Goal: Task Accomplishment & Management: Use online tool/utility

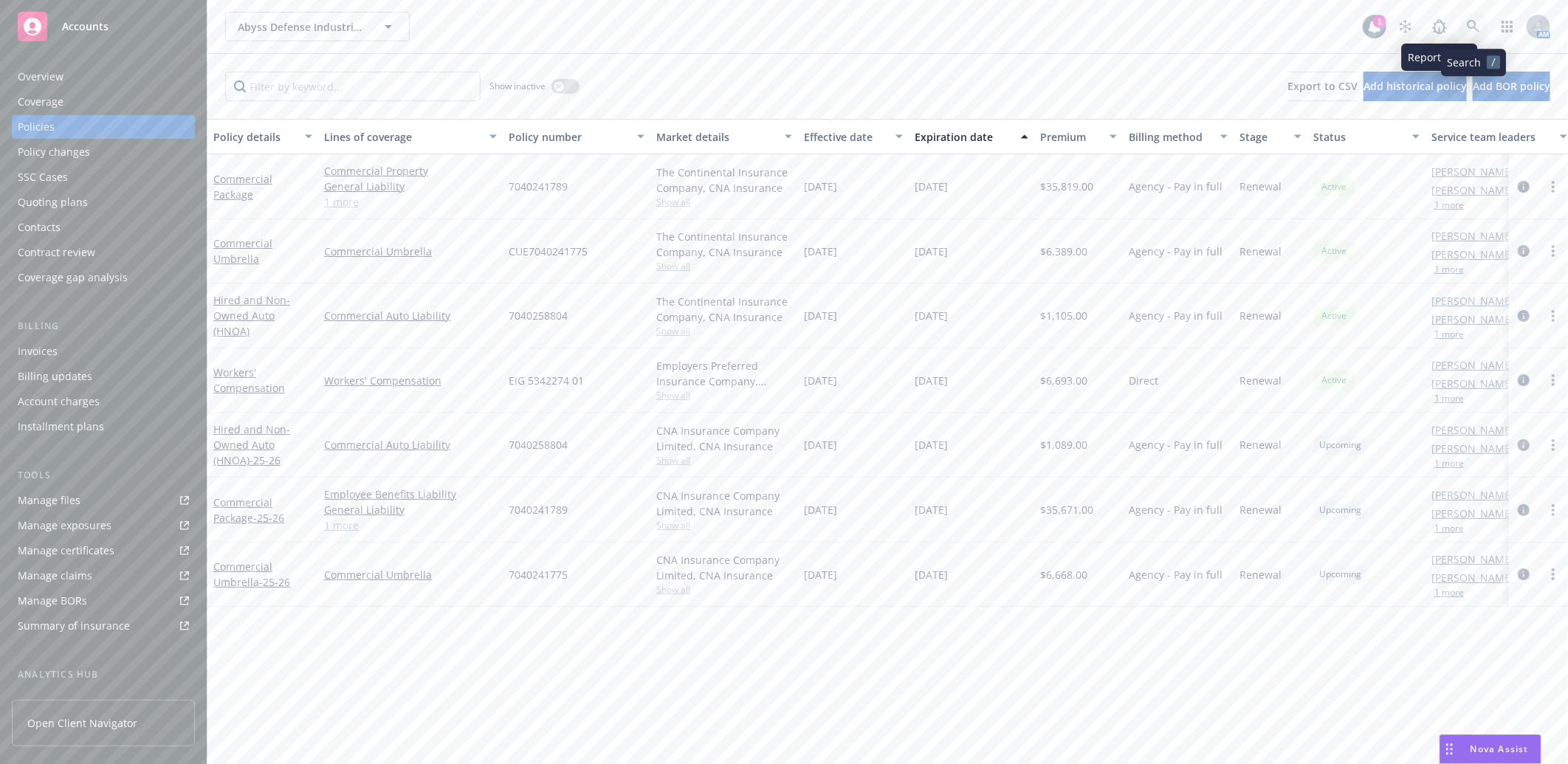
click at [1474, 23] on icon at bounding box center [1473, 27] width 13 height 13
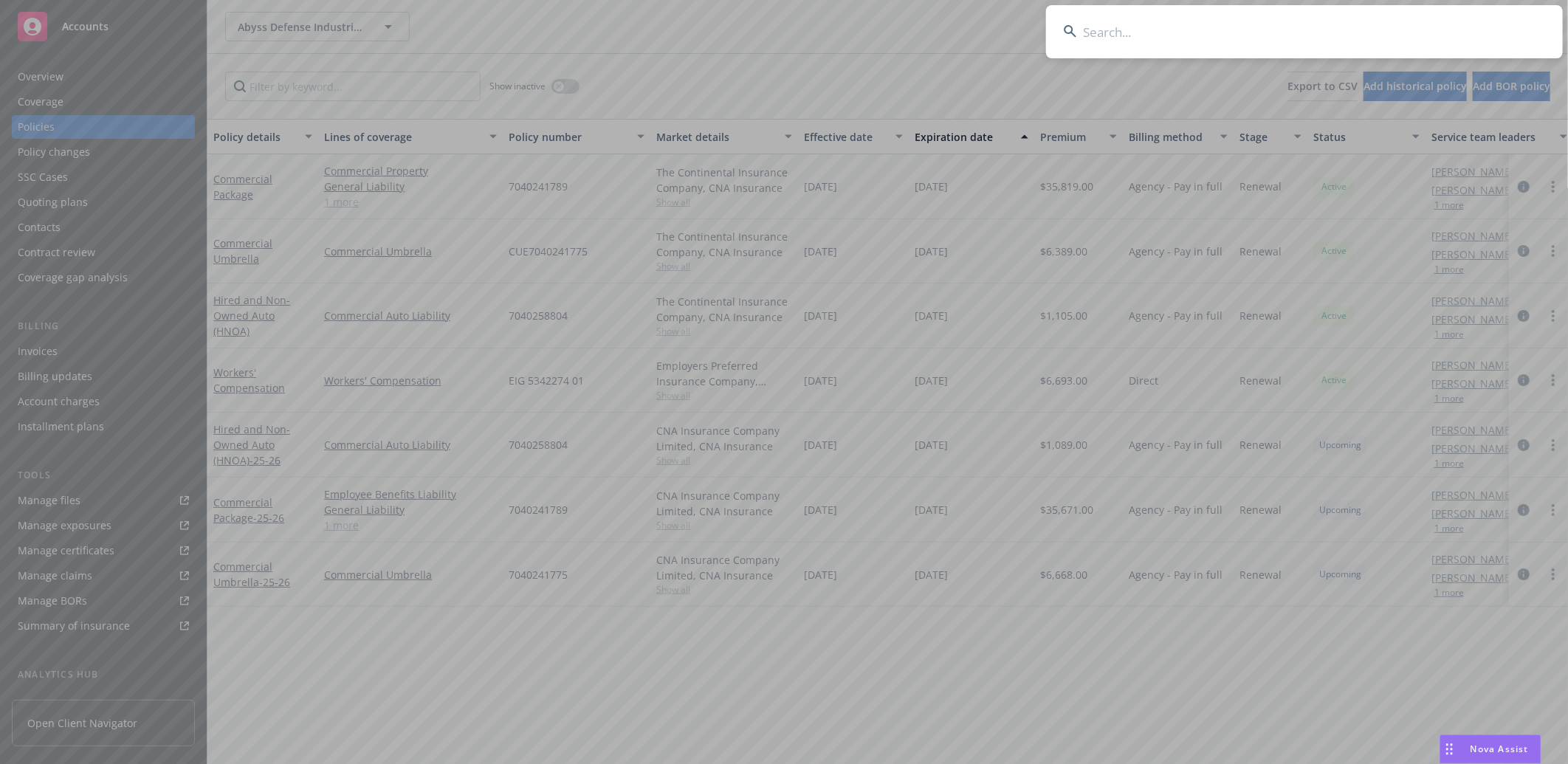
click at [1211, 42] on input at bounding box center [1304, 31] width 517 height 53
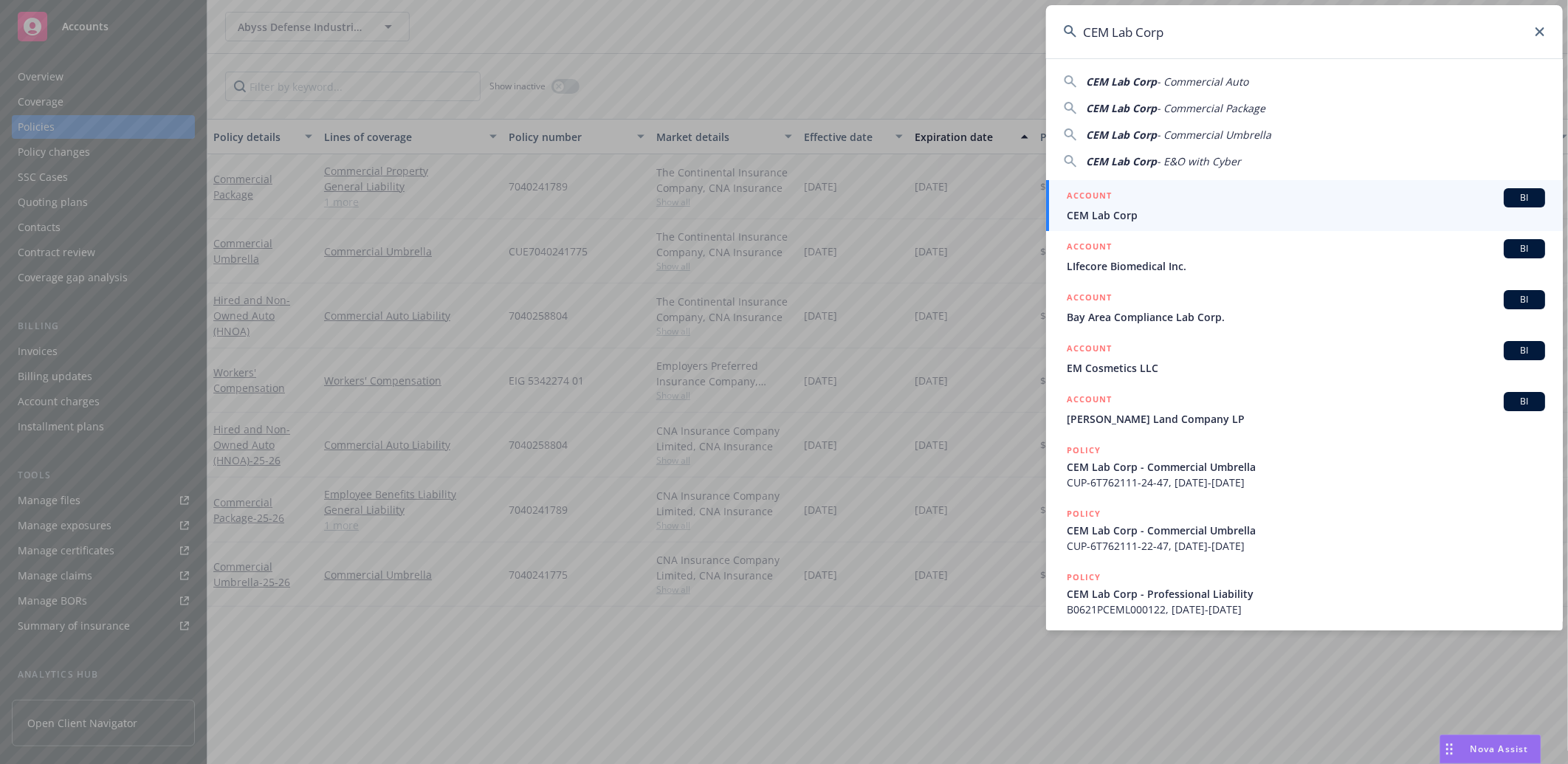
type input "CEM Lab Corp"
click at [1117, 213] on span "CEM Lab Corp" at bounding box center [1305, 215] width 478 height 15
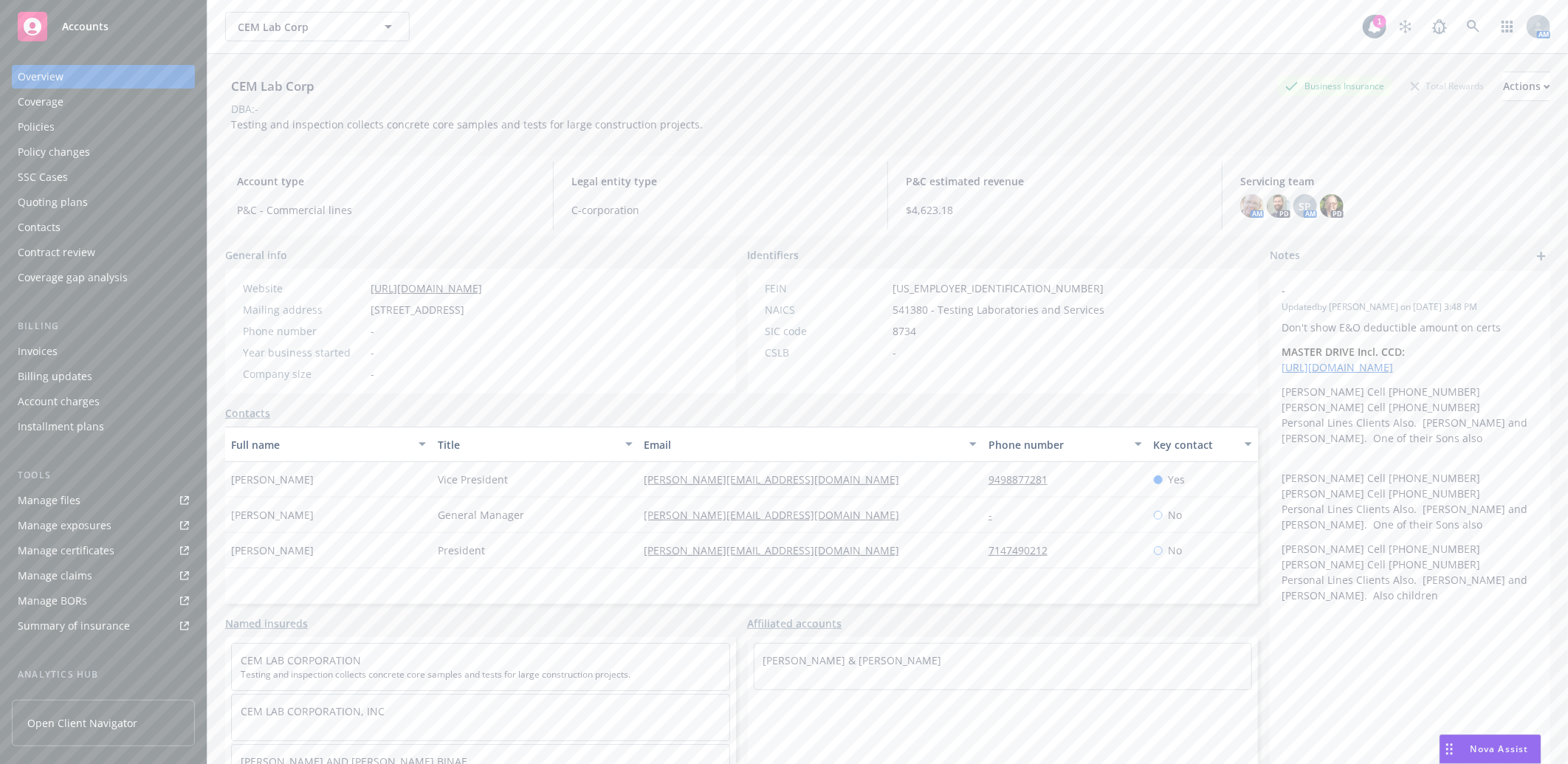
click at [70, 544] on div "Manage certificates" at bounding box center [66, 550] width 97 height 23
click at [1243, 208] on img at bounding box center [1251, 206] width 23 height 23
click at [1157, 337] on span "Copy email address" at bounding box center [1128, 336] width 98 height 15
click at [1466, 22] on icon at bounding box center [1473, 27] width 13 height 13
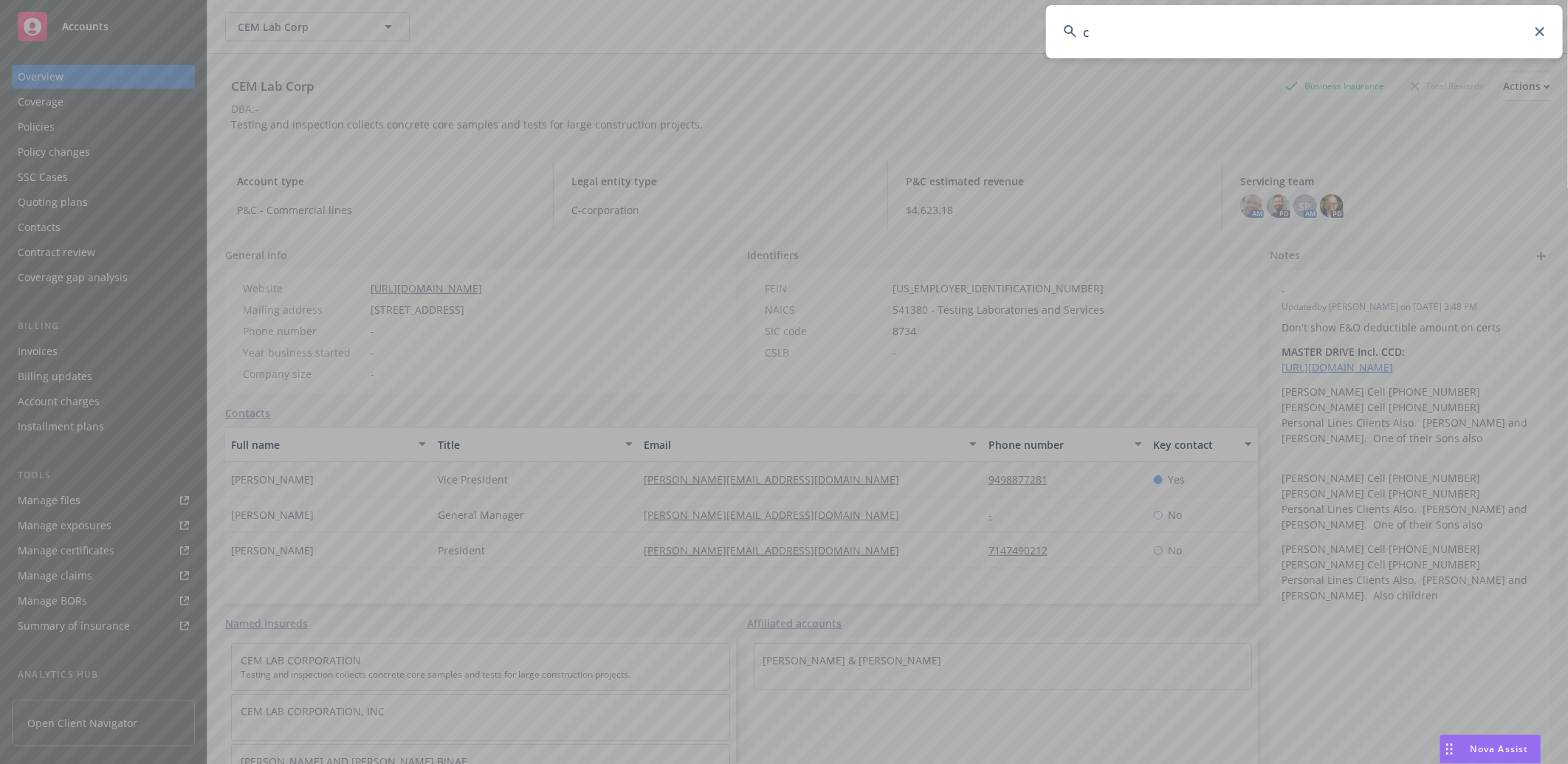
click at [1188, 27] on input "c" at bounding box center [1304, 31] width 517 height 53
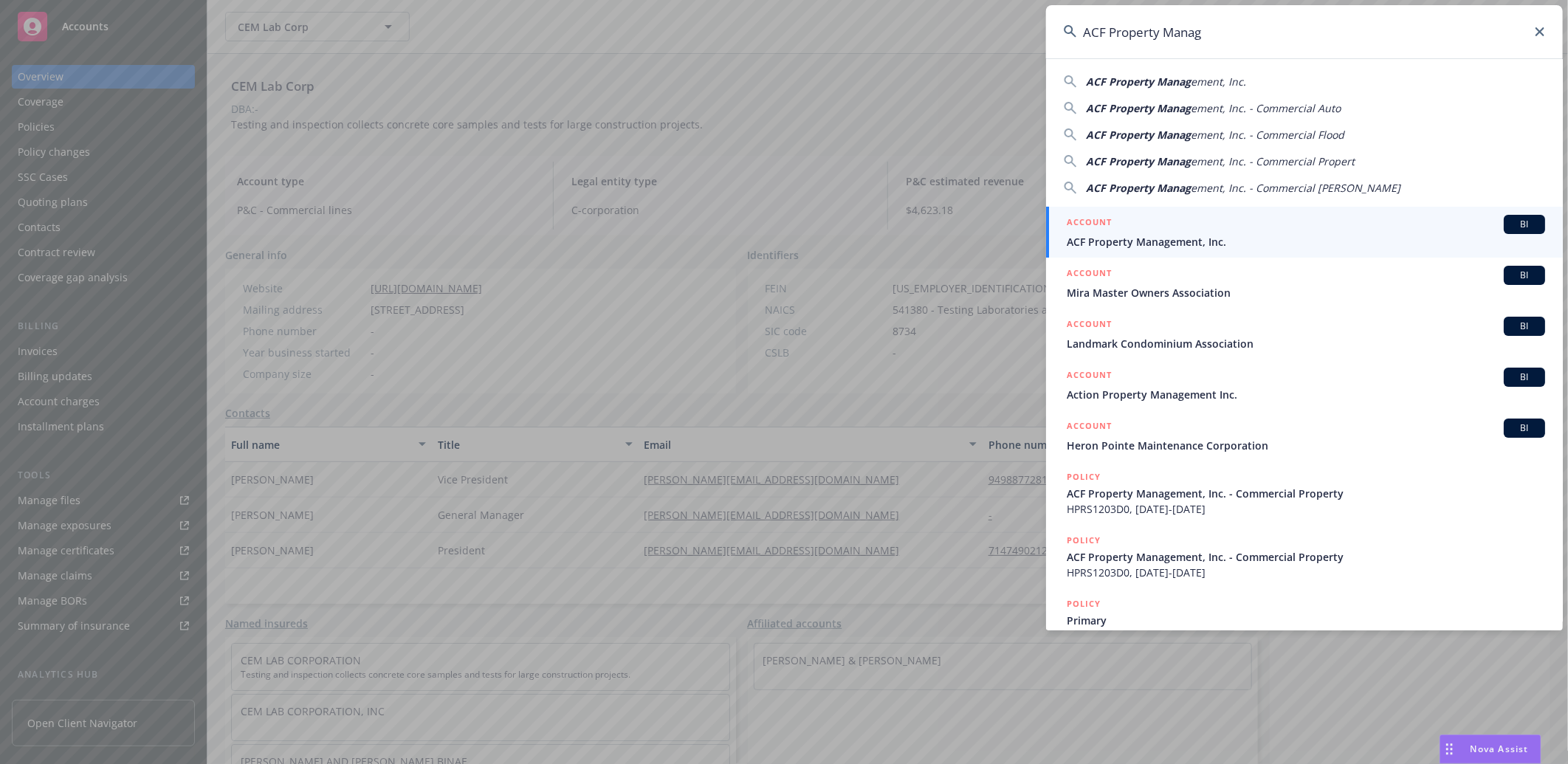
type input "ACF Property Manag"
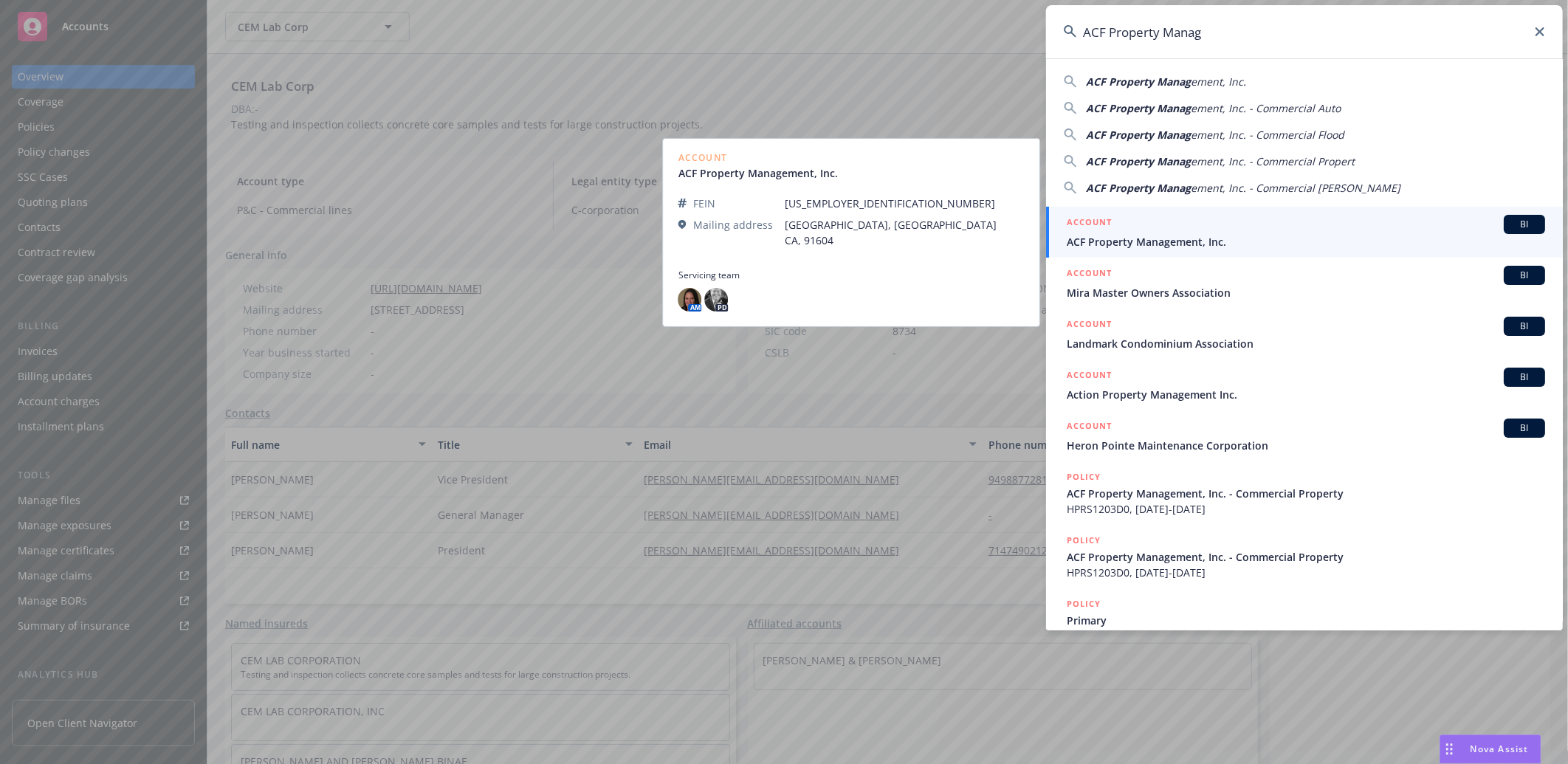
click at [1143, 240] on span "ACF Property Management, Inc." at bounding box center [1305, 241] width 478 height 15
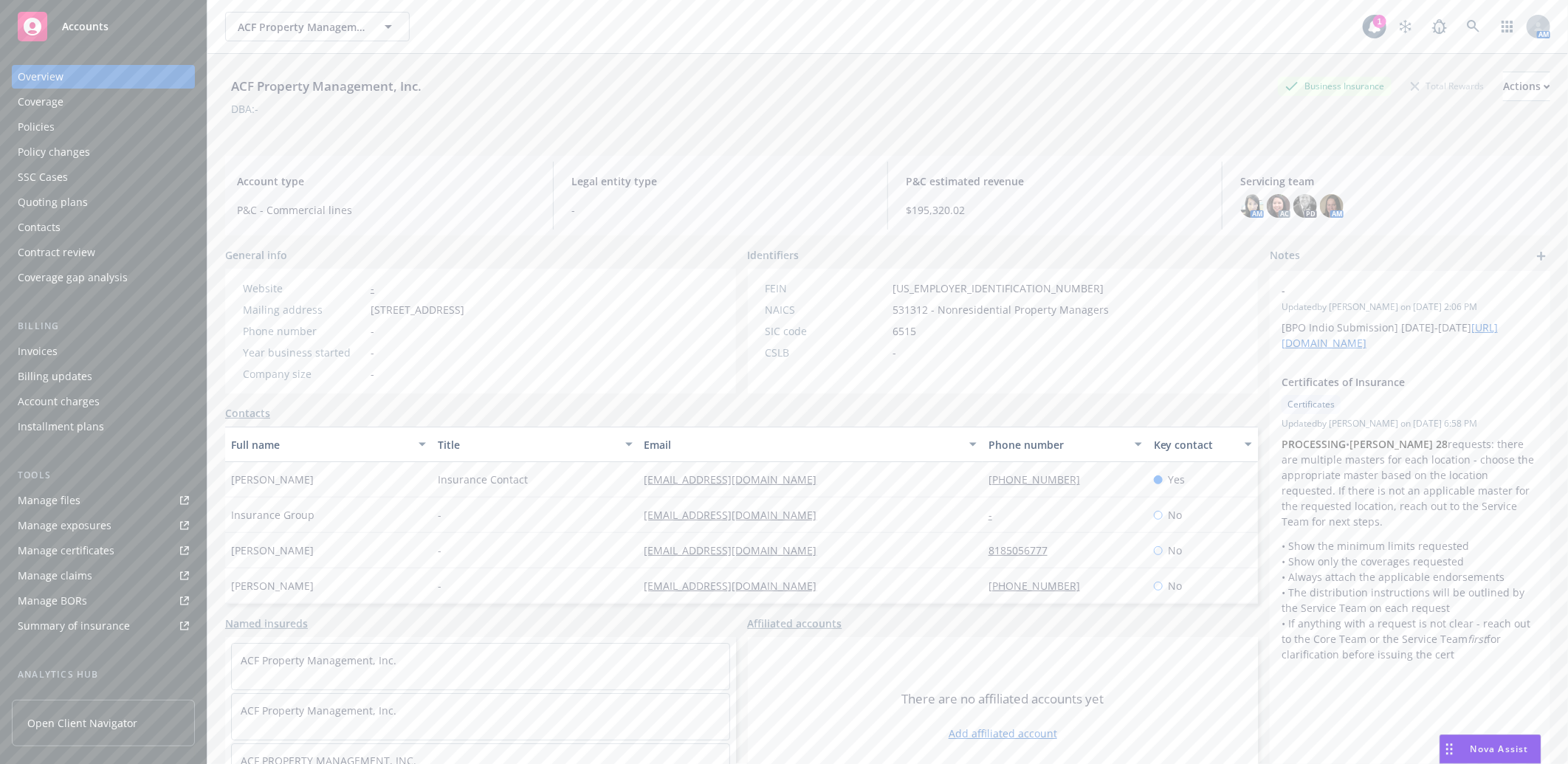
click at [56, 127] on div "Policies" at bounding box center [103, 127] width 171 height 23
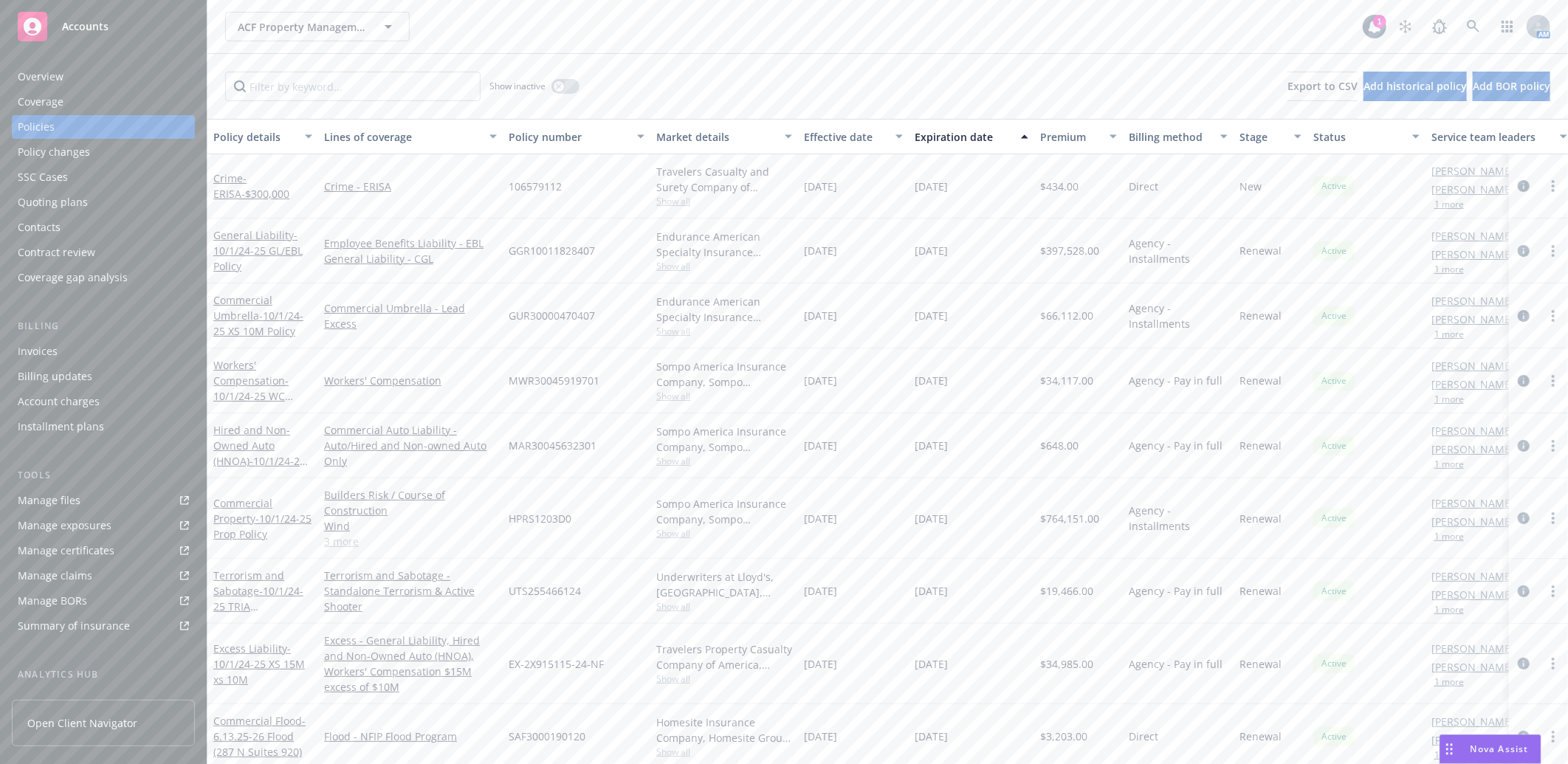
click at [89, 547] on div "Manage certificates" at bounding box center [66, 550] width 97 height 23
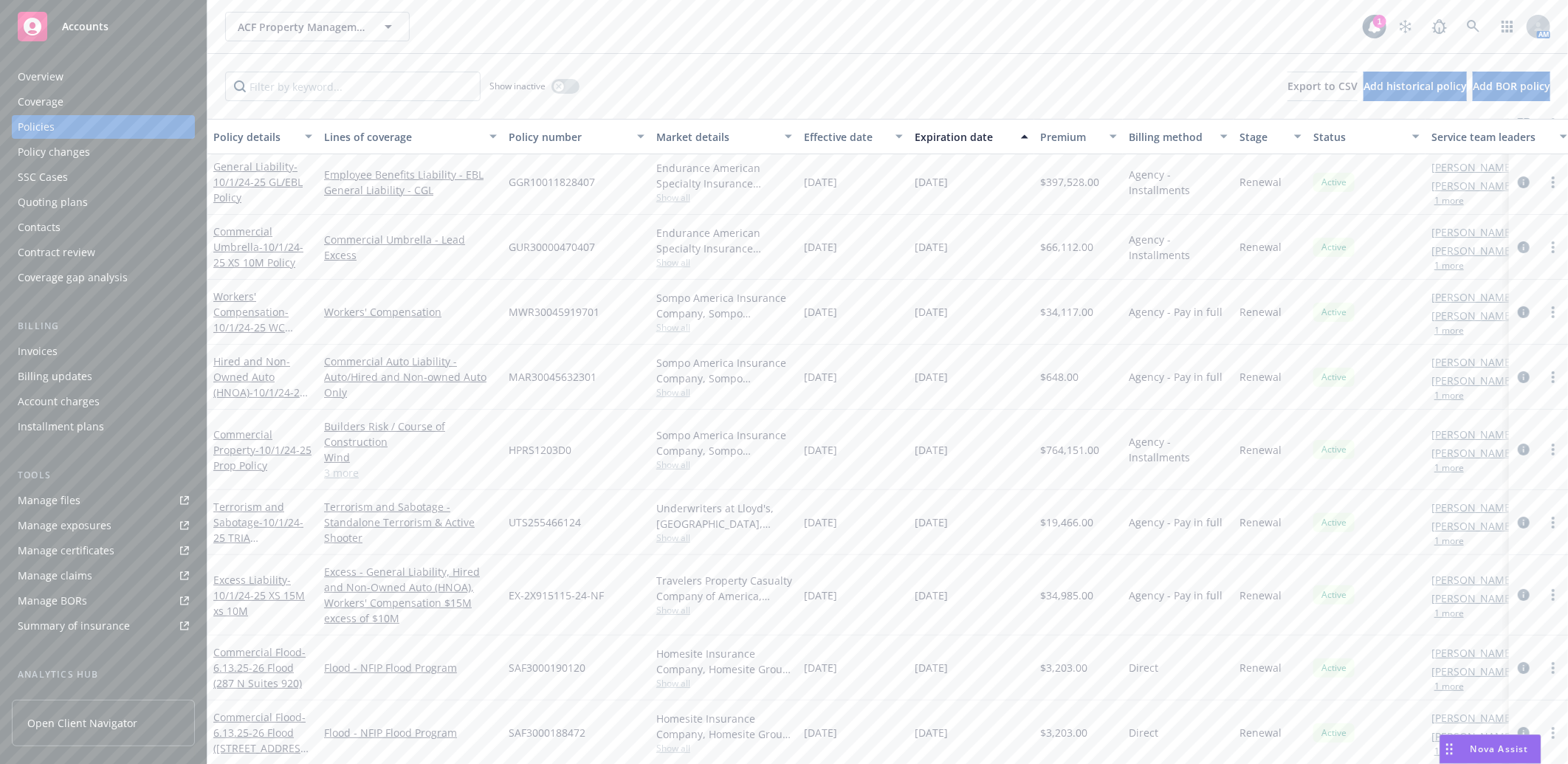
scroll to position [82, 0]
click at [1474, 24] on icon at bounding box center [1473, 27] width 13 height 13
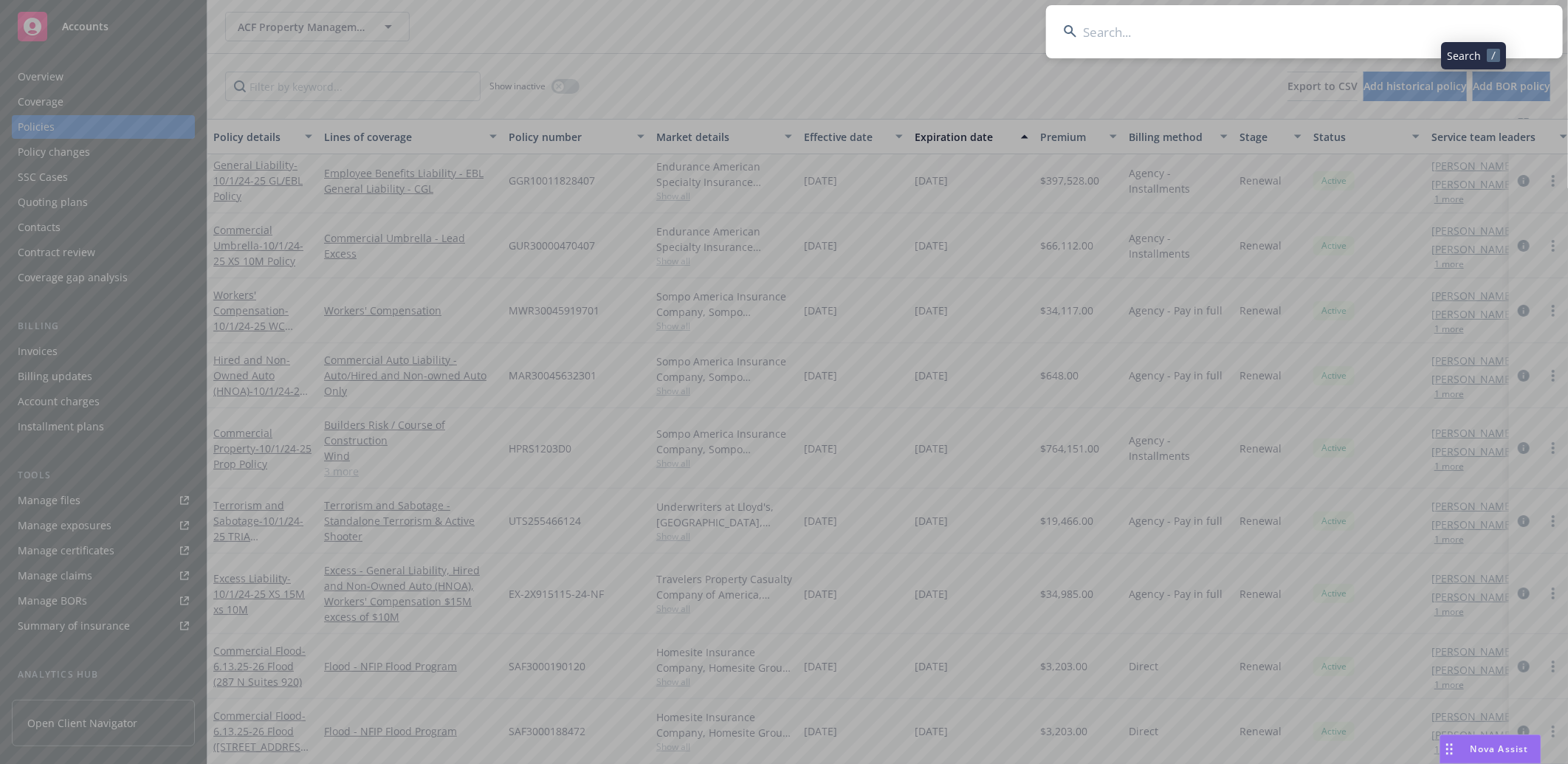
click at [1303, 26] on input at bounding box center [1304, 31] width 517 height 53
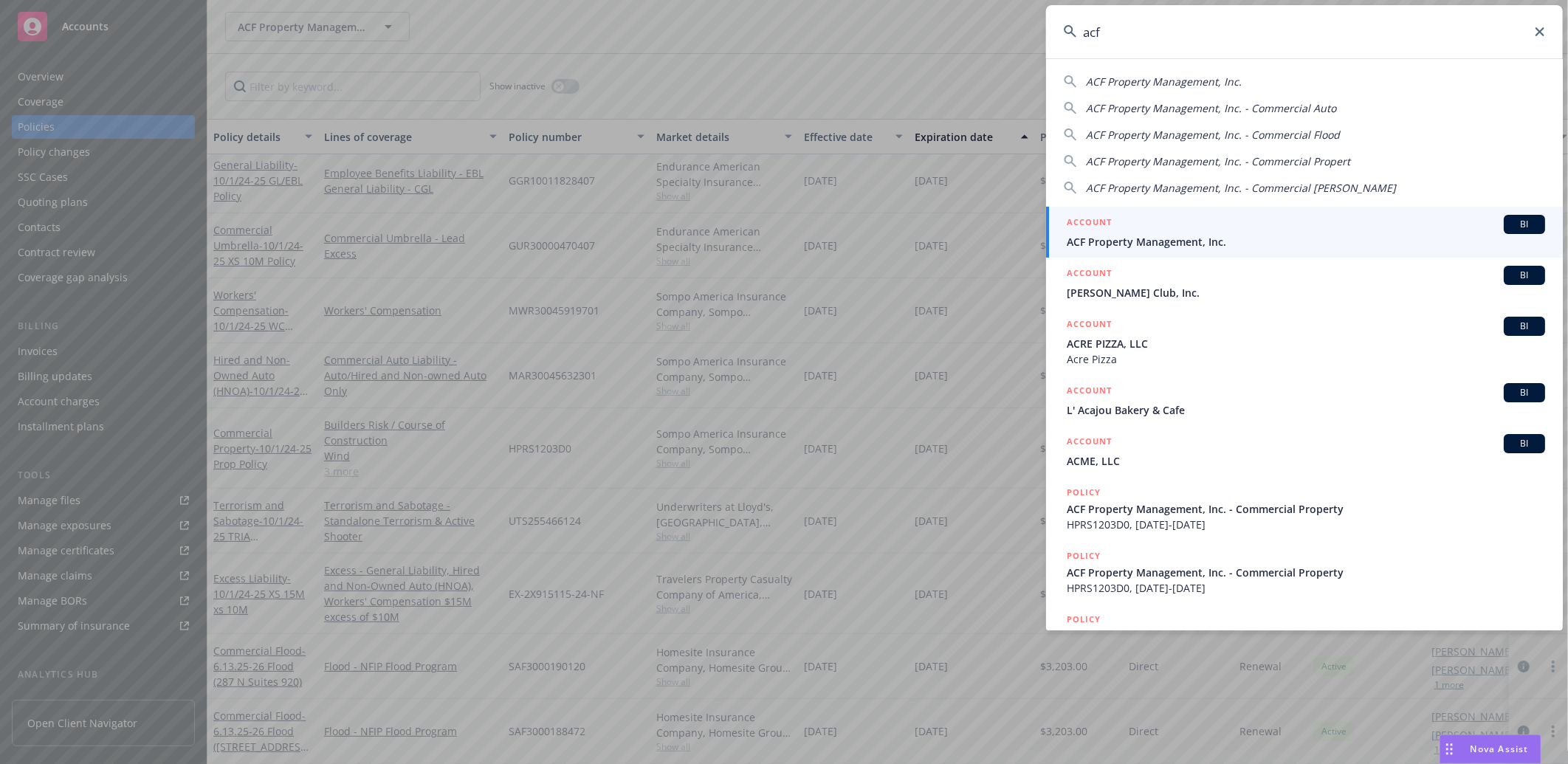
type input "acf"
click at [1152, 227] on div "ACCOUNT BI" at bounding box center [1305, 224] width 478 height 19
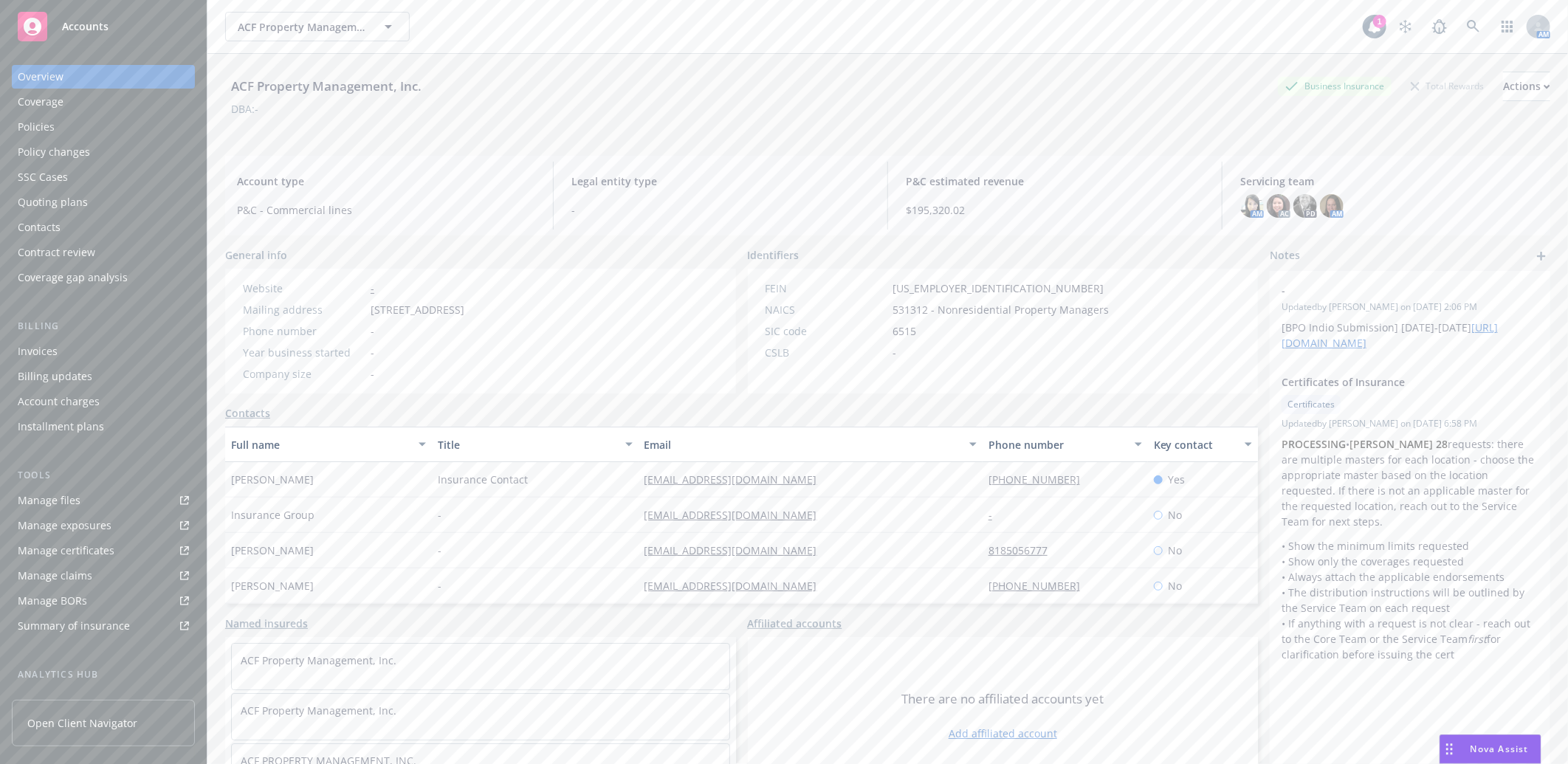
click at [72, 552] on div "Manage certificates" at bounding box center [66, 550] width 97 height 23
drag, startPoint x: 774, startPoint y: 483, endPoint x: 581, endPoint y: 484, distance: 193.0
click at [639, 486] on div "aaguilar@acfpm.com" at bounding box center [811, 480] width 344 height 35
copy link "aaguilar@acfpm.com"
click at [1324, 208] on img at bounding box center [1331, 206] width 23 height 23
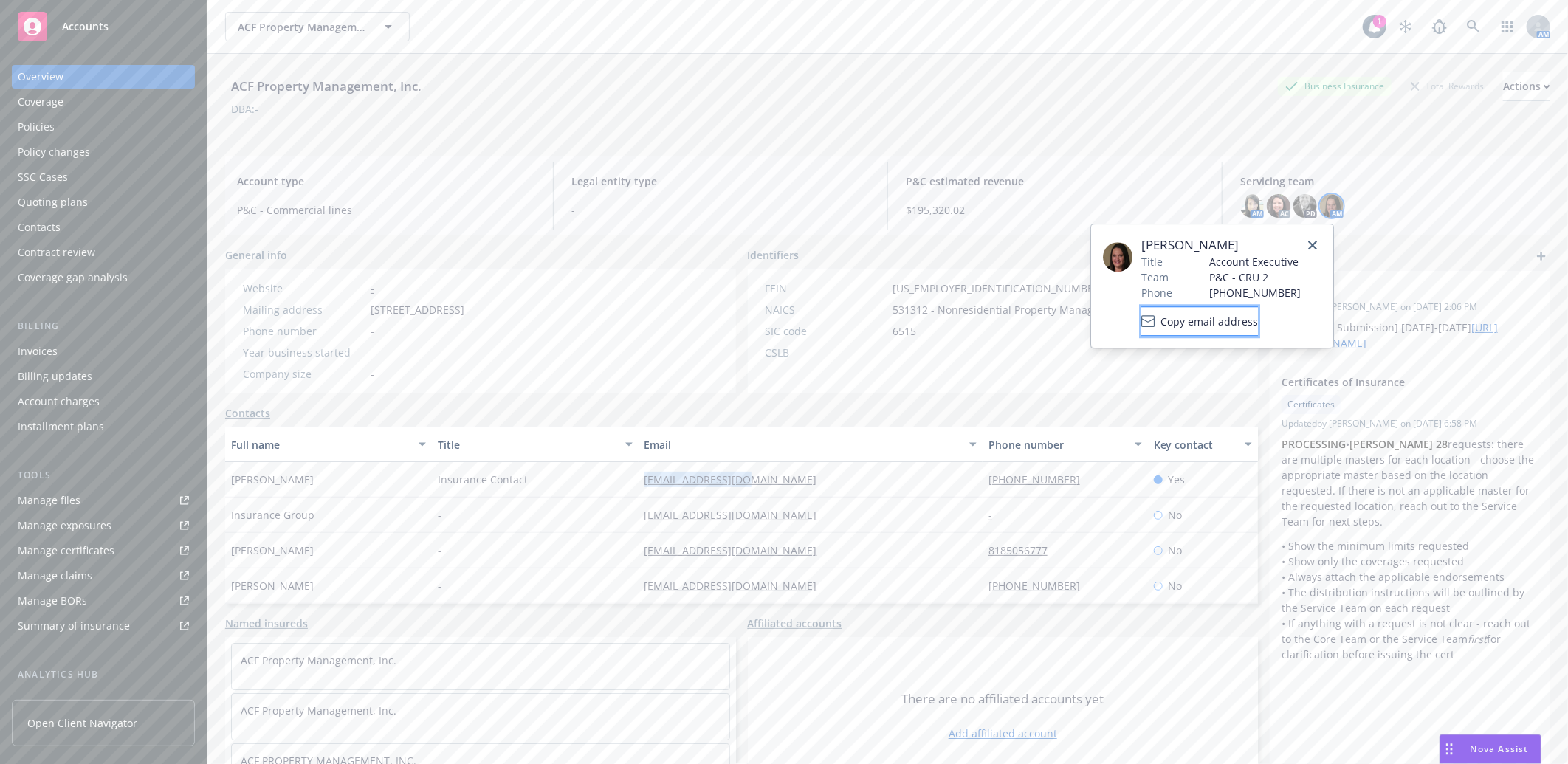
click at [1251, 324] on span "Copy email address" at bounding box center [1208, 321] width 98 height 15
click at [1243, 204] on img at bounding box center [1251, 206] width 23 height 23
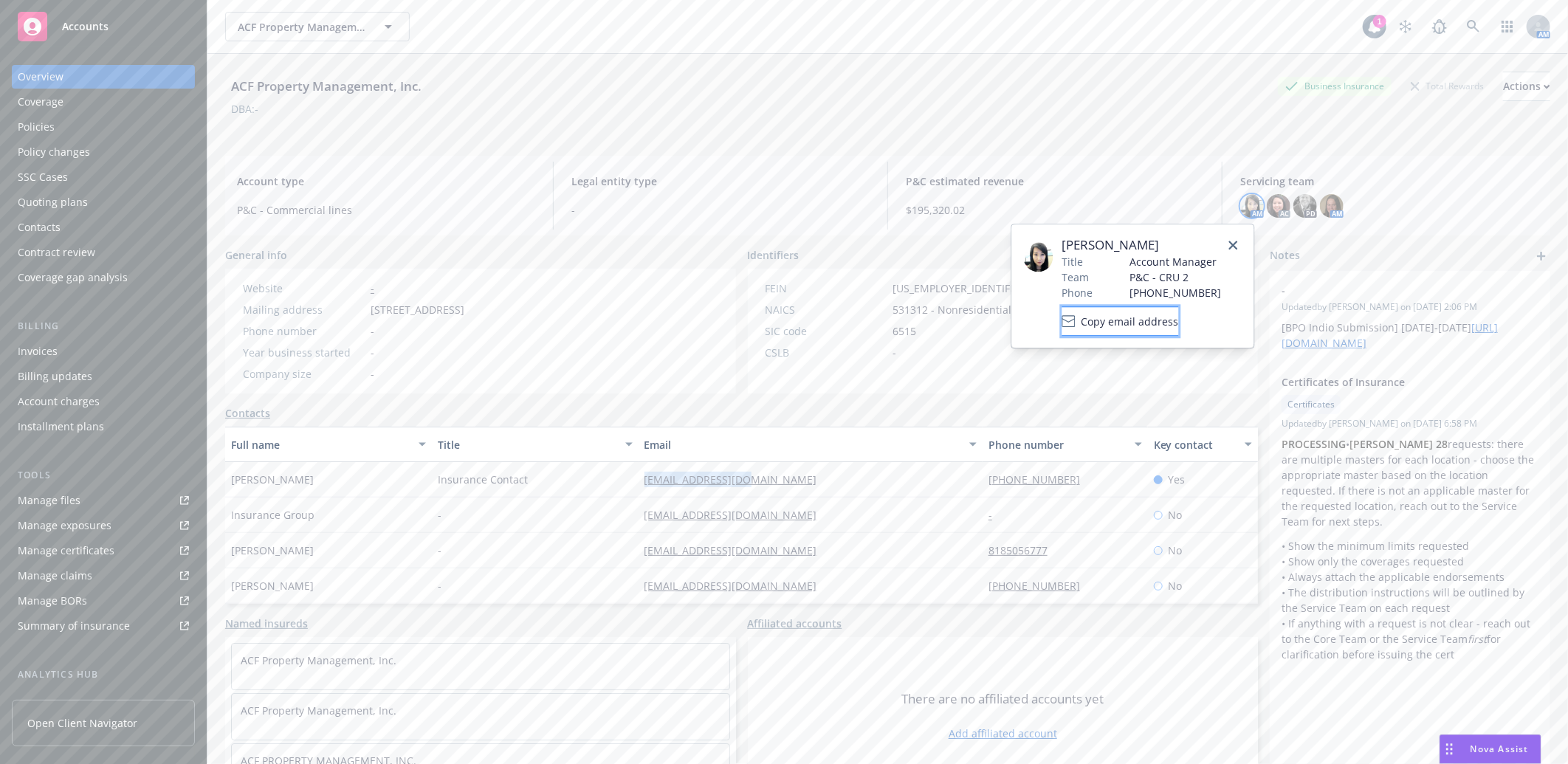
click at [1169, 319] on span "Copy email address" at bounding box center [1130, 321] width 98 height 15
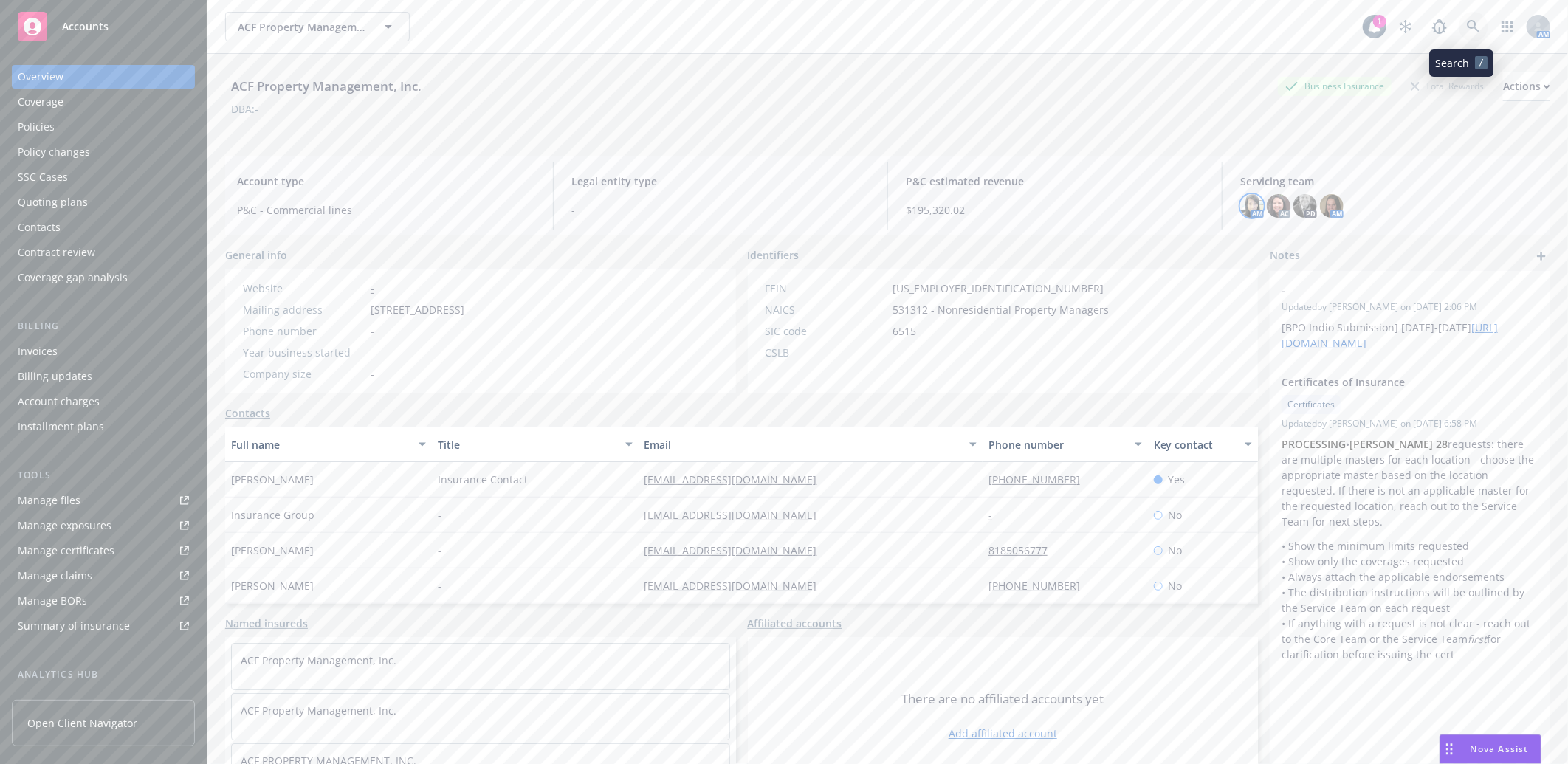
click at [1466, 22] on icon at bounding box center [1473, 27] width 13 height 13
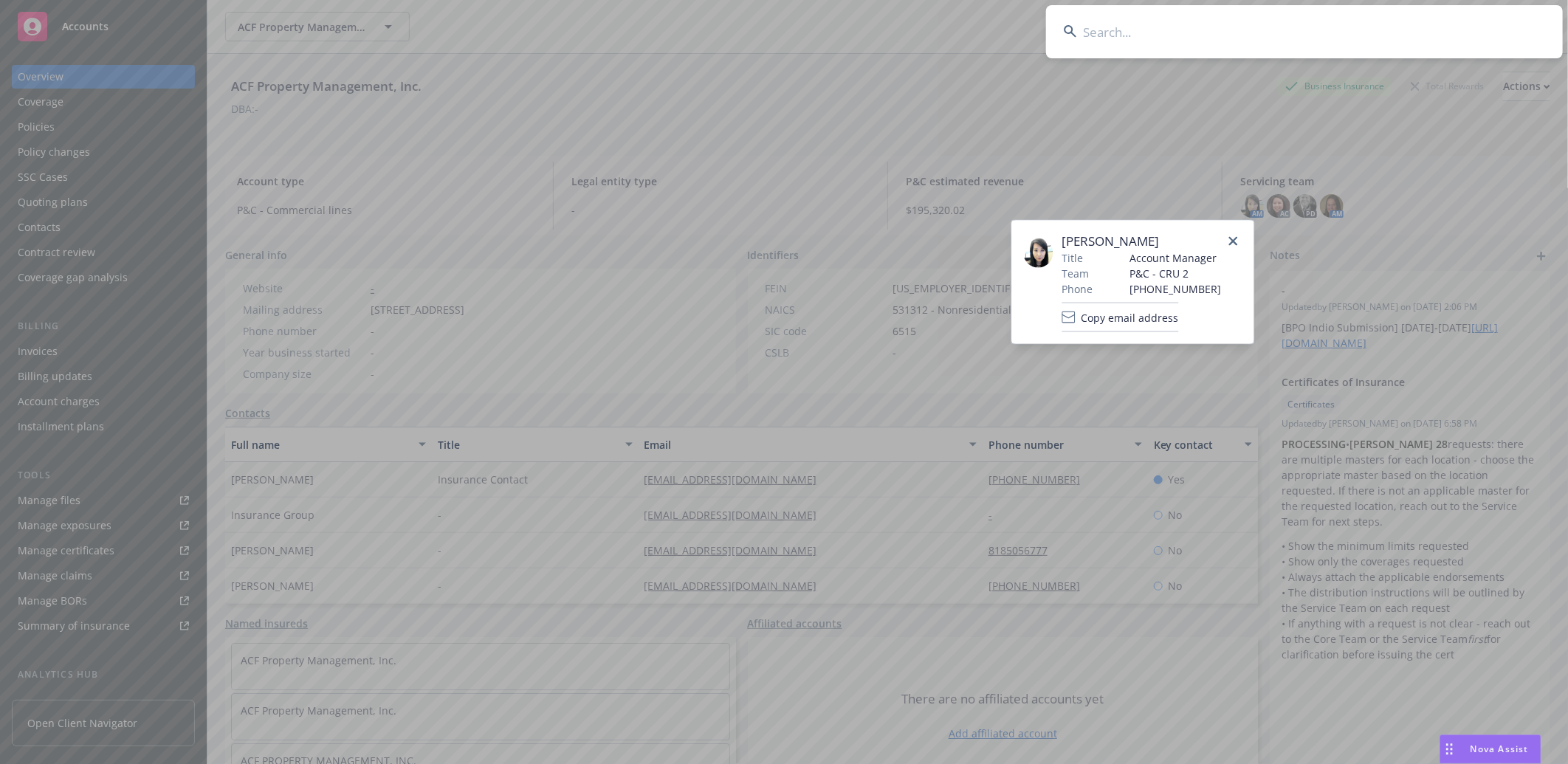
click at [1235, 40] on input at bounding box center [1304, 31] width 517 height 53
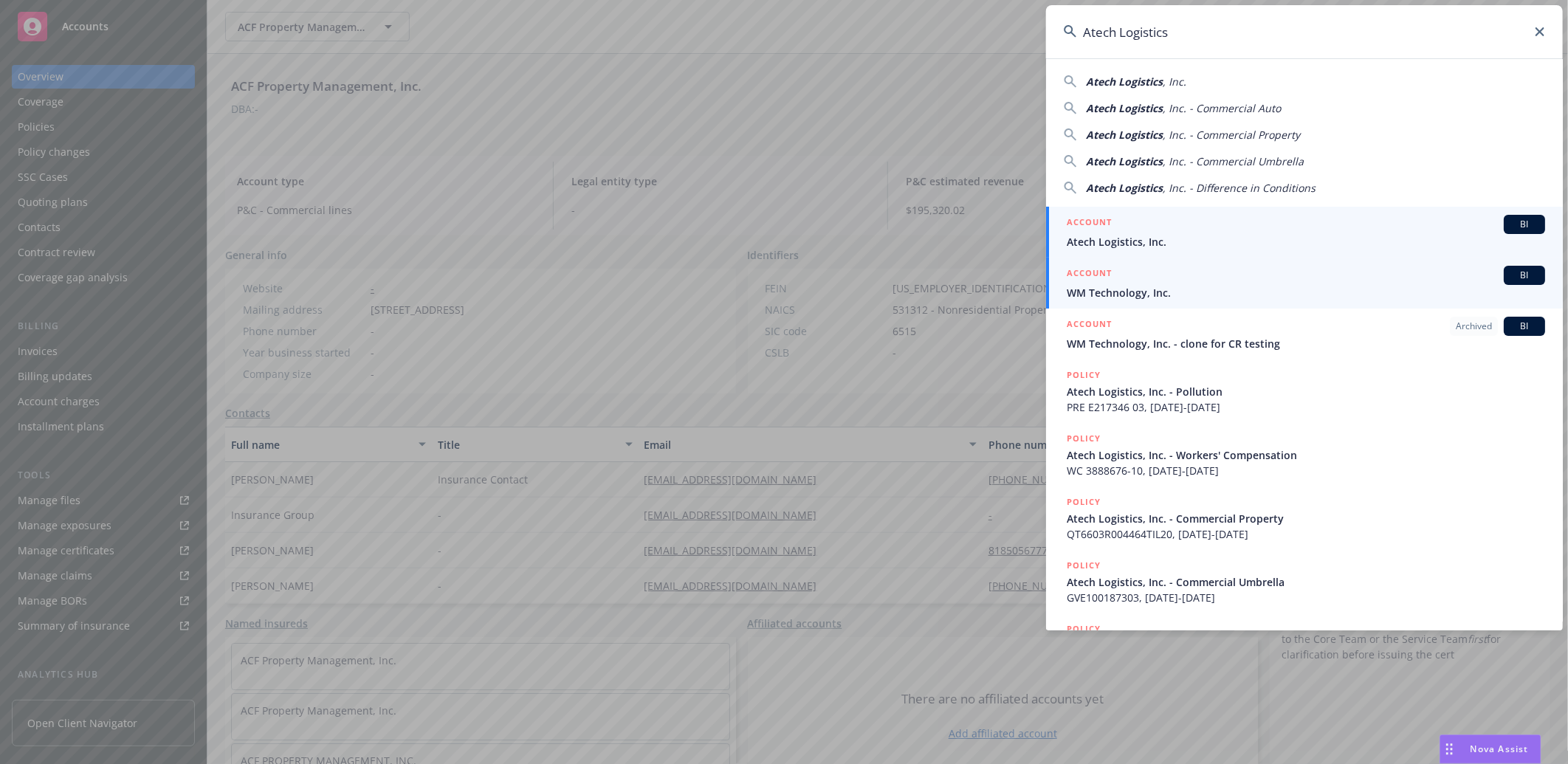
type input "Atech Logistics"
click at [1133, 238] on span "Atech Logistics, Inc." at bounding box center [1305, 241] width 478 height 15
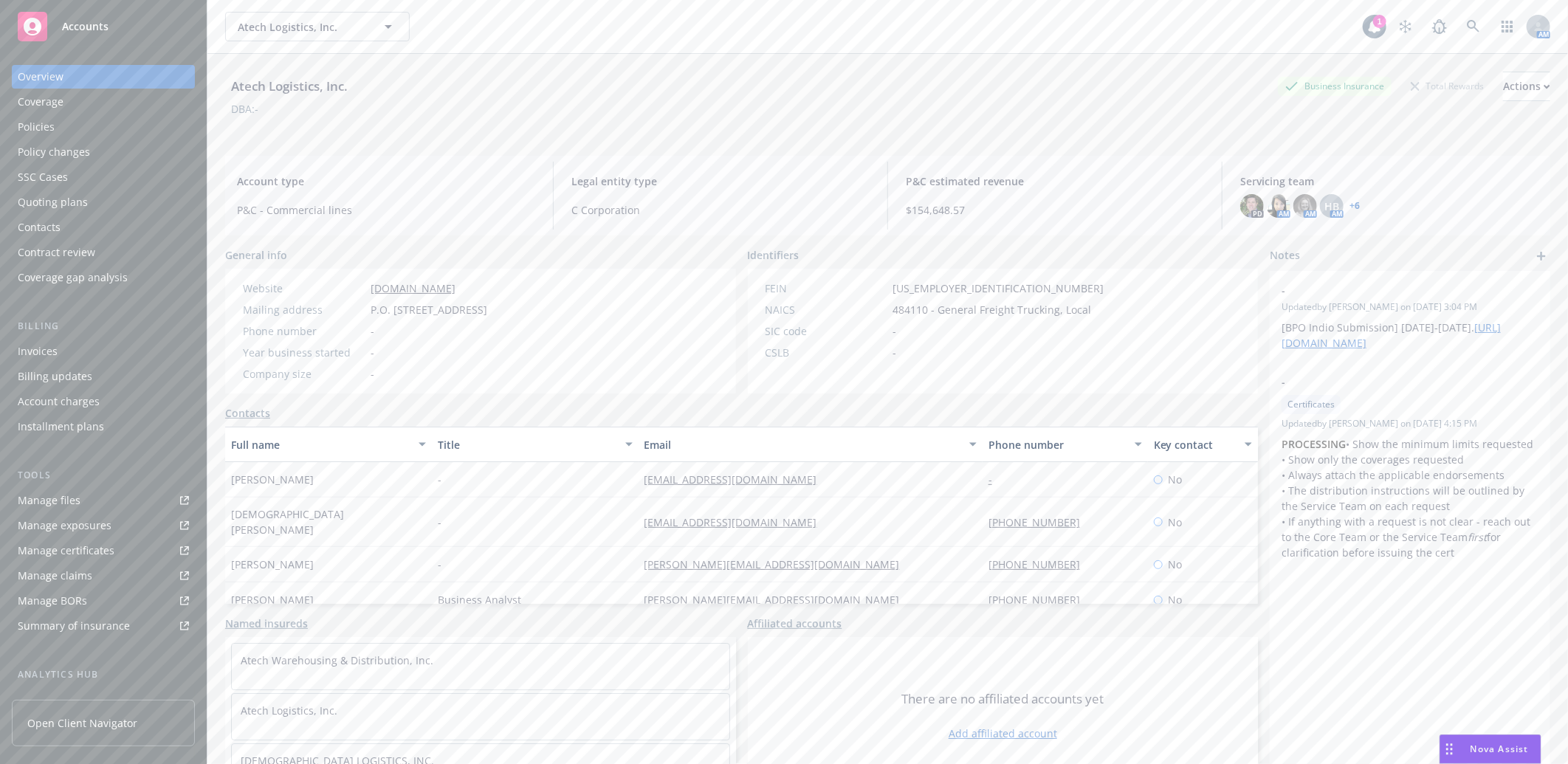
click at [49, 552] on div "Manage certificates" at bounding box center [66, 550] width 97 height 23
click at [18, 123] on div "Policies" at bounding box center [36, 127] width 37 height 23
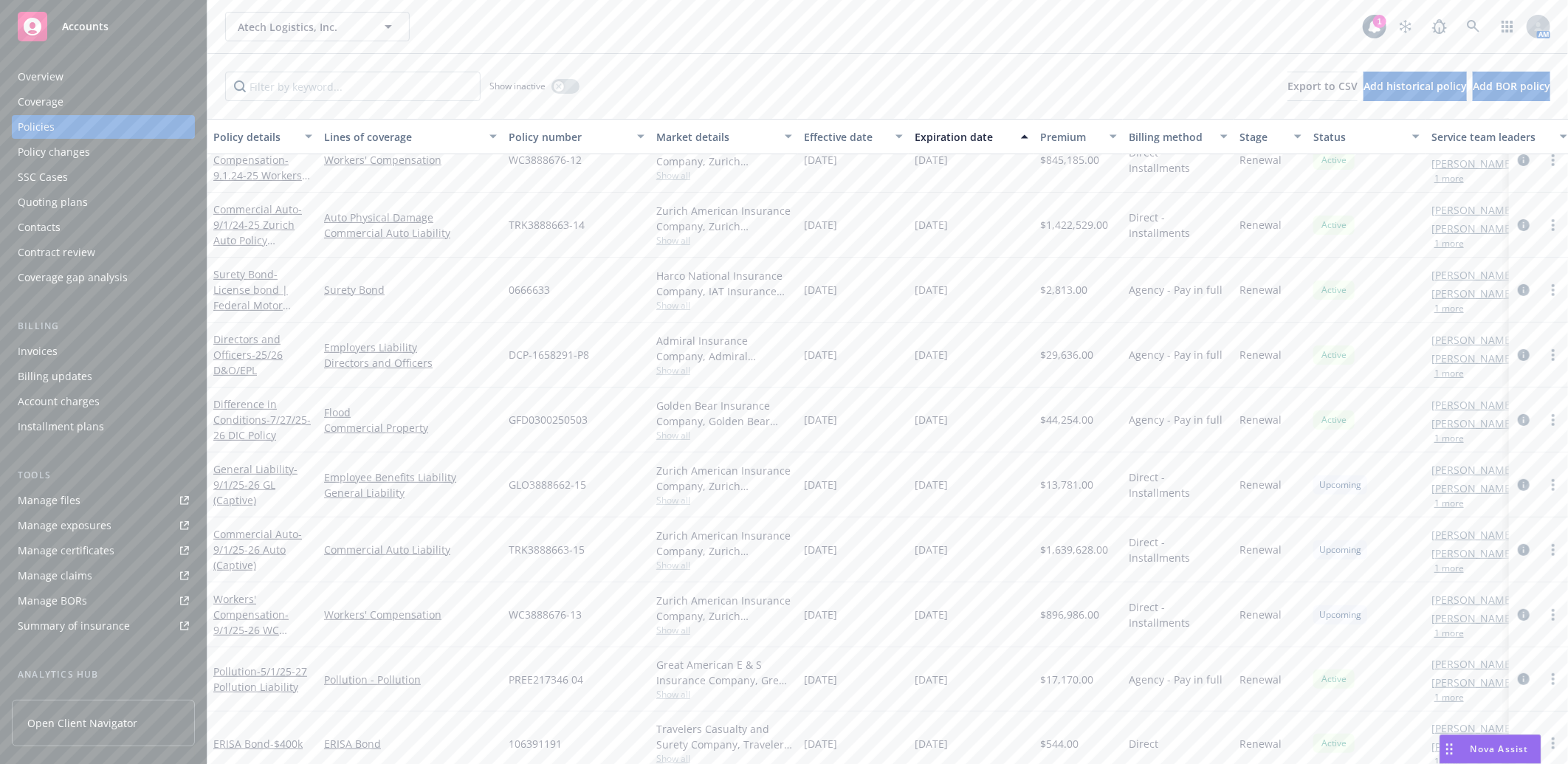
scroll to position [352, 0]
drag, startPoint x: 987, startPoint y: 588, endPoint x: 923, endPoint y: 588, distance: 64.0
click at [923, 588] on div "09/01/2026" at bounding box center [971, 603] width 126 height 65
drag, startPoint x: 923, startPoint y: 588, endPoint x: 803, endPoint y: 591, distance: 120.0
click at [803, 591] on div "09/01/2025" at bounding box center [853, 603] width 111 height 65
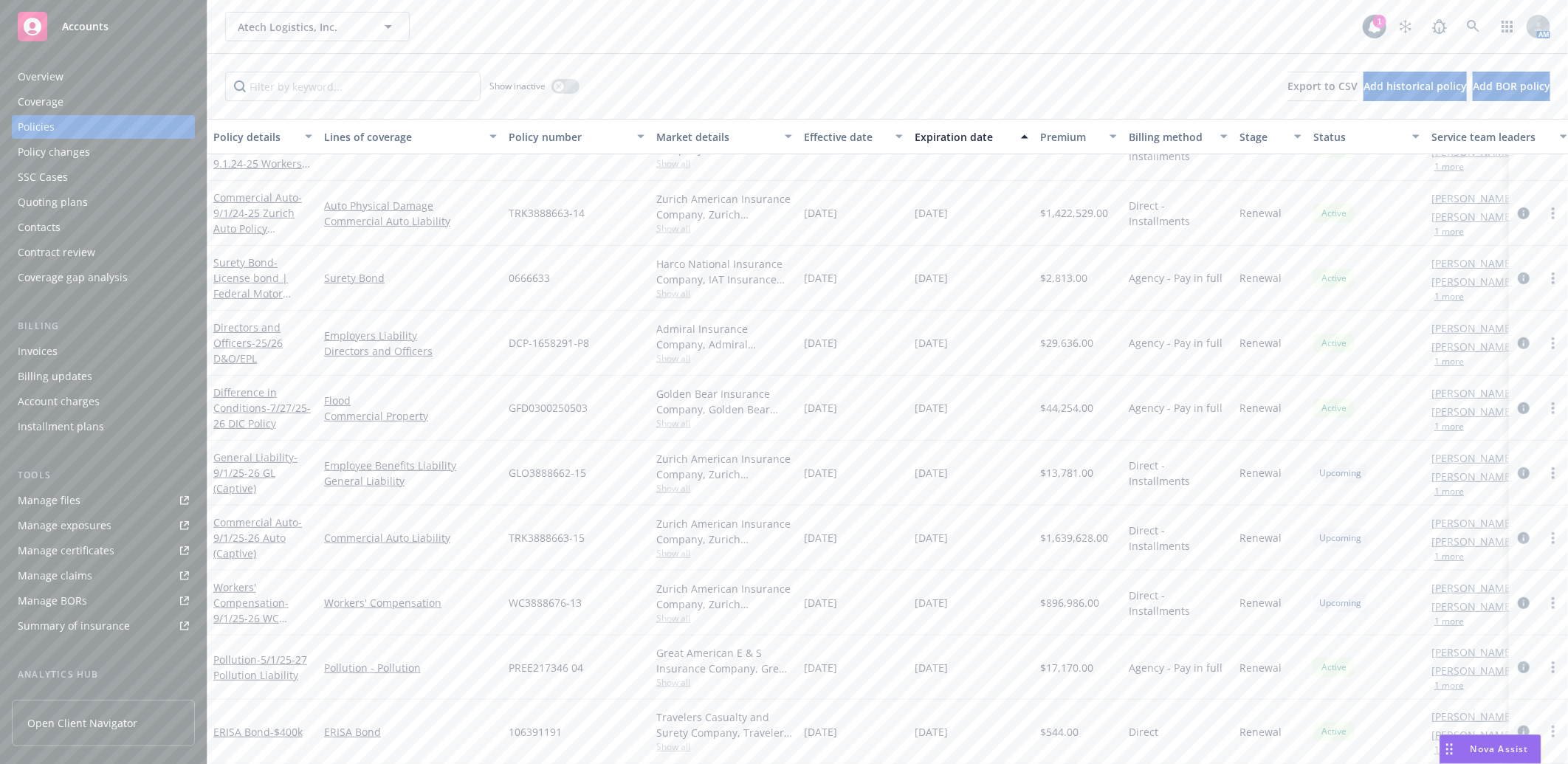
copy span "09/01/2025"
click at [319, 91] on input "Filter by keyword..." at bounding box center [352, 86] width 256 height 30
paste input "09/01/2025"
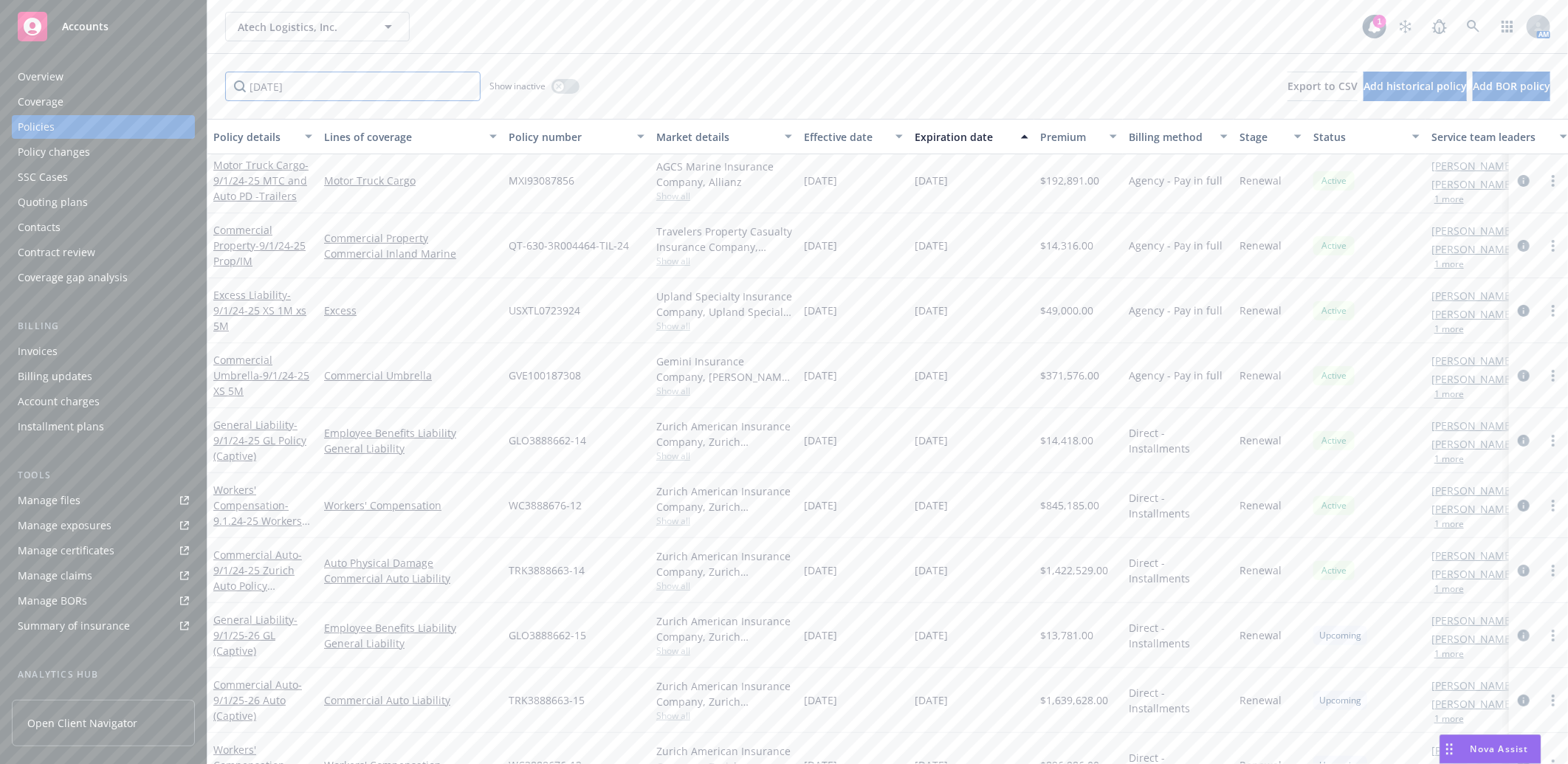
scroll to position [0, 0]
type input "09/01/2025"
click at [24, 70] on div "Overview" at bounding box center [40, 77] width 46 height 23
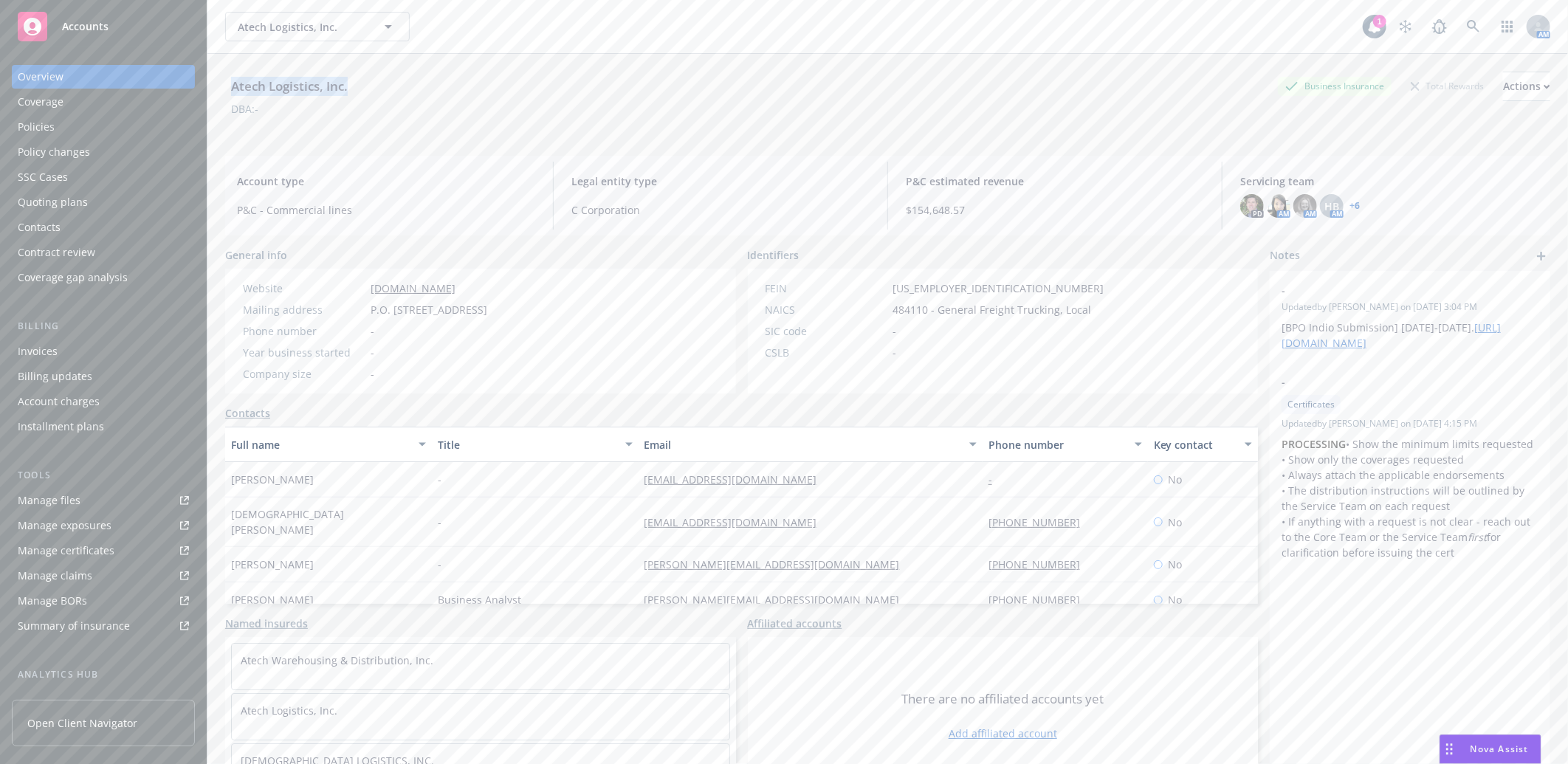
drag, startPoint x: 231, startPoint y: 81, endPoint x: 352, endPoint y: 89, distance: 121.3
click at [352, 89] on div "Atech Logistics, Inc." at bounding box center [289, 86] width 128 height 19
copy div "Atech Logistics, Inc."
click at [70, 500] on div "Manage files" at bounding box center [49, 500] width 63 height 23
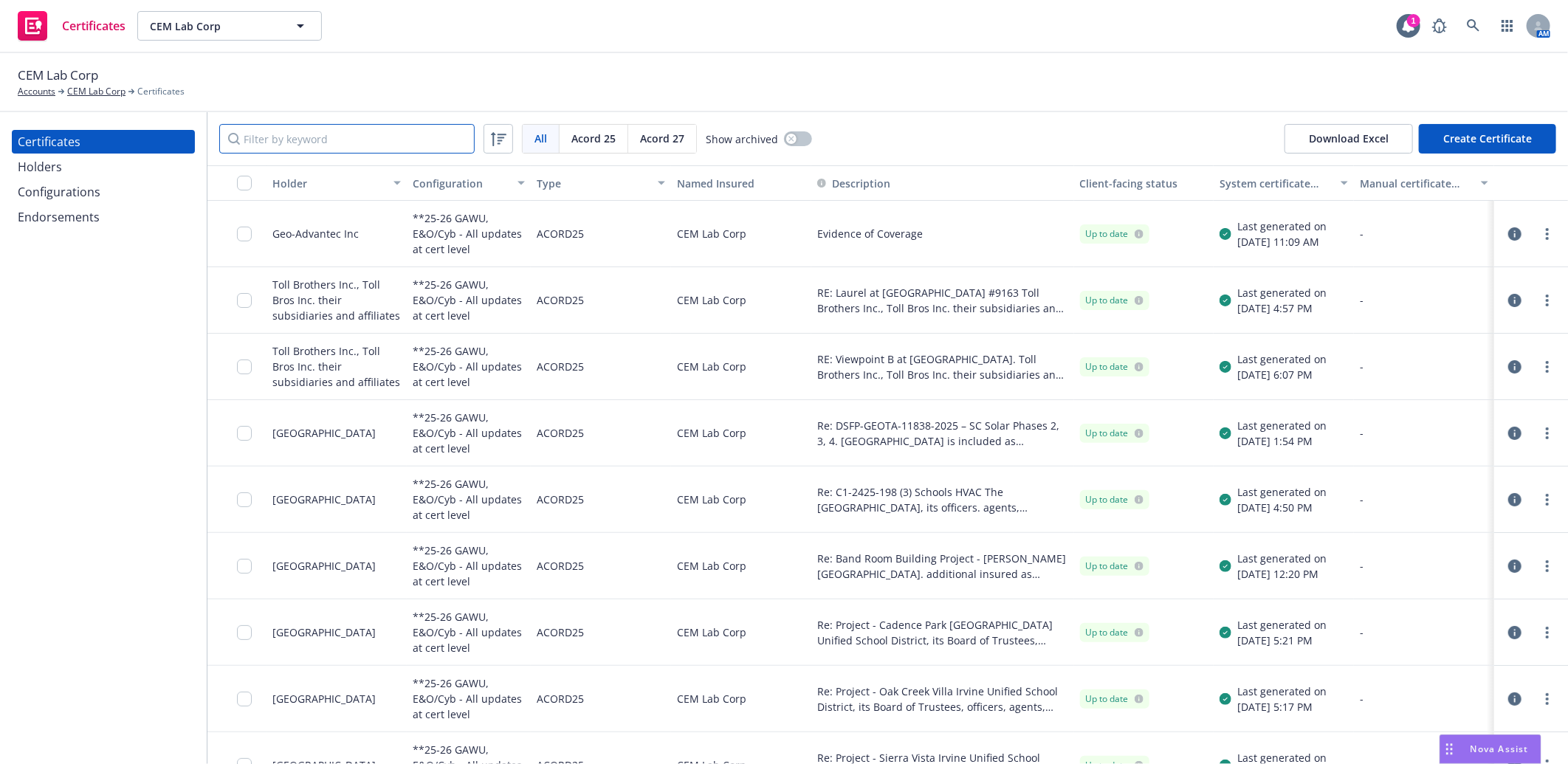
click at [338, 138] on input "Filter by keyword" at bounding box center [347, 139] width 256 height 30
paste input "Lennar Insura"
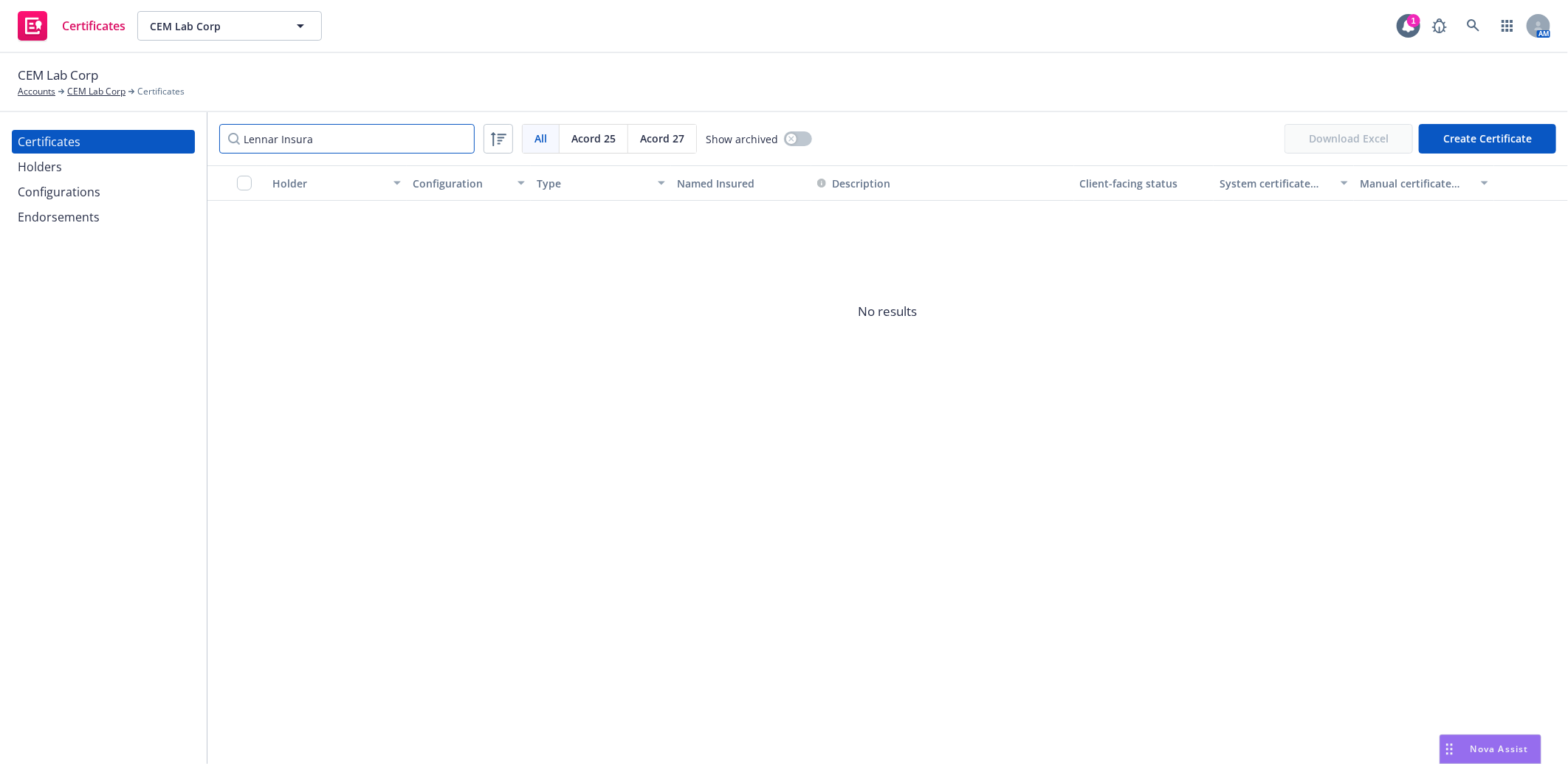
type input "Lennar Insura"
click at [78, 165] on div "Holders" at bounding box center [103, 166] width 171 height 23
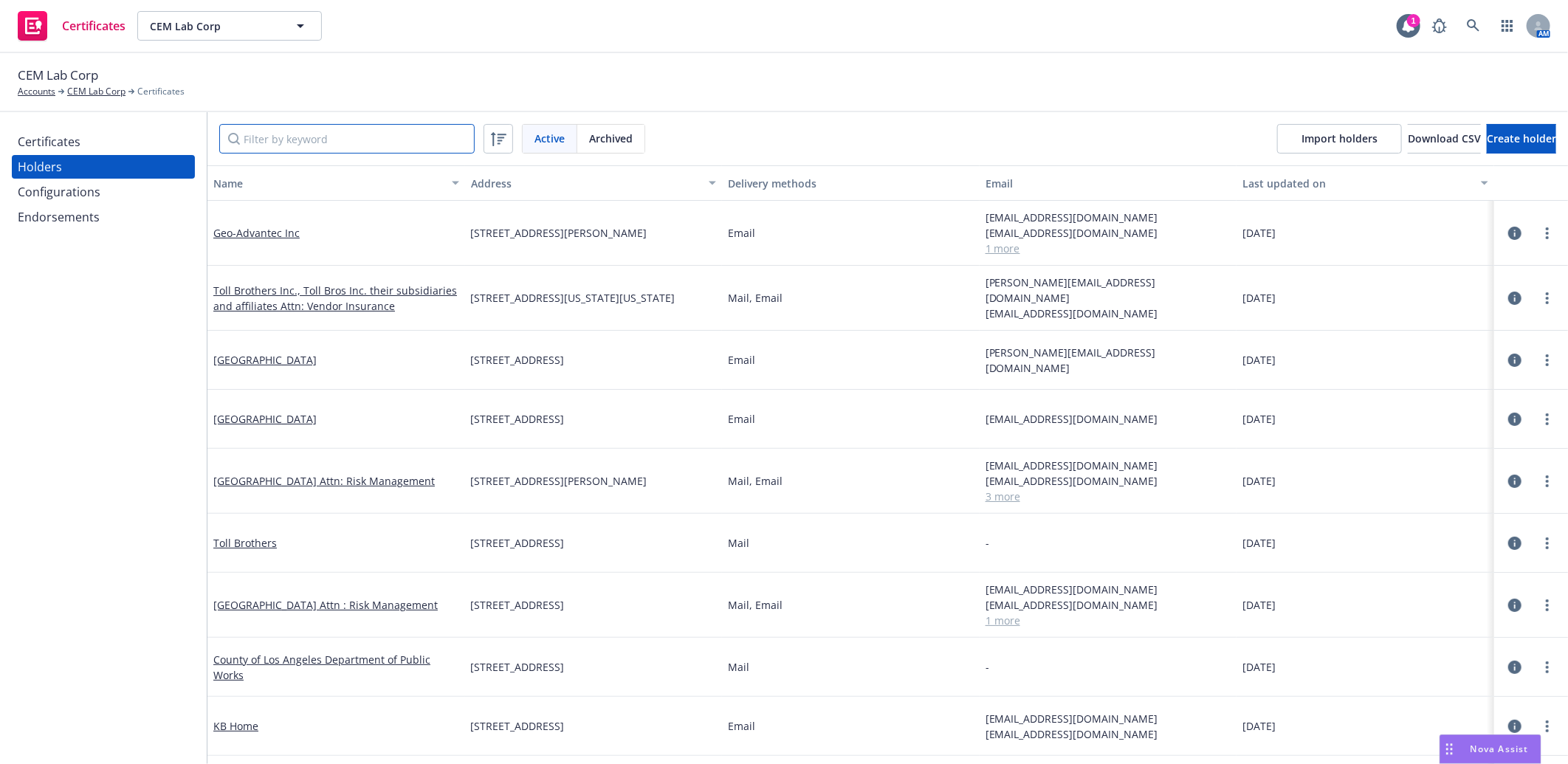
click at [309, 139] on input "Filter by keyword" at bounding box center [347, 139] width 256 height 30
paste input "Lennar Insura"
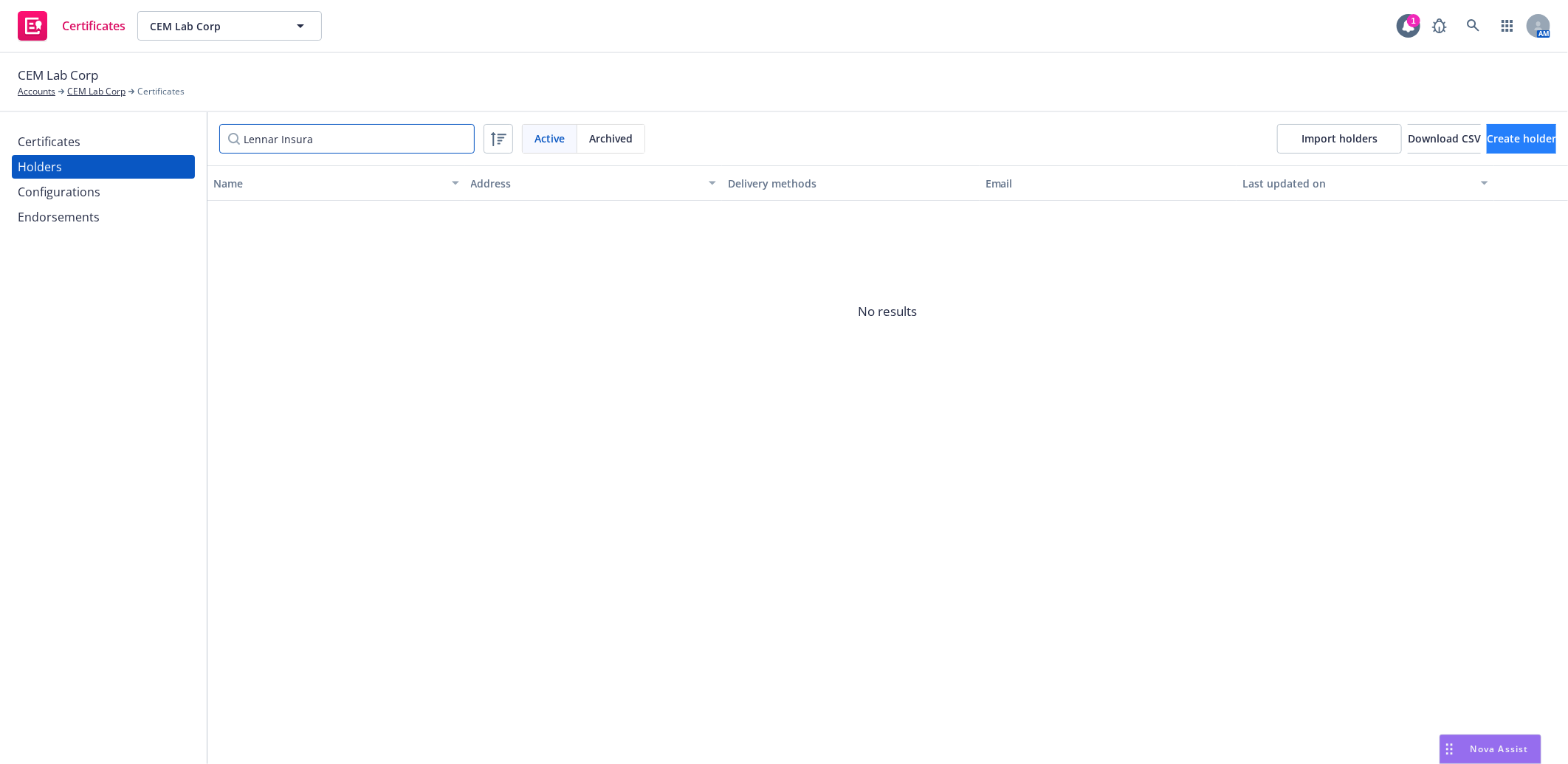
type input "Lennar Insura"
click at [1499, 134] on span "Create holder" at bounding box center [1521, 138] width 69 height 14
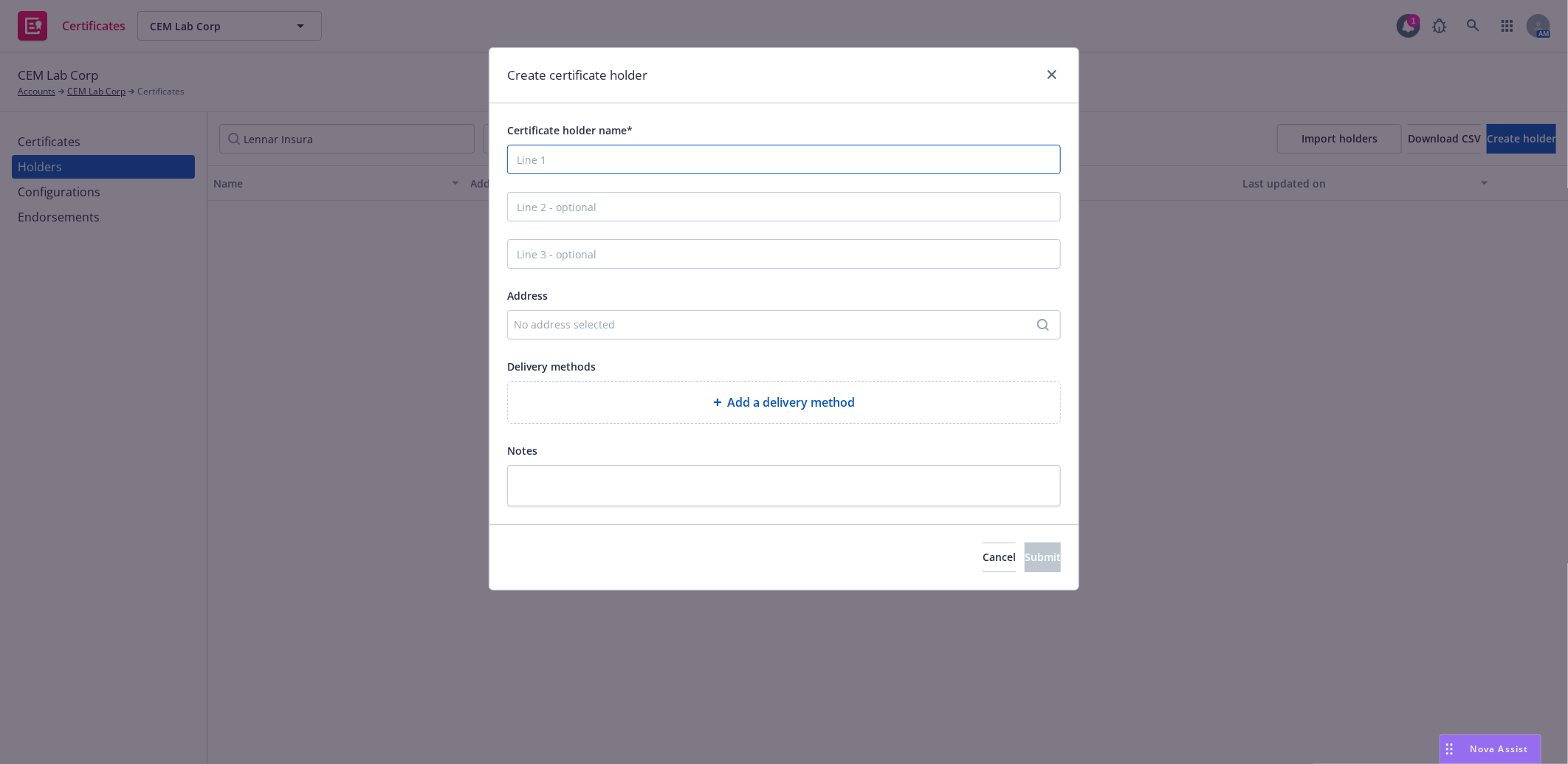
click at [557, 156] on input "Certificate holder name*" at bounding box center [784, 159] width 553 height 30
paste input "Lennar Insurance Compliance"
type input "Lennar Insurance Compliance"
click at [578, 204] on input "Line 2 - optional" at bounding box center [784, 207] width 553 height 30
paste input "c/o The Jones Agency, Inc."
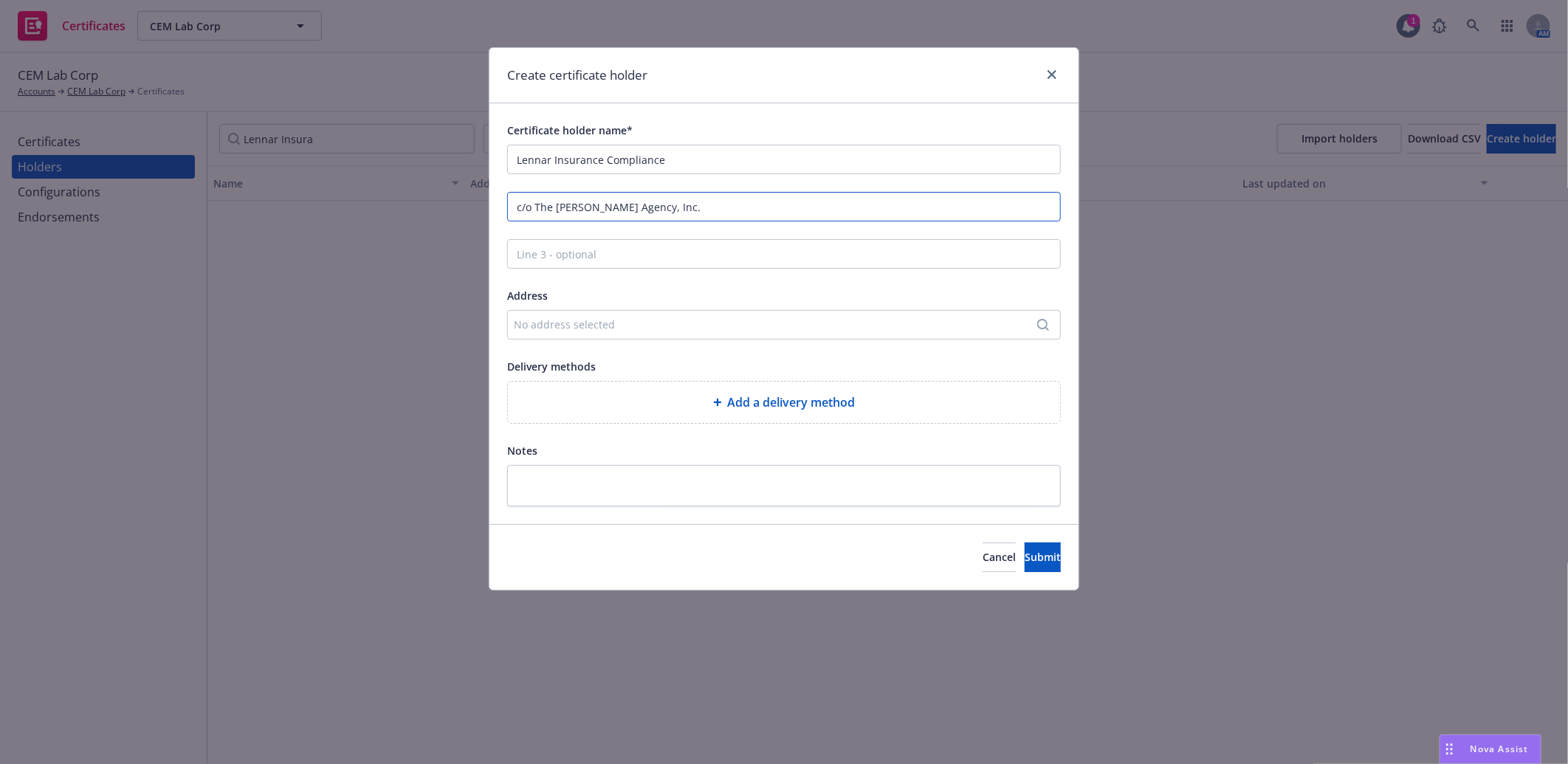
type input "c/o The Jones Agency, Inc."
click at [732, 325] on div "No address selected" at bounding box center [777, 324] width 526 height 15
type input "224 W 35th St Ste 500 PMB 137 New York, NY 10001"
click at [773, 348] on div "Add custom address" at bounding box center [784, 337] width 276 height 30
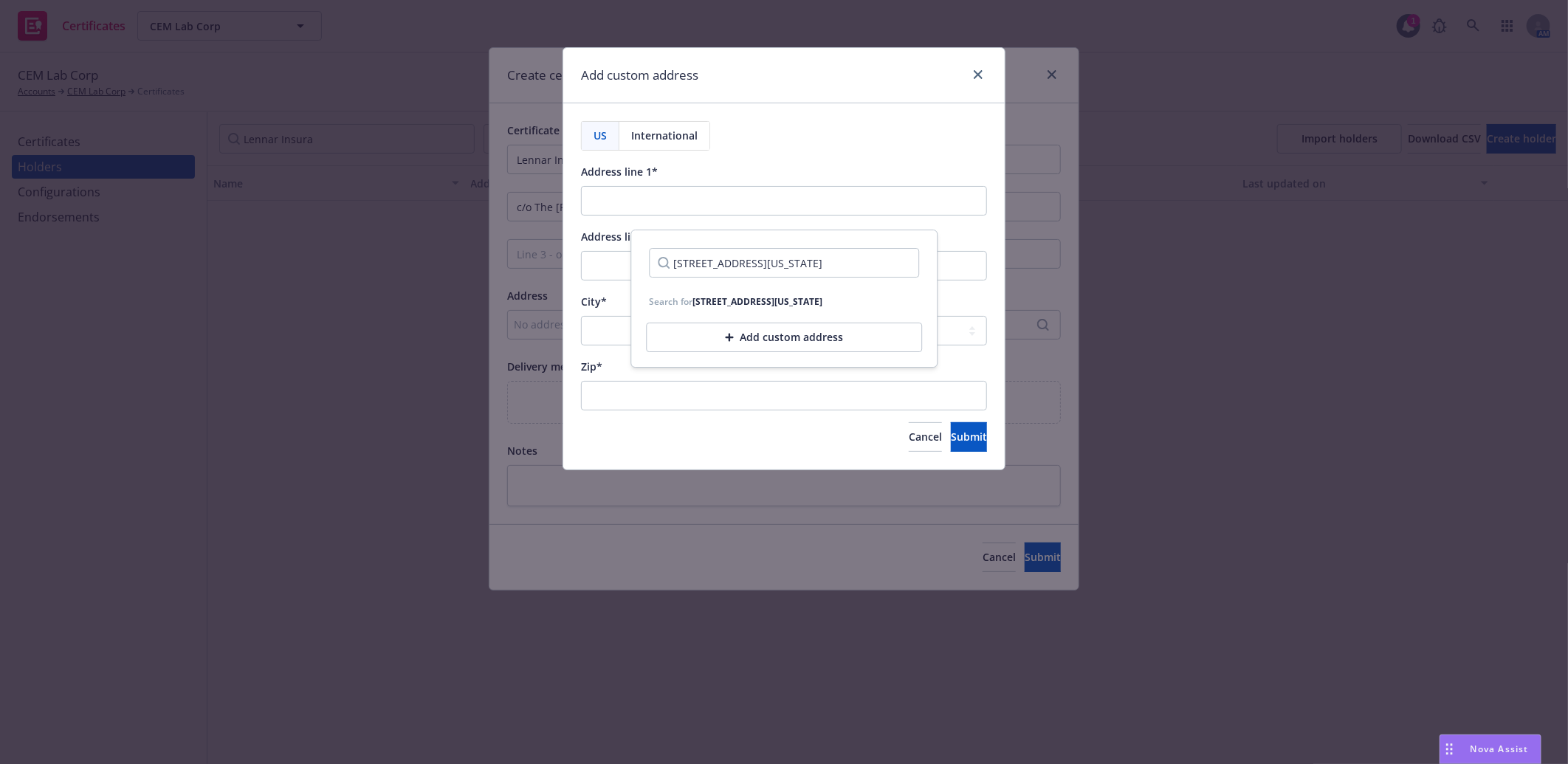
scroll to position [0, 0]
click at [684, 204] on input "Address line 1*" at bounding box center [783, 201] width 406 height 30
paste input "224 W 35th St Ste 500 PMB 137"
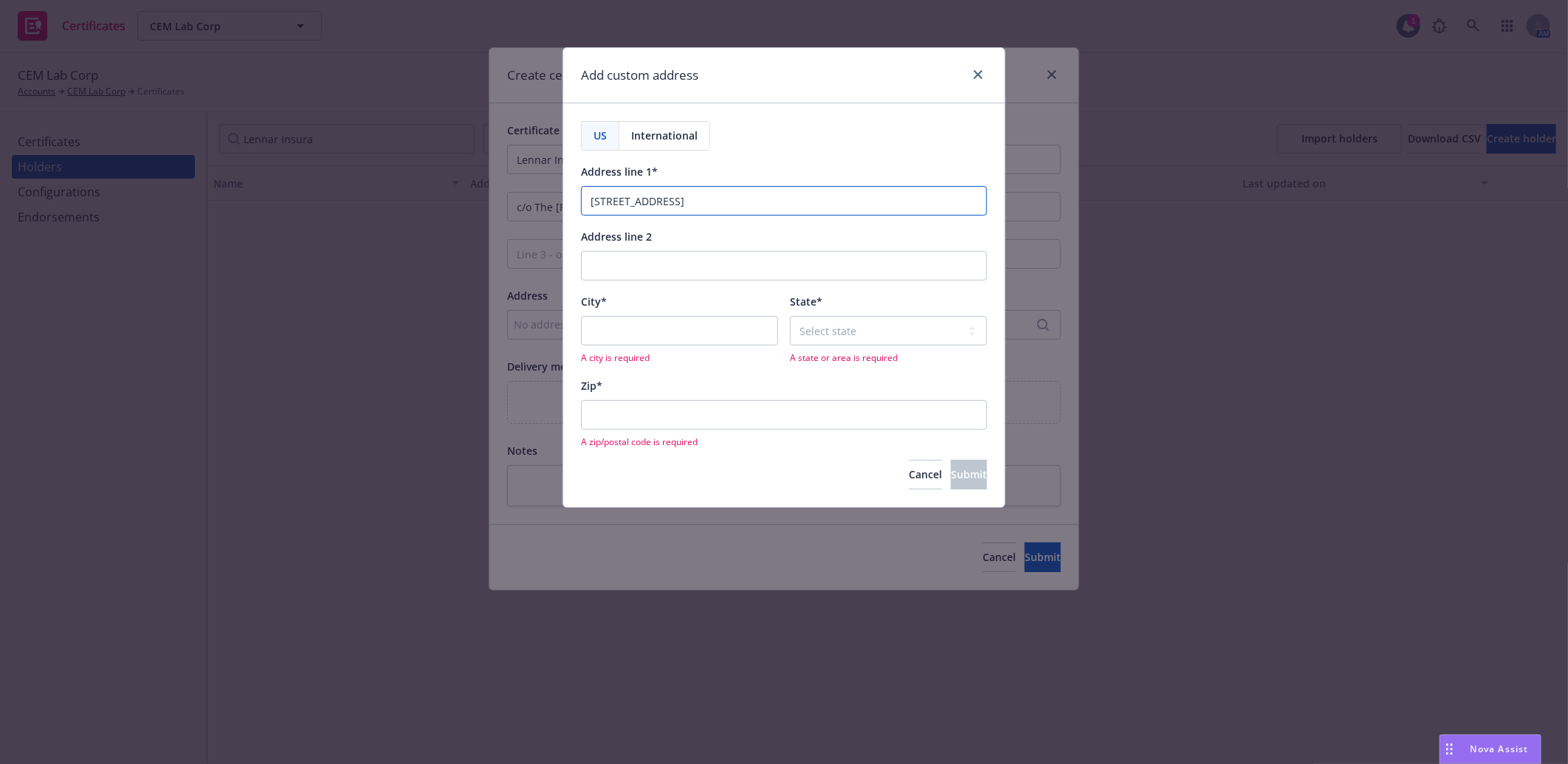
type input "224 W 35th St Ste 500 PMB 137"
click at [663, 327] on input "City*" at bounding box center [679, 331] width 197 height 30
paste input "New York"
type input "New York"
click at [898, 331] on select "Select state Alabama Alaska American Samoa Arizona Arkansas Baker Island Califo…" at bounding box center [888, 331] width 197 height 30
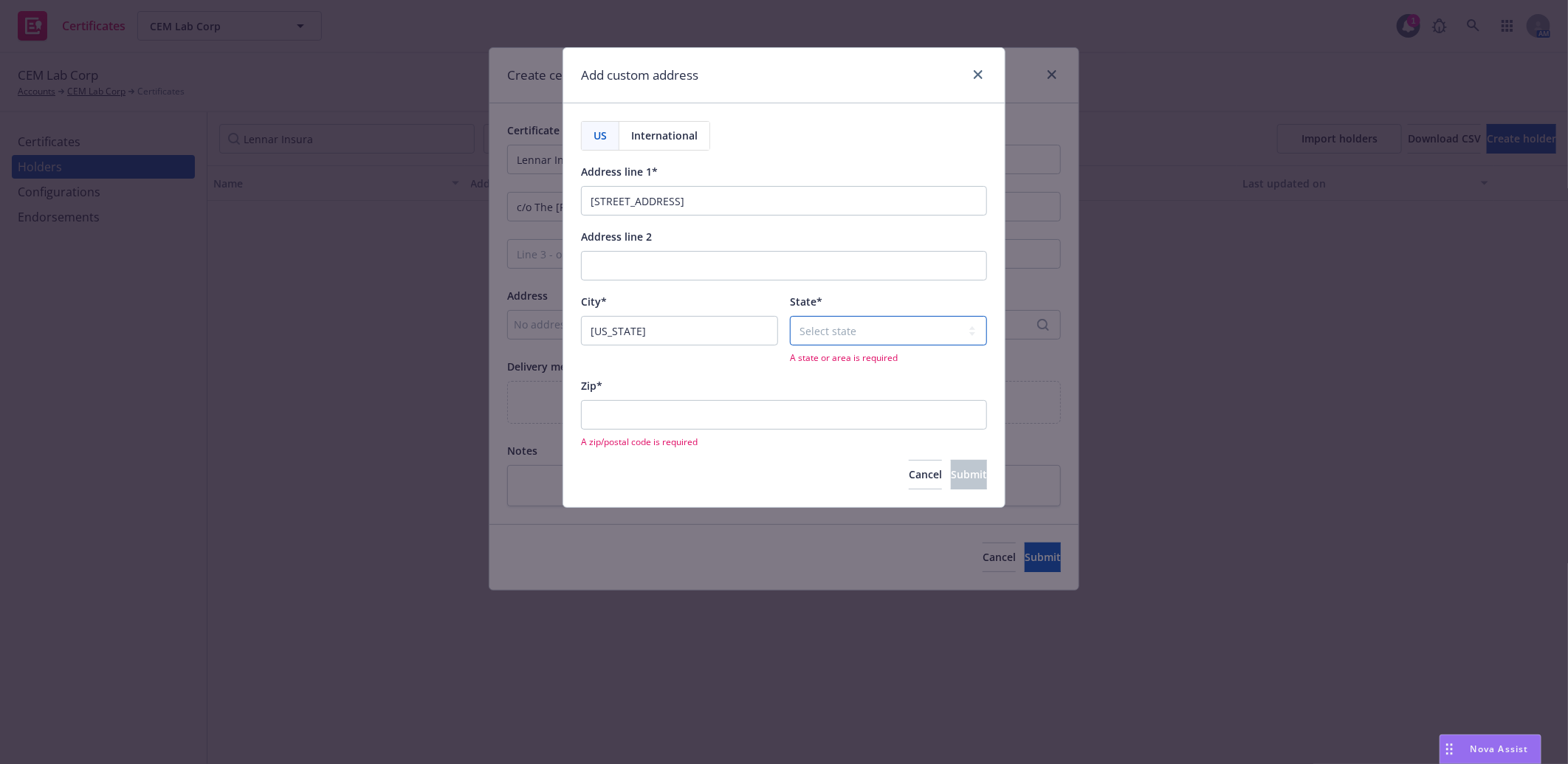
select select "NY"
click at [790, 317] on select "Select state Alabama Alaska American Samoa Arizona Arkansas Baker Island Califo…" at bounding box center [888, 331] width 197 height 30
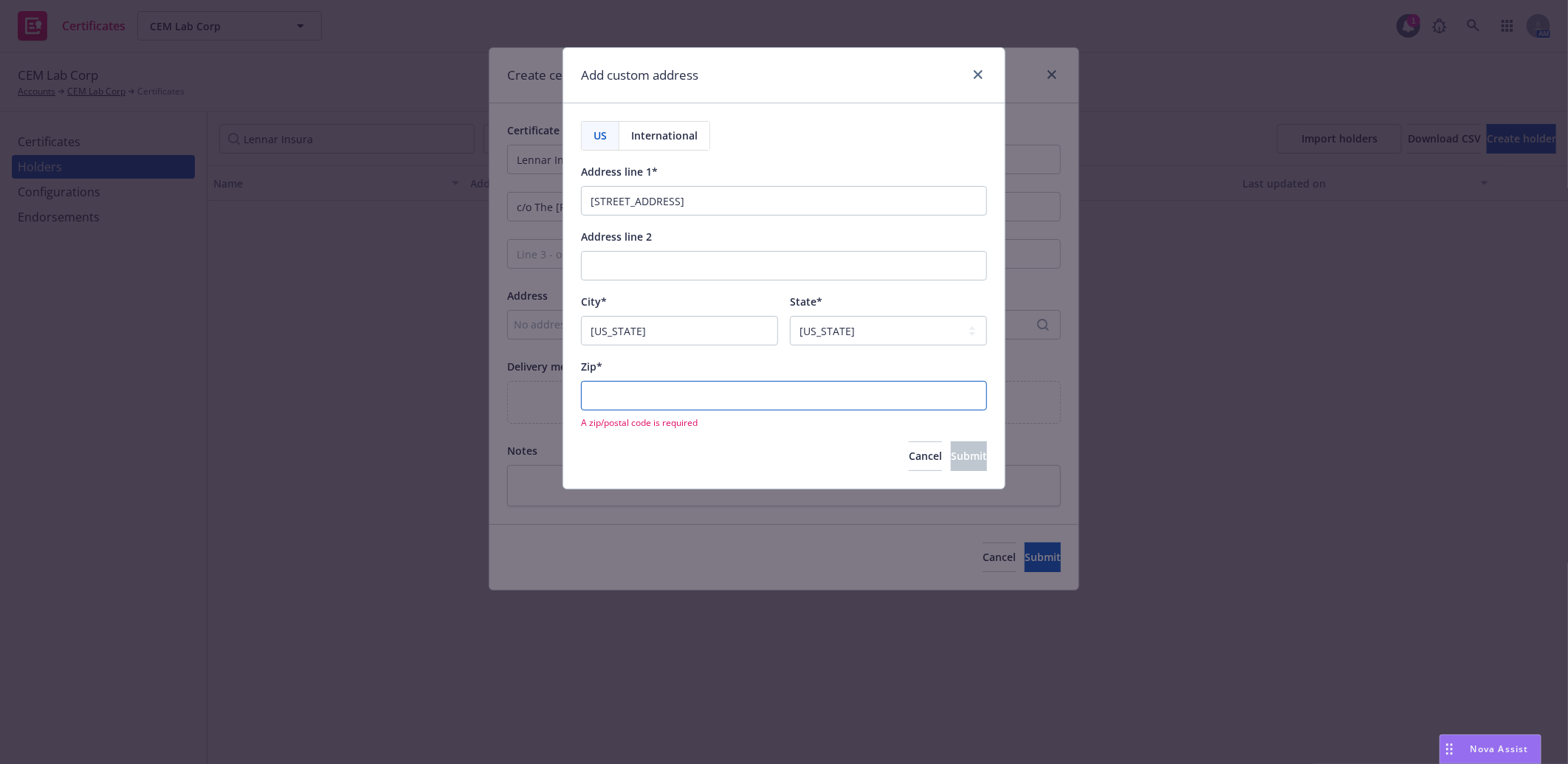
click at [683, 394] on input "Zip*" at bounding box center [783, 395] width 406 height 30
paste input "10001"
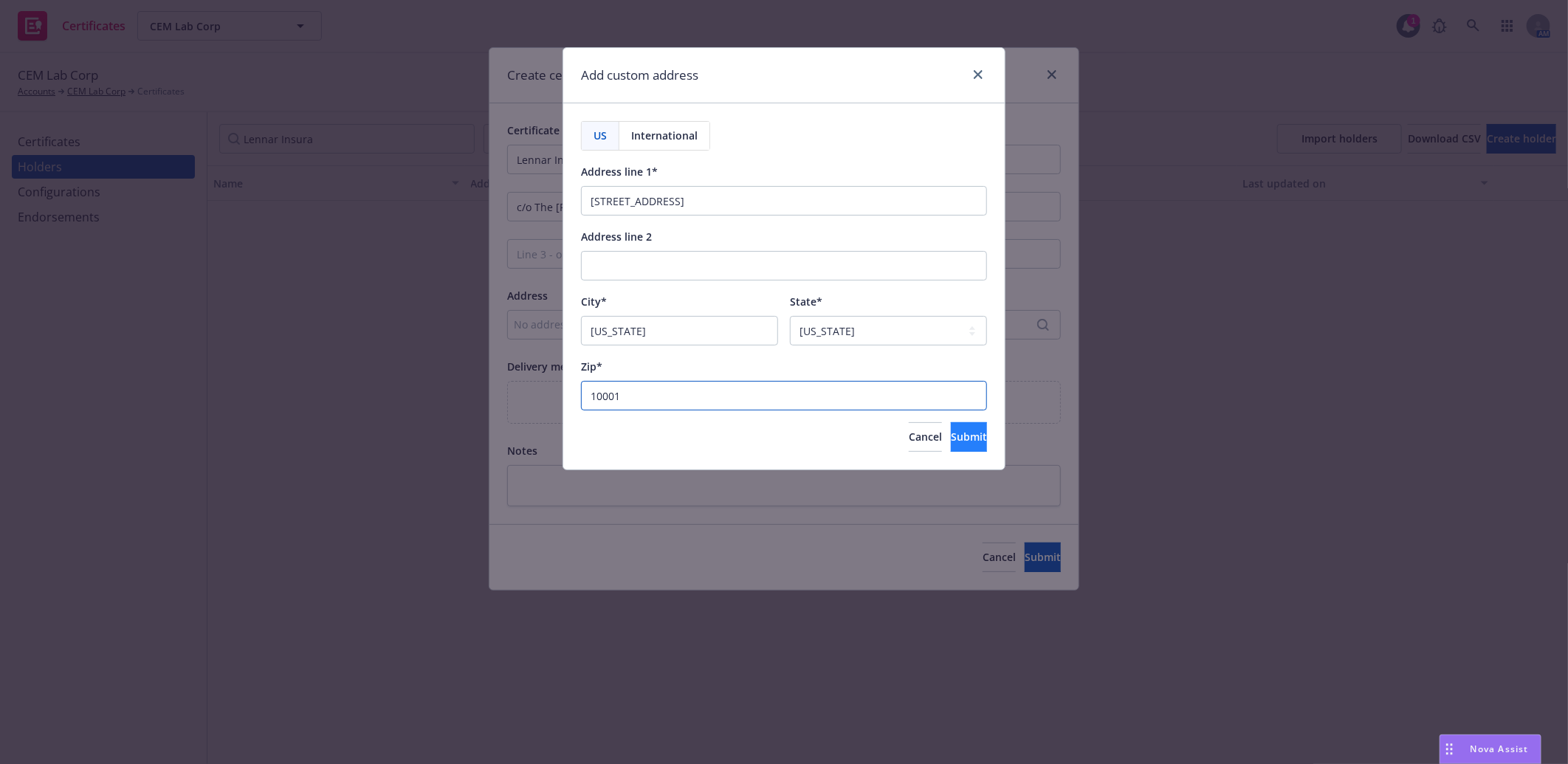
type input "10001"
click at [951, 437] on span "Submit" at bounding box center [969, 436] width 36 height 14
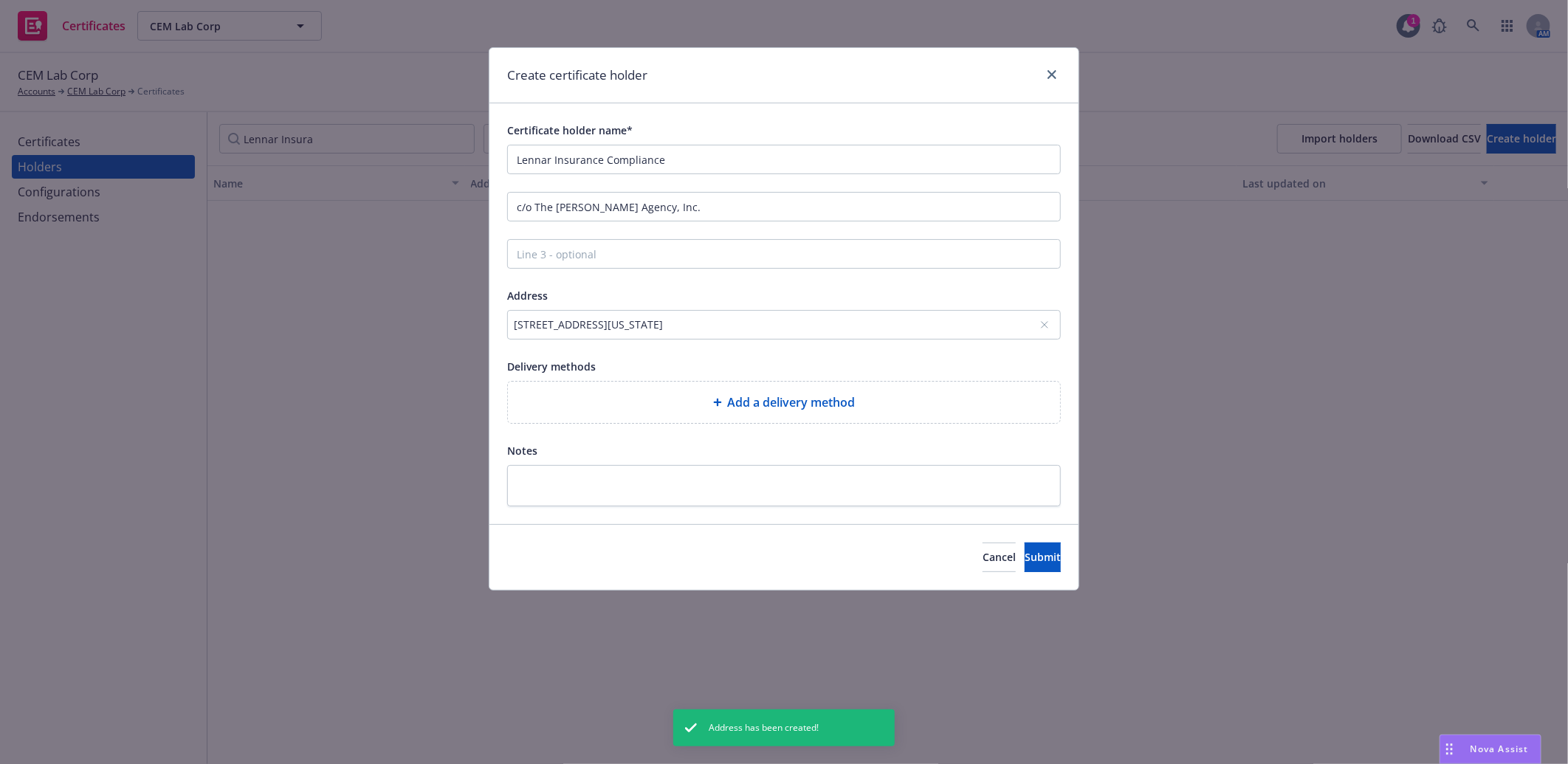
click at [785, 402] on span "Add a delivery method" at bounding box center [791, 403] width 127 height 18
select select "EMAIL"
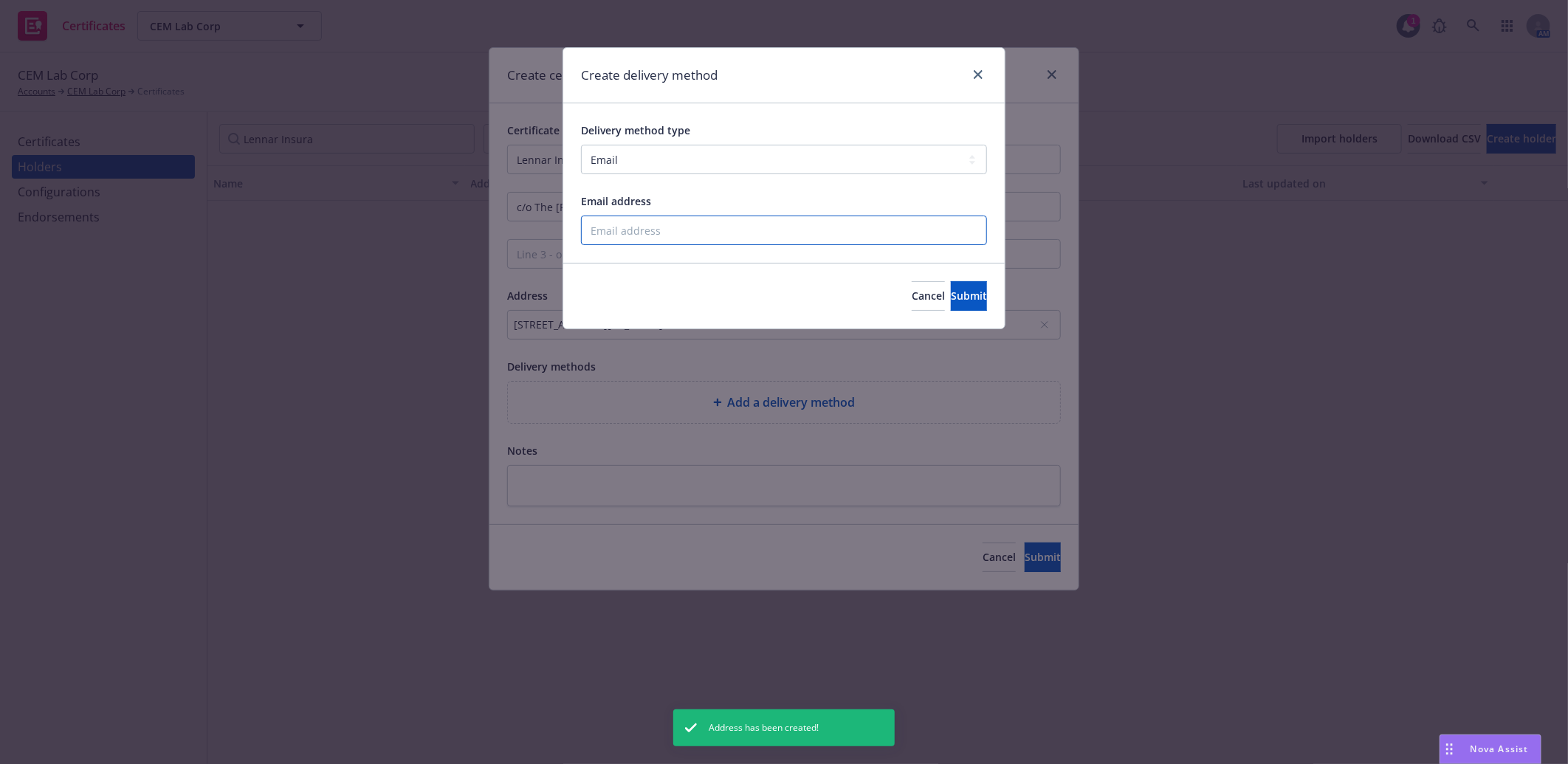
click at [731, 239] on input "Email address" at bounding box center [783, 230] width 406 height 30
paste input "notice@getjones.com"
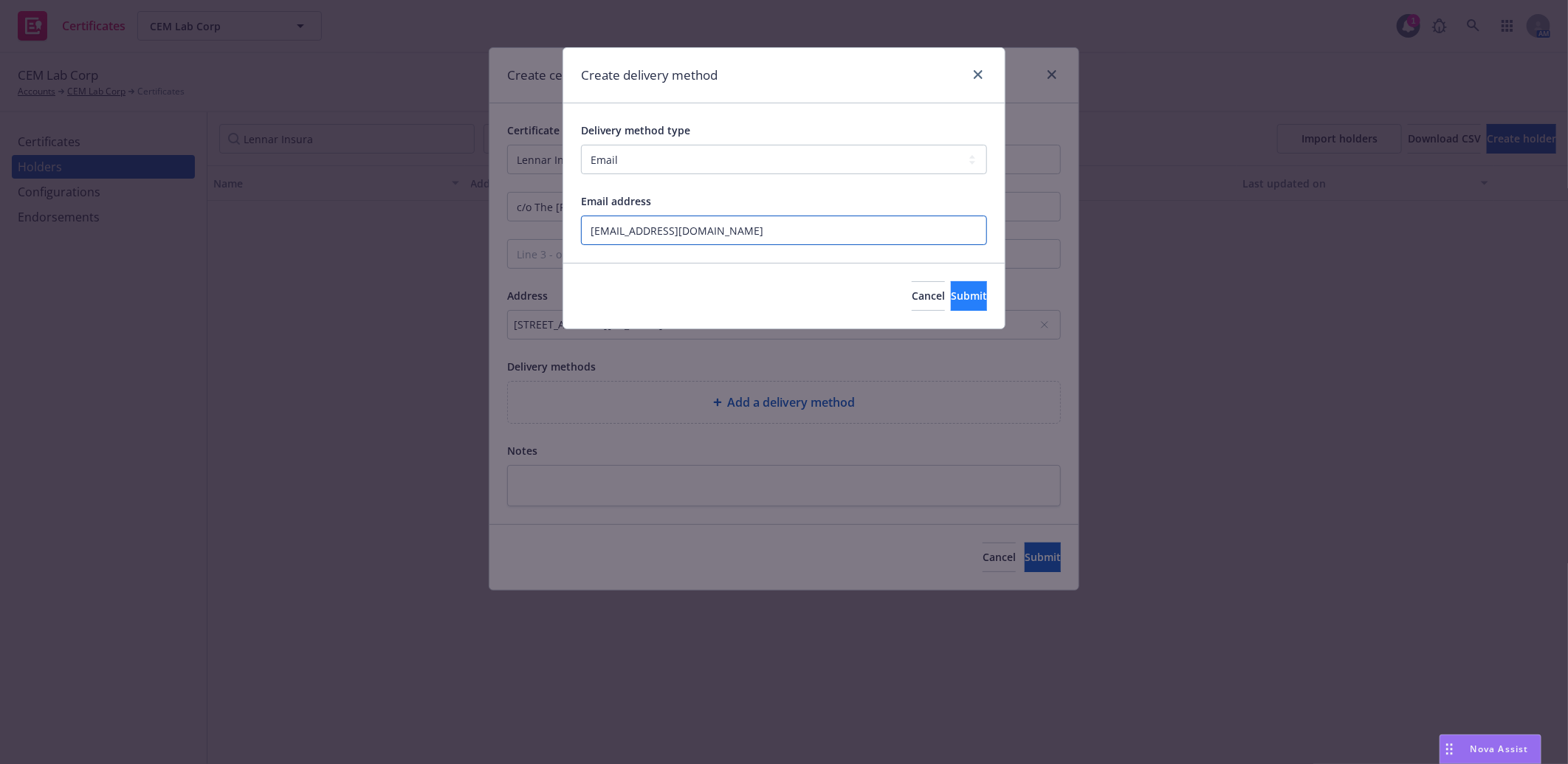
type input "notice@getjones.com"
click at [951, 294] on span "Submit" at bounding box center [969, 295] width 36 height 14
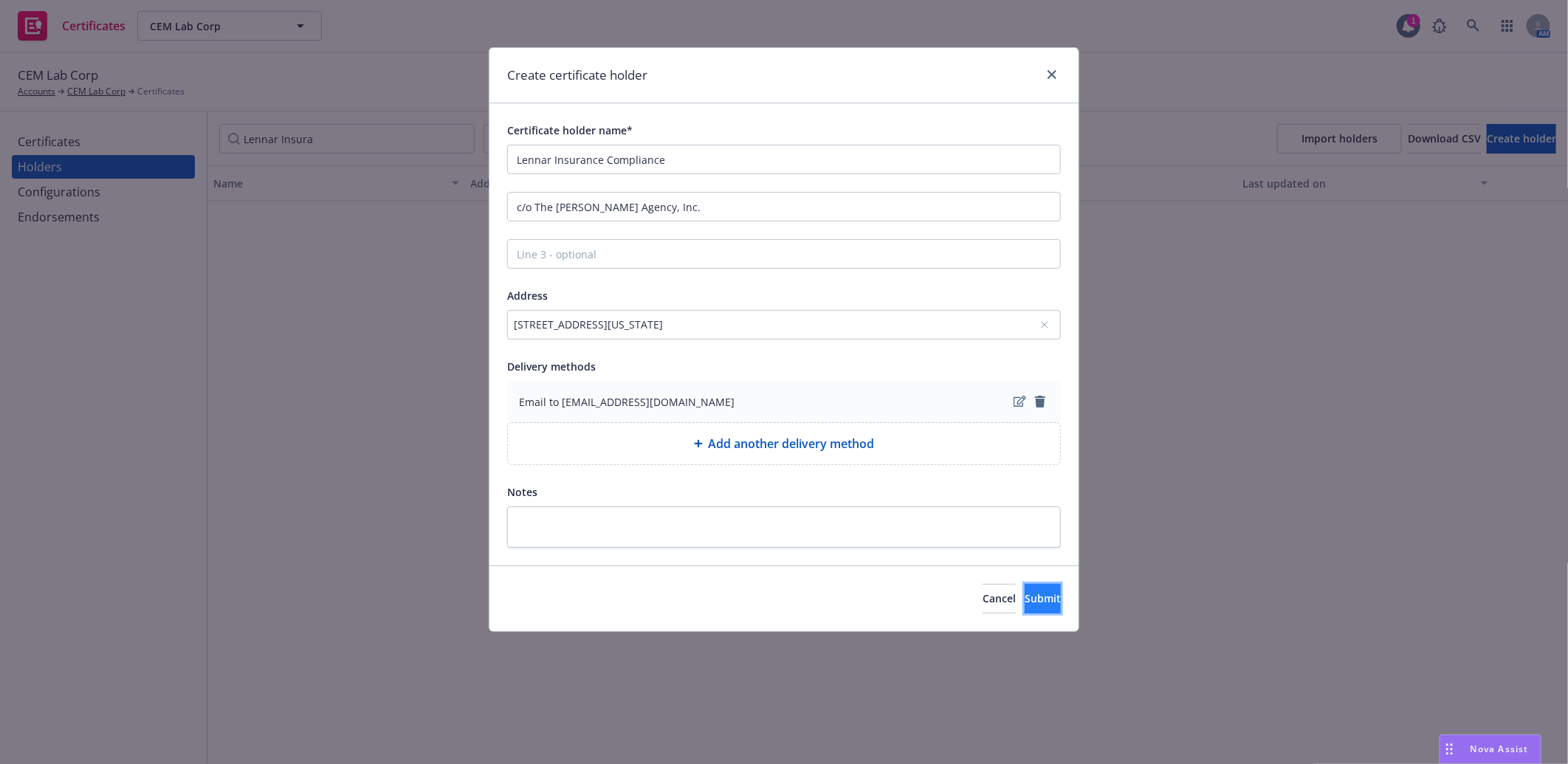
click at [1028, 603] on span "Submit" at bounding box center [1042, 598] width 36 height 14
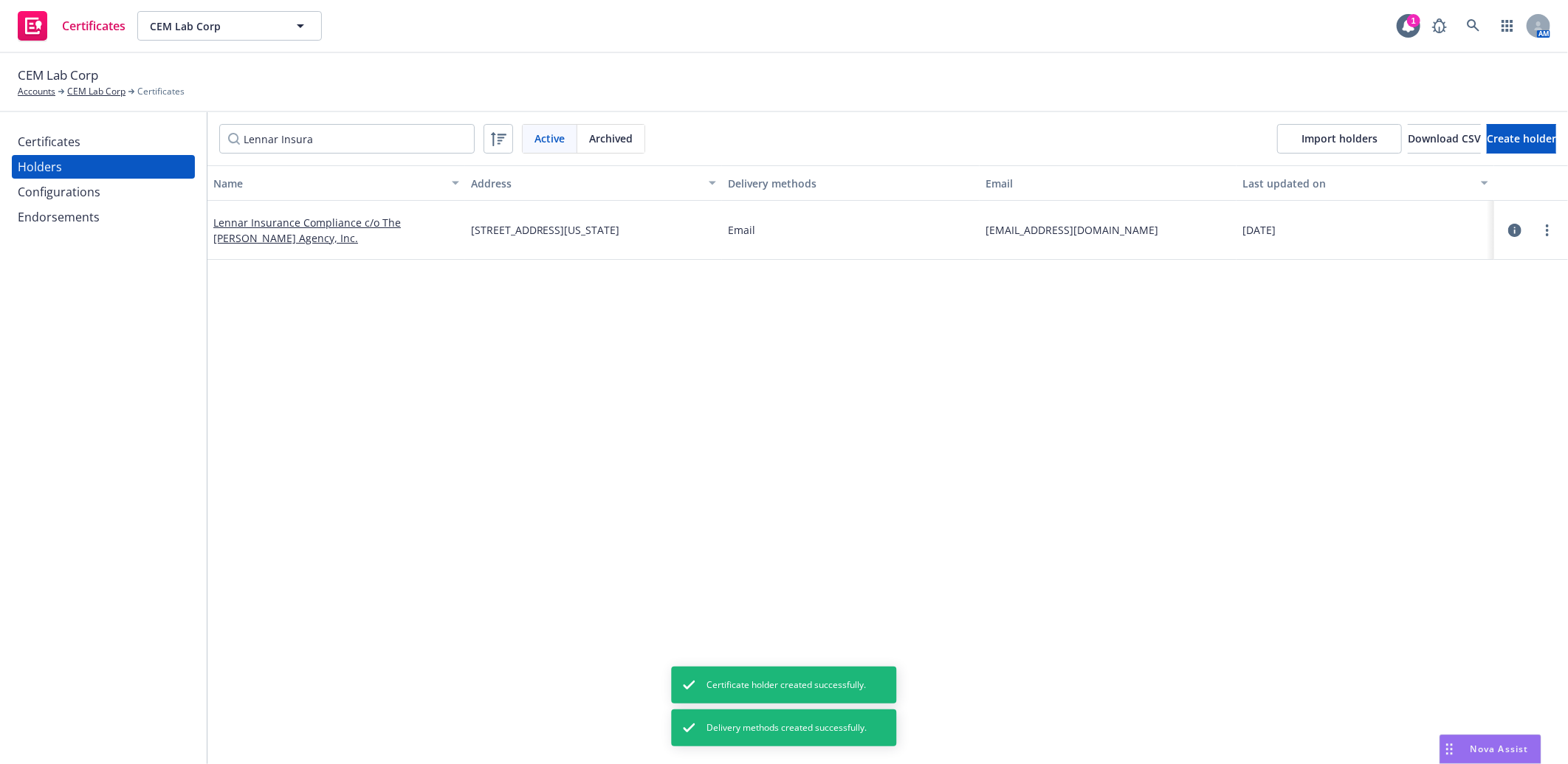
drag, startPoint x: 256, startPoint y: 465, endPoint x: 159, endPoint y: 340, distance: 158.2
click at [44, 135] on div "Certificates" at bounding box center [49, 141] width 63 height 23
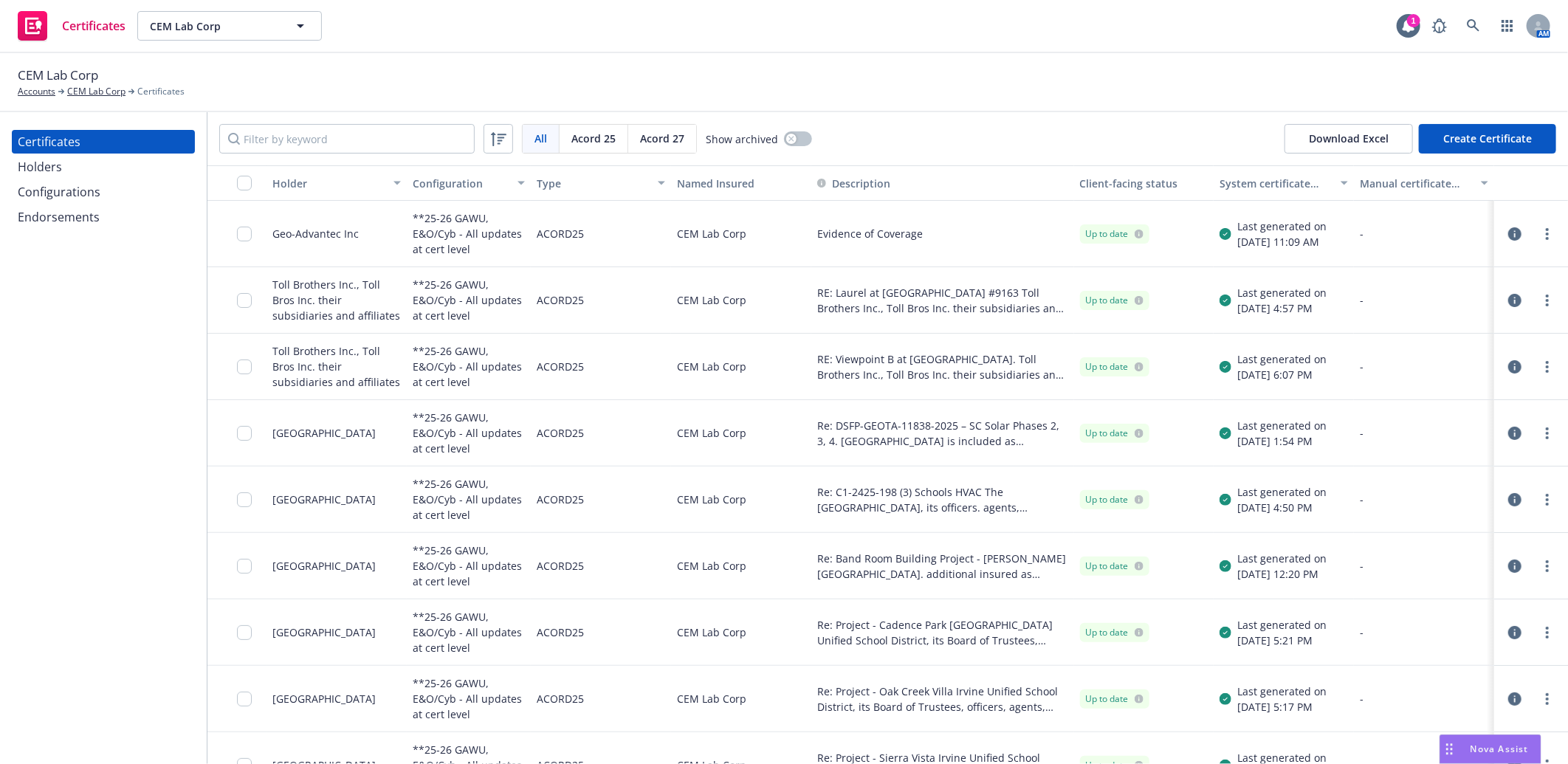
click at [1489, 135] on button "Create Certificate" at bounding box center [1487, 139] width 137 height 30
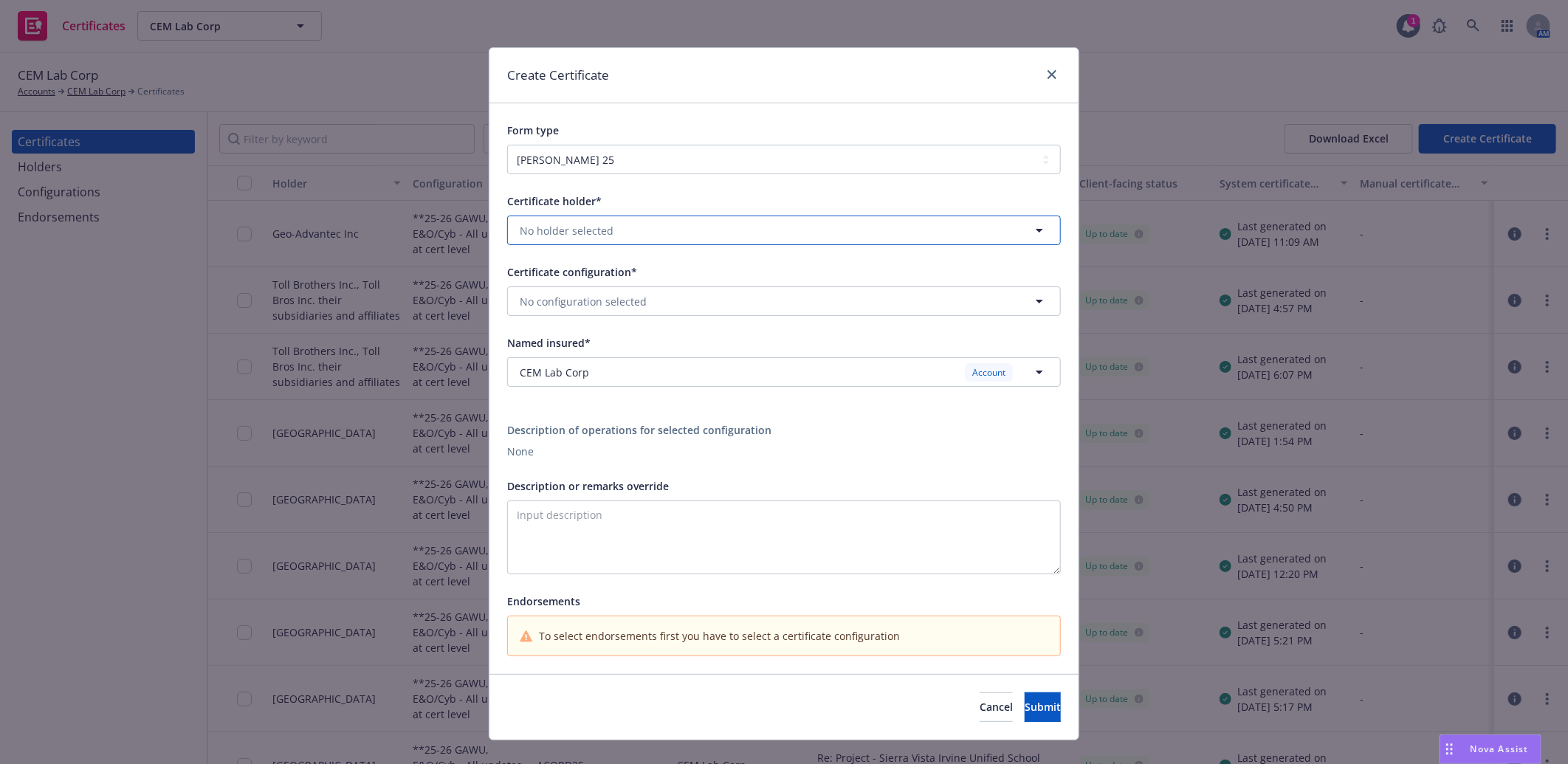
click at [589, 224] on span "No holder selected" at bounding box center [566, 230] width 94 height 15
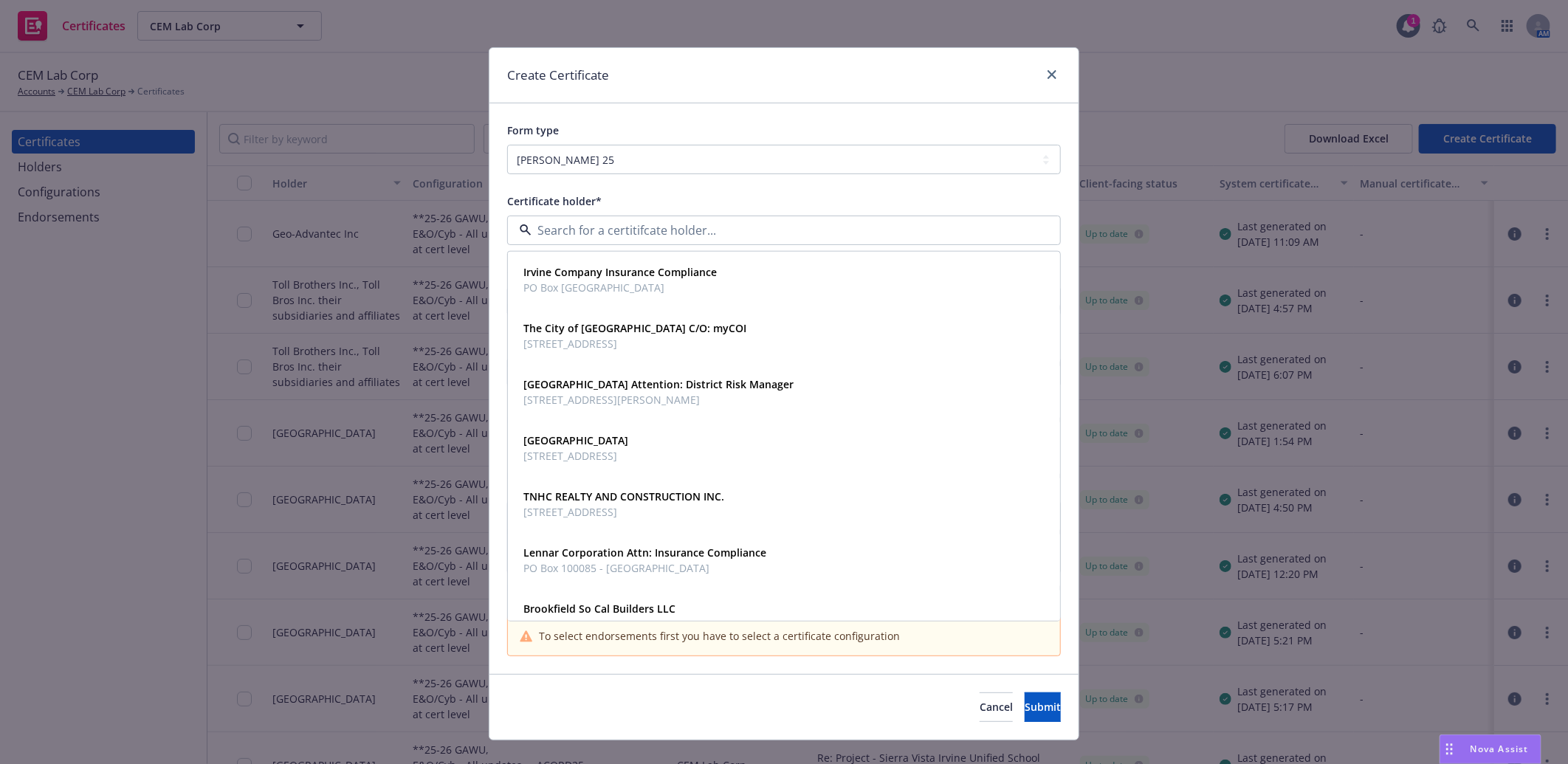
paste input "notice@getjones.com"
type input "notice@getjones.com"
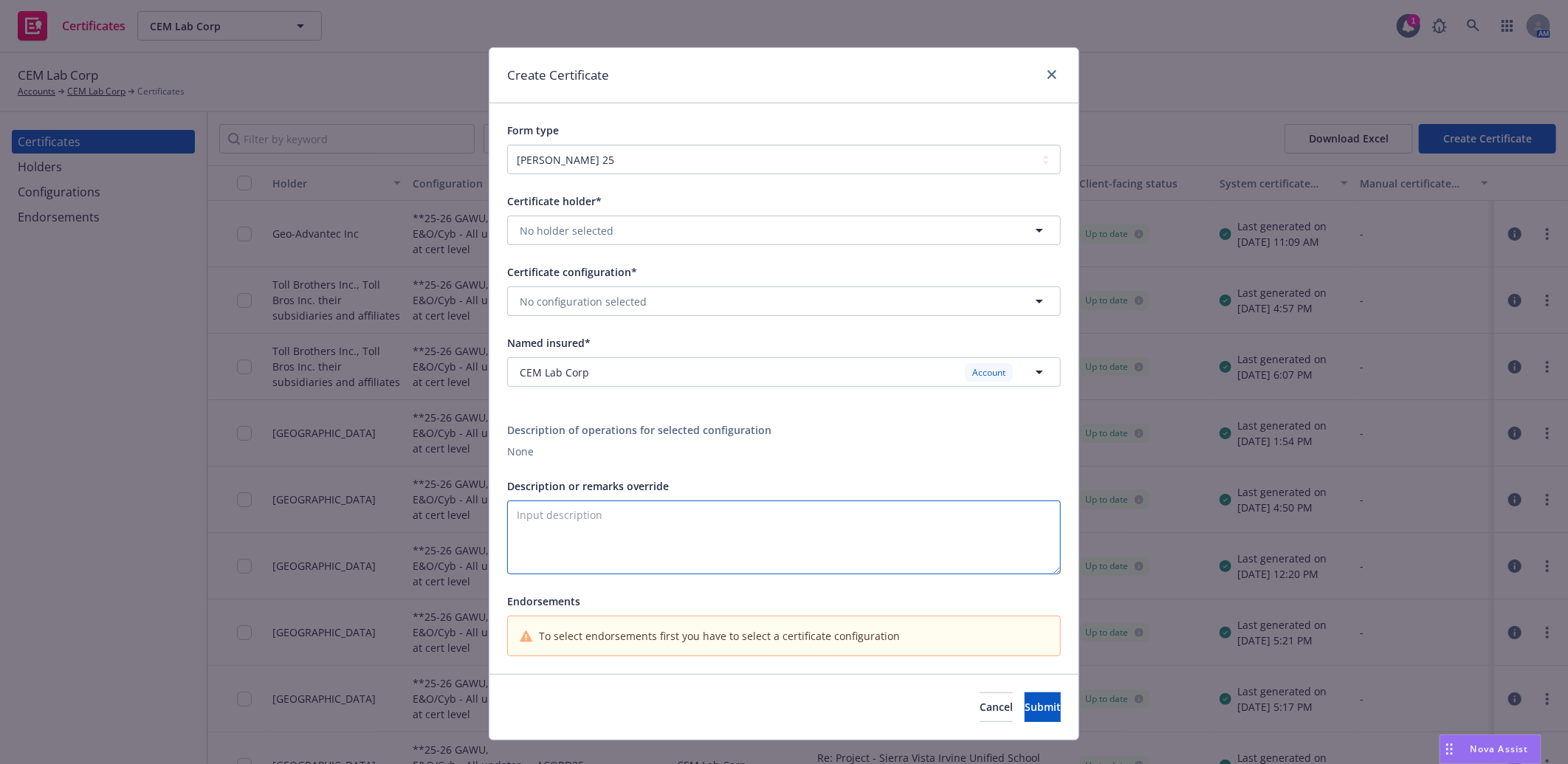
click at [585, 540] on textarea "Description or remarks override" at bounding box center [784, 537] width 553 height 74
paste textarea "Lennar Corporation including its subsidiaries, partners, partnerships, affiliat…"
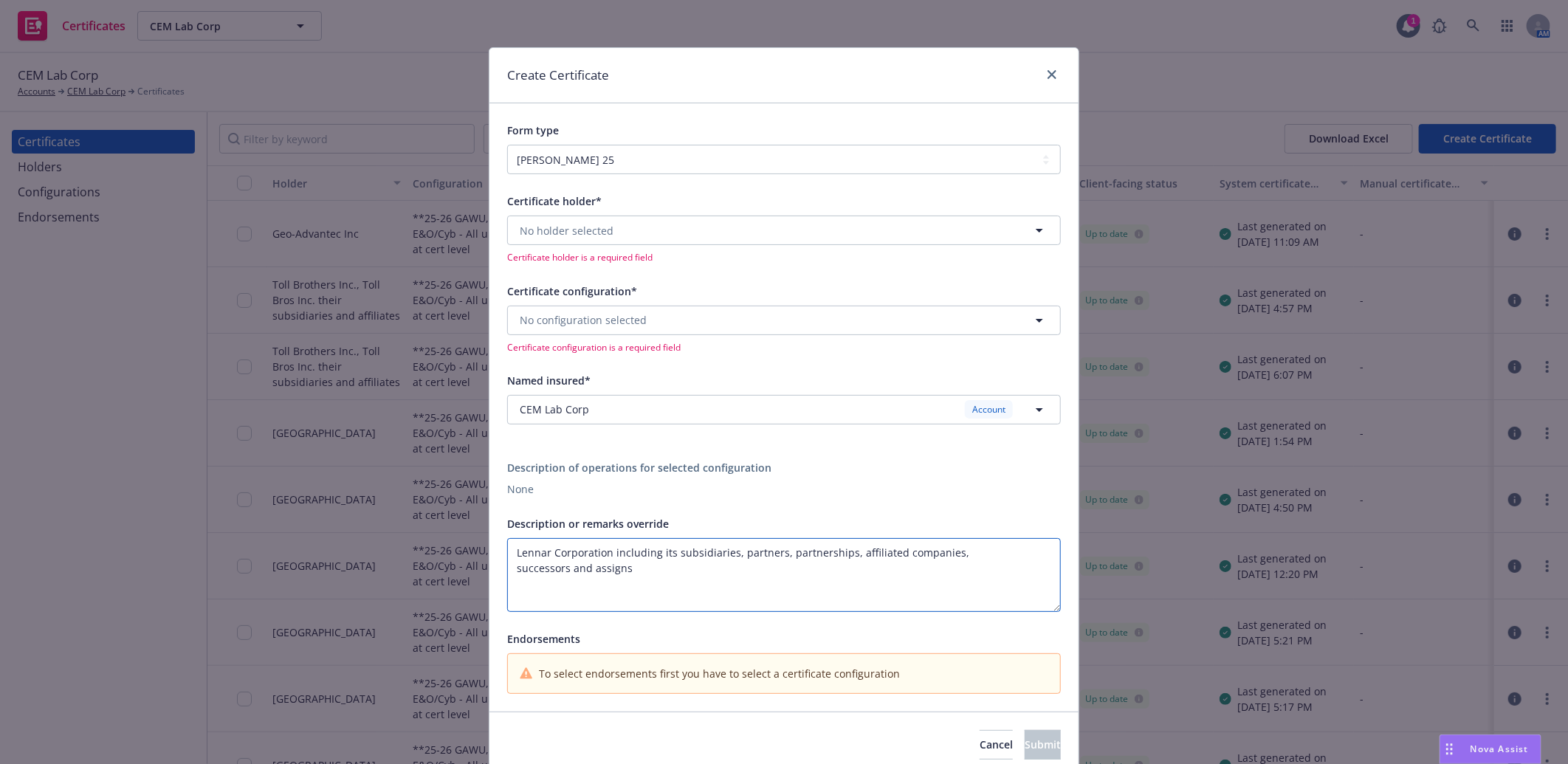
click at [950, 557] on textarea "Lennar Corporation including its subsidiaries, partners, partnerships, affiliat…" at bounding box center [784, 575] width 553 height 74
click at [623, 578] on textarea "Lennar Corporation including its subsidiaries, partners, partnerships, affiliat…" at bounding box center [784, 575] width 553 height 74
paste textarea "included as additional insured where required by written contract with respect …"
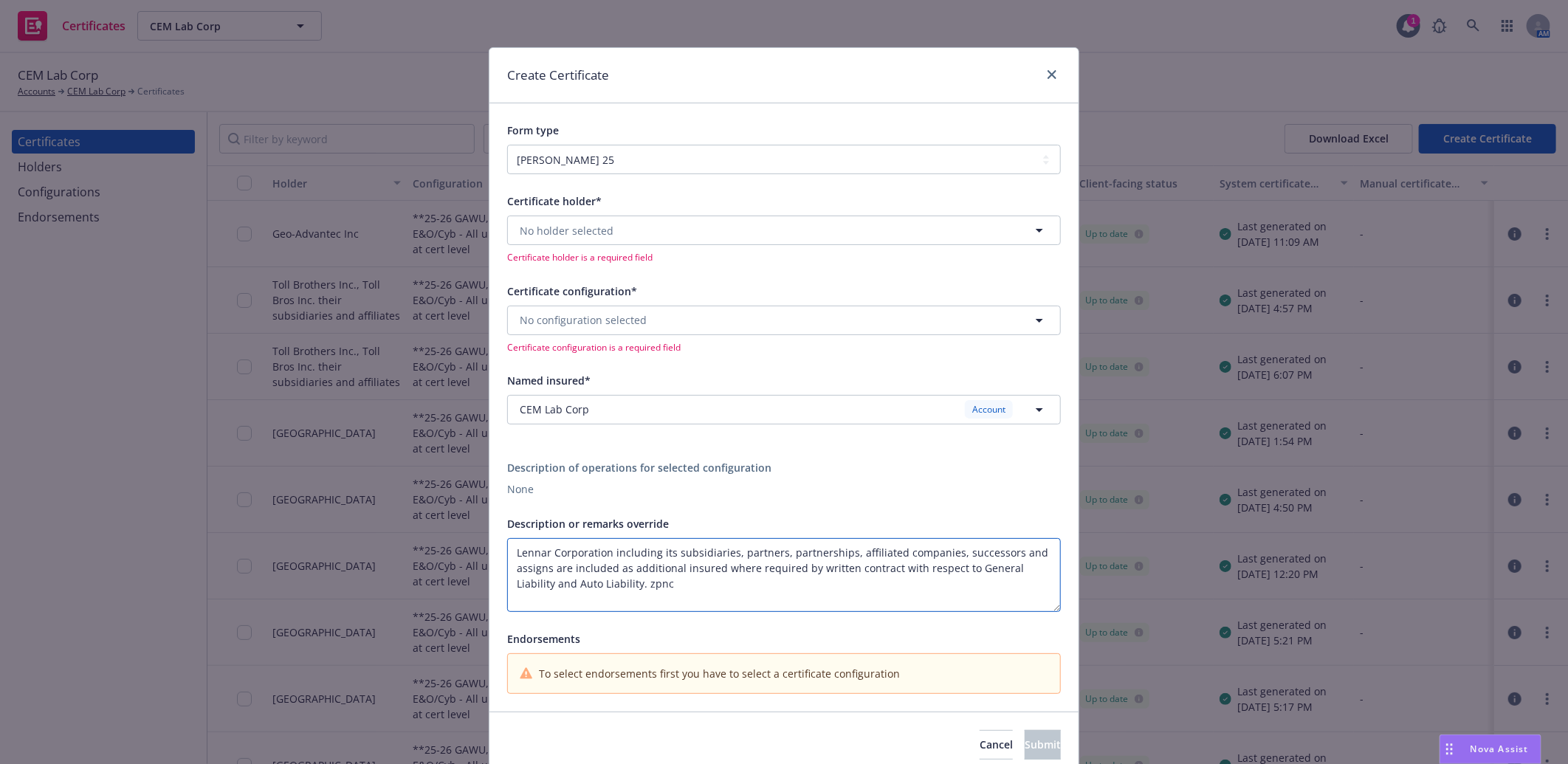
paste textarea "Coverage is Primary and Non-Contributory."
paste textarea "Waiver of subrogation applies with respect to General Liability, Auto Liability…"
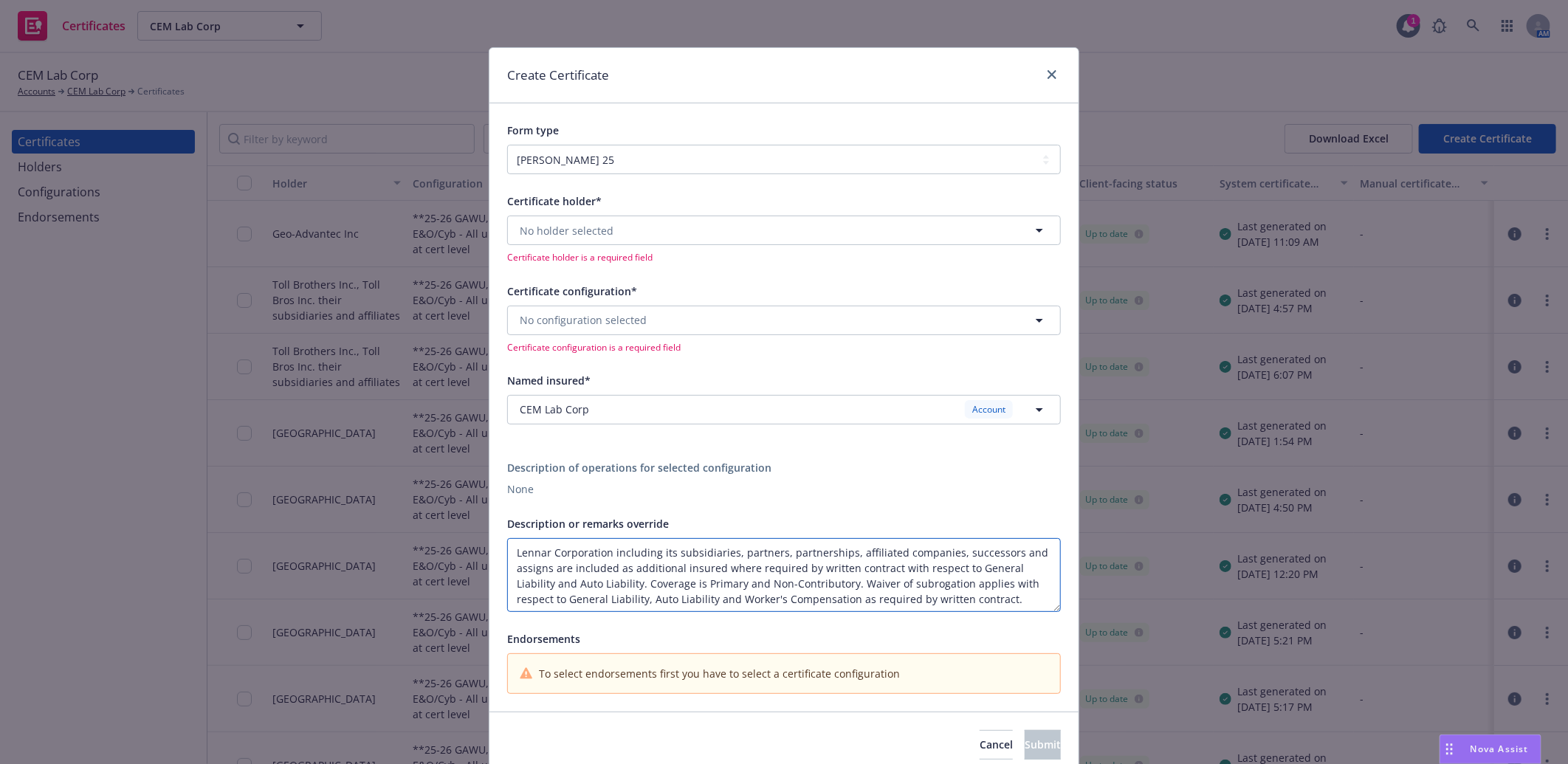
type textarea "Lennar Corporation including its subsidiaries, partners, partnerships, affiliat…"
drag, startPoint x: 1009, startPoint y: 602, endPoint x: 457, endPoint y: 530, distance: 556.7
click at [457, 530] on div "Create Certificate Form type ACORD 25 ACORD 27 Certificate holder* notice@getjo…" at bounding box center [784, 382] width 1568 height 764
click at [717, 227] on button "No holder selected" at bounding box center [784, 230] width 553 height 30
type input "lennar"
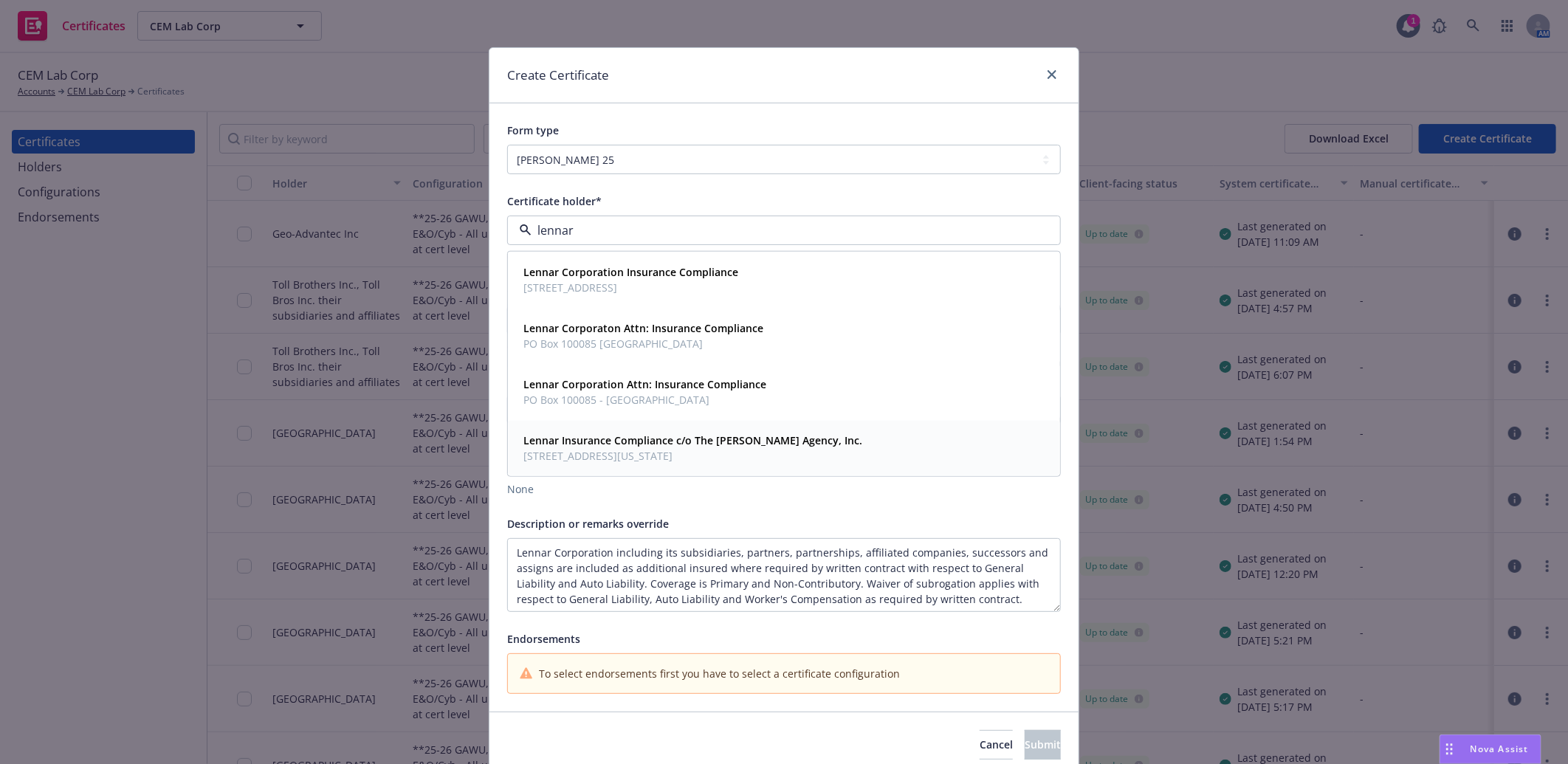
click at [704, 453] on span "224 W 35th St Ste 500 PMB 137, New York, NY, 10001, USA" at bounding box center [693, 455] width 339 height 15
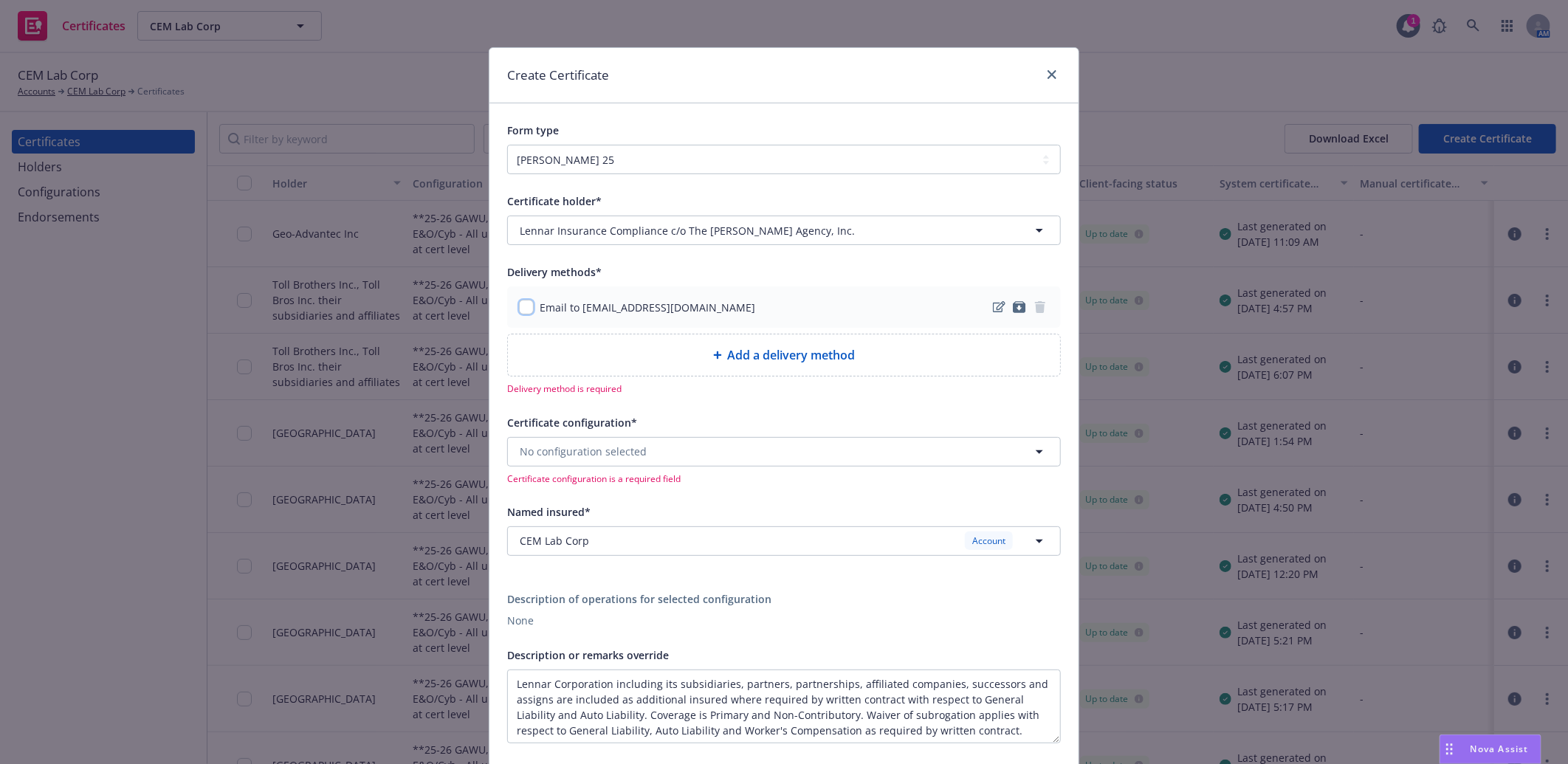
click at [523, 309] on input "checkbox" at bounding box center [526, 307] width 15 height 15
checkbox input "true"
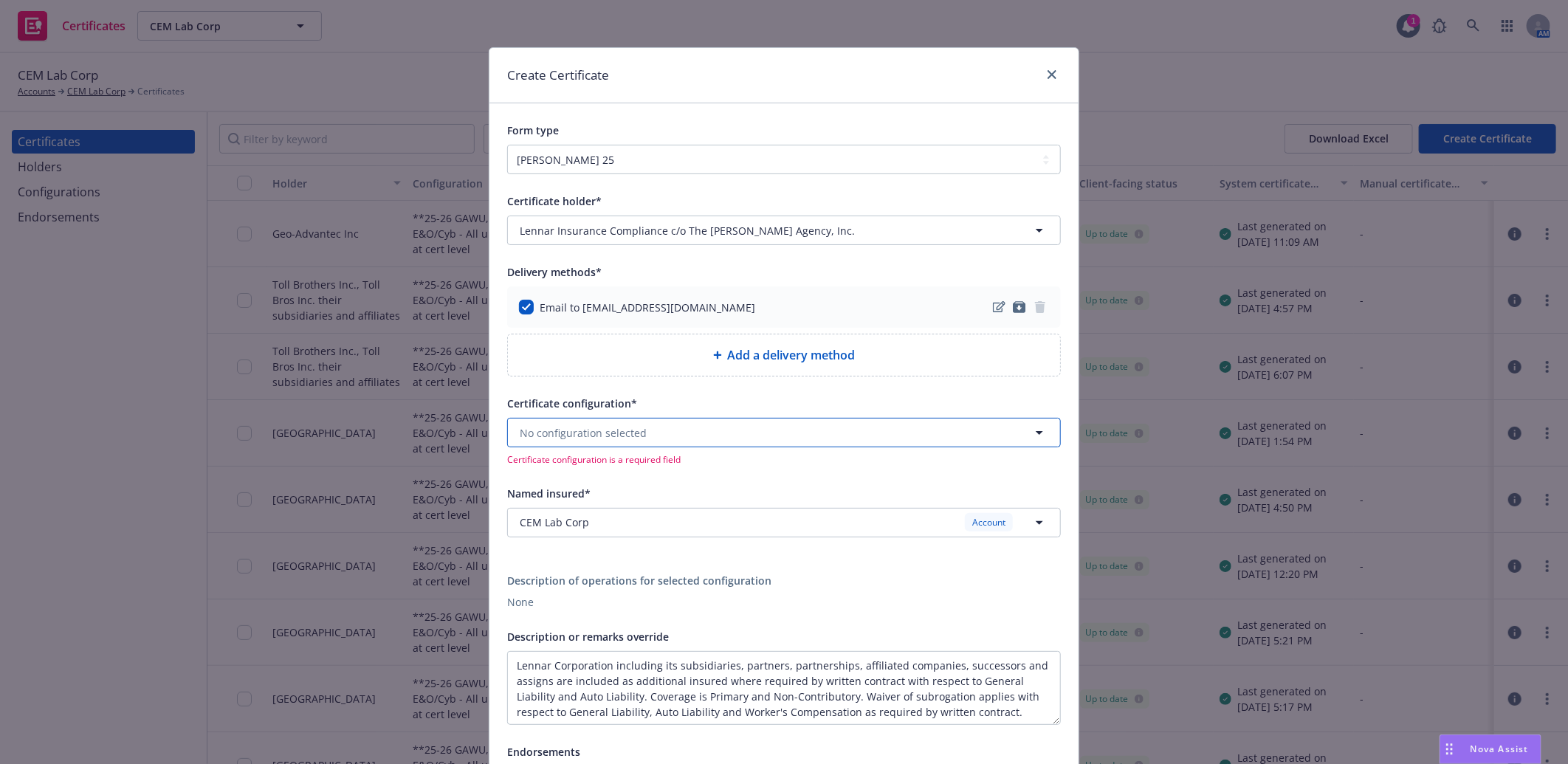
click at [594, 431] on span "No configuration selected" at bounding box center [582, 432] width 127 height 15
click at [609, 478] on strong "**25-26 GAWU, E&O/Cyb - All updates at cert level" at bounding box center [649, 476] width 252 height 14
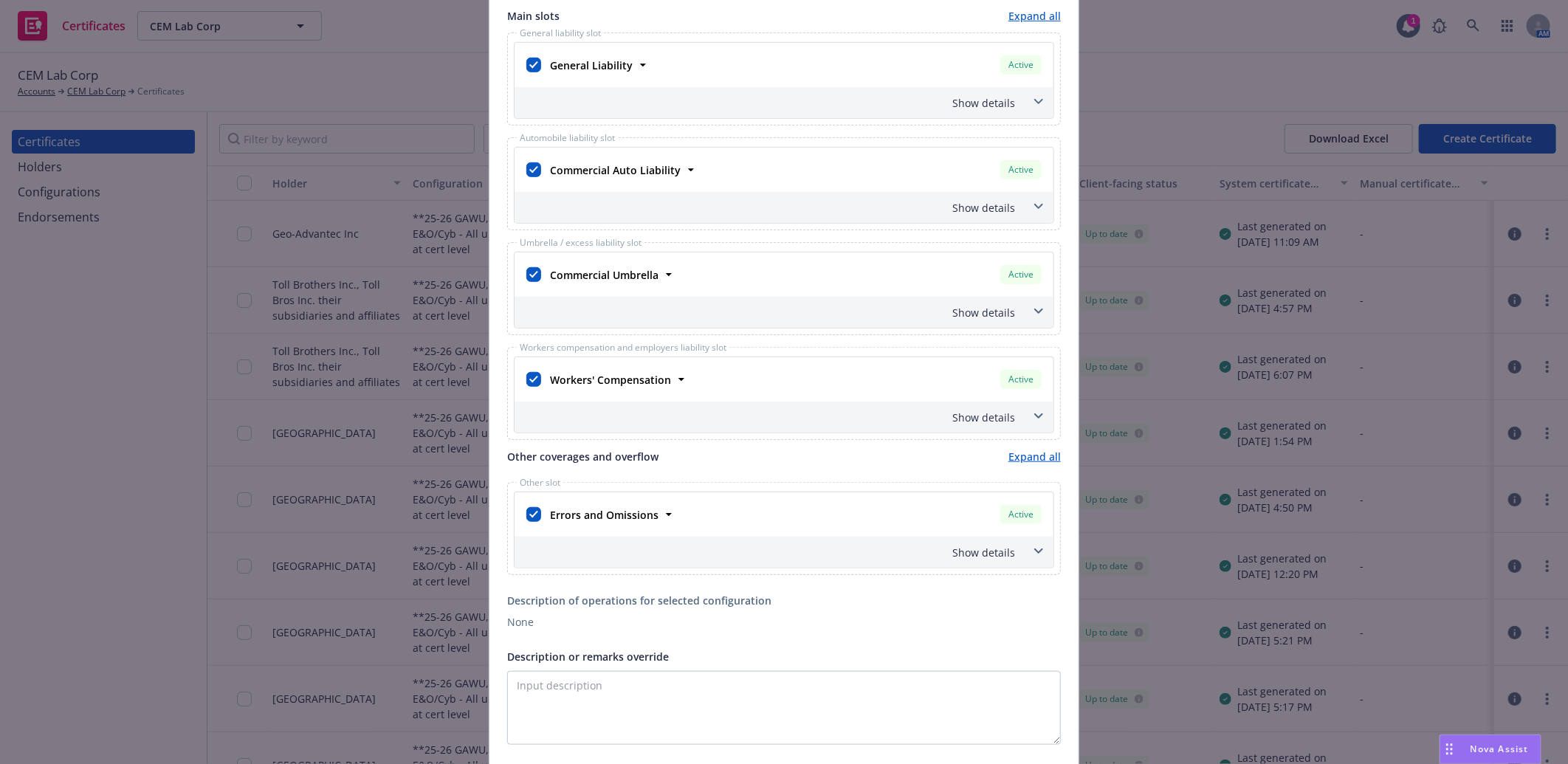
scroll to position [574, 0]
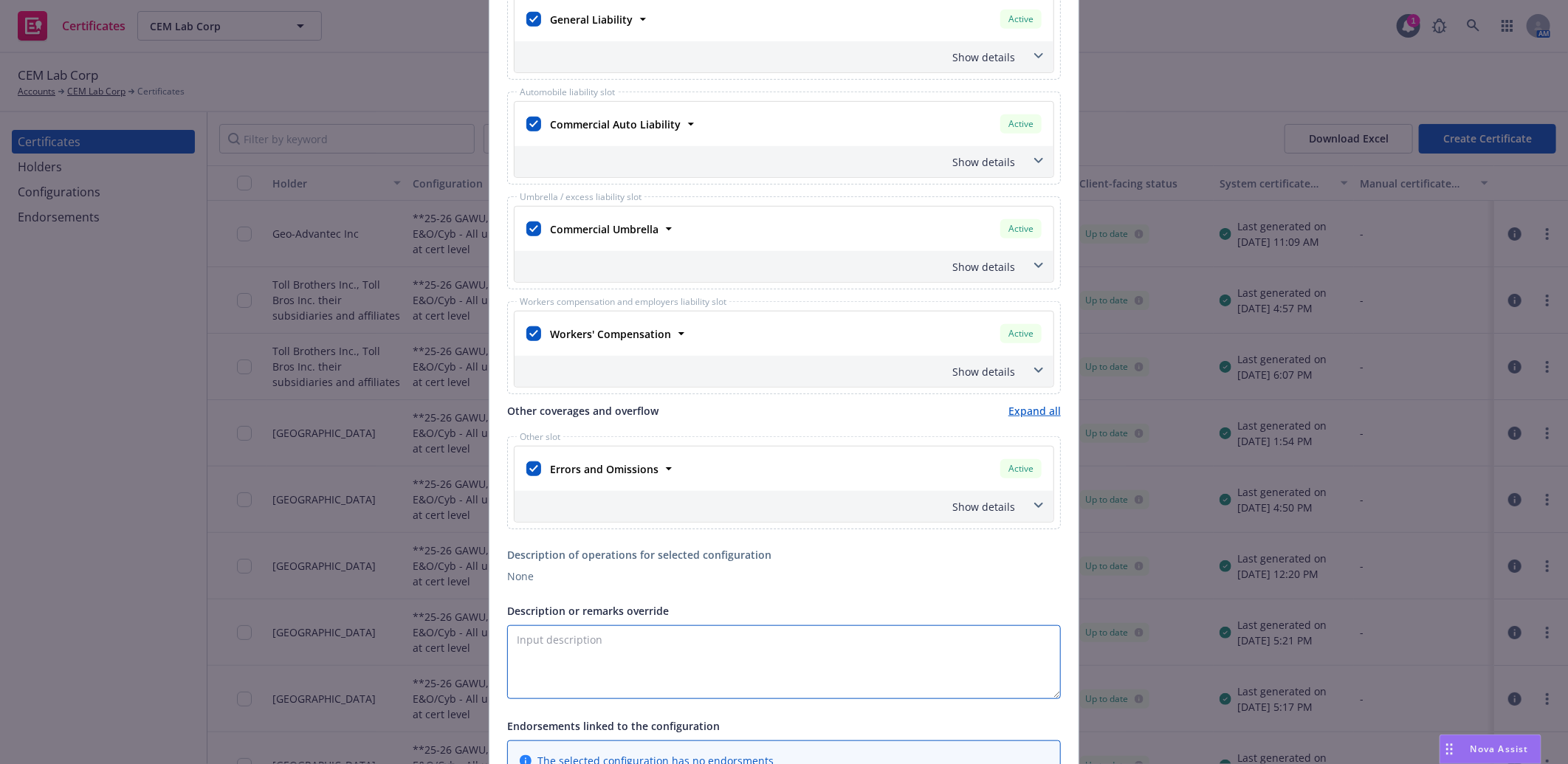
click at [528, 640] on textarea "Description or remarks override" at bounding box center [784, 662] width 553 height 74
paste textarea "Lennar Corporation including its subsidiaries, partners, partnerships, affiliat…"
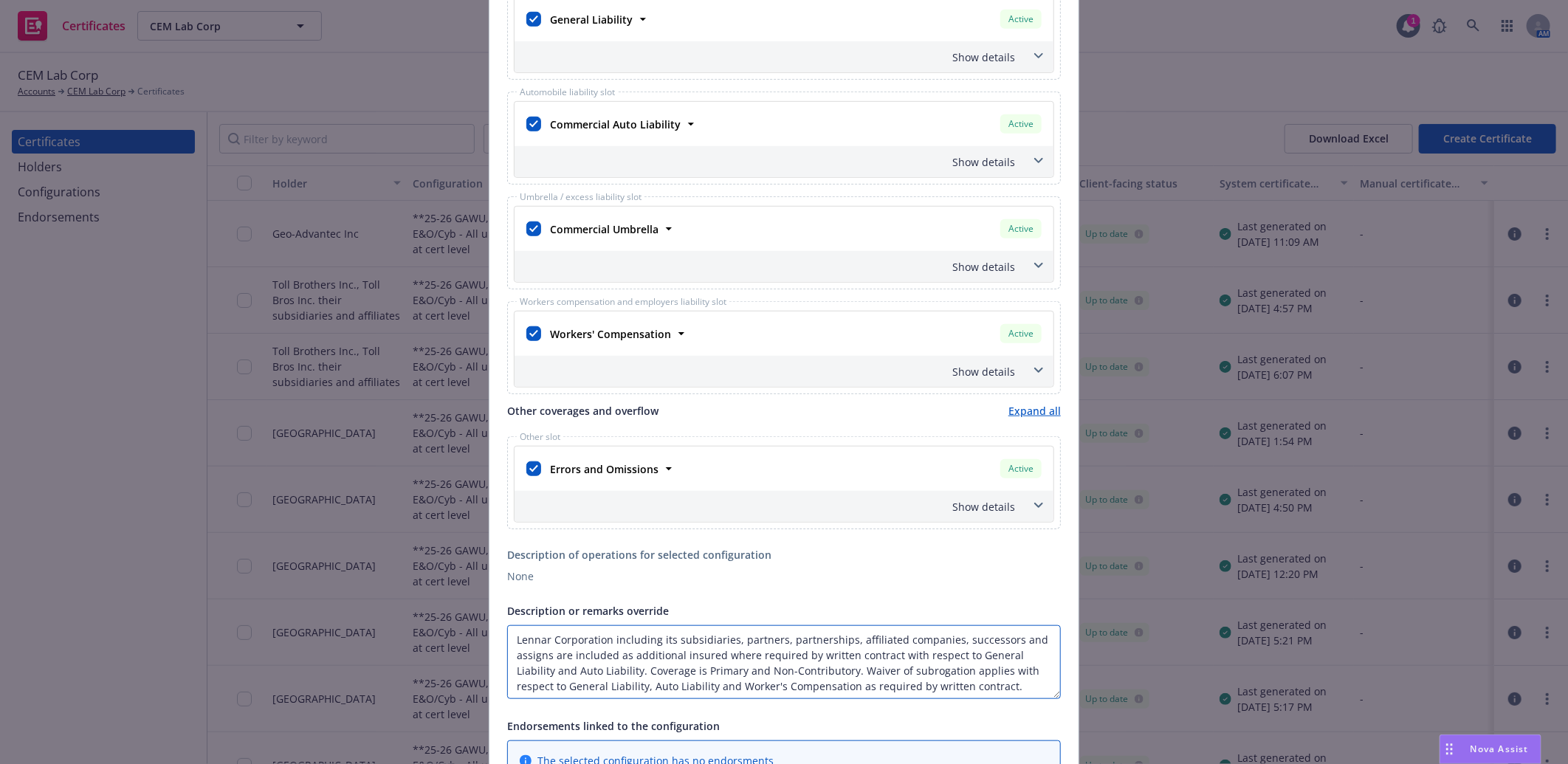
scroll to position [901, 0]
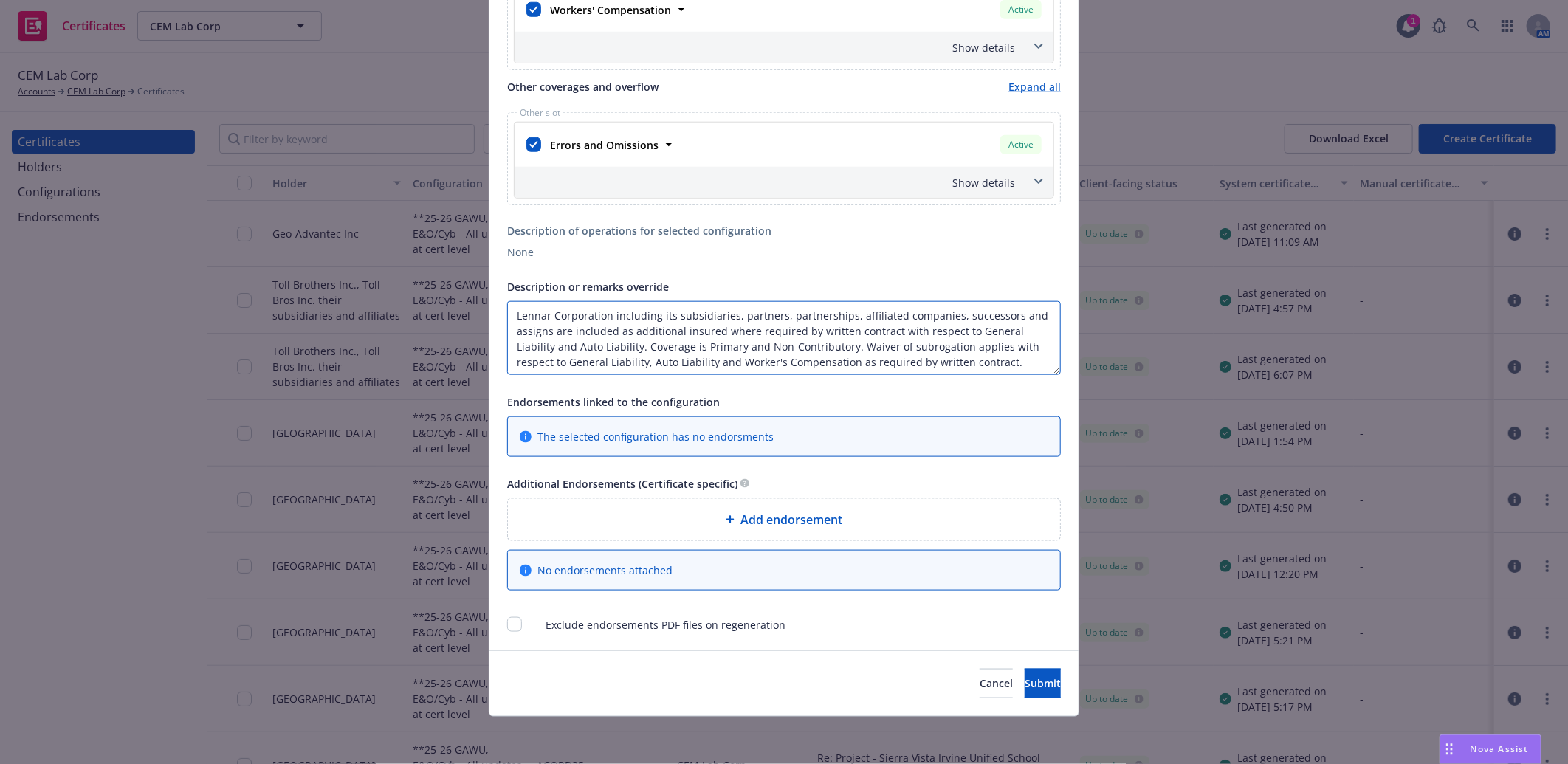
type textarea "Lennar Corporation including its subsidiaries, partners, partnerships, affiliat…"
click at [783, 526] on span "Add endorsement" at bounding box center [791, 520] width 102 height 18
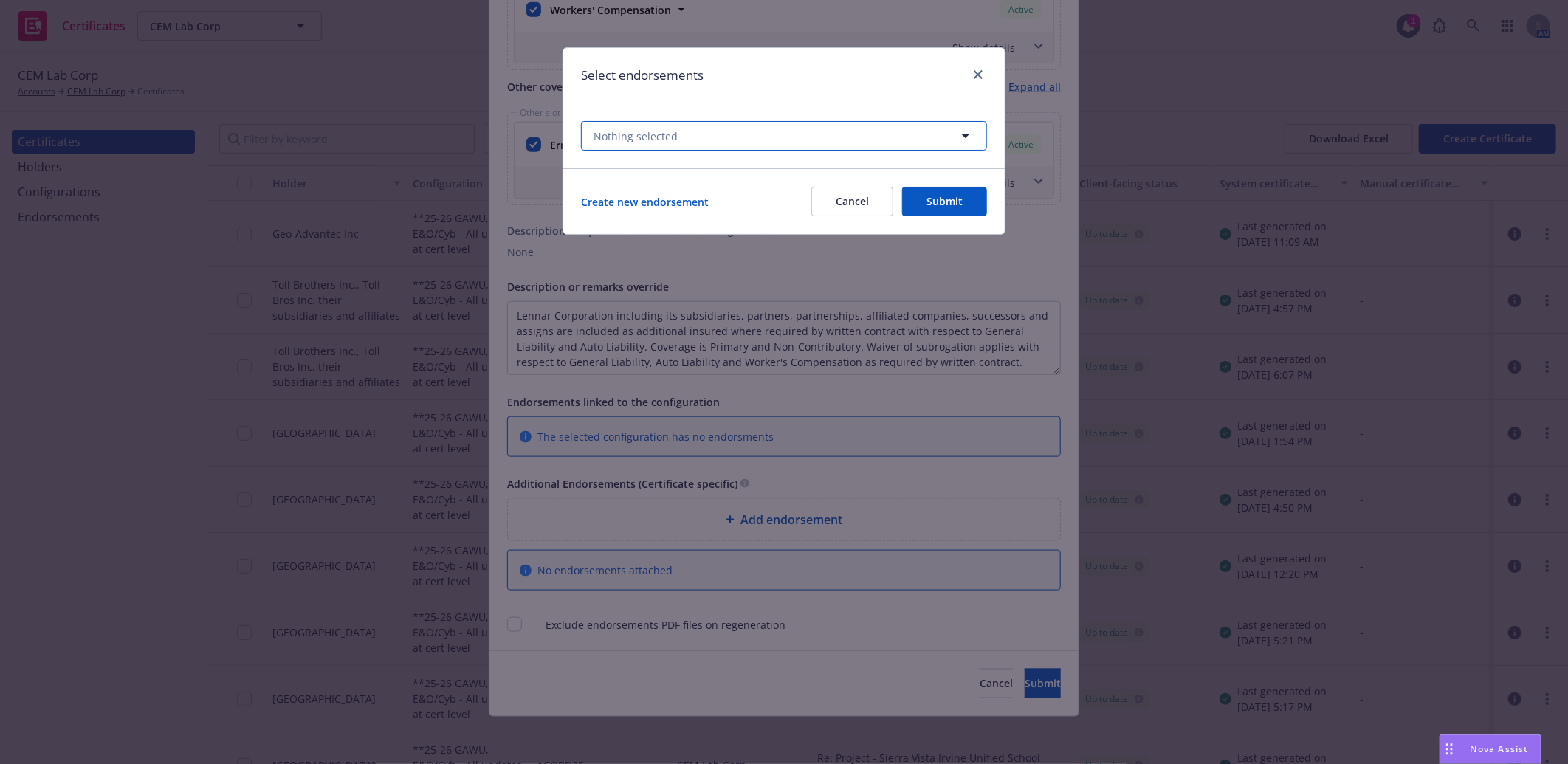
click at [743, 139] on button "Nothing selected" at bounding box center [783, 136] width 406 height 30
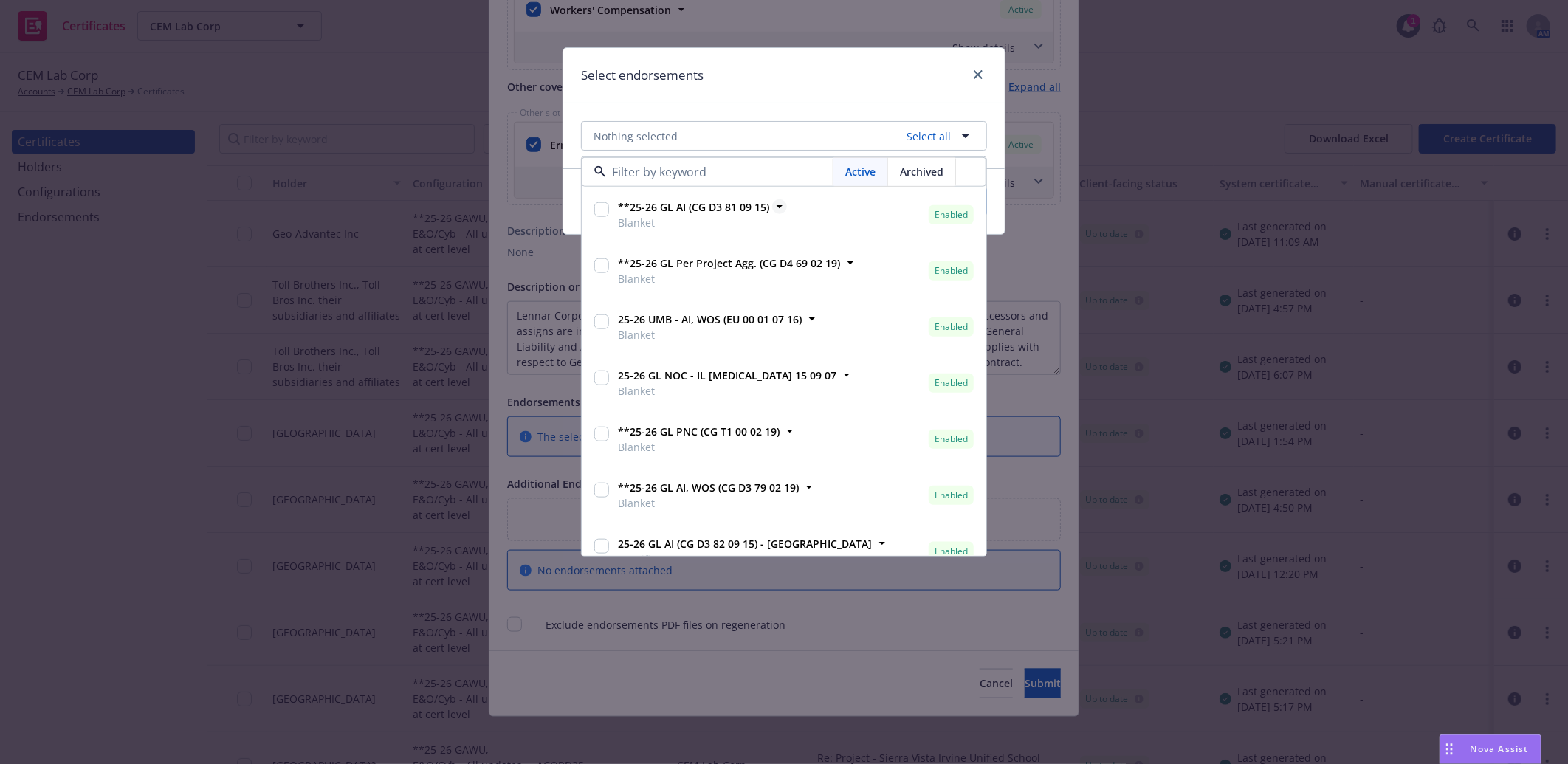
type input "*"
click at [598, 202] on input "checkbox" at bounding box center [602, 210] width 15 height 15
checkbox input "true"
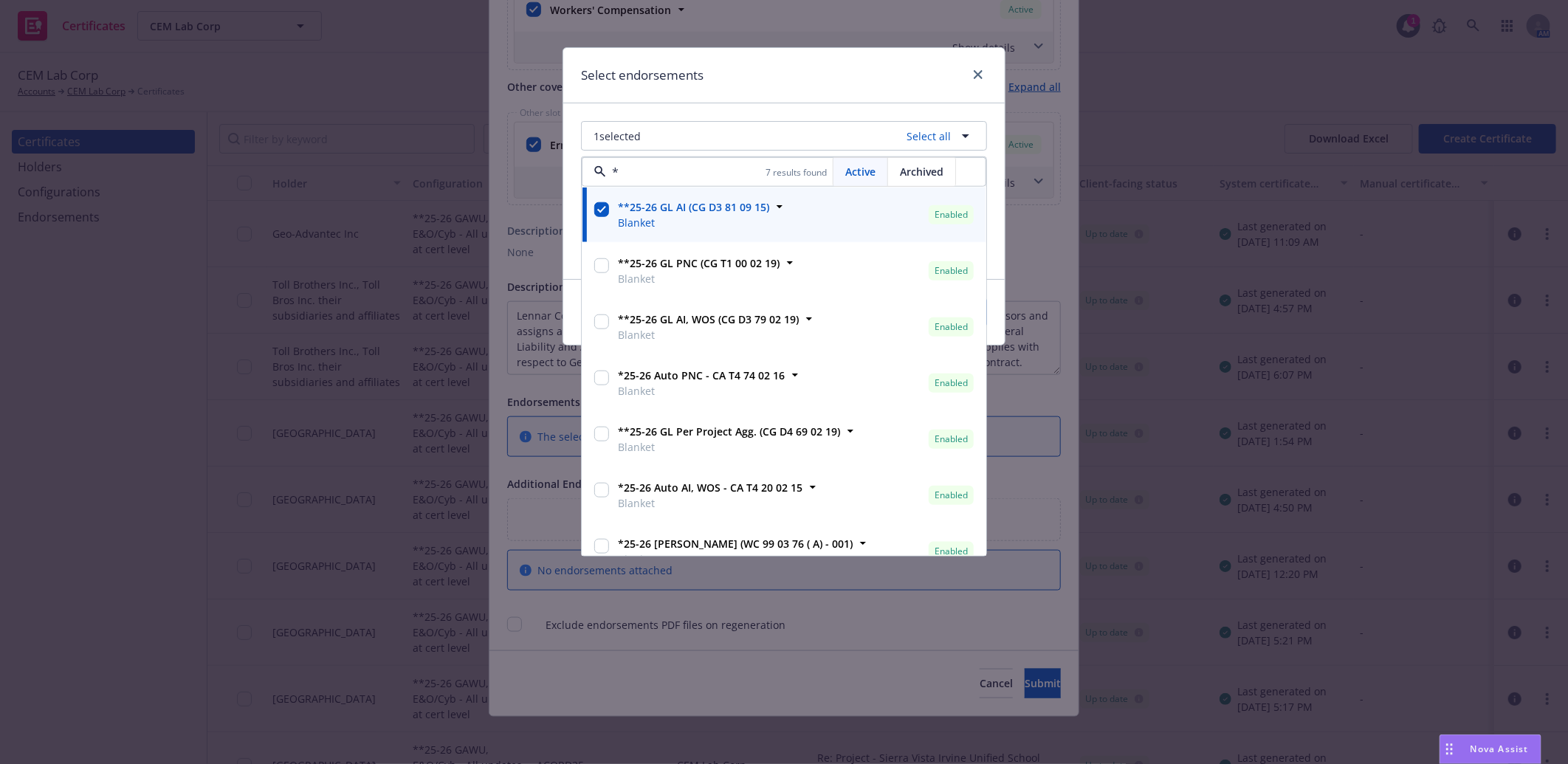
click at [595, 253] on div at bounding box center [602, 271] width 21 height 37
checkbox input "true"
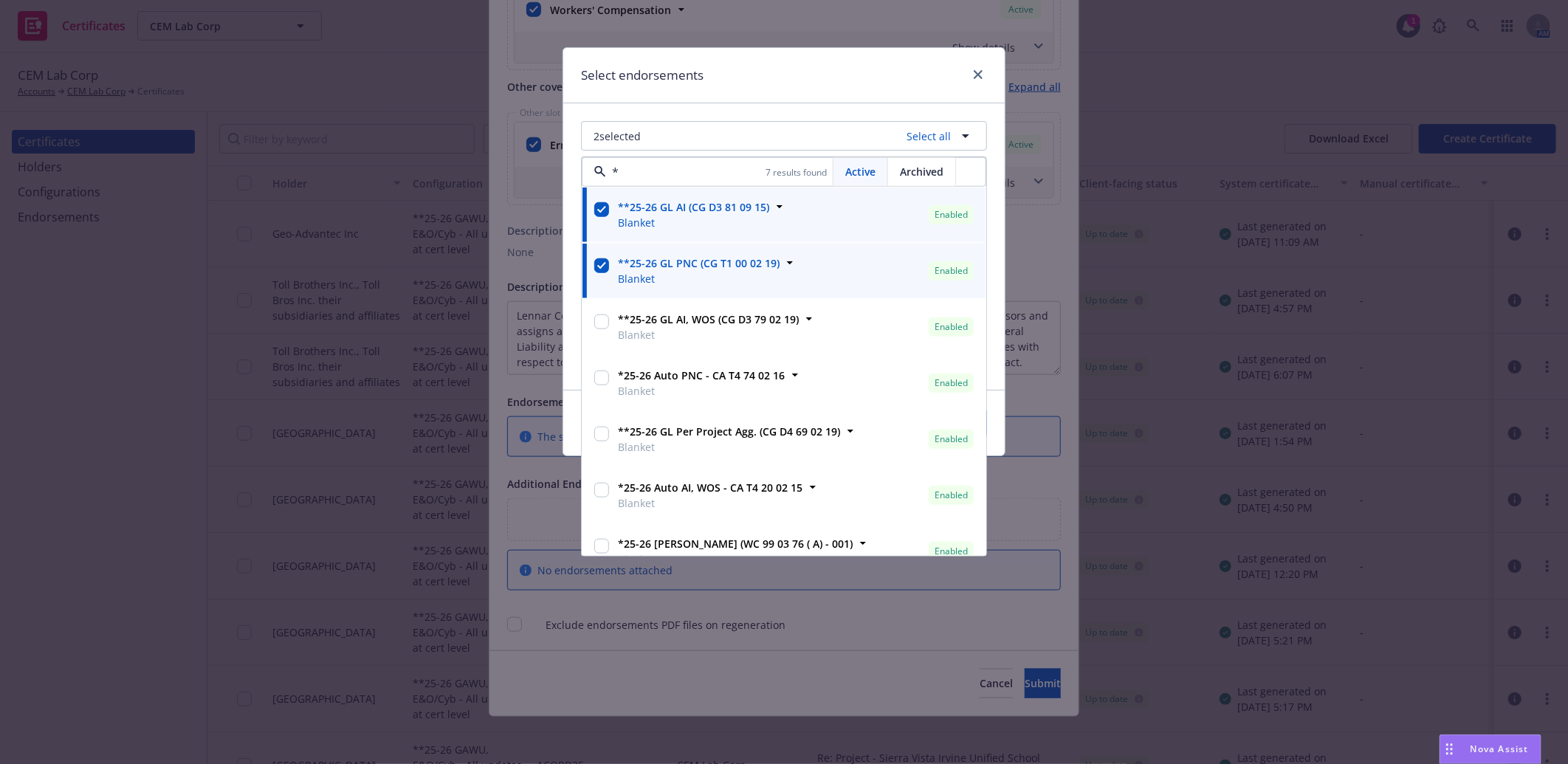
click at [599, 319] on input "checkbox" at bounding box center [602, 322] width 15 height 15
checkbox input "true"
click at [607, 374] on input "checkbox" at bounding box center [602, 378] width 15 height 15
checkbox input "true"
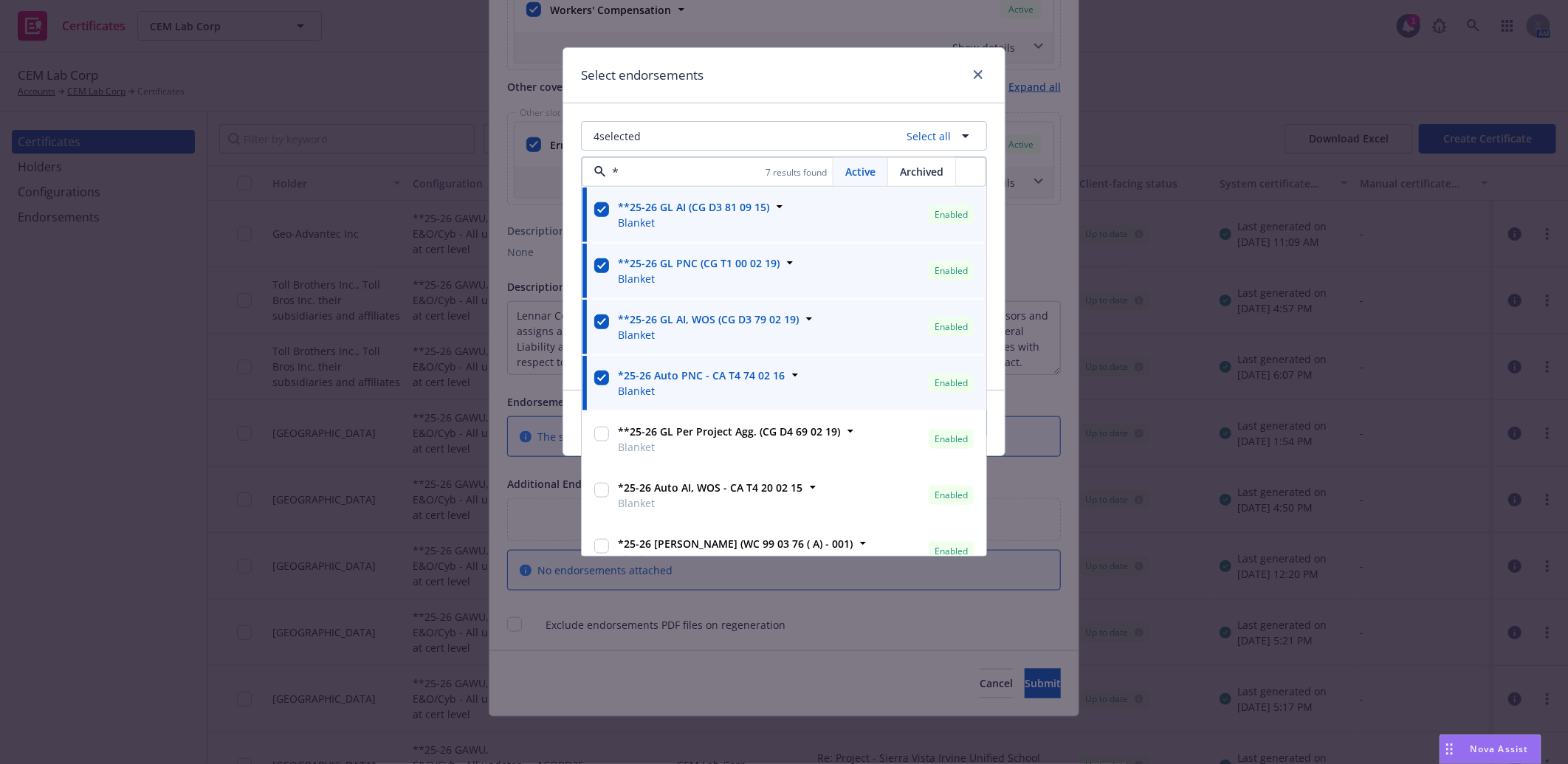
click at [599, 436] on input "checkbox" at bounding box center [602, 434] width 15 height 15
checkbox input "true"
click at [601, 486] on input "checkbox" at bounding box center [602, 490] width 15 height 15
checkbox input "true"
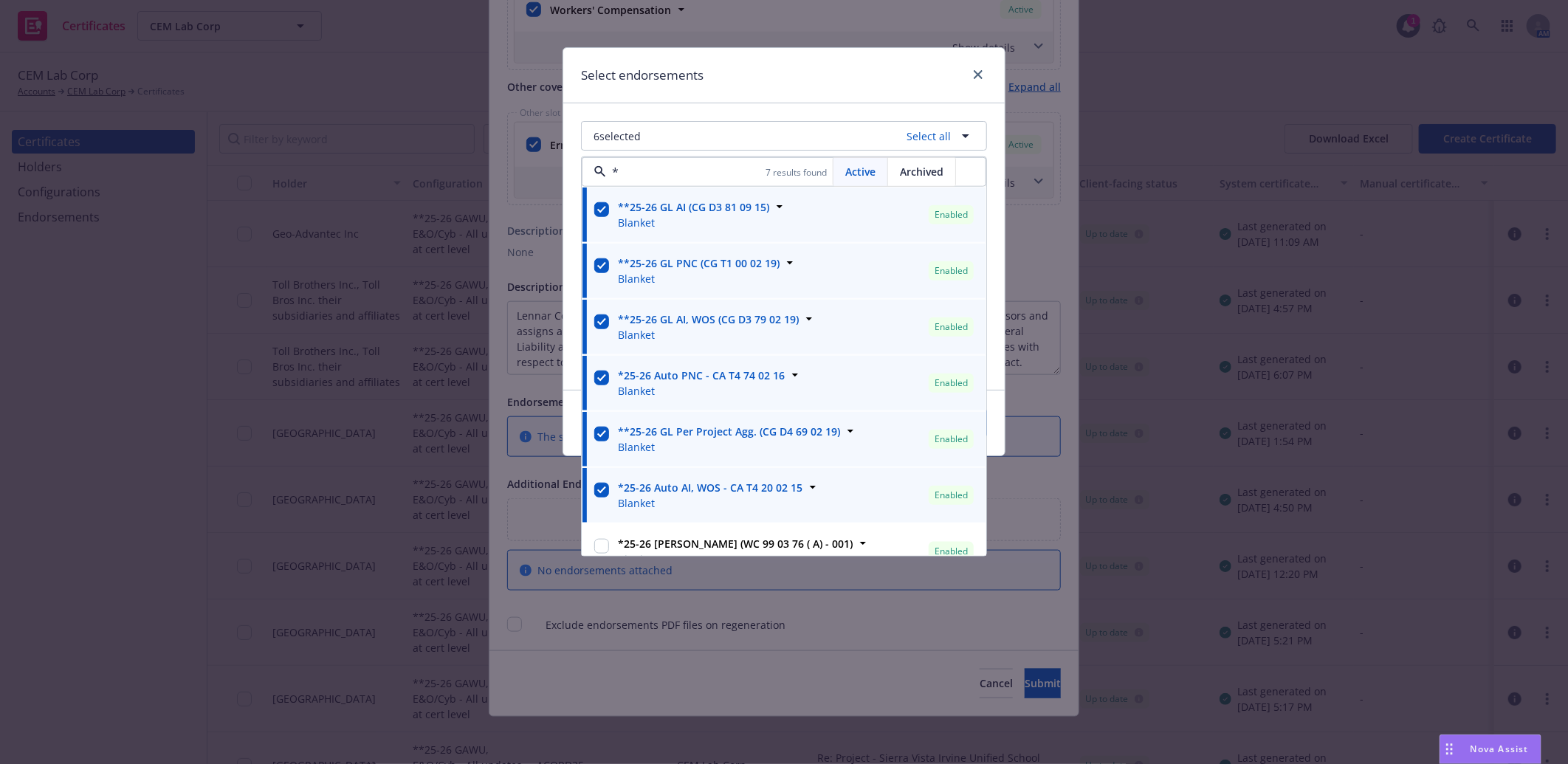
click at [609, 546] on div at bounding box center [602, 552] width 21 height 37
checkbox input "true"
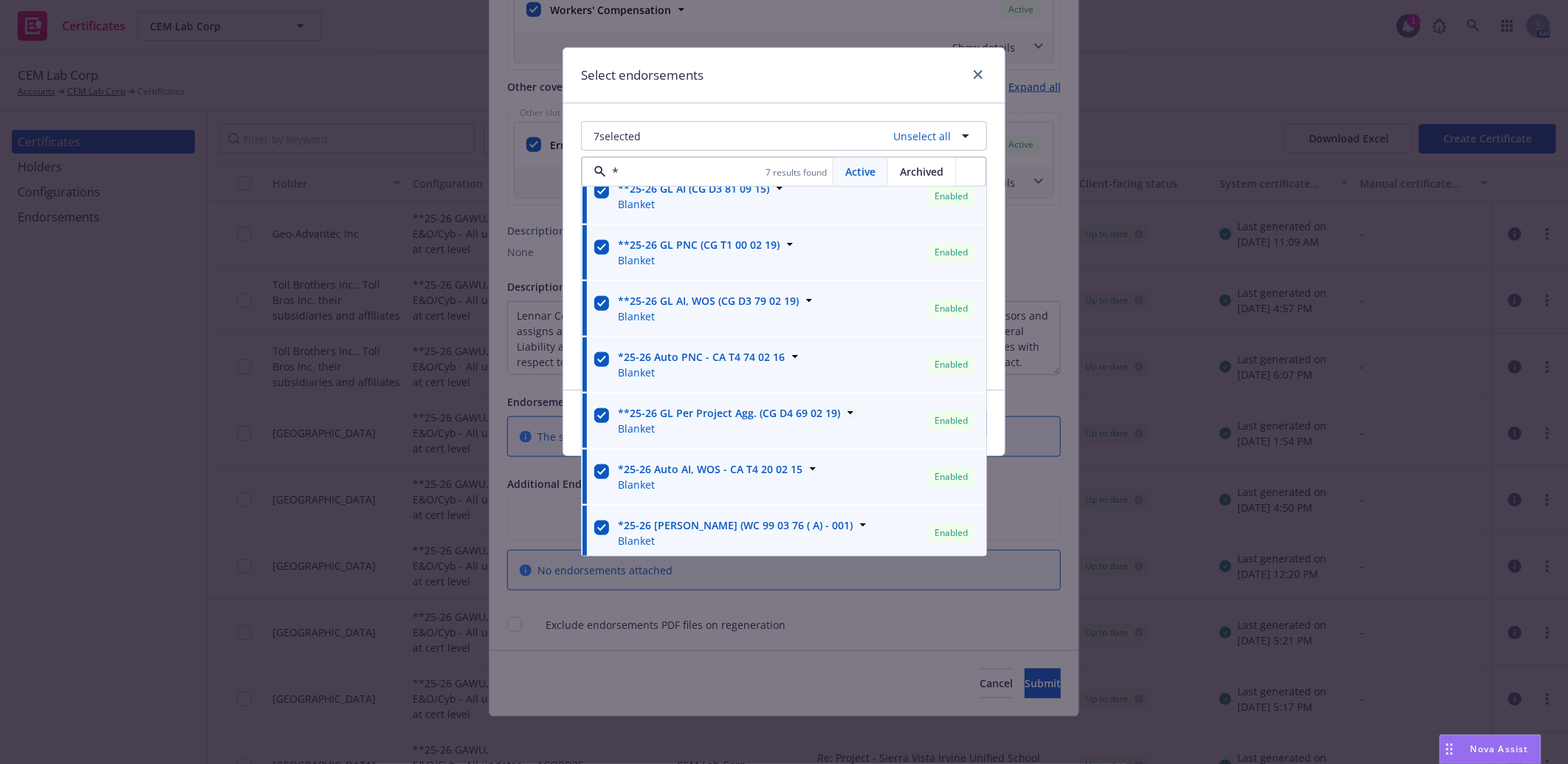
scroll to position [23, 0]
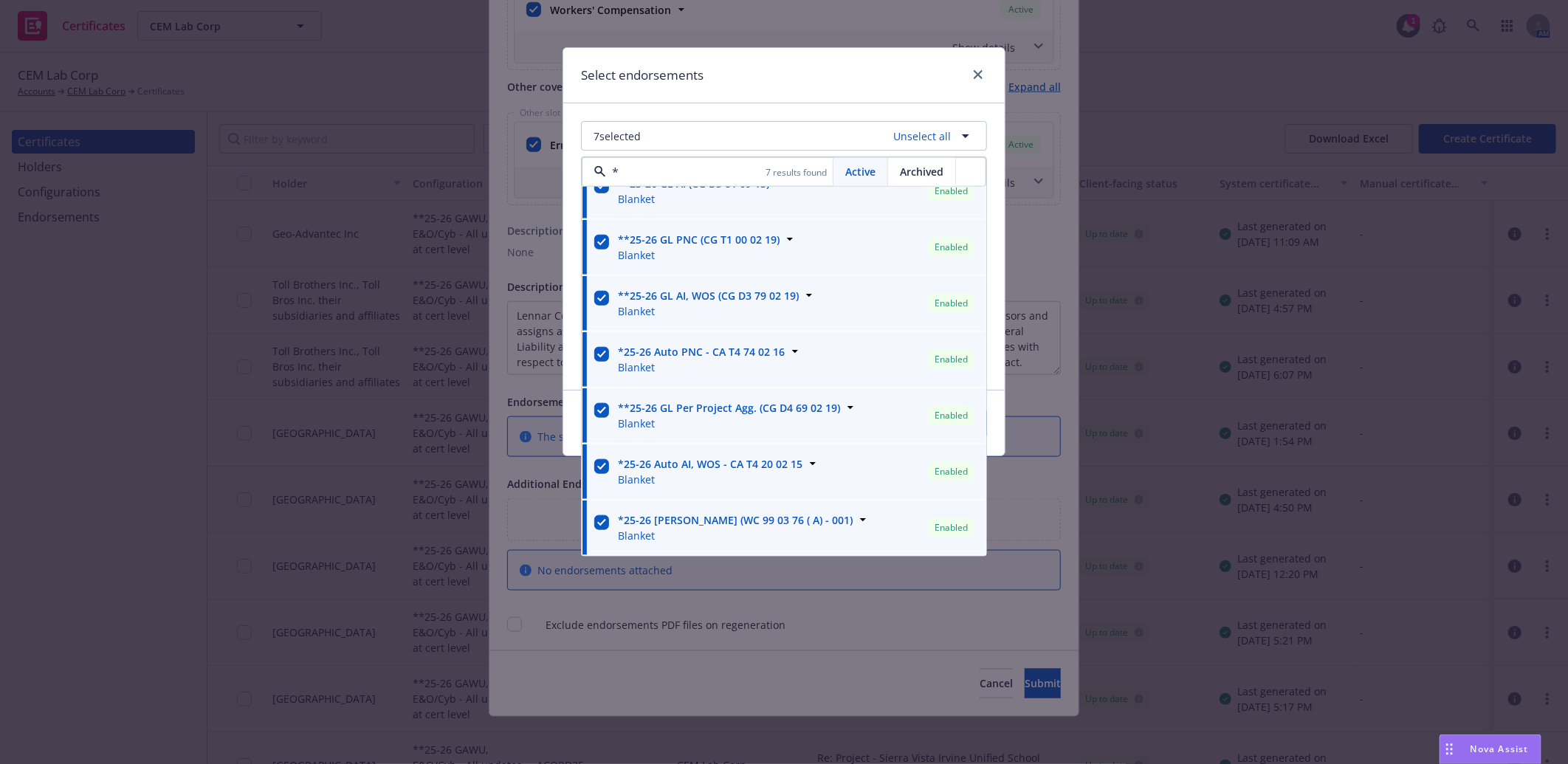
type input "*"
click at [1059, 265] on div "Select endorsements 7 selected Unselect all * 7 results found Active Archived *…" at bounding box center [784, 382] width 1568 height 764
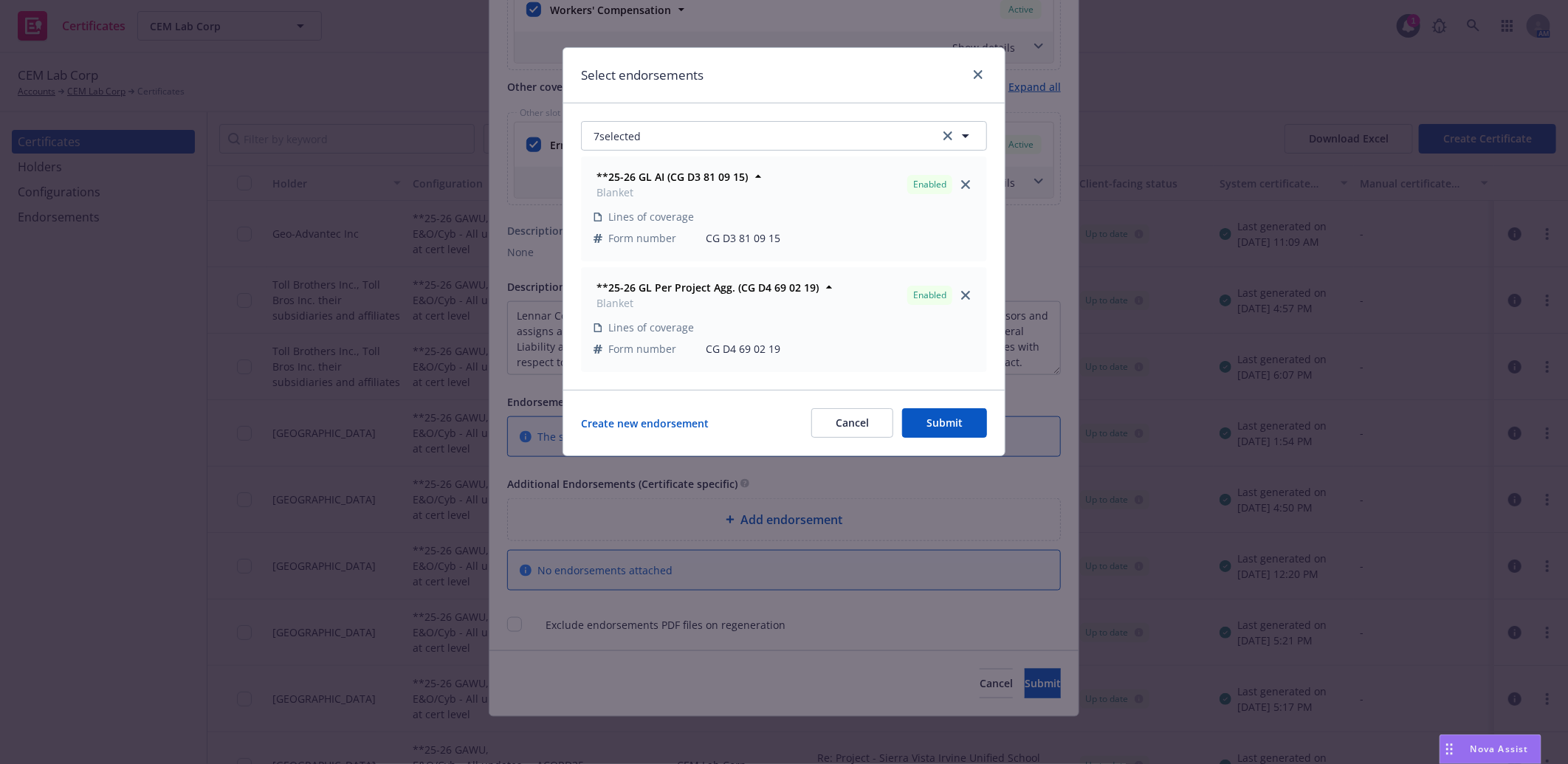
click at [946, 422] on button "Submit" at bounding box center [944, 423] width 85 height 30
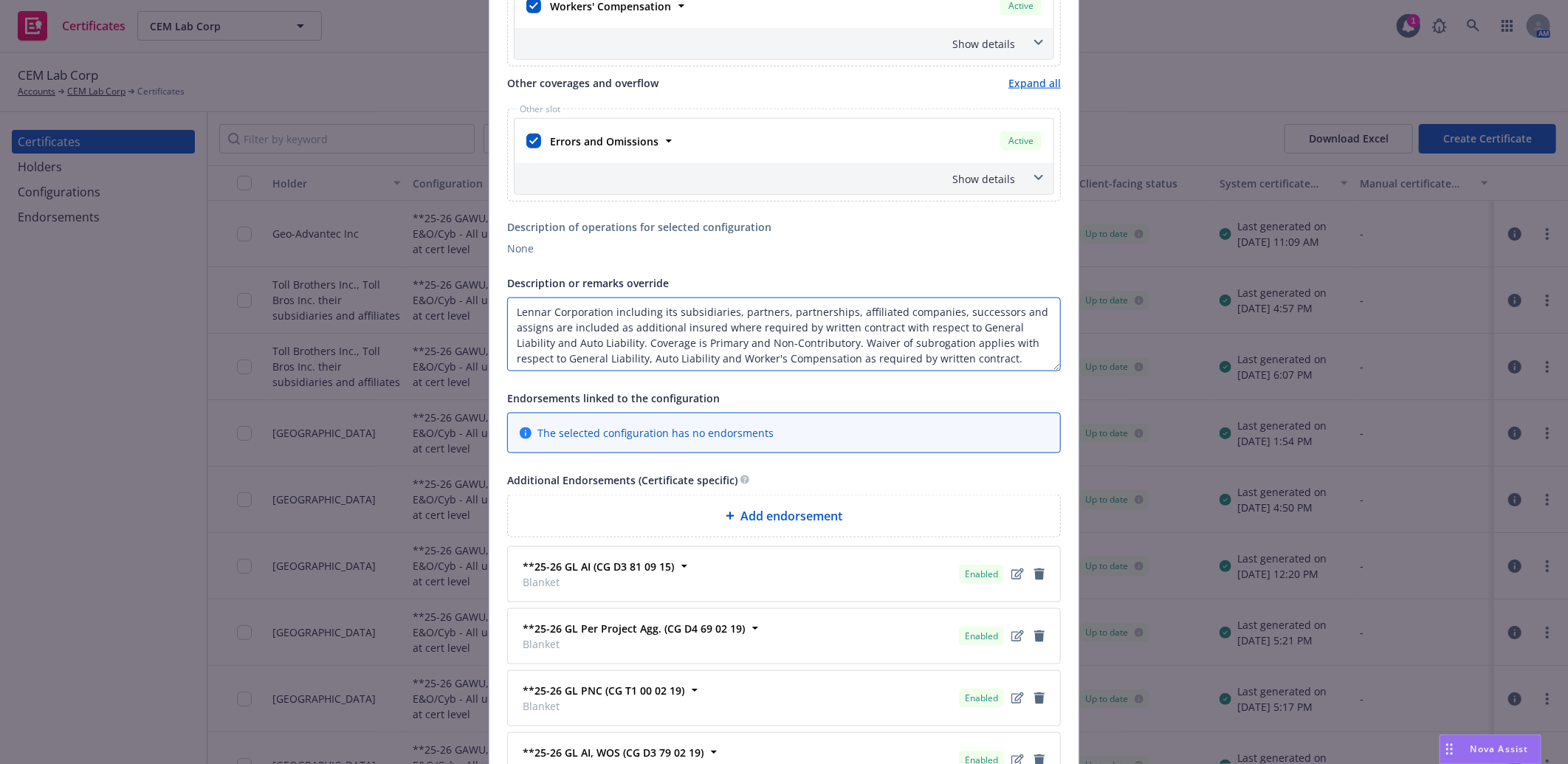
click at [1021, 360] on textarea "Lennar Corporation including its subsidiaries, partners, partnerships, affiliat…" at bounding box center [784, 335] width 553 height 74
paste textarea "Per project general aggregate applies."
type textarea "Lennar Corporation including its subsidiaries, partners, partnerships, affiliat…"
click at [793, 520] on span "Add endorsement" at bounding box center [791, 516] width 102 height 18
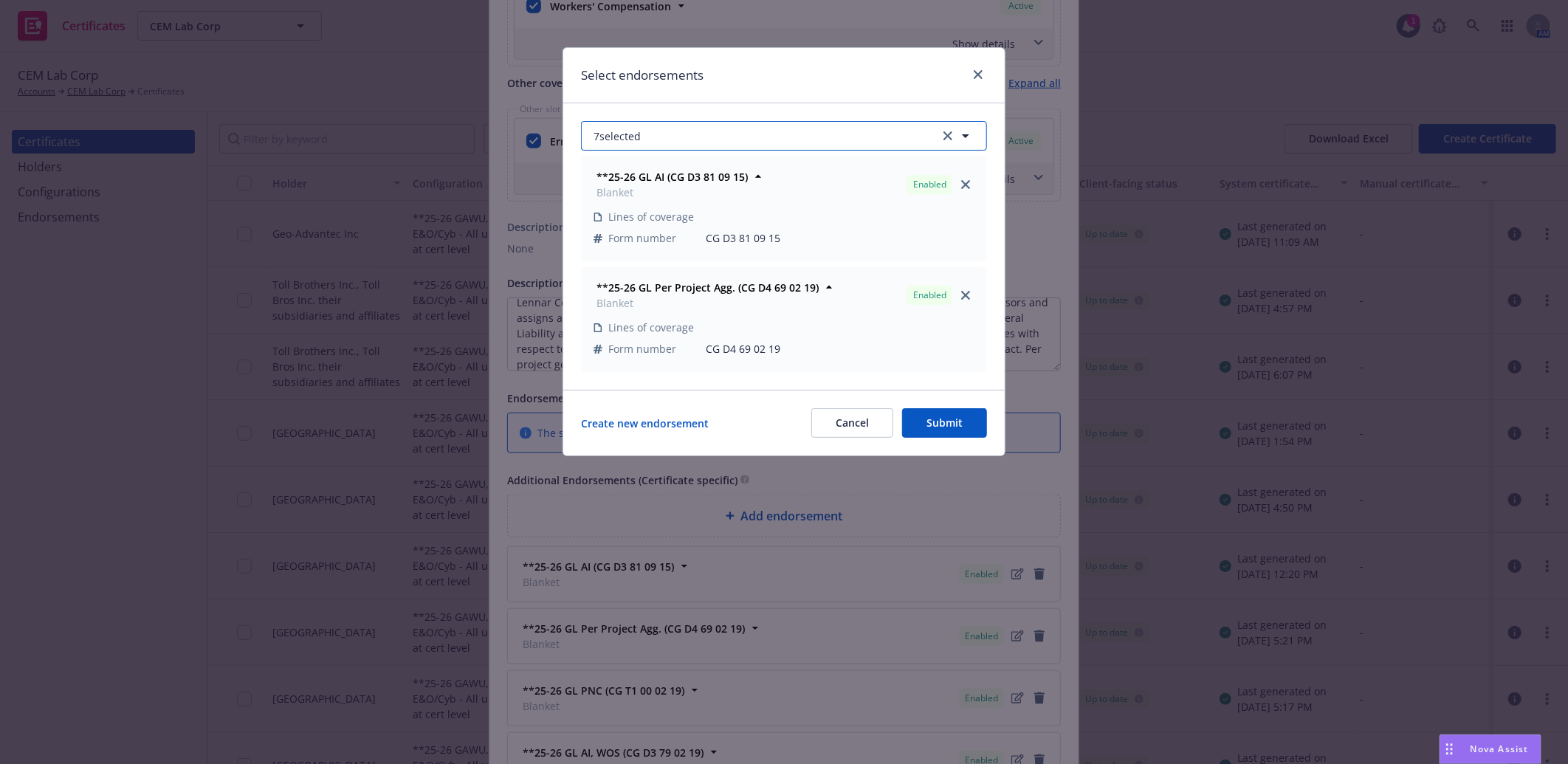
click at [752, 136] on button "7 selected" at bounding box center [783, 136] width 406 height 30
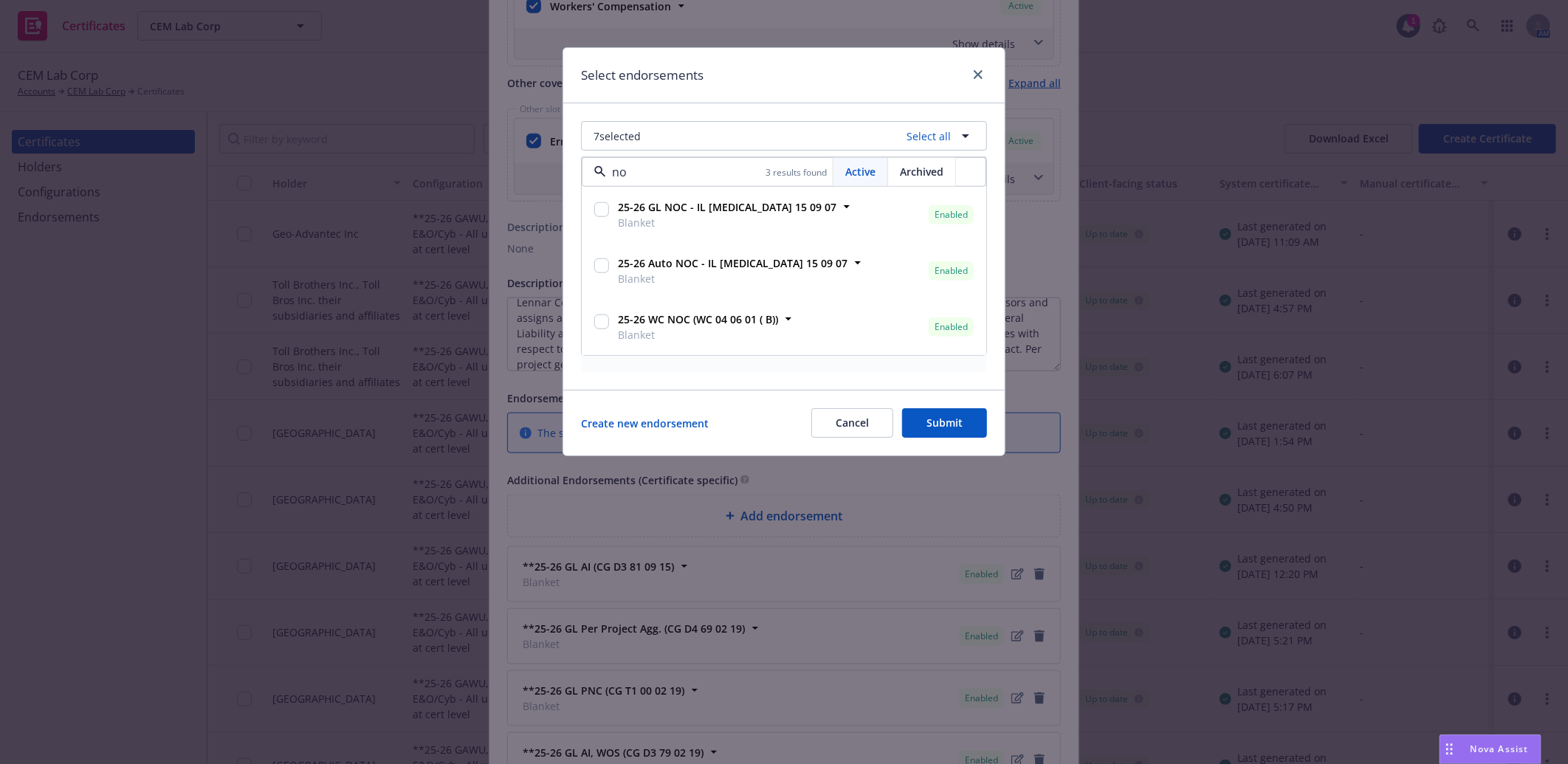
type input "noc"
click at [595, 208] on input "checkbox" at bounding box center [602, 210] width 15 height 15
checkbox input "true"
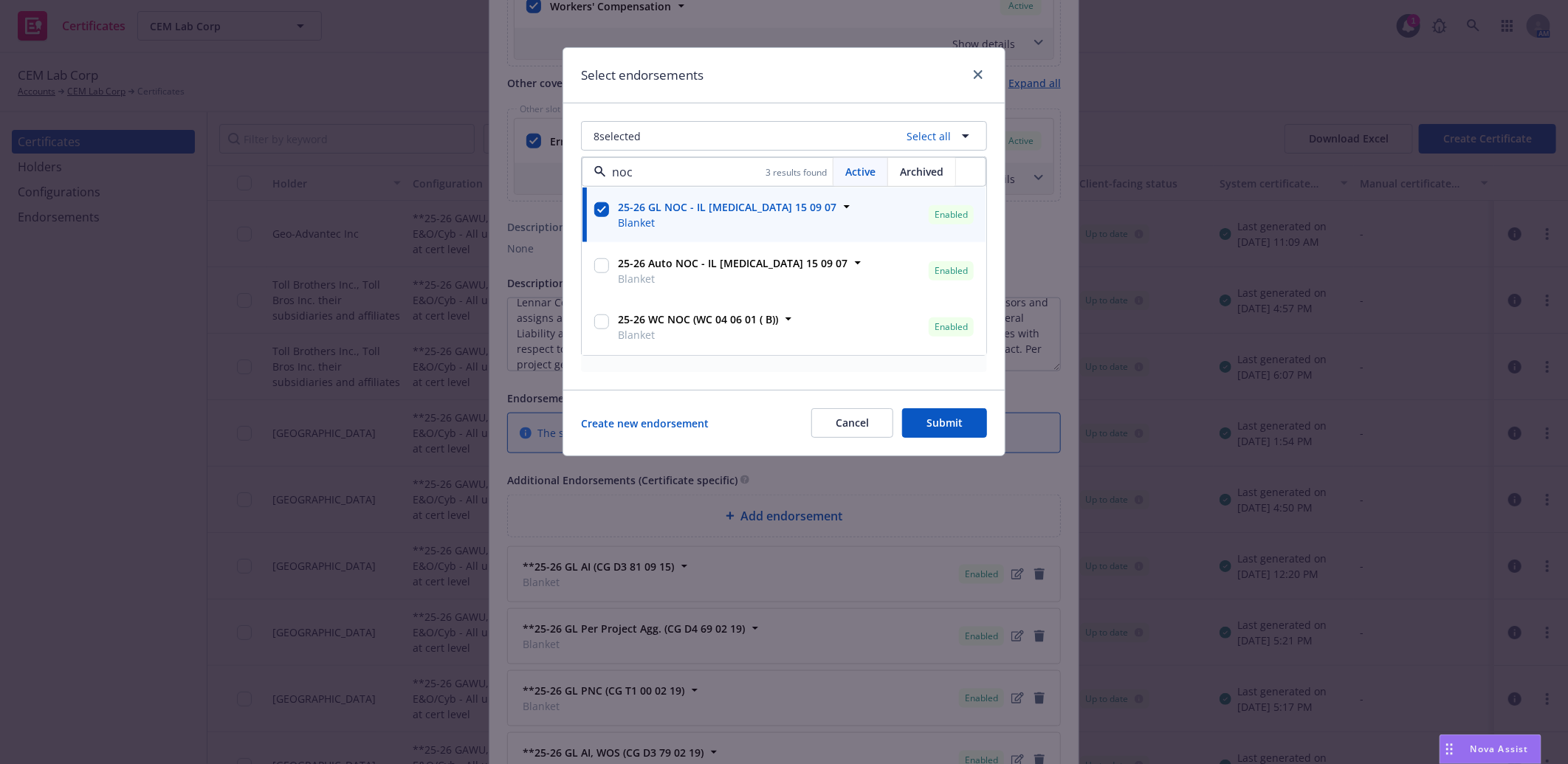
click at [606, 265] on input "checkbox" at bounding box center [602, 265] width 15 height 15
checkbox input "true"
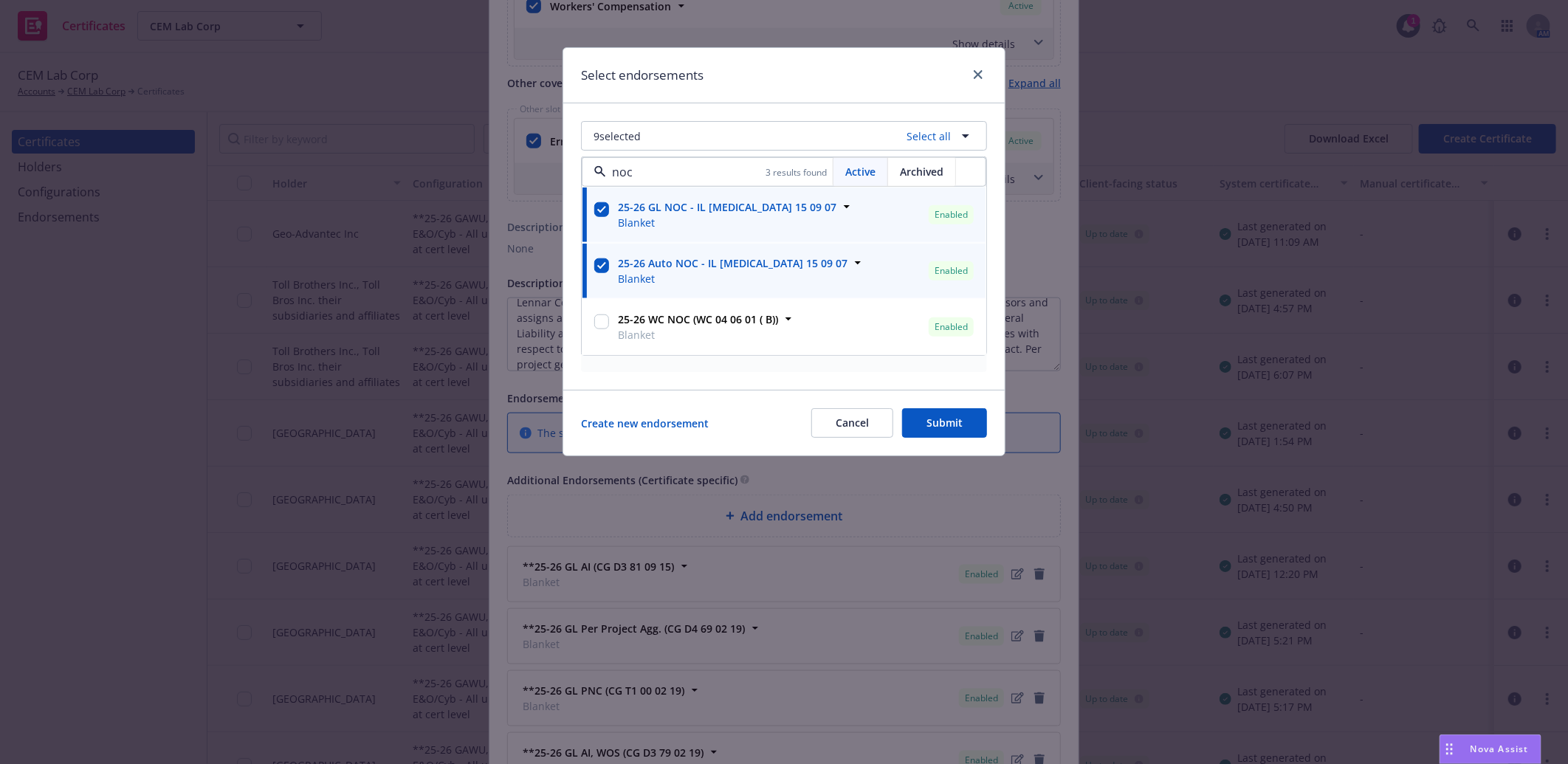
click at [605, 322] on input "checkbox" at bounding box center [602, 322] width 15 height 15
checkbox input "true"
type input "noc"
click at [946, 423] on button "Submit" at bounding box center [944, 423] width 85 height 30
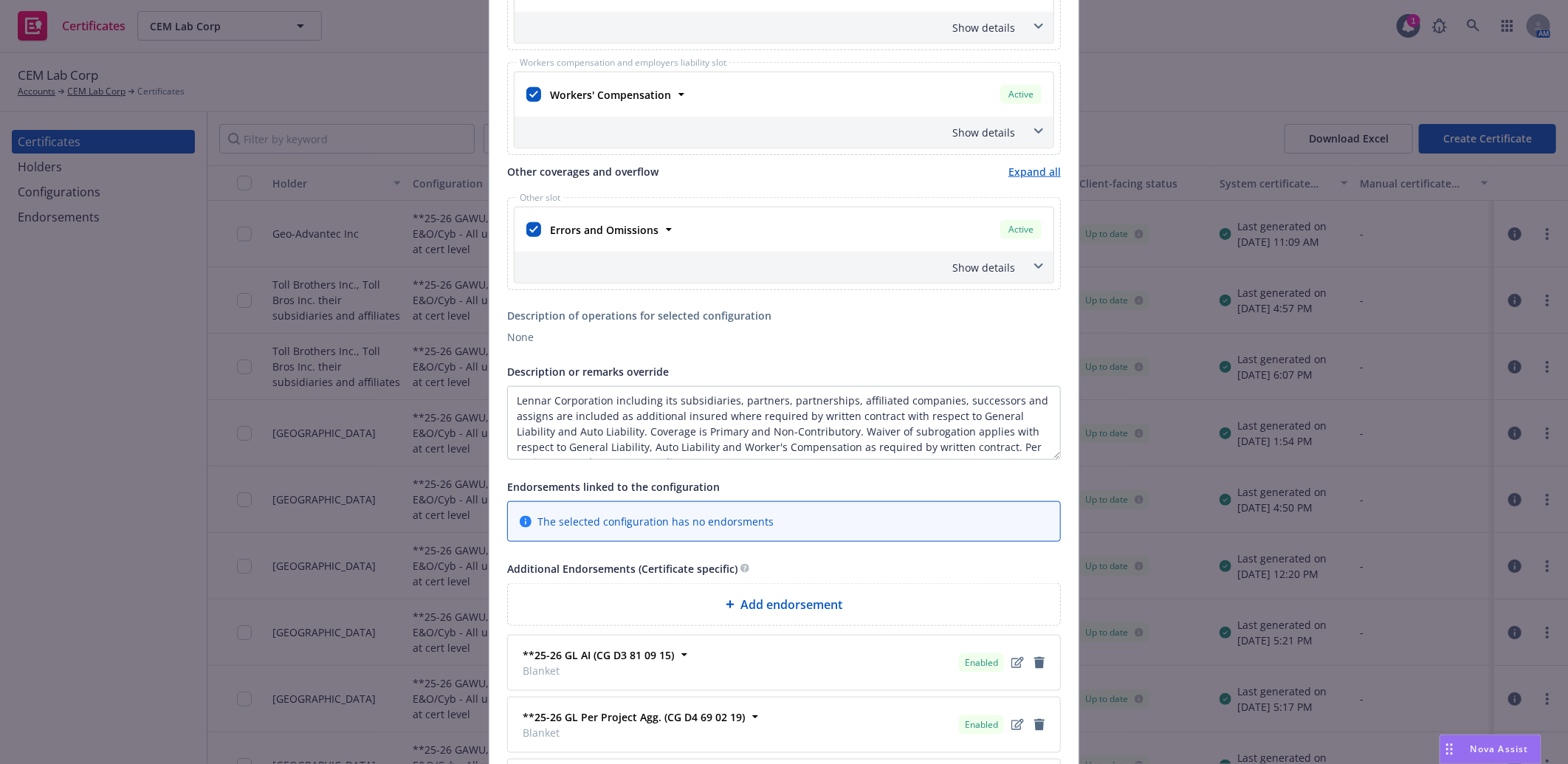
scroll to position [655, 0]
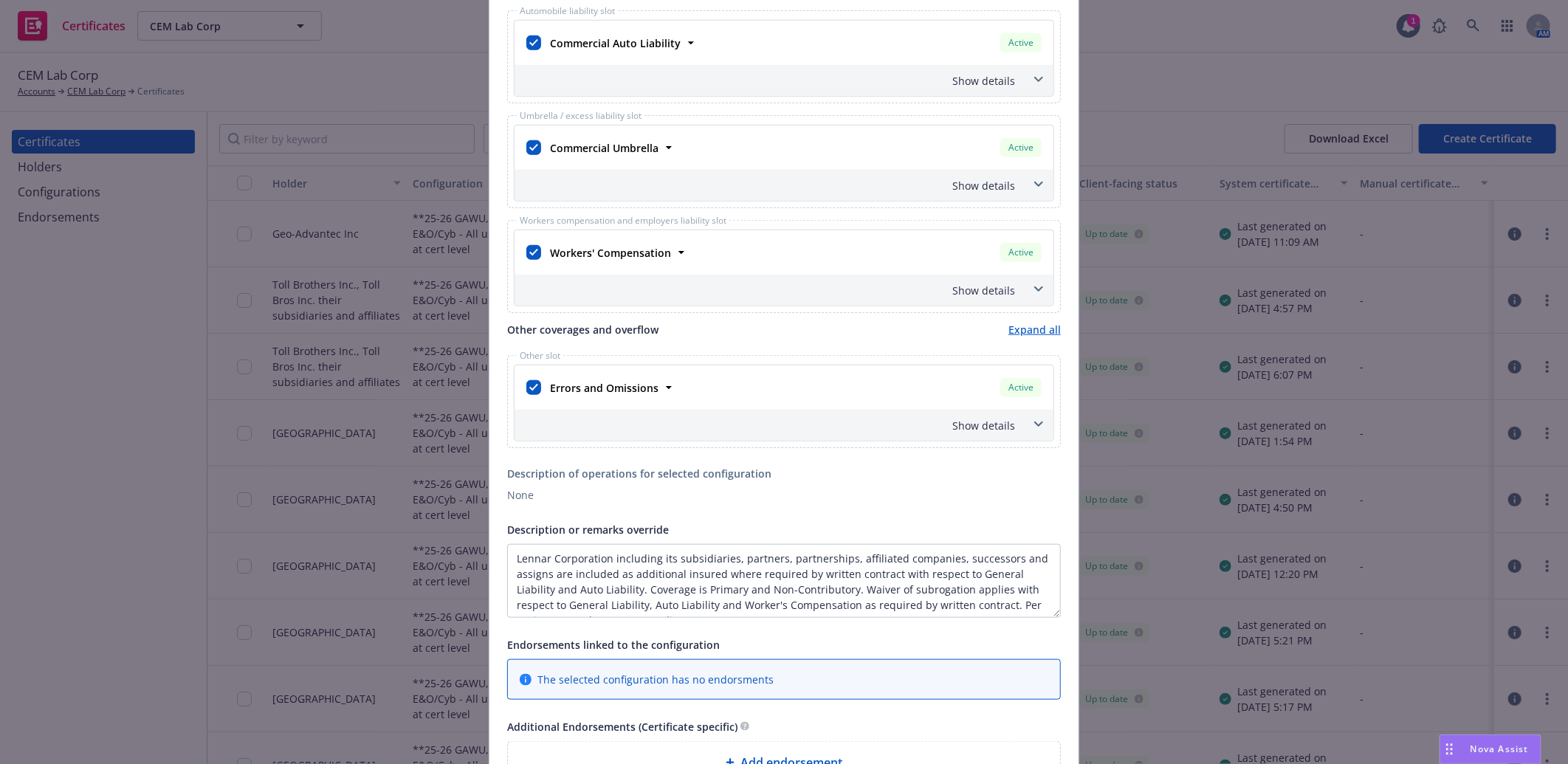
click at [986, 283] on div "Show details" at bounding box center [765, 290] width 498 height 15
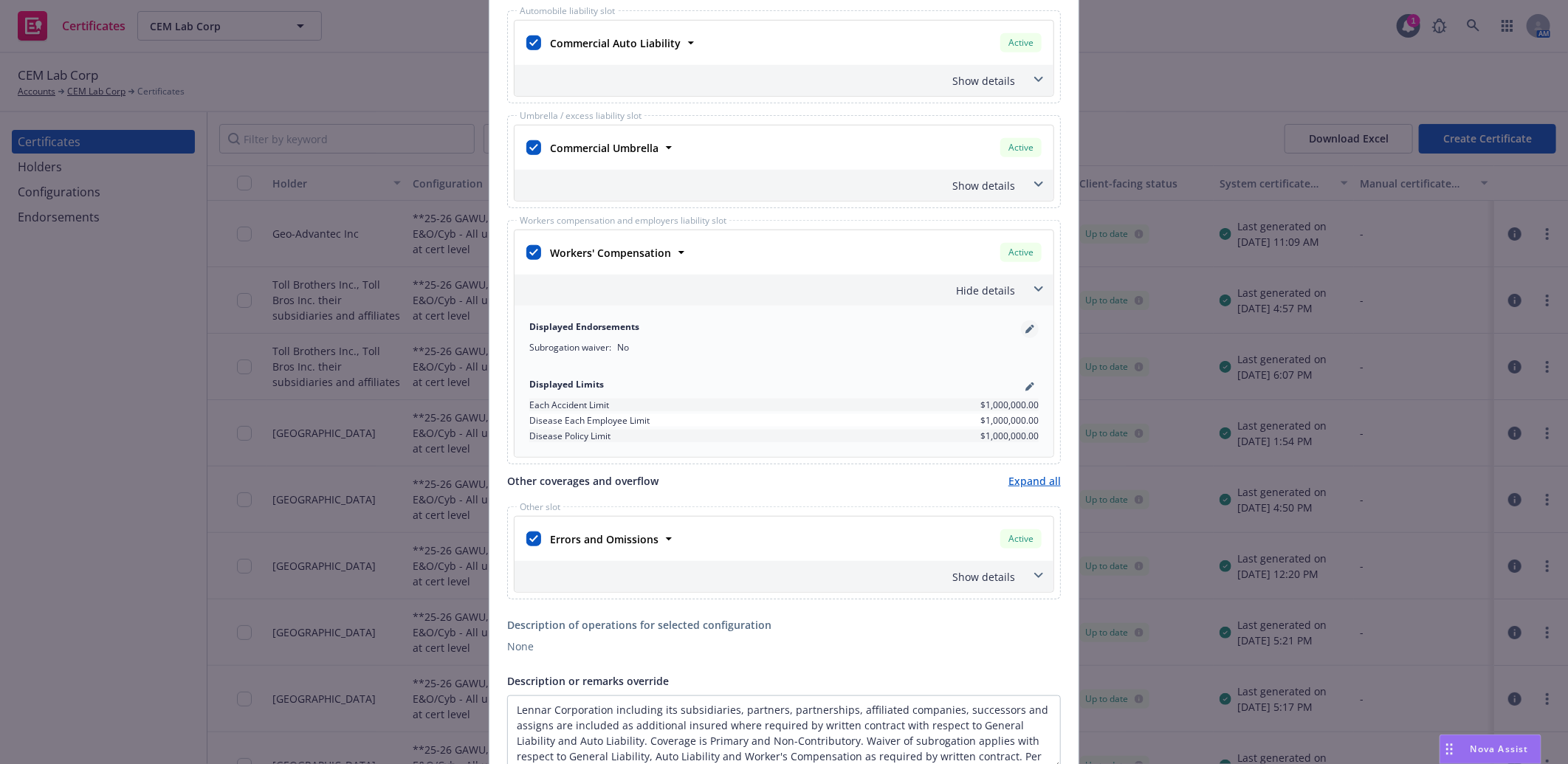
click at [1025, 328] on icon "pencil" at bounding box center [1029, 329] width 9 height 9
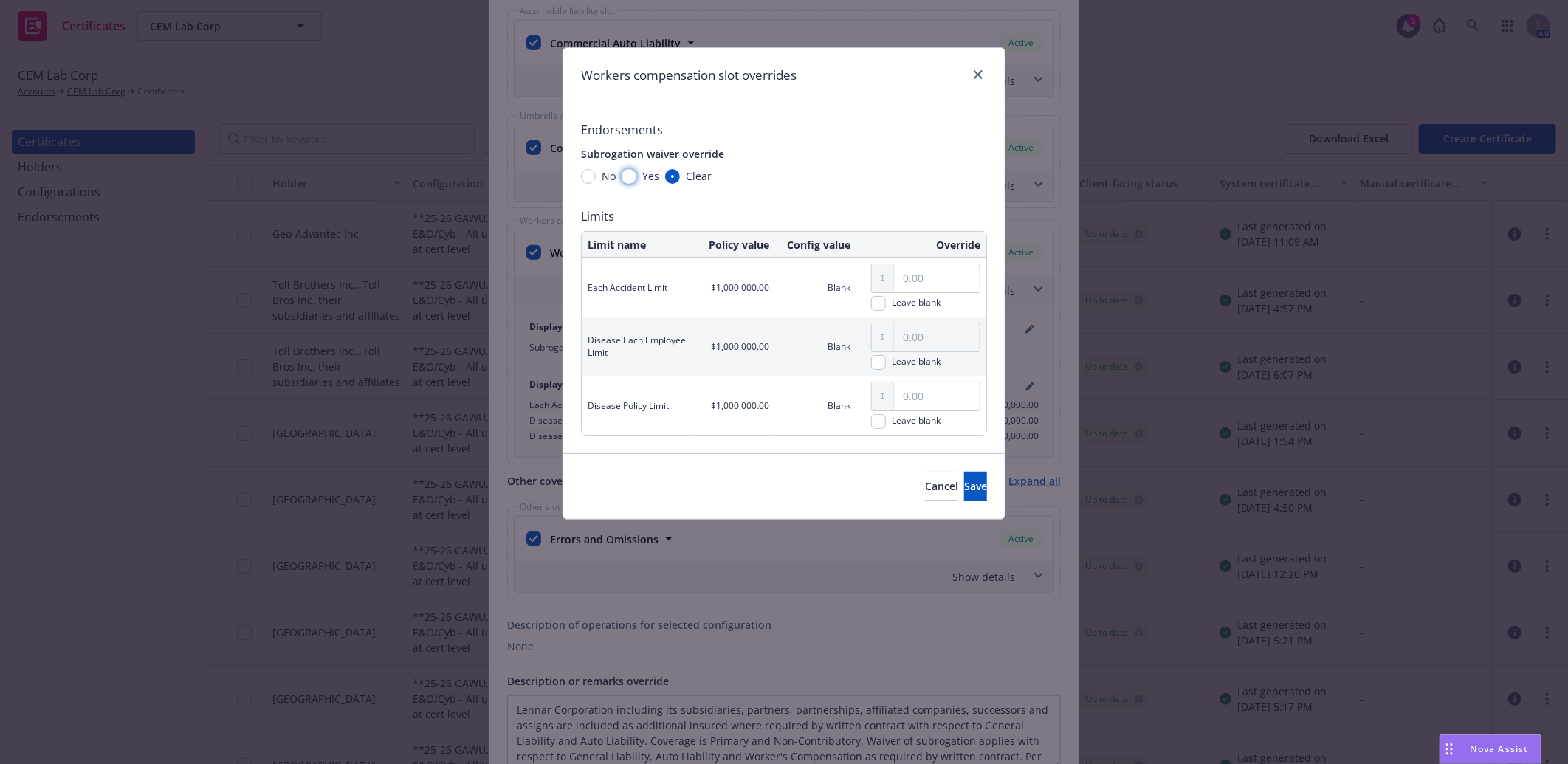
click at [626, 175] on input "Yes" at bounding box center [628, 177] width 15 height 15
radio input "true"
click at [964, 486] on span "Save" at bounding box center [975, 486] width 23 height 14
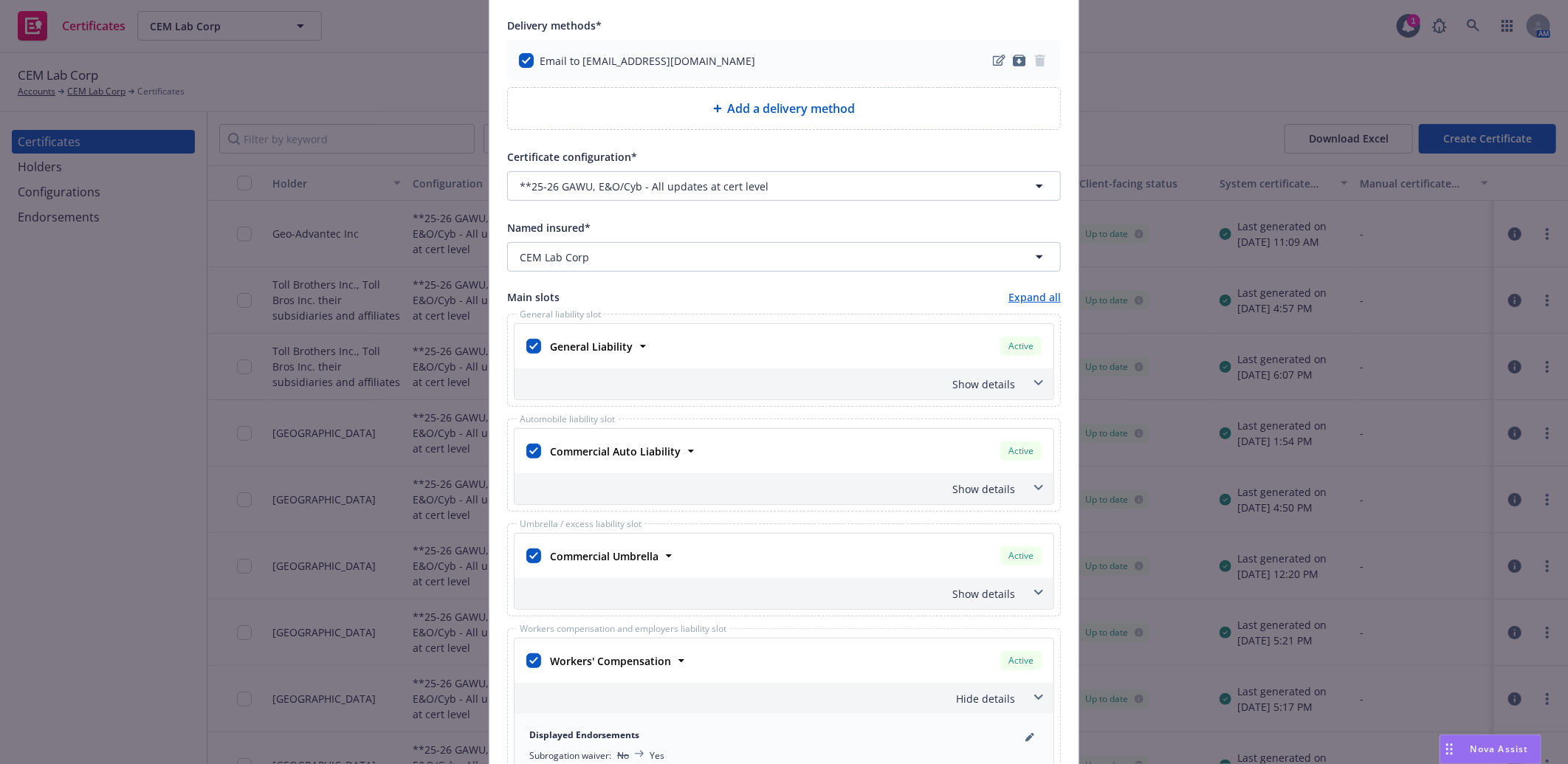
scroll to position [245, 0]
click at [996, 491] on div "Show details" at bounding box center [765, 490] width 498 height 15
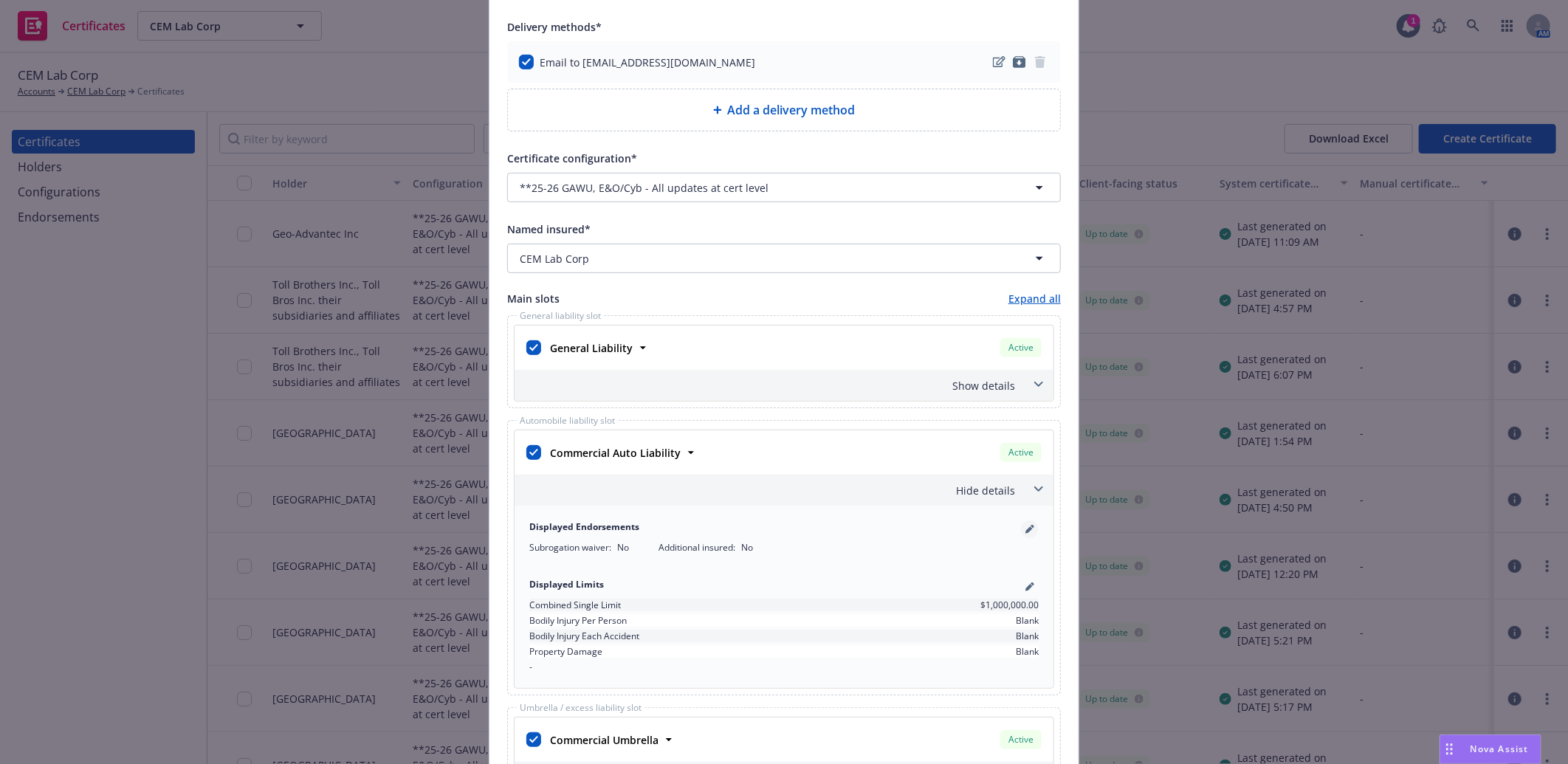
click at [1025, 526] on icon "pencil" at bounding box center [1029, 529] width 9 height 9
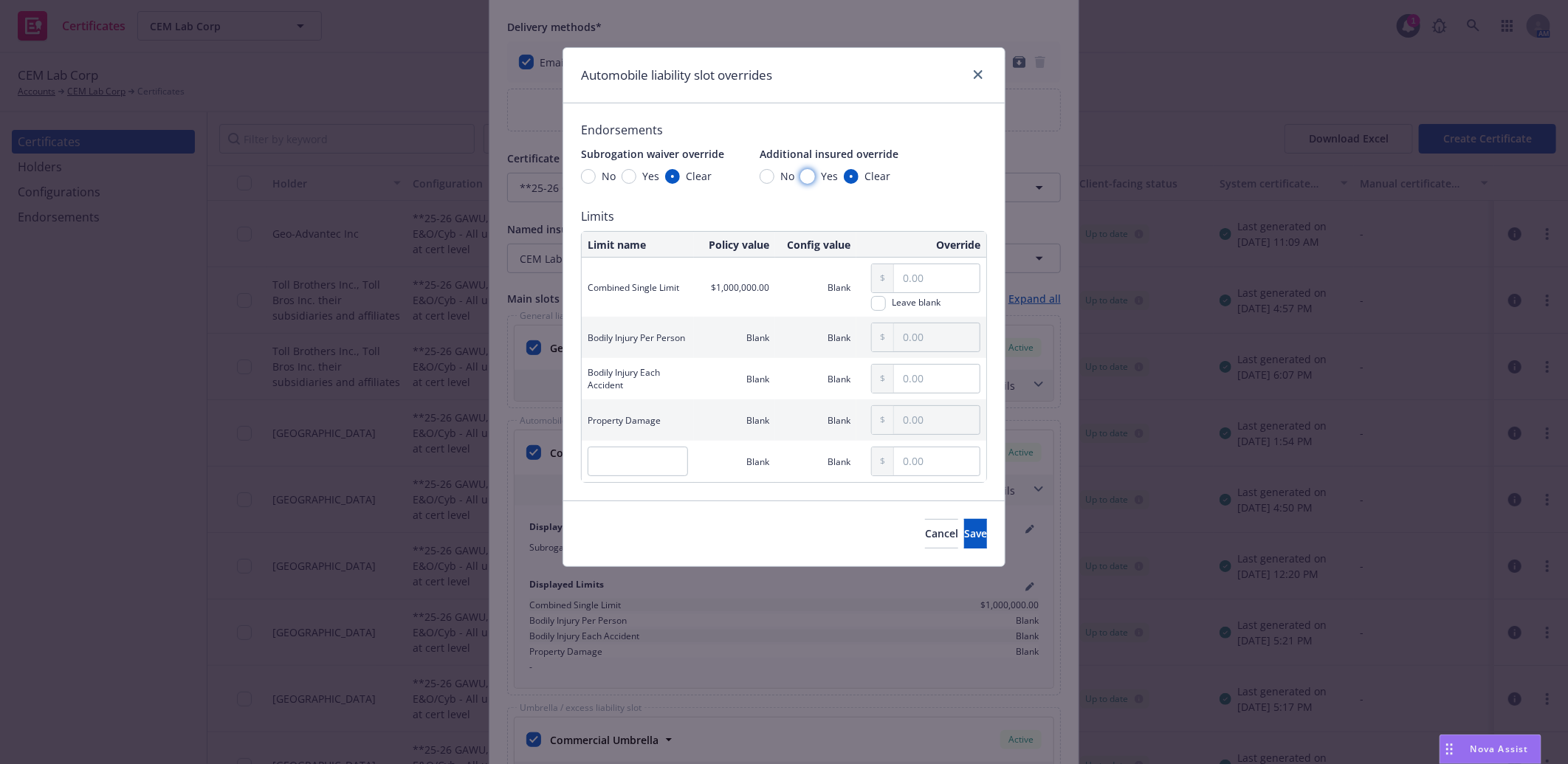
click at [807, 178] on input "Yes" at bounding box center [807, 177] width 15 height 15
radio input "true"
click at [629, 174] on input "Yes" at bounding box center [628, 177] width 15 height 15
radio input "true"
click at [964, 540] on span "Save" at bounding box center [975, 532] width 23 height 14
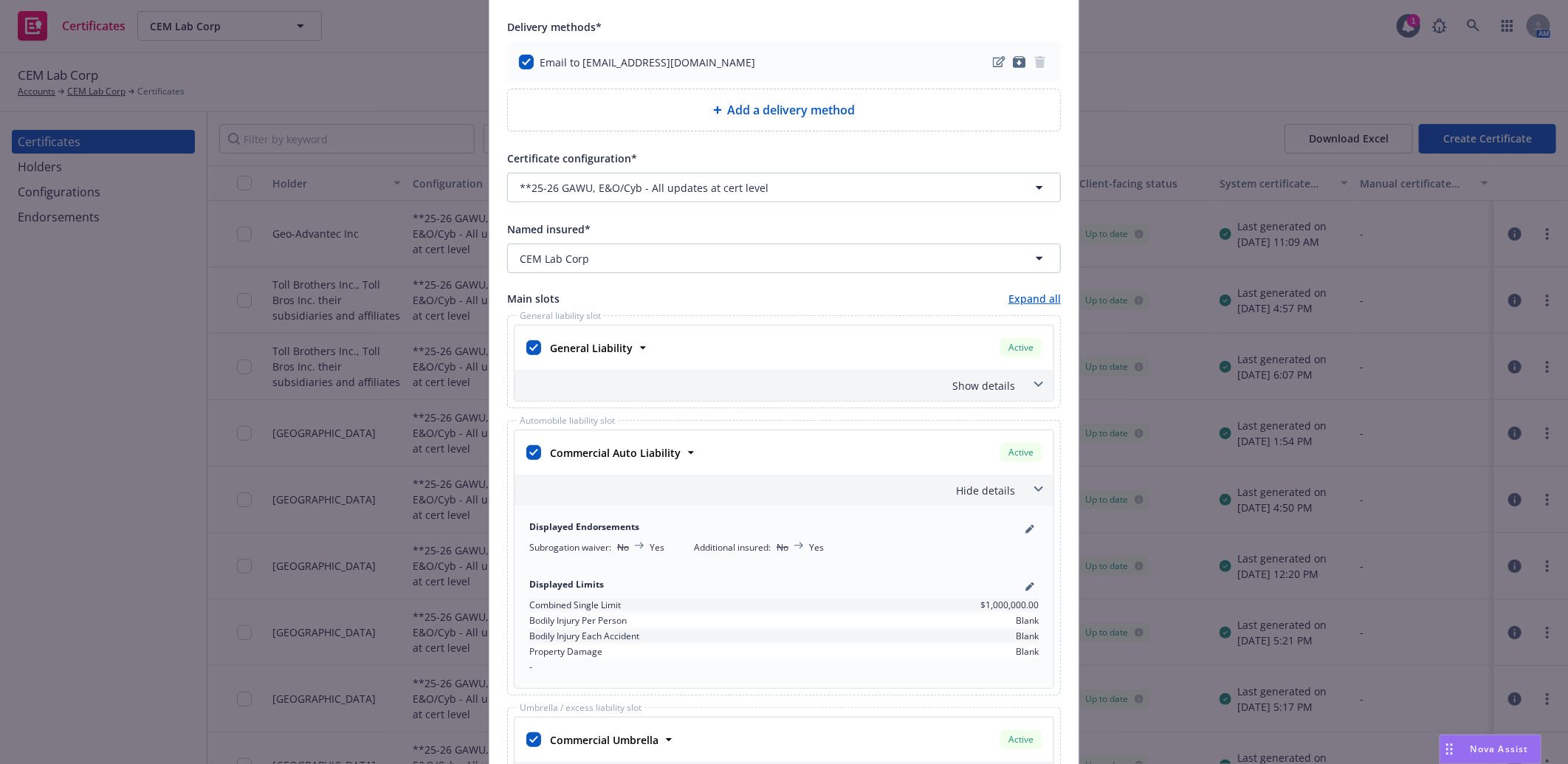
click at [979, 382] on div "Show details" at bounding box center [765, 386] width 498 height 15
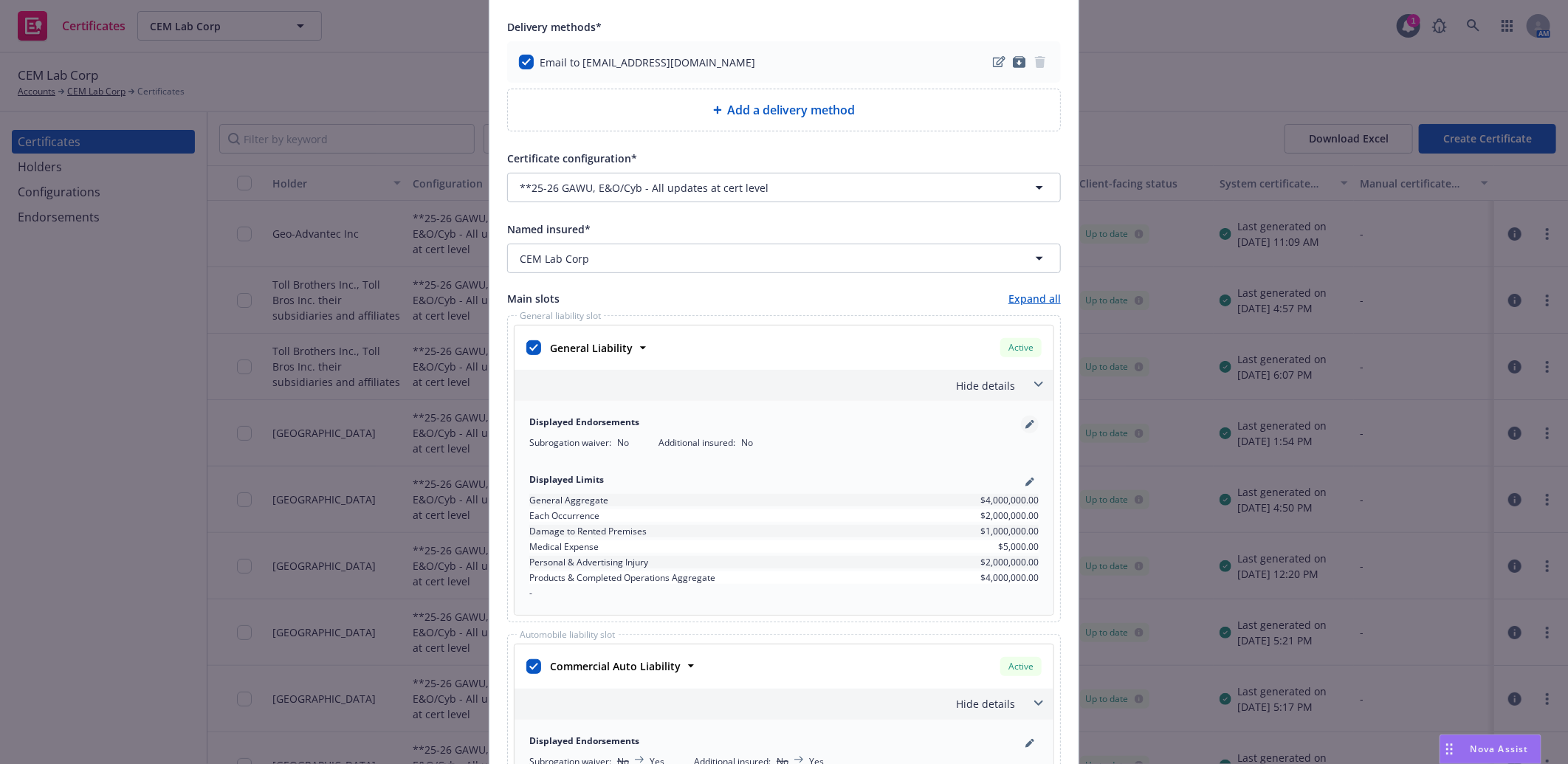
click at [1030, 423] on icon "pencil" at bounding box center [1032, 422] width 4 height 4
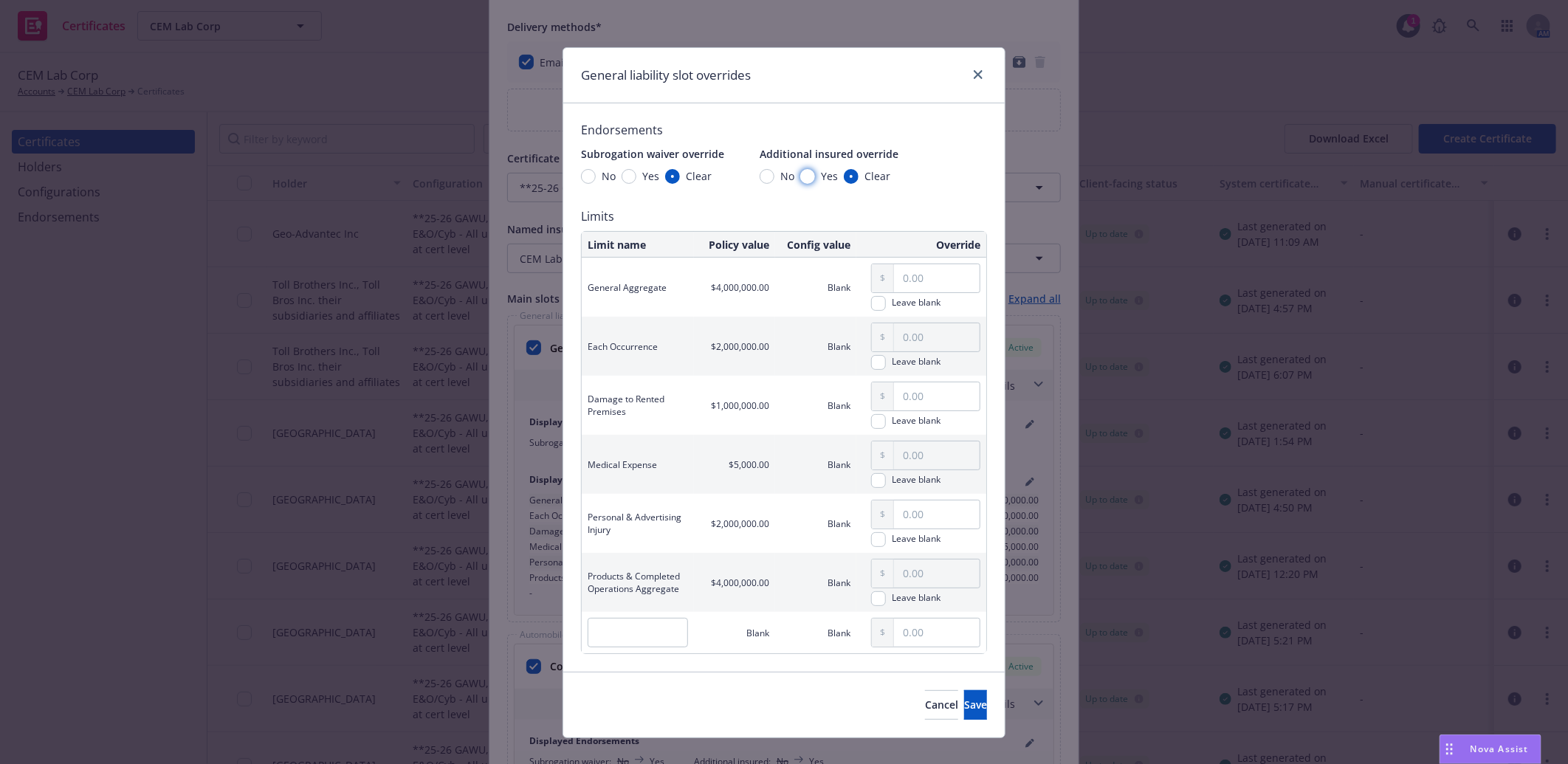
click at [801, 178] on input "Yes" at bounding box center [807, 177] width 15 height 15
radio input "true"
click at [622, 173] on input "Yes" at bounding box center [628, 177] width 15 height 15
radio input "true"
click at [964, 702] on span "Save" at bounding box center [975, 704] width 23 height 14
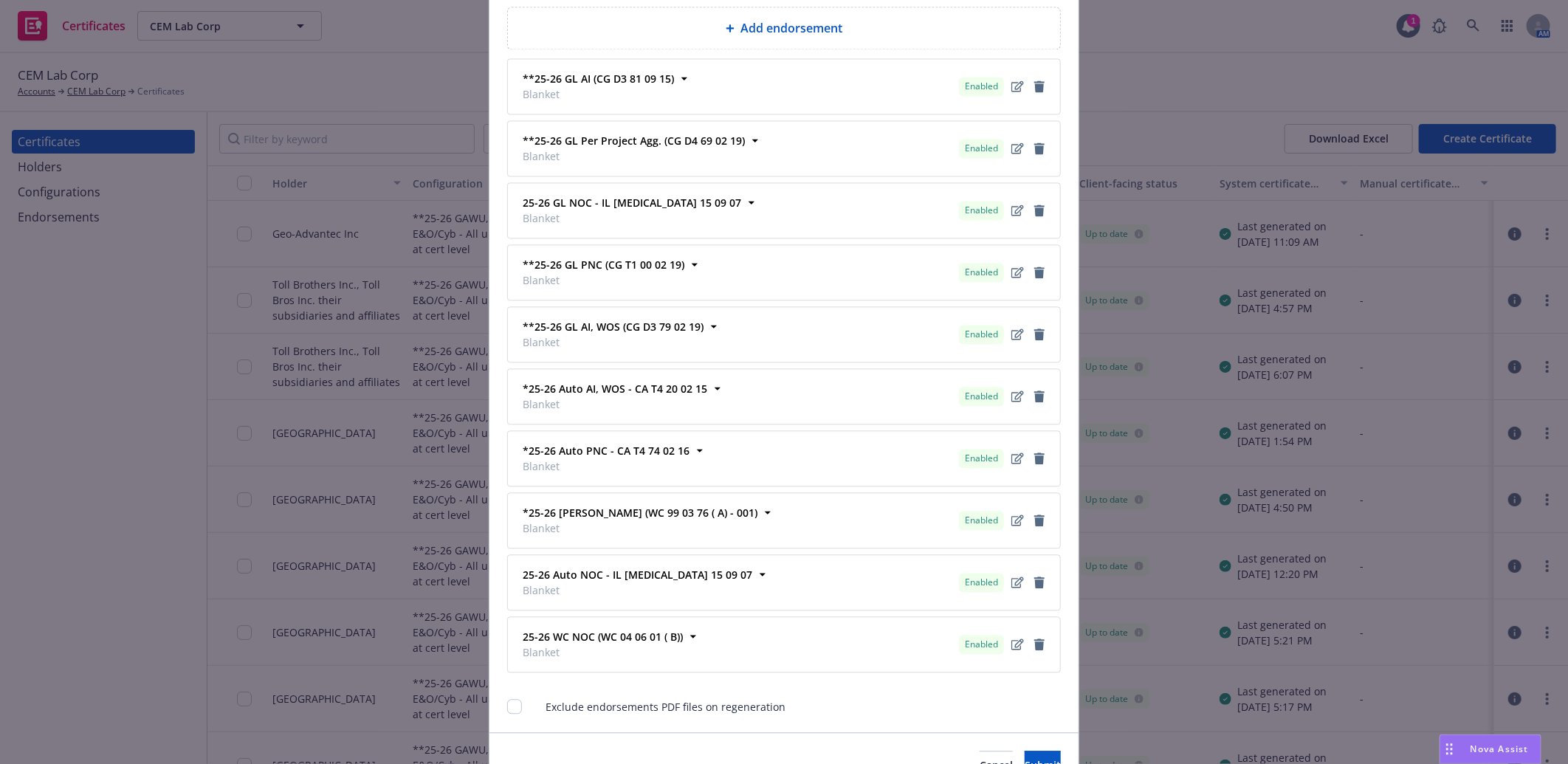
scroll to position [2023, 0]
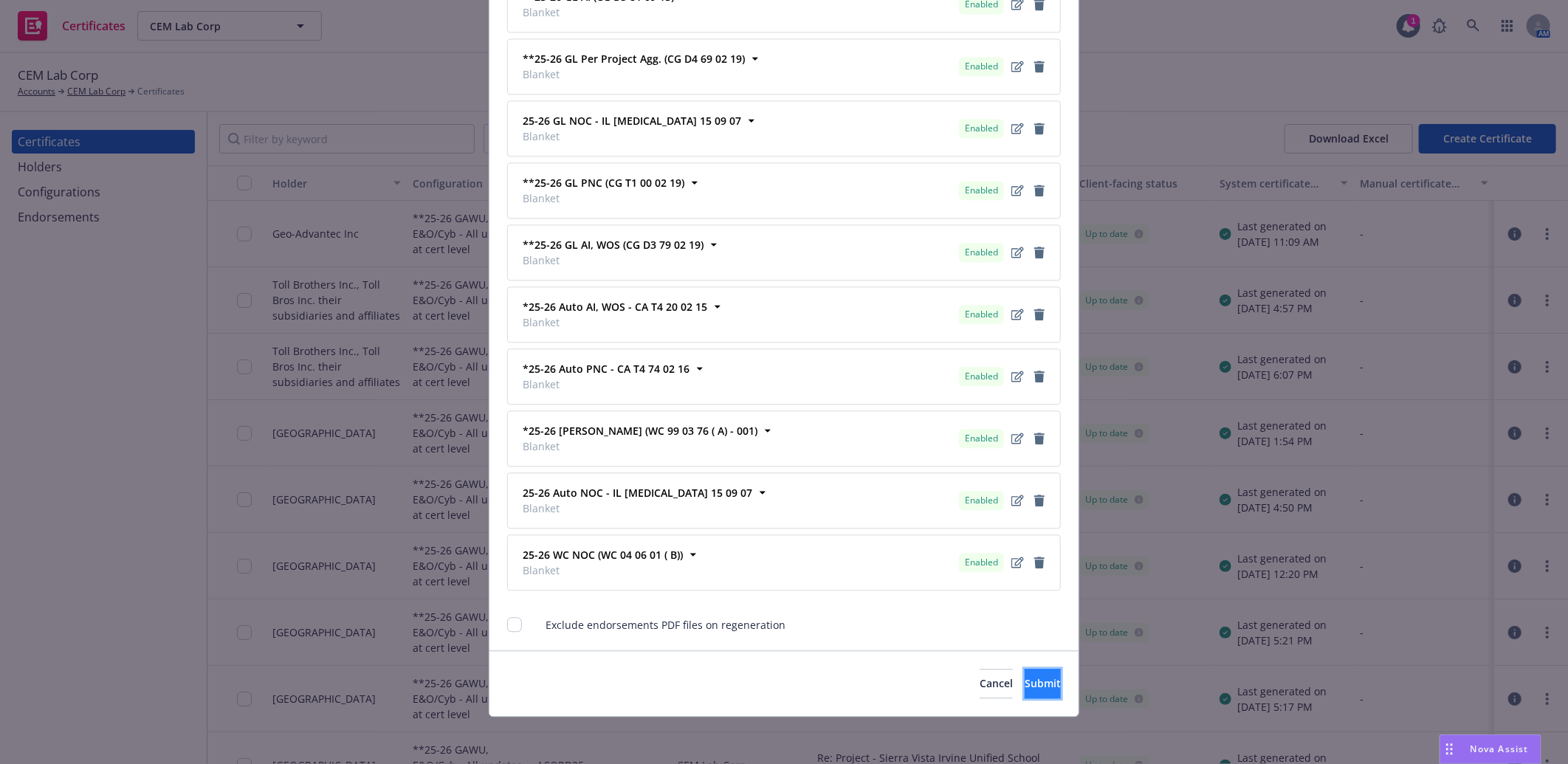
click at [1024, 683] on span "Submit" at bounding box center [1042, 683] width 36 height 14
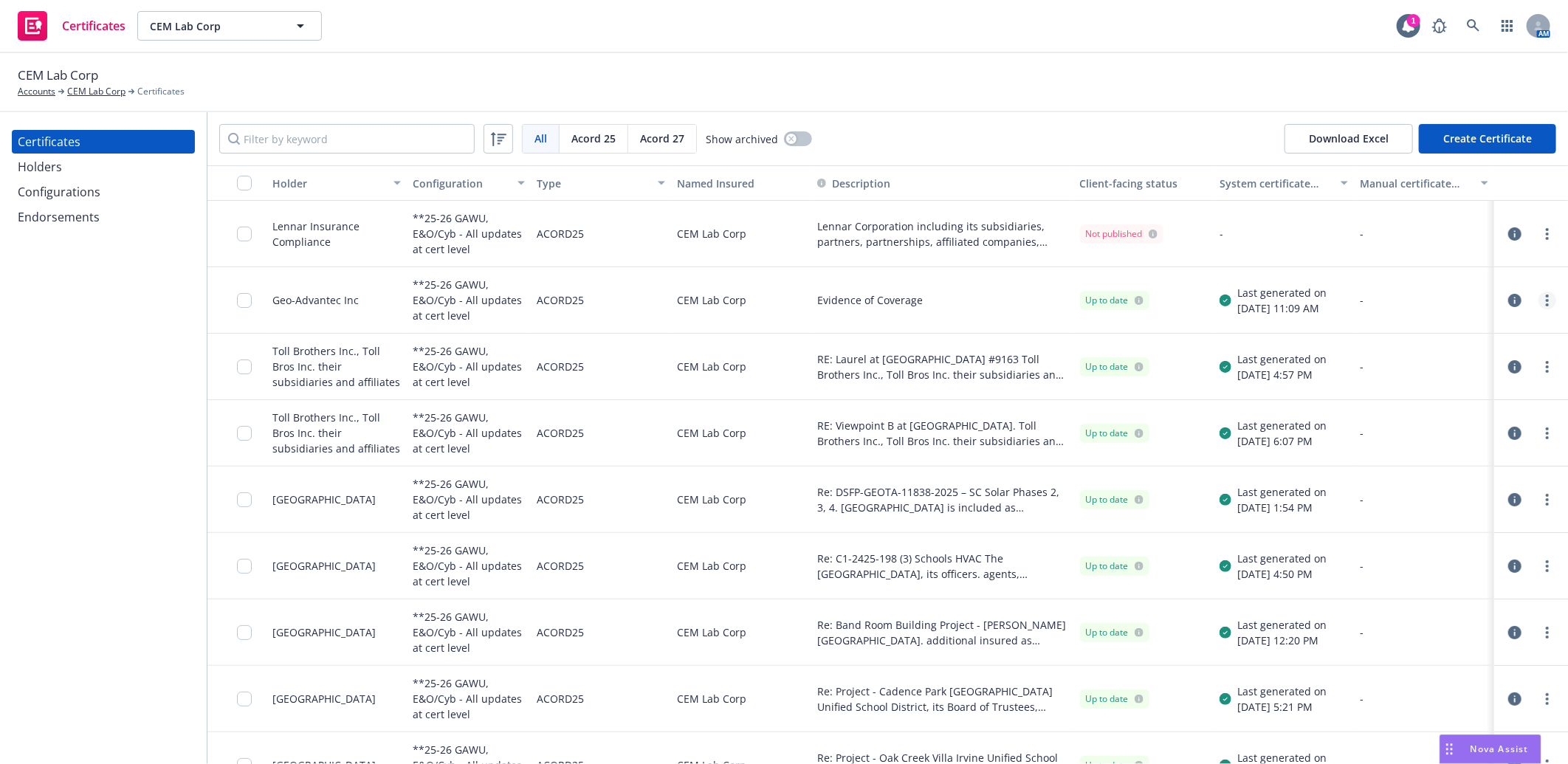
click at [1538, 298] on link "more" at bounding box center [1547, 300] width 18 height 18
click at [1441, 505] on link "Download uneditable generated certificate" at bounding box center [1425, 507] width 236 height 30
click at [1545, 361] on icon "more" at bounding box center [1547, 366] width 3 height 12
click at [1450, 573] on link "Download uneditable generated certificate" at bounding box center [1425, 574] width 236 height 30
click at [1545, 231] on circle "more" at bounding box center [1547, 230] width 3 height 3
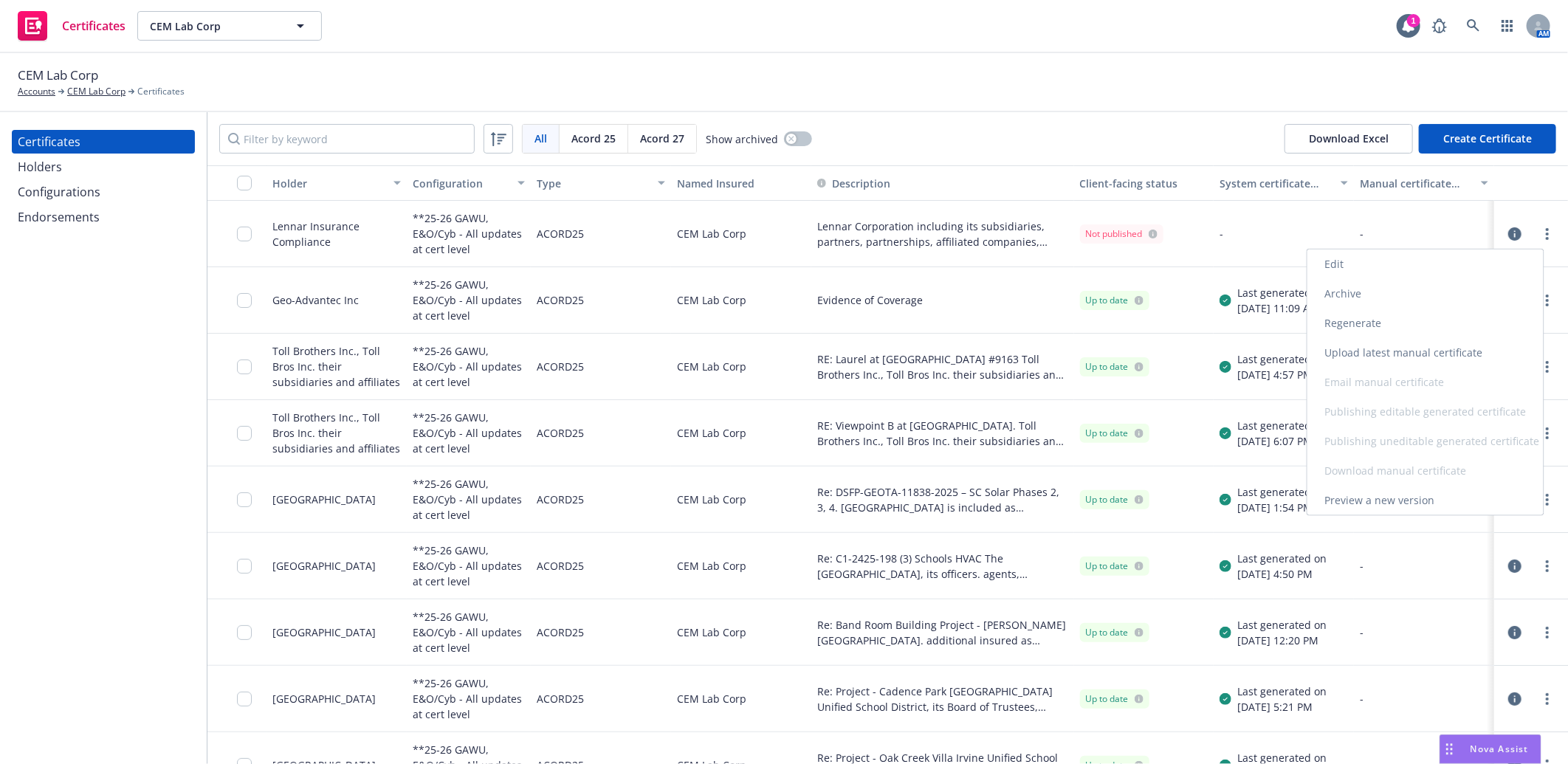
click at [1374, 327] on link "Regenerate" at bounding box center [1425, 324] width 236 height 30
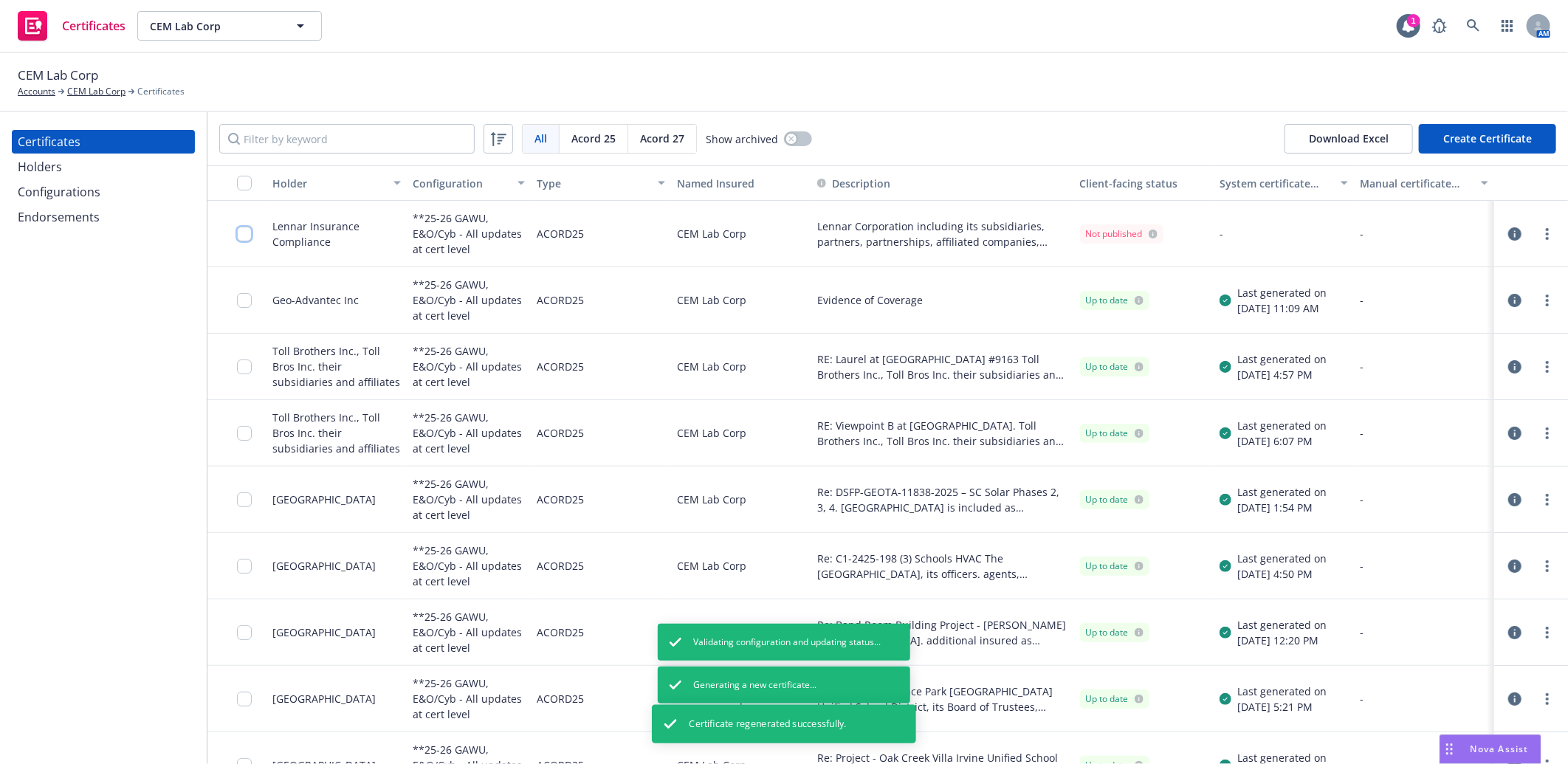
click at [241, 235] on input "checkbox" at bounding box center [244, 234] width 15 height 15
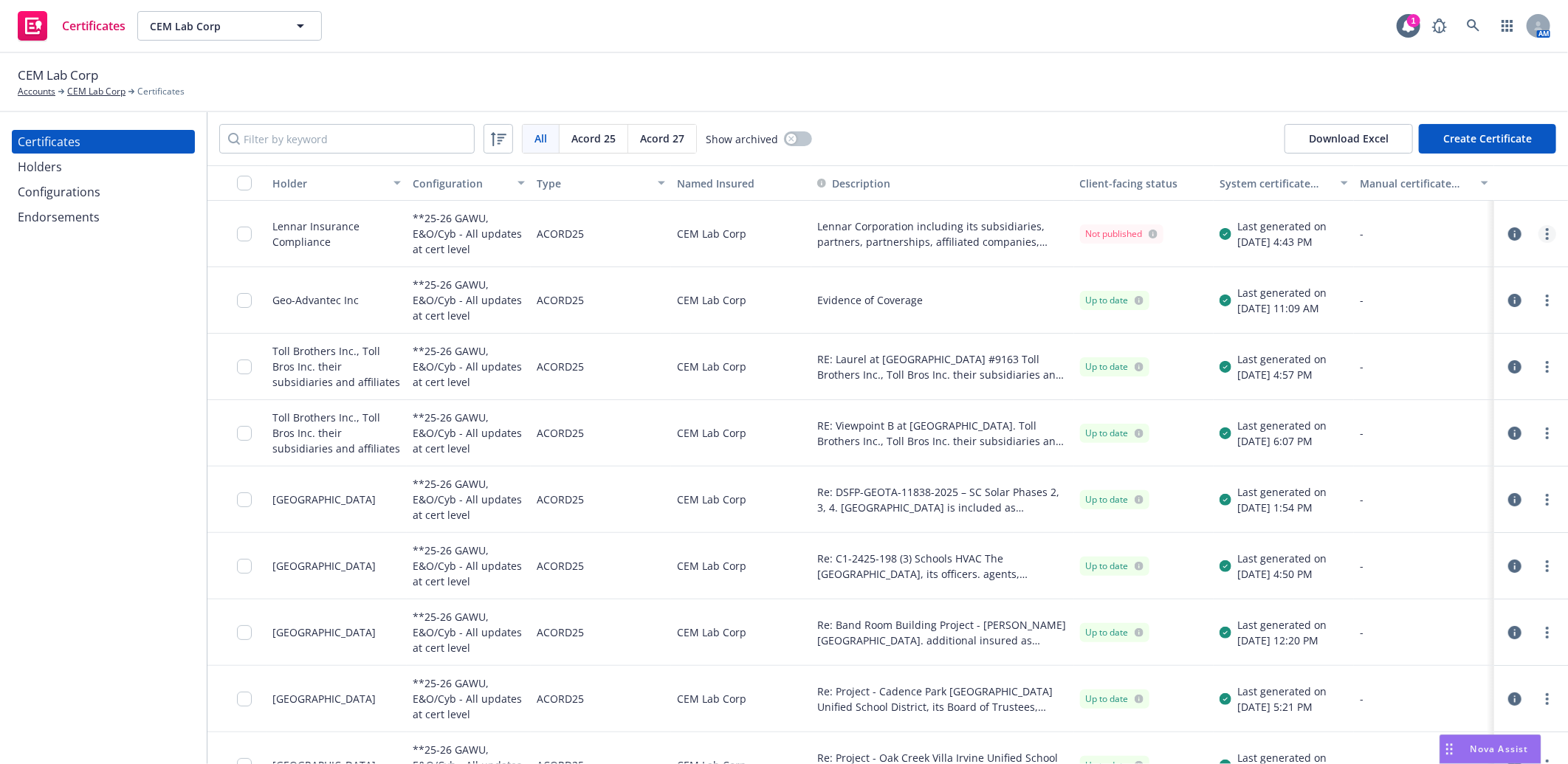
click at [1545, 233] on circle "more" at bounding box center [1547, 234] width 3 height 3
click at [241, 233] on input "checkbox" at bounding box center [244, 234] width 15 height 15
click at [1538, 234] on link "more" at bounding box center [1547, 234] width 18 height 18
click at [1444, 438] on link "Download uneditable generated certificate" at bounding box center [1425, 441] width 236 height 30
click at [1508, 237] on icon "button" at bounding box center [1515, 234] width 13 height 13
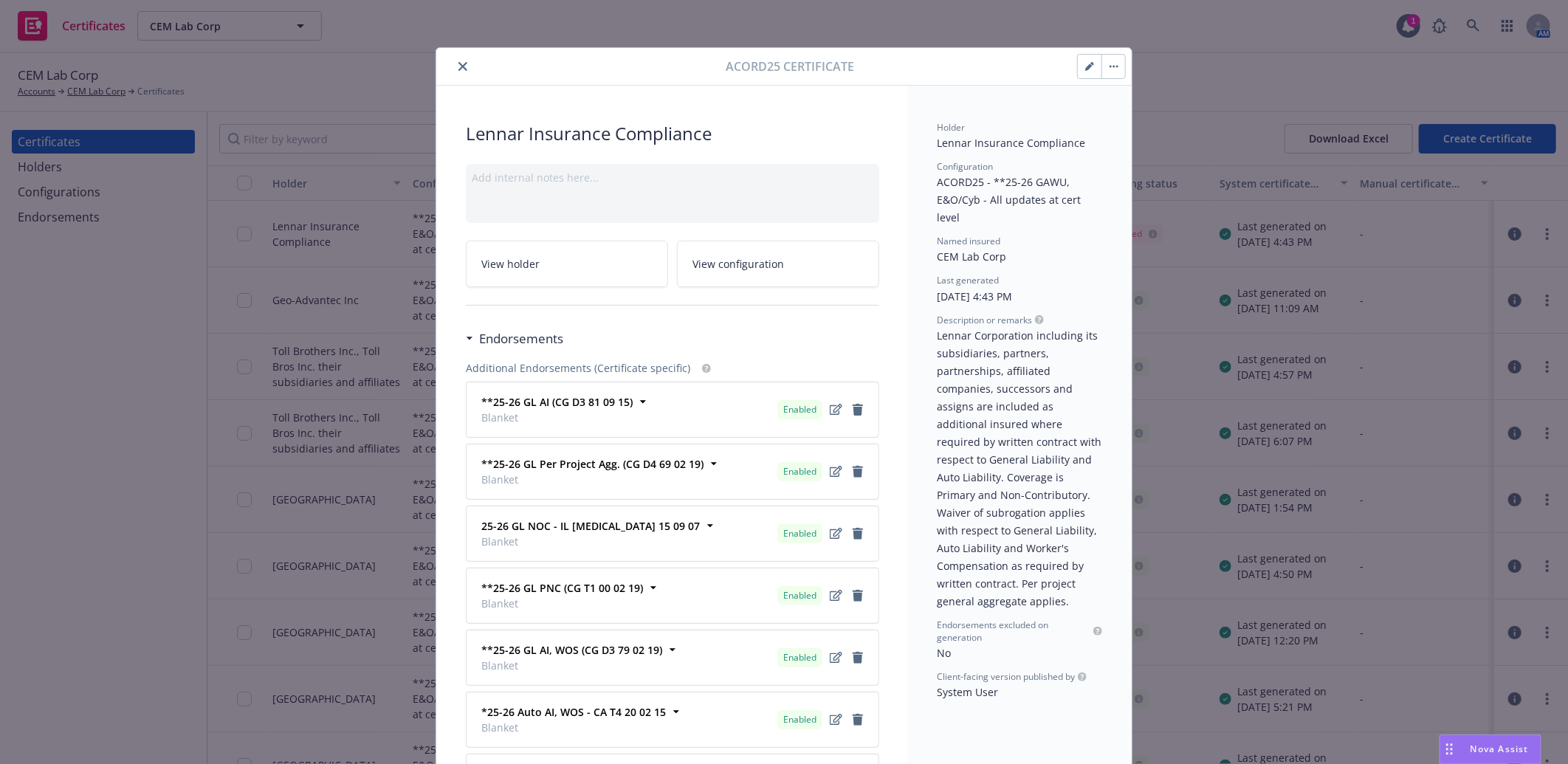
click at [1091, 65] on icon "button" at bounding box center [1092, 64] width 4 height 4
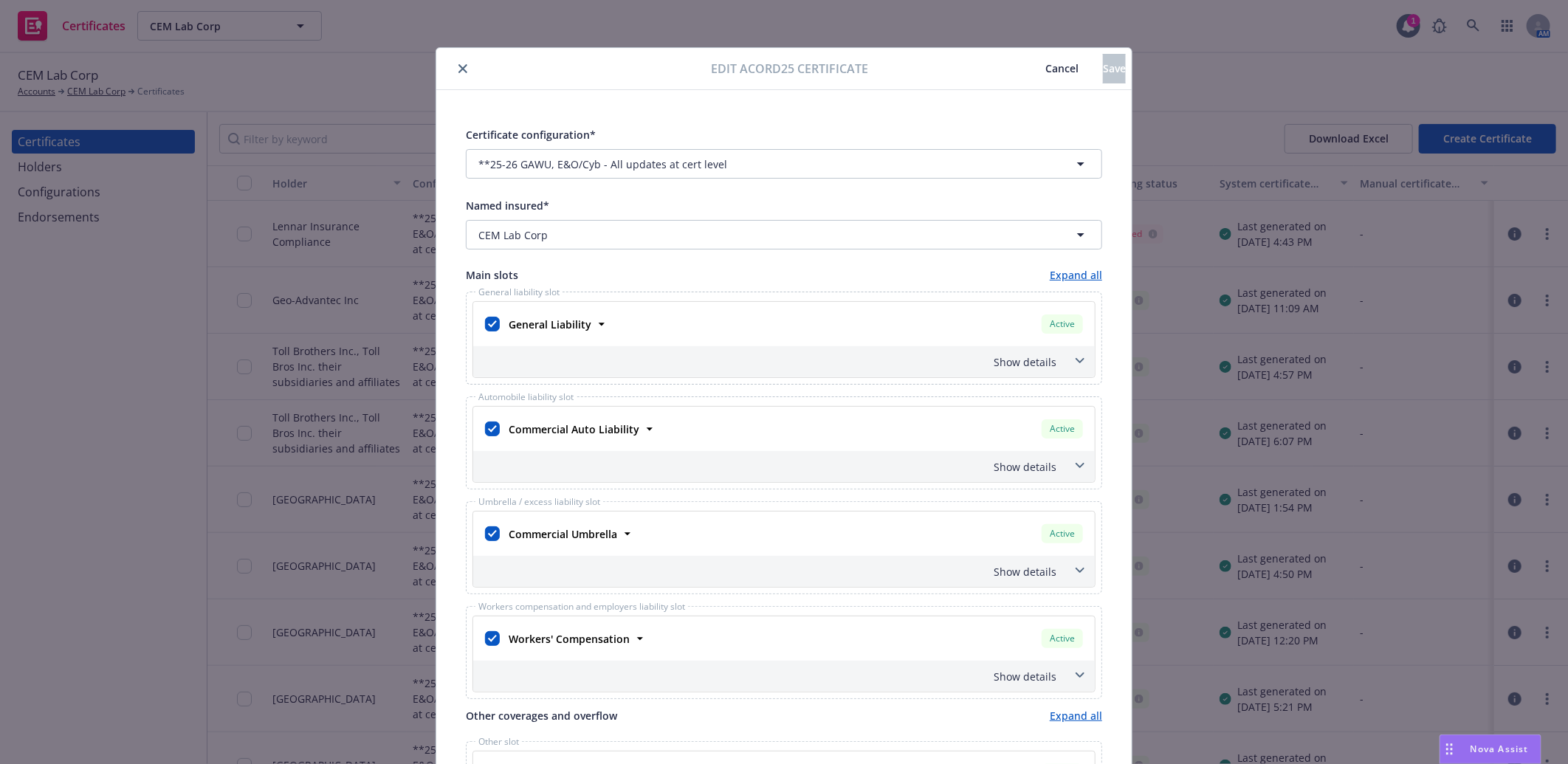
scroll to position [410, 0]
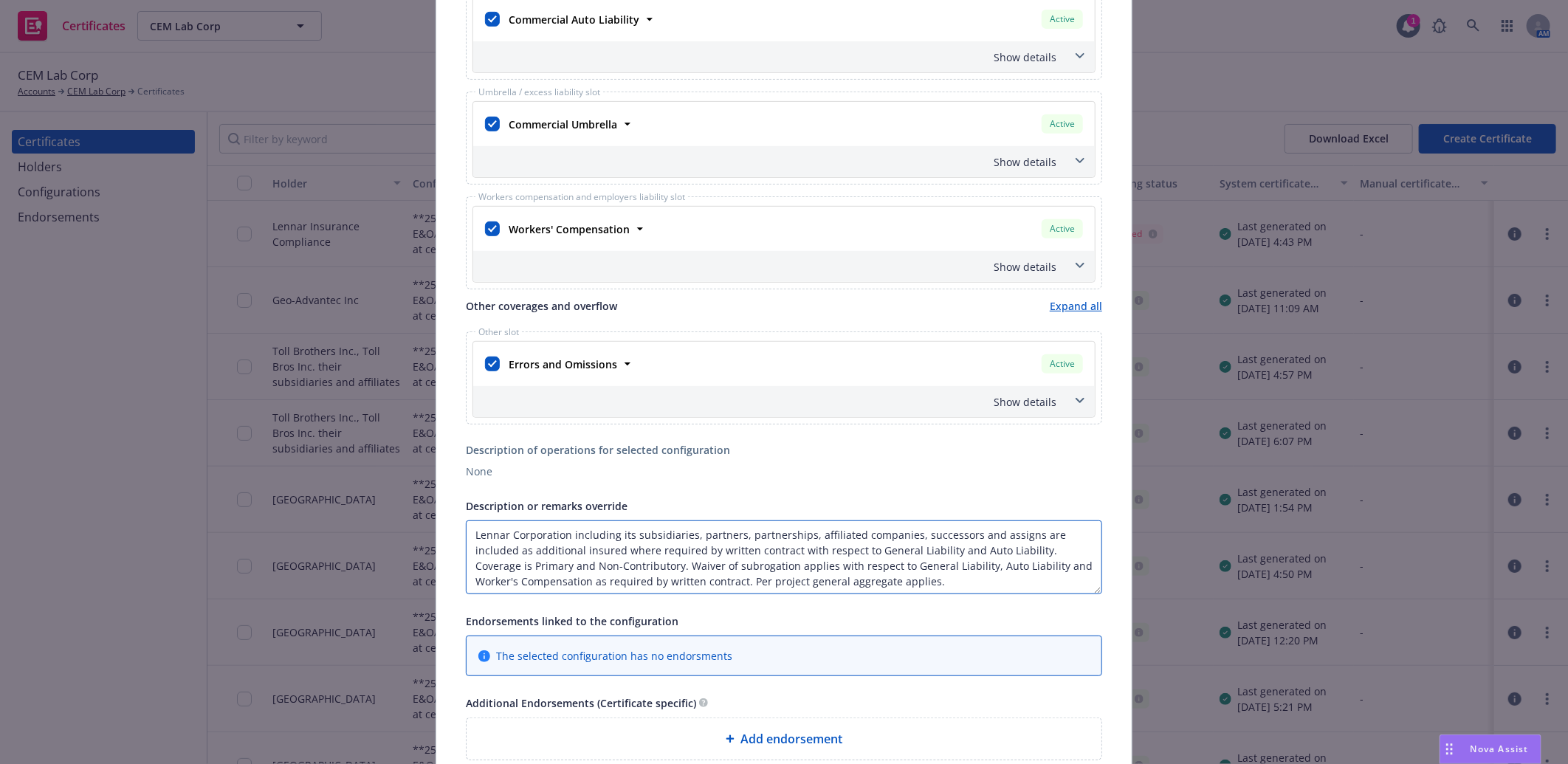
click at [467, 536] on textarea "Lennar Corporation including its subsidiaries, partners, partnerships, affiliat…" at bounding box center [783, 557] width 636 height 74
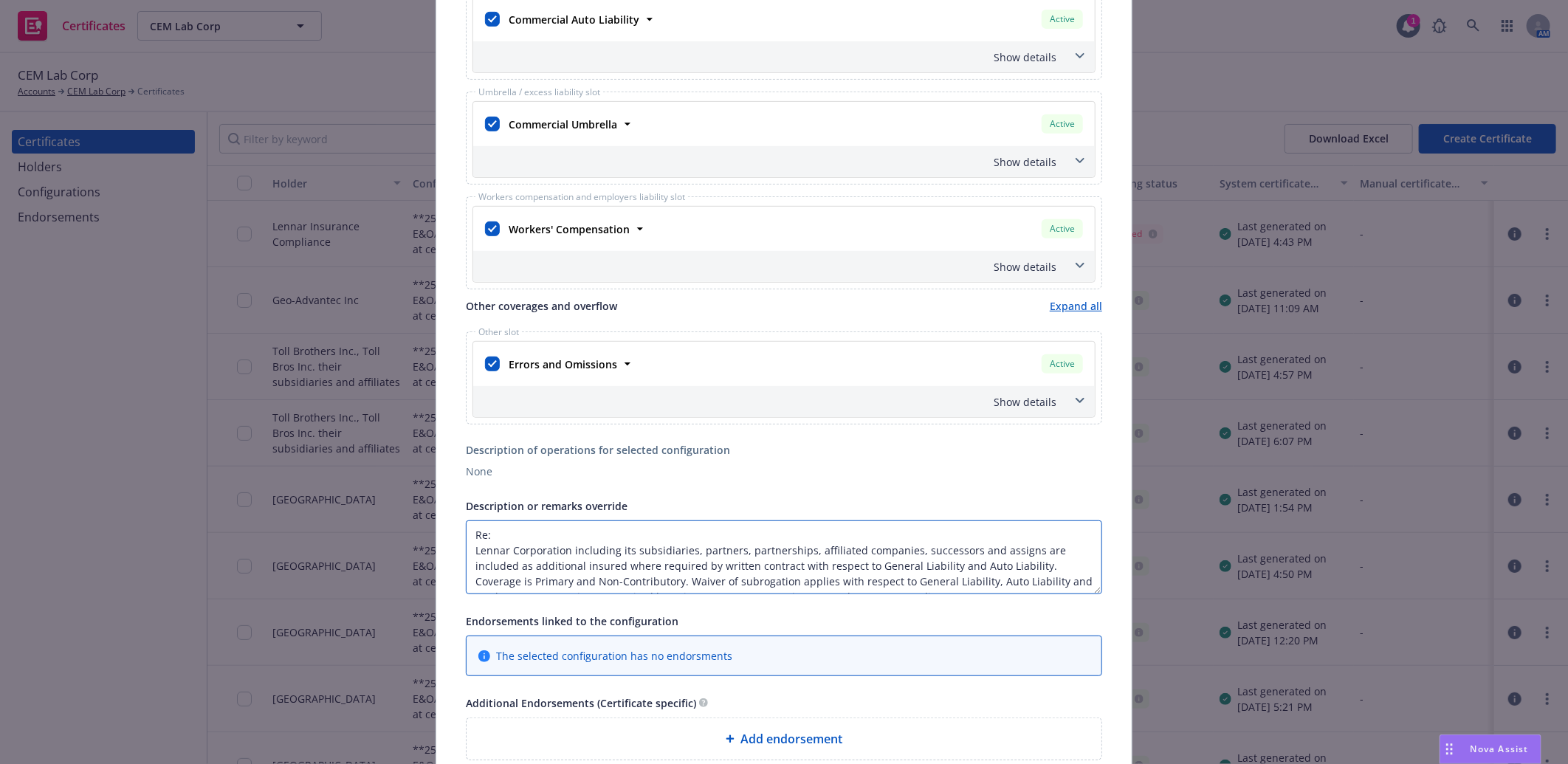
click at [557, 536] on textarea "Re: Lennar Corporation including its subsidiaries, partners, partnerships, affi…" at bounding box center [783, 557] width 636 height 74
paste textarea "25404510000- Isla - BA 602"
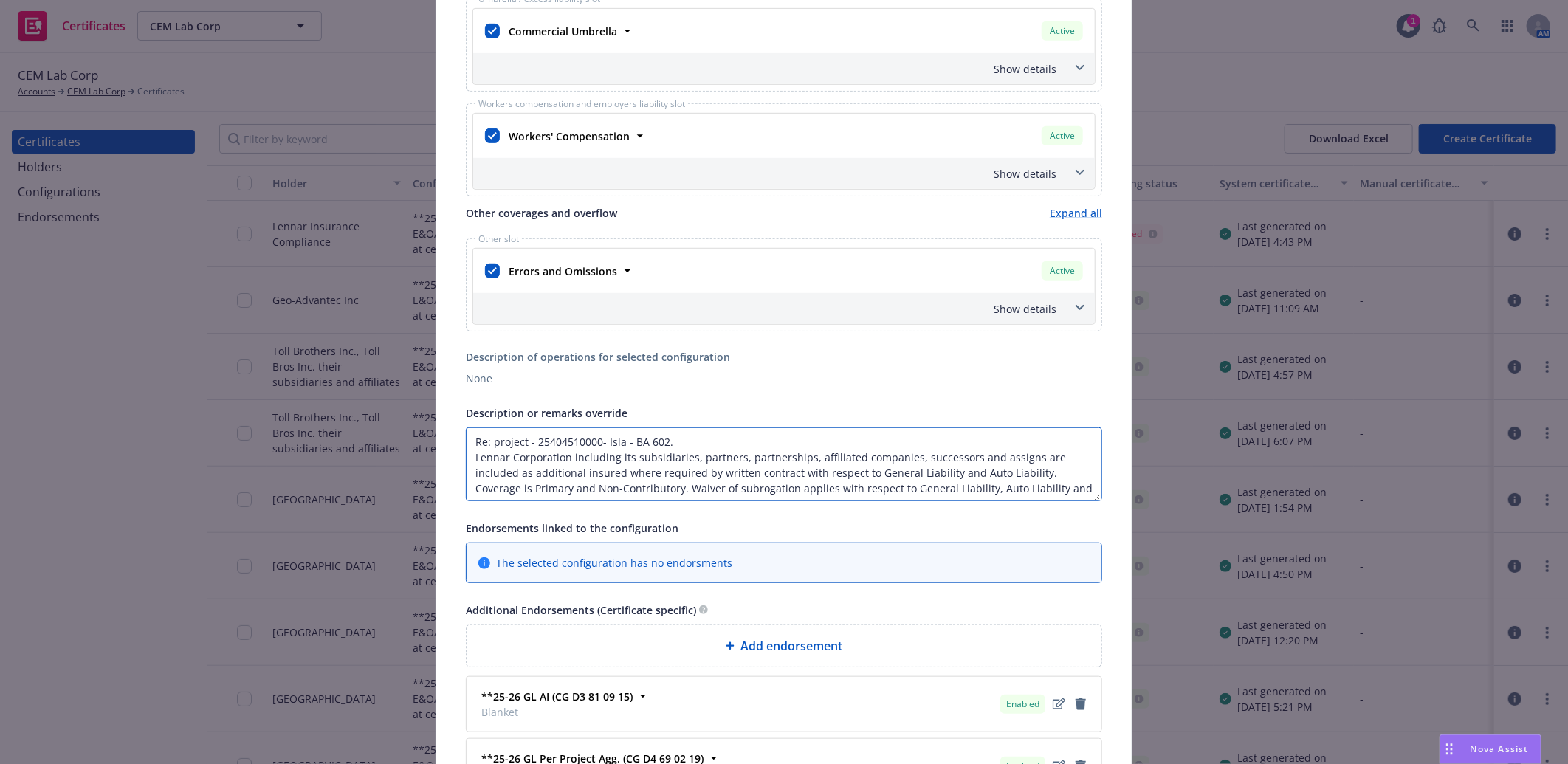
scroll to position [0, 0]
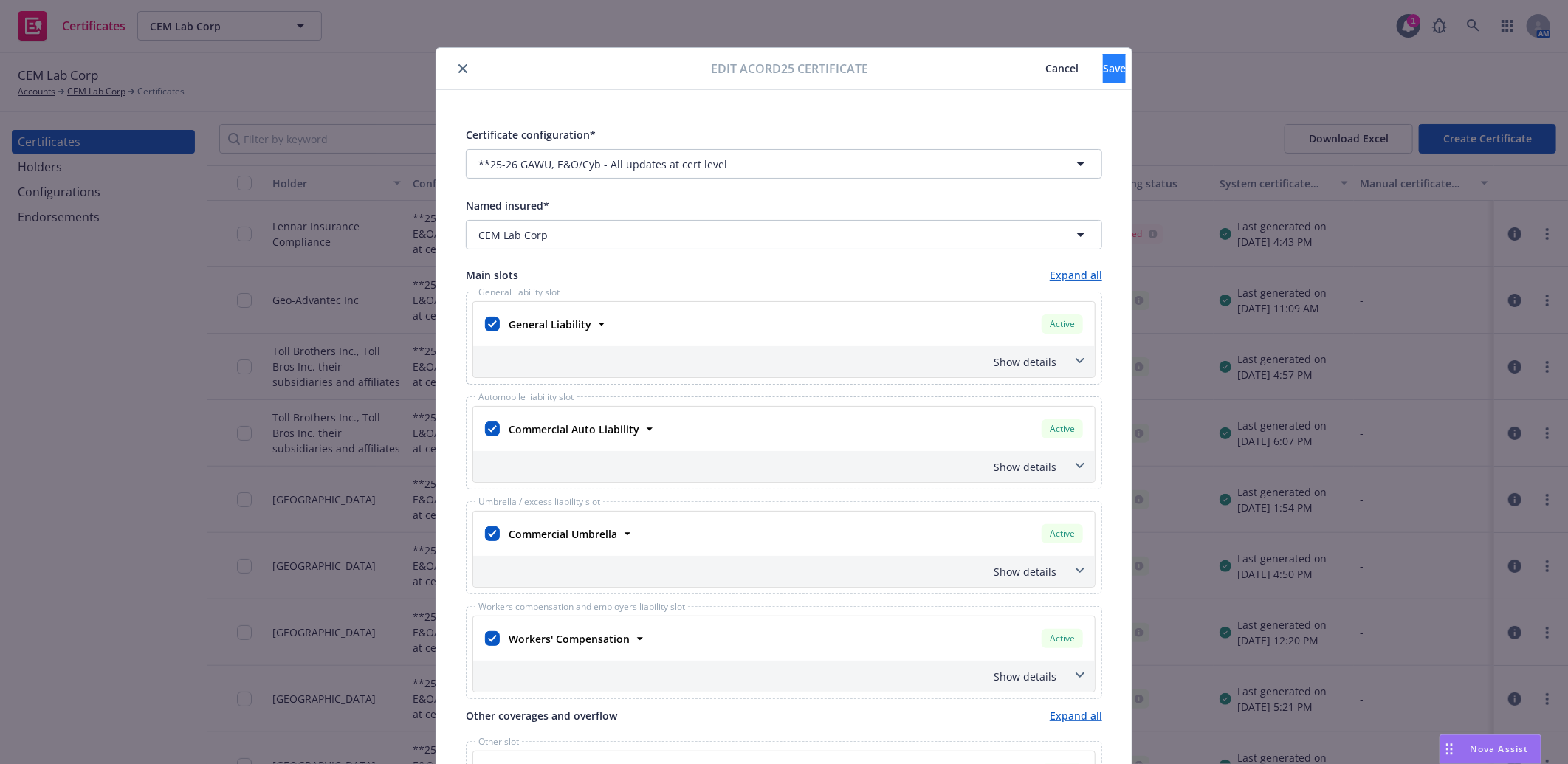
type textarea "Re: project - 25404510000- Isla - BA 602. Lennar Corporation including its subs…"
click at [1103, 71] on span "Save" at bounding box center [1114, 68] width 23 height 14
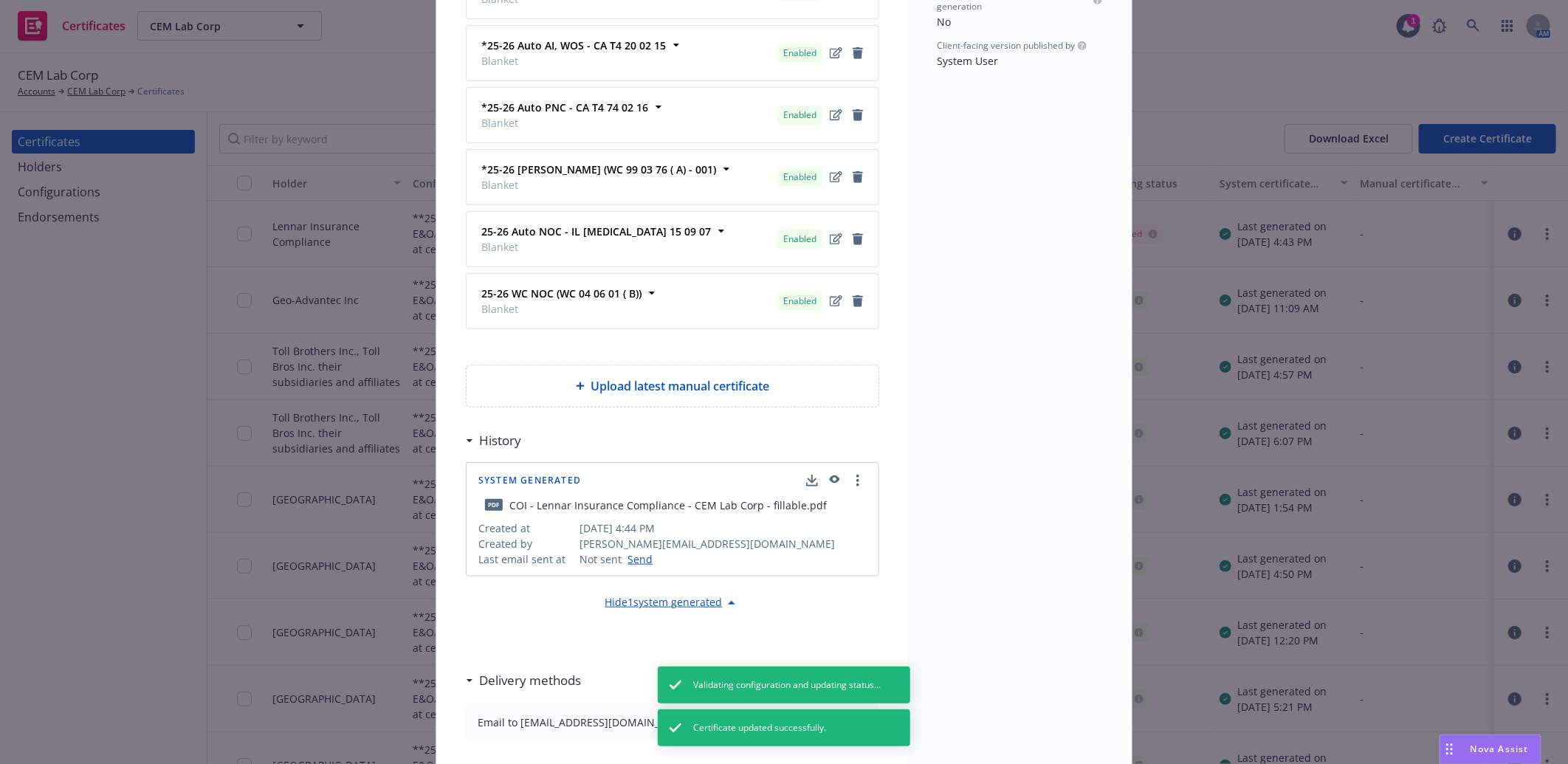
scroll to position [729, 0]
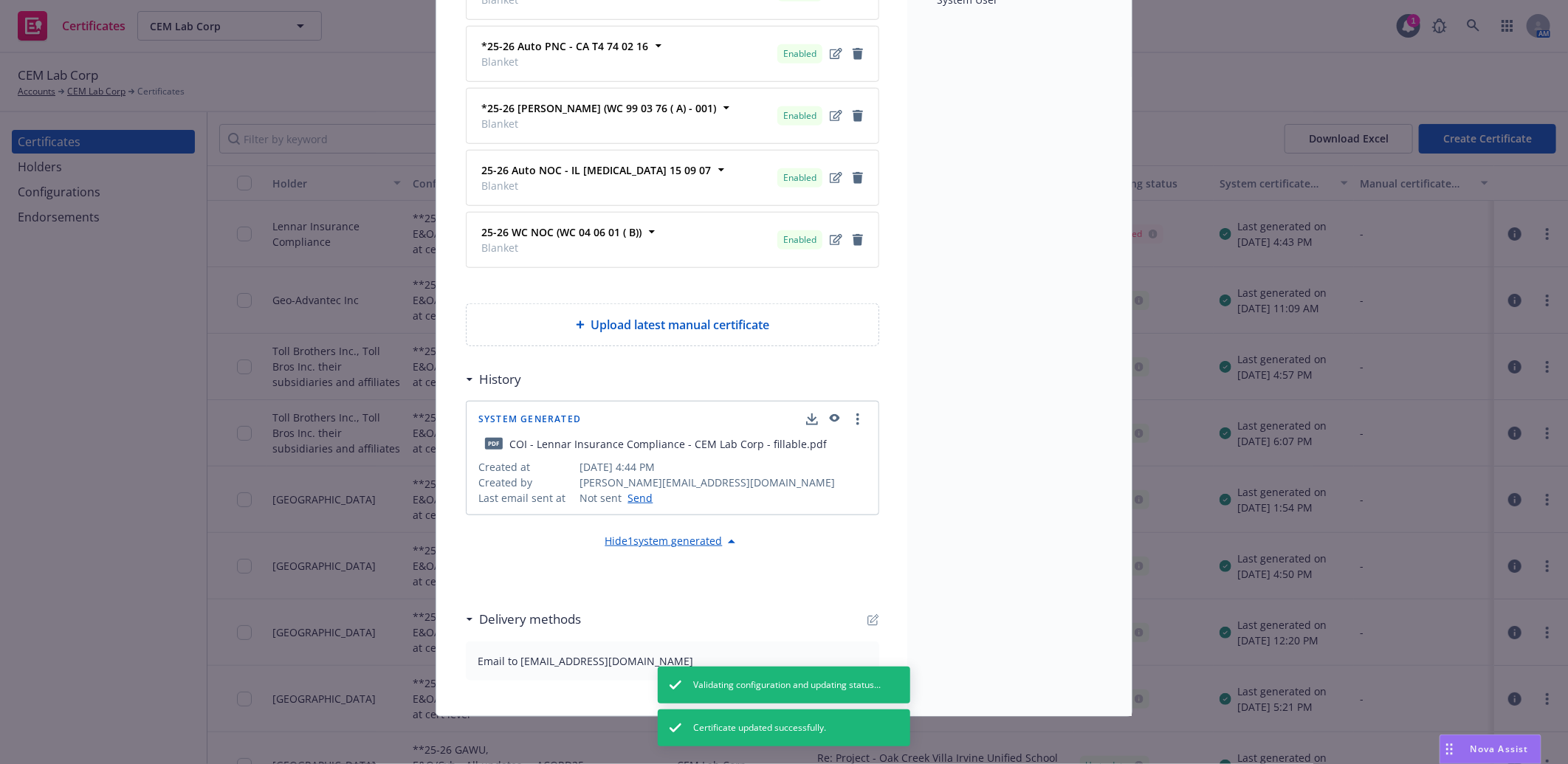
click at [862, 612] on div "Delivery methods" at bounding box center [672, 620] width 413 height 31
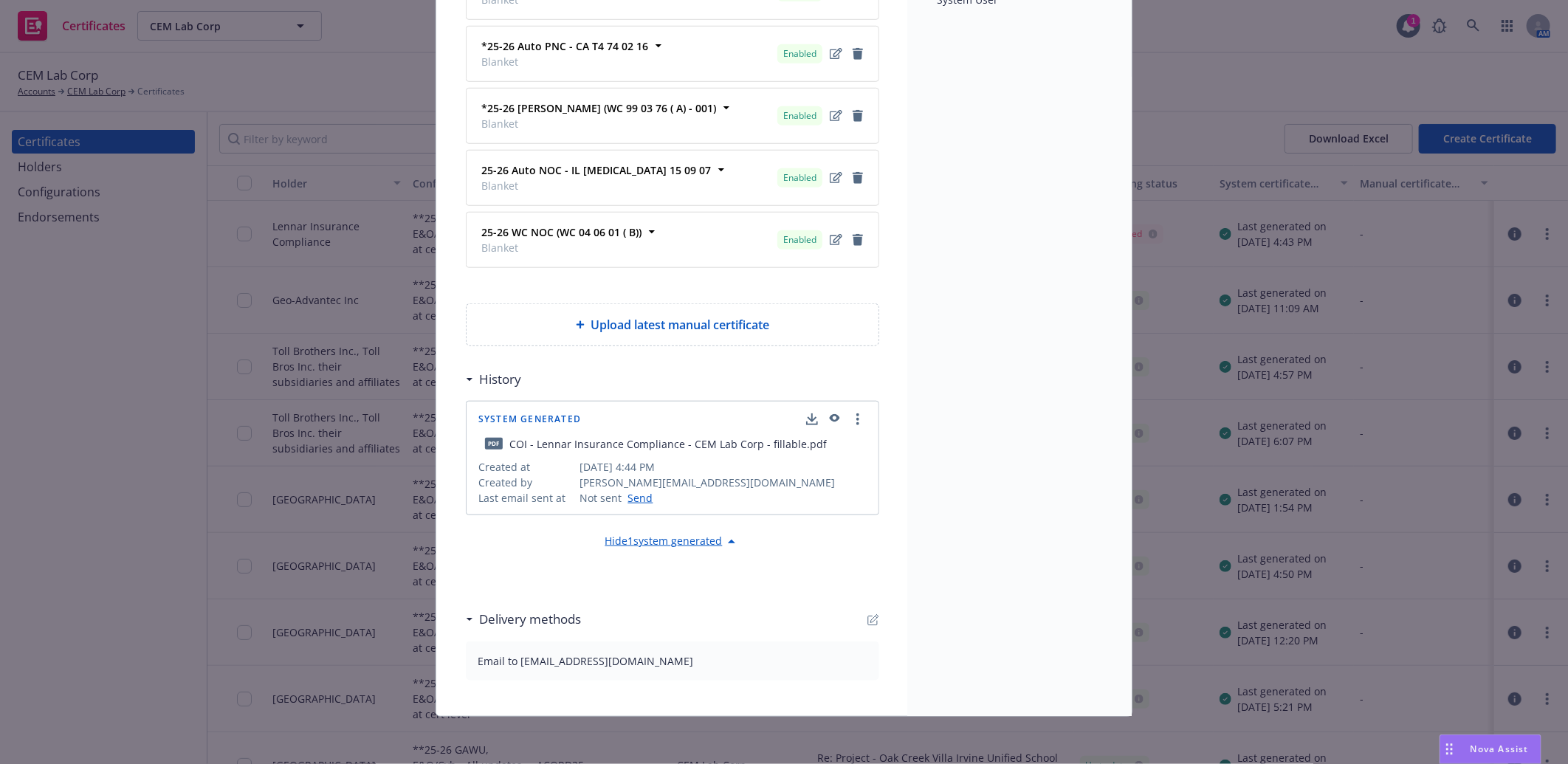
click at [867, 619] on icon "button" at bounding box center [873, 620] width 12 height 12
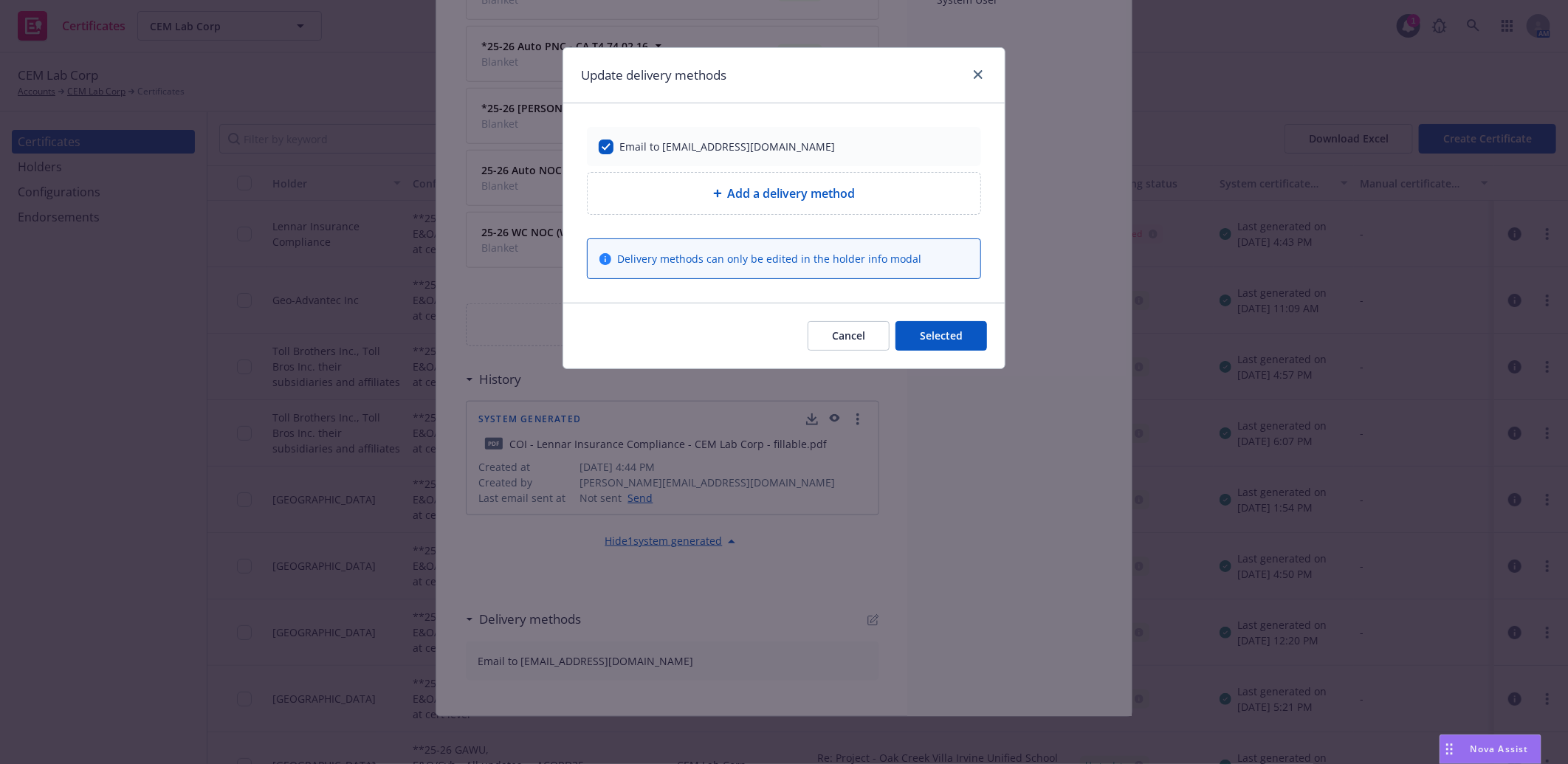
click at [780, 200] on span "Add a delivery method" at bounding box center [791, 194] width 127 height 18
select select "EMAIL"
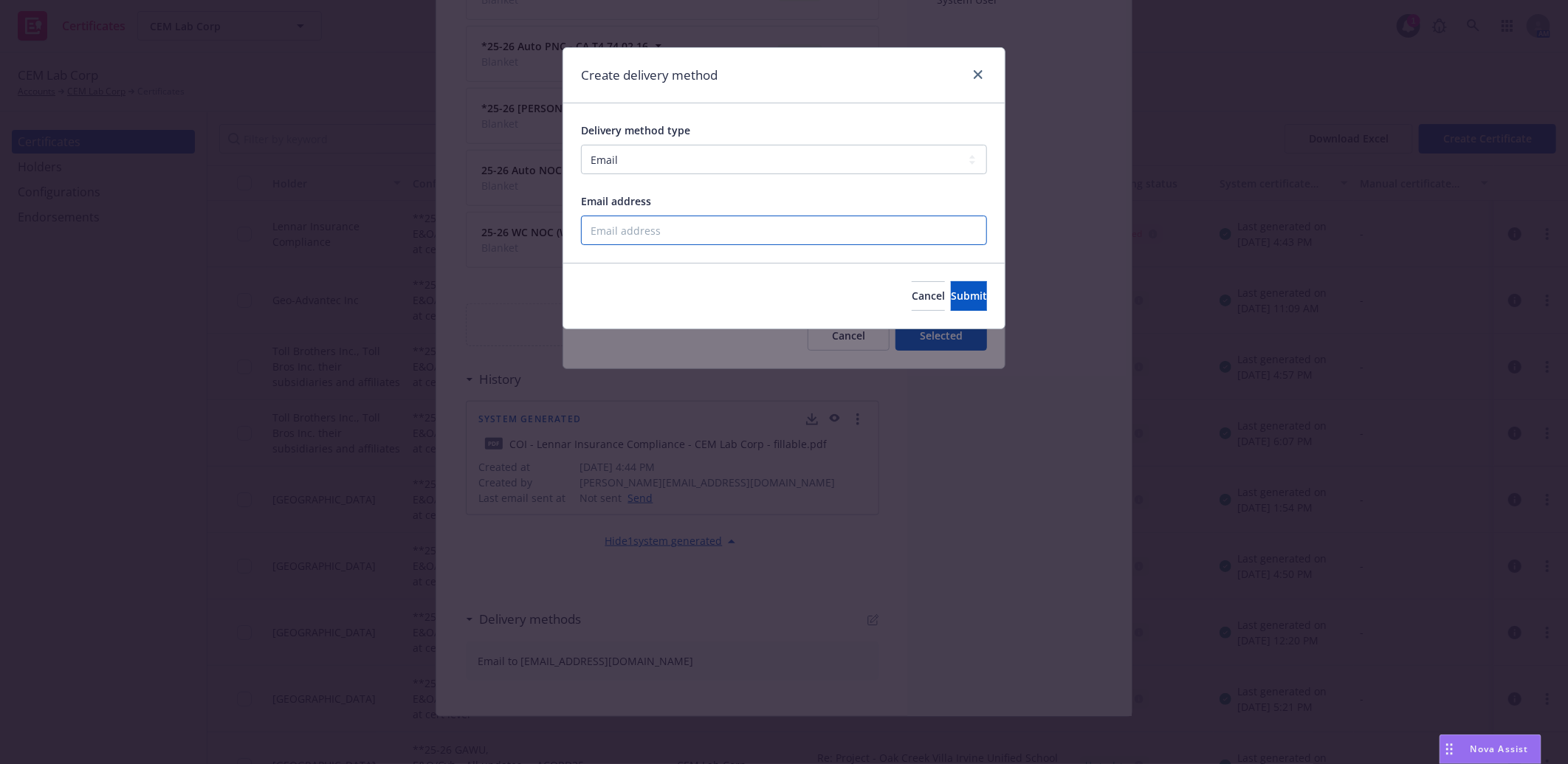
click at [682, 236] on input "Email address" at bounding box center [783, 230] width 406 height 30
paste input "stephanie.bonhomme@lennar.com"
type input "stephanie.bonhomme@lennar.com"
click at [954, 300] on span "Submit" at bounding box center [969, 295] width 36 height 14
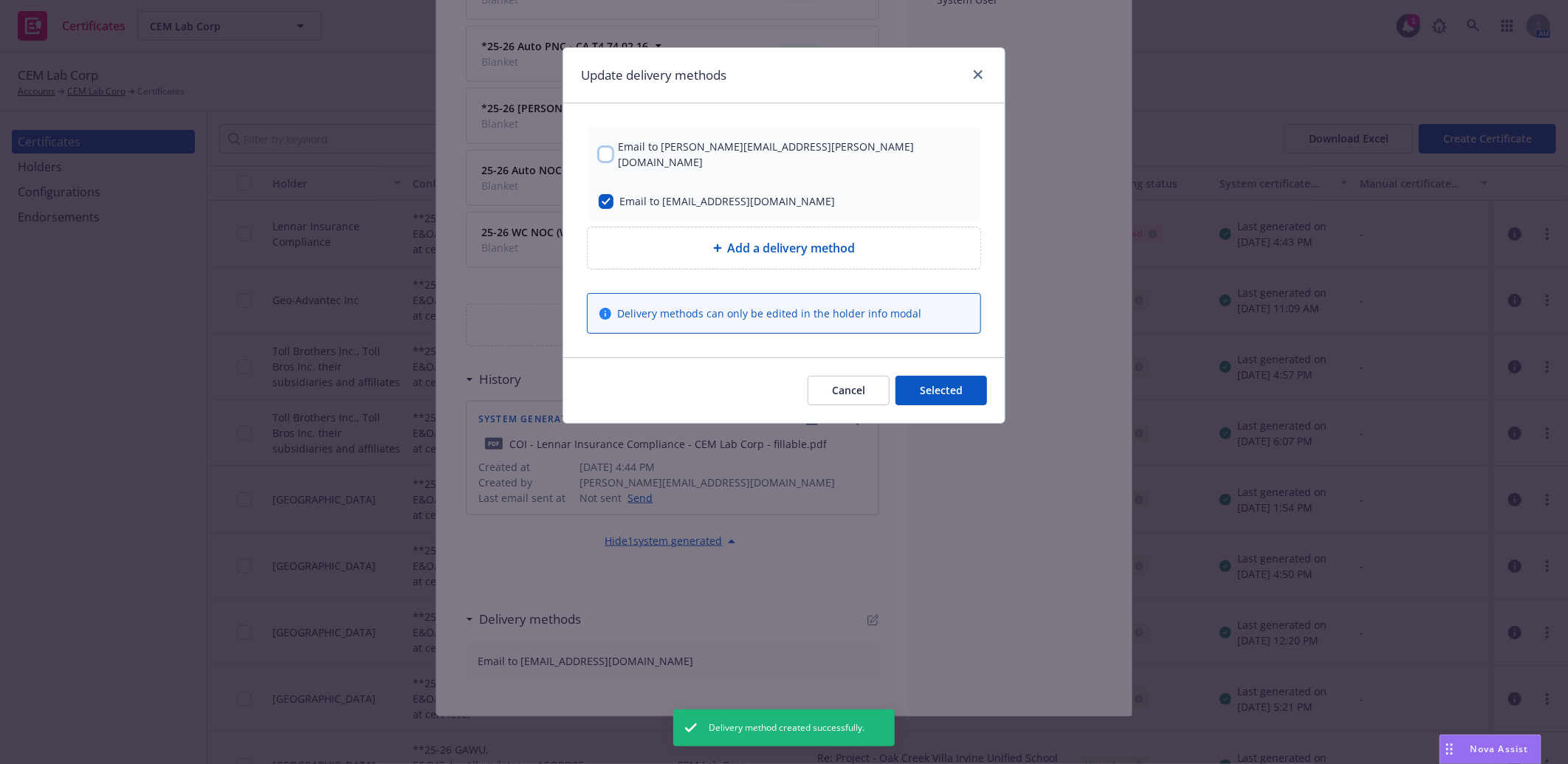
drag, startPoint x: 606, startPoint y: 144, endPoint x: 907, endPoint y: 321, distance: 349.2
click at [607, 147] on input "checkbox" at bounding box center [605, 154] width 14 height 15
checkbox input "true"
click at [938, 376] on button "Selected" at bounding box center [940, 390] width 91 height 30
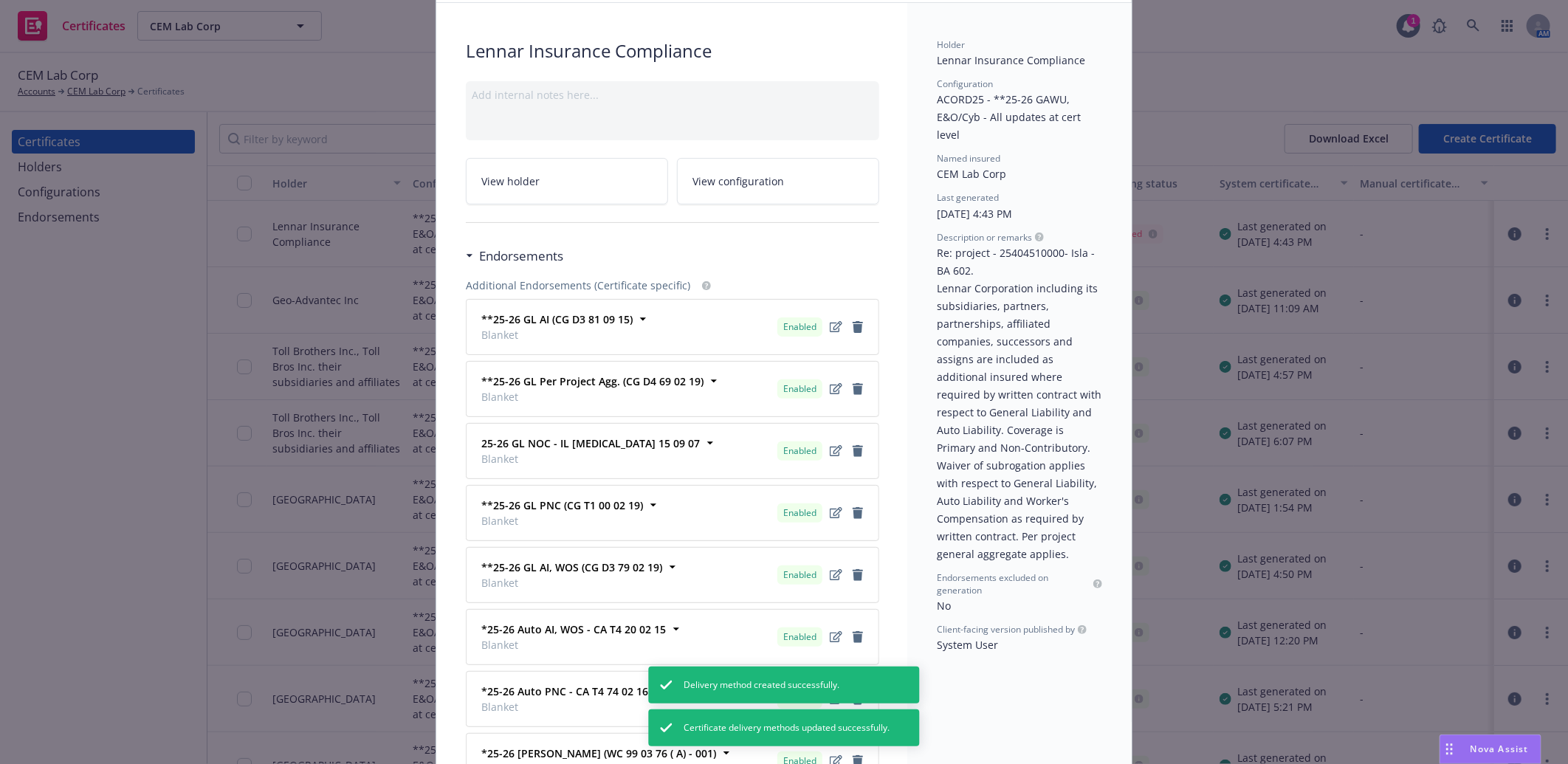
scroll to position [0, 0]
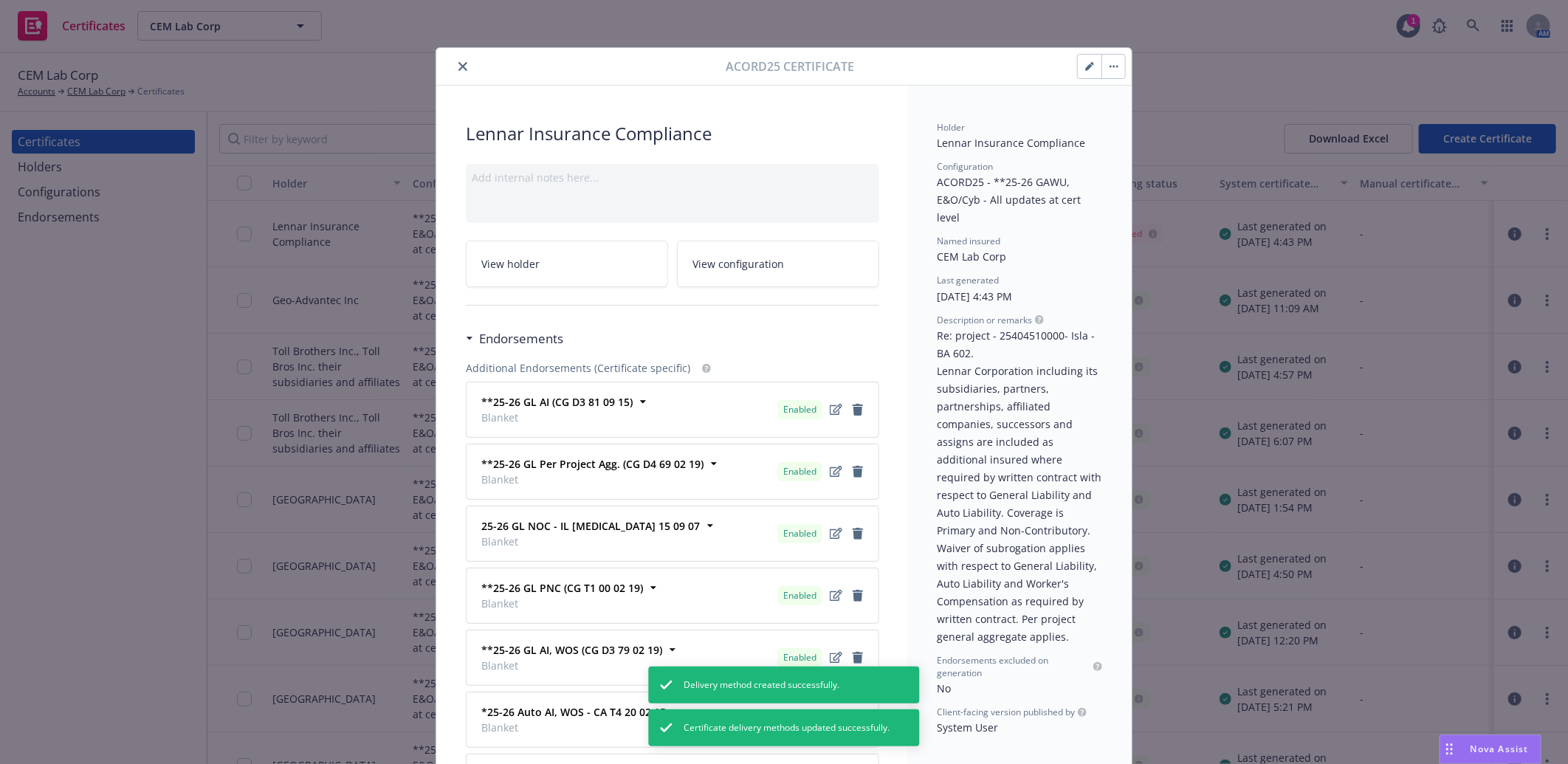
click at [1116, 66] on icon "button" at bounding box center [1117, 66] width 2 height 2
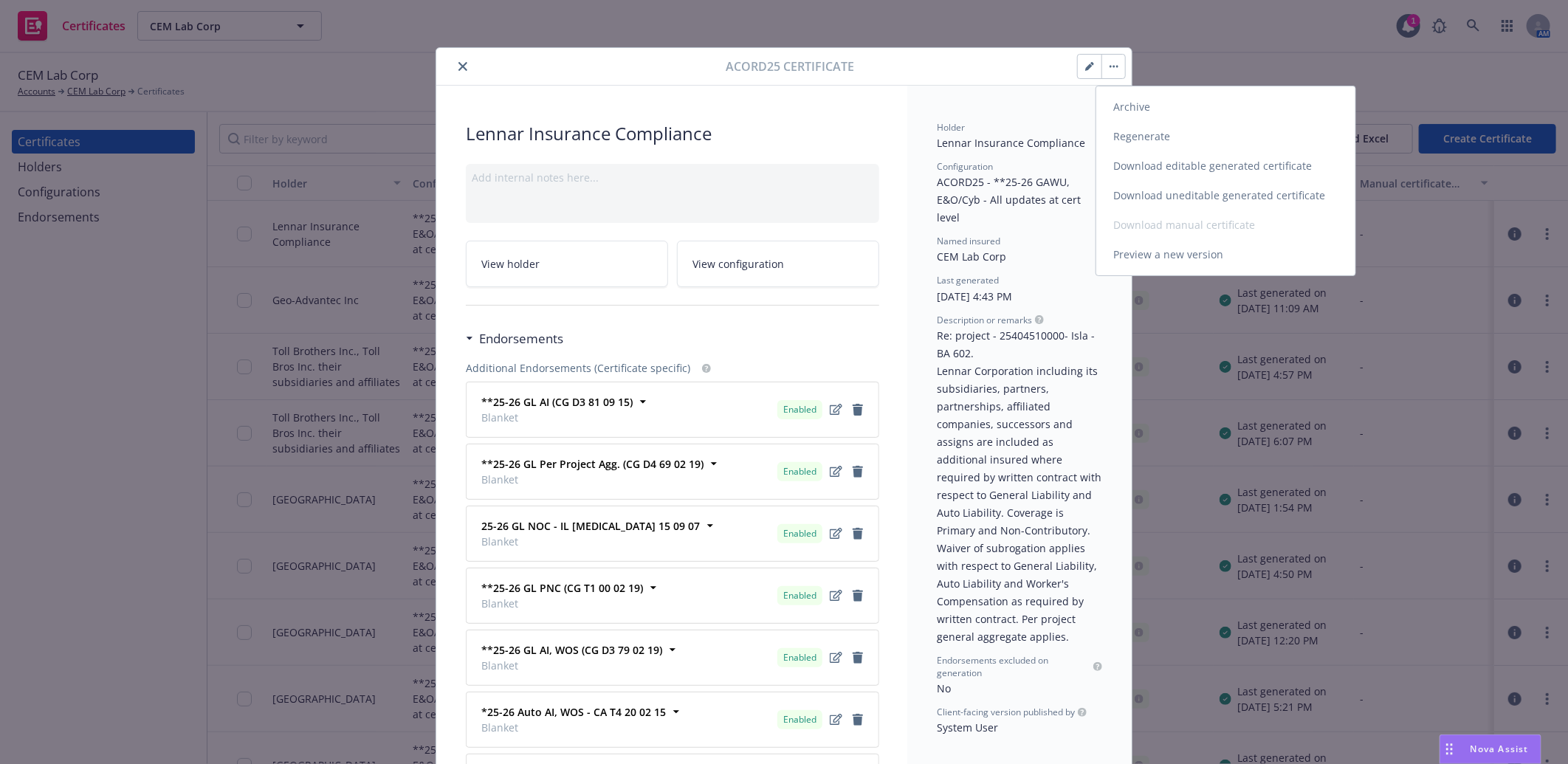
click at [1134, 140] on link "Regenerate" at bounding box center [1225, 136] width 259 height 30
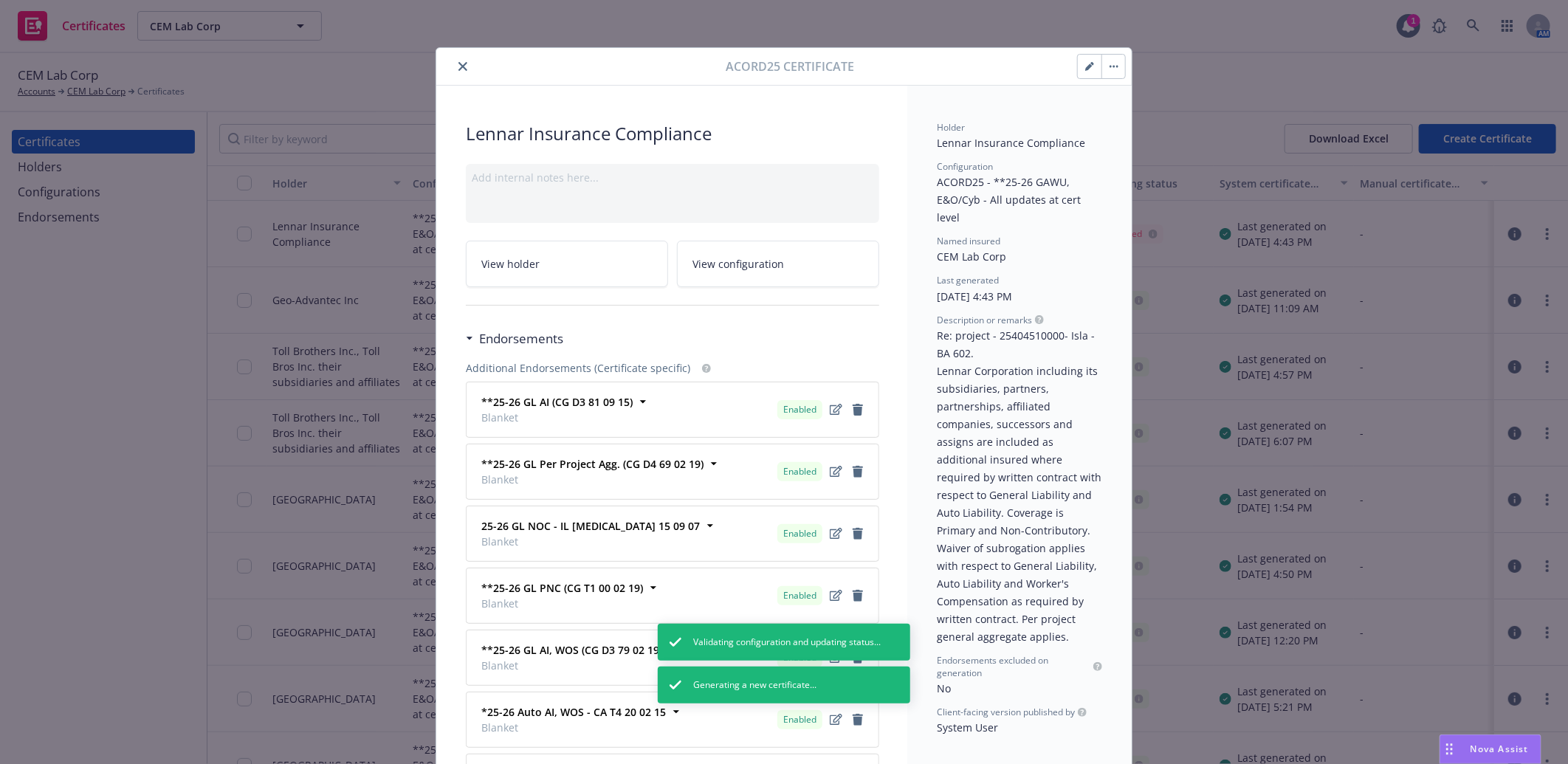
click at [1109, 65] on icon "button" at bounding box center [1113, 67] width 9 height 3
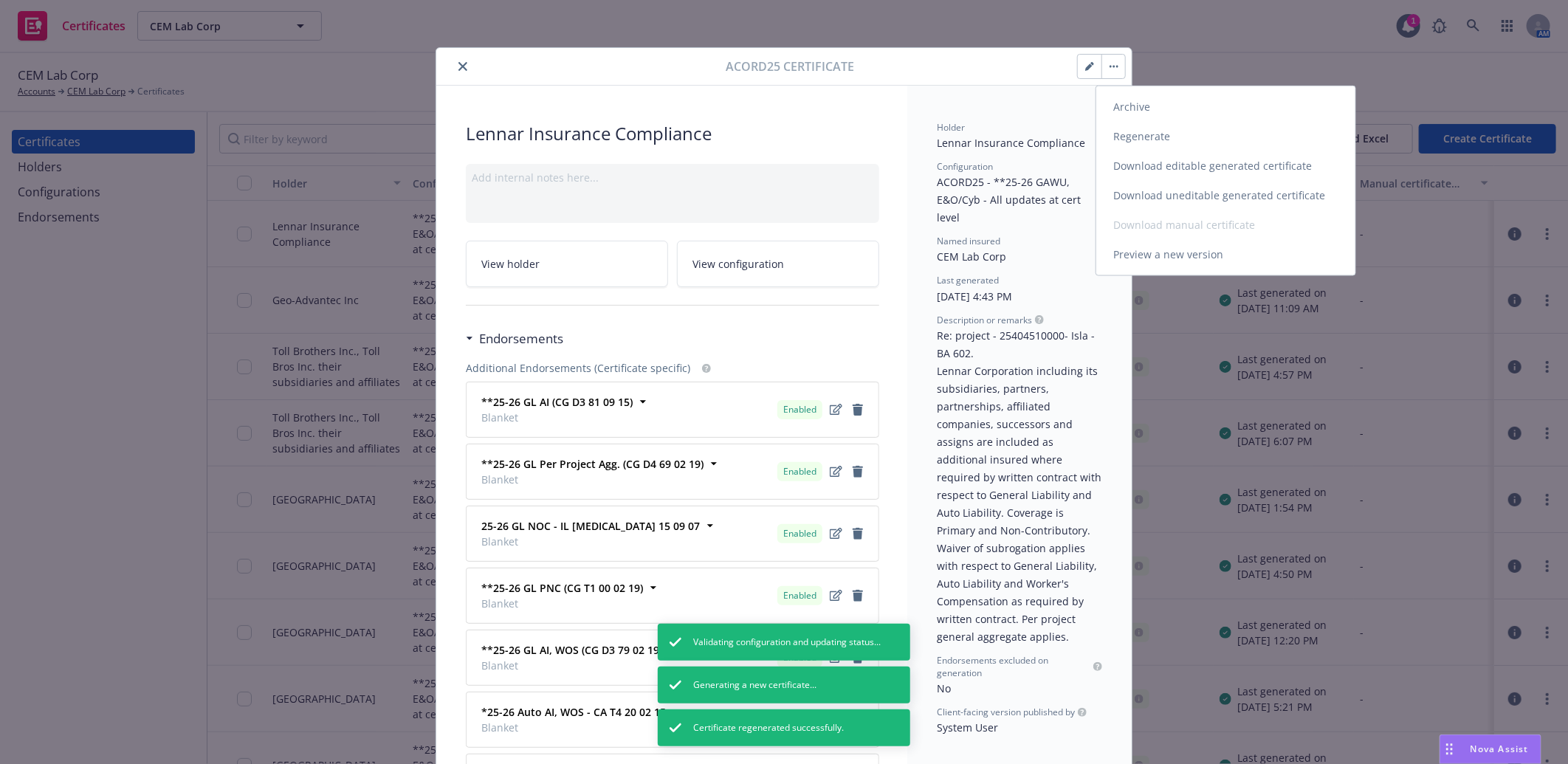
click at [1144, 136] on link "Regenerate" at bounding box center [1225, 136] width 259 height 30
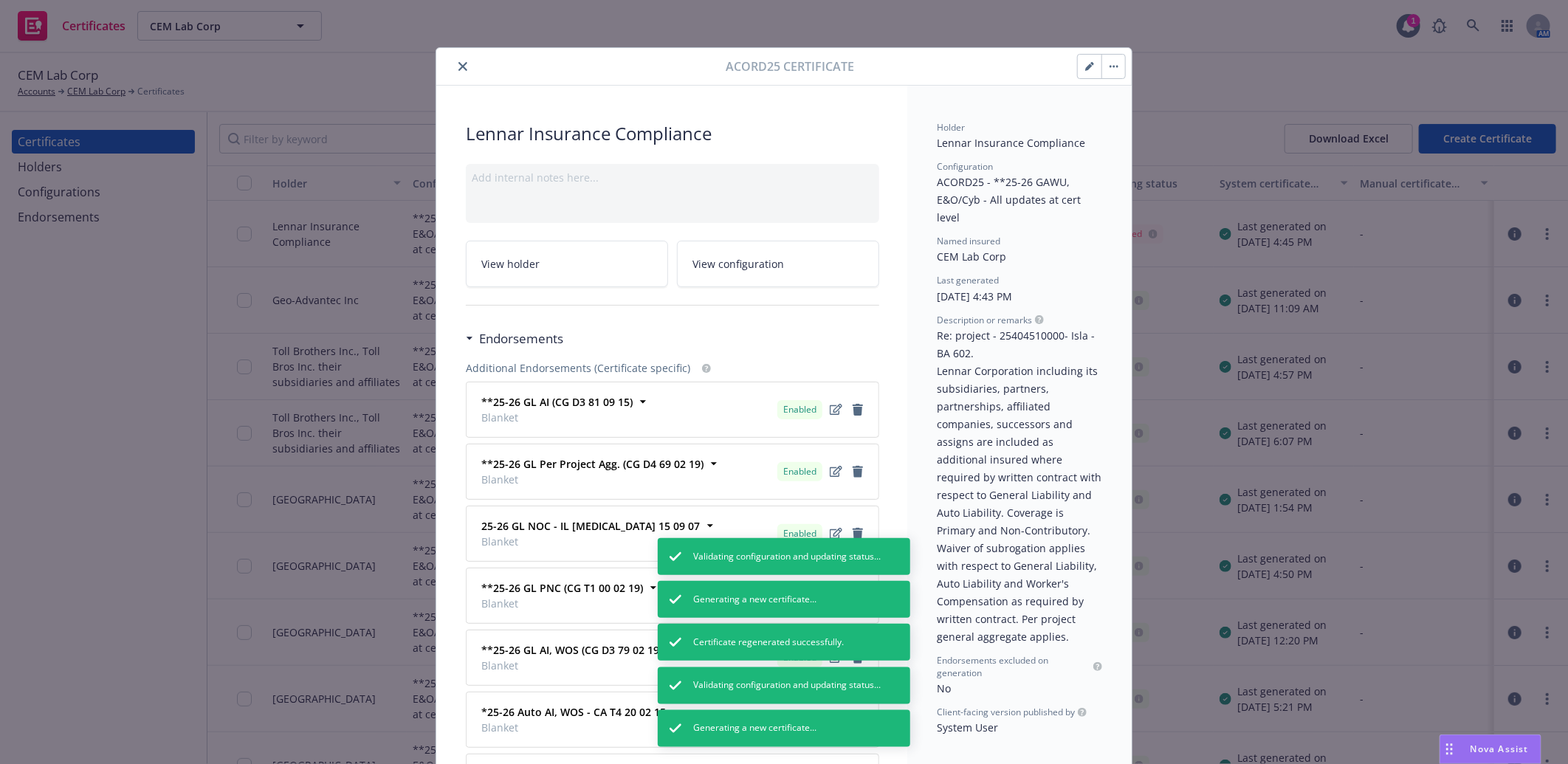
drag, startPoint x: 456, startPoint y: 66, endPoint x: 415, endPoint y: 92, distance: 48.5
click at [458, 66] on icon "close" at bounding box center [462, 66] width 9 height 9
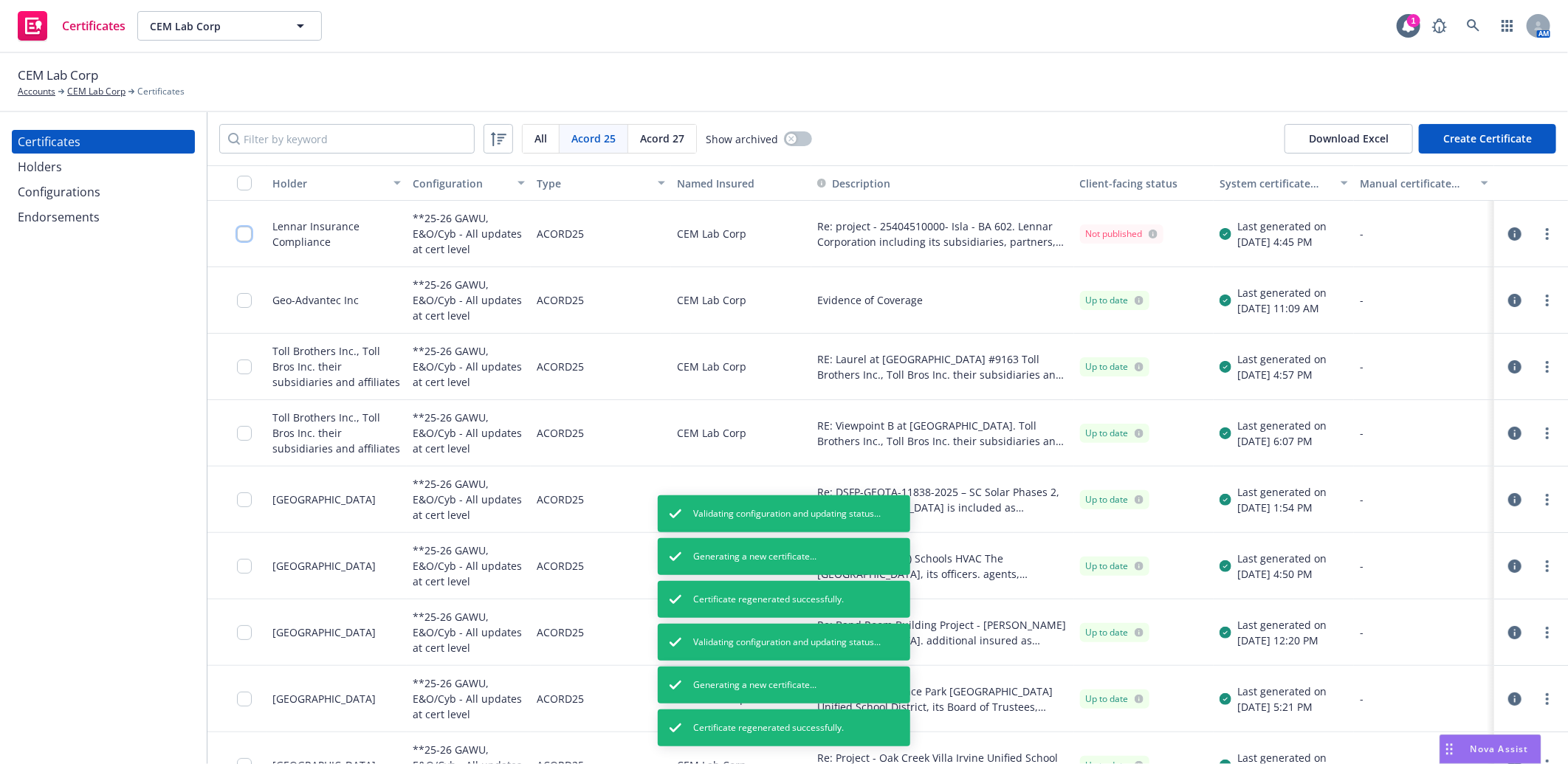
click at [246, 227] on input "checkbox" at bounding box center [244, 234] width 15 height 15
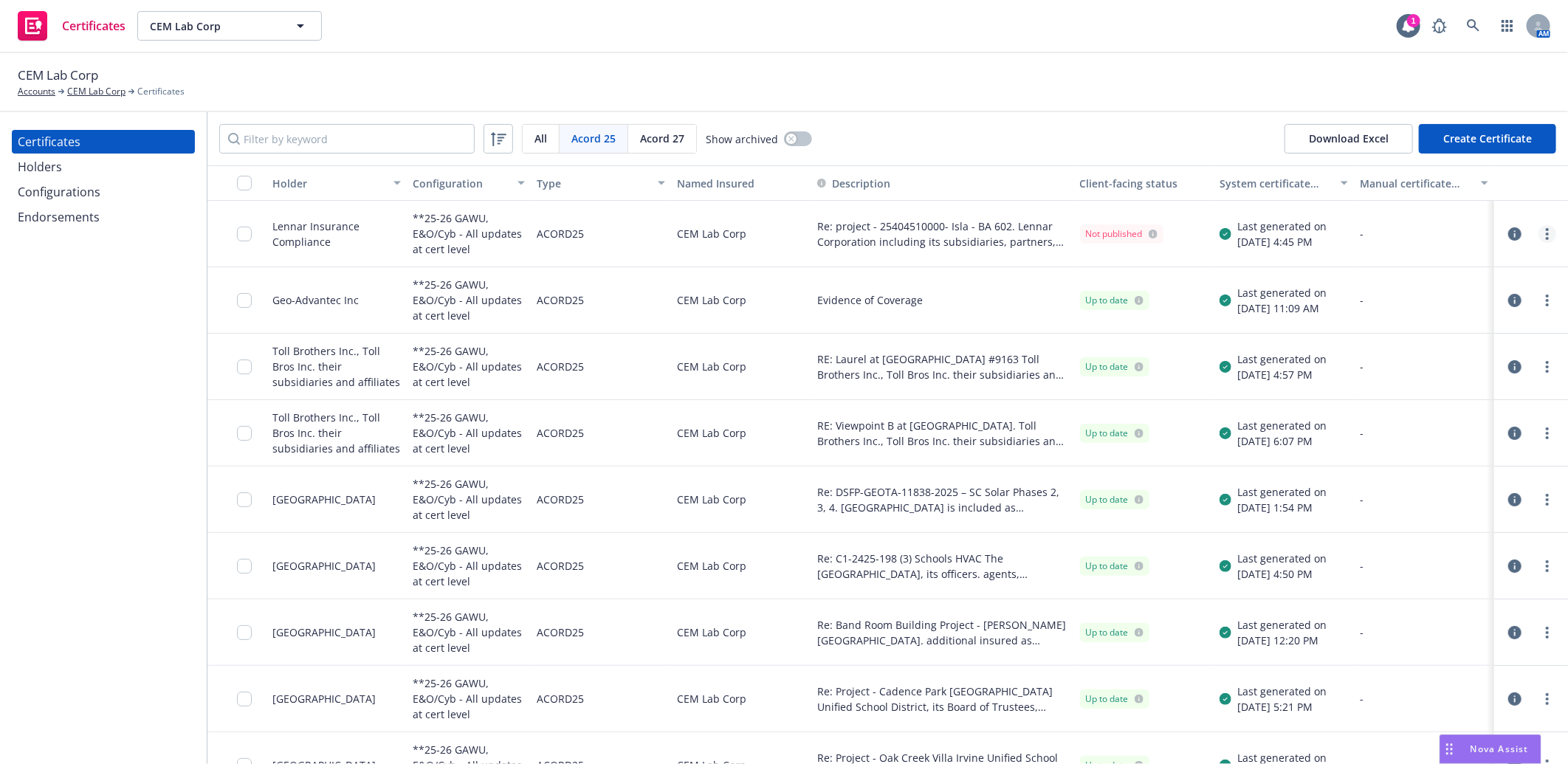
click at [1545, 231] on icon "more" at bounding box center [1547, 234] width 3 height 12
click at [242, 234] on input "checkbox" at bounding box center [244, 234] width 15 height 15
click at [1545, 233] on circle "more" at bounding box center [1547, 234] width 3 height 3
click at [1435, 440] on link "Download uneditable generated certificate" at bounding box center [1425, 441] width 236 height 30
click at [246, 231] on input "checkbox" at bounding box center [244, 234] width 15 height 15
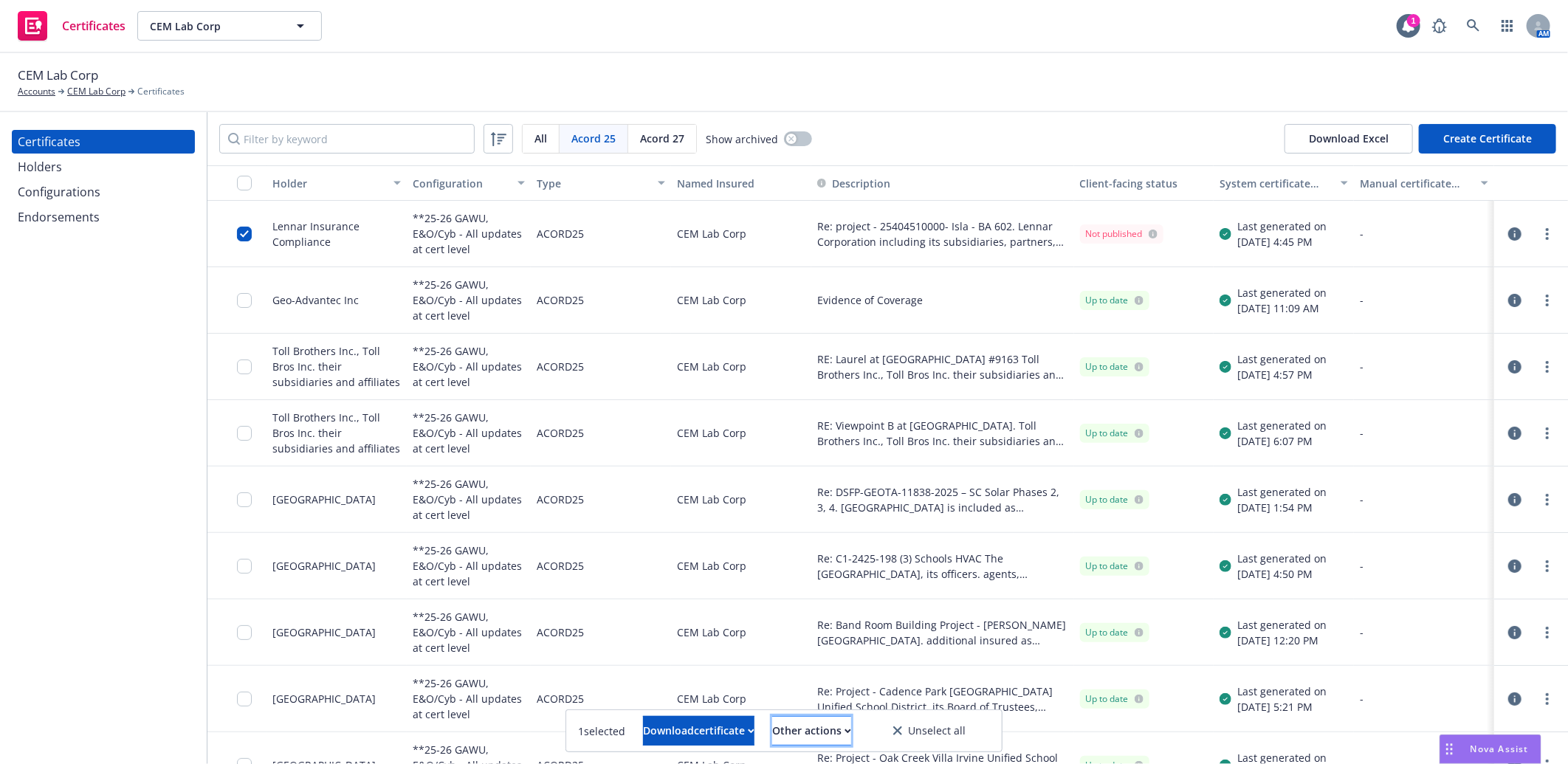
click at [828, 728] on div "Other actions" at bounding box center [811, 731] width 79 height 28
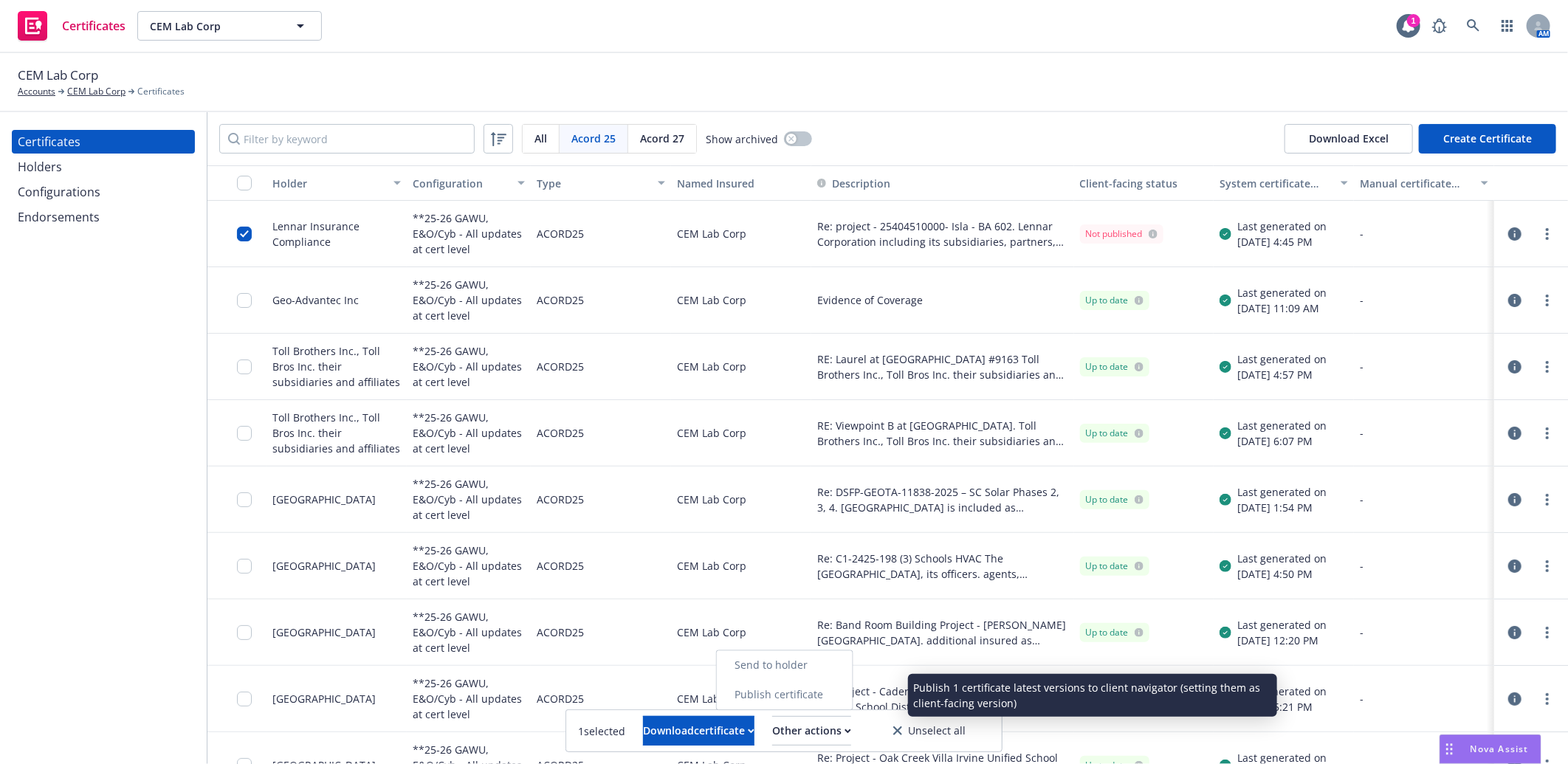
click at [836, 697] on link "Publish certificate" at bounding box center [785, 695] width 136 height 30
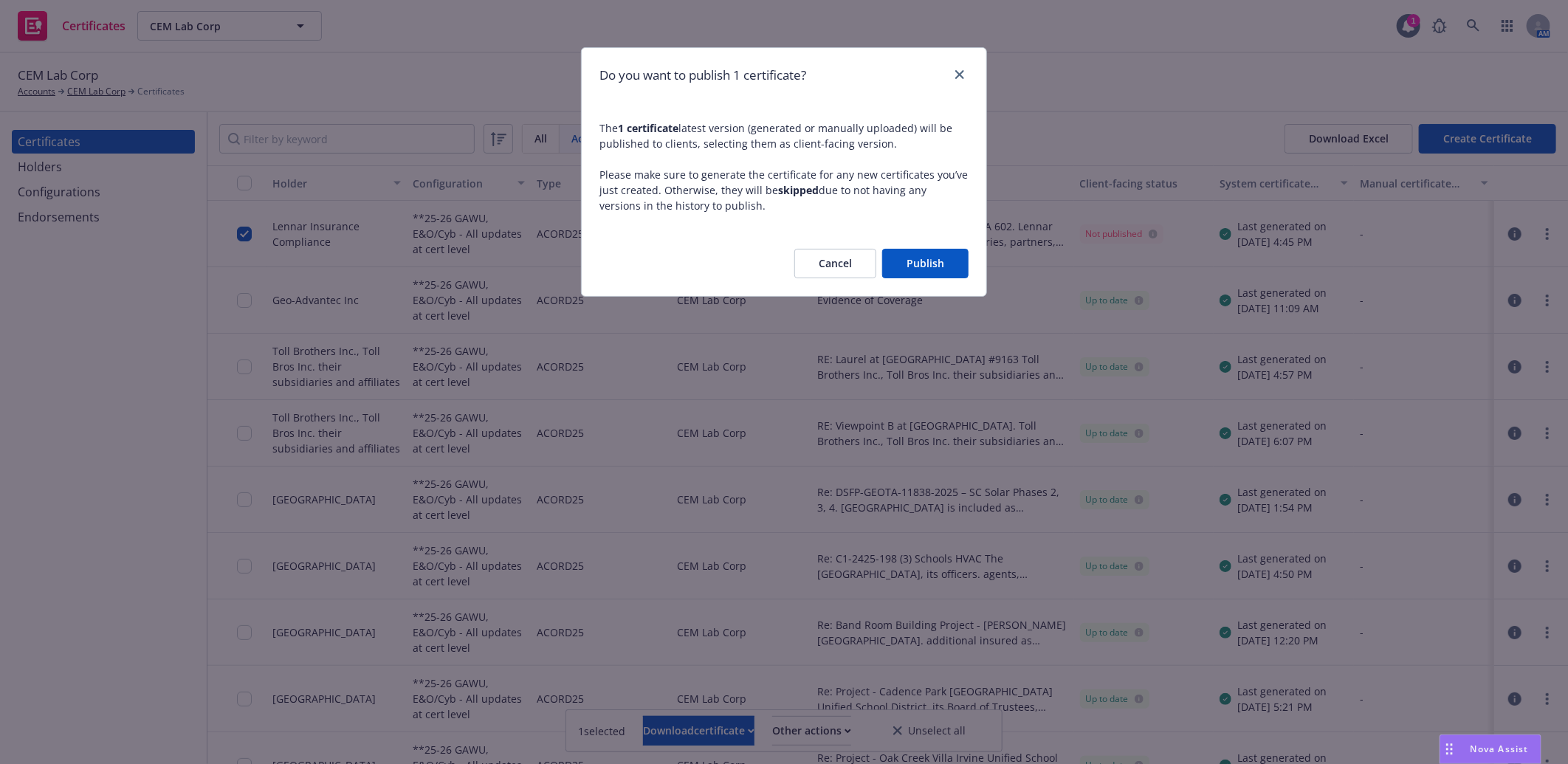
click at [921, 261] on button "Publish" at bounding box center [925, 263] width 86 height 30
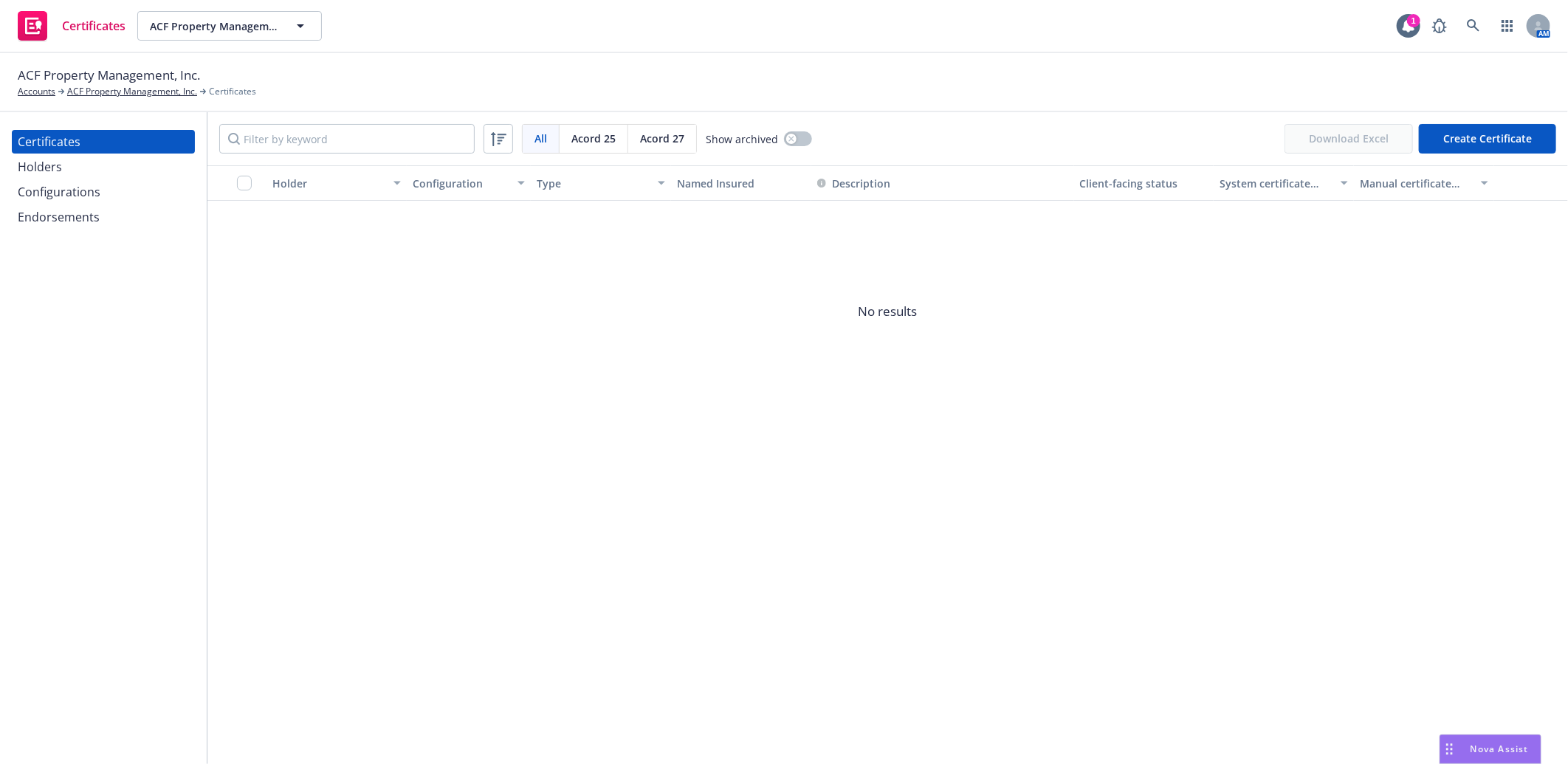
click at [40, 160] on div "Holders" at bounding box center [40, 166] width 44 height 23
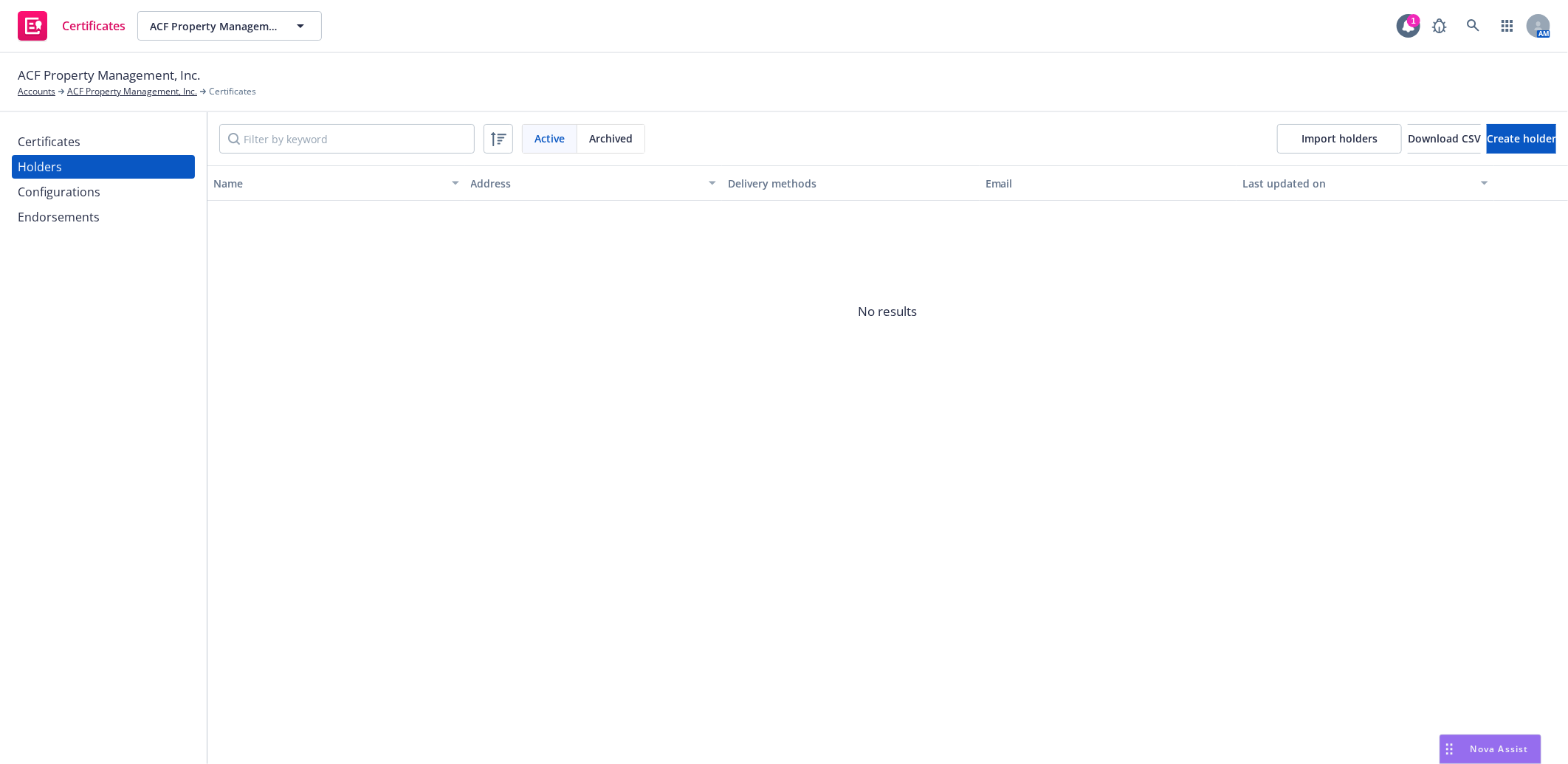
click at [46, 144] on div "Certificates" at bounding box center [49, 141] width 63 height 23
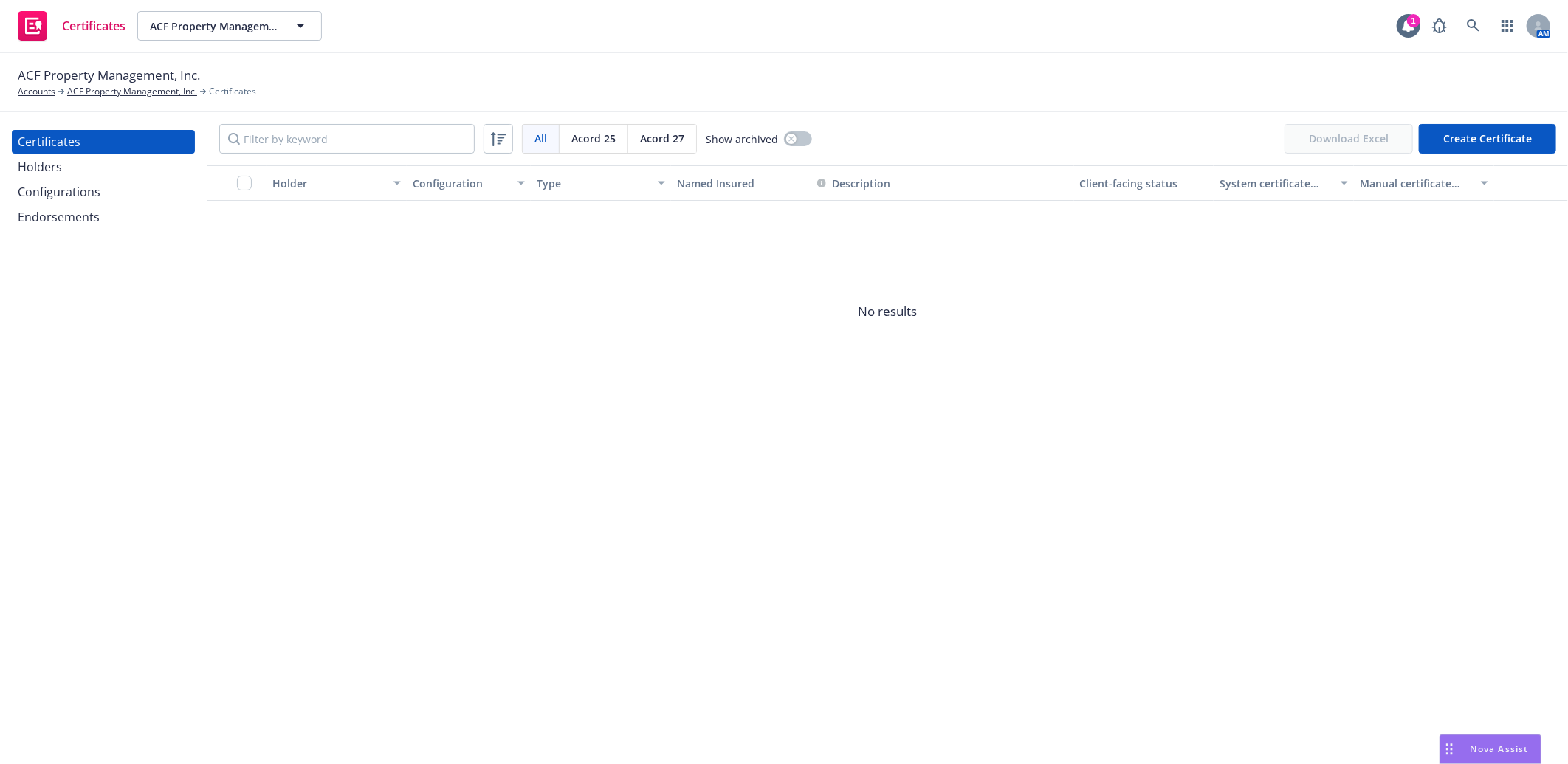
click at [40, 161] on div "Holders" at bounding box center [40, 166] width 44 height 23
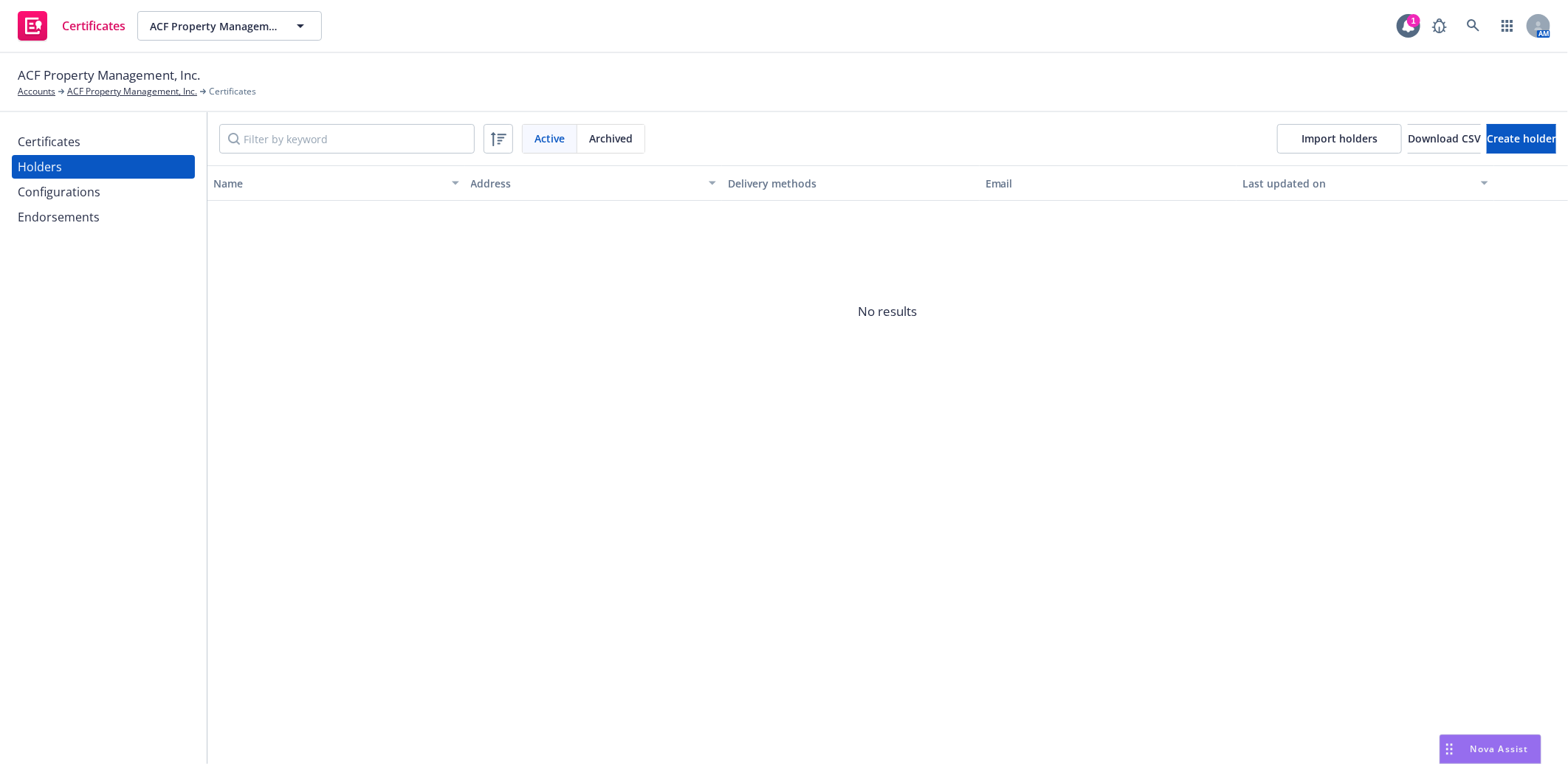
click at [40, 135] on div "Certificates" at bounding box center [49, 141] width 63 height 23
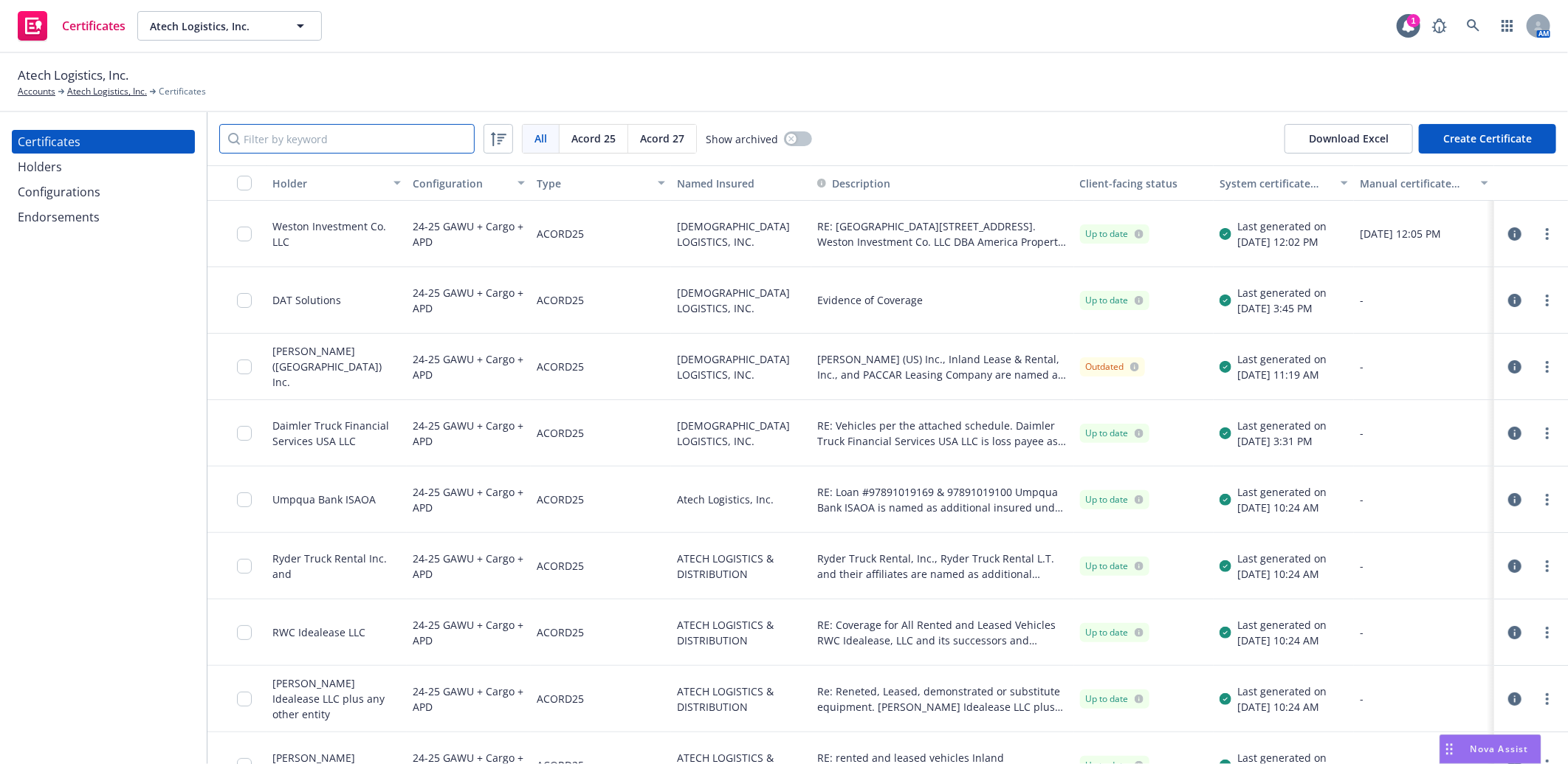
click at [362, 129] on input "Filter by keyword" at bounding box center [347, 139] width 256 height 30
paste input "Penske"
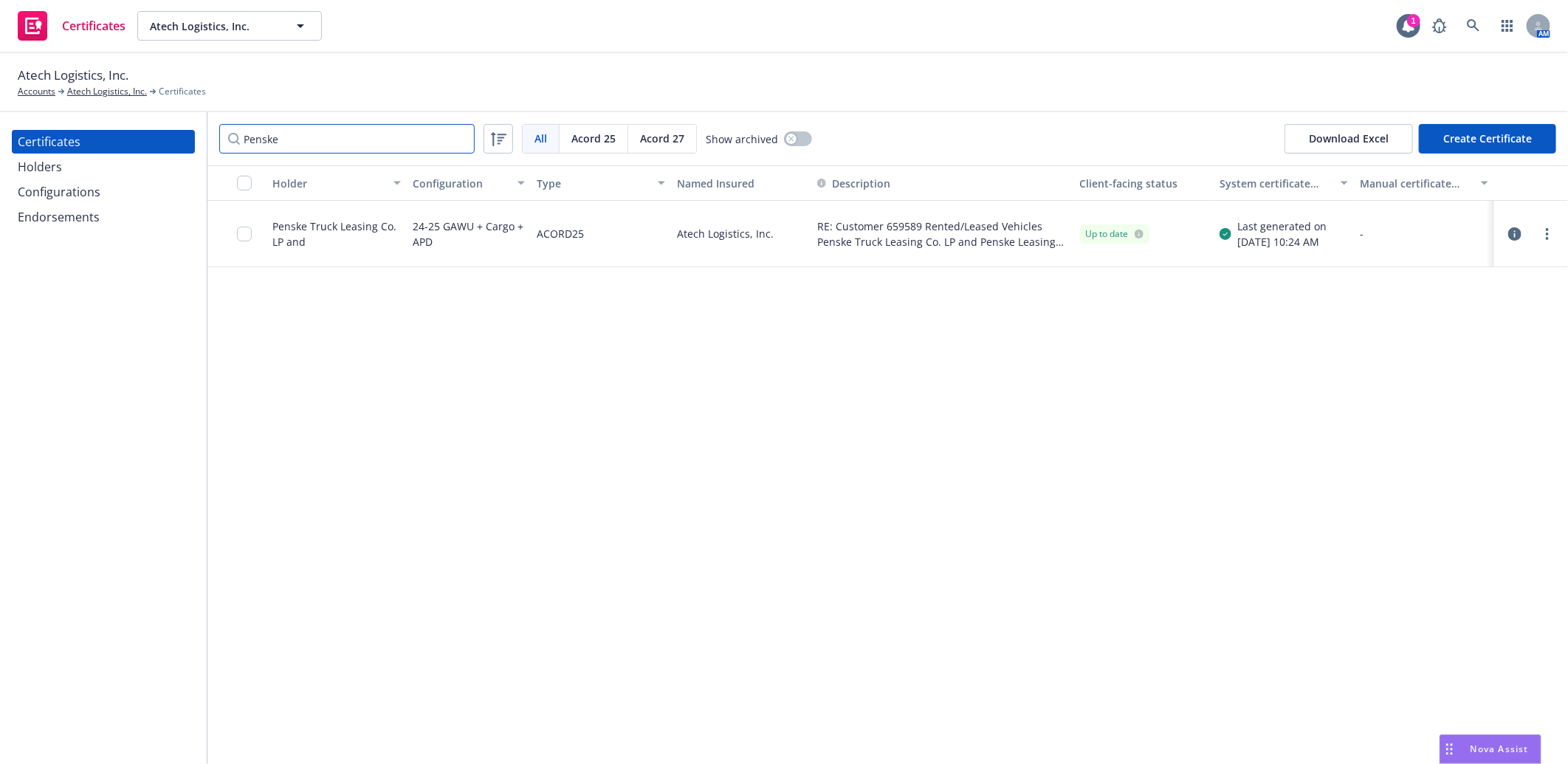
type input "Penske"
click at [802, 139] on button "button" at bounding box center [798, 139] width 28 height 15
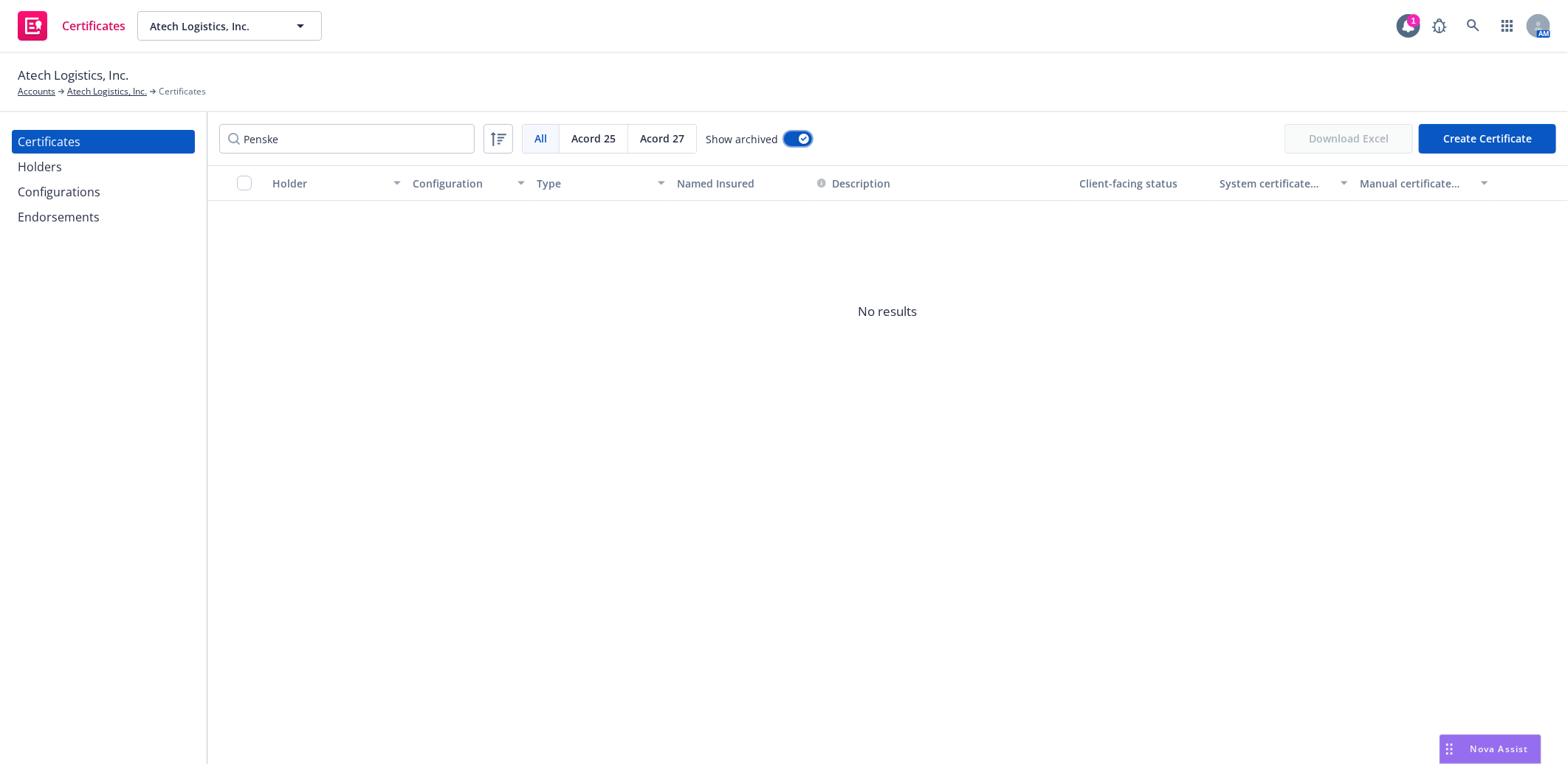
click at [786, 135] on button "button" at bounding box center [798, 139] width 28 height 15
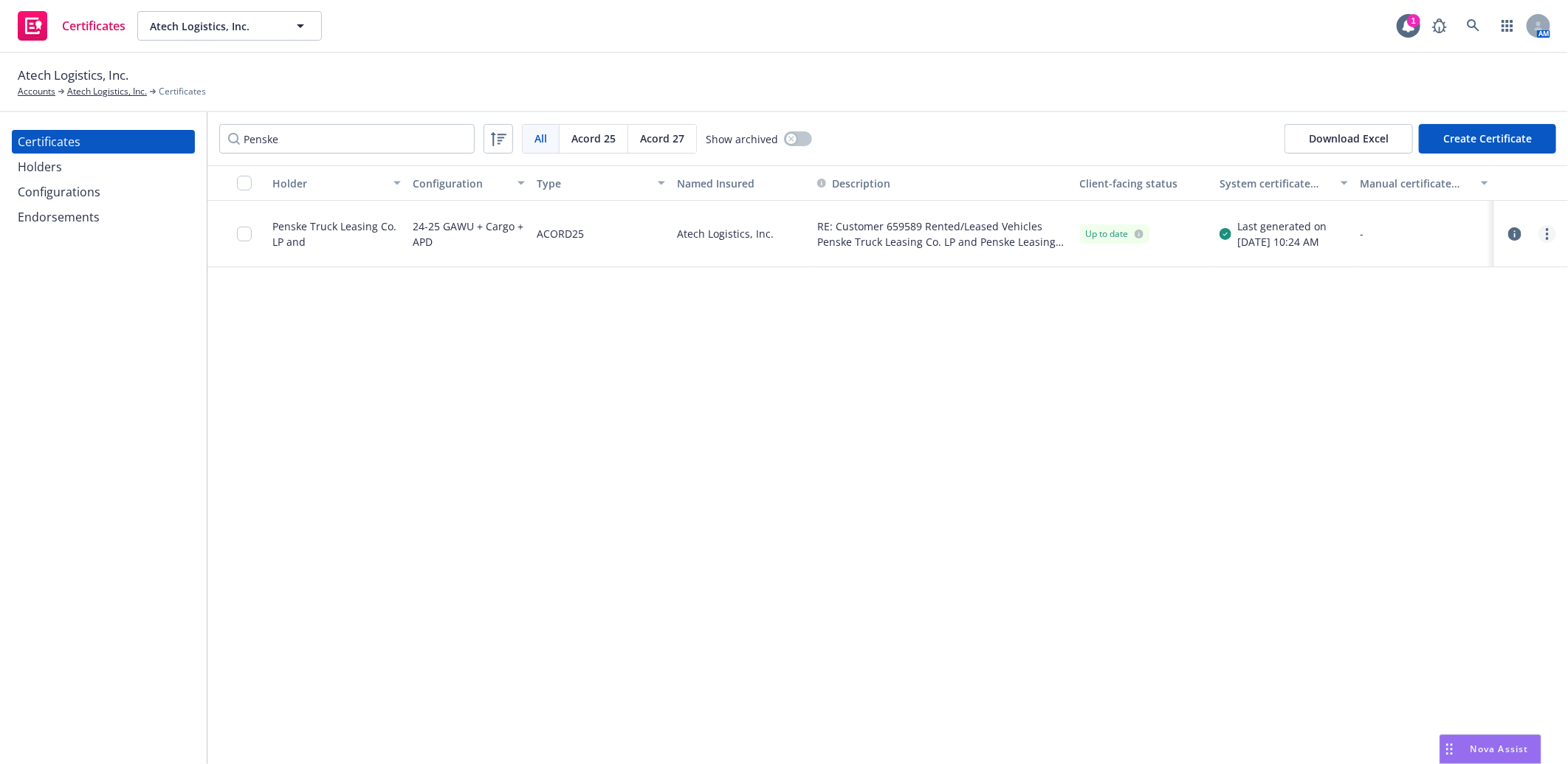
click at [1549, 232] on link "more" at bounding box center [1547, 234] width 18 height 18
drag, startPoint x: 1450, startPoint y: 441, endPoint x: 1442, endPoint y: 429, distance: 14.4
click at [1449, 441] on link "Download uneditable generated certificate" at bounding box center [1437, 441] width 236 height 30
click at [69, 190] on div "Configurations" at bounding box center [59, 191] width 82 height 23
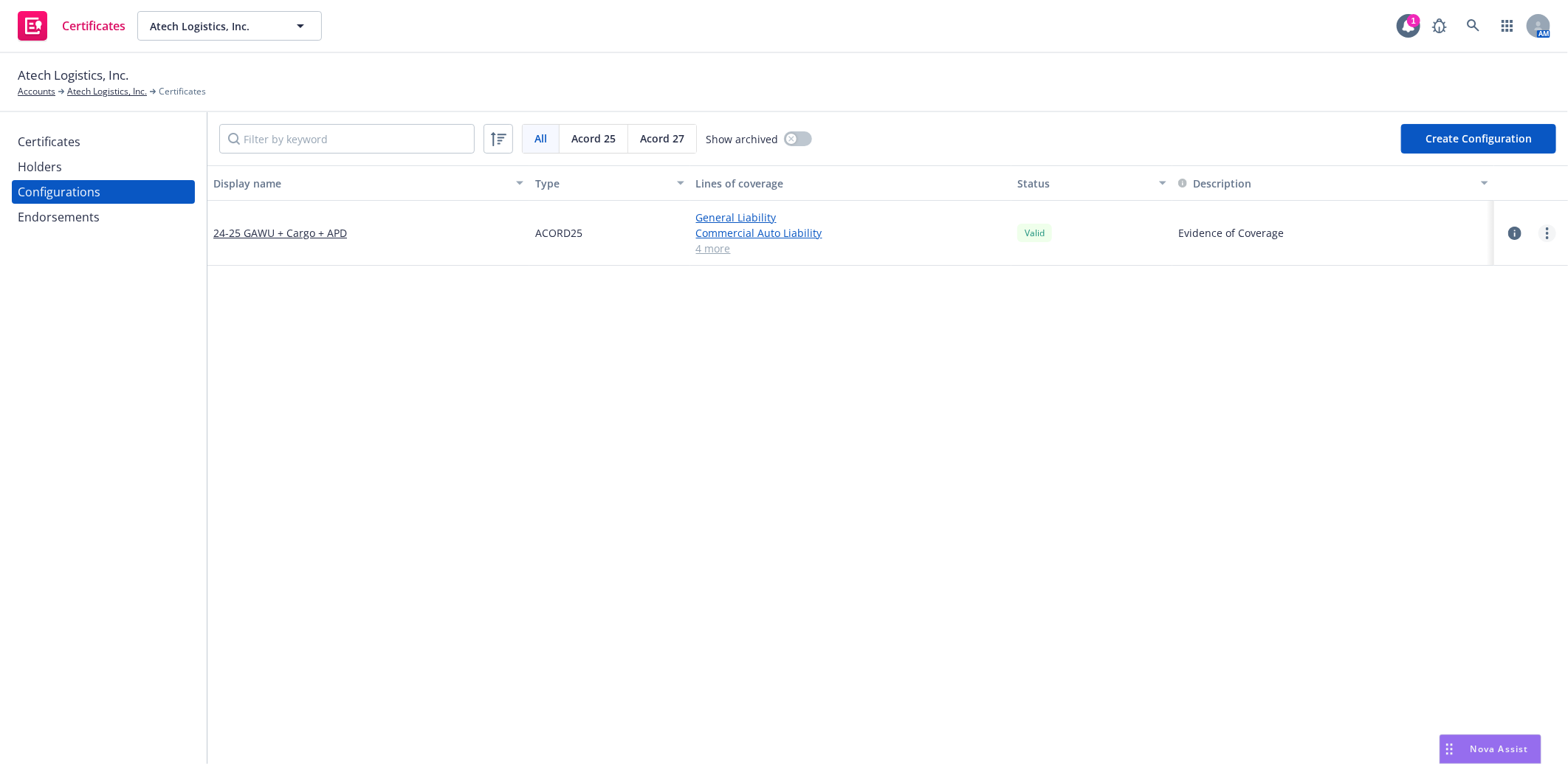
click at [1538, 234] on link "more" at bounding box center [1547, 233] width 18 height 18
click at [1440, 412] on link "Preview an ACORD" at bounding box center [1462, 411] width 162 height 30
click at [70, 142] on div "Certificates" at bounding box center [49, 141] width 63 height 23
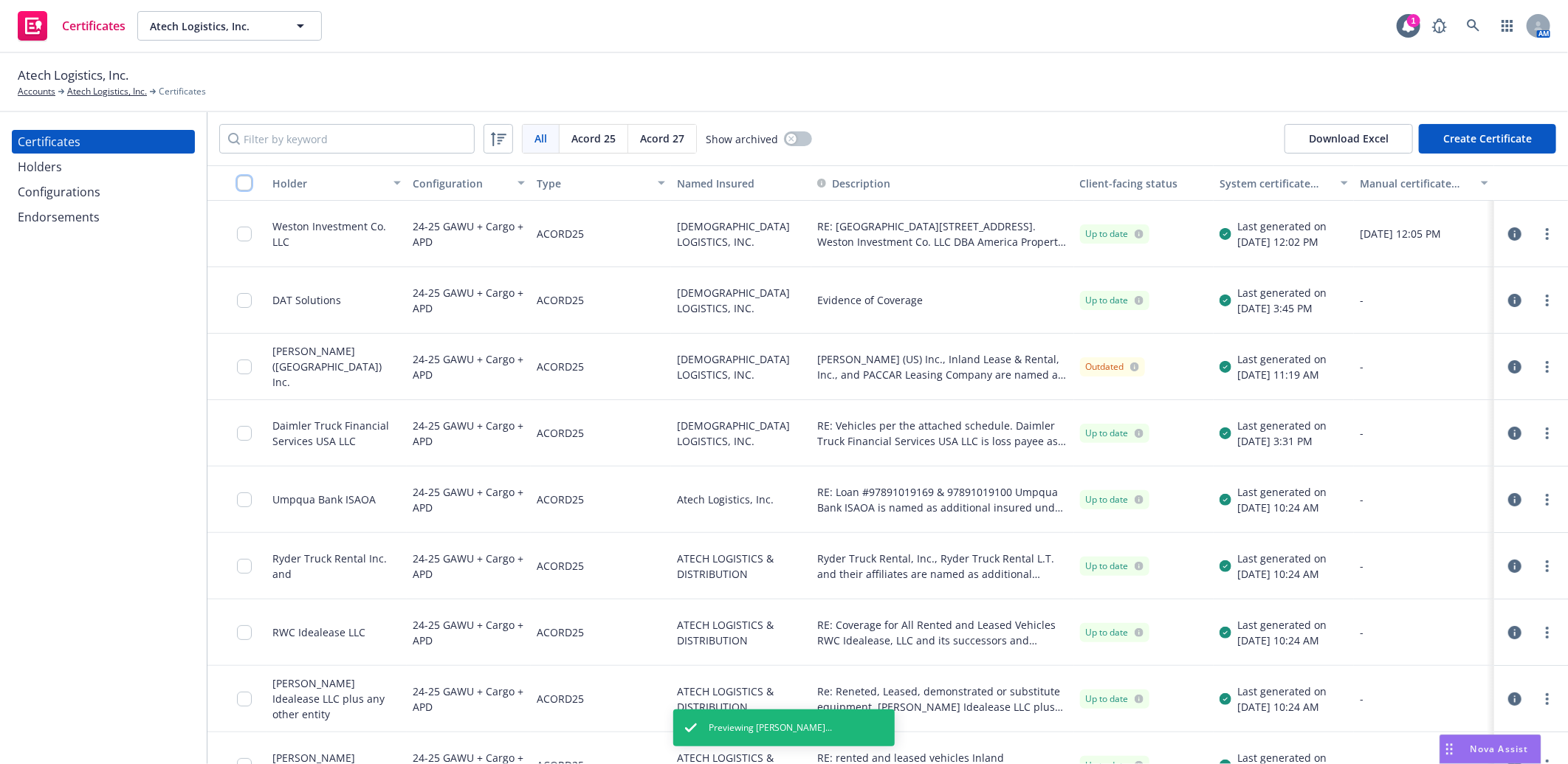
click at [242, 178] on input "checkbox" at bounding box center [244, 183] width 15 height 15
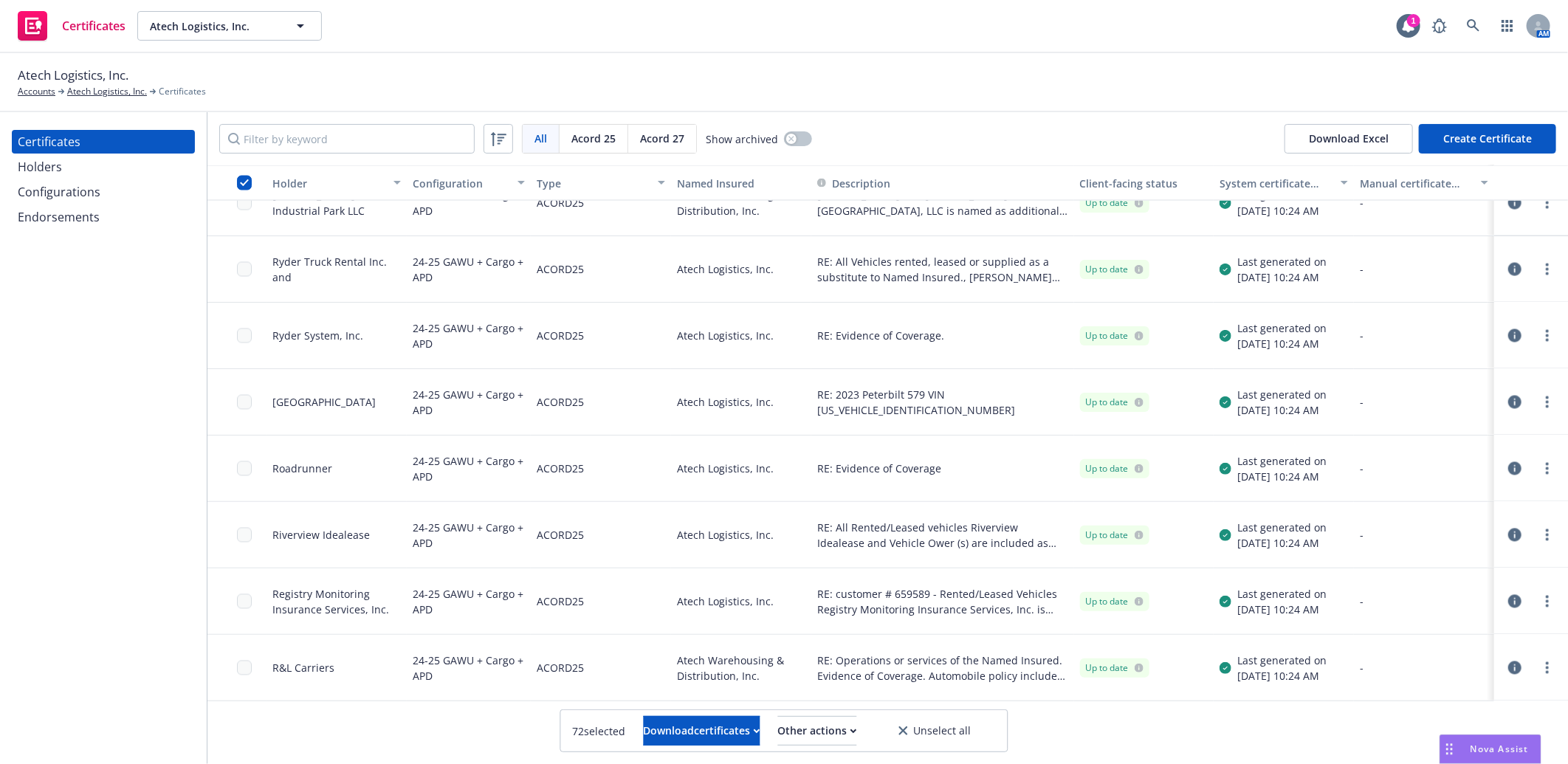
scroll to position [1117, 0]
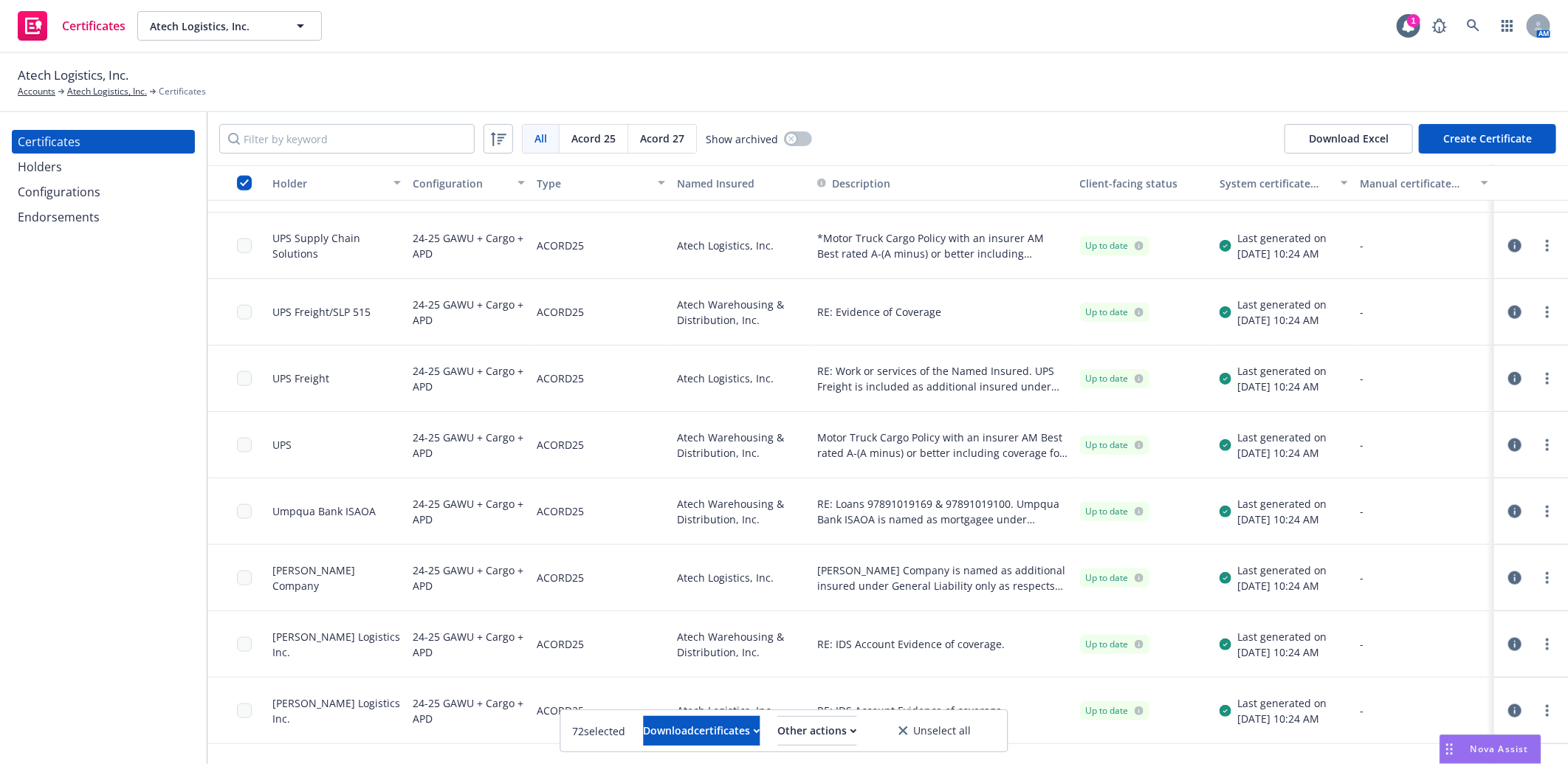
click at [65, 160] on div "Holders" at bounding box center [103, 166] width 171 height 23
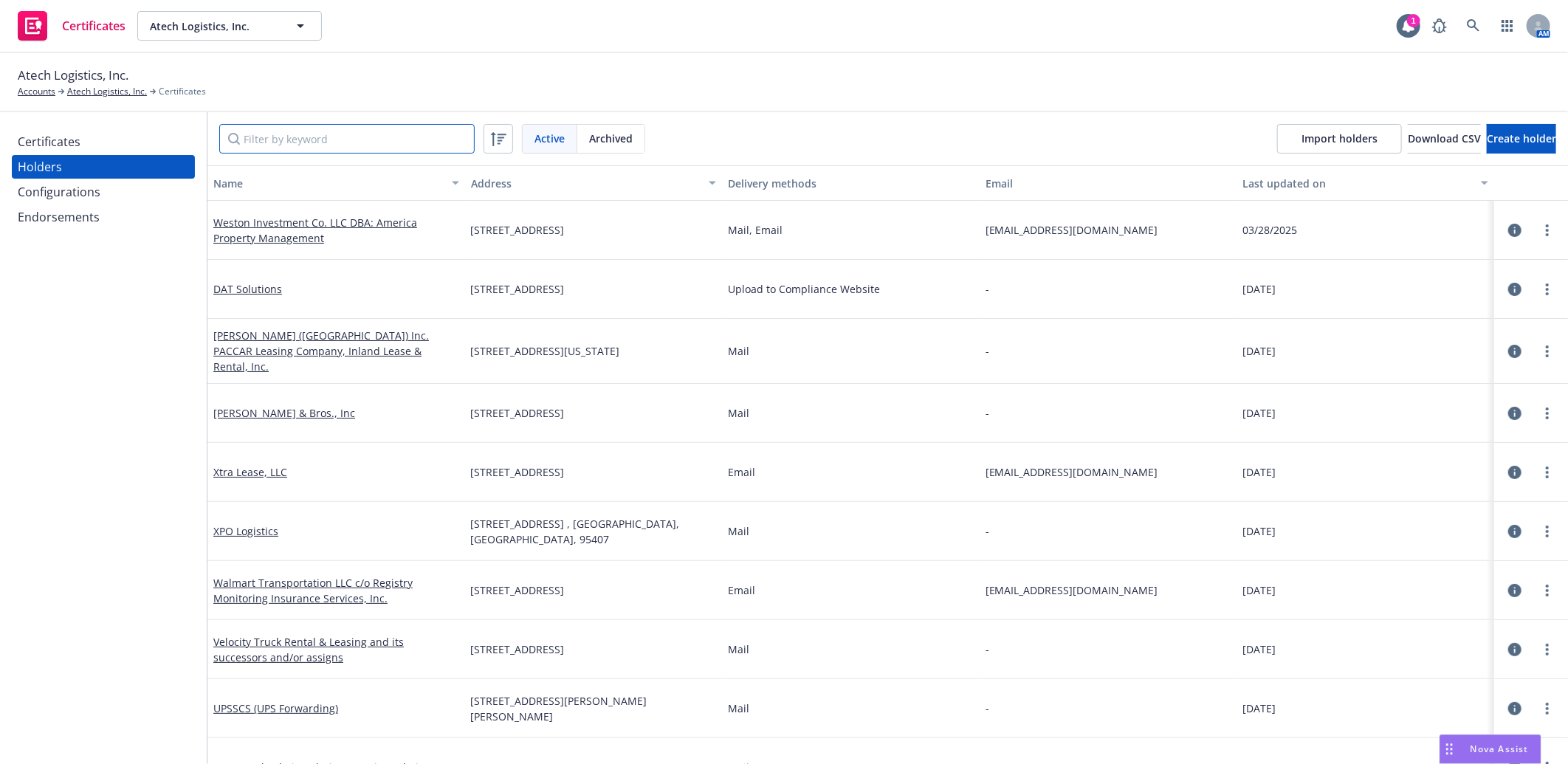
click at [284, 127] on input "Filter by keyword" at bounding box center [347, 139] width 256 height 30
paste input "Penske"
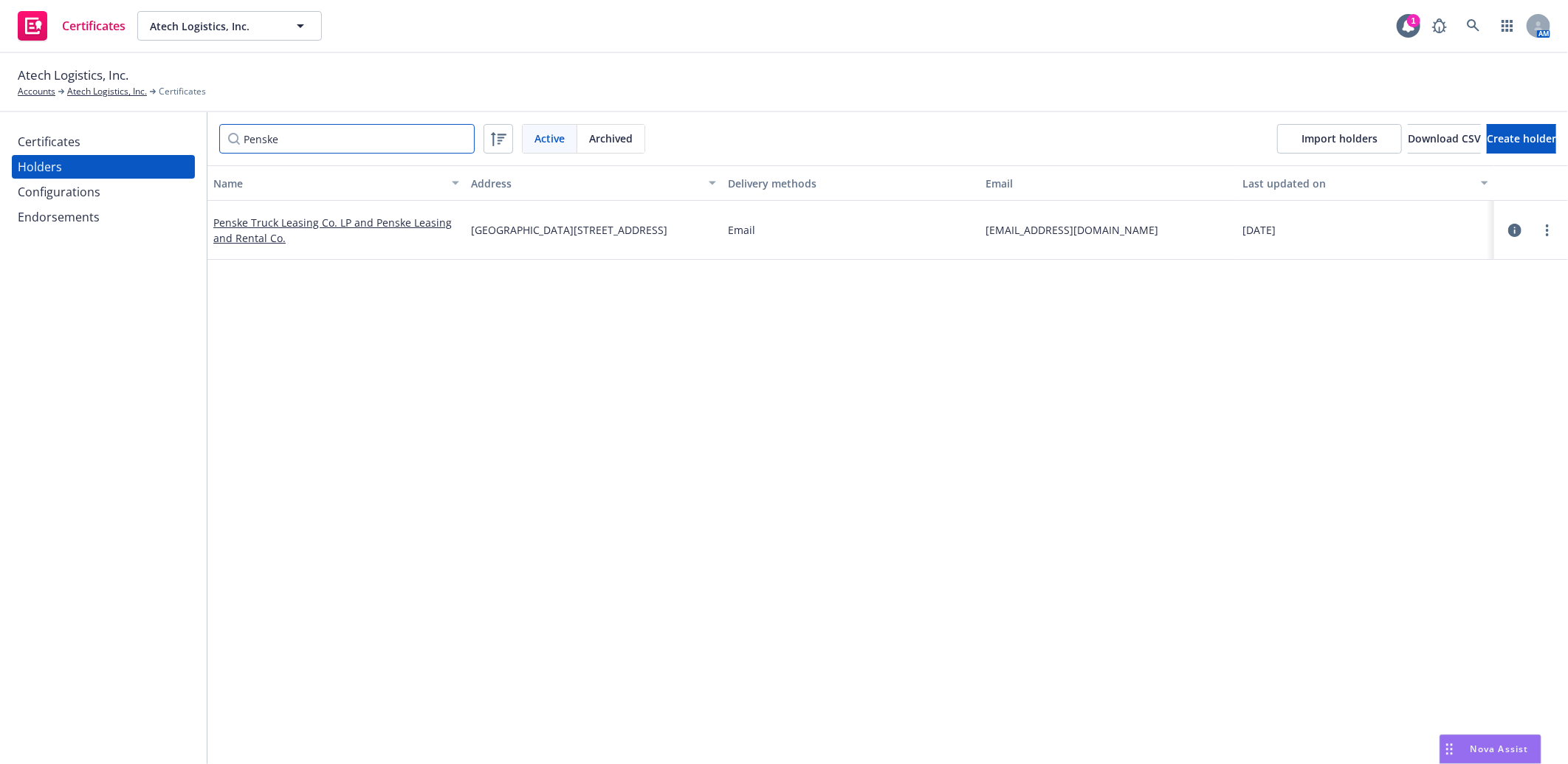
type input "Penske"
click at [56, 138] on div "Certificates" at bounding box center [49, 141] width 63 height 23
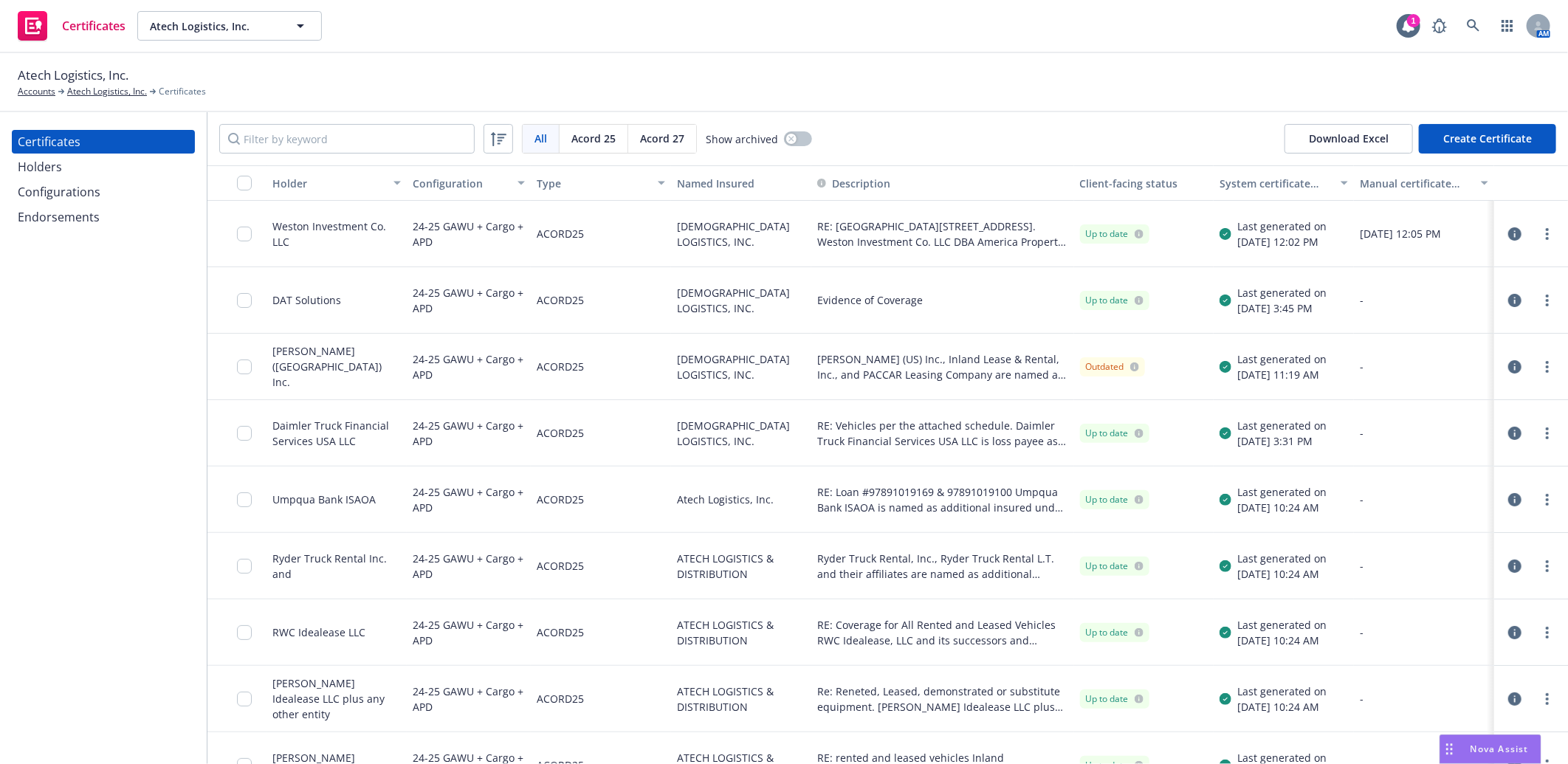
click at [1447, 136] on button "Create Certificate" at bounding box center [1487, 139] width 137 height 30
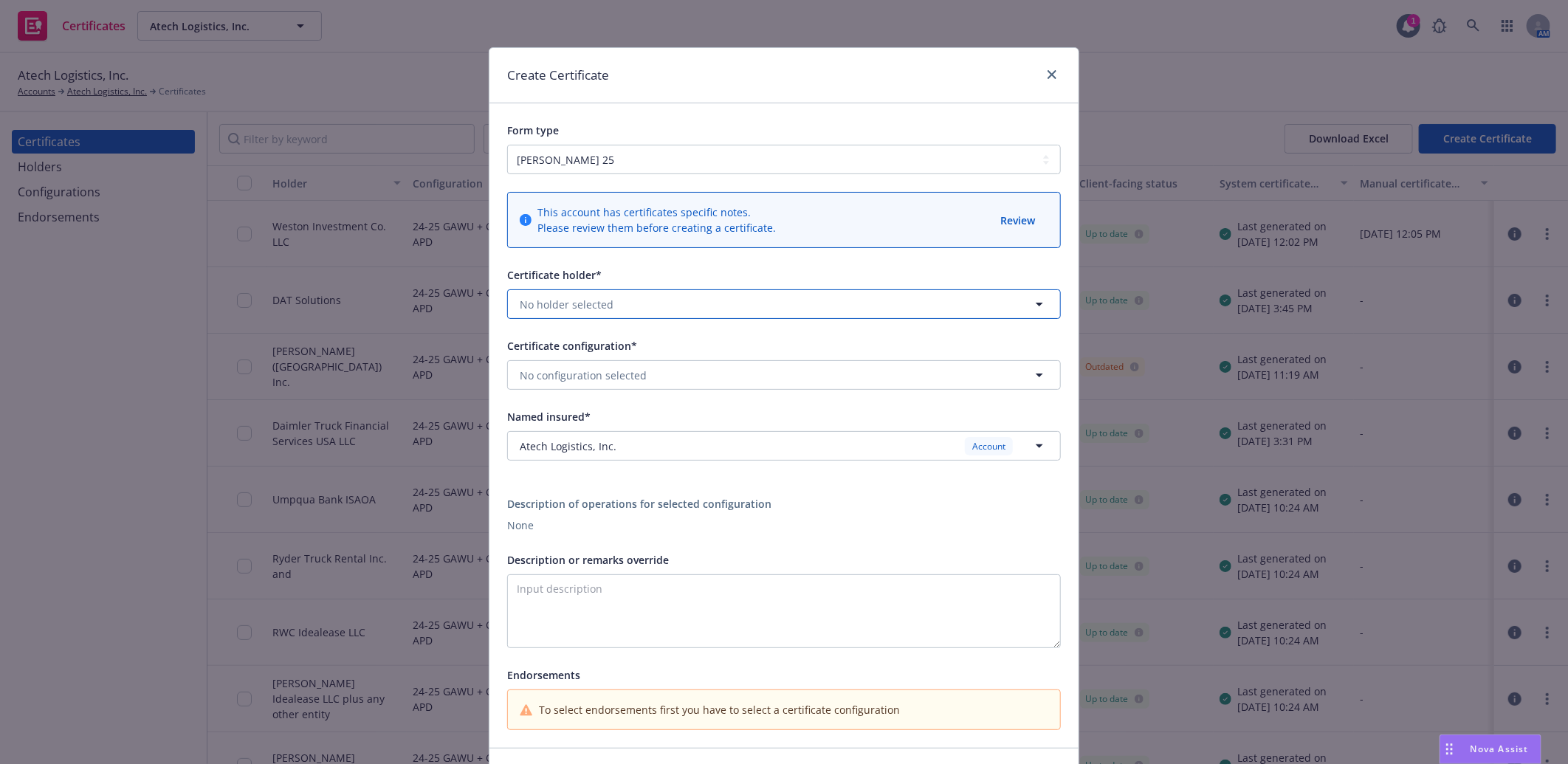
click at [604, 307] on span "No holder selected" at bounding box center [566, 304] width 94 height 15
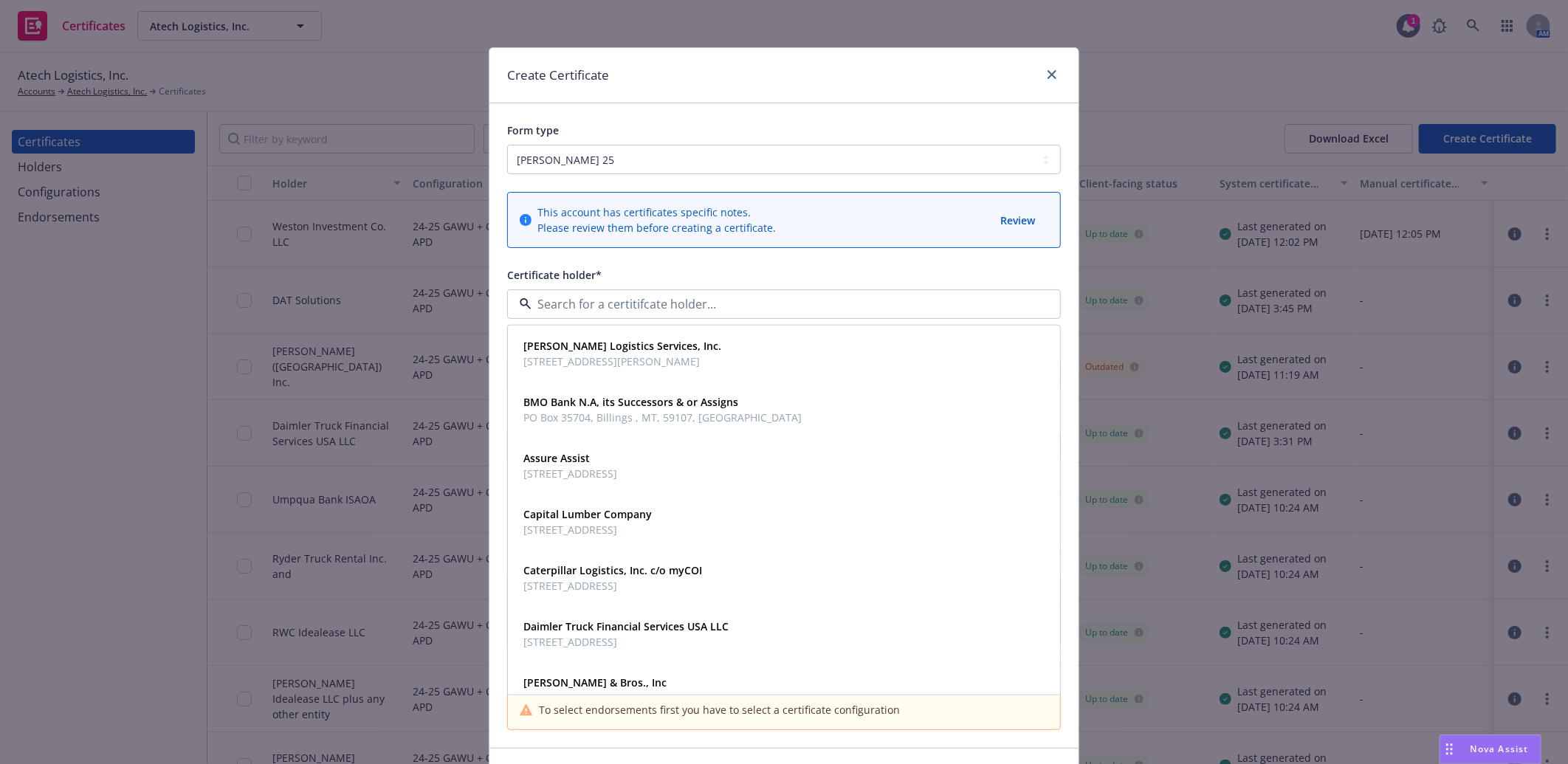
paste input "Penske"
type input "Penske"
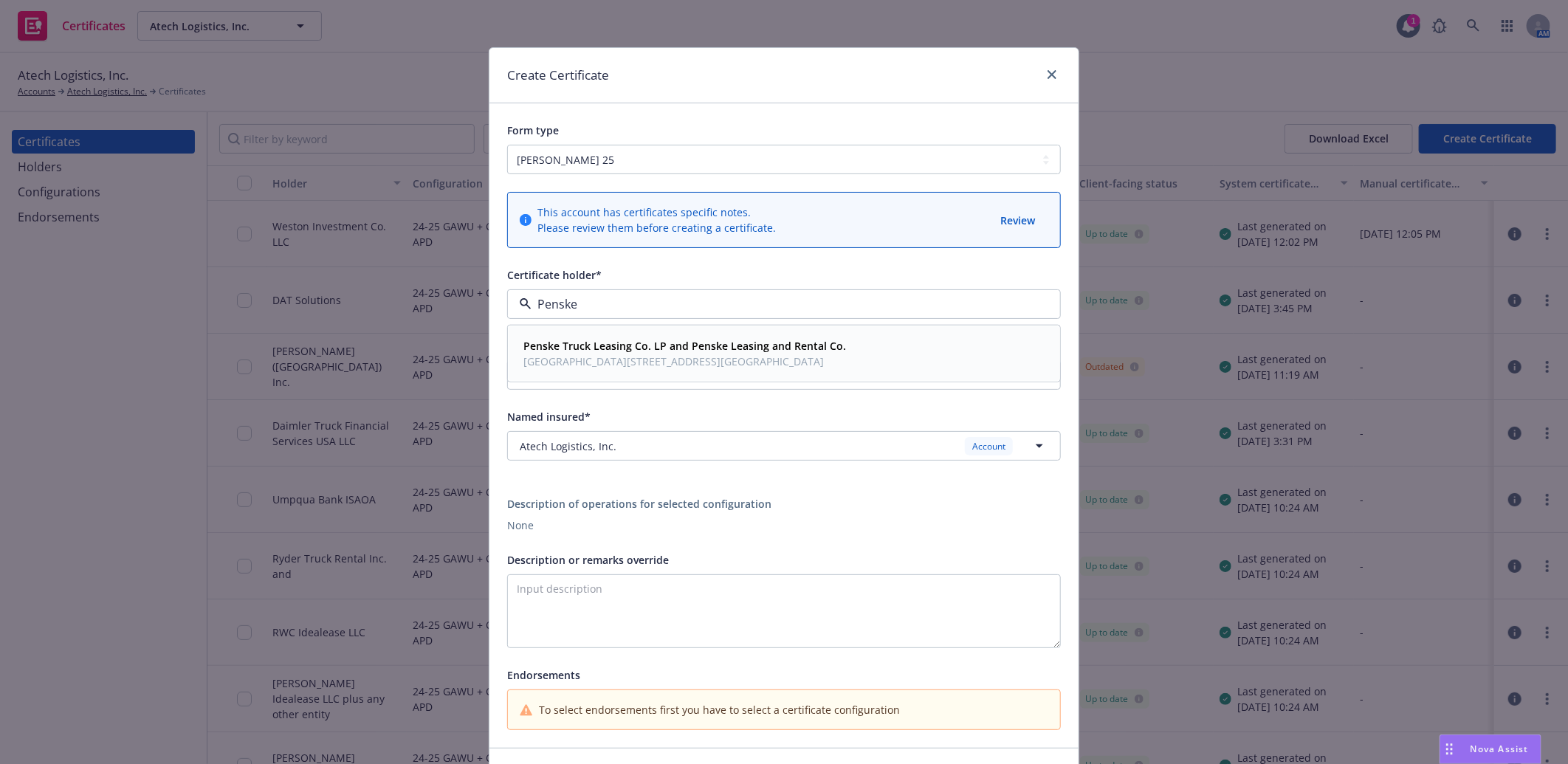
click at [608, 343] on strong "Penske Truck Leasing Co. LP and Penske Leasing and Rental Co." at bounding box center [685, 345] width 323 height 14
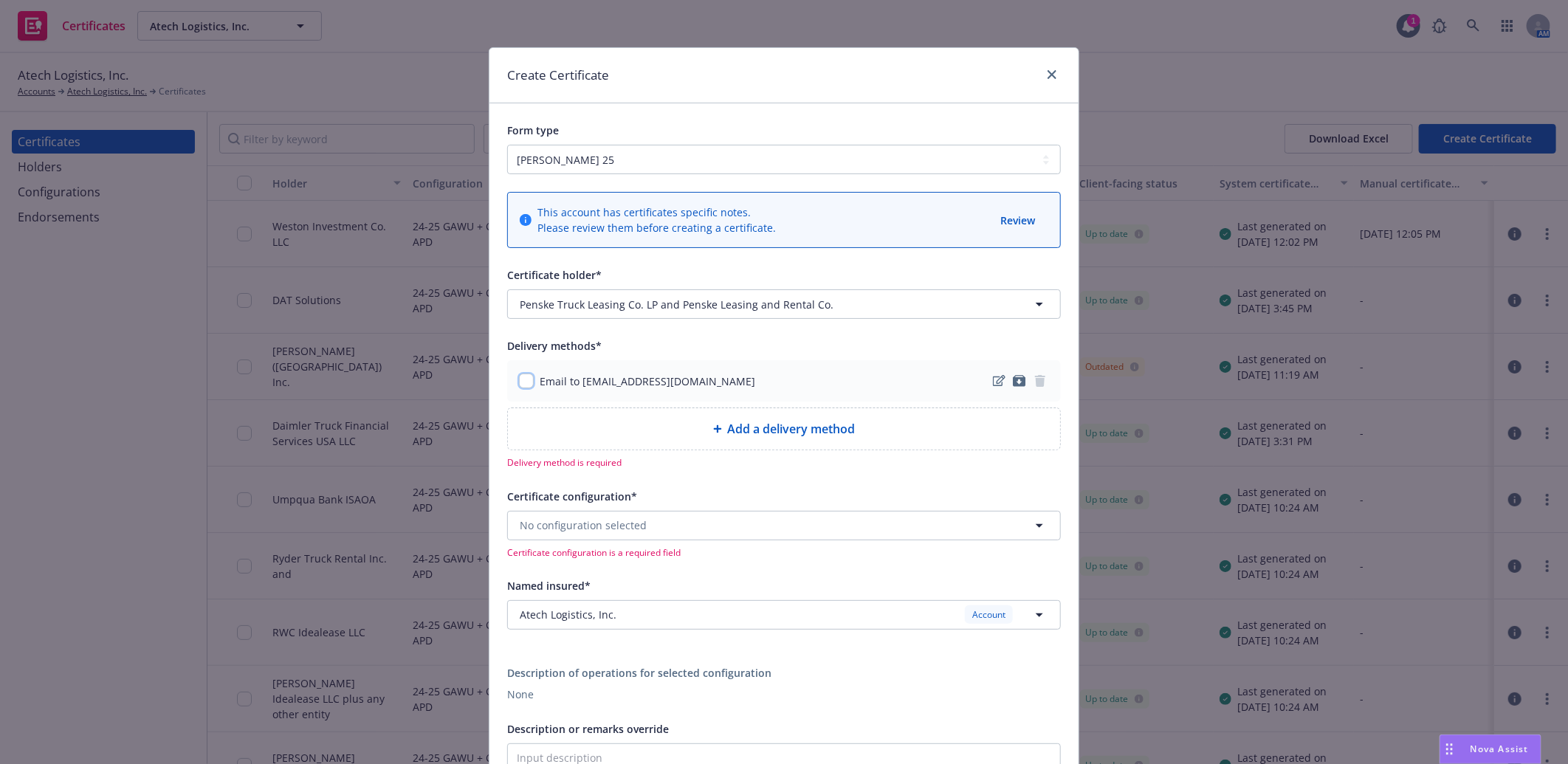
click at [521, 382] on input "checkbox" at bounding box center [526, 381] width 15 height 15
checkbox input "true"
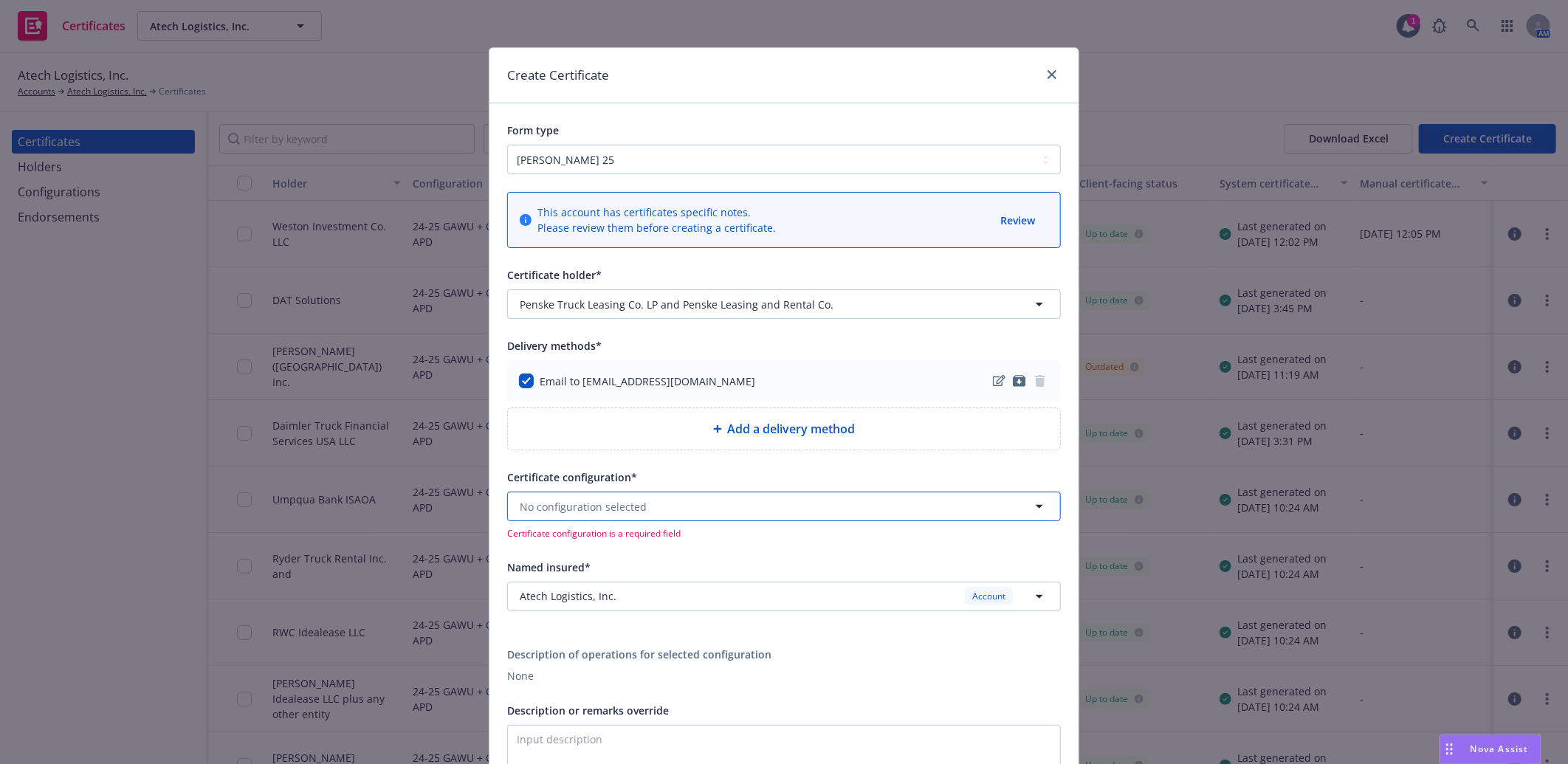
click at [587, 514] on span "No configuration selected" at bounding box center [582, 507] width 127 height 15
click at [586, 558] on span "Evidence of Coverage" at bounding box center [590, 563] width 135 height 15
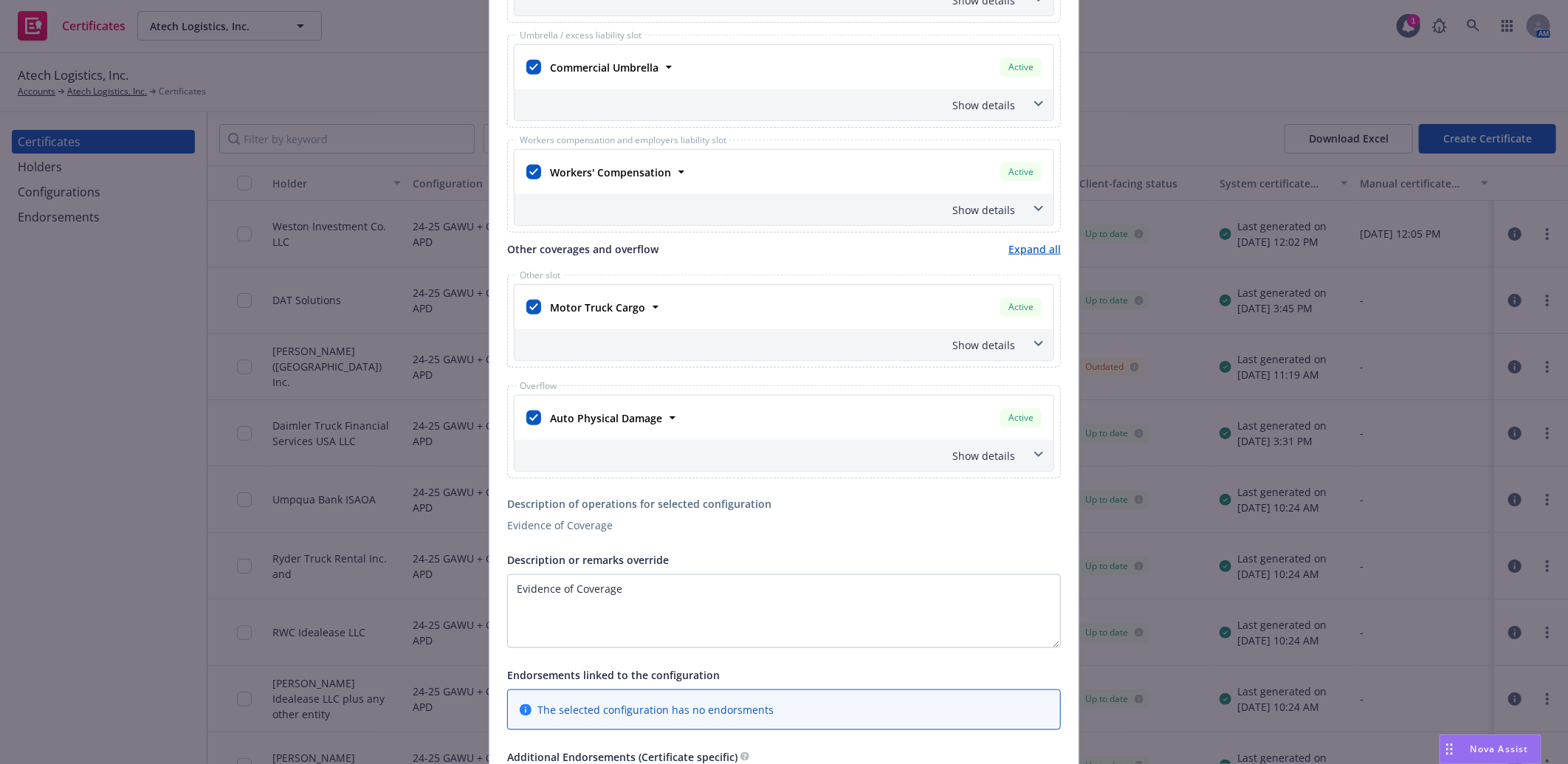
scroll to position [820, 0]
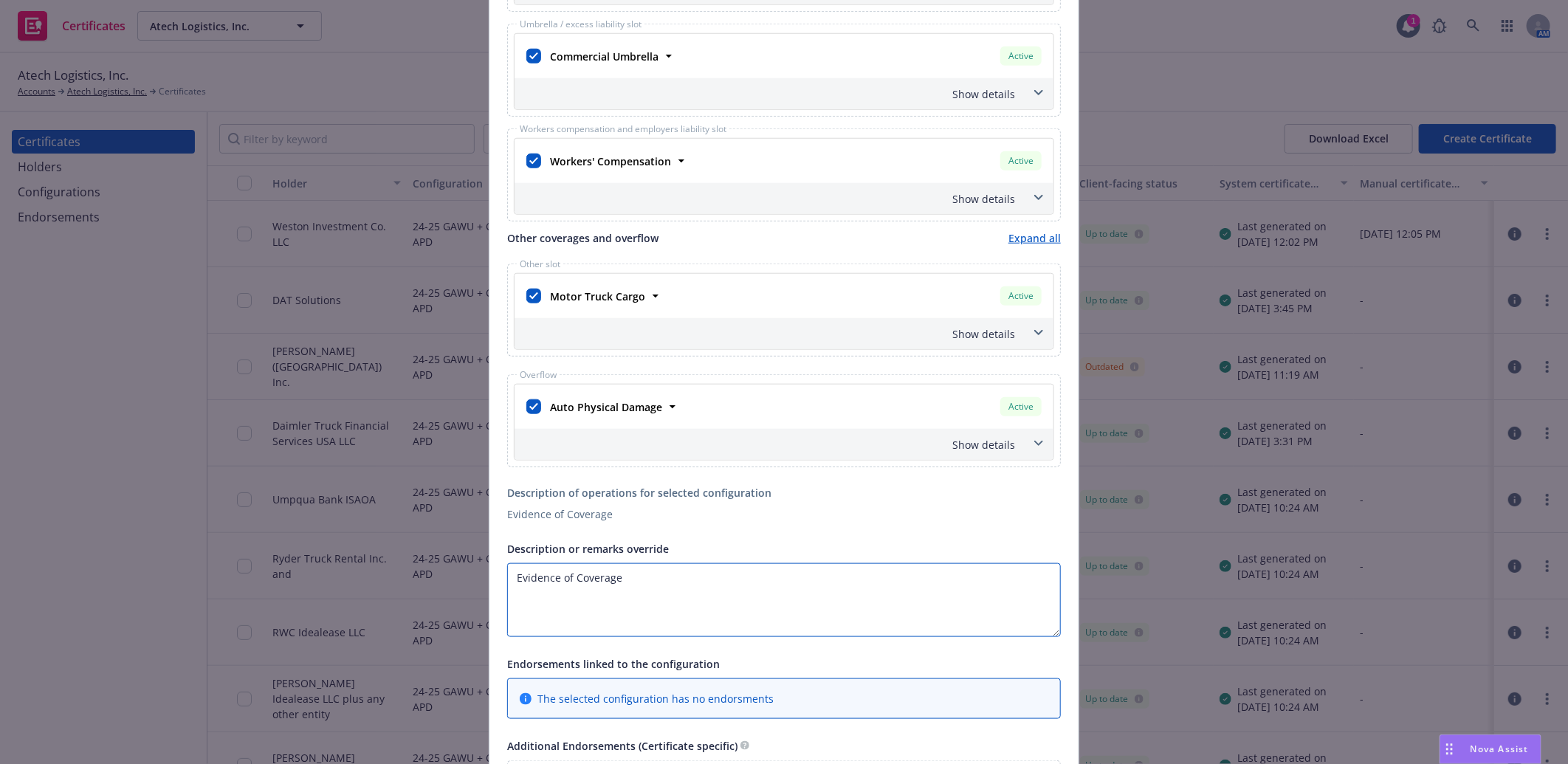
drag, startPoint x: 632, startPoint y: 583, endPoint x: 470, endPoint y: 583, distance: 162.0
click at [470, 583] on div "Create Certificate Form type ACORD 25 ACORD 27 This account has certificates sp…" at bounding box center [784, 382] width 1568 height 764
paste textarea "$1,000 Comp/Coll - Tractors - ACV RE: Customer 659589 Rented/Leased Vehicles Pe…"
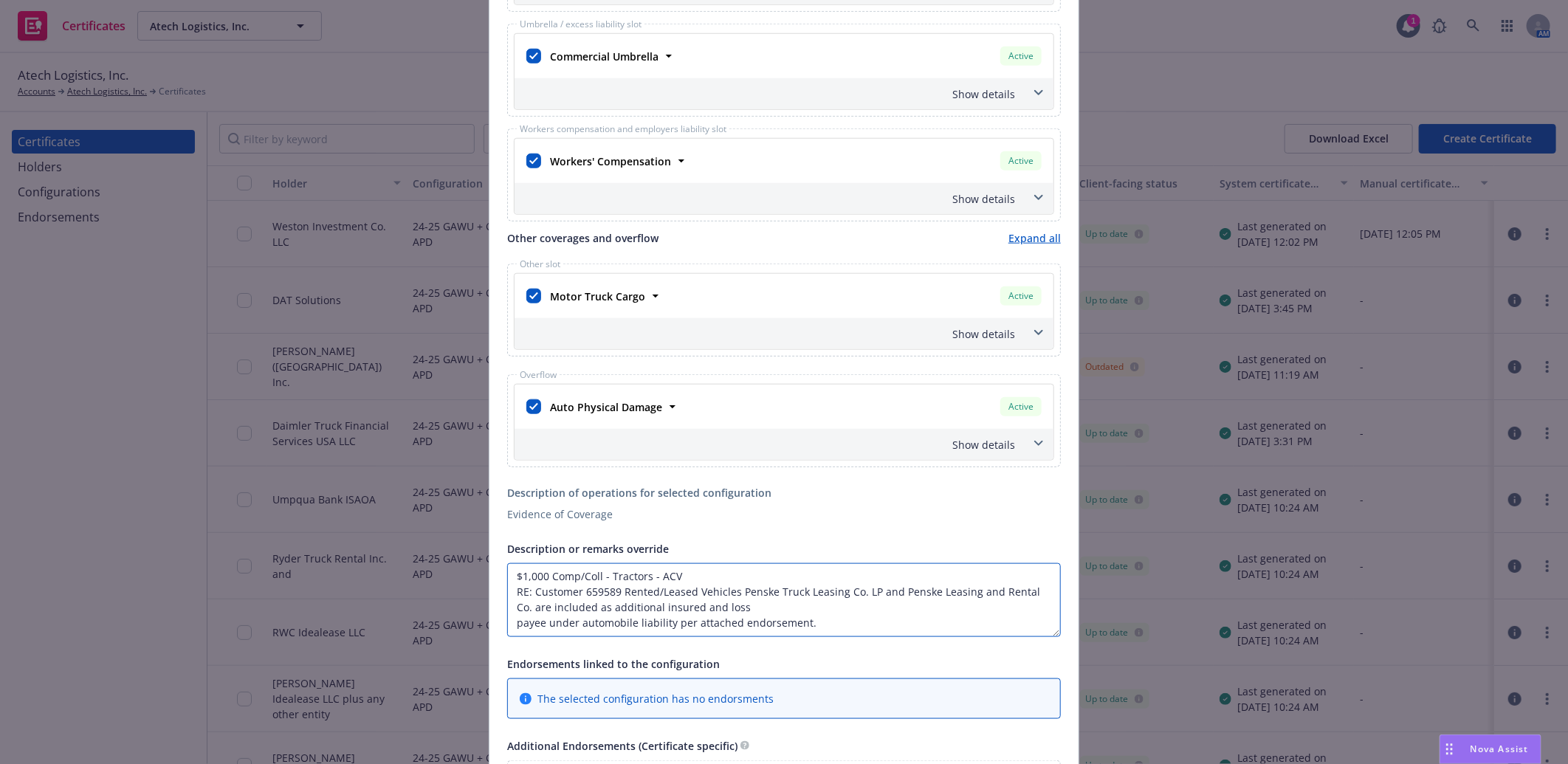
scroll to position [0, 0]
click at [974, 447] on div "Show details" at bounding box center [765, 445] width 498 height 15
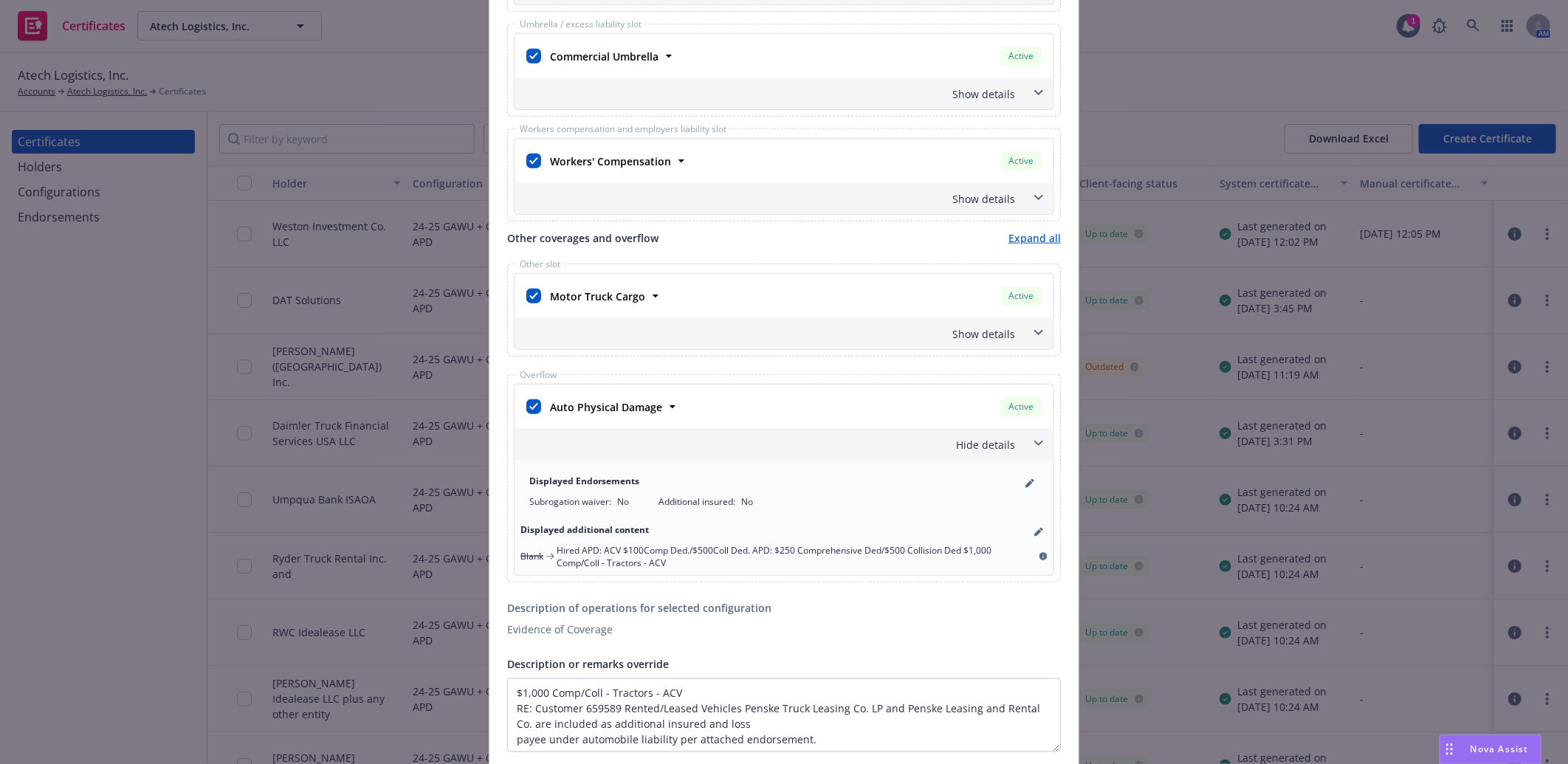
click at [974, 447] on div "Hide details" at bounding box center [765, 445] width 498 height 15
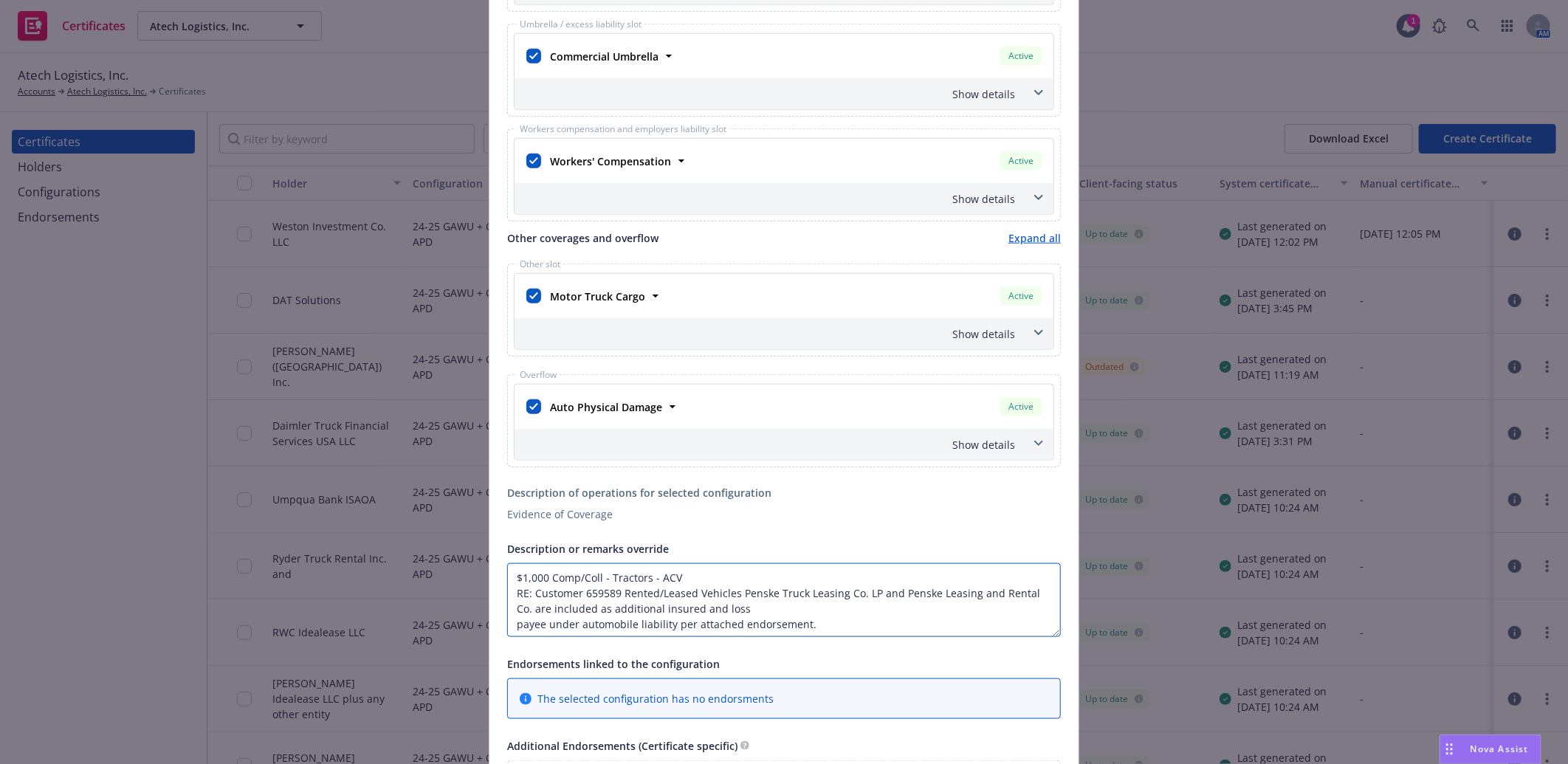
drag, startPoint x: 681, startPoint y: 574, endPoint x: 361, endPoint y: 569, distance: 320.0
click at [361, 569] on div "Create Certificate Form type ACORD 25 ACORD 27 This account has certificates sp…" at bounding box center [784, 382] width 1568 height 764
click at [733, 578] on textarea "RE: Customer 659589 Rented/Leased Vehicles Penske Truck Leasing Co. LP and Pens…" at bounding box center [784, 600] width 553 height 74
click at [739, 579] on textarea "RE: Customer 659589 Rented/Leased Vehicles Penske Truck Leasing Co. LP and Pens…" at bounding box center [784, 600] width 553 height 74
click at [731, 578] on textarea "RE: Customer 659589 Rented/Leased Vehicles Penske Truck Leasing Co. LP and Pens…" at bounding box center [784, 600] width 553 height 74
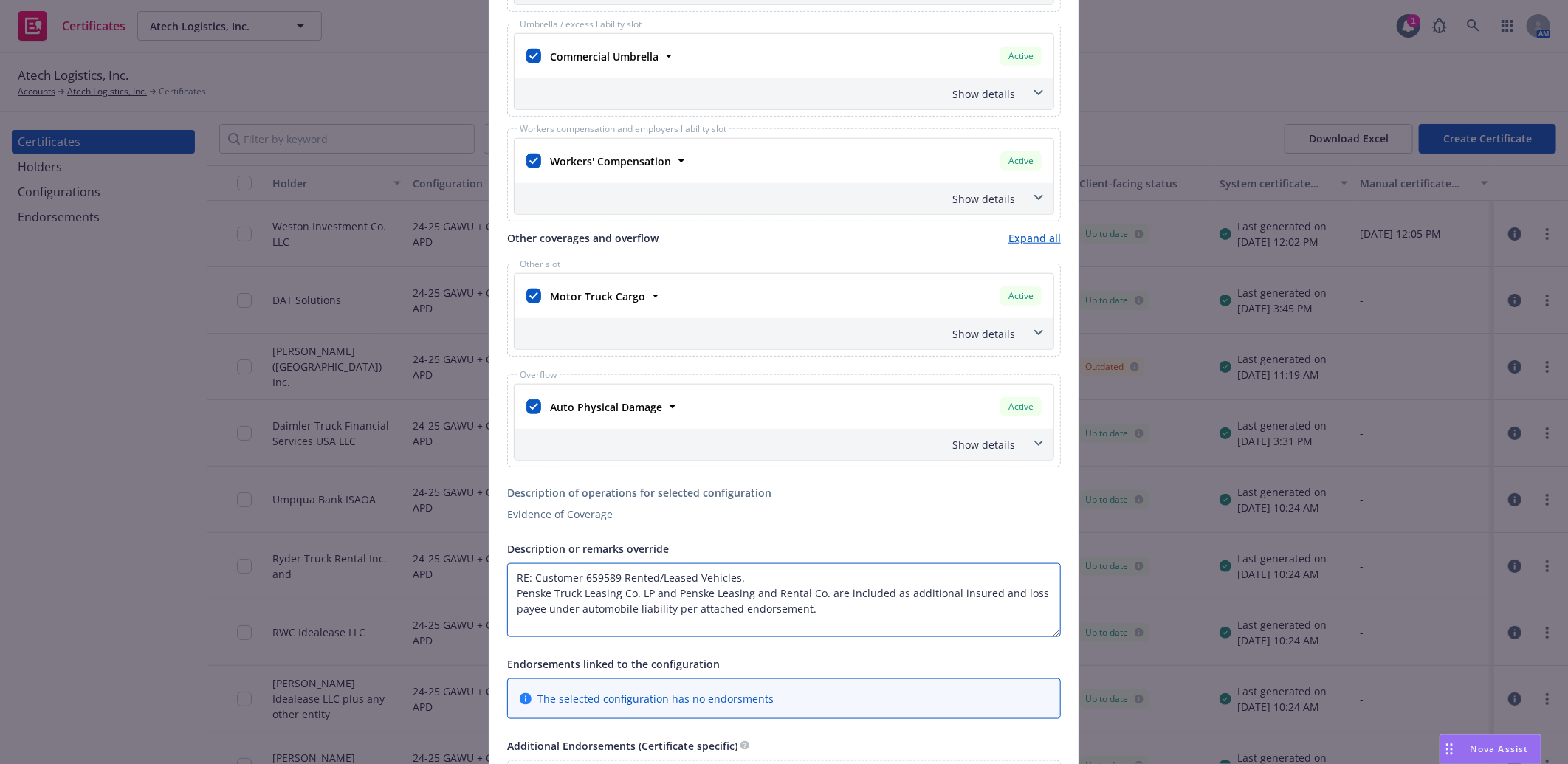
click at [840, 616] on textarea "RE: Customer 659589 Rented/Leased Vehicles. Penske Truck Leasing Co. LP and Pen…" at bounding box center [784, 600] width 553 height 74
drag, startPoint x: 616, startPoint y: 580, endPoint x: 580, endPoint y: 579, distance: 36.0
click at [580, 579] on textarea "RE: Customer 659589 Rented/Leased Vehicles. Penske Truck Leasing Co. LP and Pen…" at bounding box center [784, 600] width 553 height 74
paste textarea "2836"
click at [577, 579] on textarea "RE: Customer 2836Rented/Leased Vehicles. Penske Truck Leasing Co. LP and Penske…" at bounding box center [784, 600] width 553 height 74
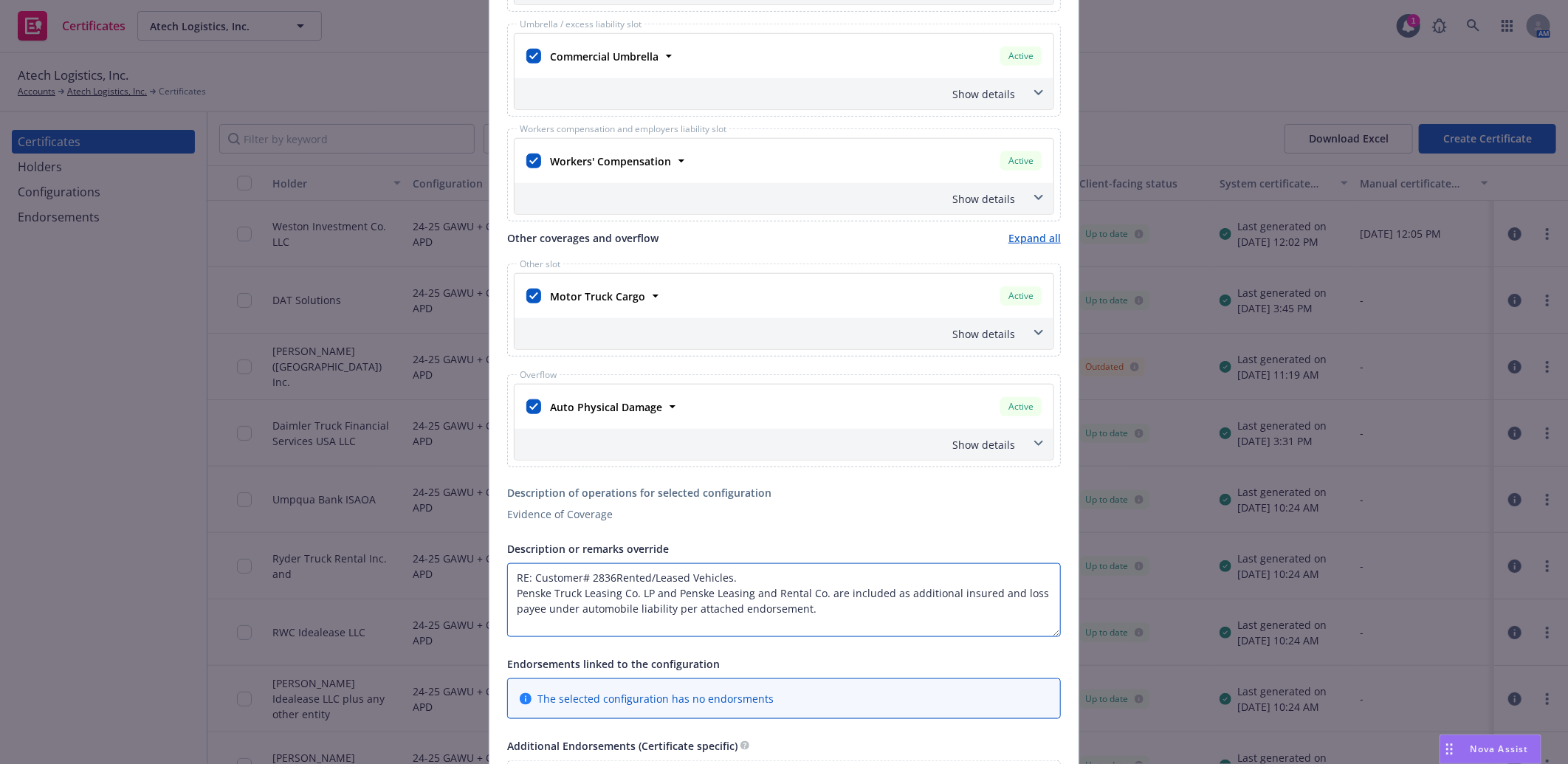
click at [799, 578] on textarea "RE: Customer# 2836Rented/Leased Vehicles. Penske Truck Leasing Co. LP and Pensk…" at bounding box center [784, 600] width 553 height 74
type textarea "RE: Customer# 2836Rented/Leased Vehicles. Penske Truck Leasing Co. LP and Pensk…"
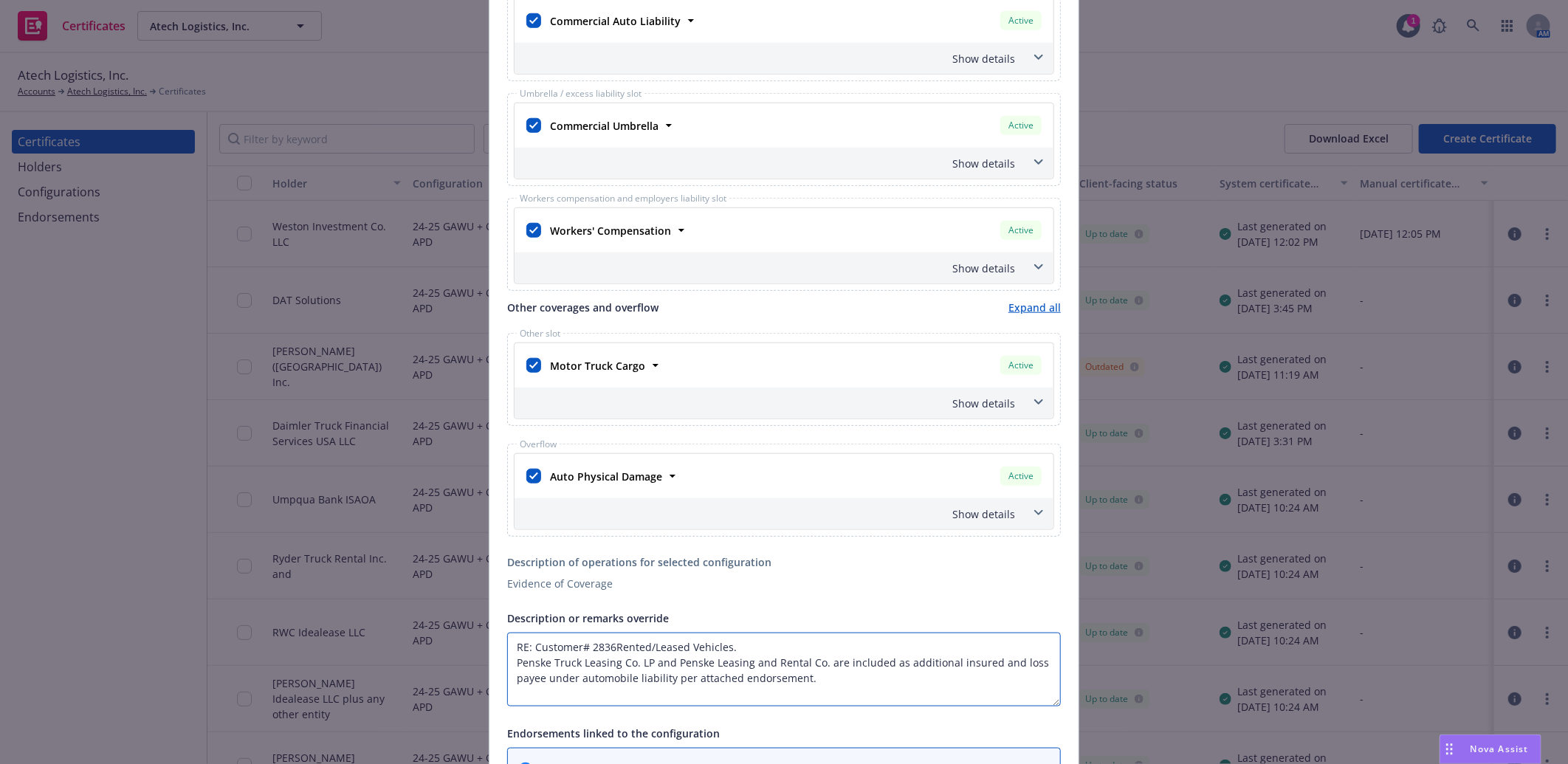
scroll to position [656, 0]
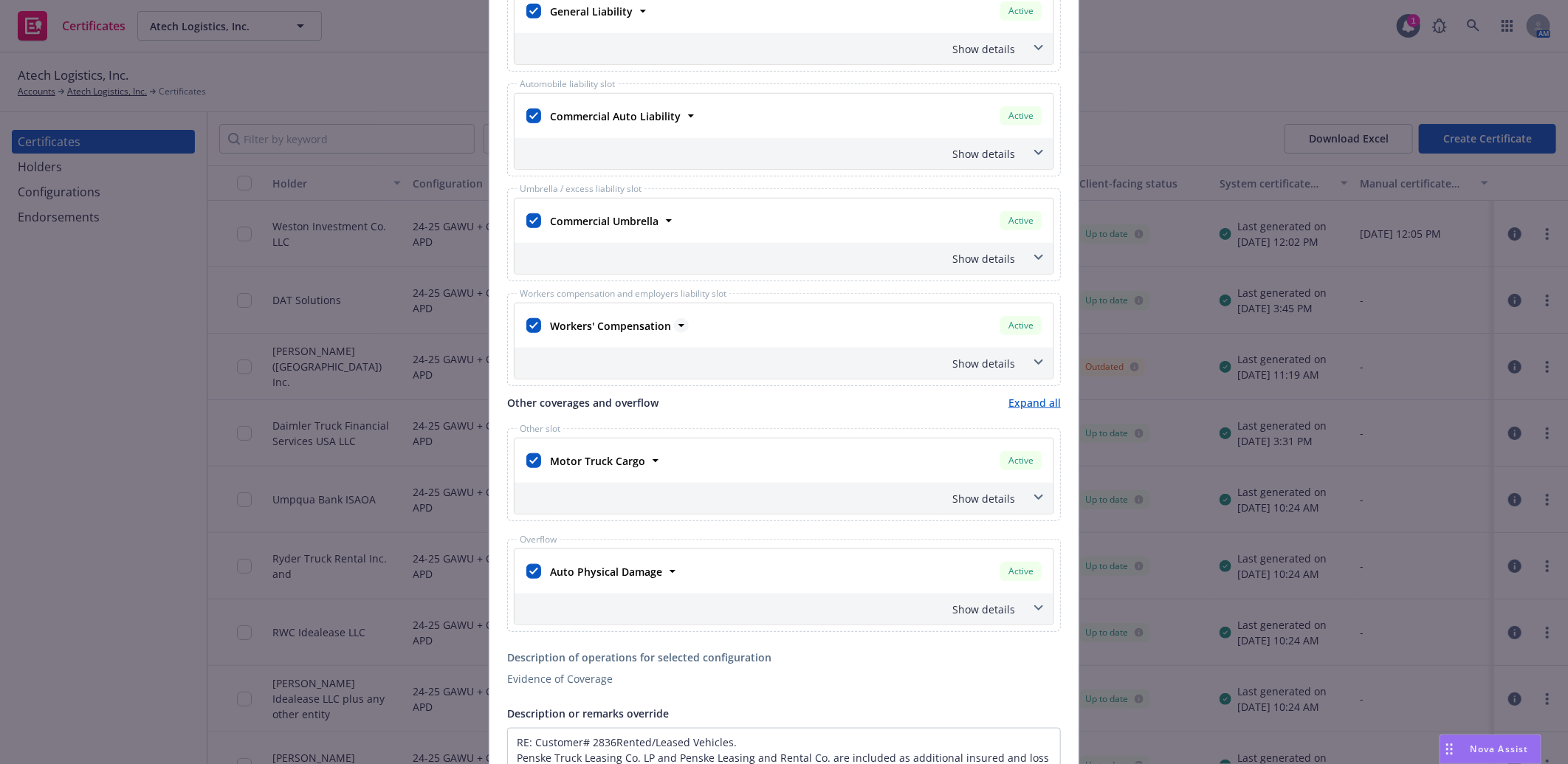
click at [623, 326] on strong "Workers' Compensation" at bounding box center [611, 325] width 121 height 14
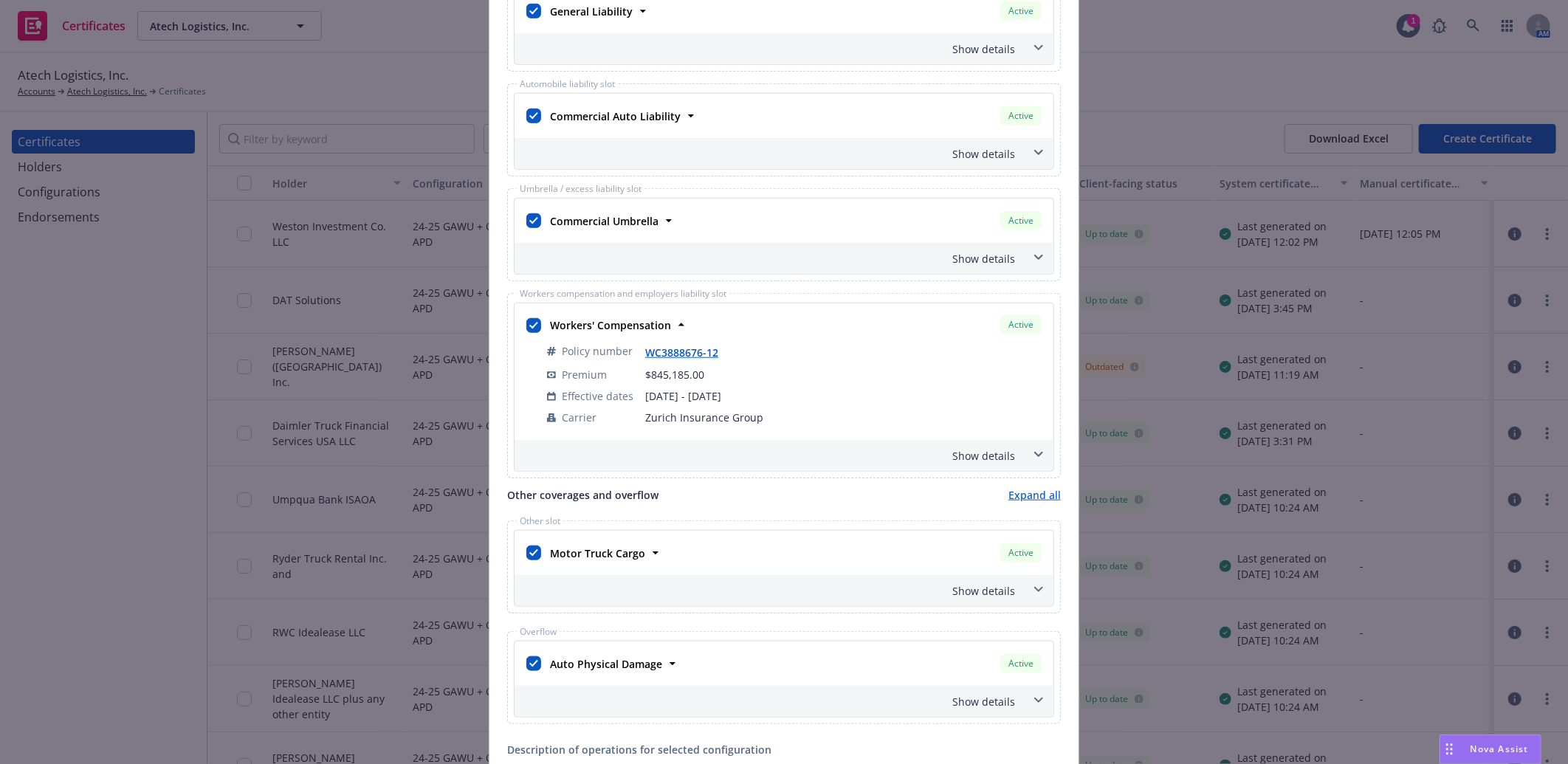
drag, startPoint x: 623, startPoint y: 326, endPoint x: 623, endPoint y: 232, distance: 94.0
click at [623, 232] on div "Commercial Umbrella" at bounding box center [602, 221] width 117 height 22
click at [623, 218] on strong "Commercial Umbrella" at bounding box center [604, 220] width 109 height 14
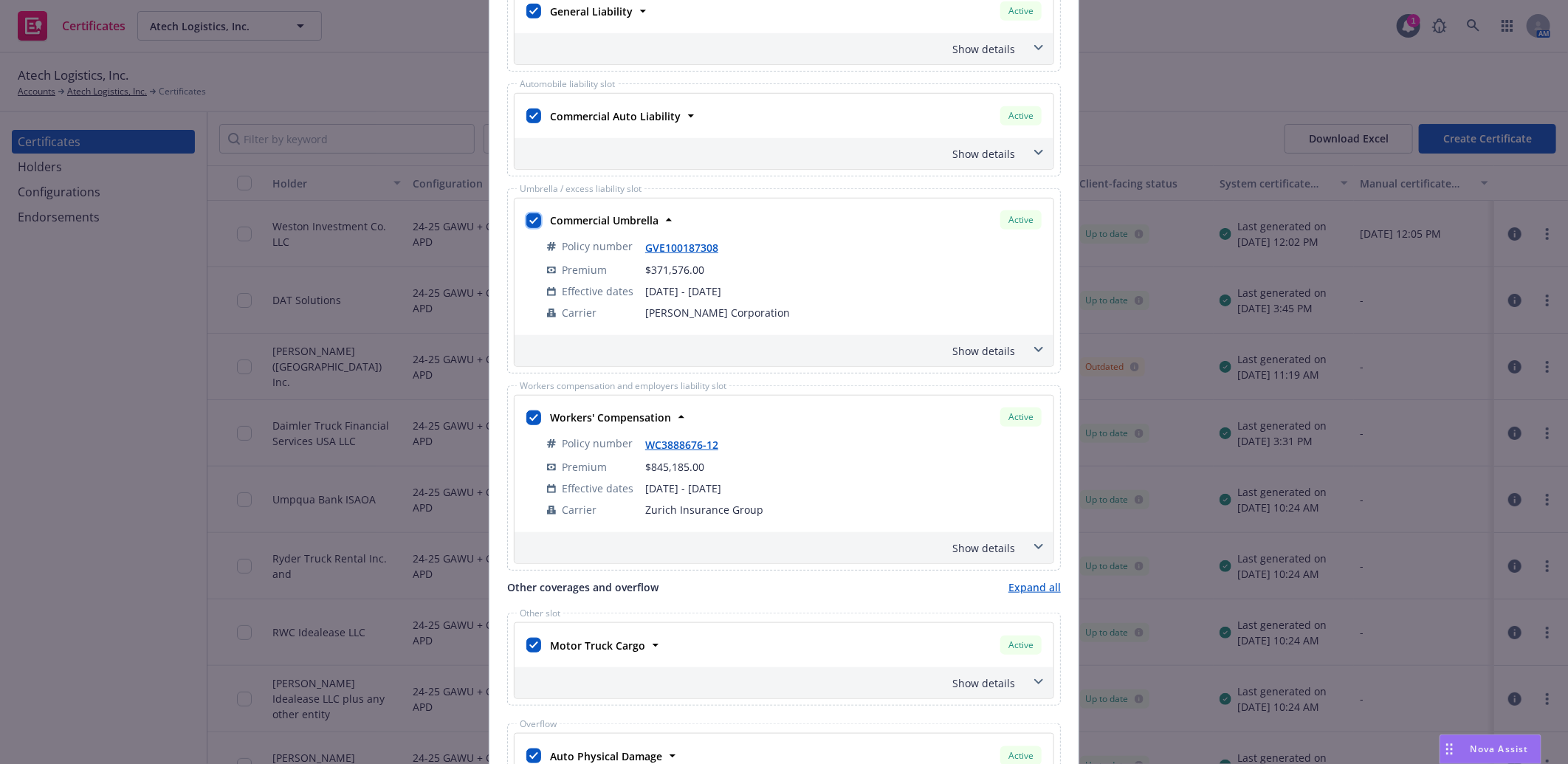
click at [529, 215] on input "checkbox" at bounding box center [533, 220] width 15 height 15
checkbox input "false"
click at [527, 416] on input "checkbox" at bounding box center [533, 418] width 15 height 15
checkbox input "false"
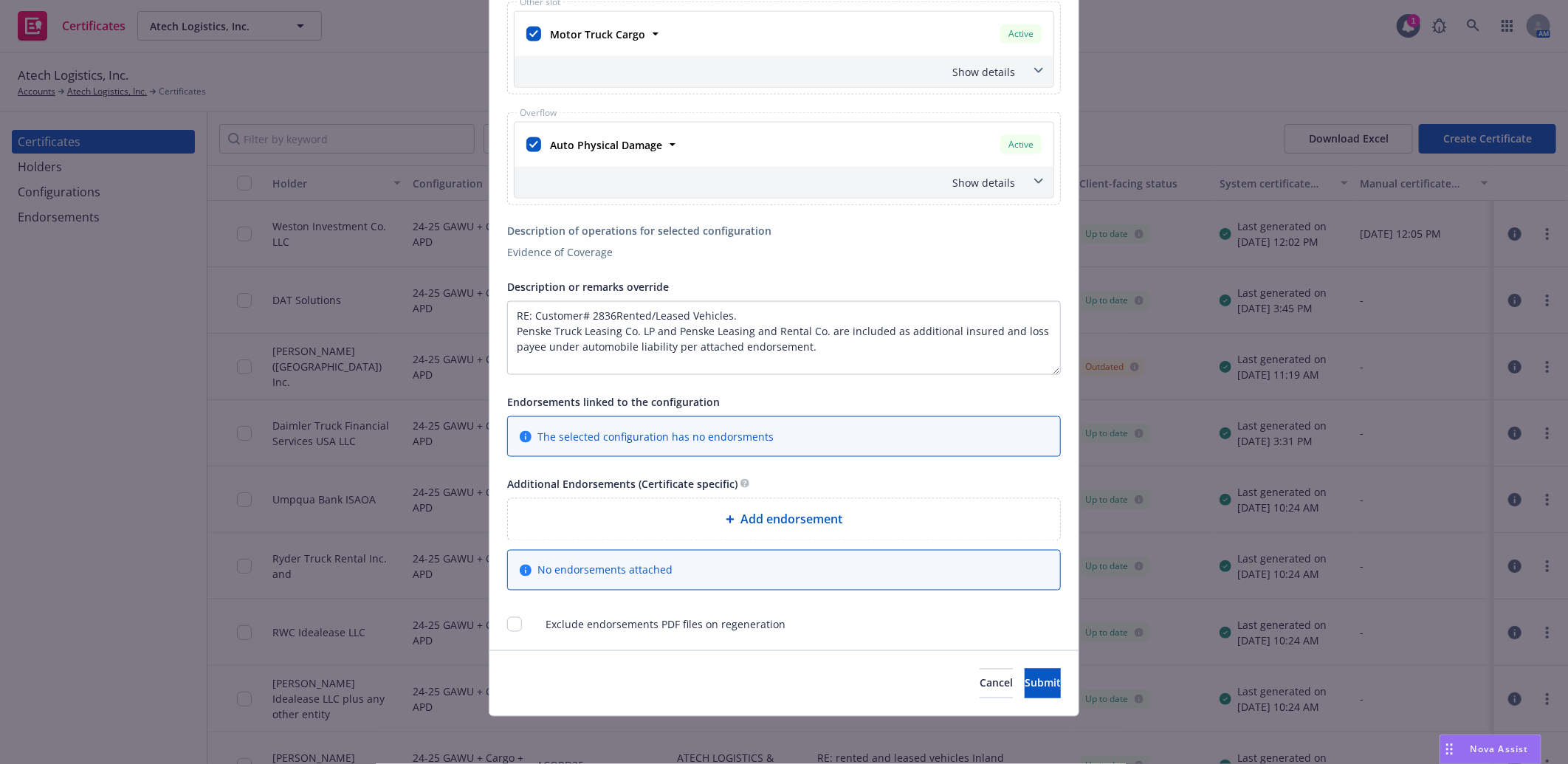
click at [799, 520] on span "Add endorsement" at bounding box center [791, 520] width 102 height 18
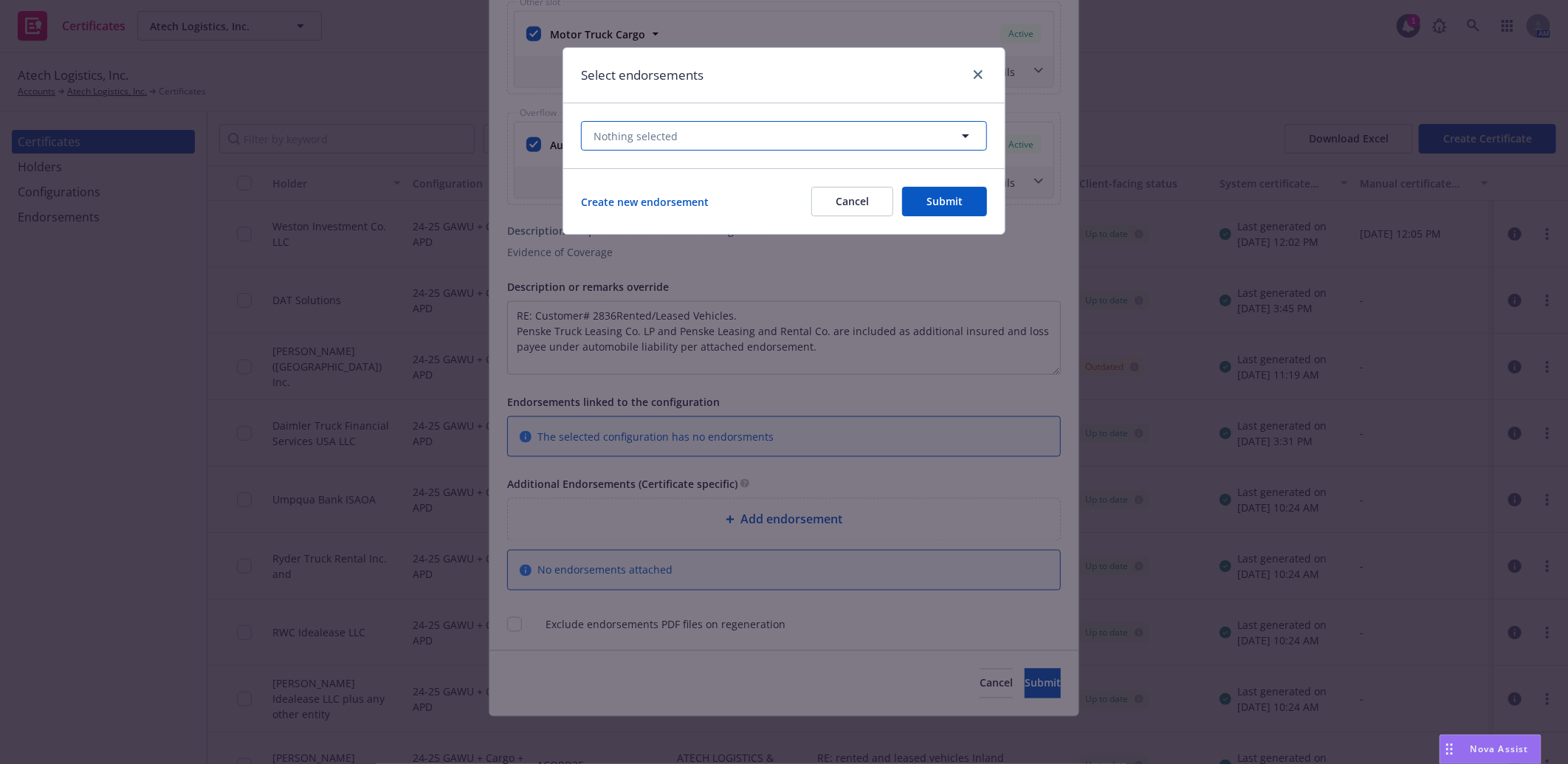
click at [828, 136] on button "Nothing selected" at bounding box center [783, 136] width 406 height 30
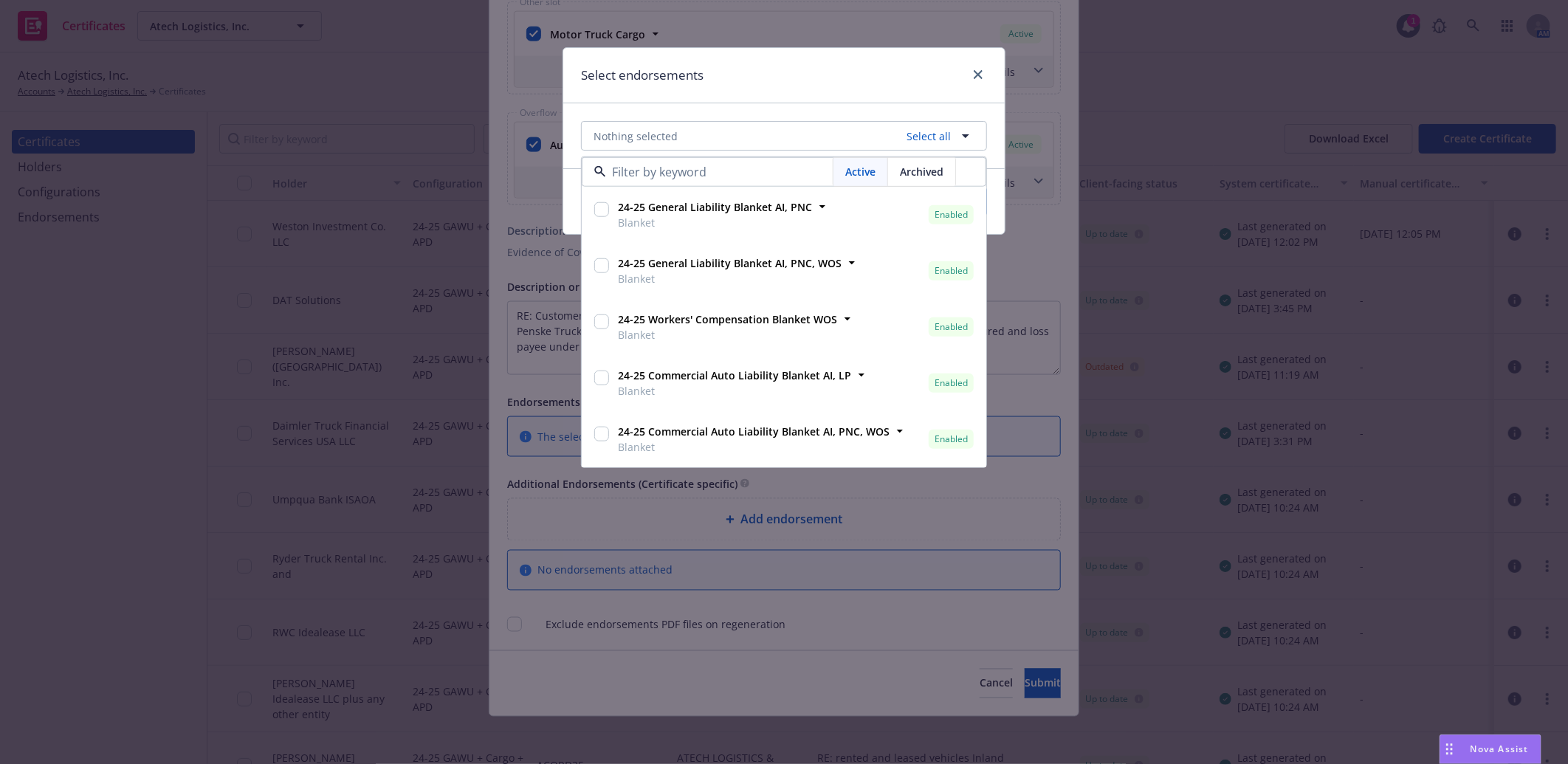
click at [612, 265] on div "24-25 General Liability Blanket AI, PNC, WOS Blanket" at bounding box center [728, 271] width 232 height 37
checkbox input "true"
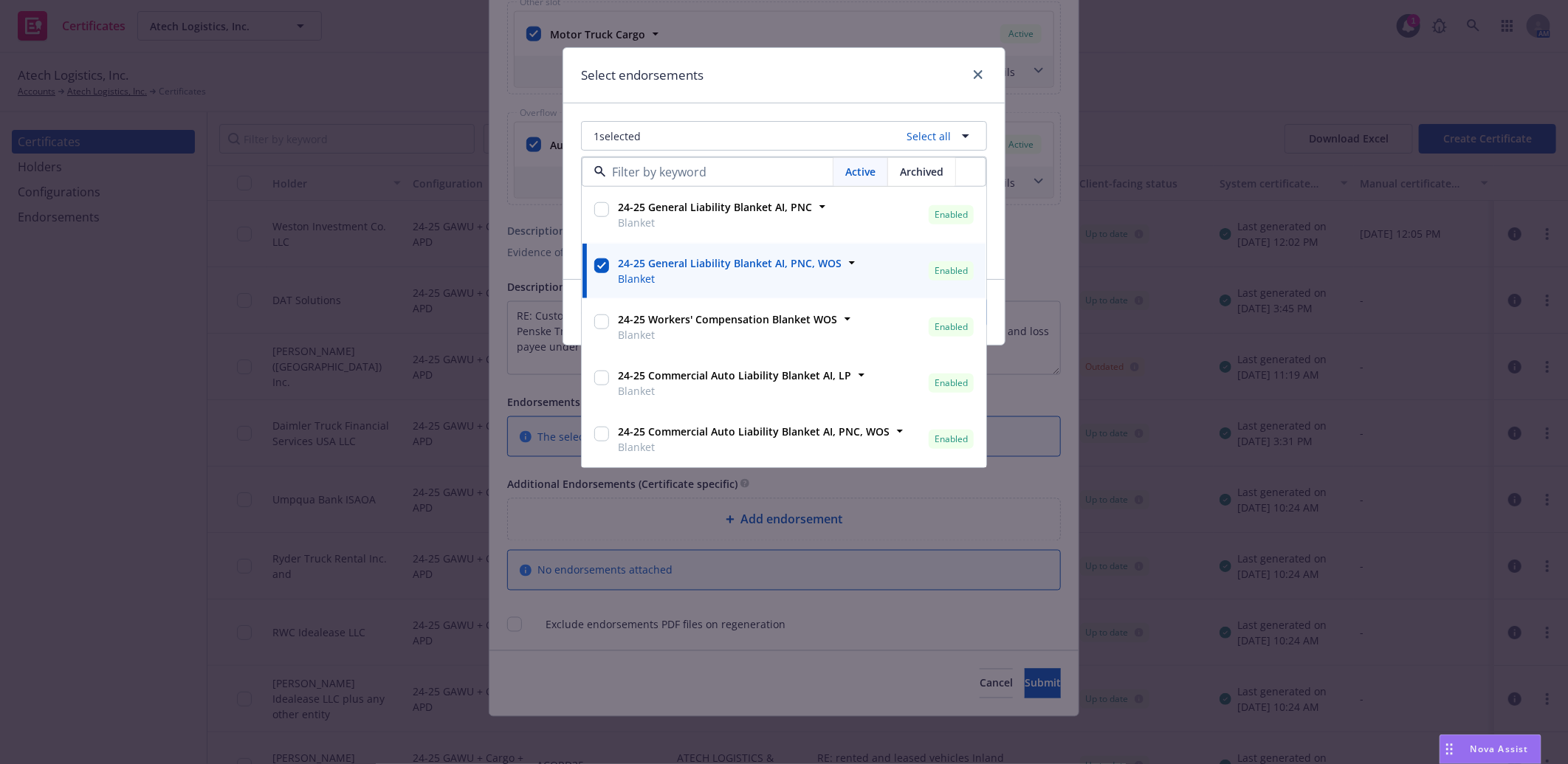
click at [615, 381] on div "24-25 Commercial Auto Liability Blanket AI, LP Blanket" at bounding box center [733, 383] width 242 height 37
checkbox input "true"
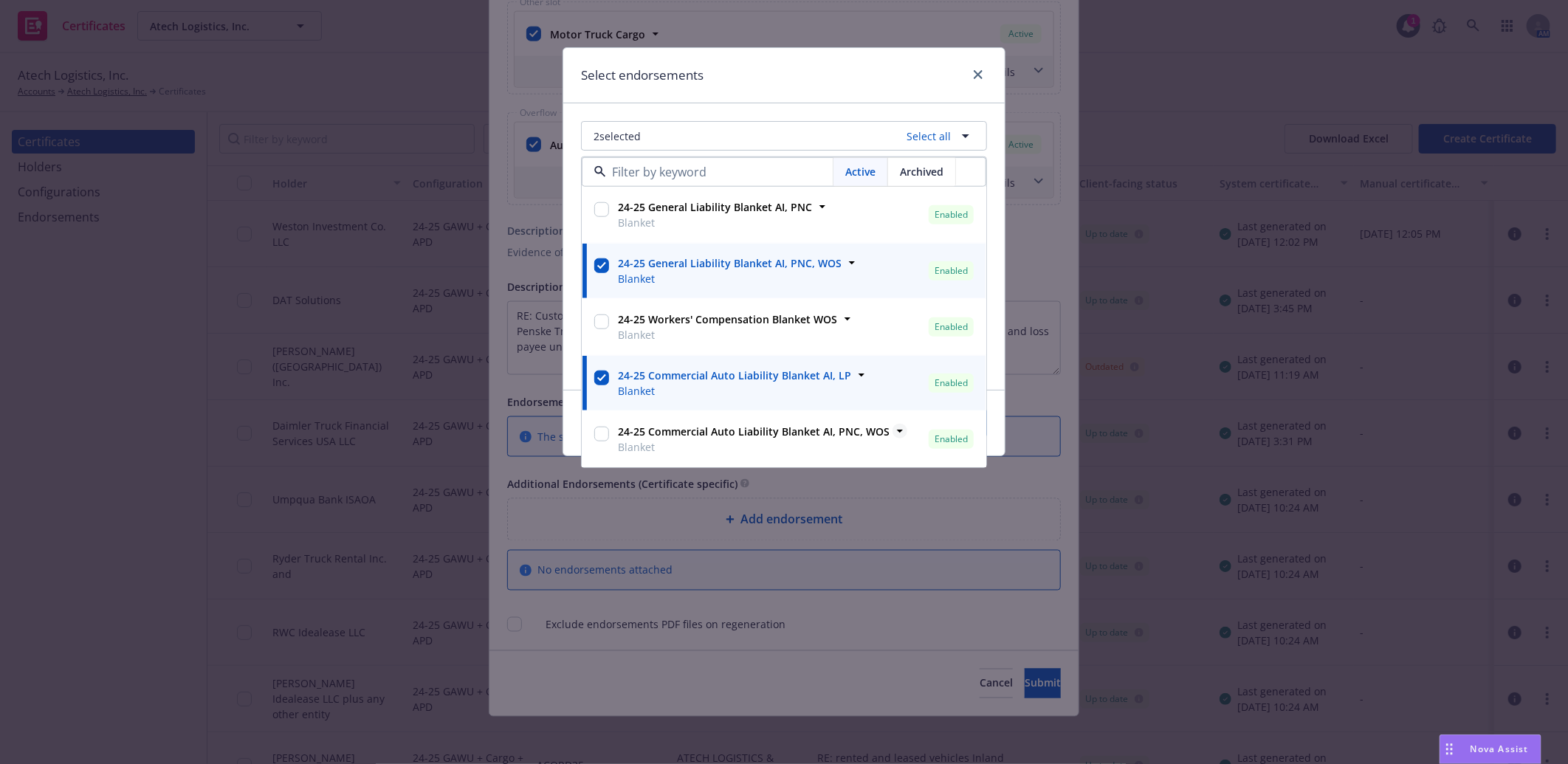
click at [621, 439] on span "24-25 Commercial Auto Liability Blanket AI, PNC, WOS" at bounding box center [753, 431] width 272 height 15
checkbox input "true"
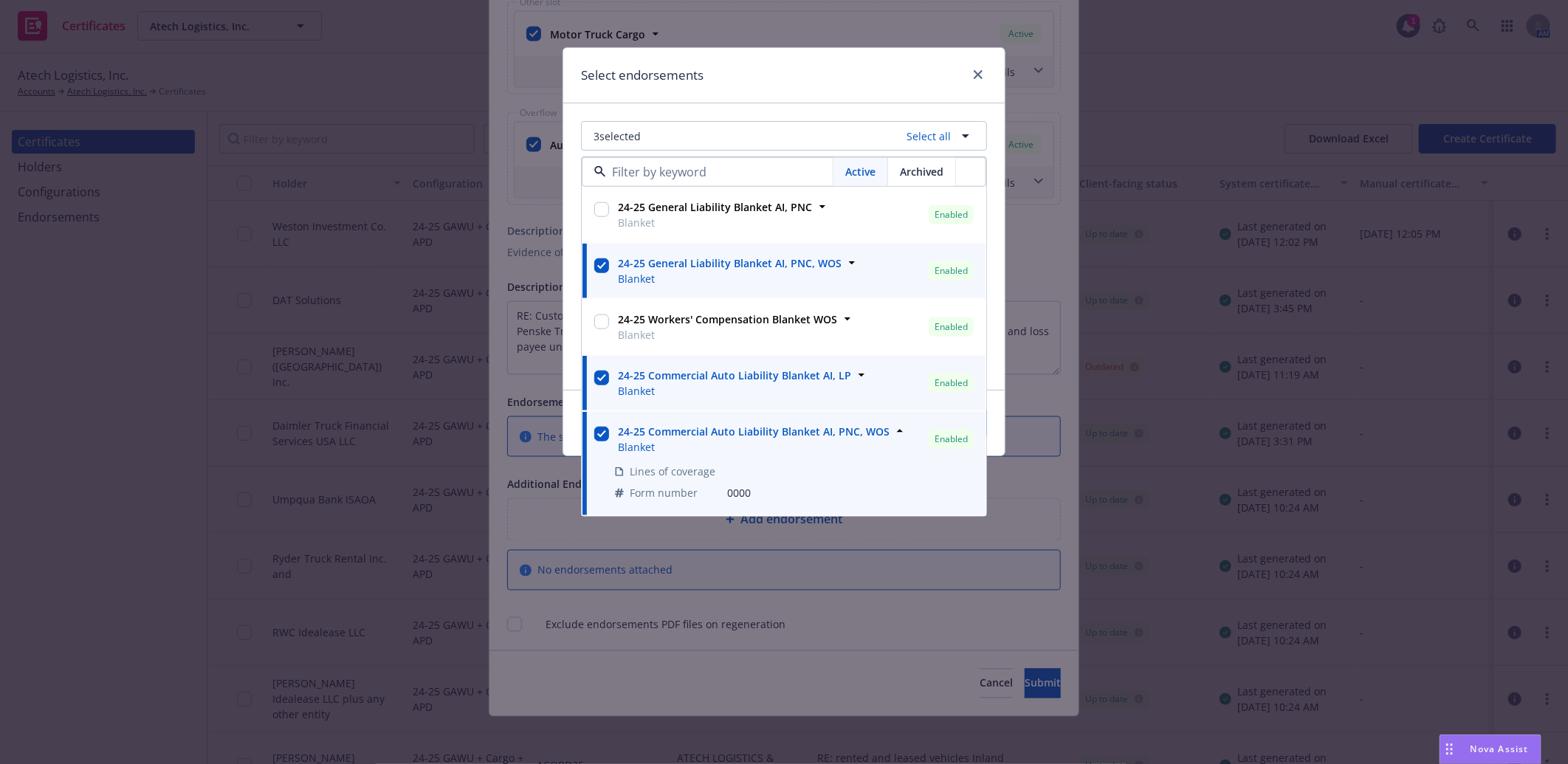
click at [859, 63] on div "Select endorsements" at bounding box center [783, 75] width 441 height 56
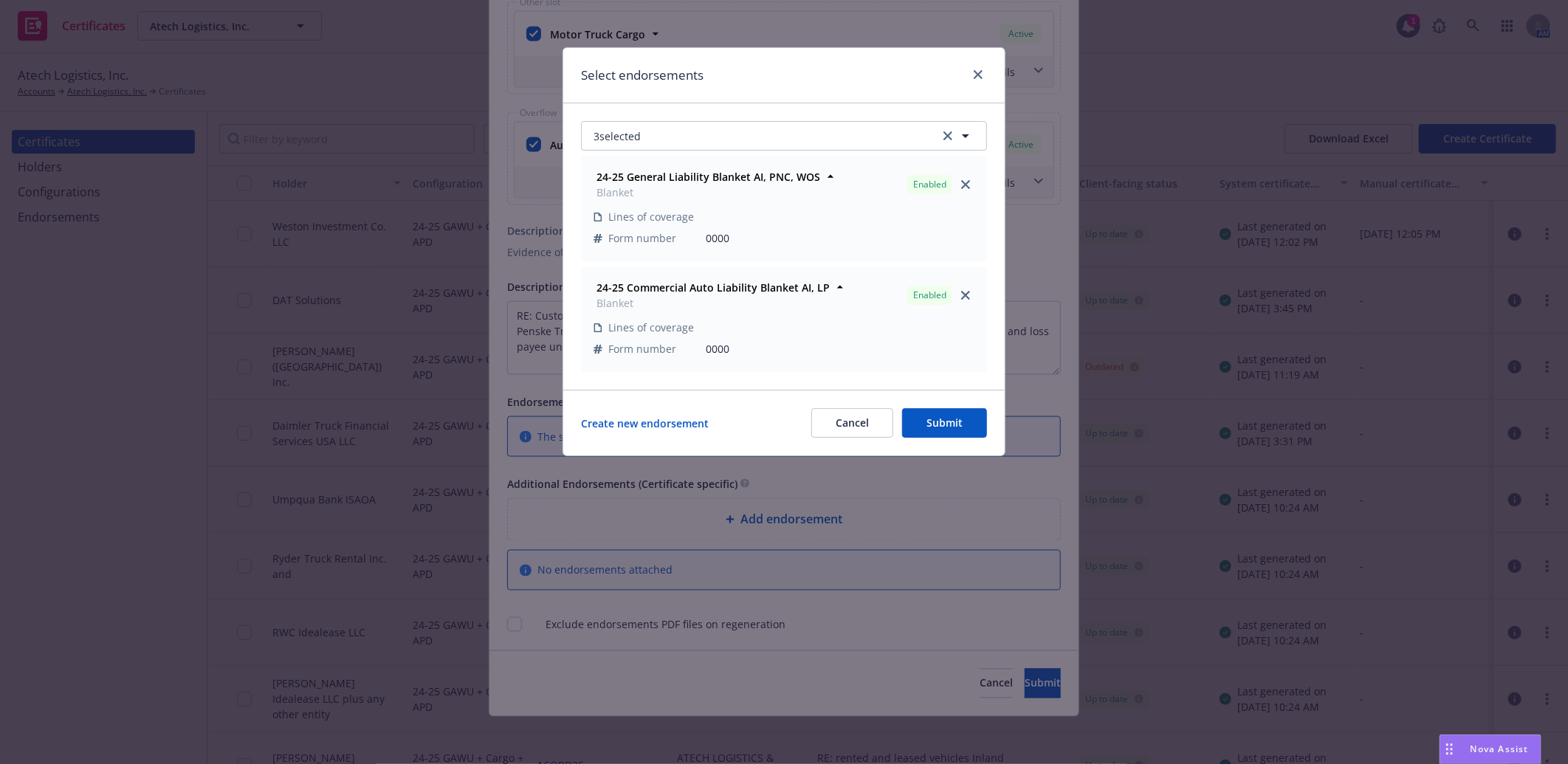
click at [943, 430] on button "Submit" at bounding box center [944, 423] width 85 height 30
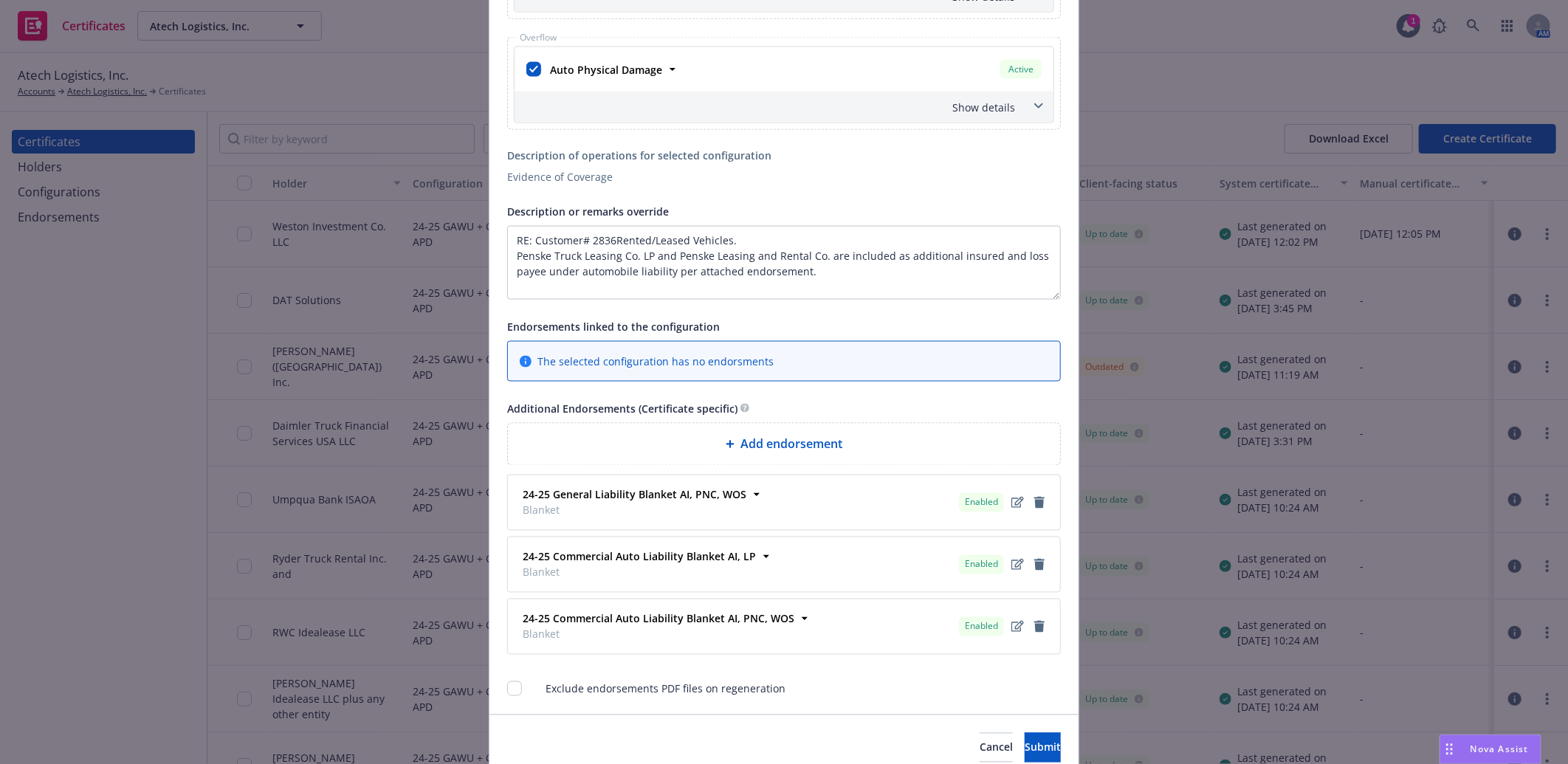
scroll to position [1412, 0]
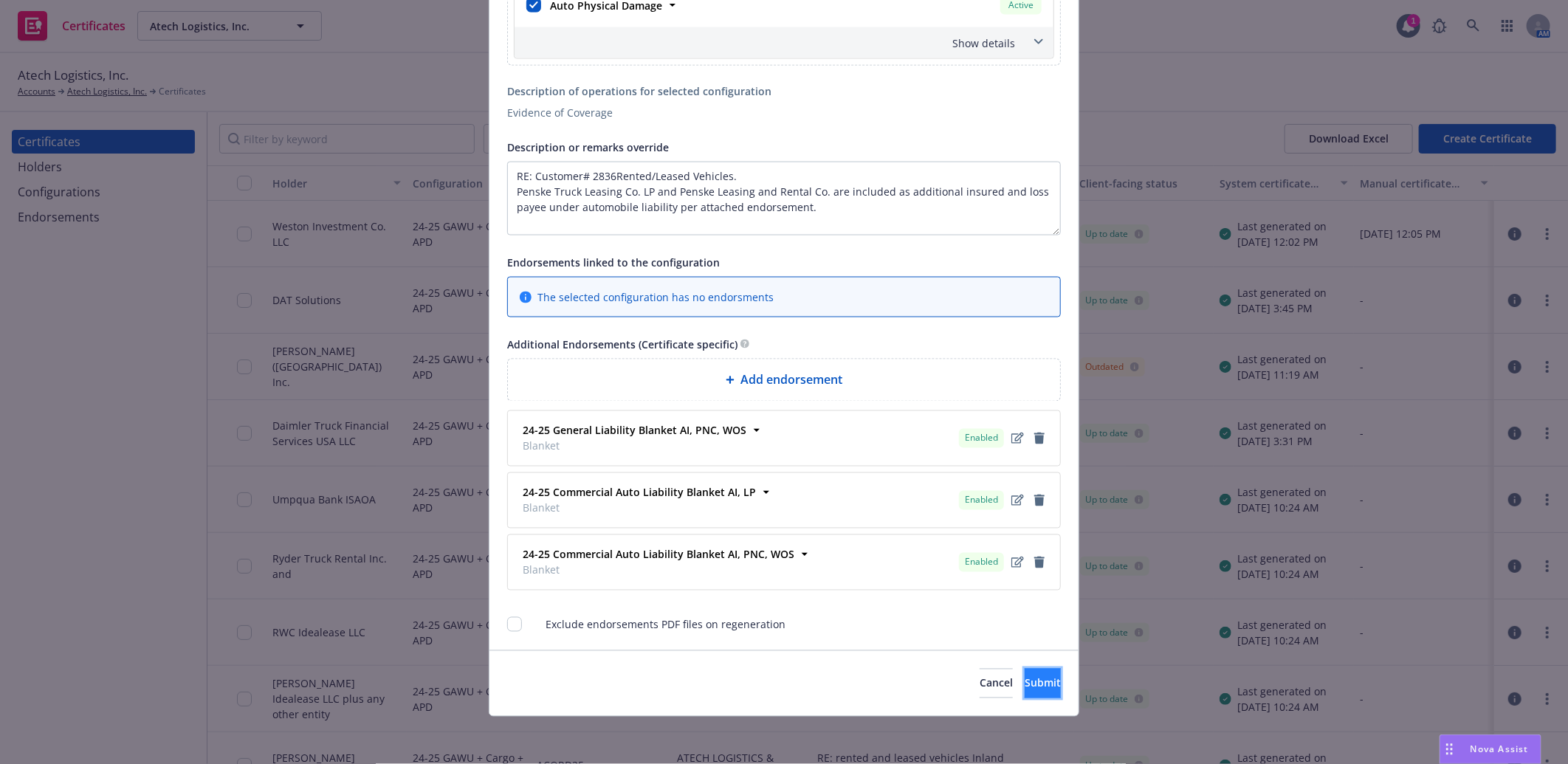
click at [1024, 674] on button "Submit" at bounding box center [1042, 683] width 36 height 30
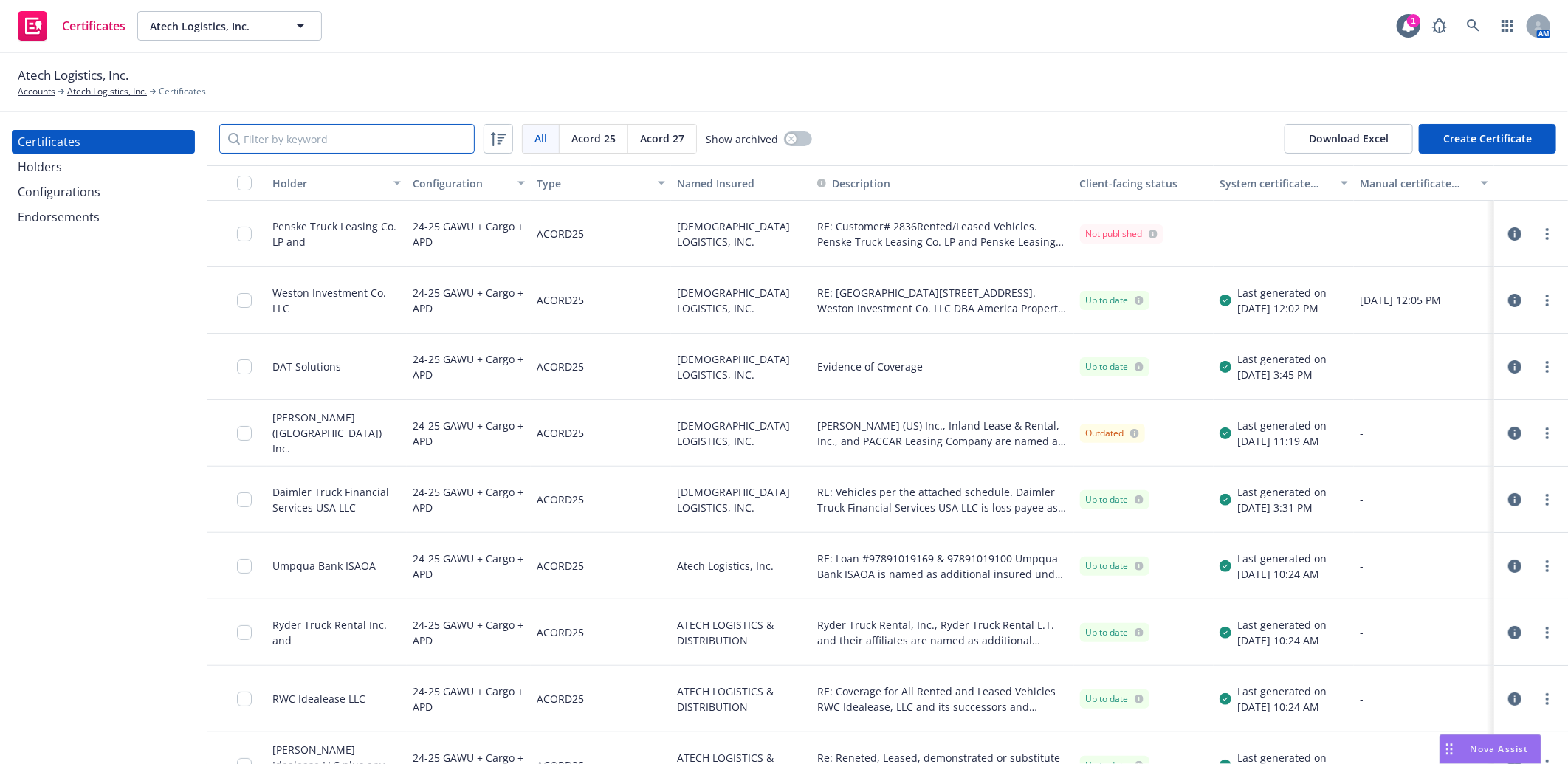
click at [424, 141] on input "Filter by keyword" at bounding box center [347, 139] width 256 height 30
paste input "Pens"
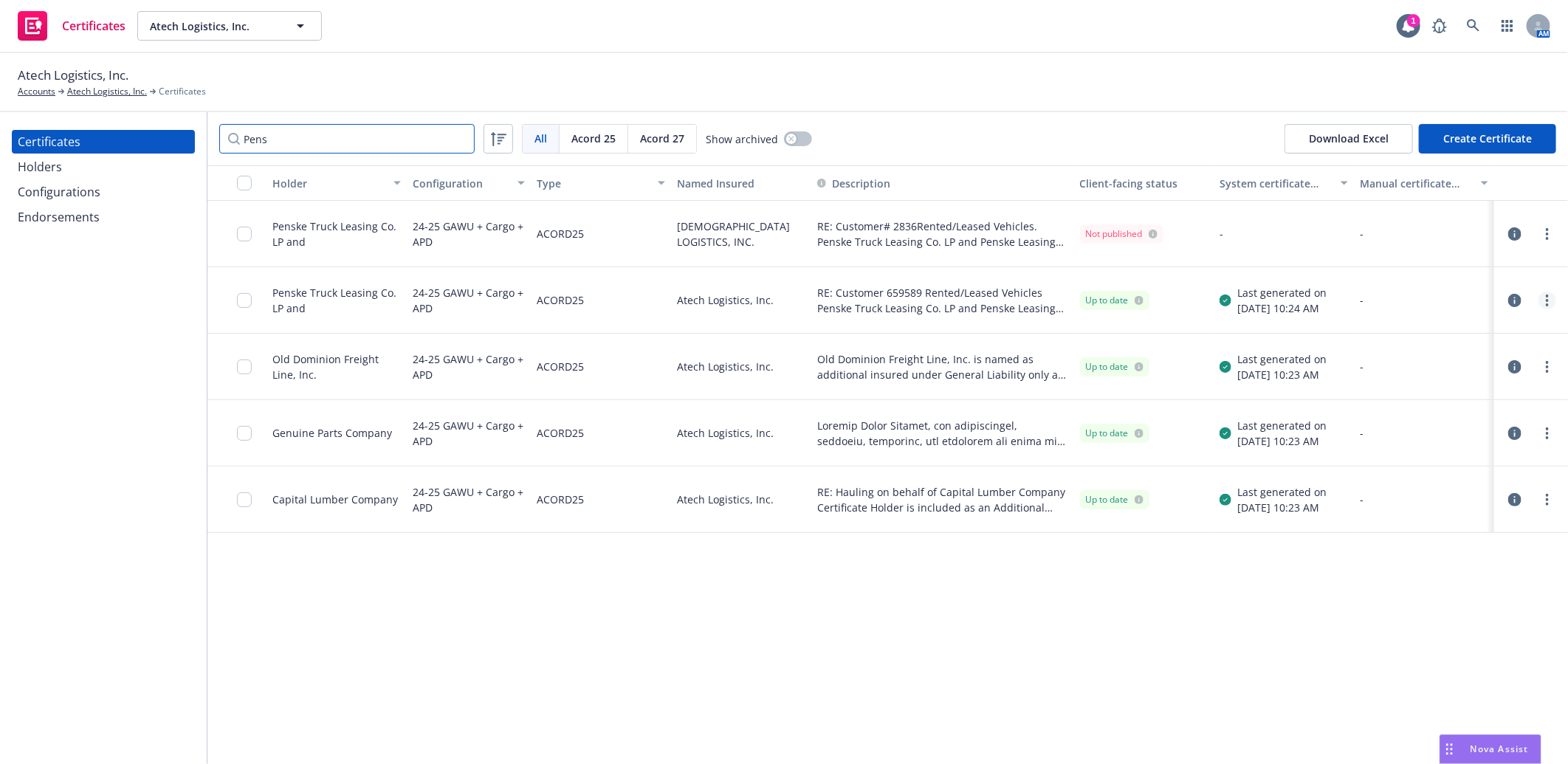
type input "Pens"
click at [1546, 300] on circle "more" at bounding box center [1547, 301] width 3 height 3
click at [1467, 508] on link "Download uneditable generated certificate" at bounding box center [1437, 507] width 236 height 30
click at [1515, 233] on icon "button" at bounding box center [1515, 234] width 13 height 13
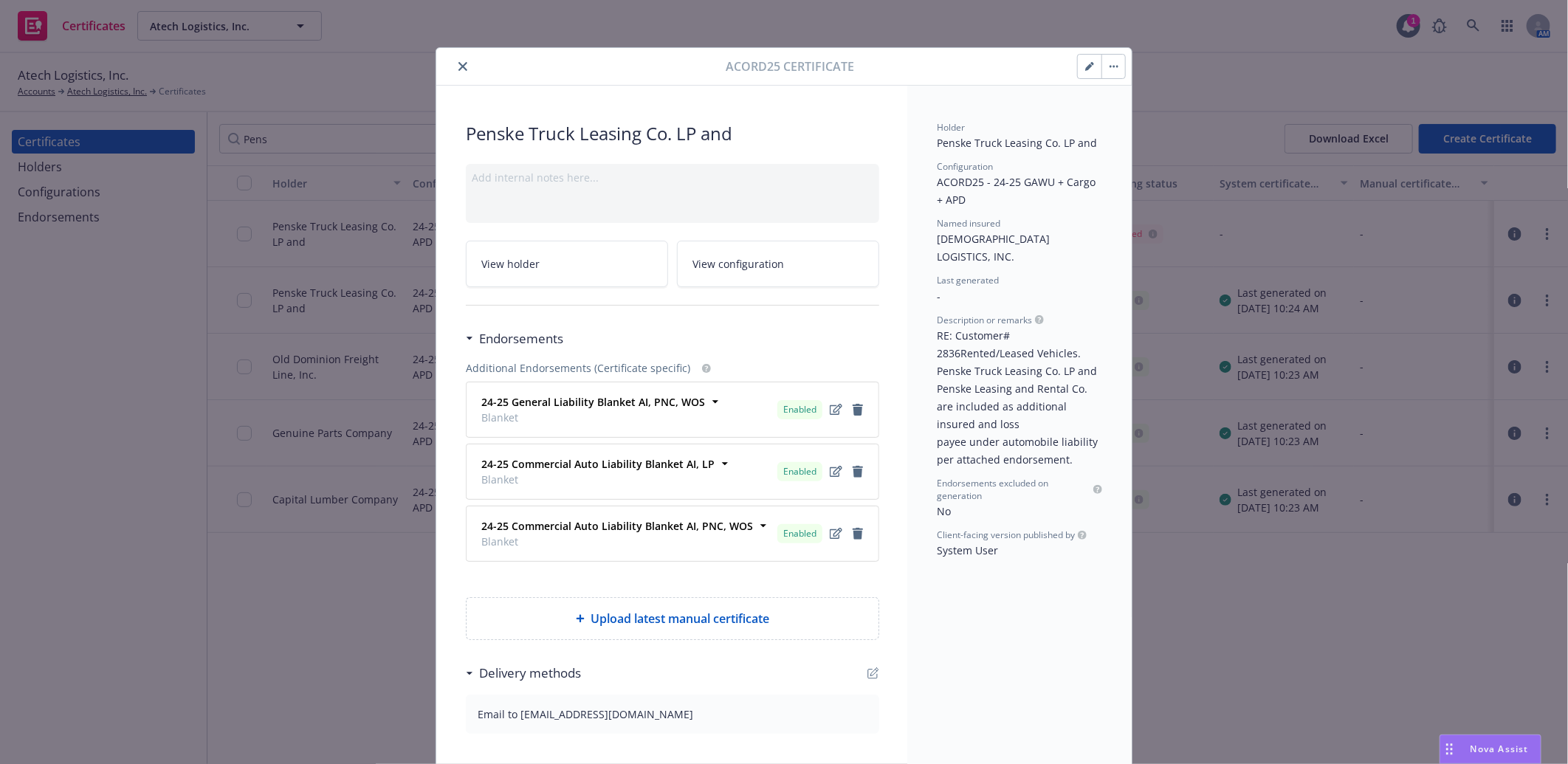
click at [1085, 60] on button "button" at bounding box center [1089, 66] width 23 height 23
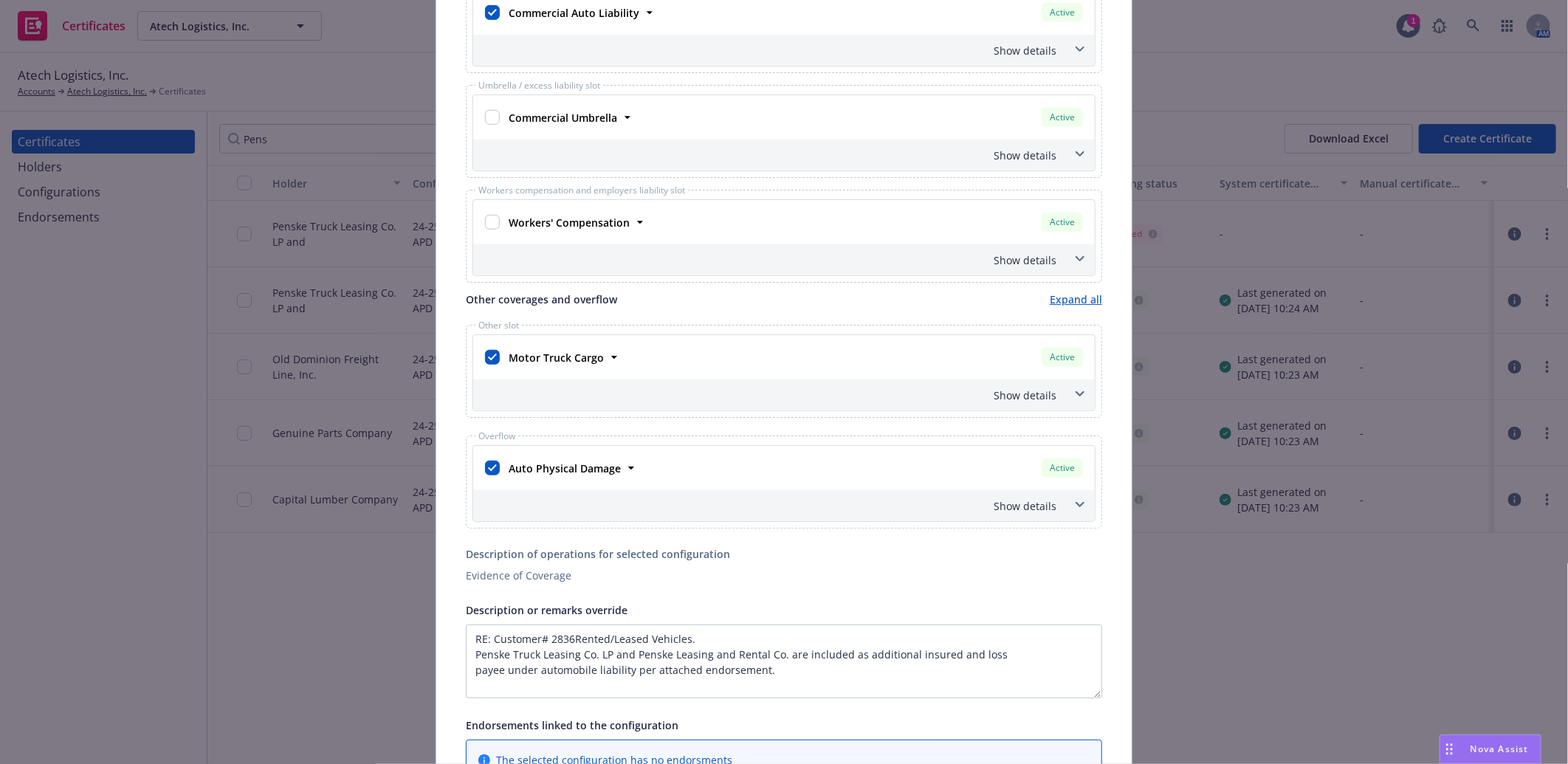
scroll to position [491, 0]
click at [490, 354] on input "checkbox" at bounding box center [492, 356] width 15 height 15
checkbox input "false"
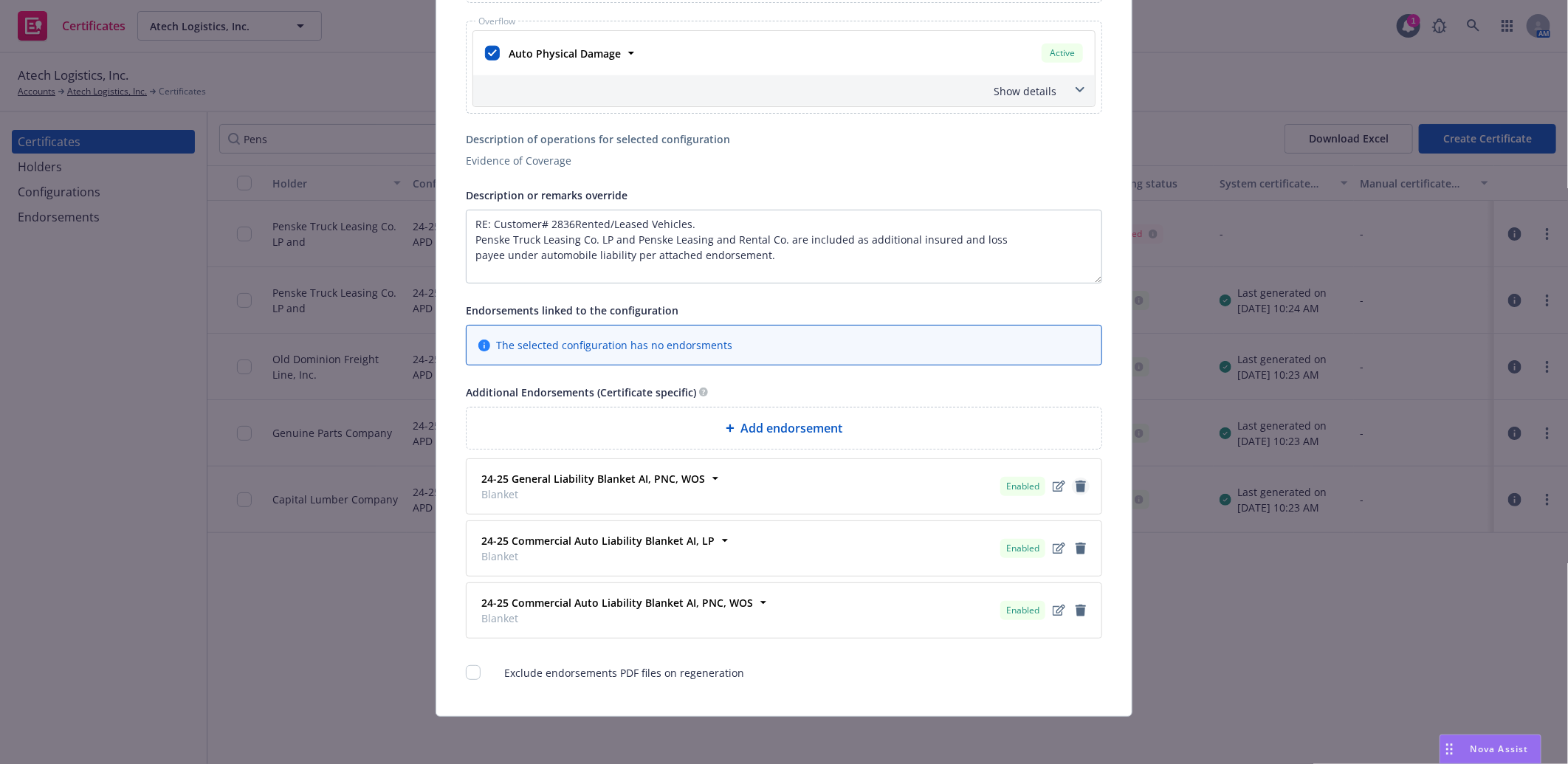
drag, startPoint x: 1073, startPoint y: 482, endPoint x: 1090, endPoint y: 482, distance: 17.0
click at [1074, 482] on icon "remove" at bounding box center [1080, 486] width 12 height 12
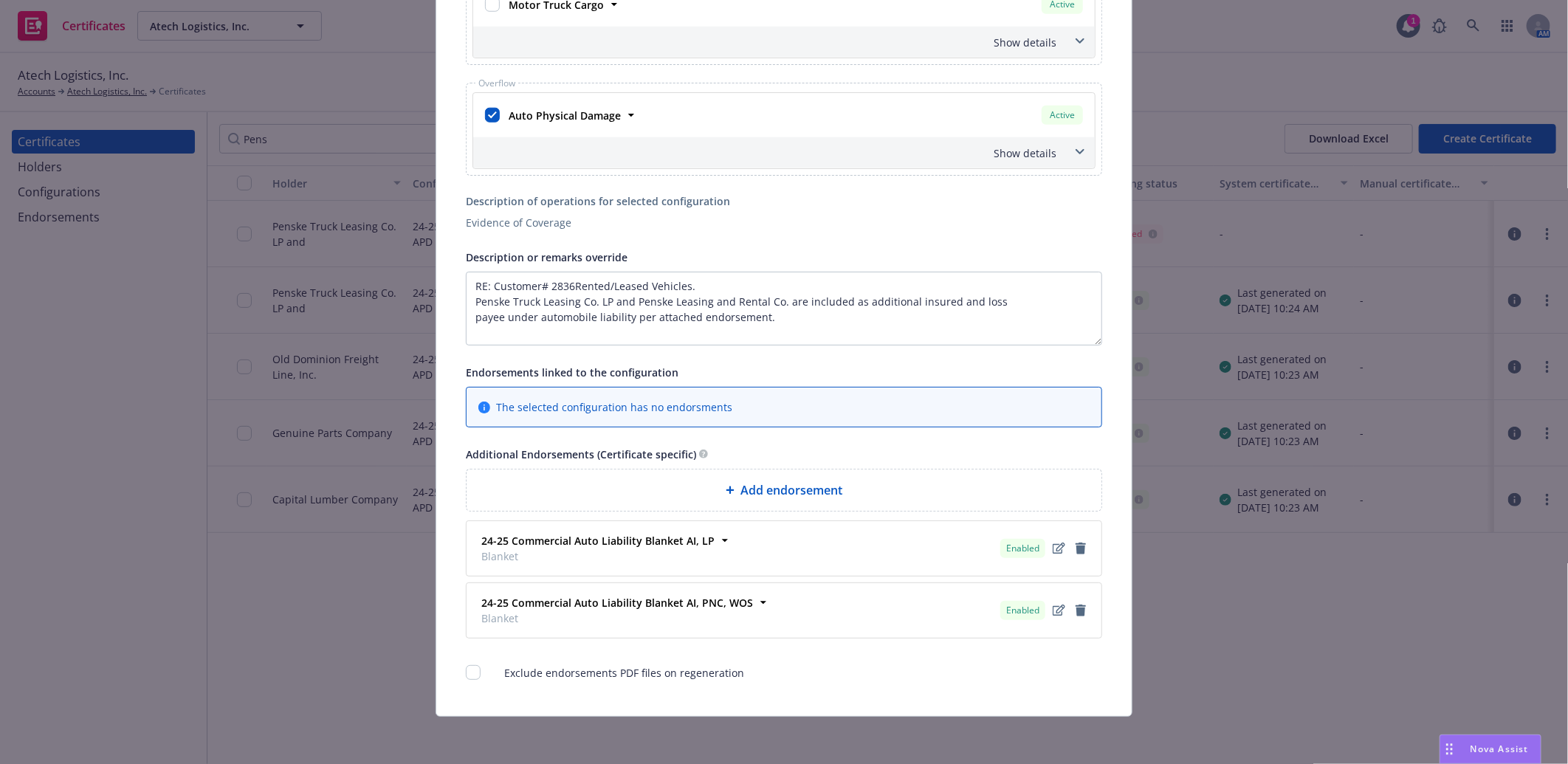
scroll to position [846, 0]
click at [1075, 605] on icon "remove" at bounding box center [1080, 610] width 10 height 12
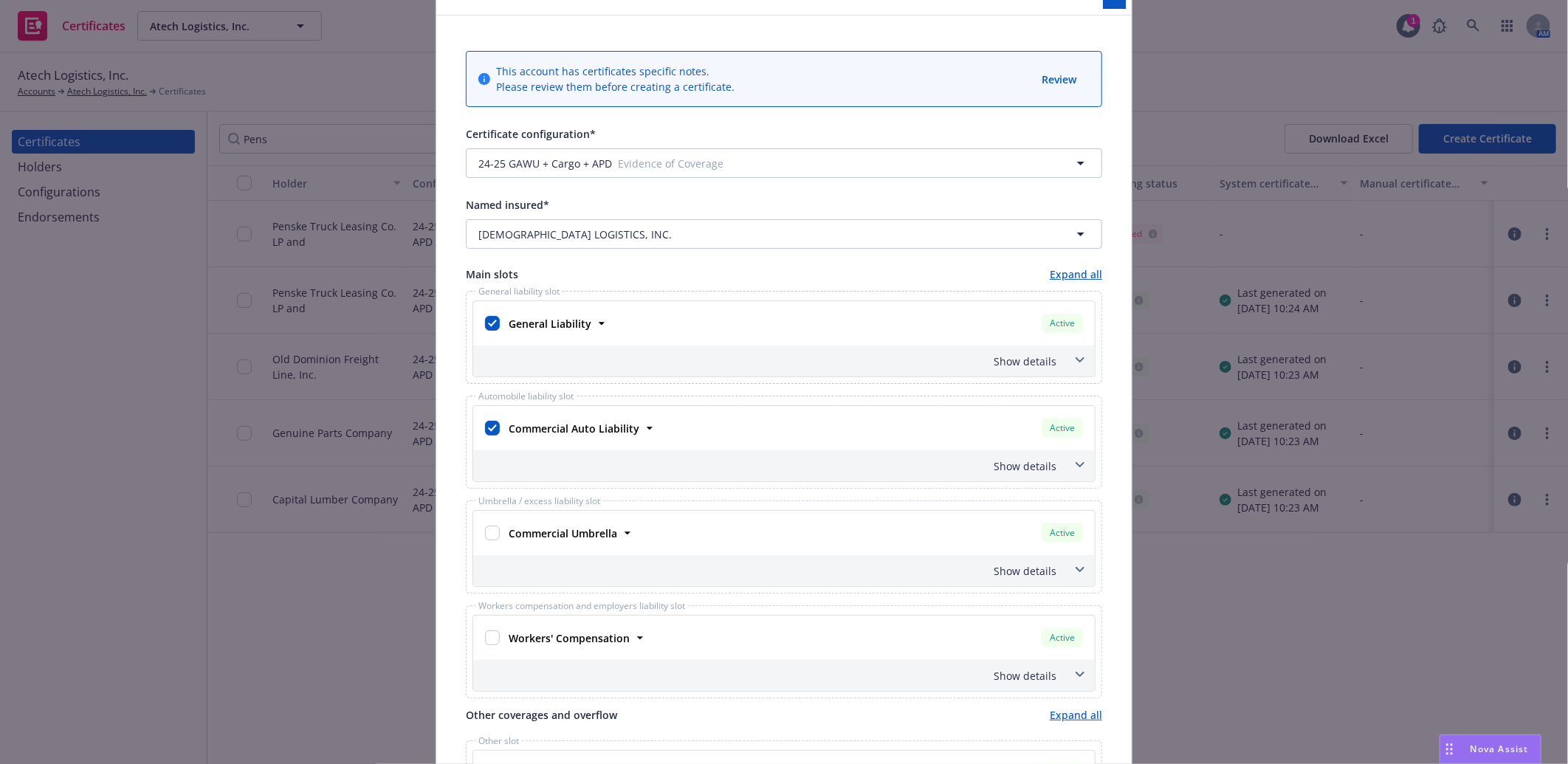
scroll to position [0, 0]
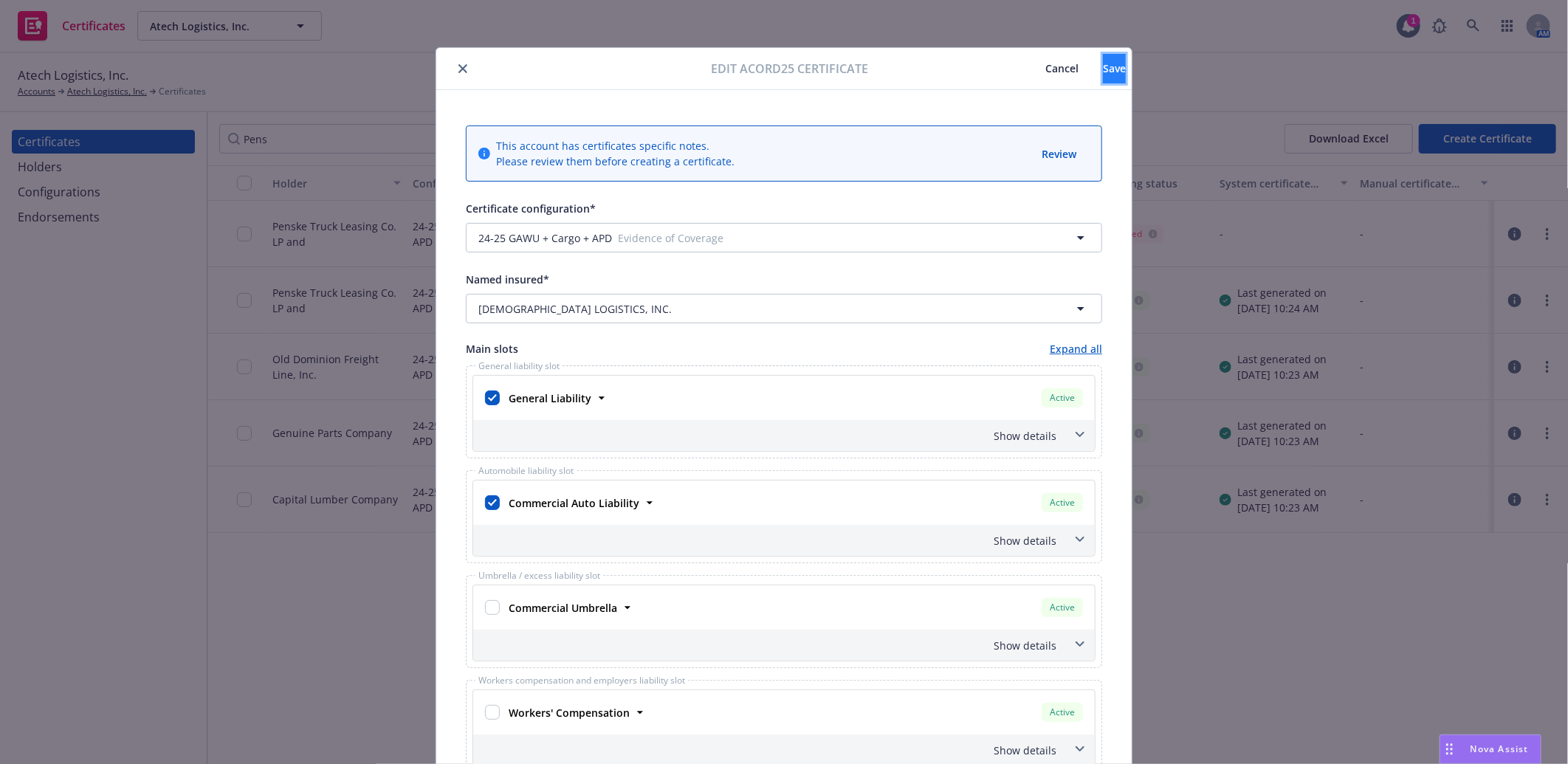
click at [1103, 71] on span "Save" at bounding box center [1114, 68] width 23 height 14
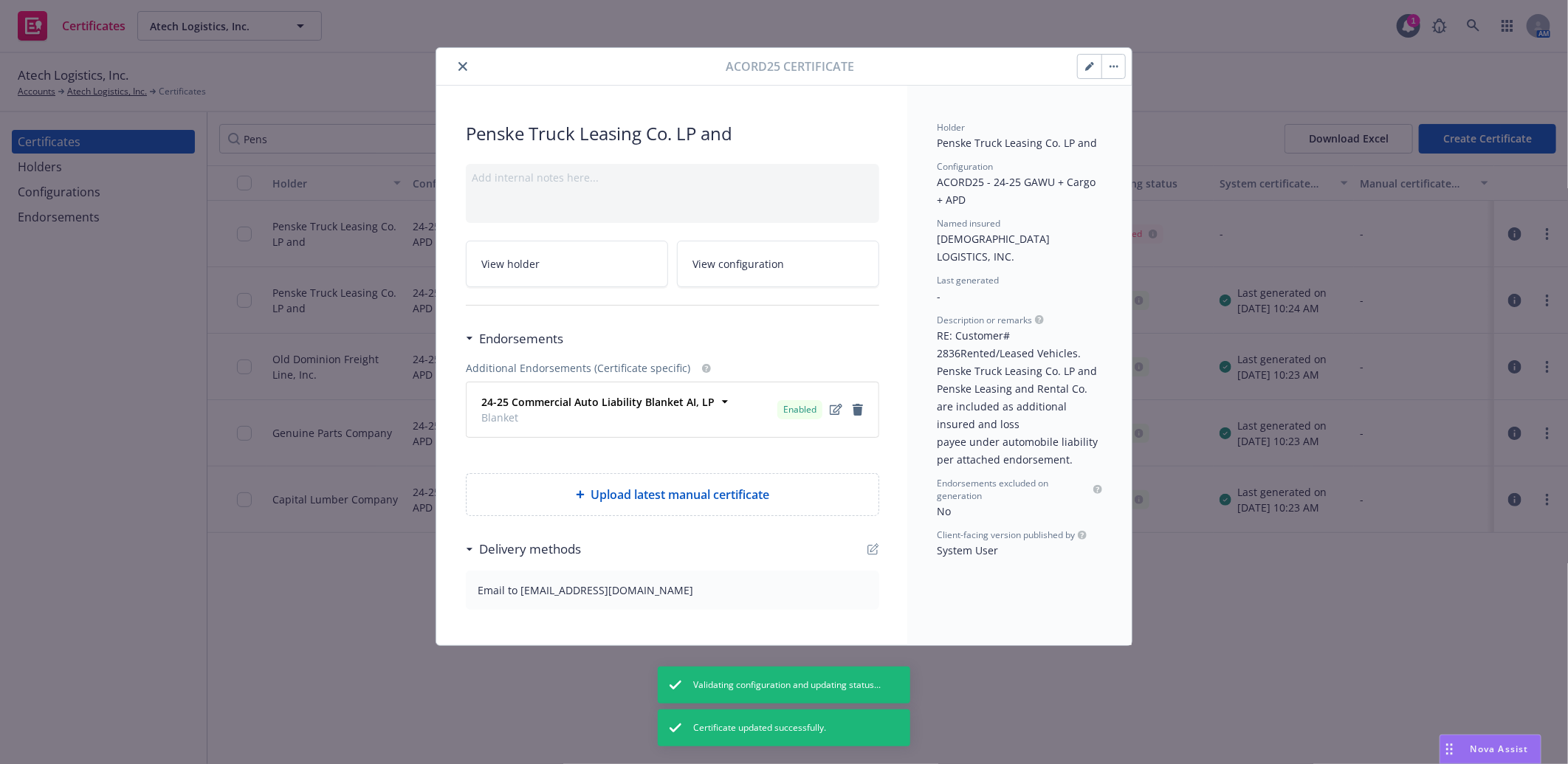
click at [1112, 62] on button "button" at bounding box center [1112, 66] width 23 height 23
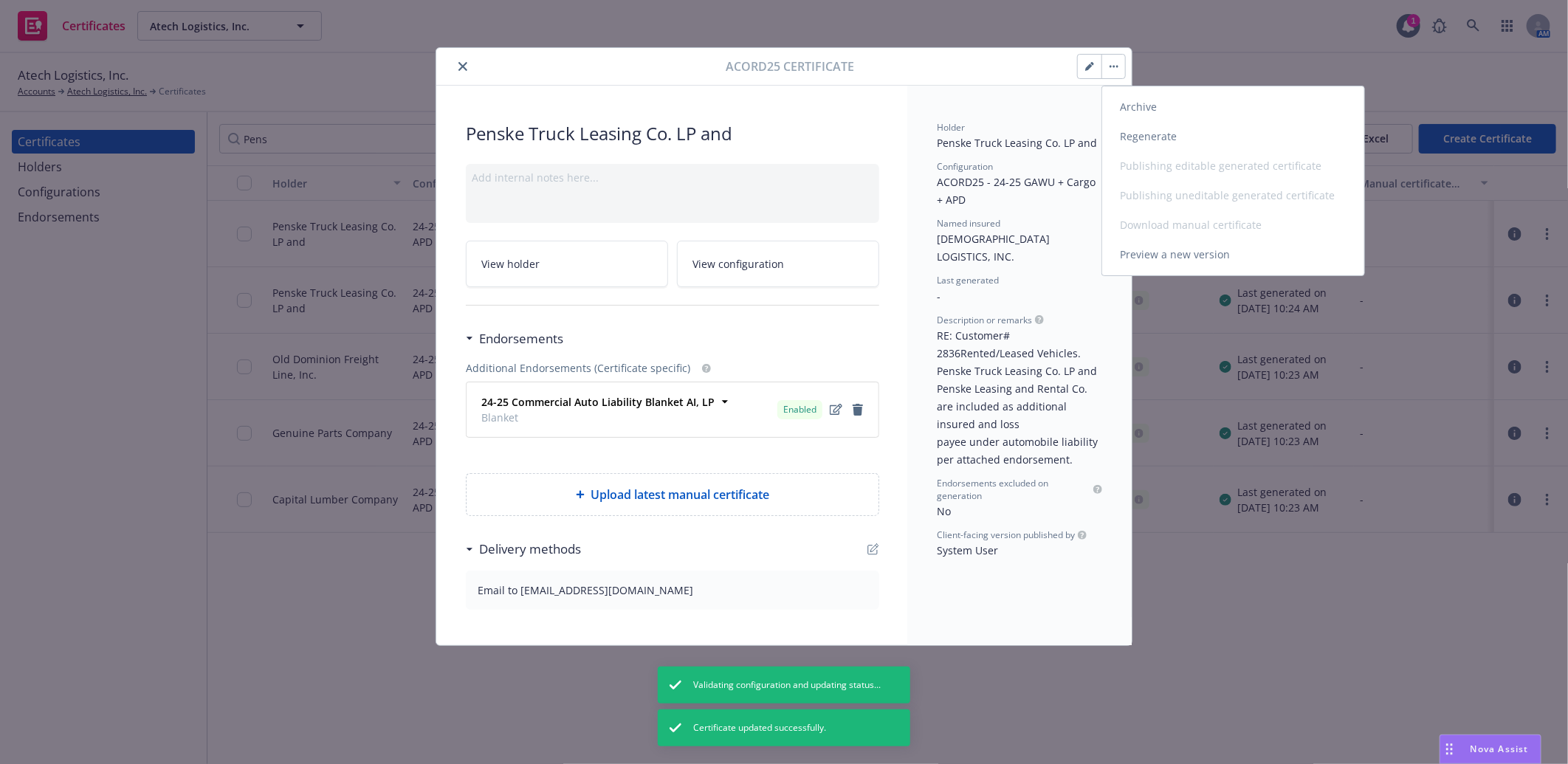
click at [1146, 135] on link "Regenerate" at bounding box center [1232, 136] width 262 height 30
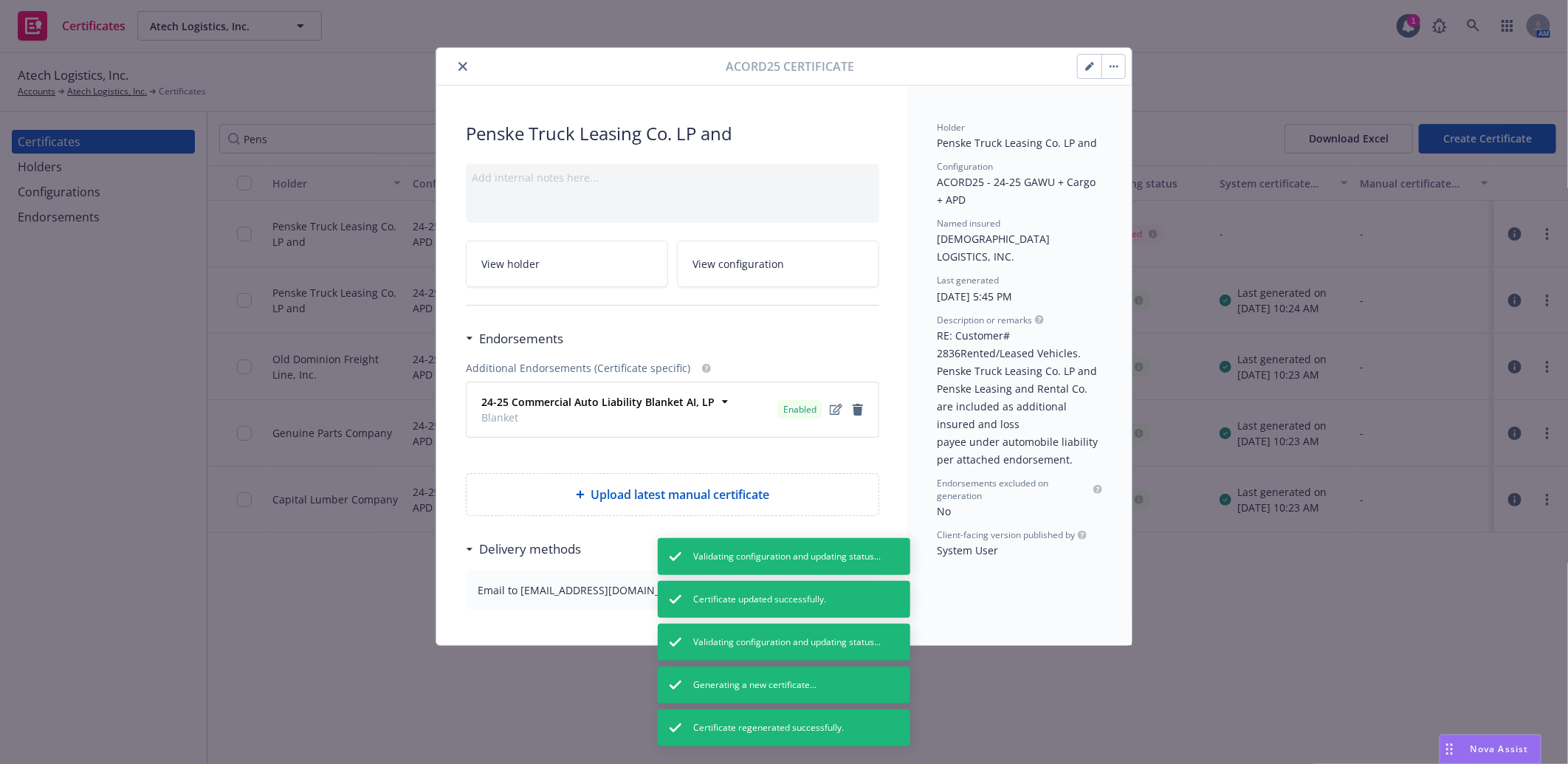
click at [467, 62] on button "close" at bounding box center [463, 66] width 18 height 18
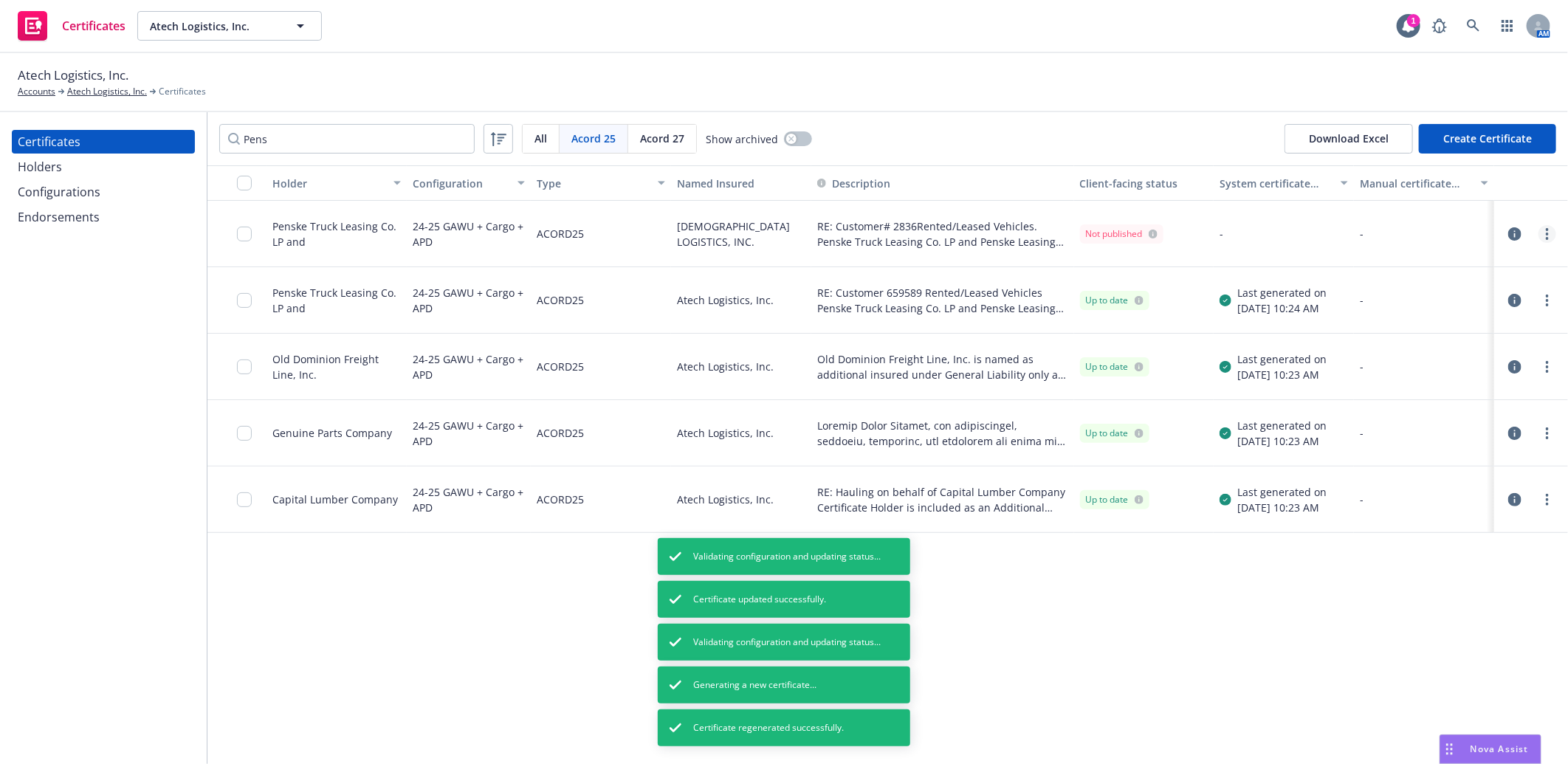
click at [1548, 232] on circle "more" at bounding box center [1547, 234] width 3 height 3
click at [1388, 322] on link "Regenerate" at bounding box center [1437, 324] width 236 height 30
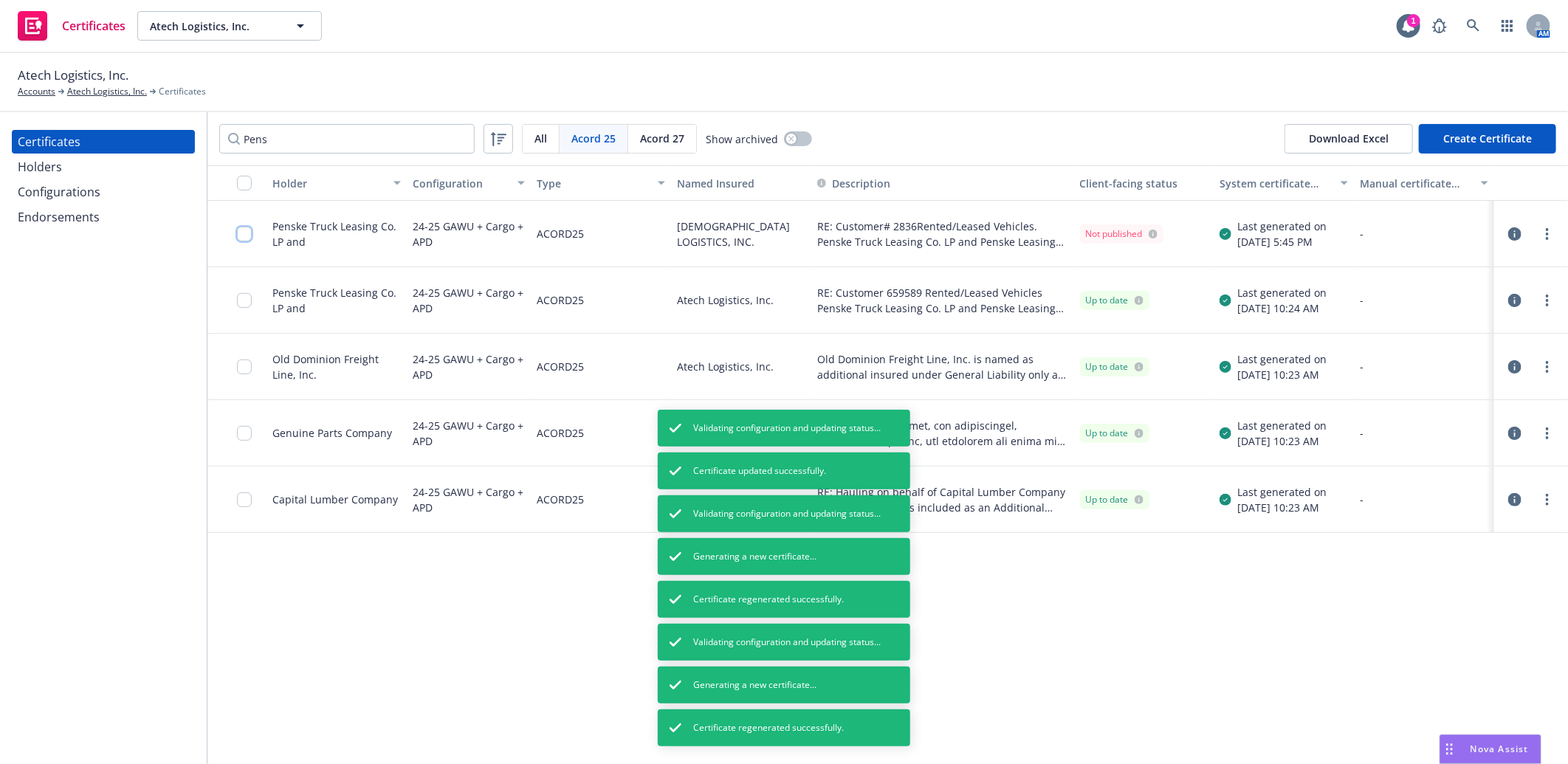
click at [239, 235] on input "checkbox" at bounding box center [244, 234] width 15 height 15
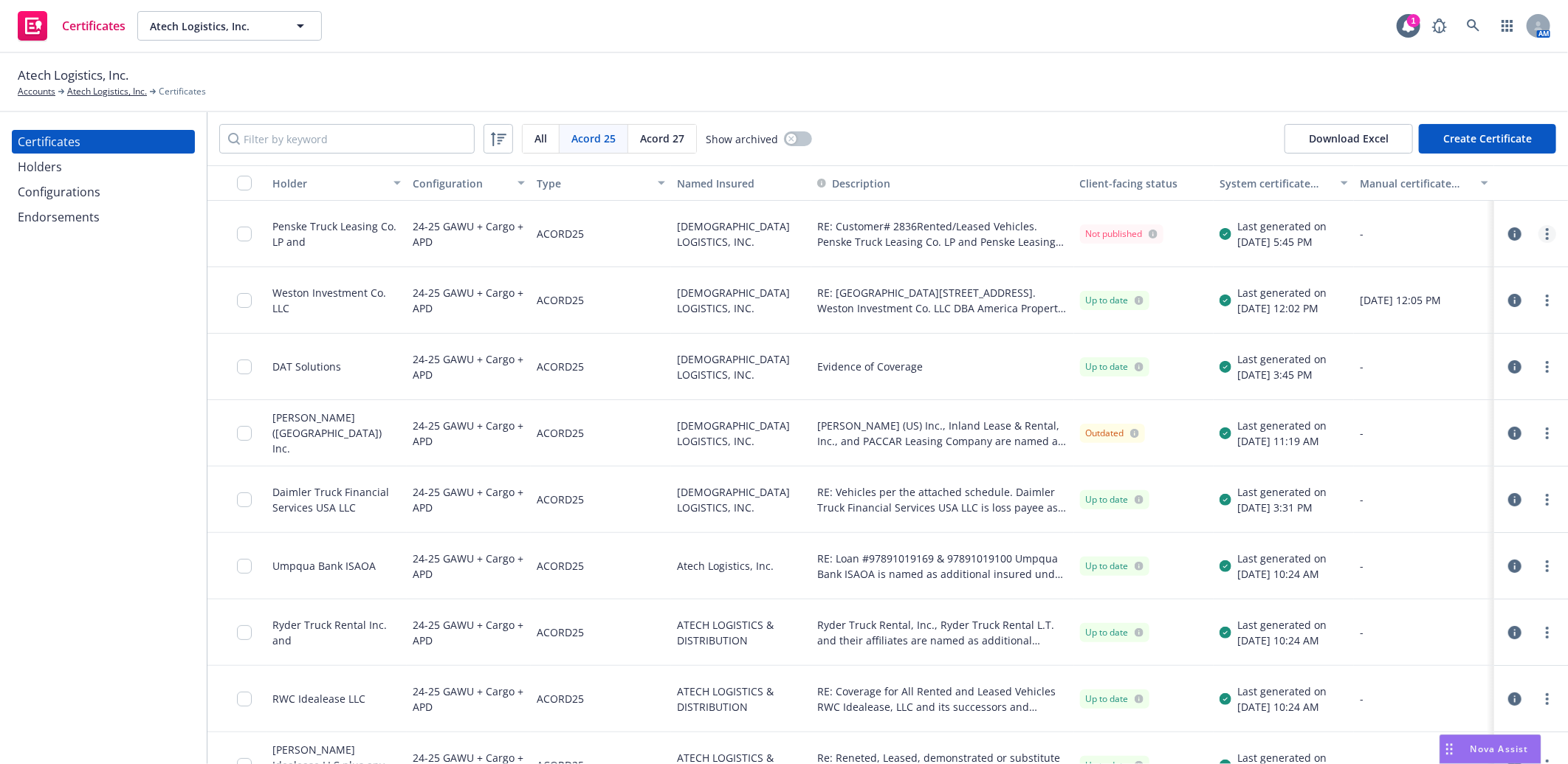
click at [1545, 232] on circle "more" at bounding box center [1547, 234] width 3 height 3
click at [240, 232] on input "checkbox" at bounding box center [244, 234] width 15 height 15
click at [1545, 235] on icon "more" at bounding box center [1547, 234] width 3 height 12
click at [1450, 437] on link "Download uneditable generated certificate" at bounding box center [1425, 441] width 236 height 30
click at [1508, 231] on icon "button" at bounding box center [1515, 234] width 13 height 13
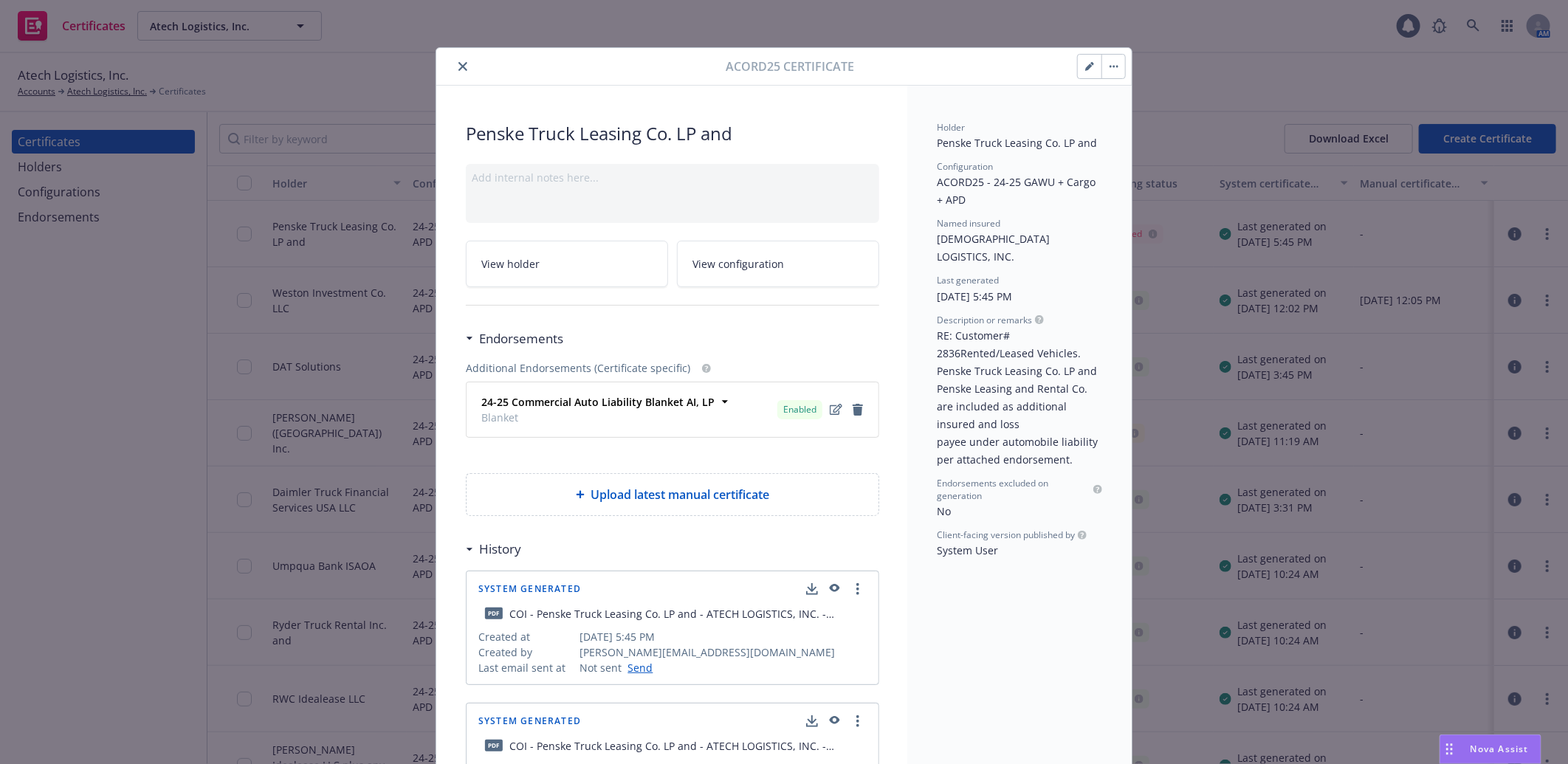
click at [1085, 65] on icon "button" at bounding box center [1088, 67] width 7 height 7
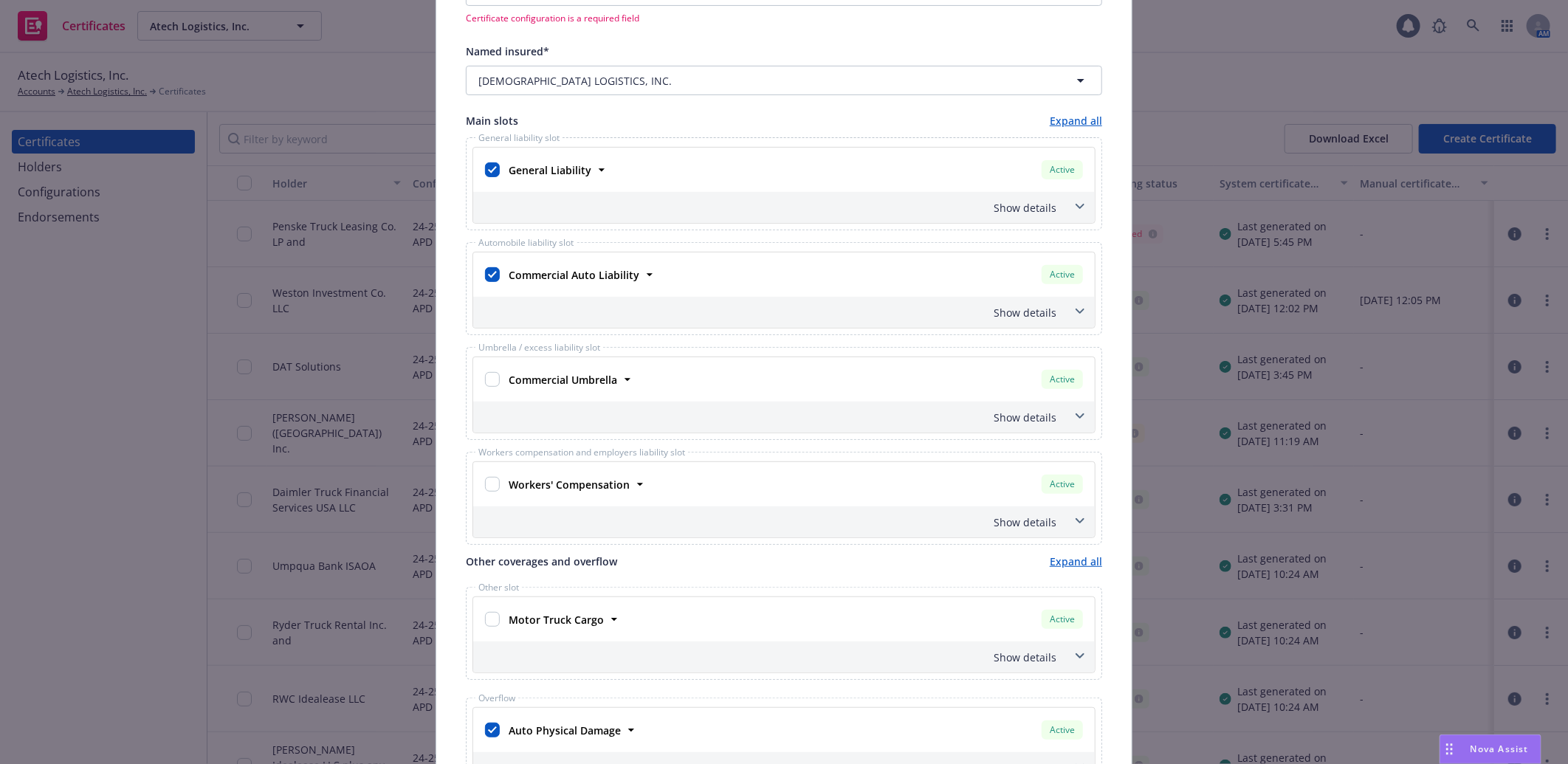
scroll to position [328, 0]
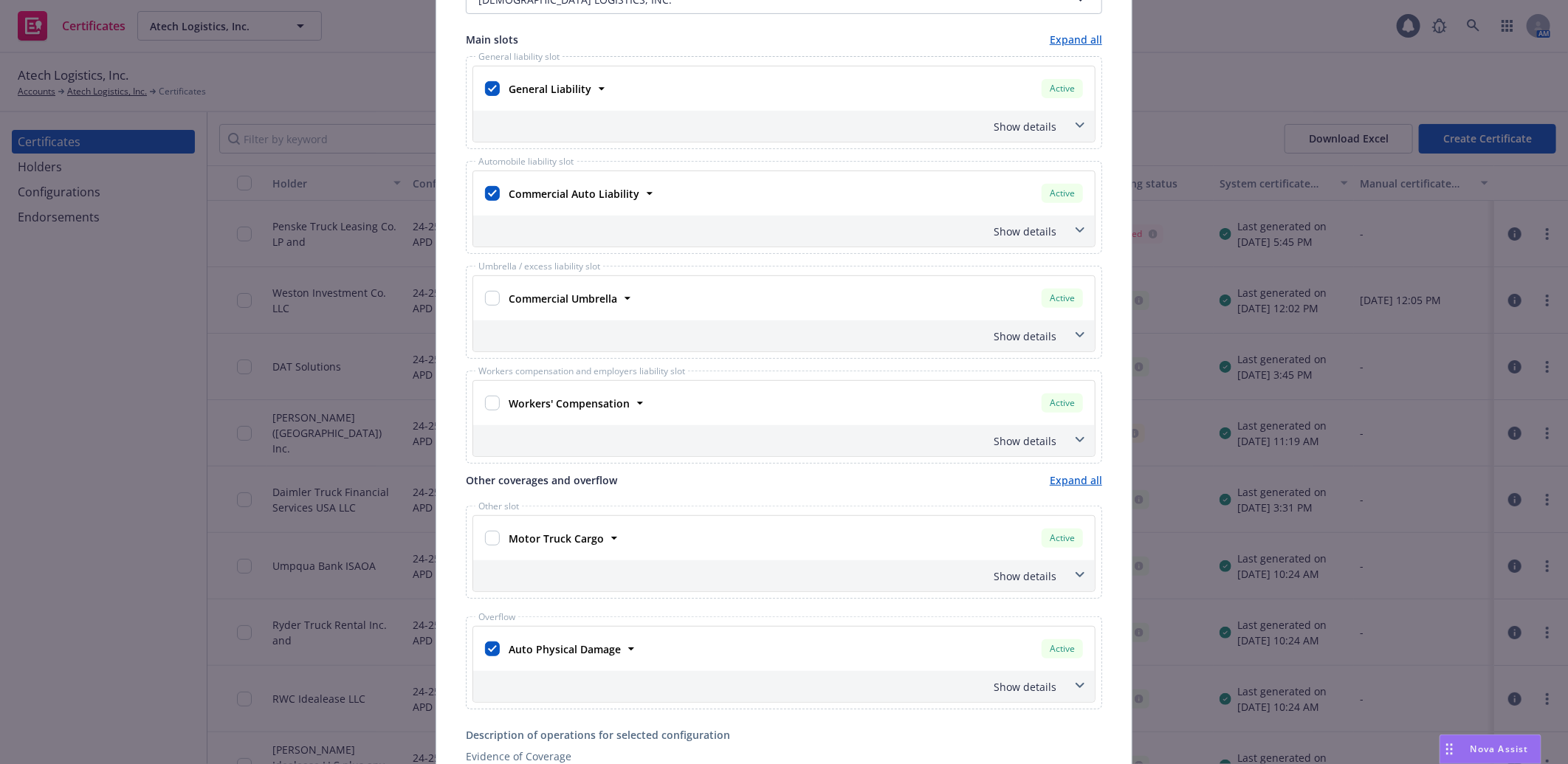
click at [1024, 222] on div "Show details" at bounding box center [784, 231] width 621 height 31
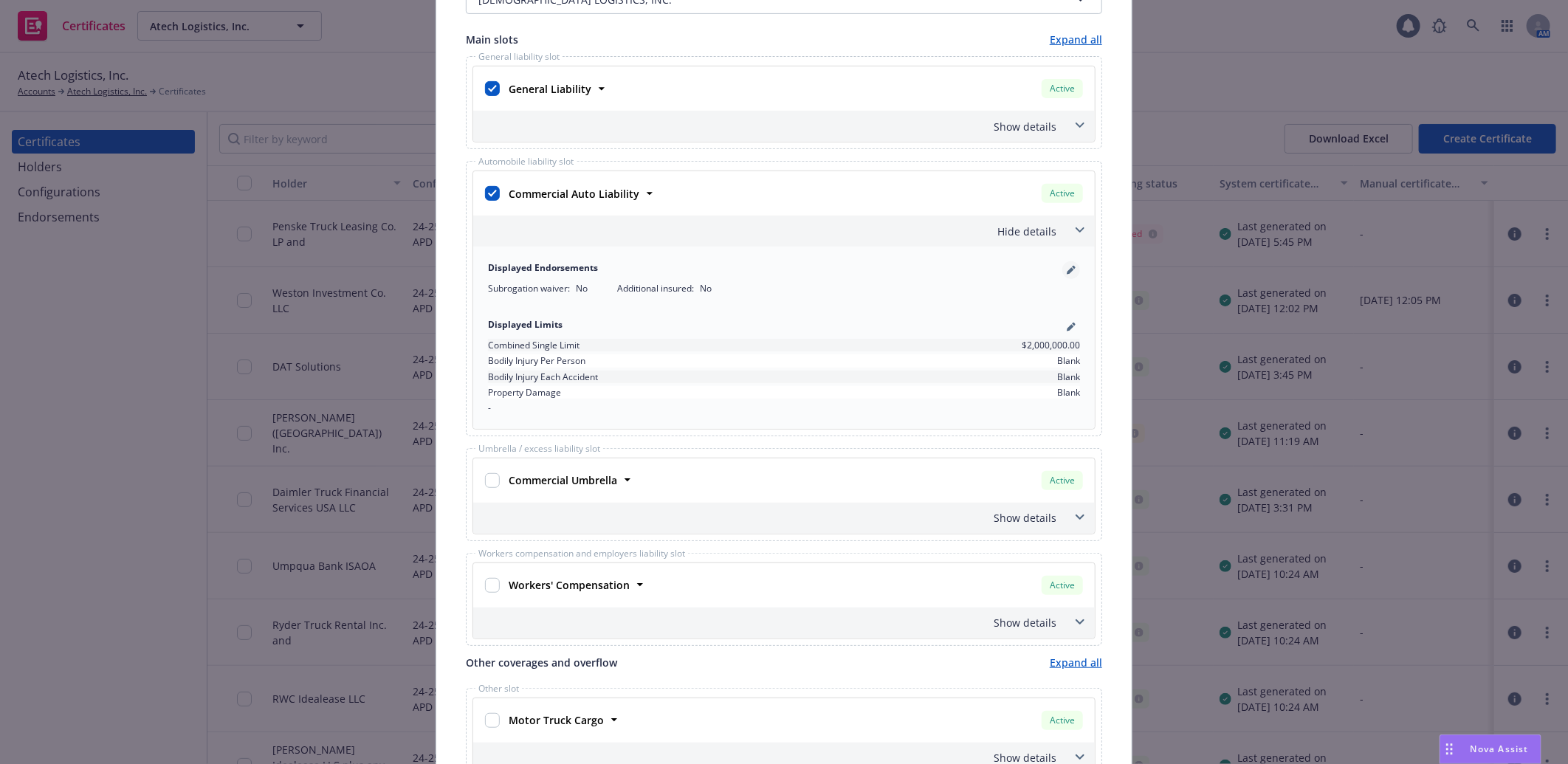
click at [1066, 272] on icon "pencil" at bounding box center [1070, 269] width 9 height 9
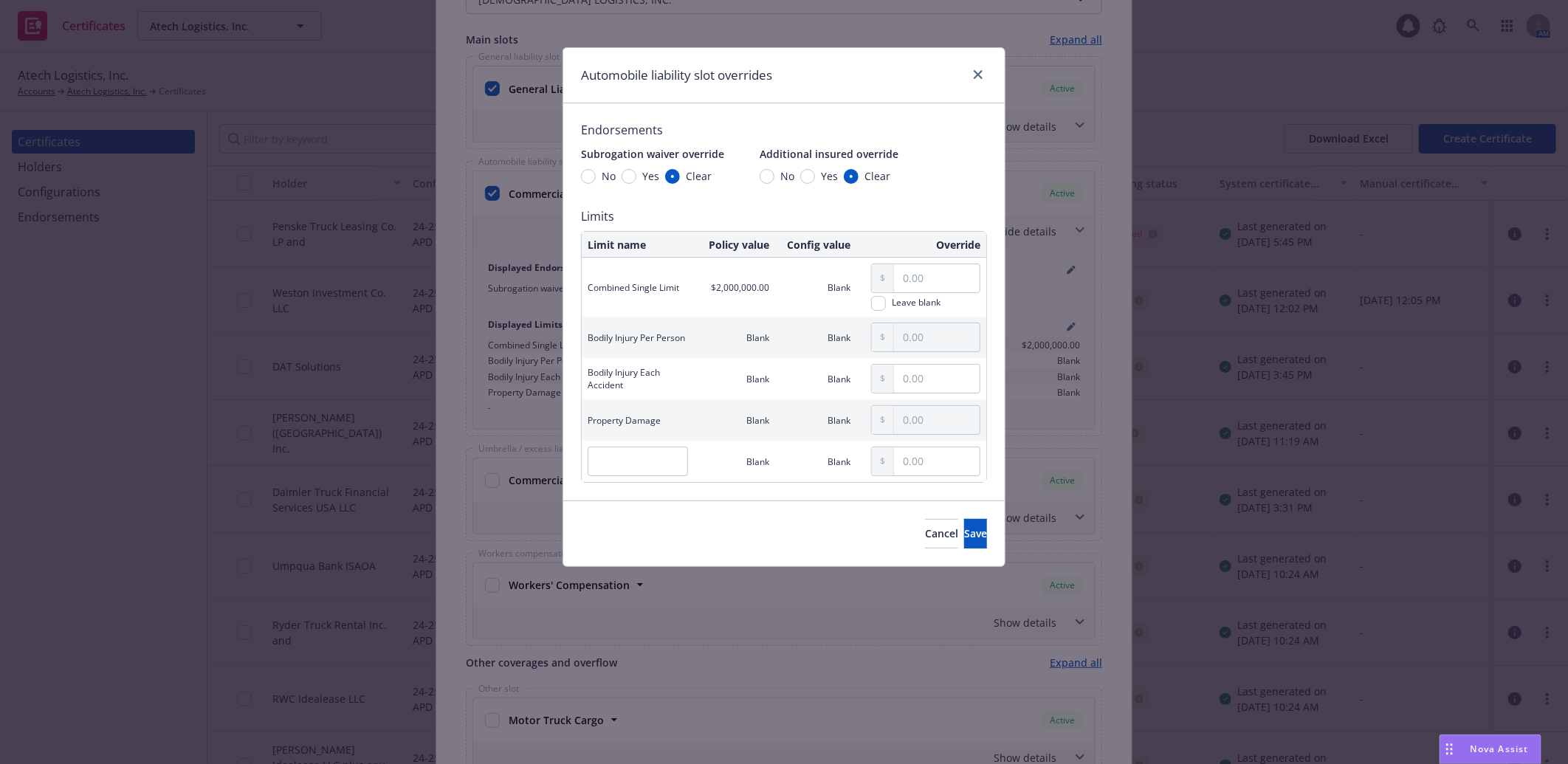
click at [795, 175] on div "No Yes Clear" at bounding box center [825, 176] width 131 height 15
click at [806, 177] on input "Yes" at bounding box center [807, 177] width 15 height 15
radio input "true"
click at [964, 528] on span "Save" at bounding box center [975, 532] width 23 height 14
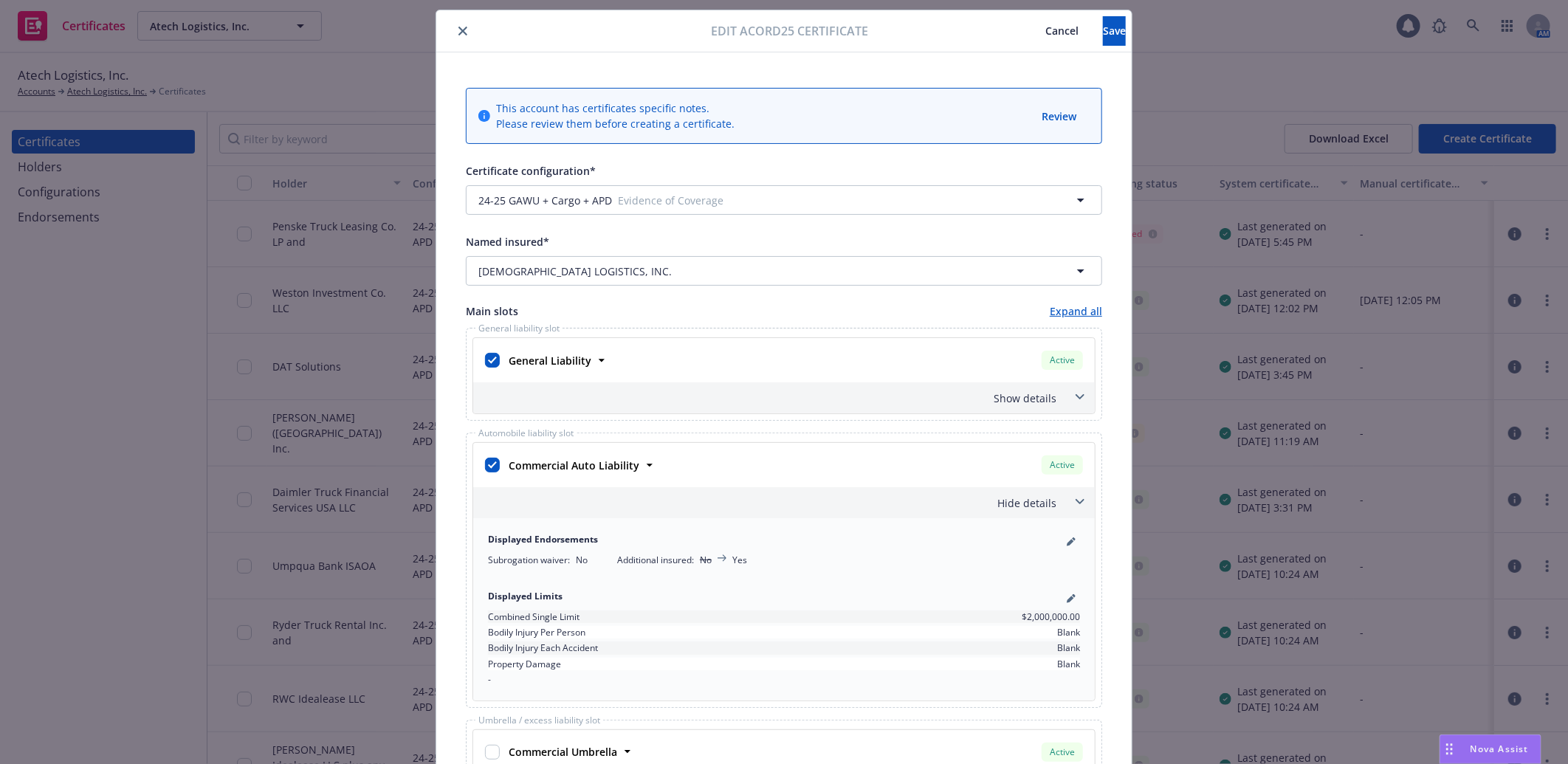
scroll to position [0, 0]
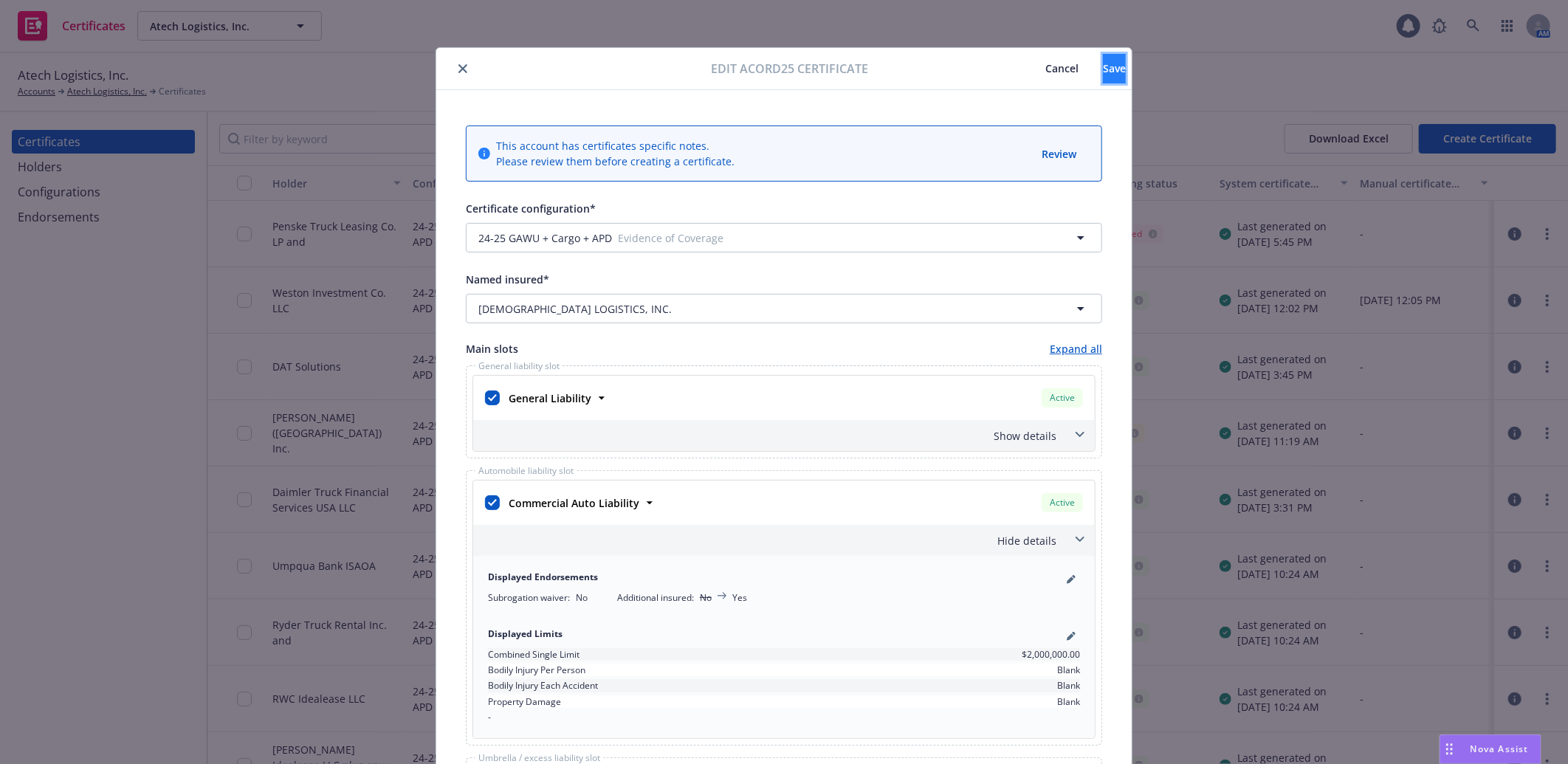
click at [1103, 68] on span "Save" at bounding box center [1114, 68] width 23 height 14
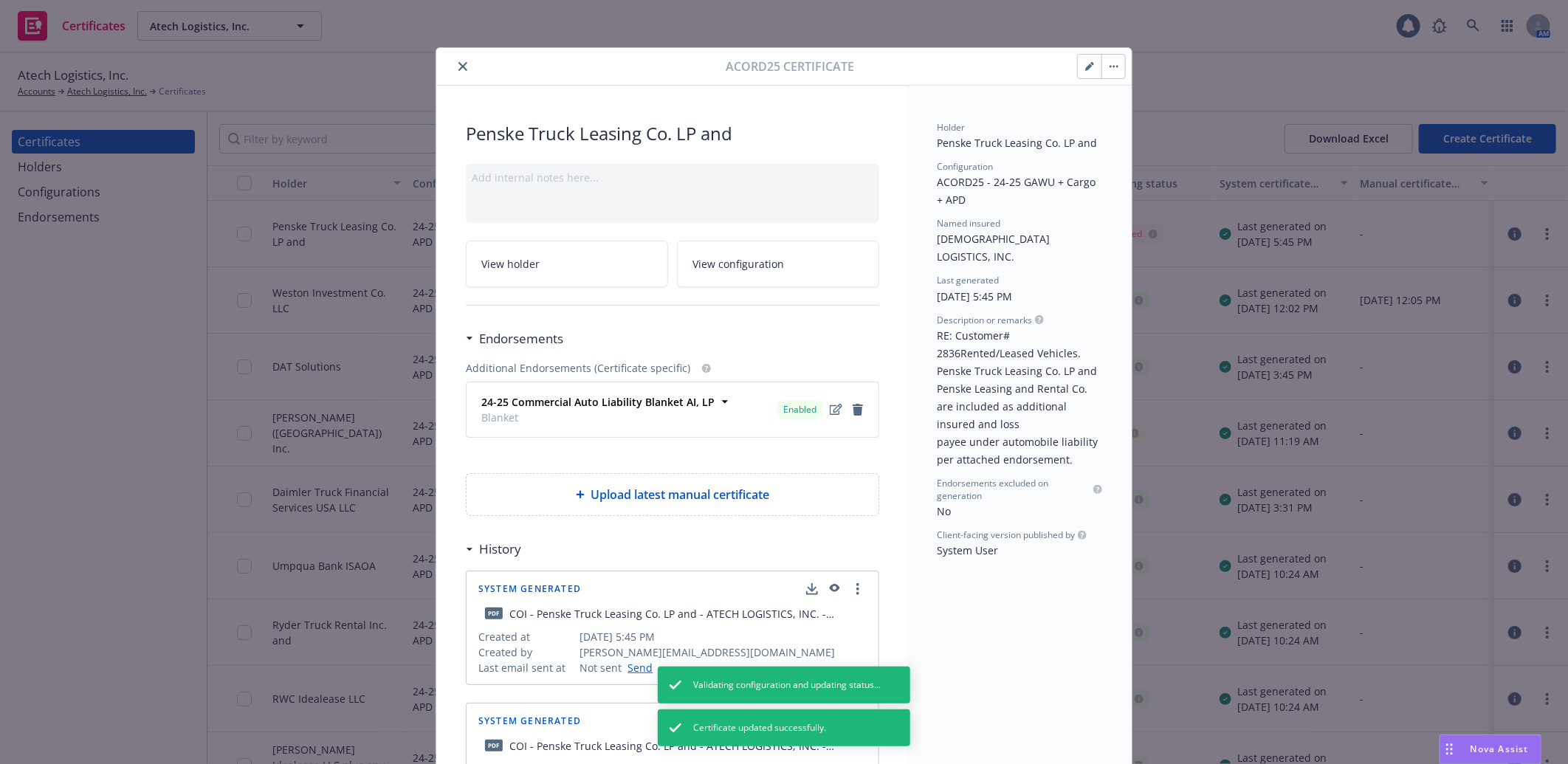
click at [1110, 65] on icon "button" at bounding box center [1113, 67] width 9 height 3
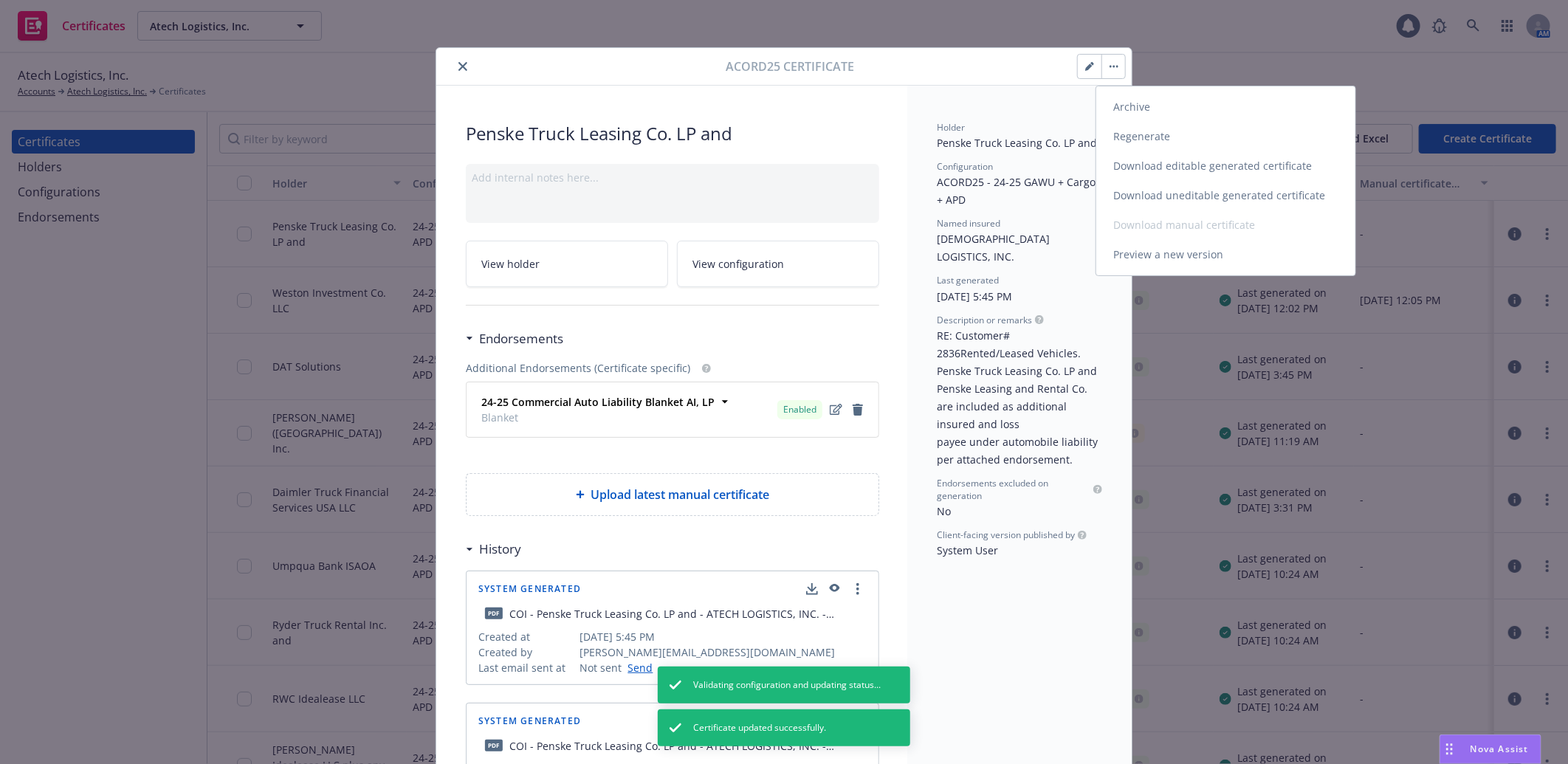
click at [1152, 137] on link "Regenerate" at bounding box center [1225, 136] width 259 height 30
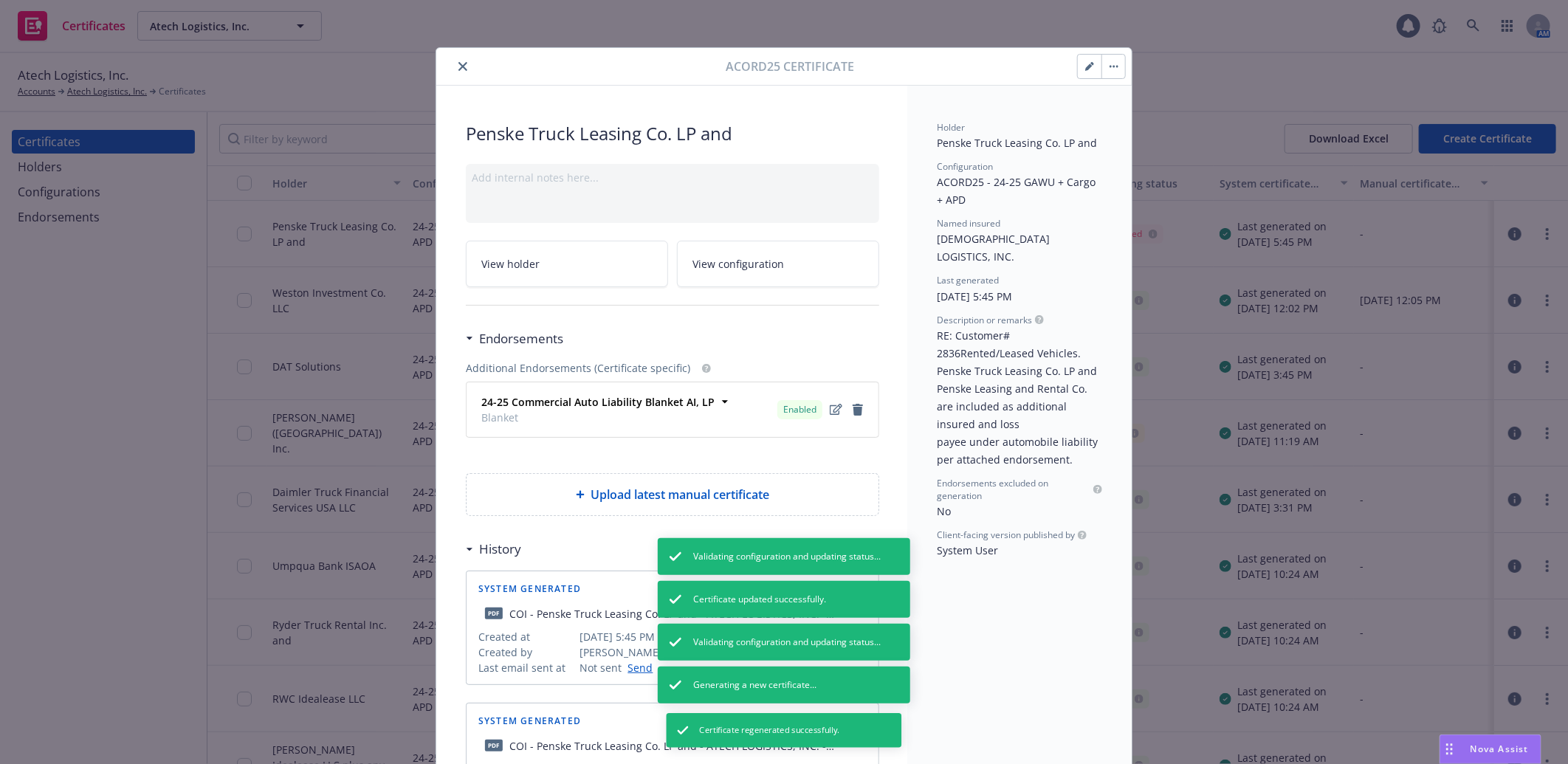
click at [458, 69] on icon "close" at bounding box center [462, 66] width 9 height 9
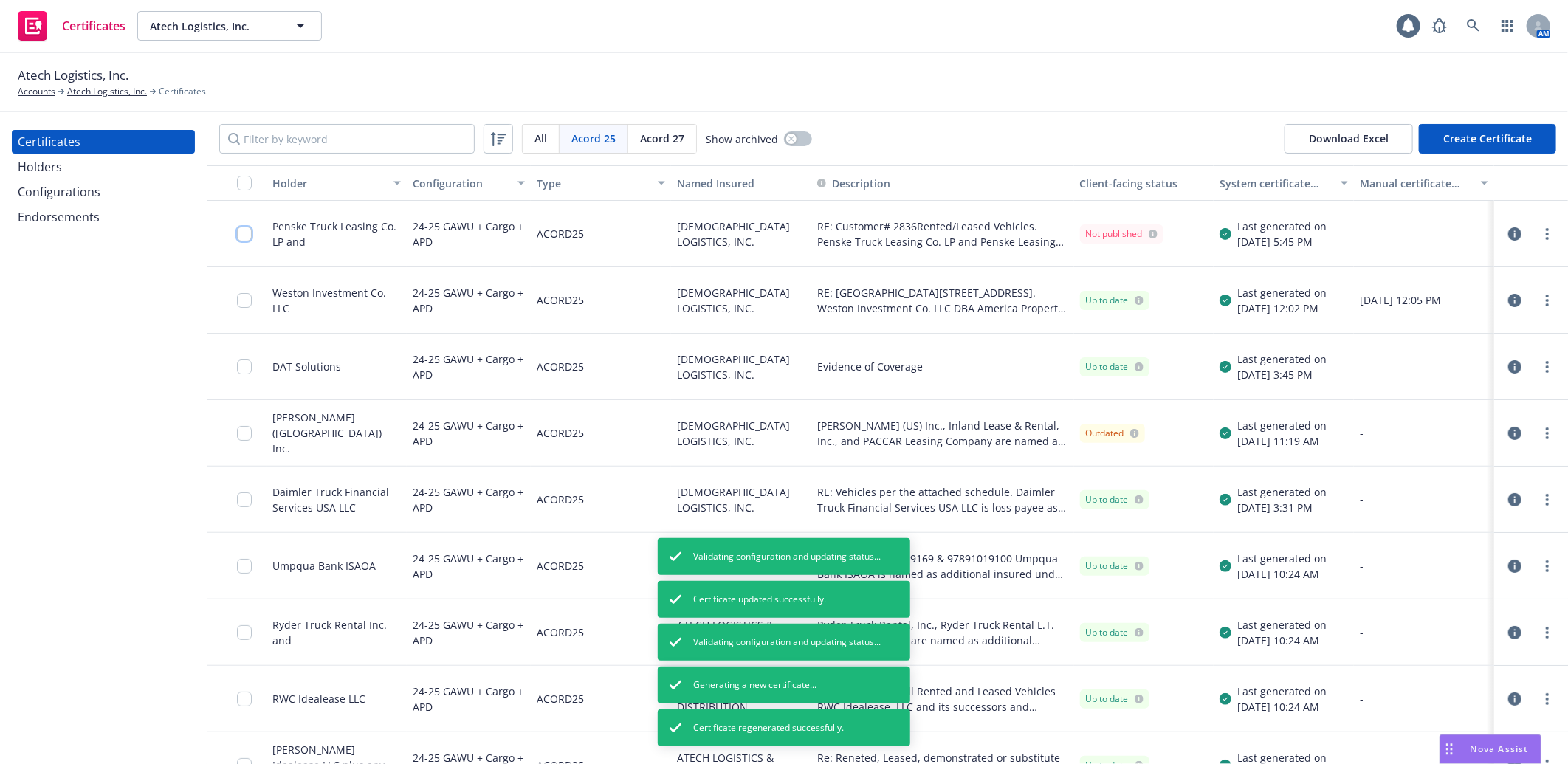
click at [247, 232] on input "checkbox" at bounding box center [244, 234] width 15 height 15
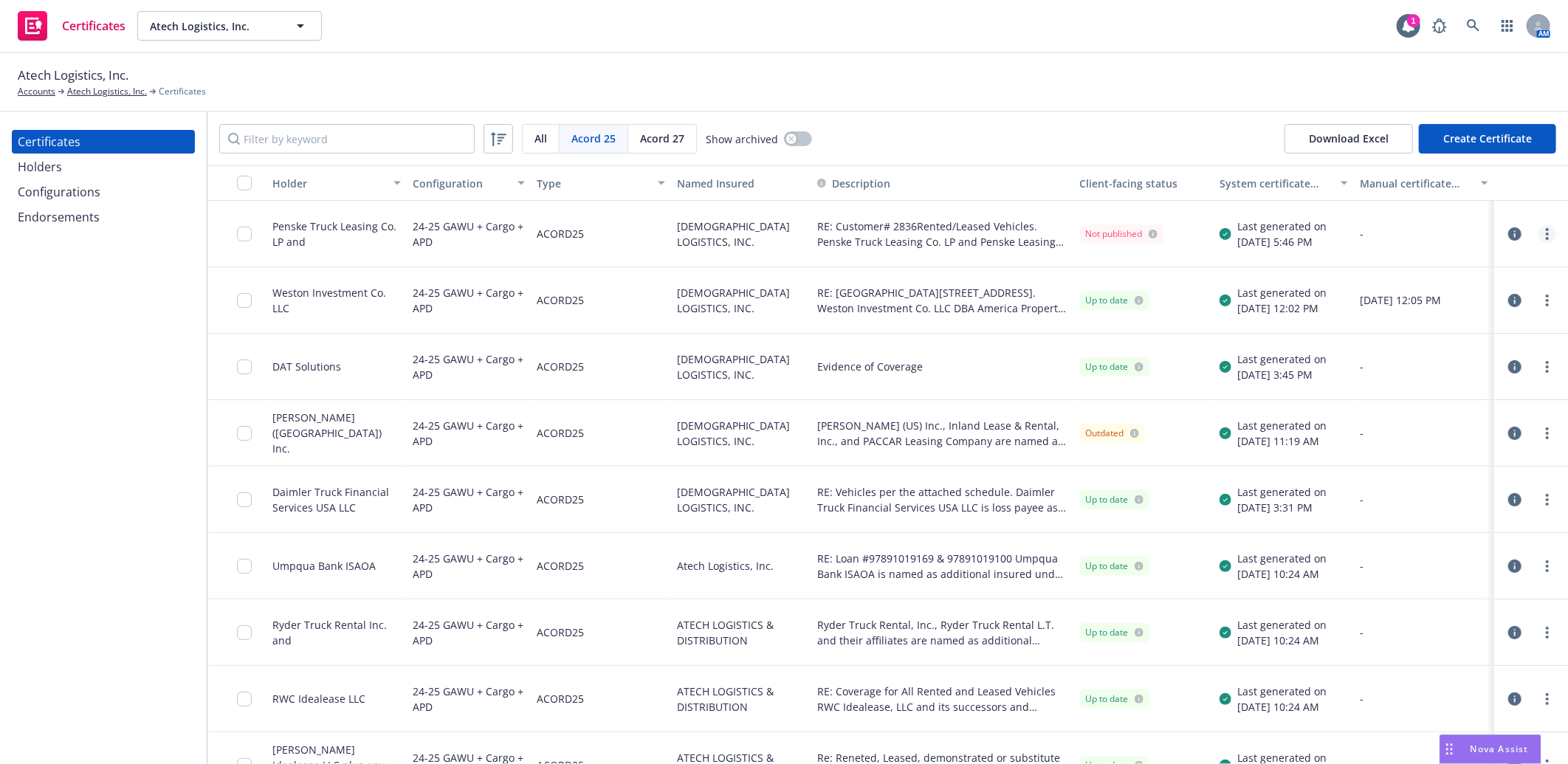
click at [1538, 229] on link "more" at bounding box center [1547, 234] width 18 height 18
drag, startPoint x: 1456, startPoint y: 440, endPoint x: 1404, endPoint y: 411, distance: 59.5
click at [1455, 440] on link "Download uneditable generated certificate" at bounding box center [1425, 441] width 236 height 30
click at [1508, 228] on icon "button" at bounding box center [1515, 234] width 13 height 13
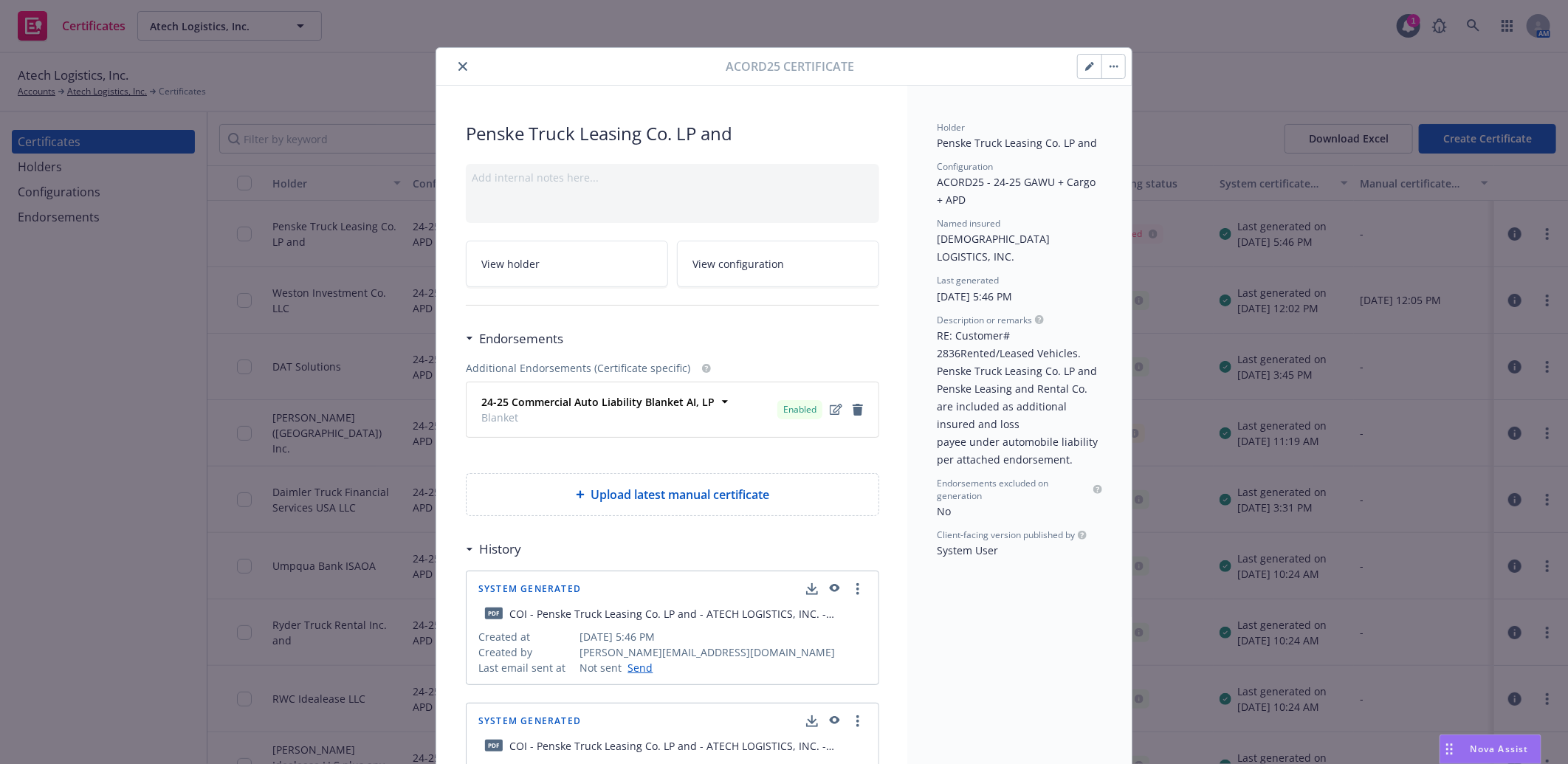
drag, startPoint x: 469, startPoint y: 62, endPoint x: 205, endPoint y: 135, distance: 273.9
click at [469, 62] on div at bounding box center [583, 66] width 283 height 18
click at [458, 63] on icon "close" at bounding box center [462, 66] width 9 height 9
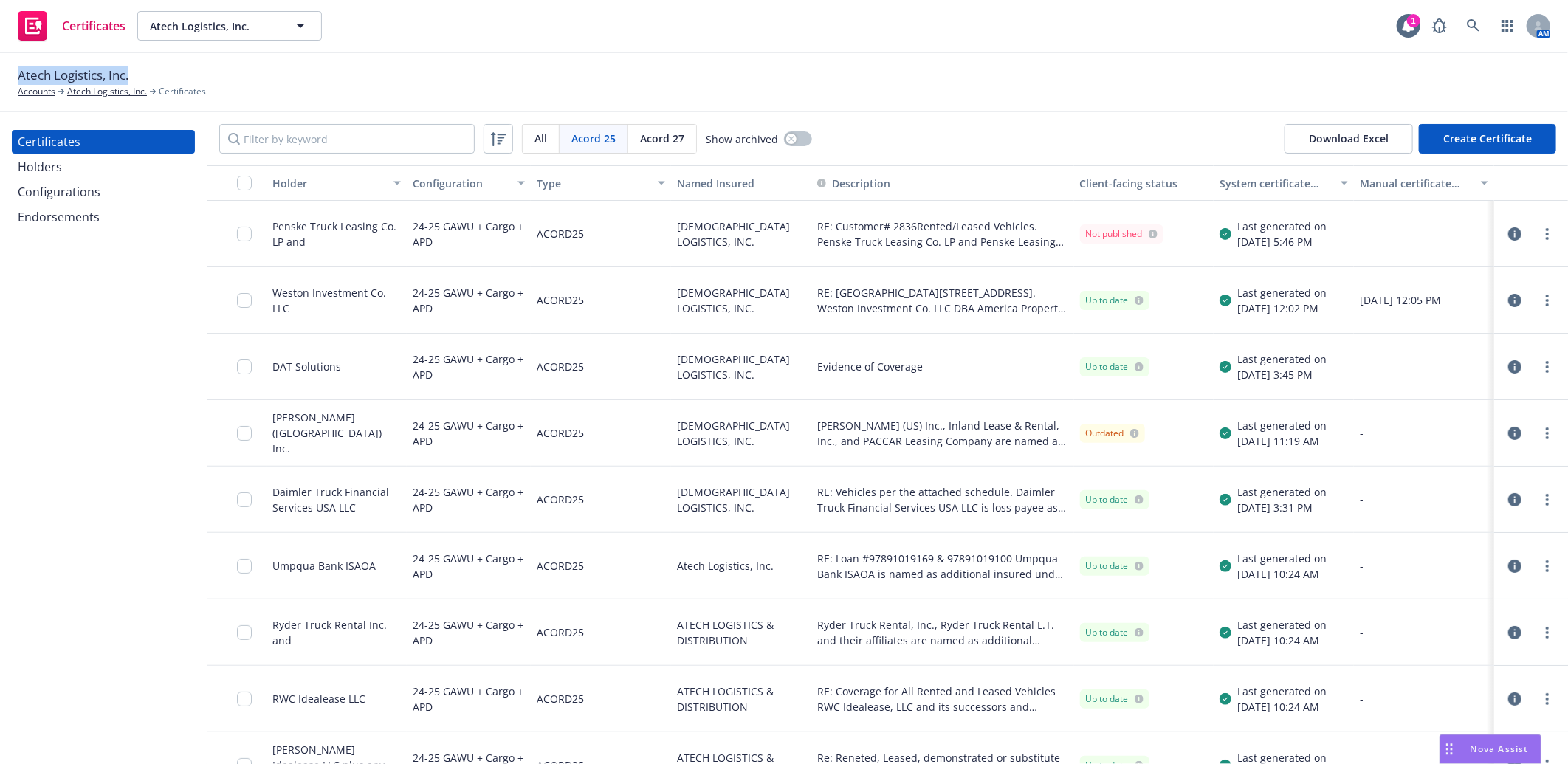
drag, startPoint x: 19, startPoint y: 74, endPoint x: 133, endPoint y: 72, distance: 114.0
click at [133, 72] on div "Atech Logistics, Inc. Accounts Atech Logistics, Inc. Certificates" at bounding box center [111, 81] width 188 height 32
copy span "Atech Logistics, Inc."
click at [71, 194] on div "Configurations" at bounding box center [59, 191] width 82 height 23
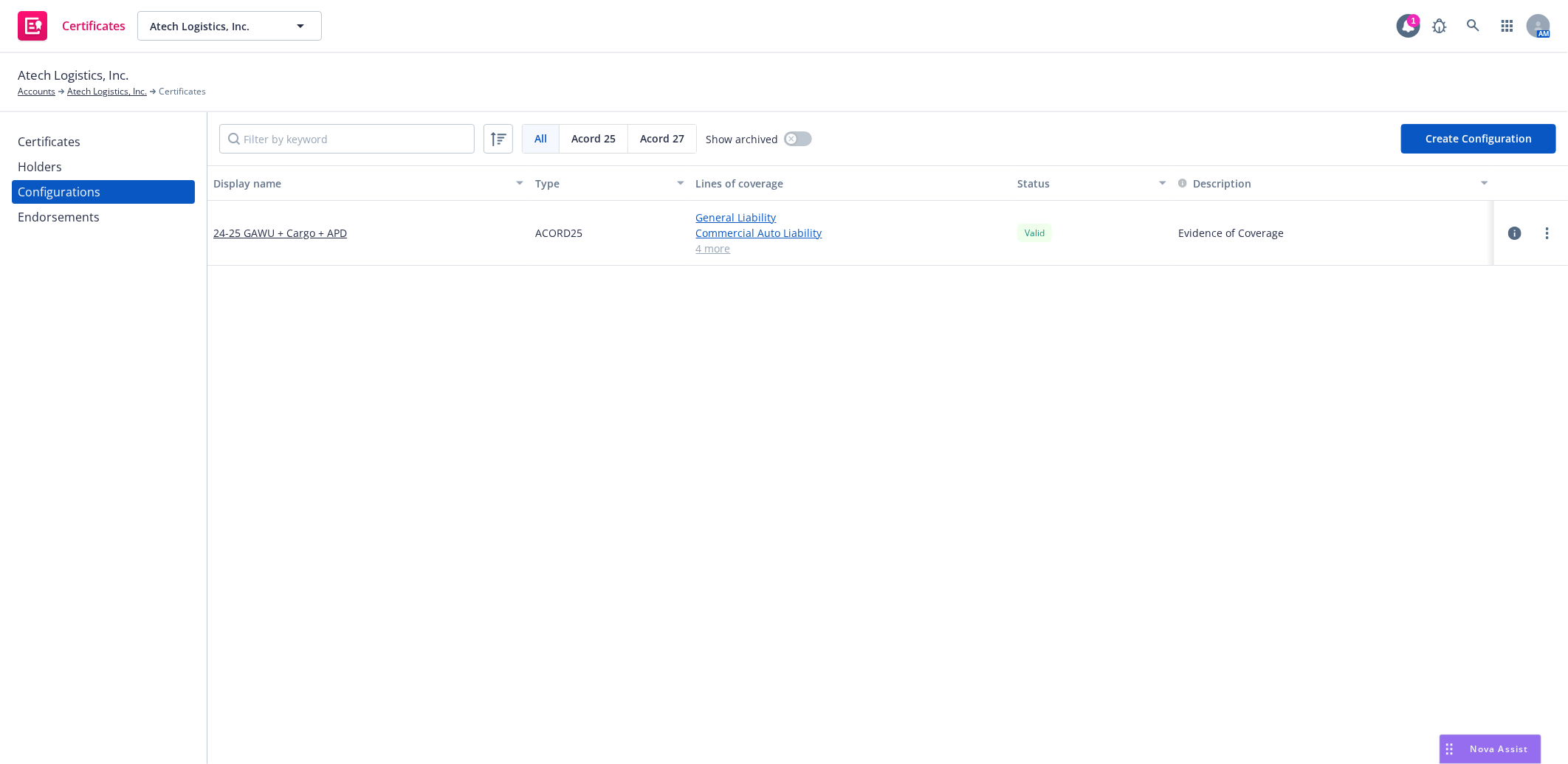
click at [665, 136] on span "Acord 27" at bounding box center [661, 138] width 44 height 15
click at [1481, 135] on button "Create Configuration" at bounding box center [1478, 139] width 155 height 30
select select "ACORD27"
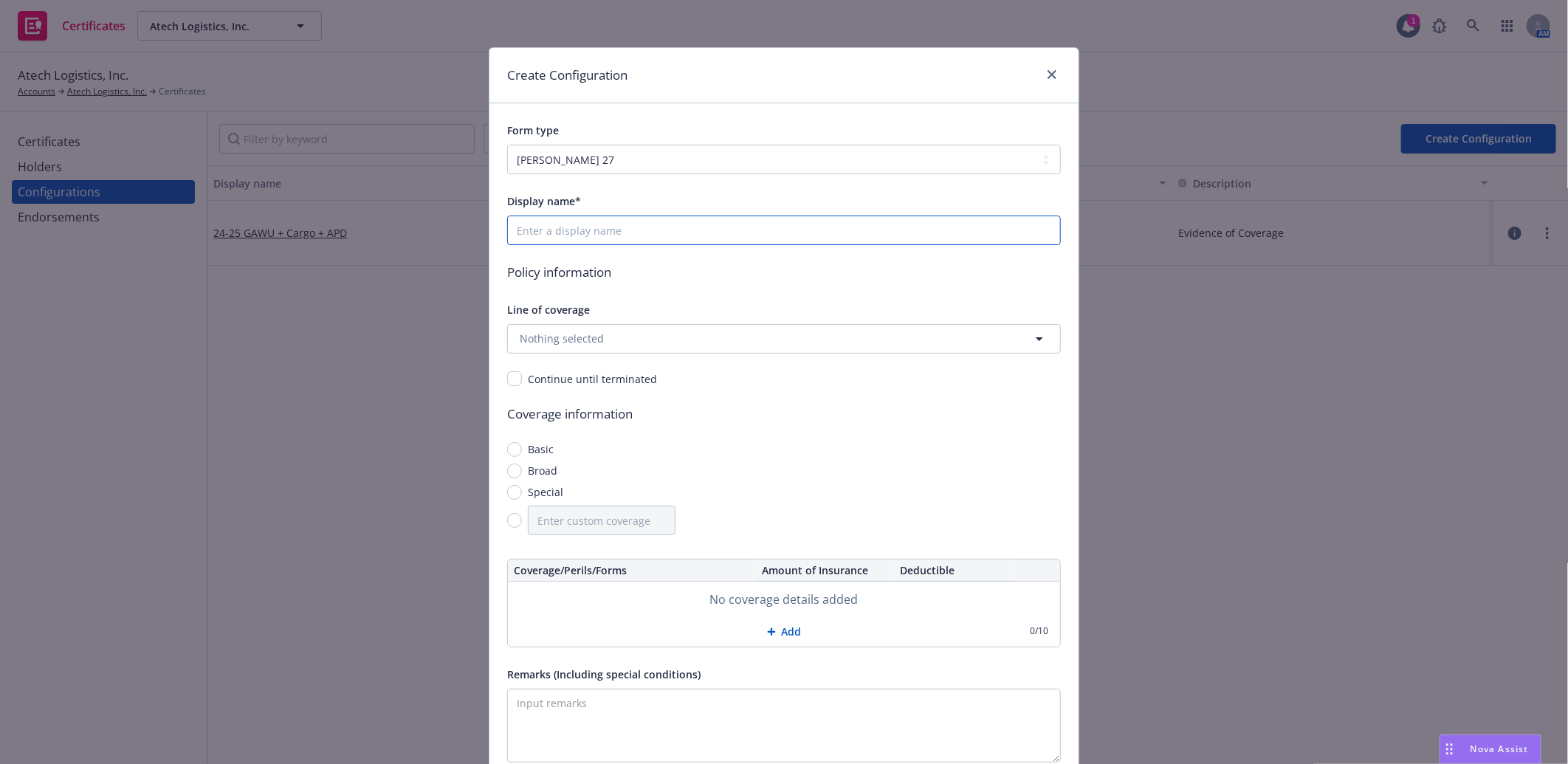
click at [596, 232] on input "Display name*" at bounding box center [784, 230] width 553 height 30
click at [579, 227] on input "Display name*" at bounding box center [784, 230] width 553 height 30
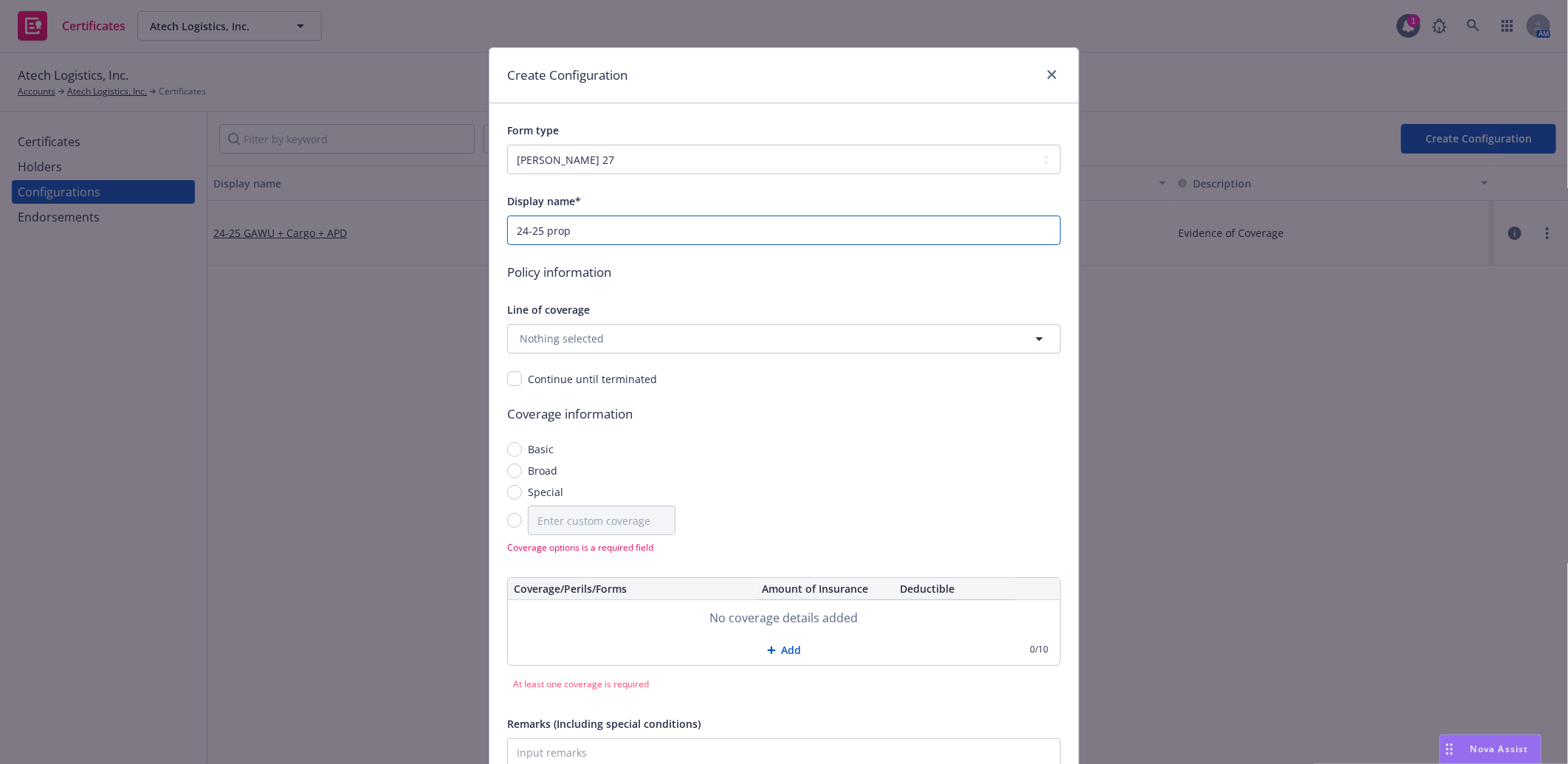
click at [543, 235] on input "24-25 prop" at bounding box center [784, 230] width 553 height 30
type input "24-25 Prop"
click at [578, 340] on span "Nothing selected" at bounding box center [561, 338] width 84 height 15
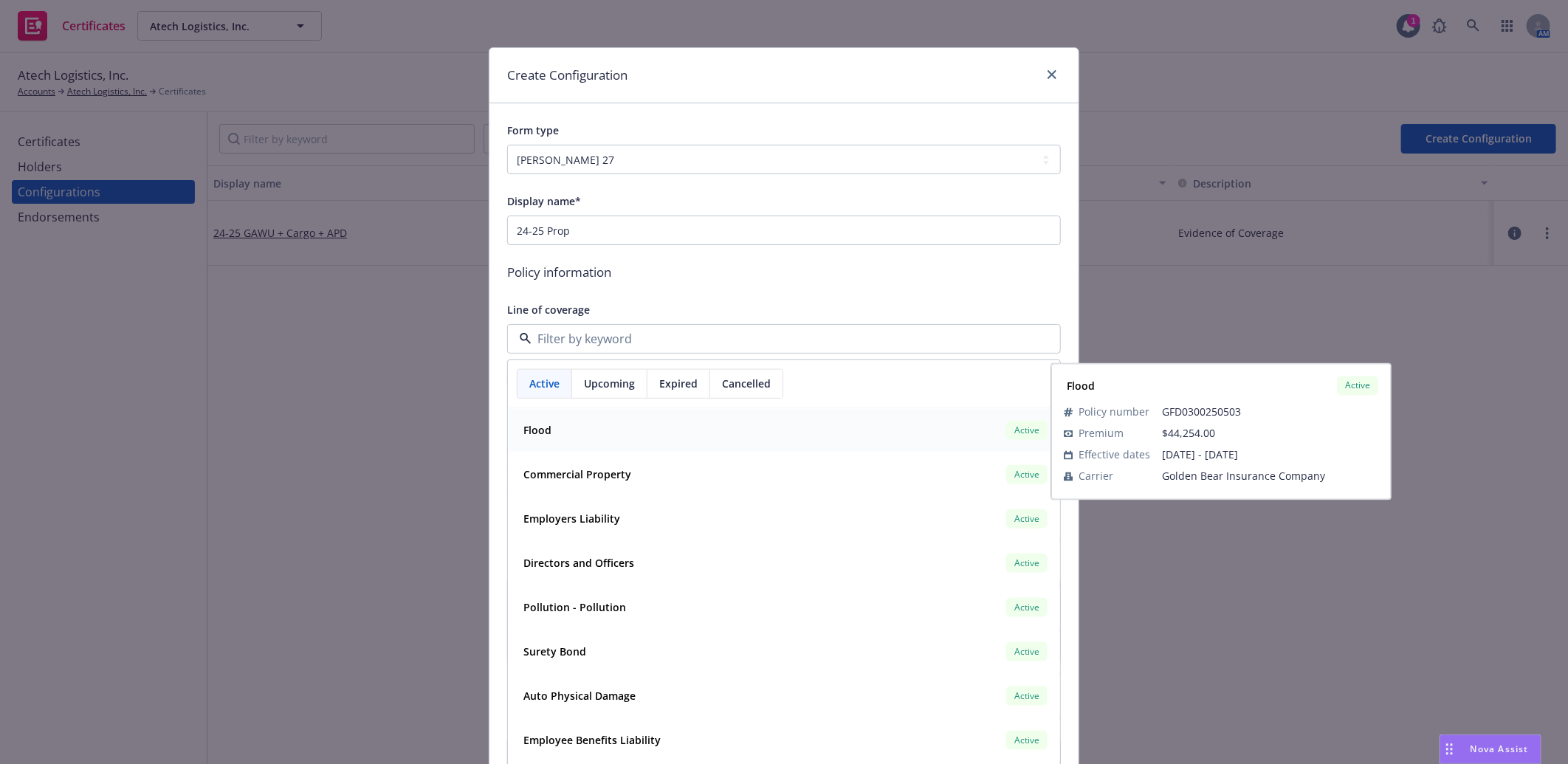
click at [616, 376] on span "Upcoming" at bounding box center [609, 383] width 51 height 15
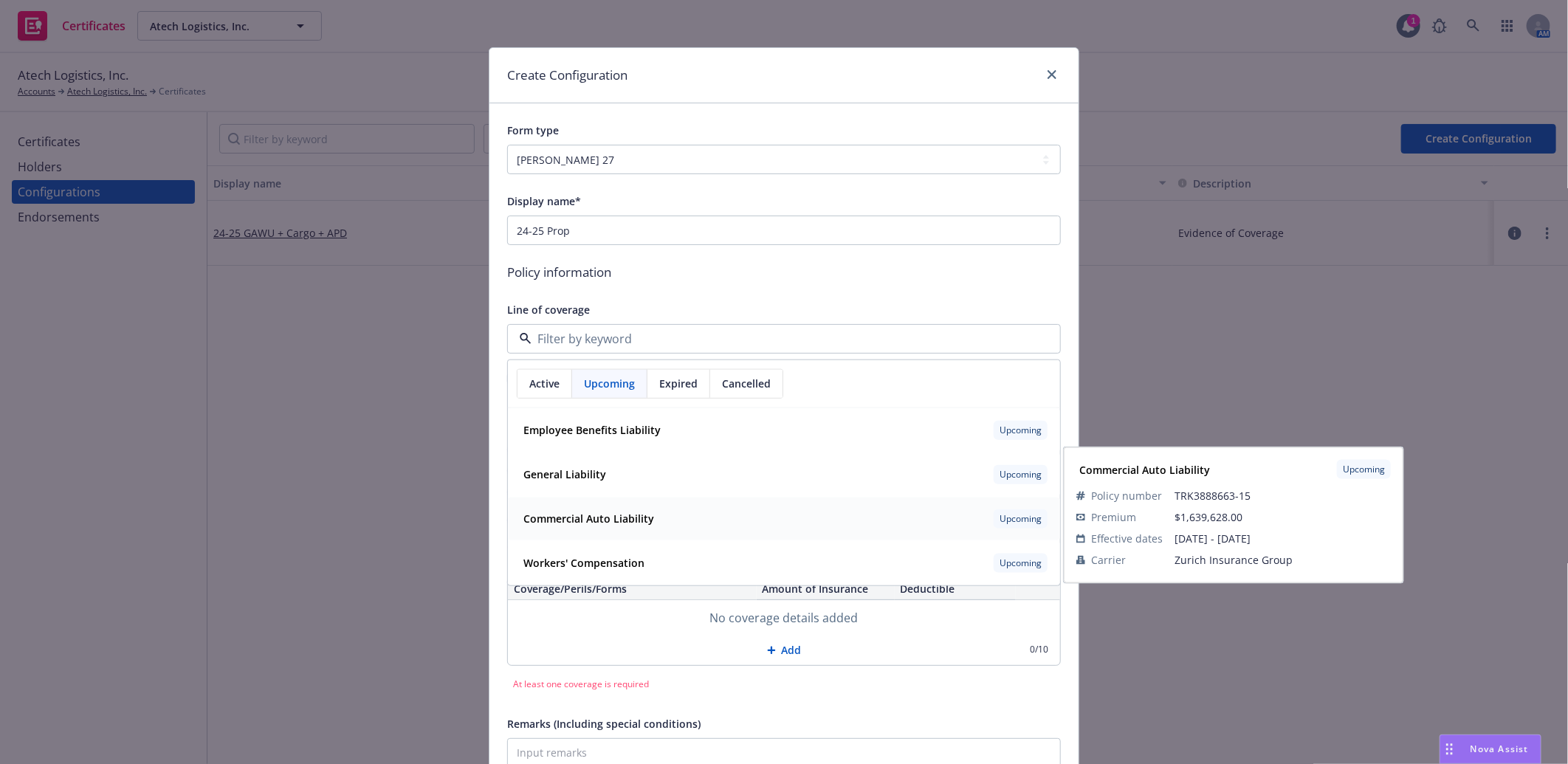
scroll to position [82, 0]
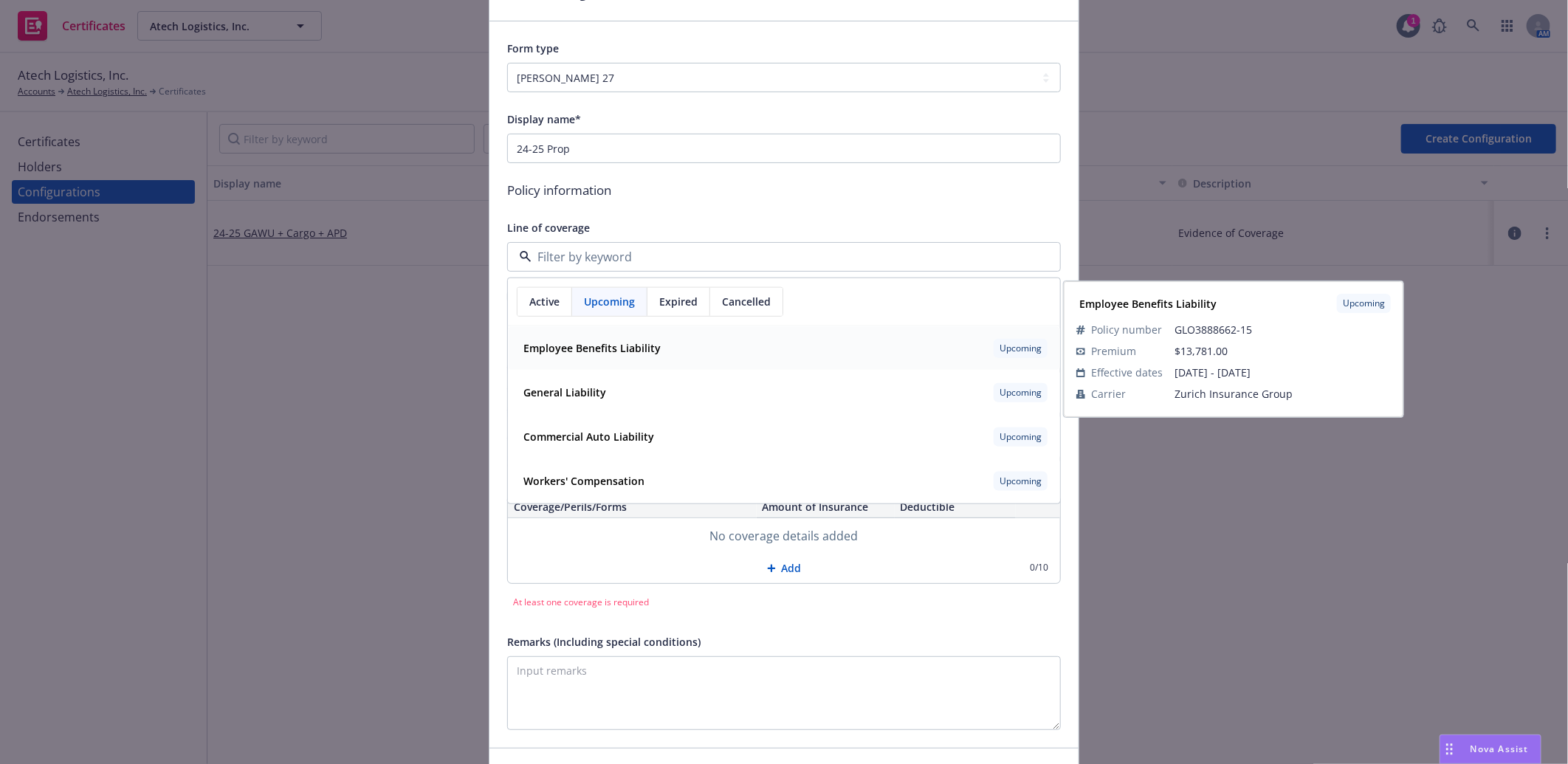
click at [537, 300] on span "Active" at bounding box center [544, 301] width 31 height 15
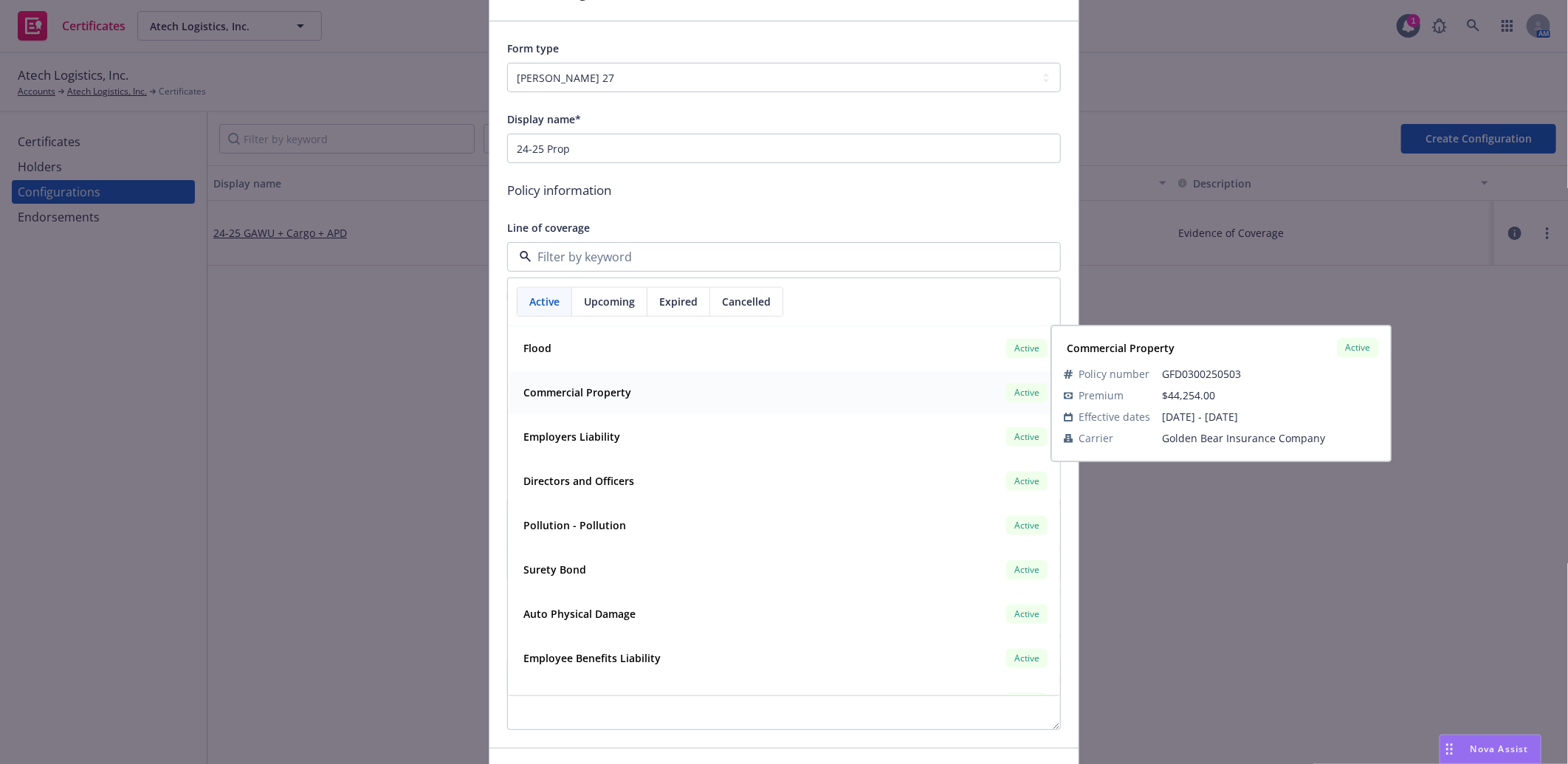
click at [567, 399] on strong "Commercial Property" at bounding box center [578, 392] width 108 height 14
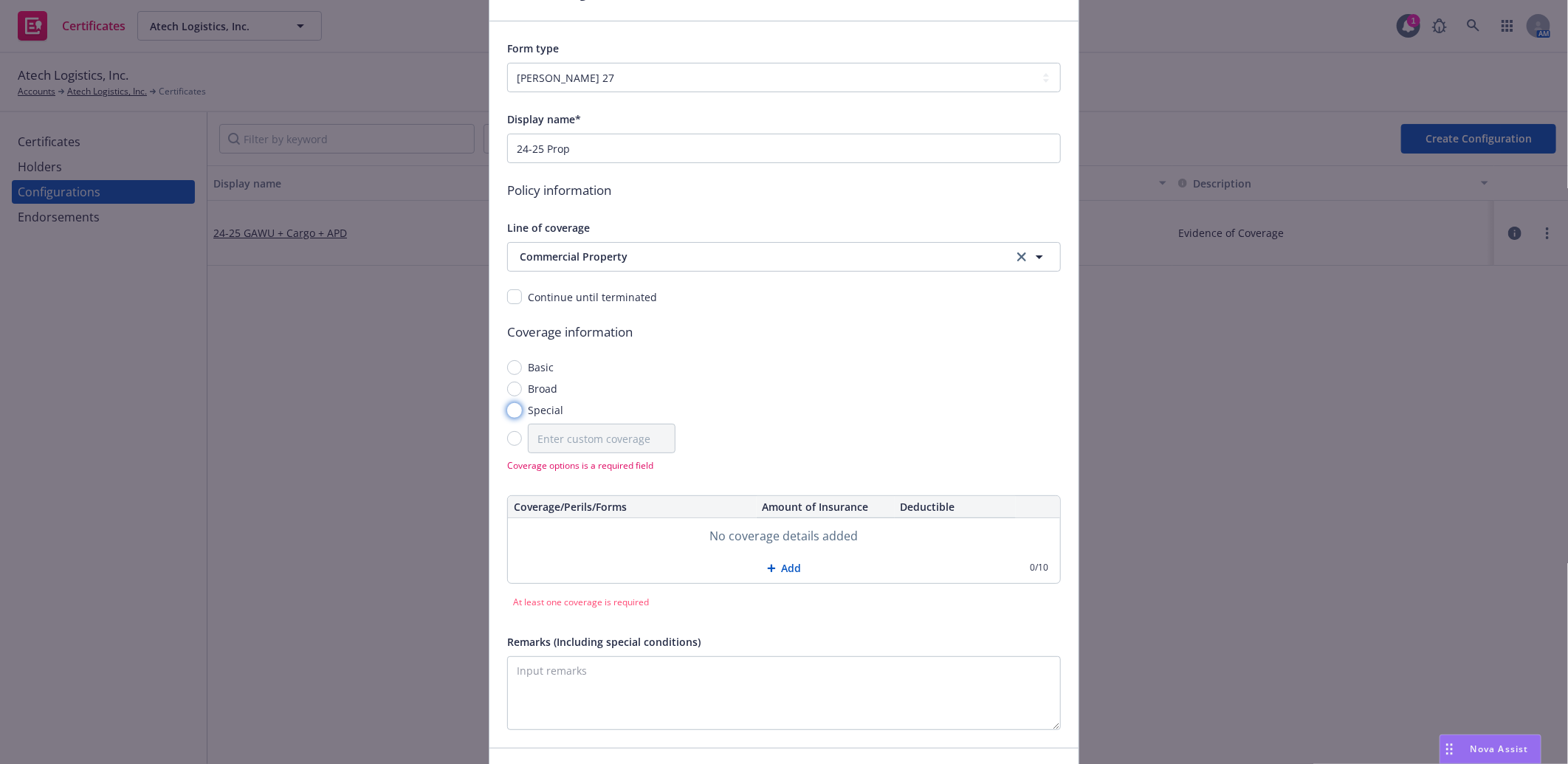
click at [509, 410] on input "Special" at bounding box center [515, 411] width 15 height 15
radio input "true"
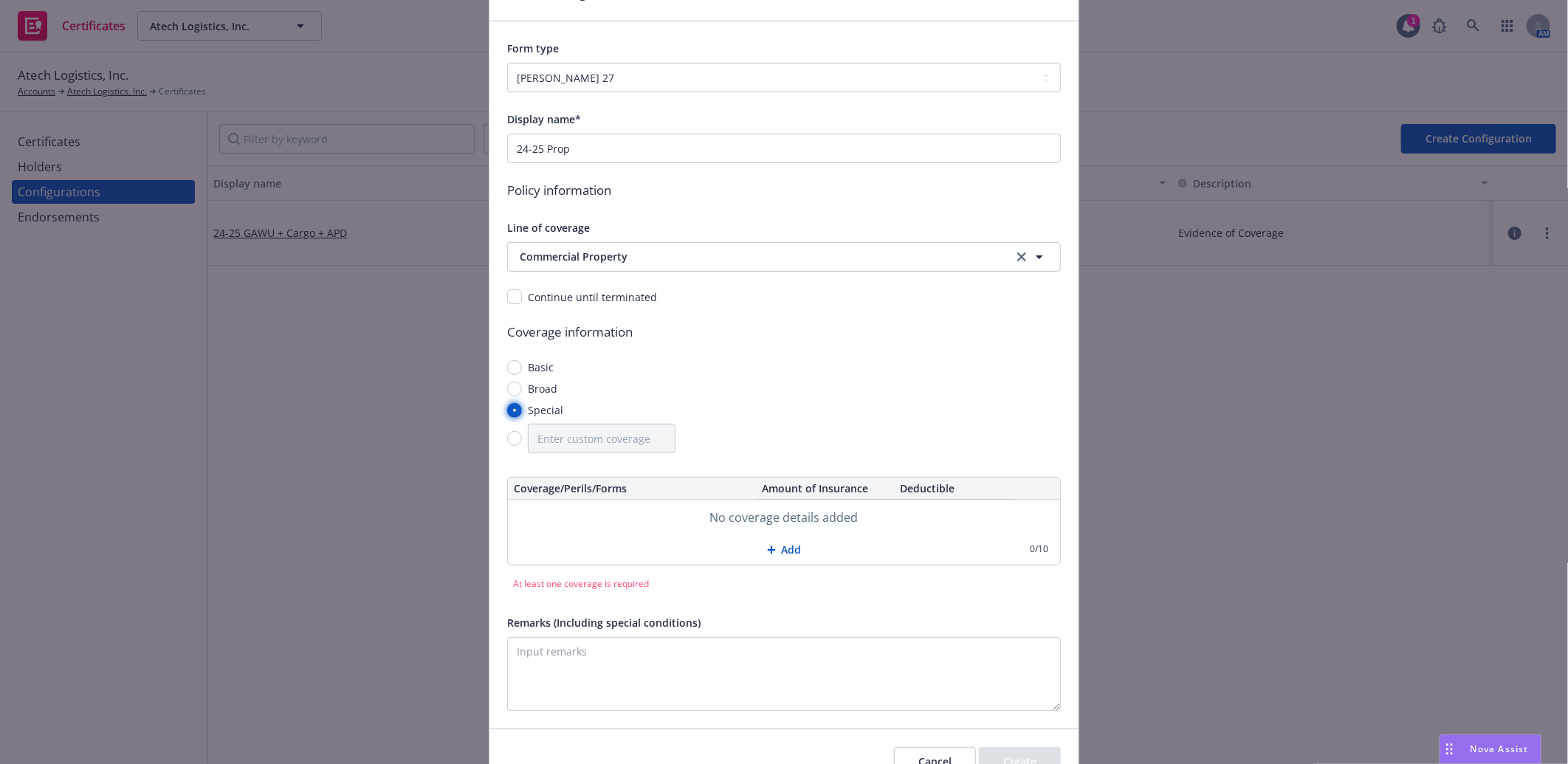
scroll to position [161, 0]
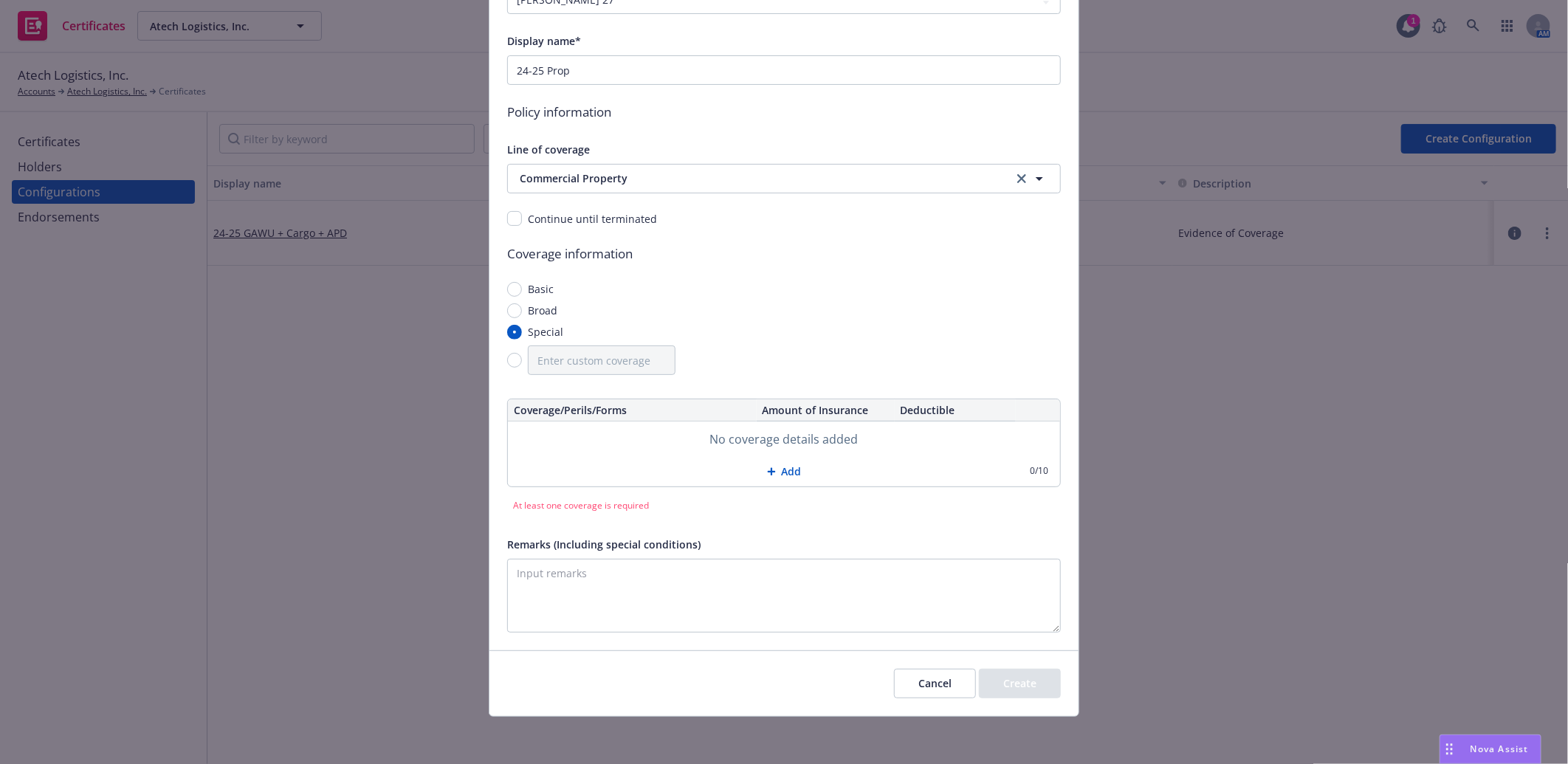
click at [776, 466] on button "Add" at bounding box center [784, 471] width 552 height 30
click at [518, 439] on input "text" at bounding box center [632, 439] width 237 height 25
paste input "Buildings - replacement Cost - Special Form"
type input "Buildings - replacement Cost - Special Form"
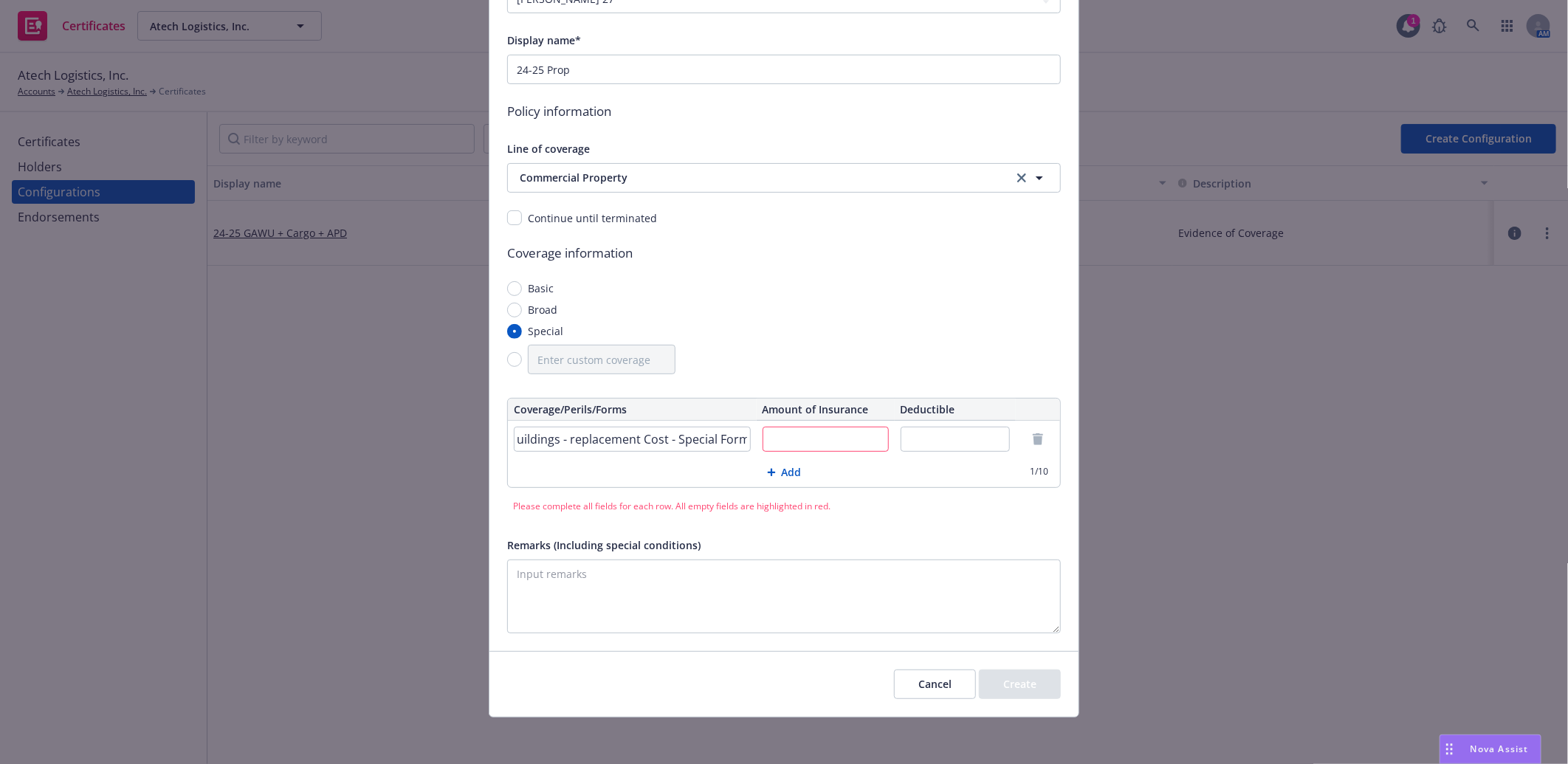
scroll to position [0, 0]
click at [790, 437] on input "text" at bounding box center [825, 439] width 126 height 25
paste input "$5,250,001"
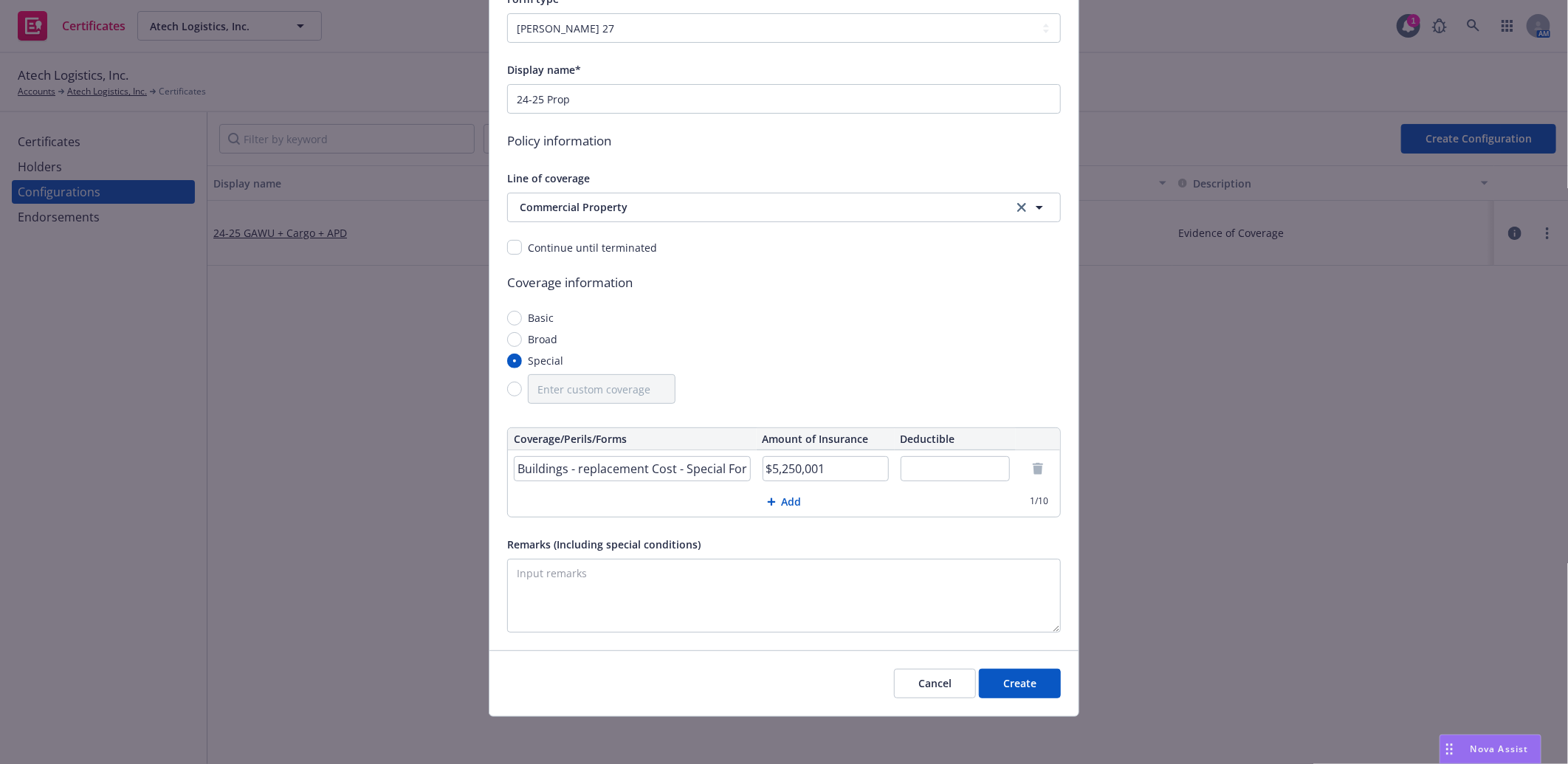
type input "$5,250,001"
click at [965, 465] on input "text" at bounding box center [955, 469] width 110 height 25
paste input "$2,500"
type input "$2,500"
click at [788, 500] on button "Add" at bounding box center [784, 502] width 552 height 30
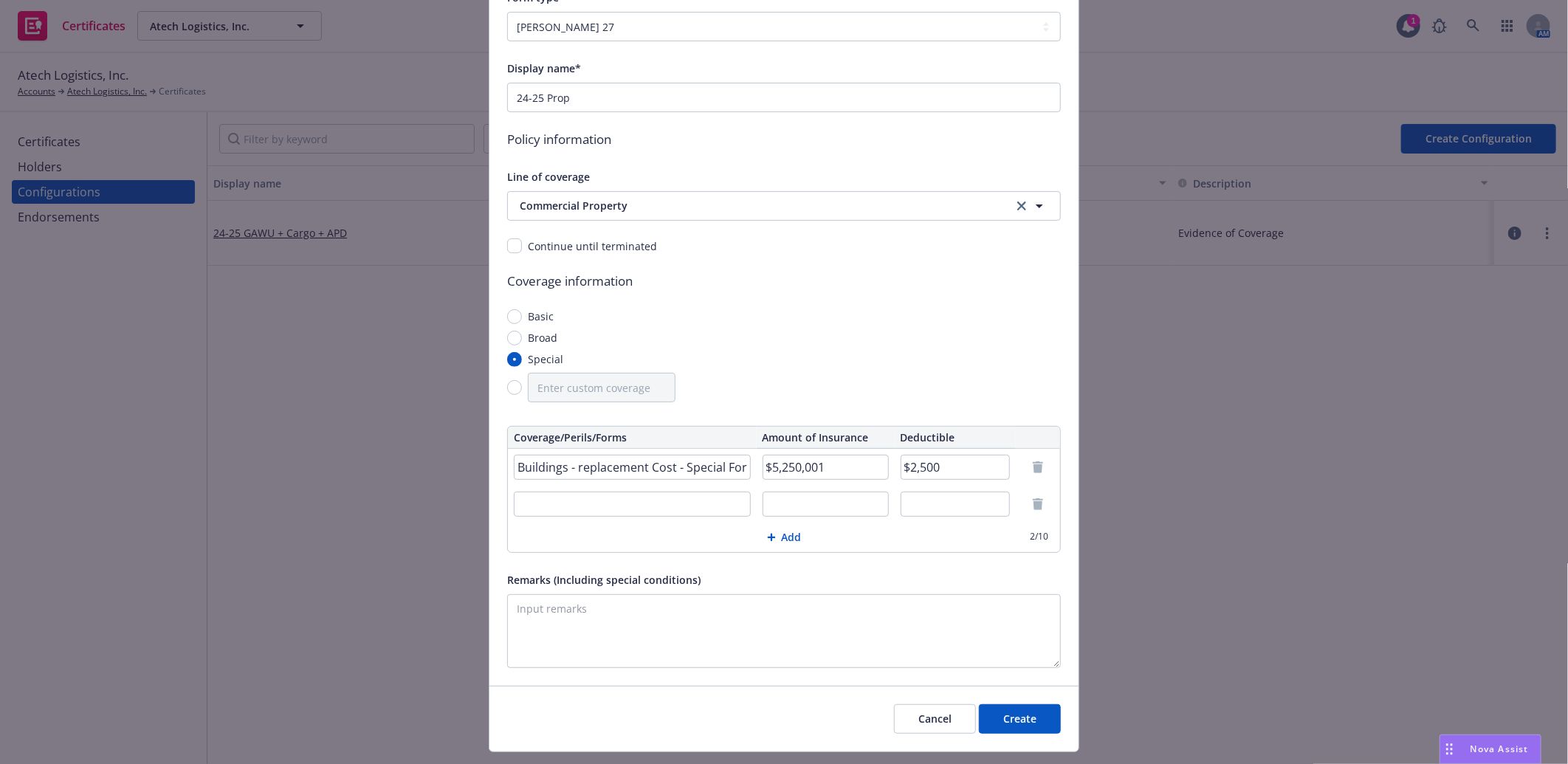
click at [573, 503] on input "text" at bounding box center [632, 503] width 237 height 25
paste input "Business income - Extra Expense"
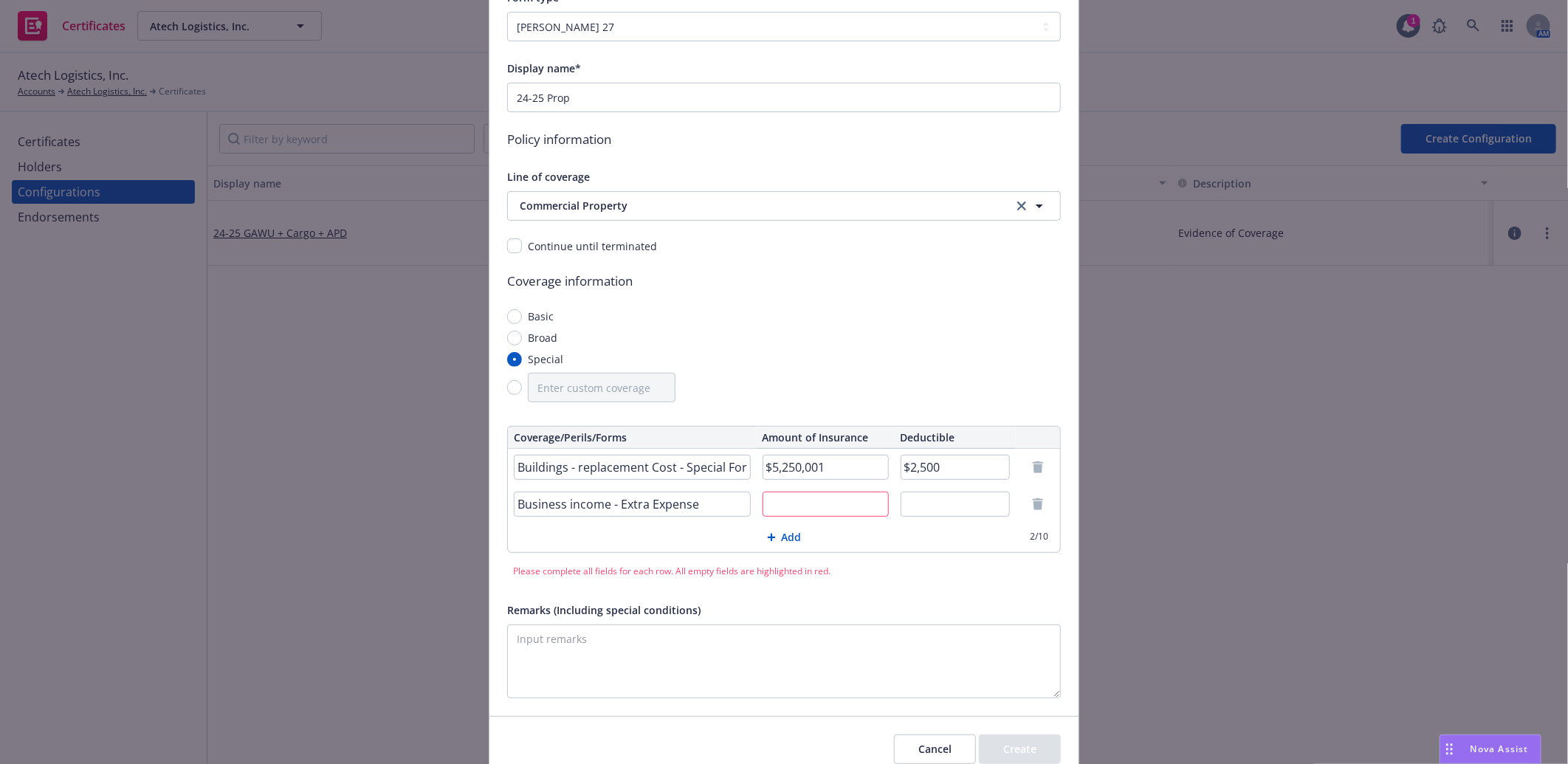
type input "Business income - Extra Expense"
click at [790, 508] on input "text" at bounding box center [825, 503] width 126 height 25
paste input "$2,630,000"
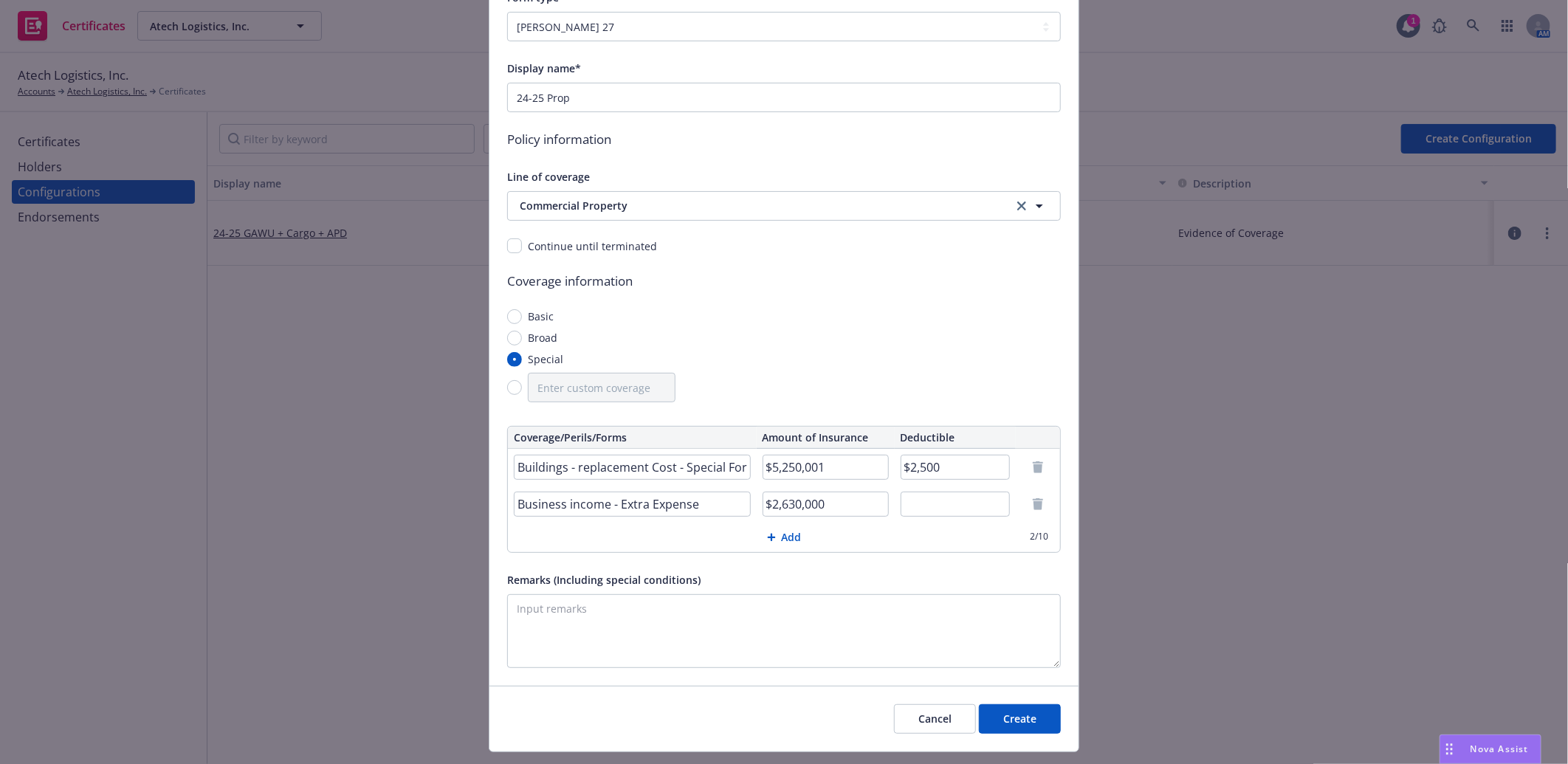
type input "$2,630,000"
click at [917, 505] on input "text" at bounding box center [955, 503] width 110 height 25
paste input "72 Hours"
type input "72 Hours"
click at [787, 539] on button "Add" at bounding box center [784, 537] width 552 height 30
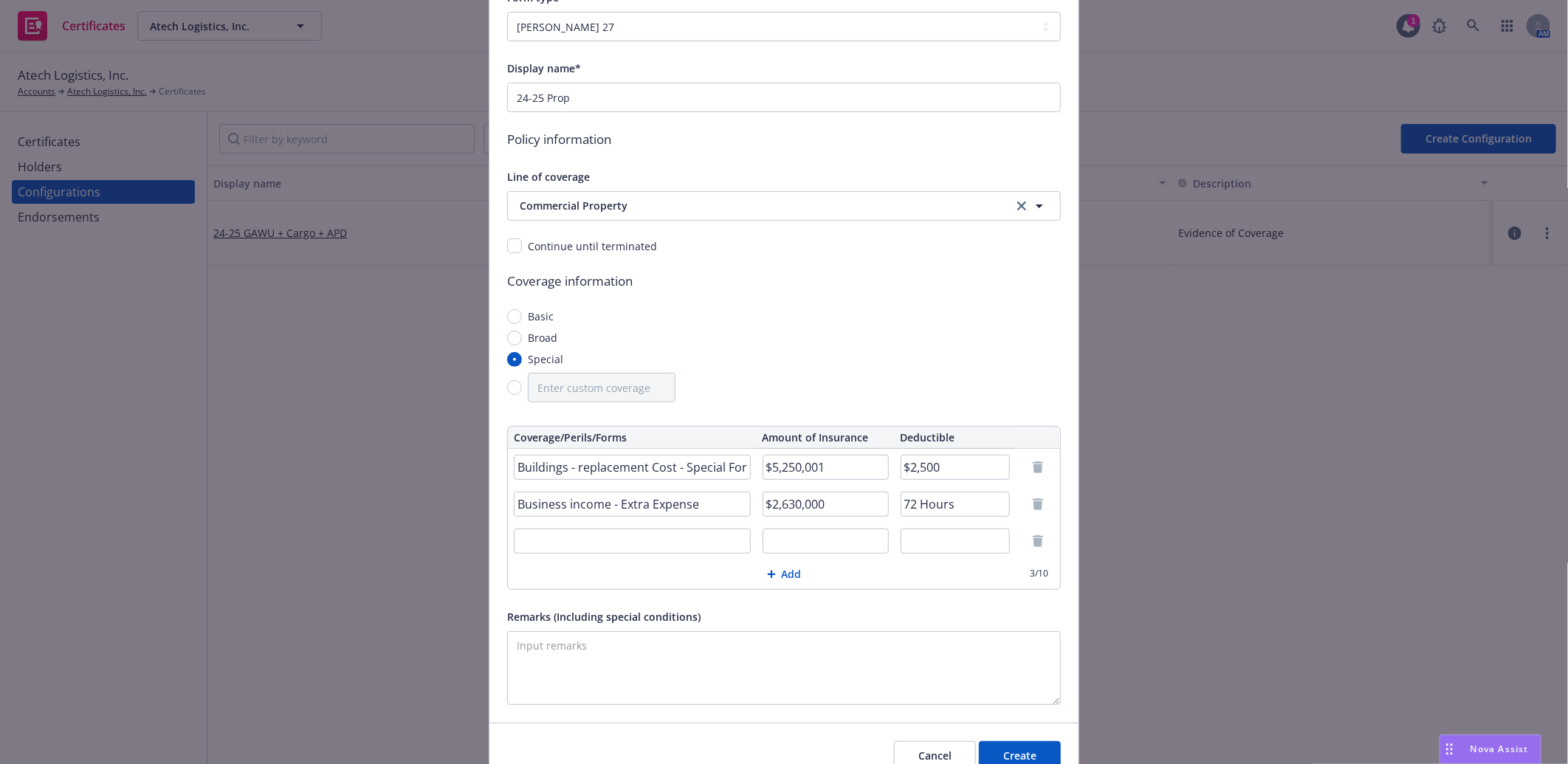
click at [586, 547] on input "text" at bounding box center [632, 541] width 237 height 25
paste input "Business Personal Property"
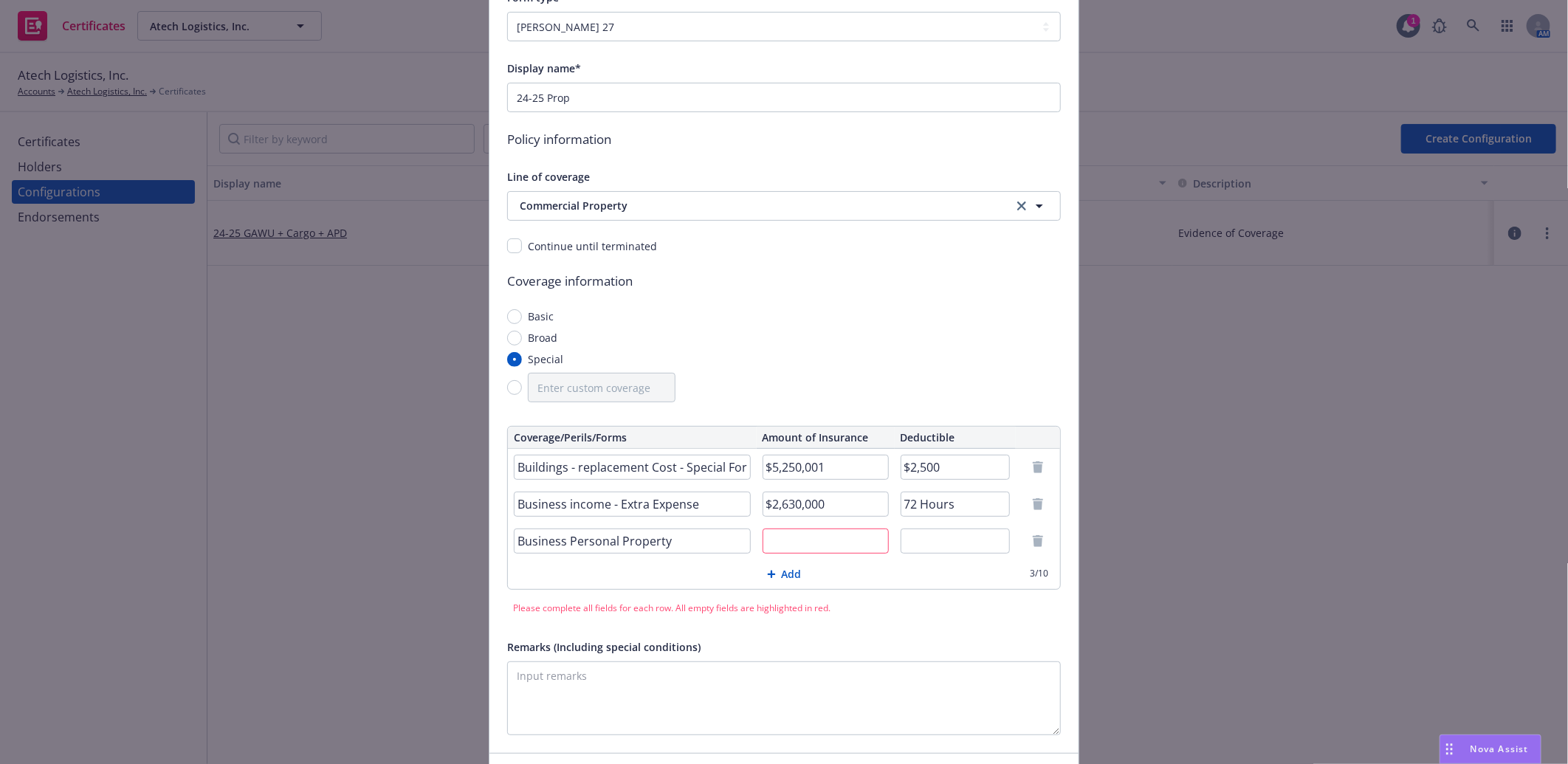
type input "Business Personal Property"
click at [790, 545] on input "text" at bounding box center [825, 541] width 126 height 25
paste input "$112,350"
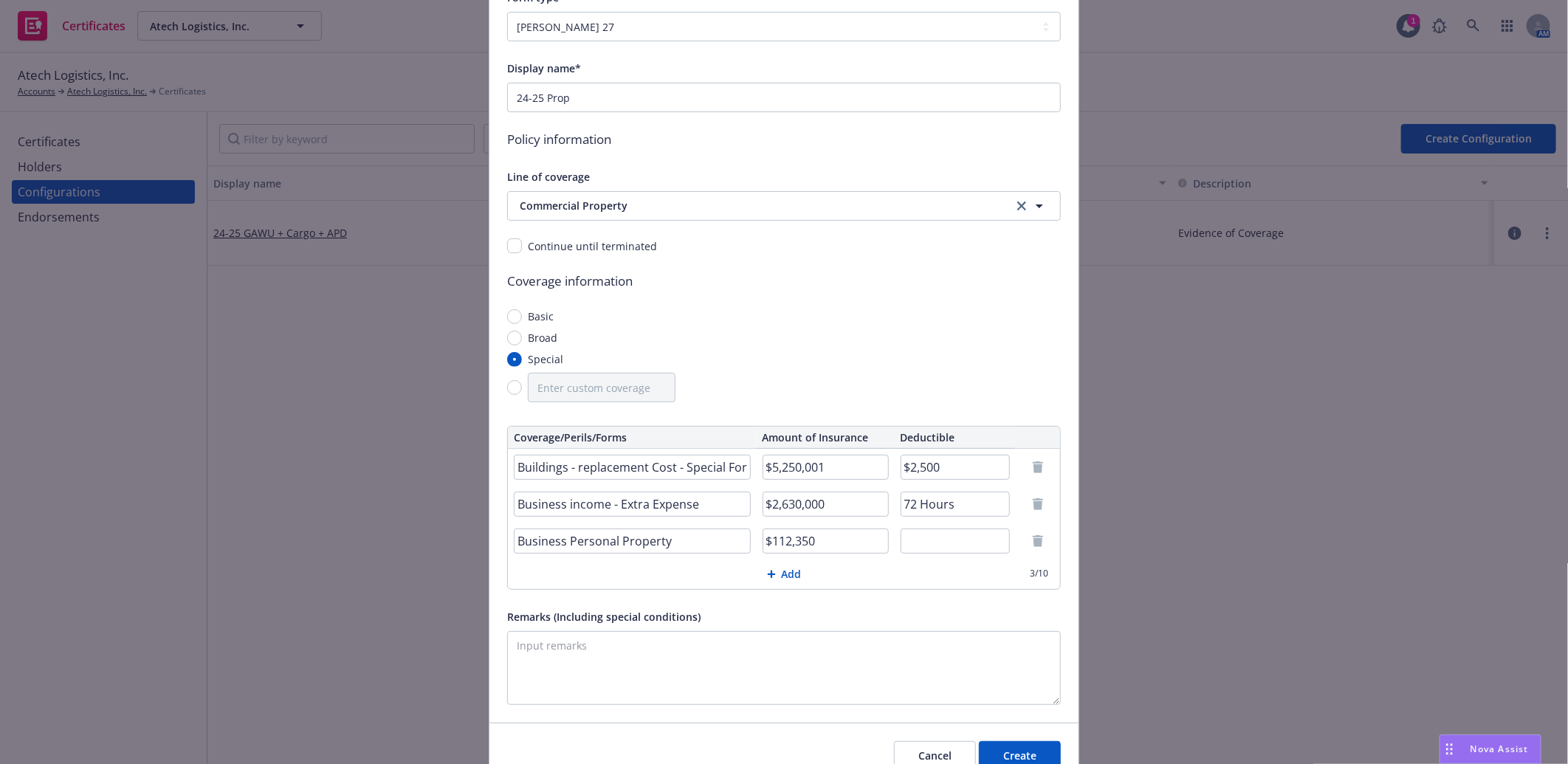
type input "$112,350"
click at [932, 536] on input "text" at bounding box center [955, 541] width 110 height 25
paste input "$2,500"
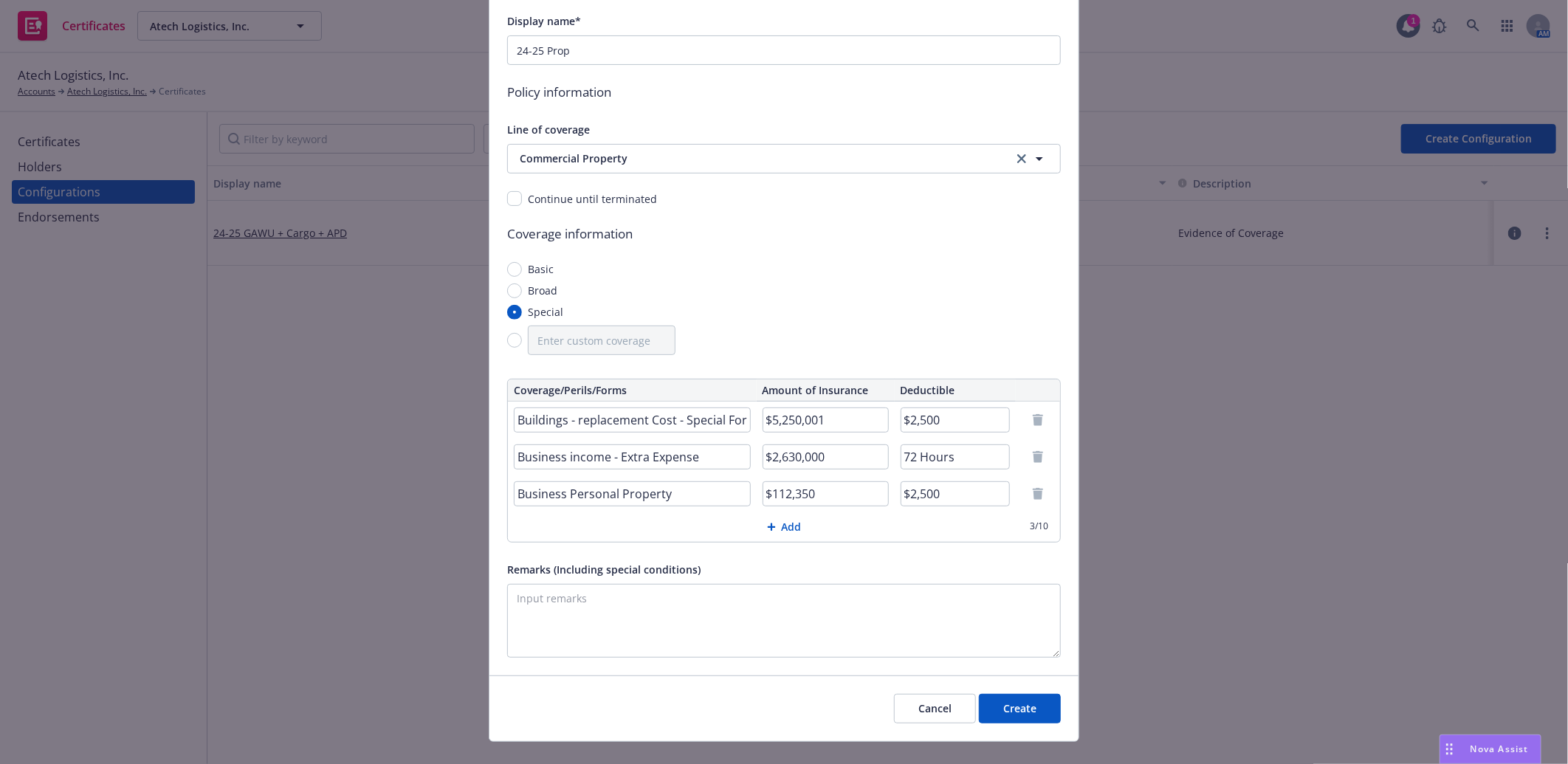
scroll to position [207, 0]
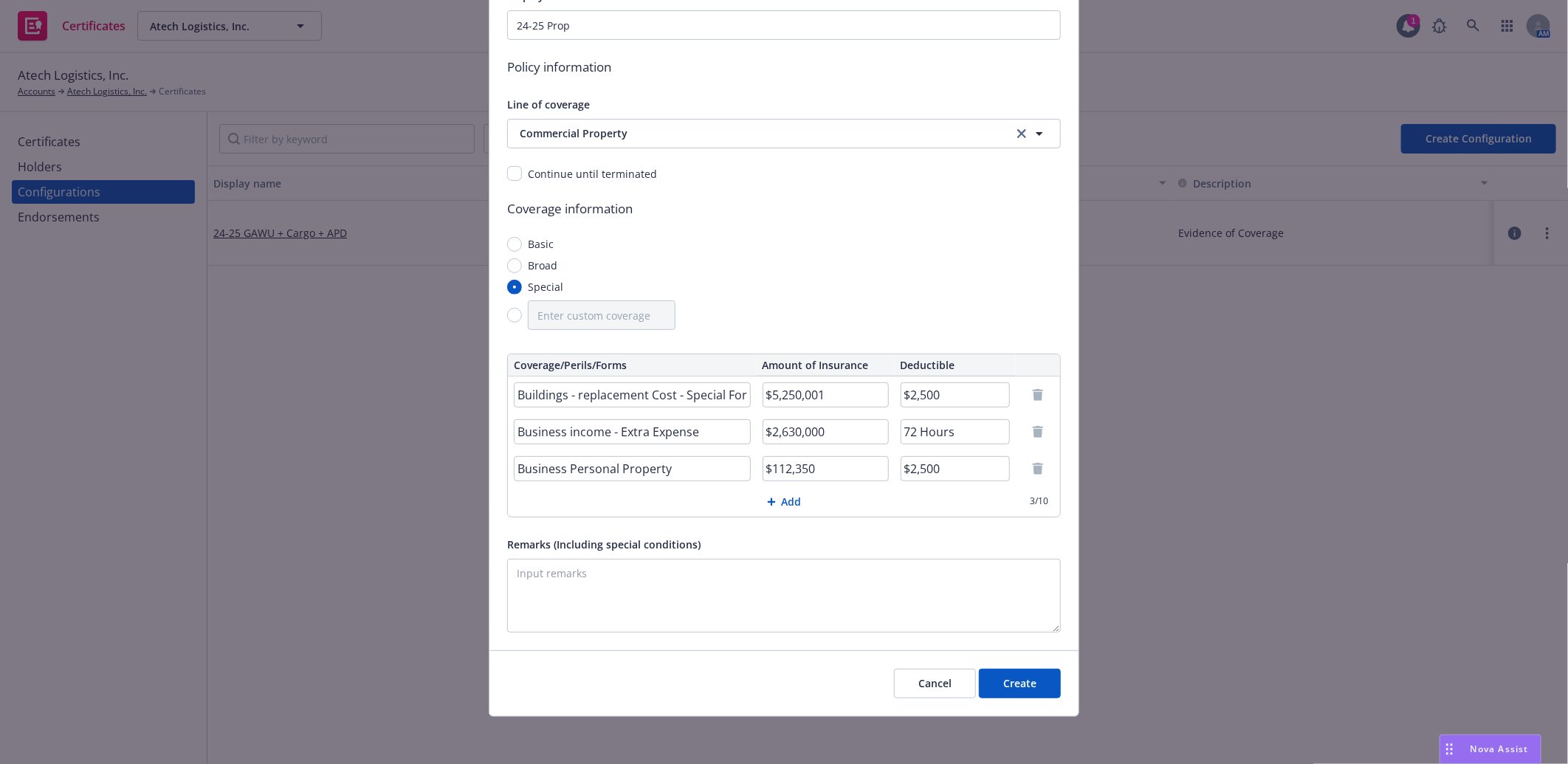
type input "$2,500"
click at [1009, 685] on button "Create" at bounding box center [1020, 683] width 82 height 30
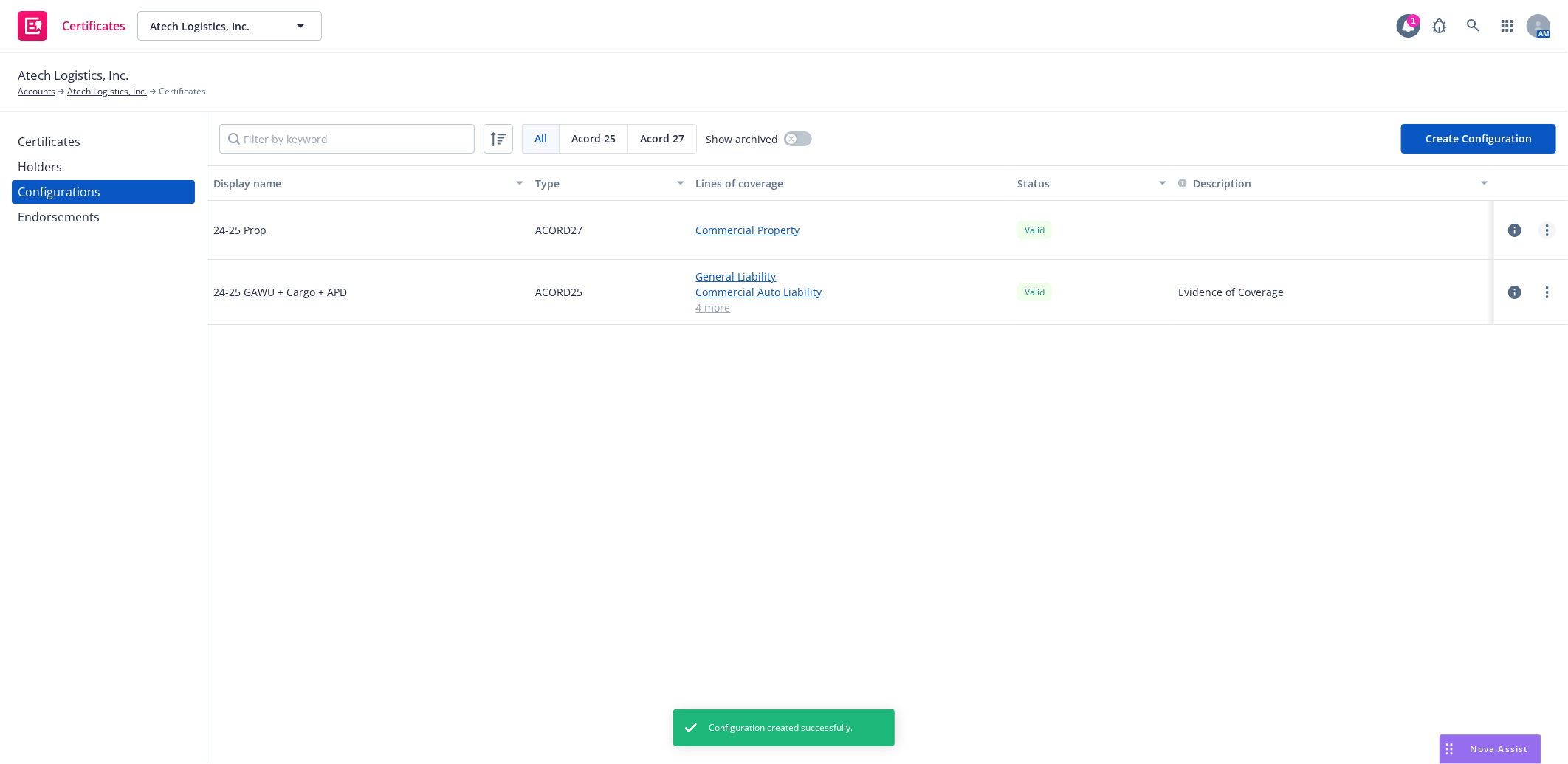
click at [1538, 232] on link "more" at bounding box center [1547, 231] width 18 height 18
drag, startPoint x: 1465, startPoint y: 409, endPoint x: 1430, endPoint y: 399, distance: 36.4
click at [1465, 409] on link "Preview an ACORD" at bounding box center [1462, 407] width 162 height 30
click at [1494, 140] on button "Create Configuration" at bounding box center [1478, 139] width 155 height 30
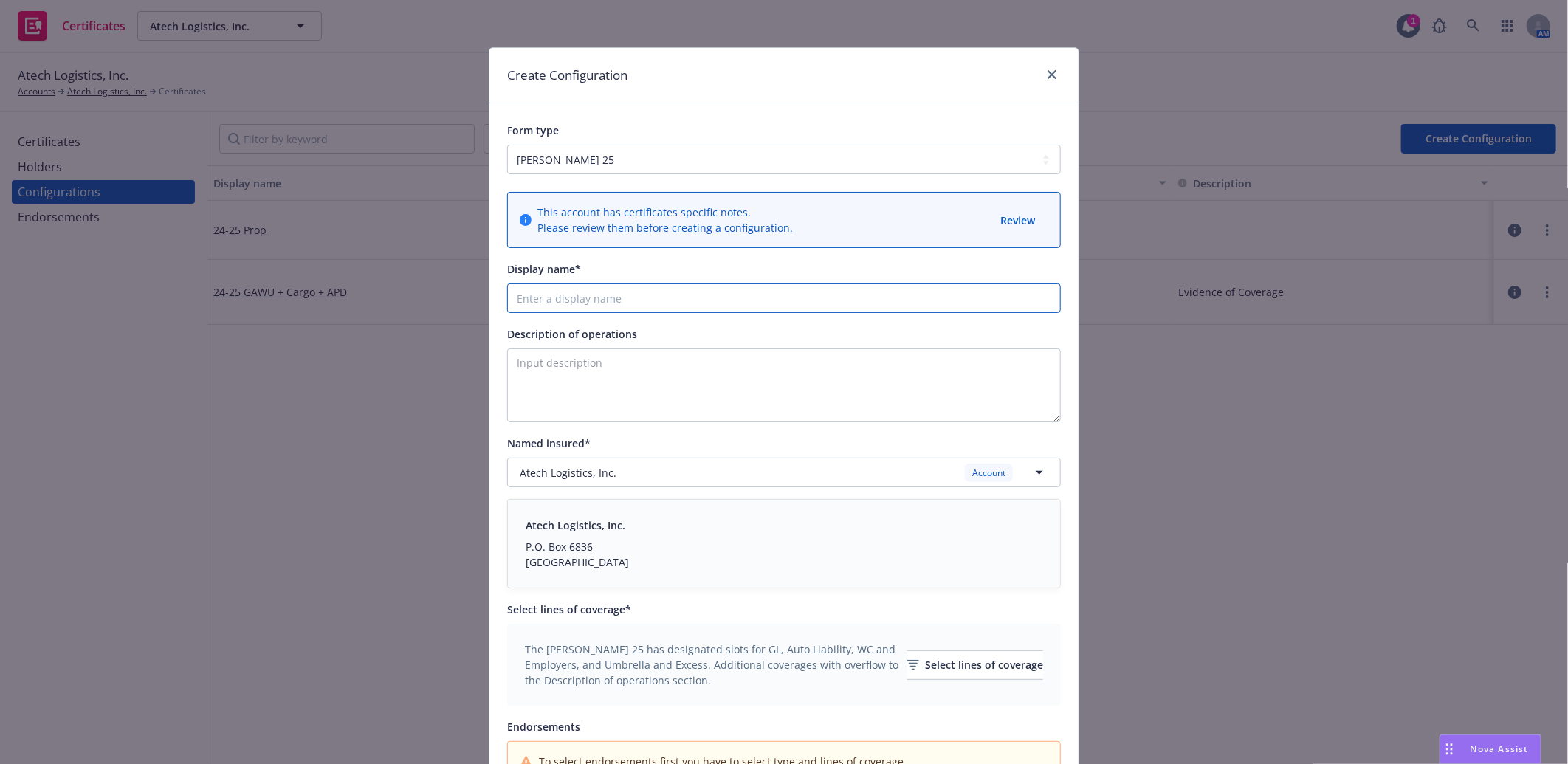
click at [549, 305] on input "Display name*" at bounding box center [784, 298] width 553 height 30
click at [695, 301] on input "Display name*" at bounding box center [784, 298] width 553 height 30
paste input "Trailer"
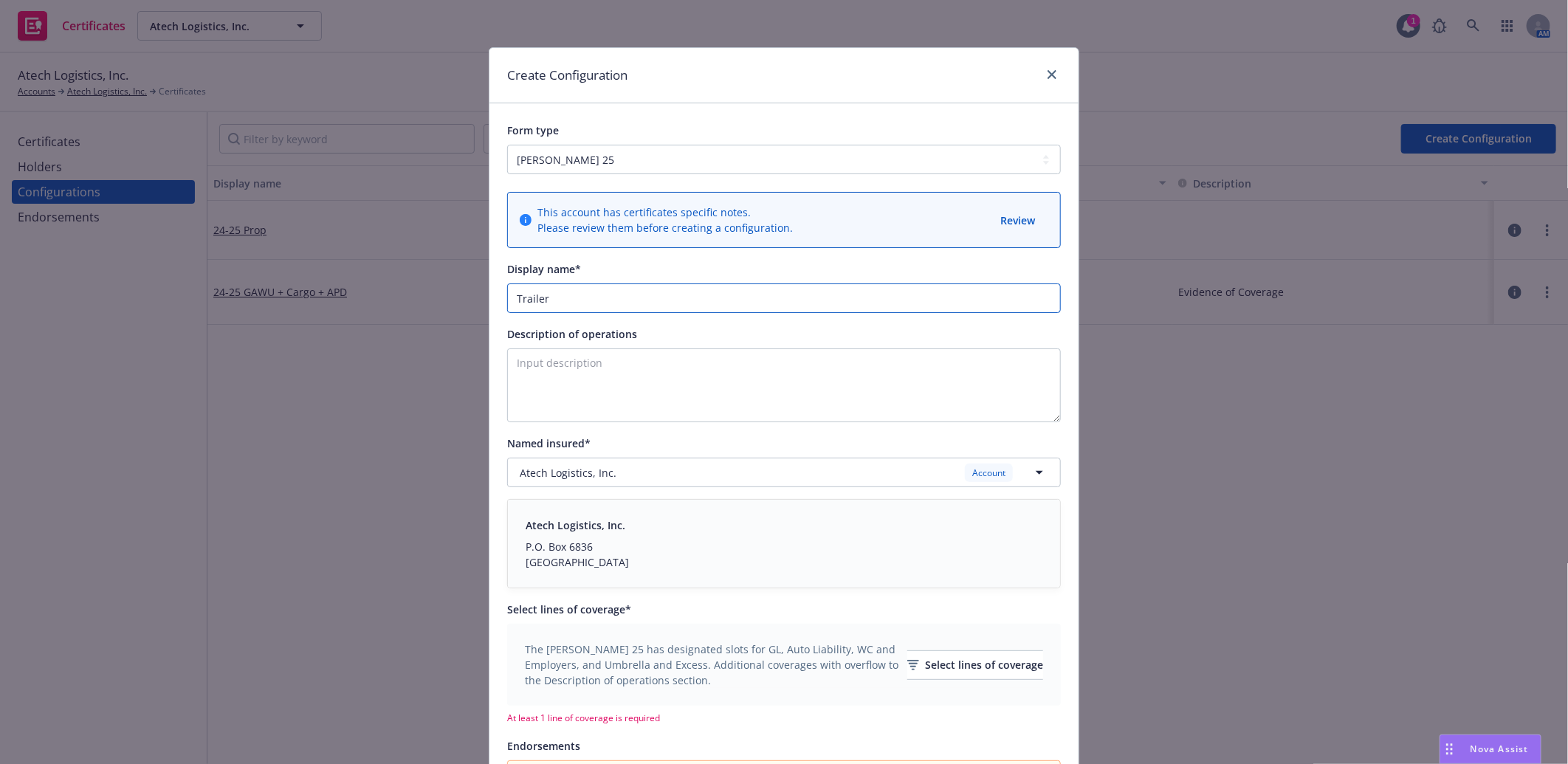
click at [511, 300] on input "Trailer" at bounding box center [784, 298] width 553 height 30
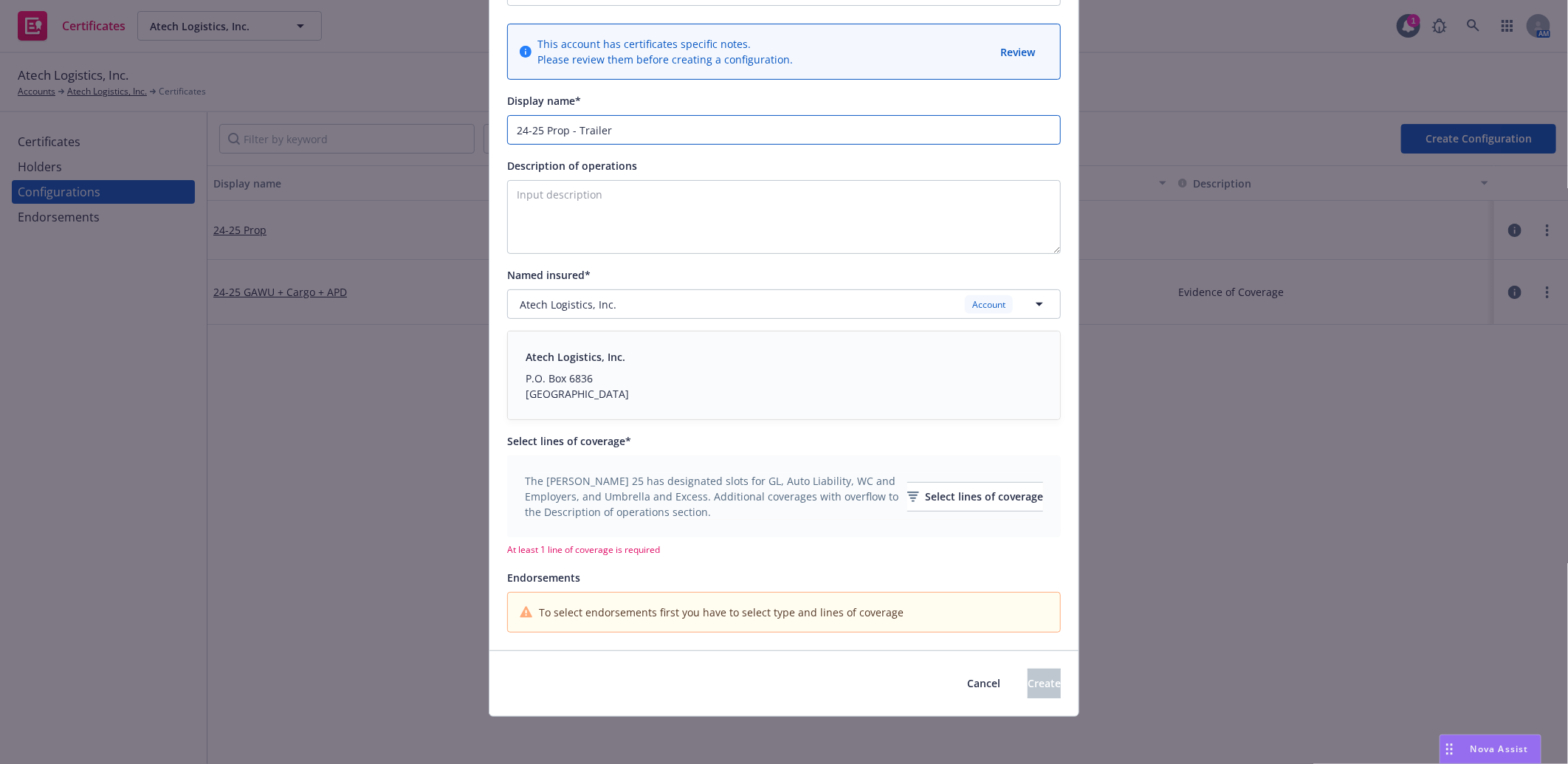
scroll to position [169, 0]
type input "24-25 Prop - Trailer"
click at [907, 492] on button "Select lines of coverage" at bounding box center [975, 497] width 136 height 30
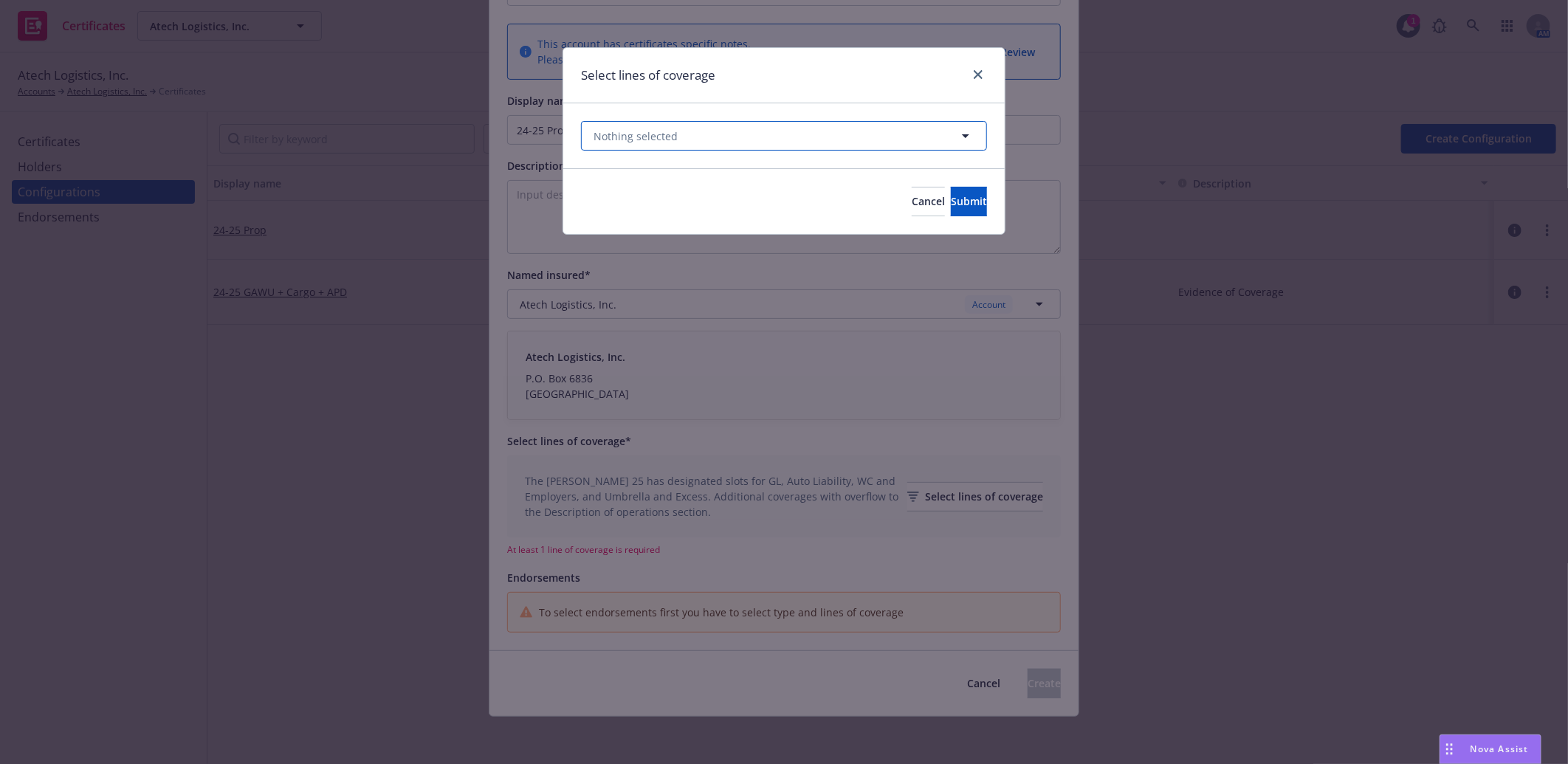
click at [748, 127] on button "Nothing selected" at bounding box center [783, 136] width 406 height 30
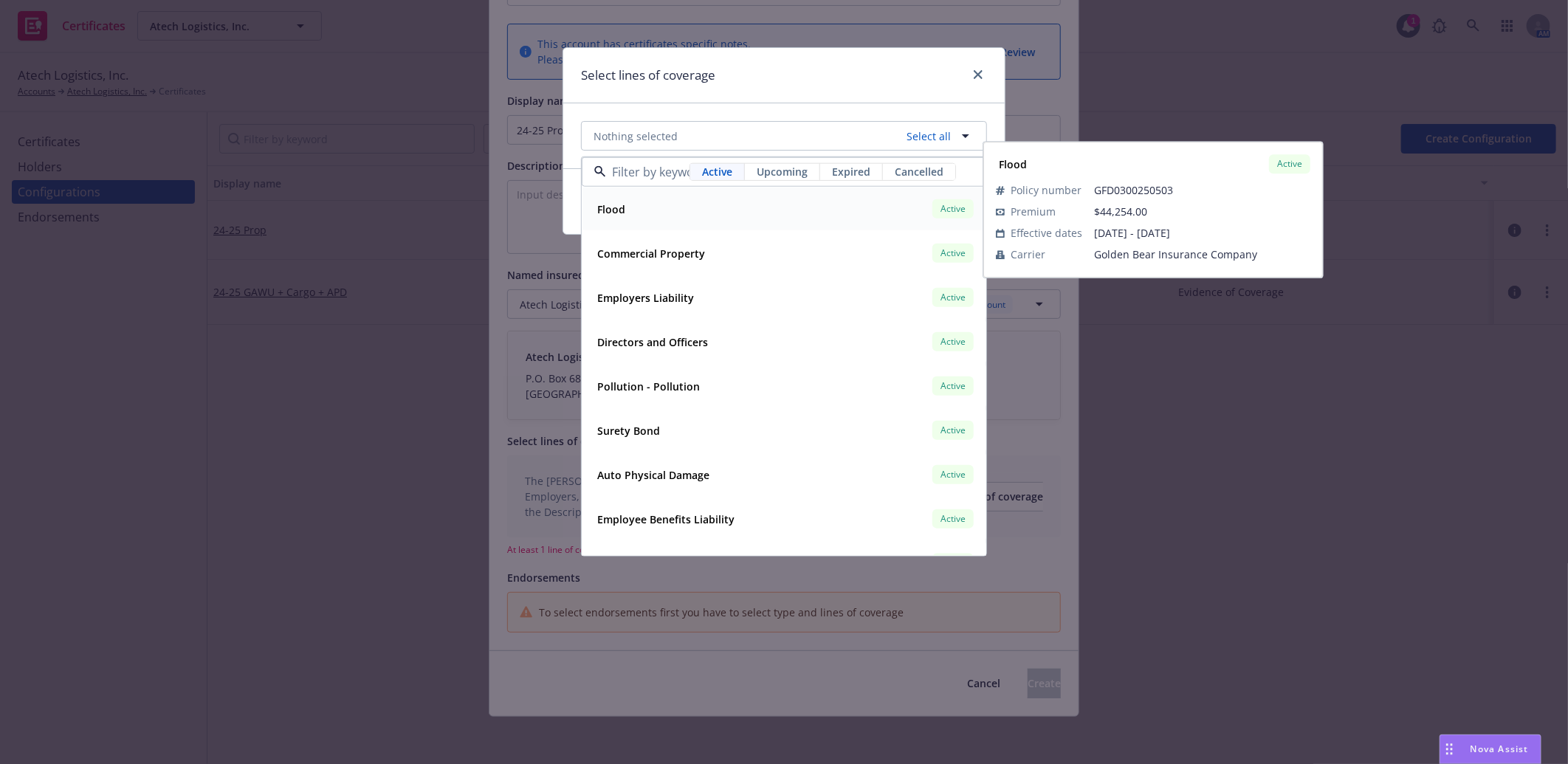
click at [788, 168] on span "Upcoming" at bounding box center [782, 171] width 51 height 15
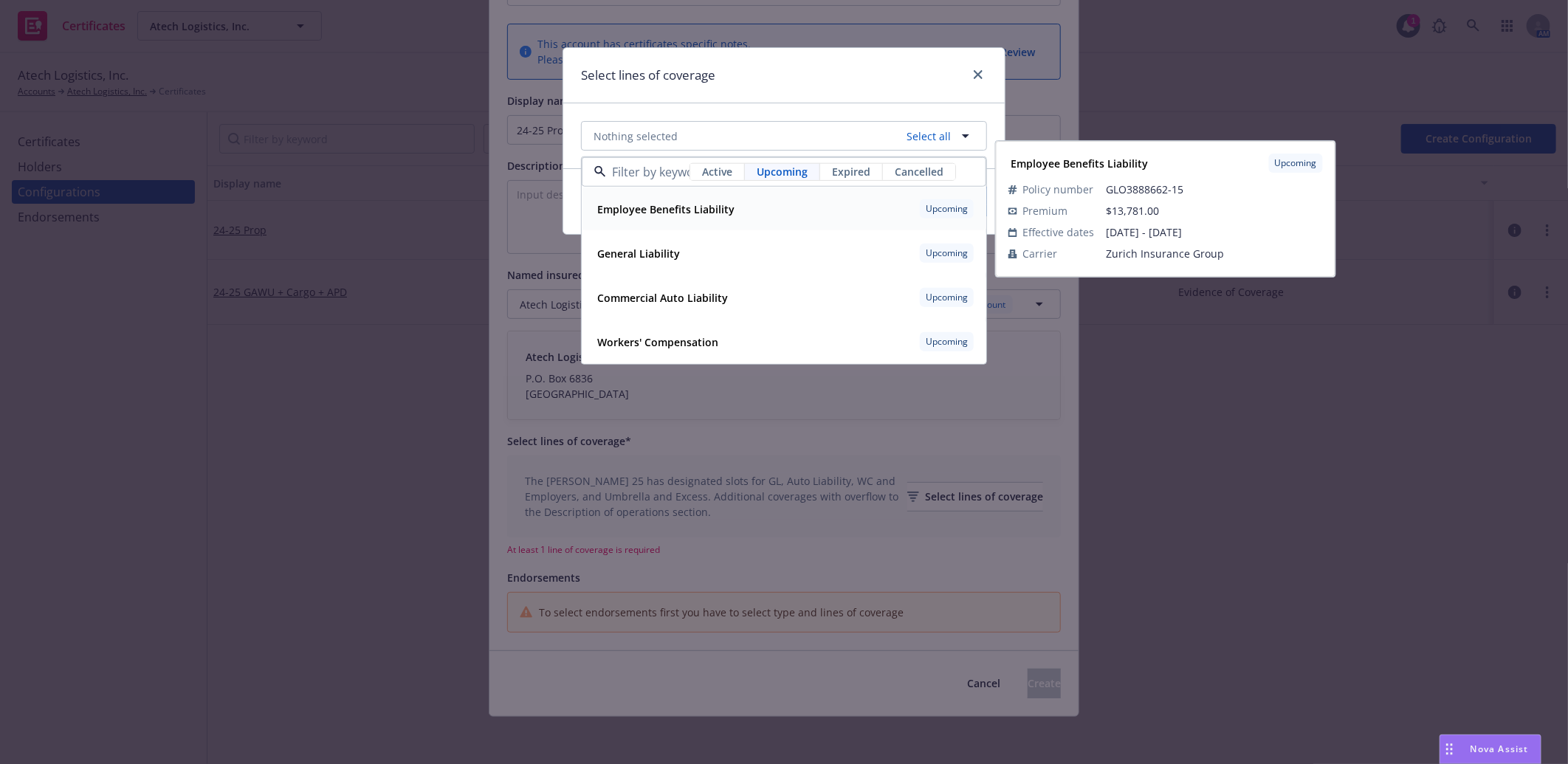
click at [721, 165] on span "Active" at bounding box center [717, 171] width 31 height 15
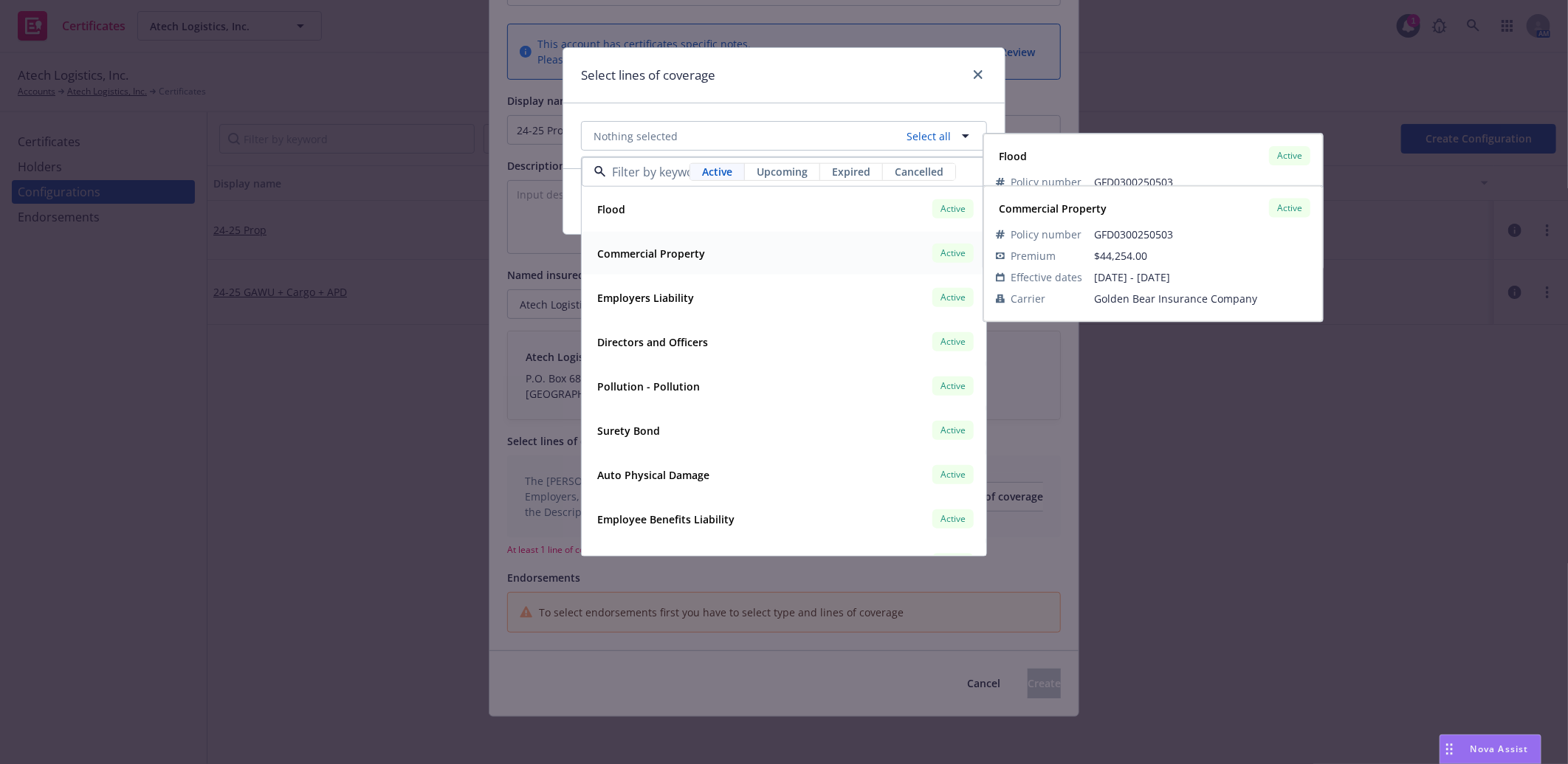
click at [614, 253] on strong "Commercial Property" at bounding box center [651, 253] width 108 height 14
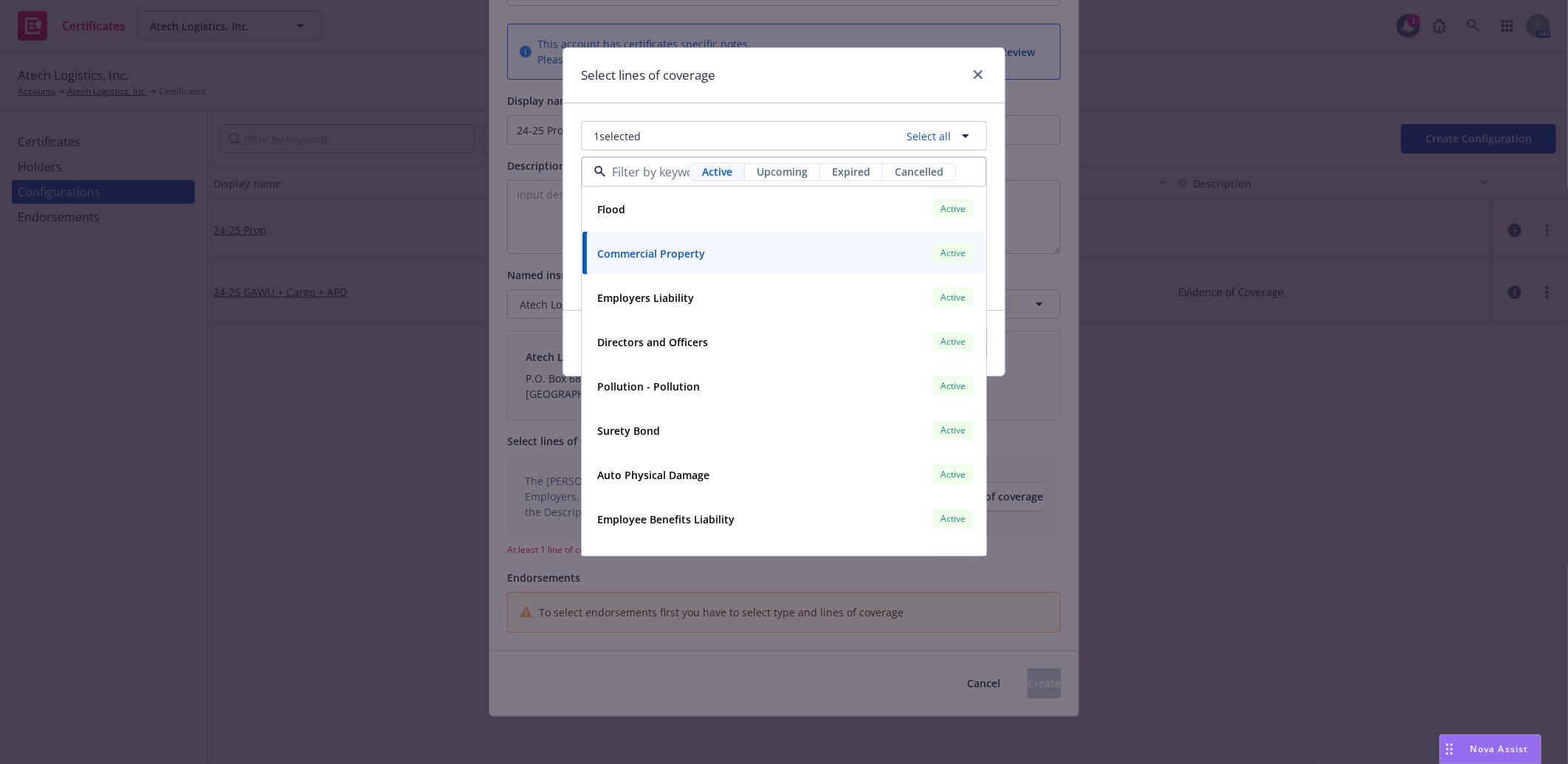
click at [743, 68] on div "Select lines of coverage" at bounding box center [783, 75] width 441 height 56
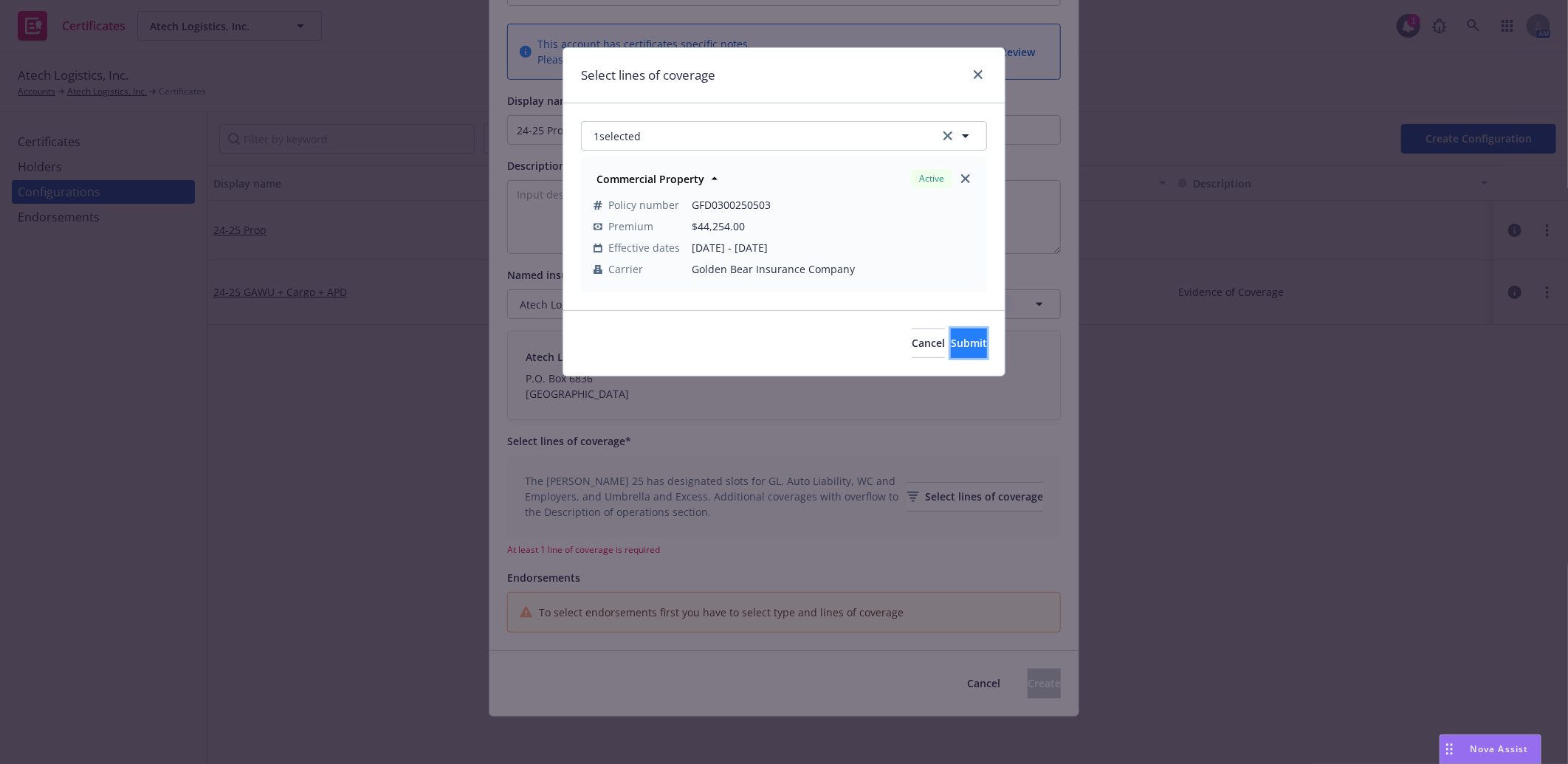
click at [951, 348] on span "Submit" at bounding box center [969, 342] width 36 height 14
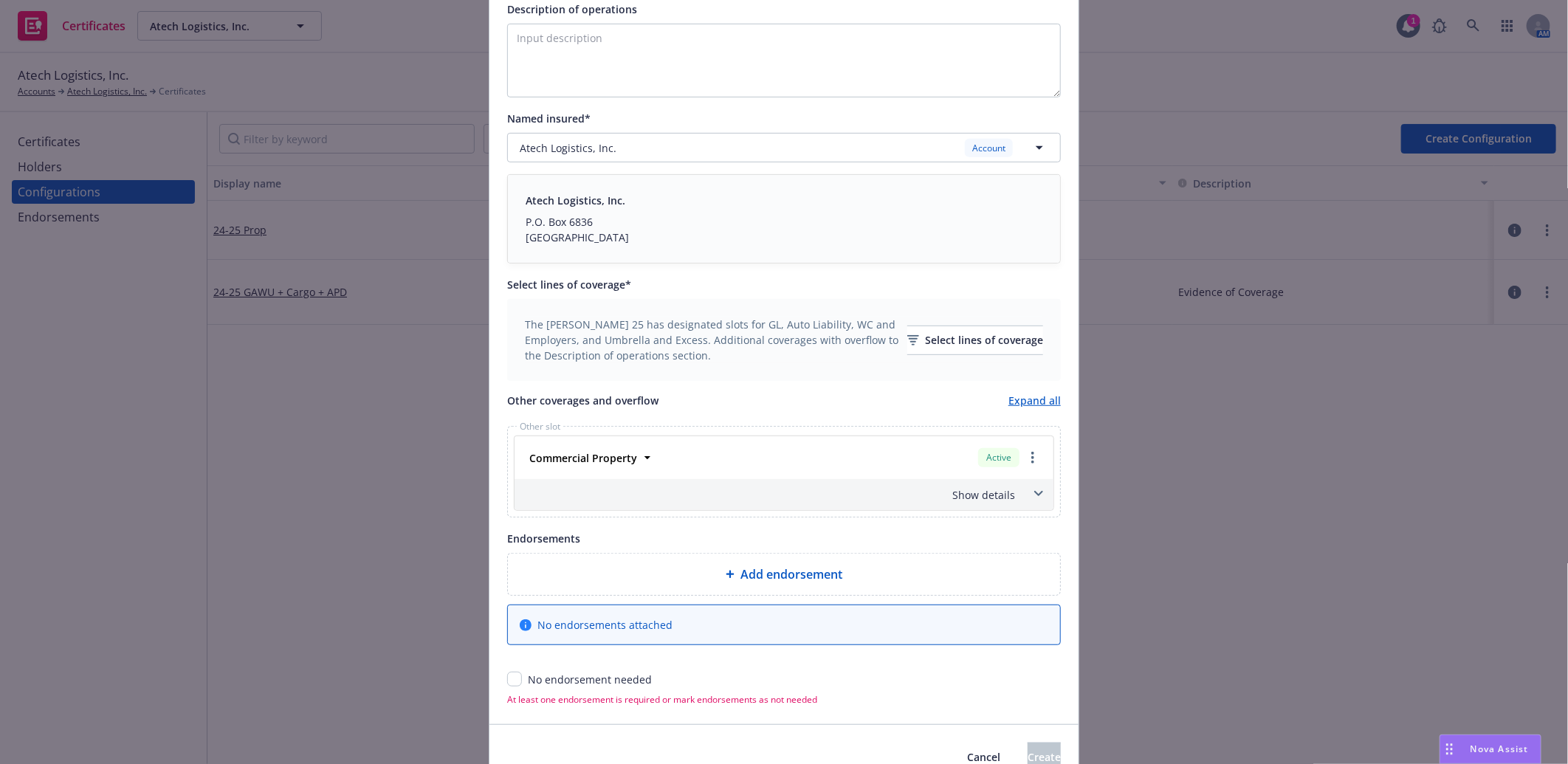
scroll to position [400, 0]
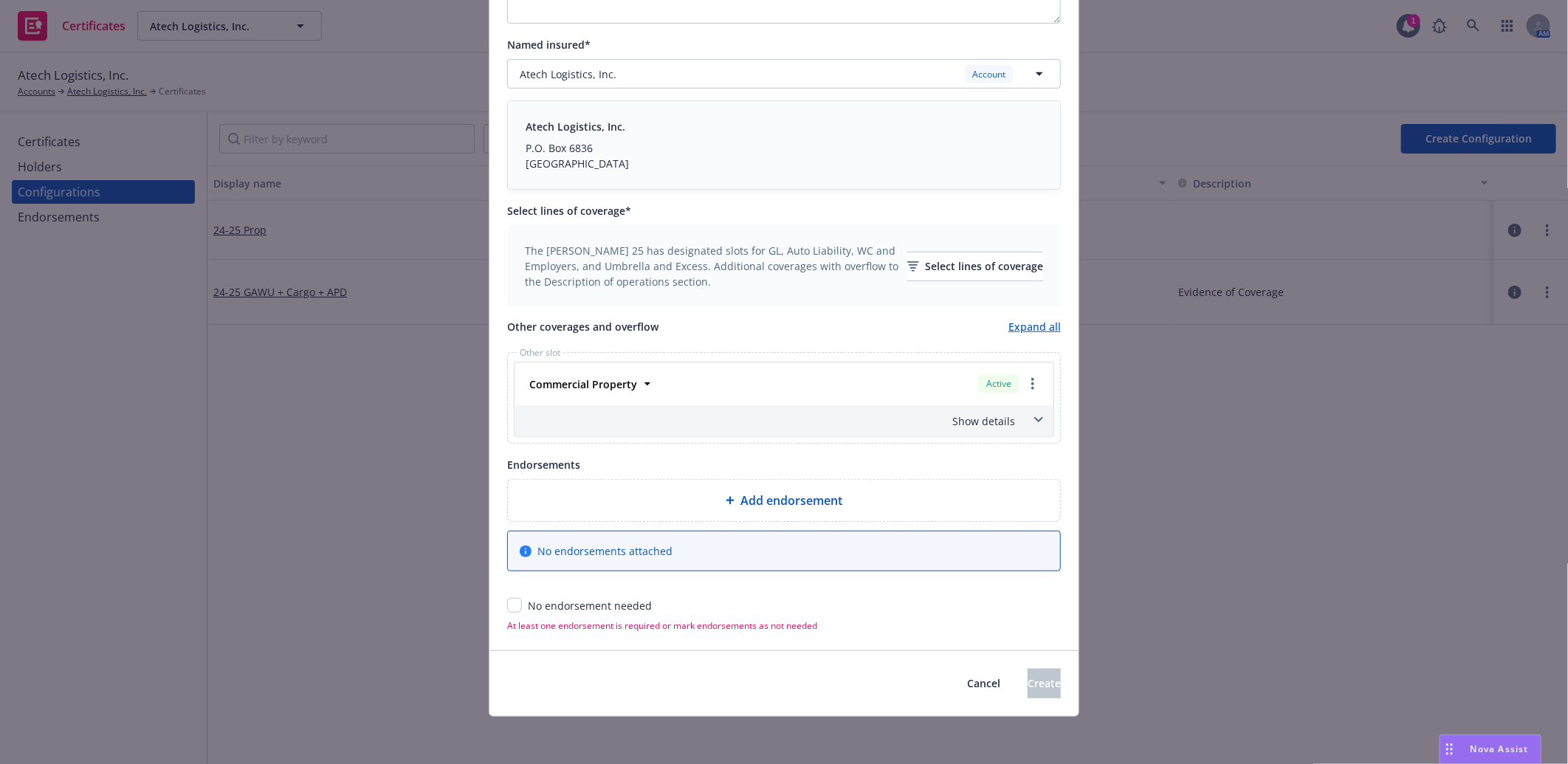
click at [785, 505] on span "Add endorsement" at bounding box center [791, 500] width 102 height 18
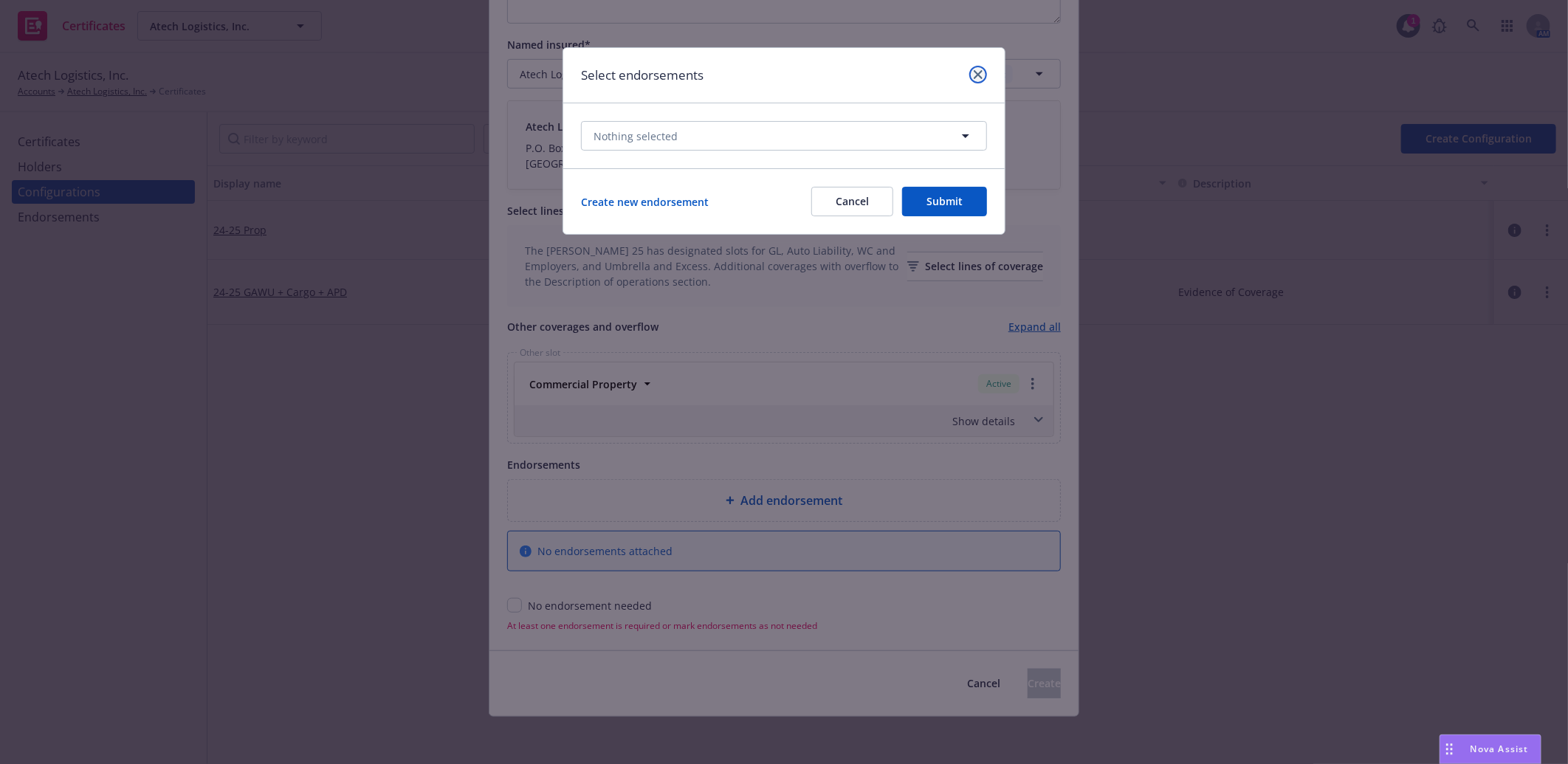
click at [978, 72] on icon "close" at bounding box center [978, 74] width 9 height 9
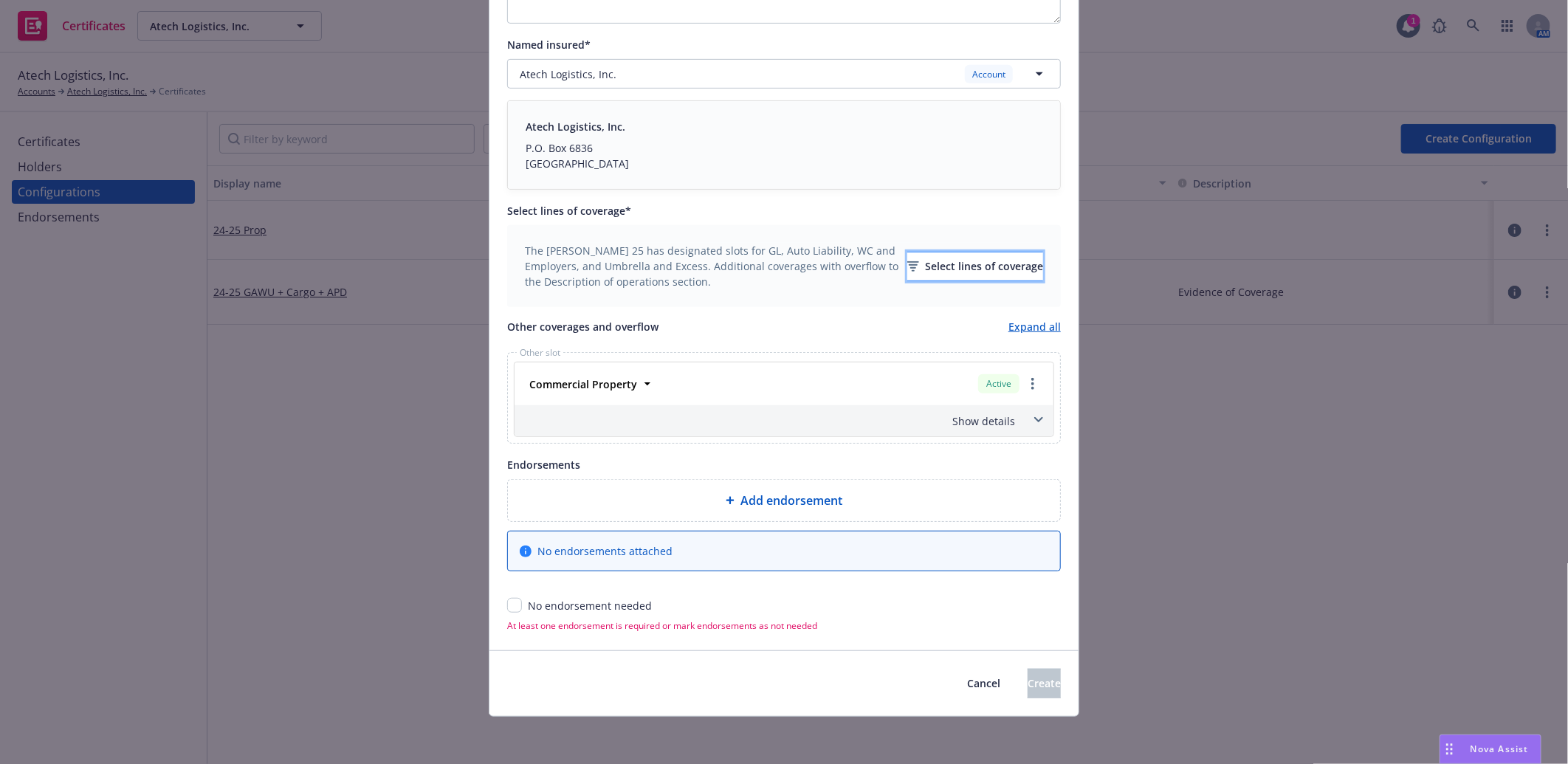
click at [907, 263] on icon "button" at bounding box center [913, 266] width 12 height 10
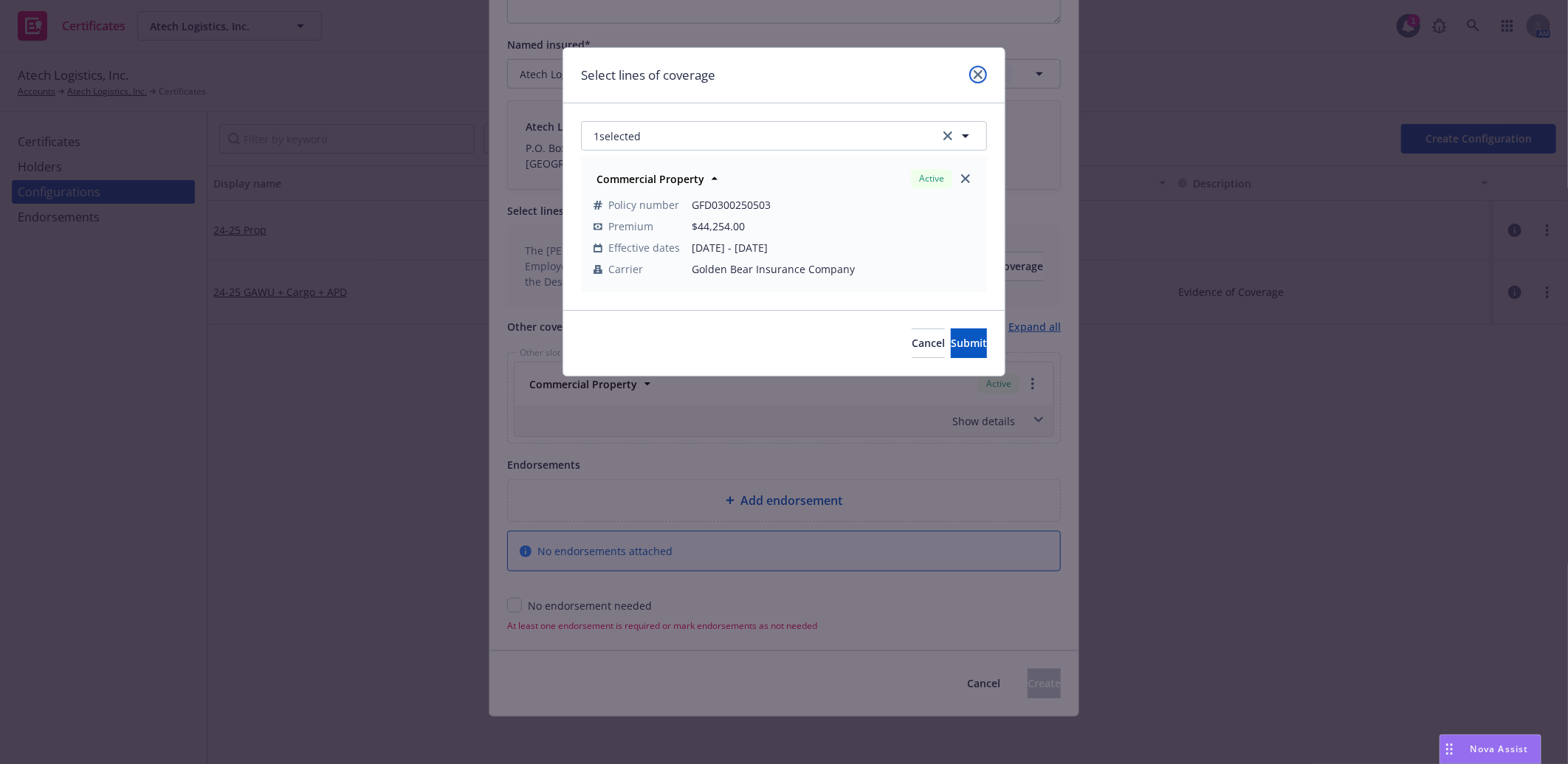
click at [983, 71] on link "close" at bounding box center [978, 74] width 18 height 18
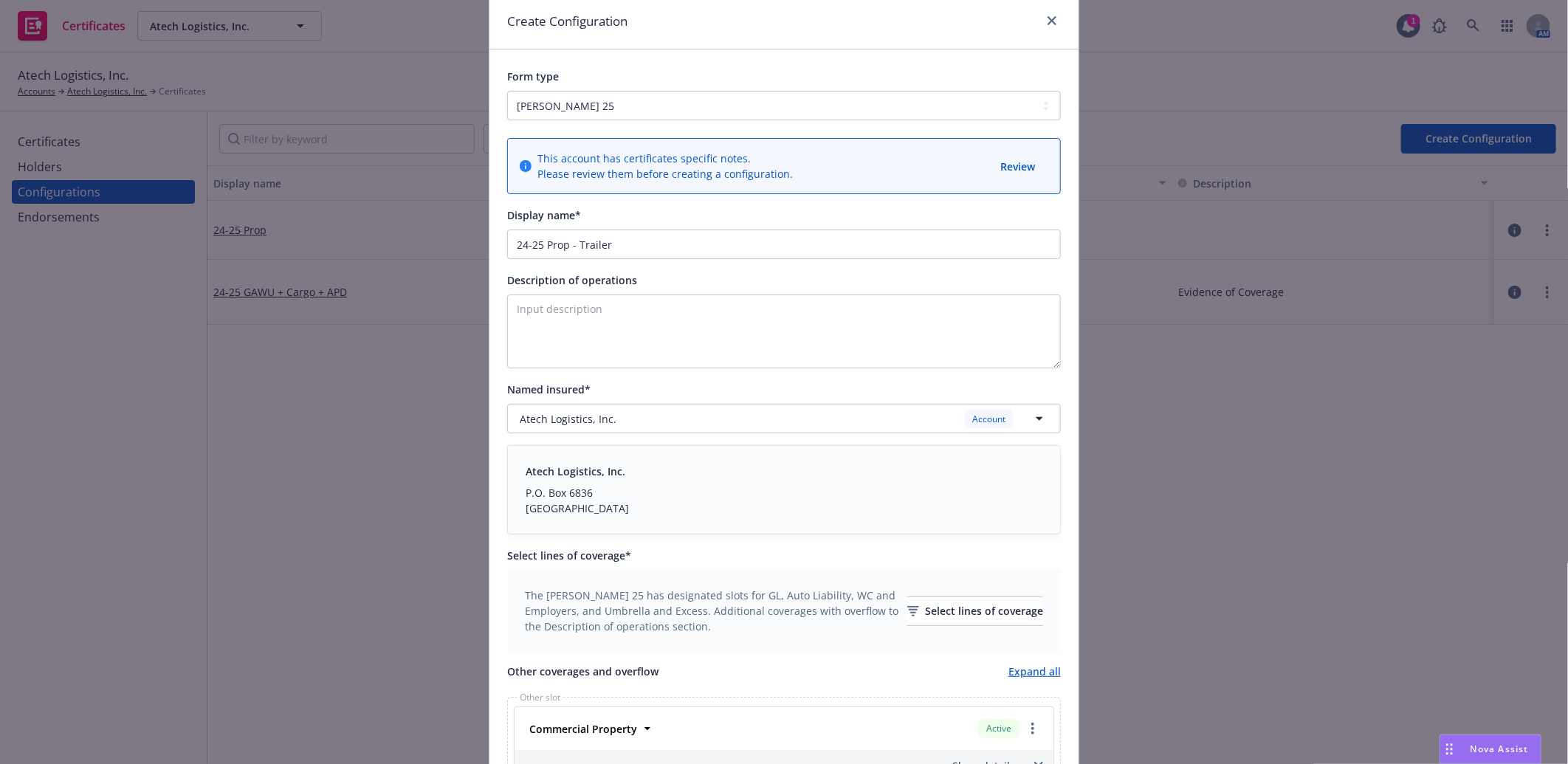
scroll to position [82, 0]
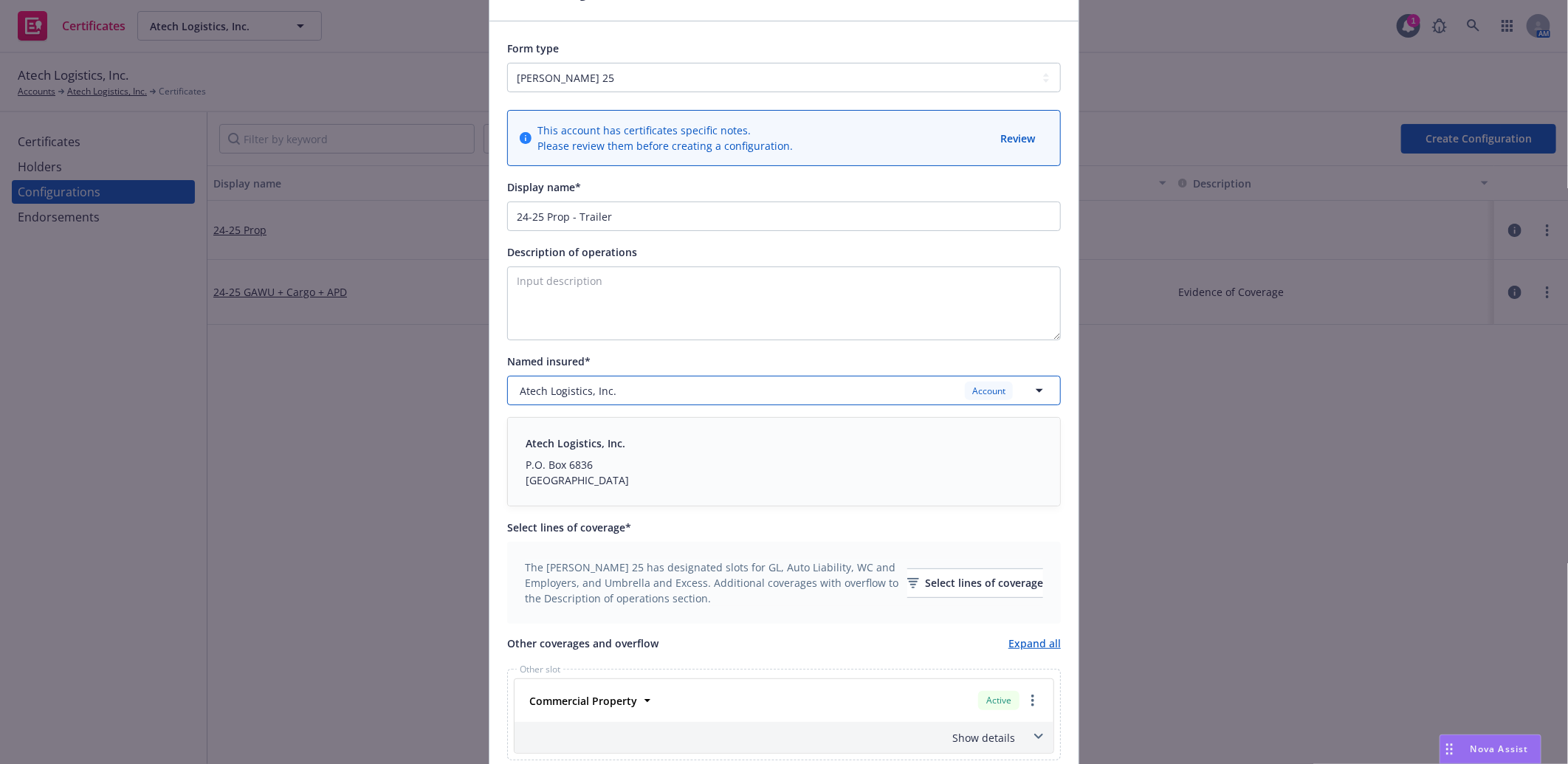
click at [729, 394] on div "Atech Logistics, Inc. Account" at bounding box center [774, 390] width 511 height 19
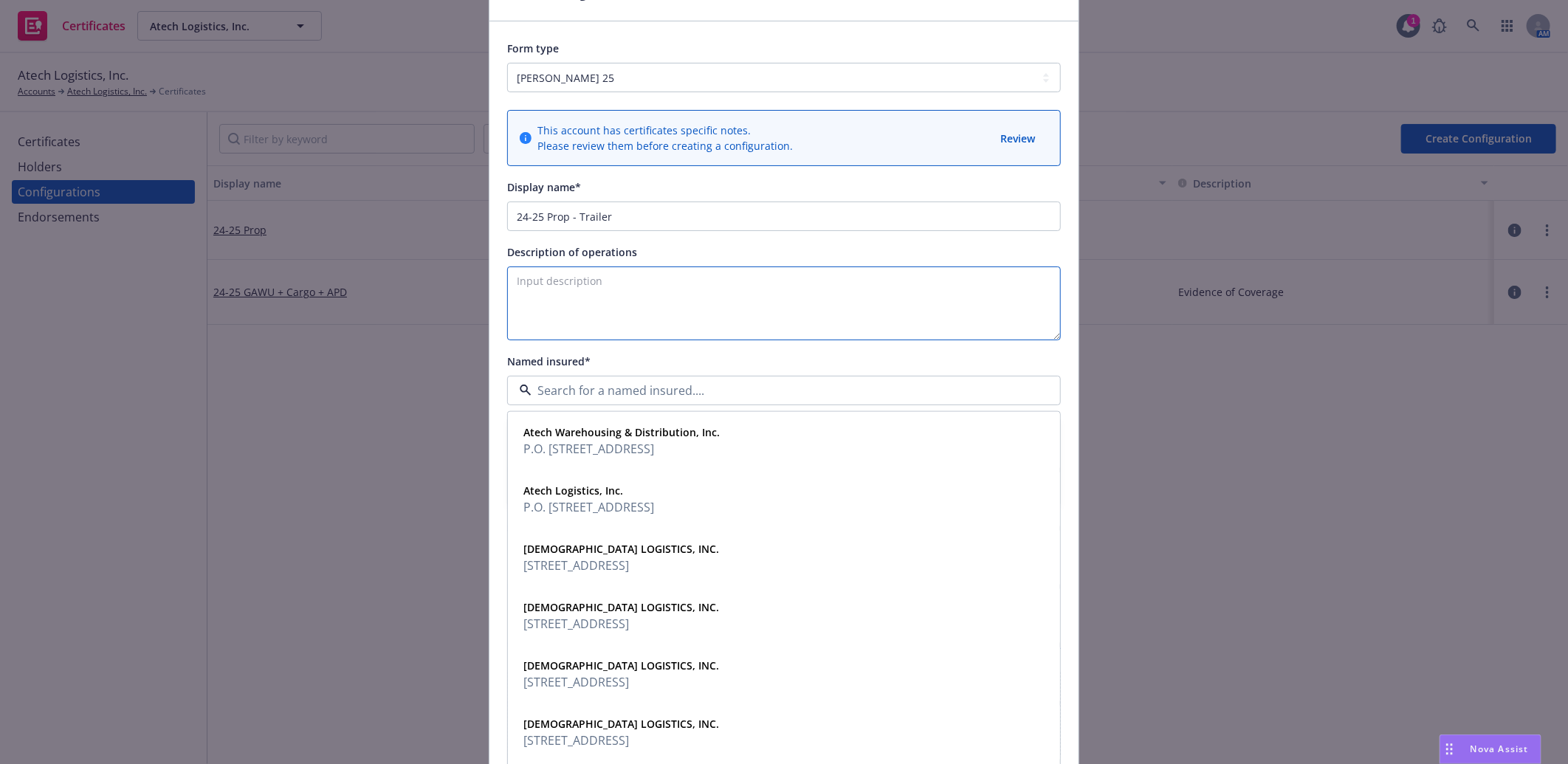
click at [748, 322] on textarea "Description of operations" at bounding box center [784, 303] width 553 height 74
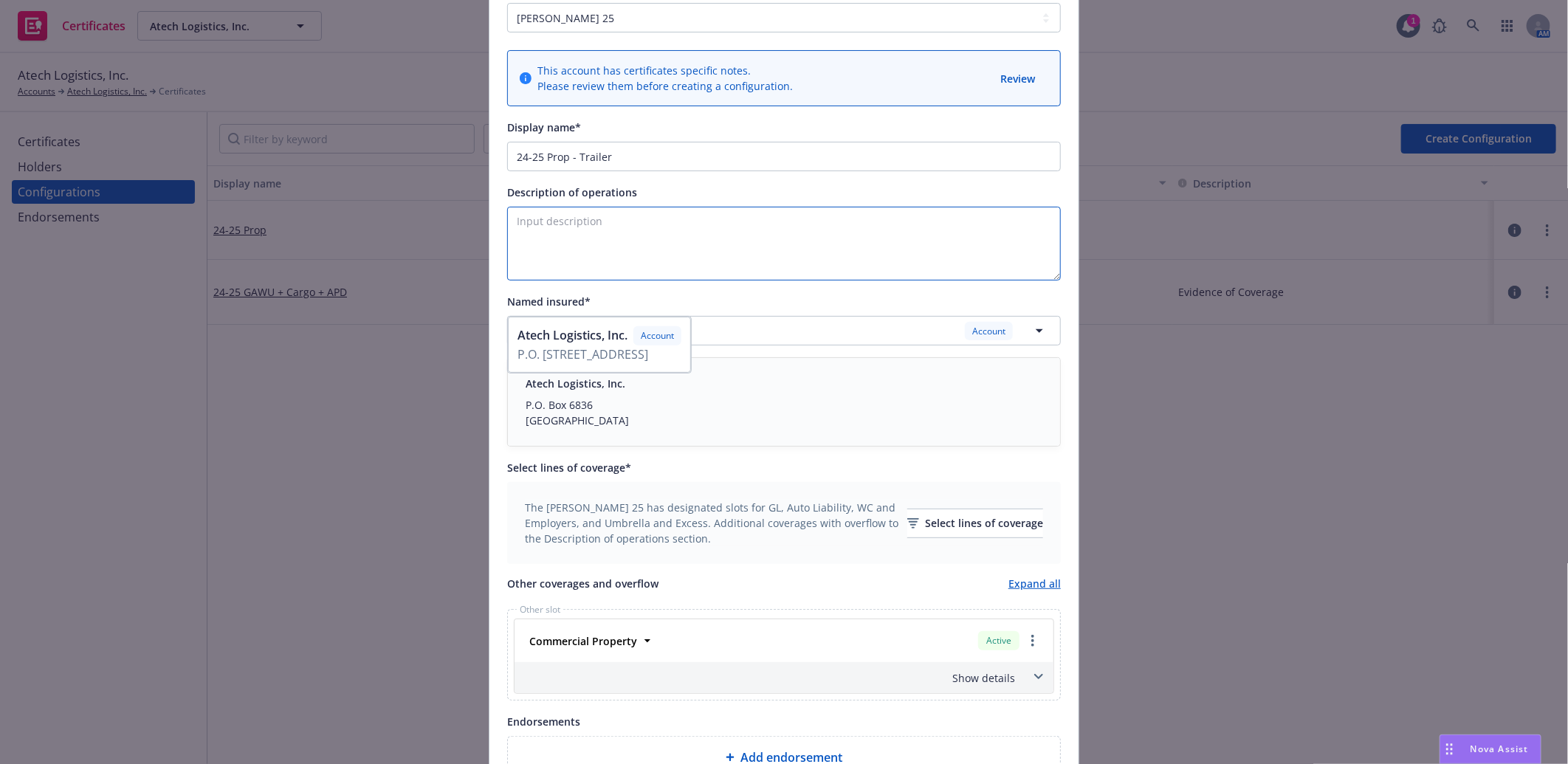
scroll to position [400, 0]
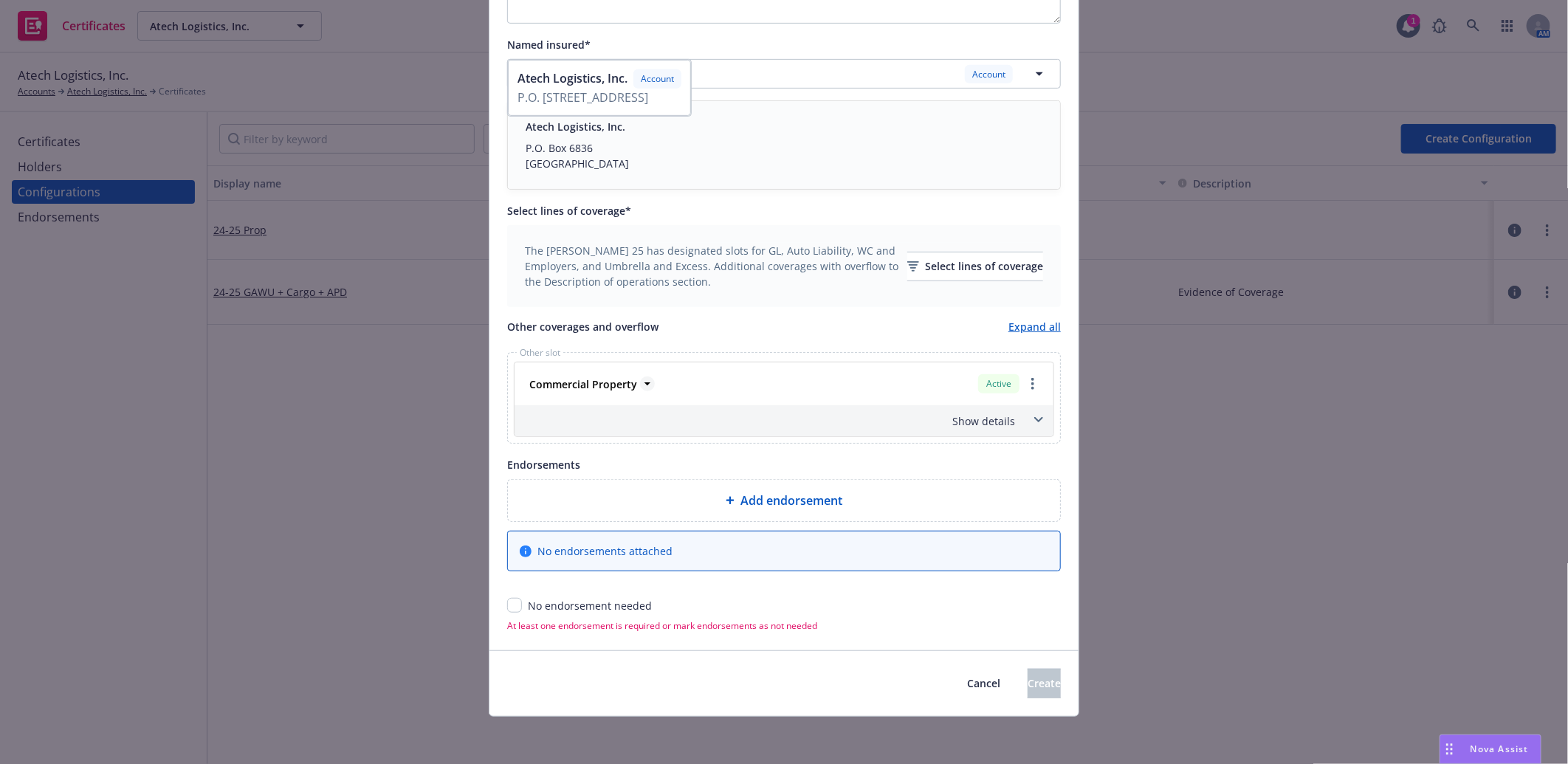
click at [619, 386] on strong "Commercial Property" at bounding box center [583, 384] width 108 height 14
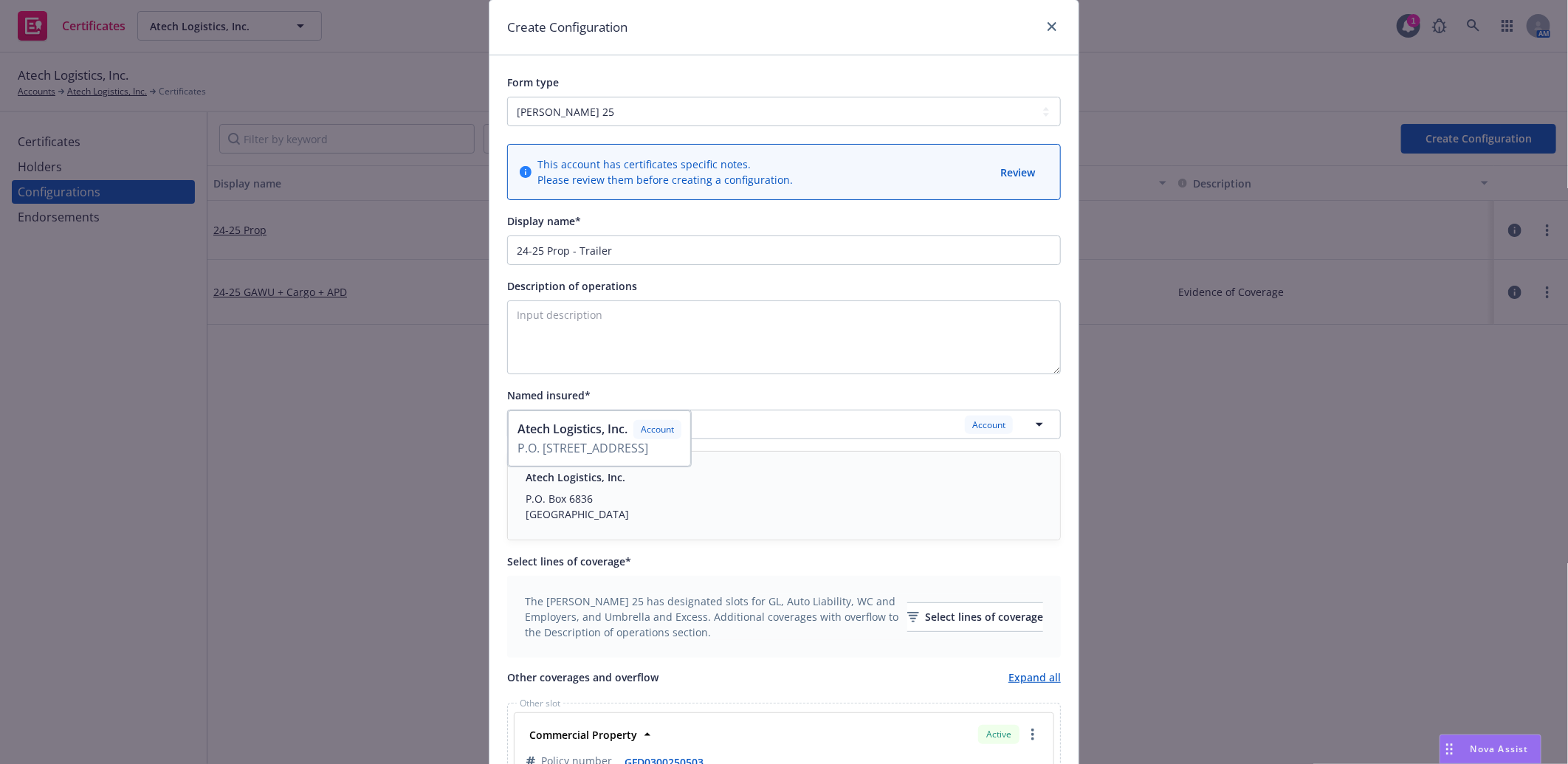
scroll to position [0, 0]
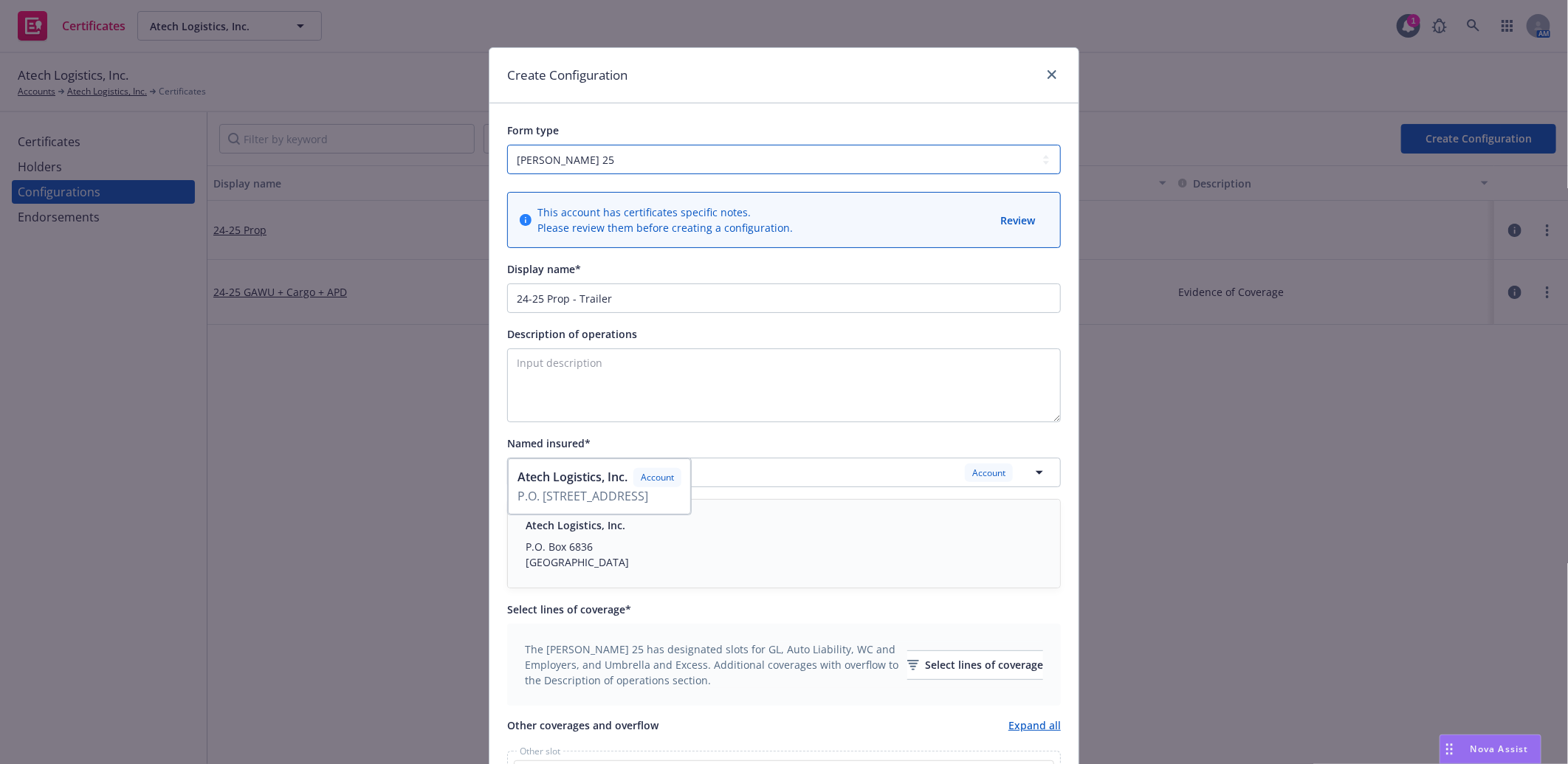
click at [614, 155] on select "ACORD 25 ACORD 27" at bounding box center [784, 159] width 553 height 30
select select "ACORD27"
click at [507, 144] on select "ACORD 25 ACORD 27" at bounding box center [784, 159] width 553 height 30
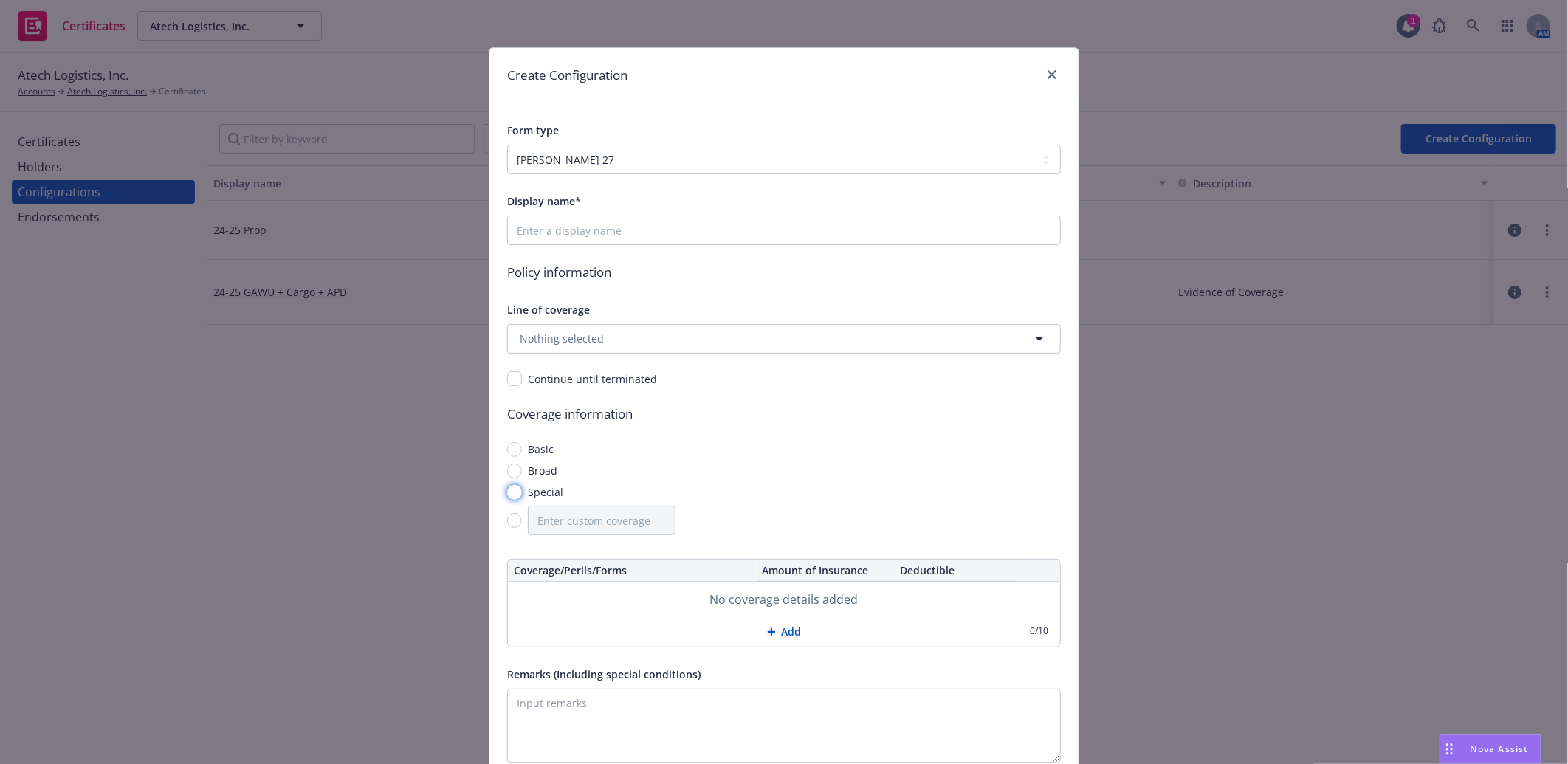
click at [507, 491] on input "Special" at bounding box center [515, 492] width 15 height 15
radio input "true"
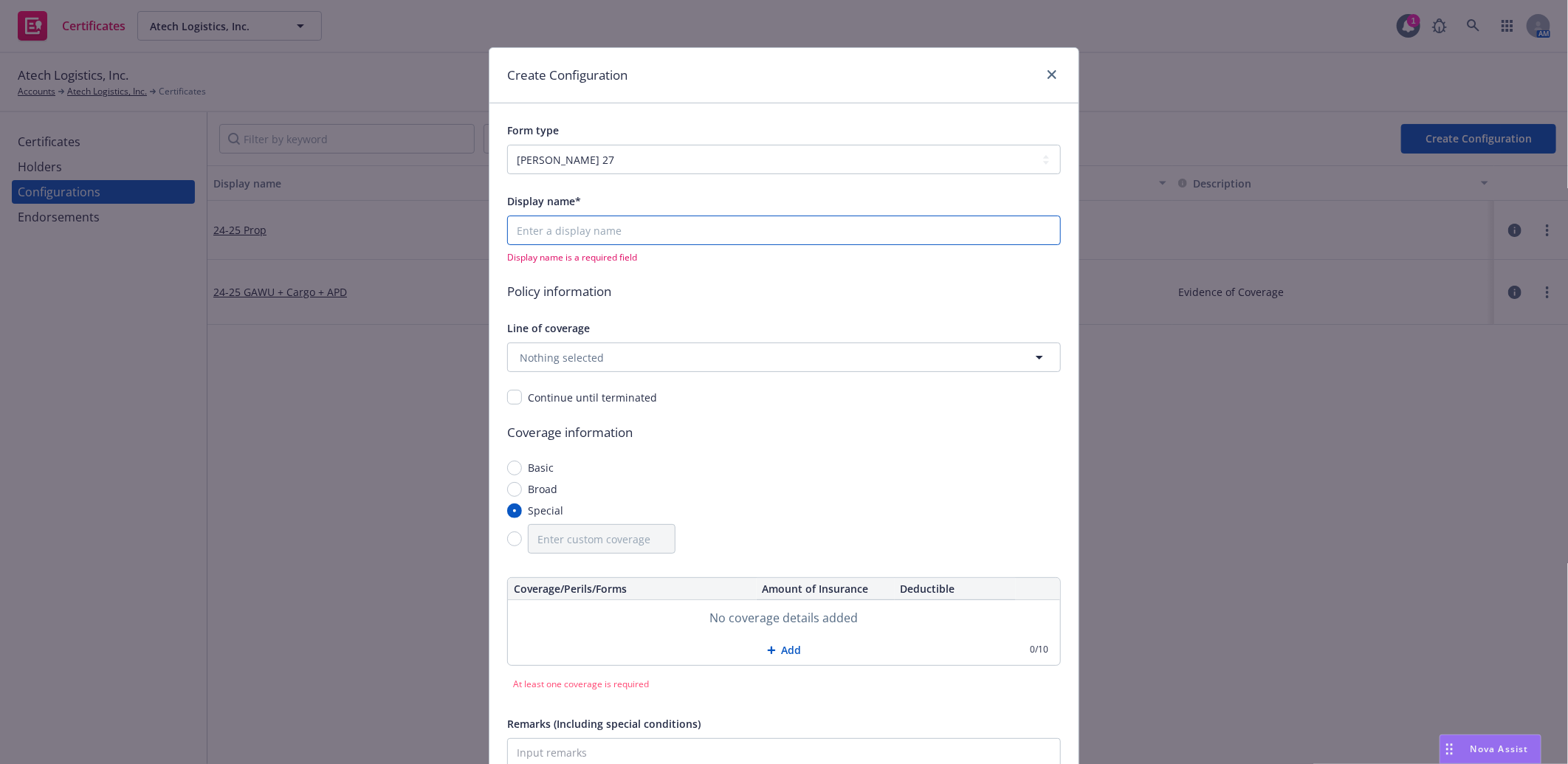
click at [559, 230] on input "Display name*" at bounding box center [784, 230] width 553 height 30
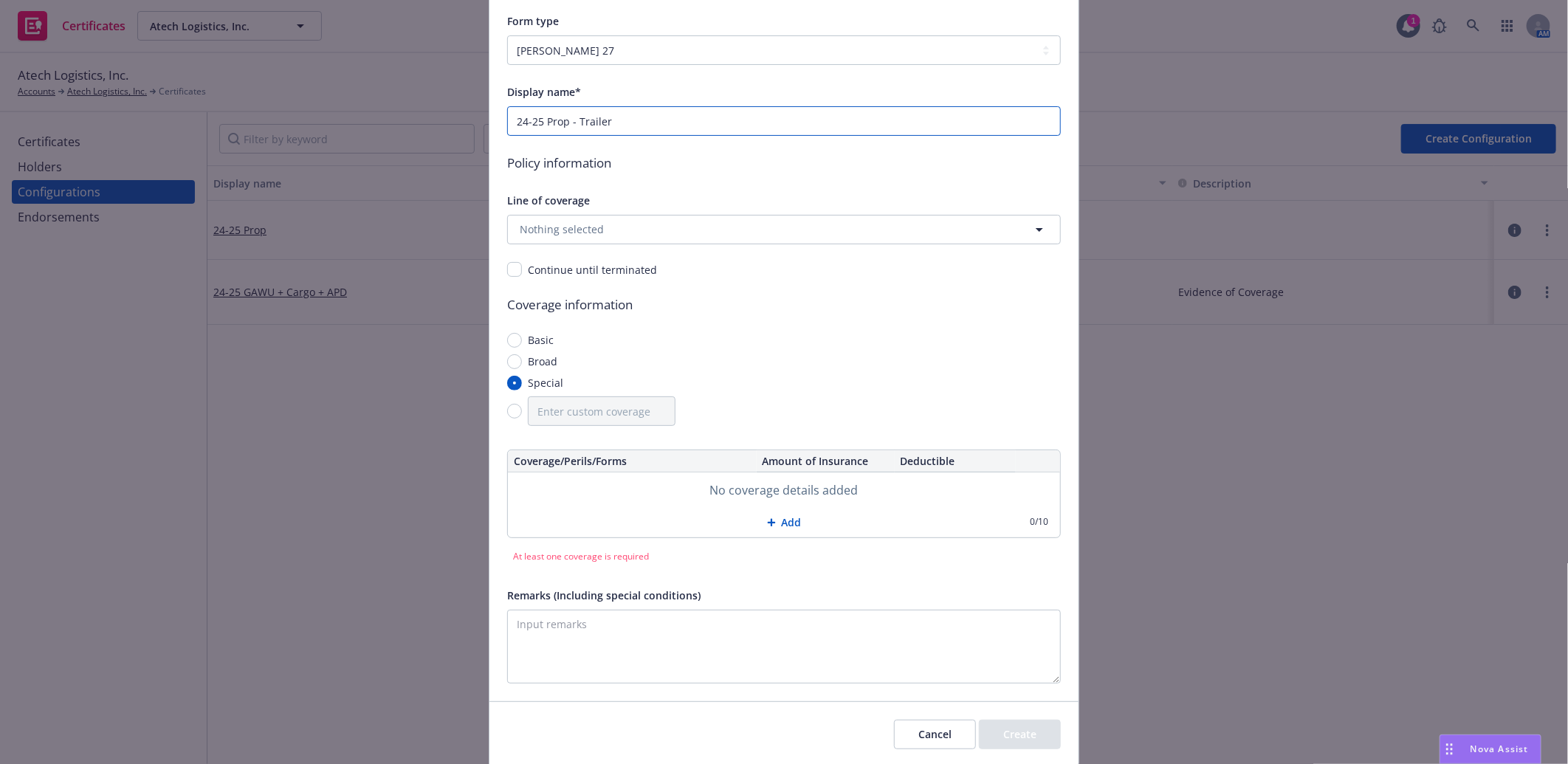
scroll to position [161, 0]
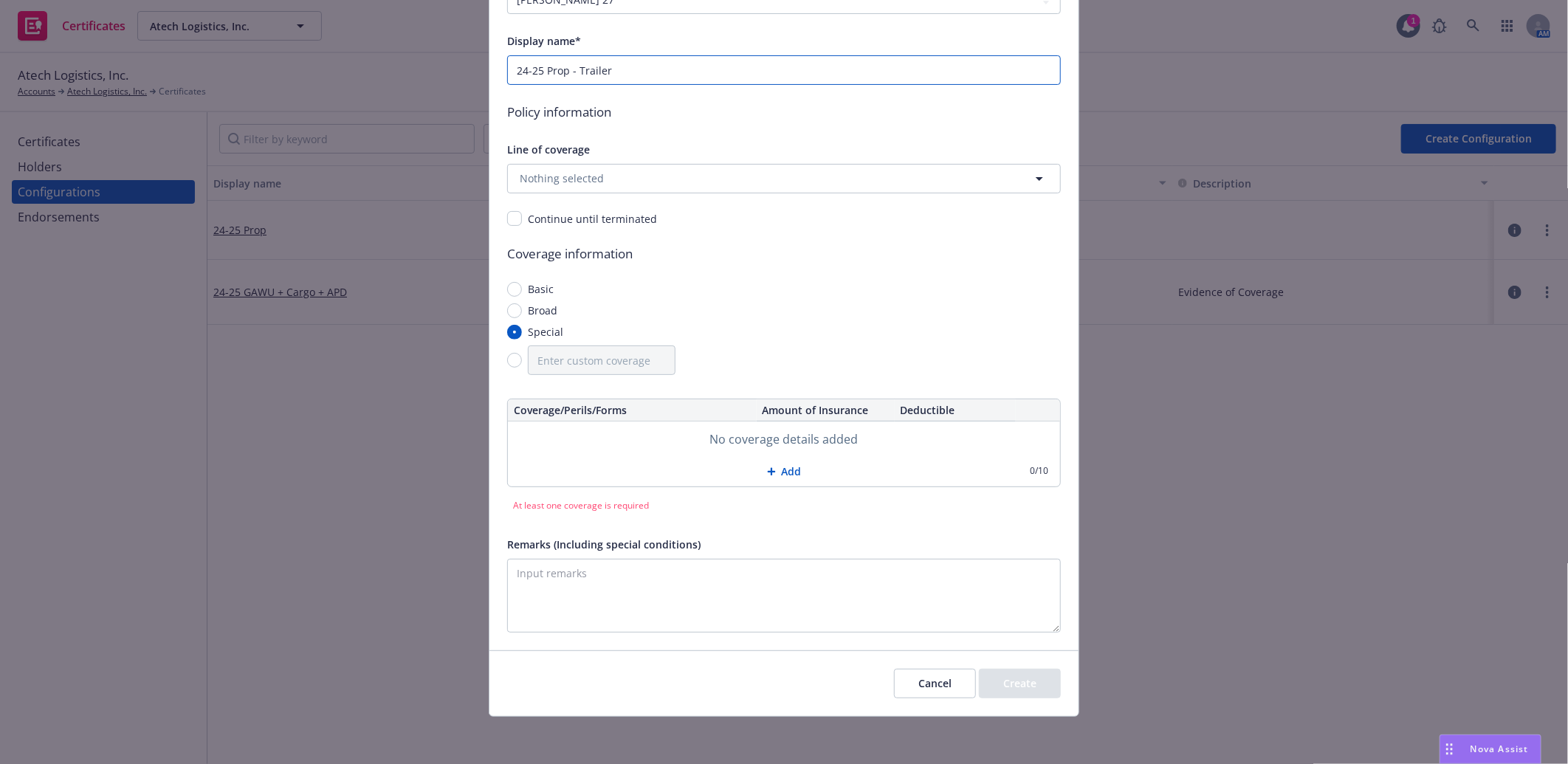
type input "24-25 Prop - Trailer"
click at [778, 470] on button "Add" at bounding box center [784, 471] width 552 height 30
click at [586, 436] on input "text" at bounding box center [632, 439] width 237 height 25
paste input "Trailer Physical Damage, Stated Value"
type input "Trailer Physical Damage, Stated Value"
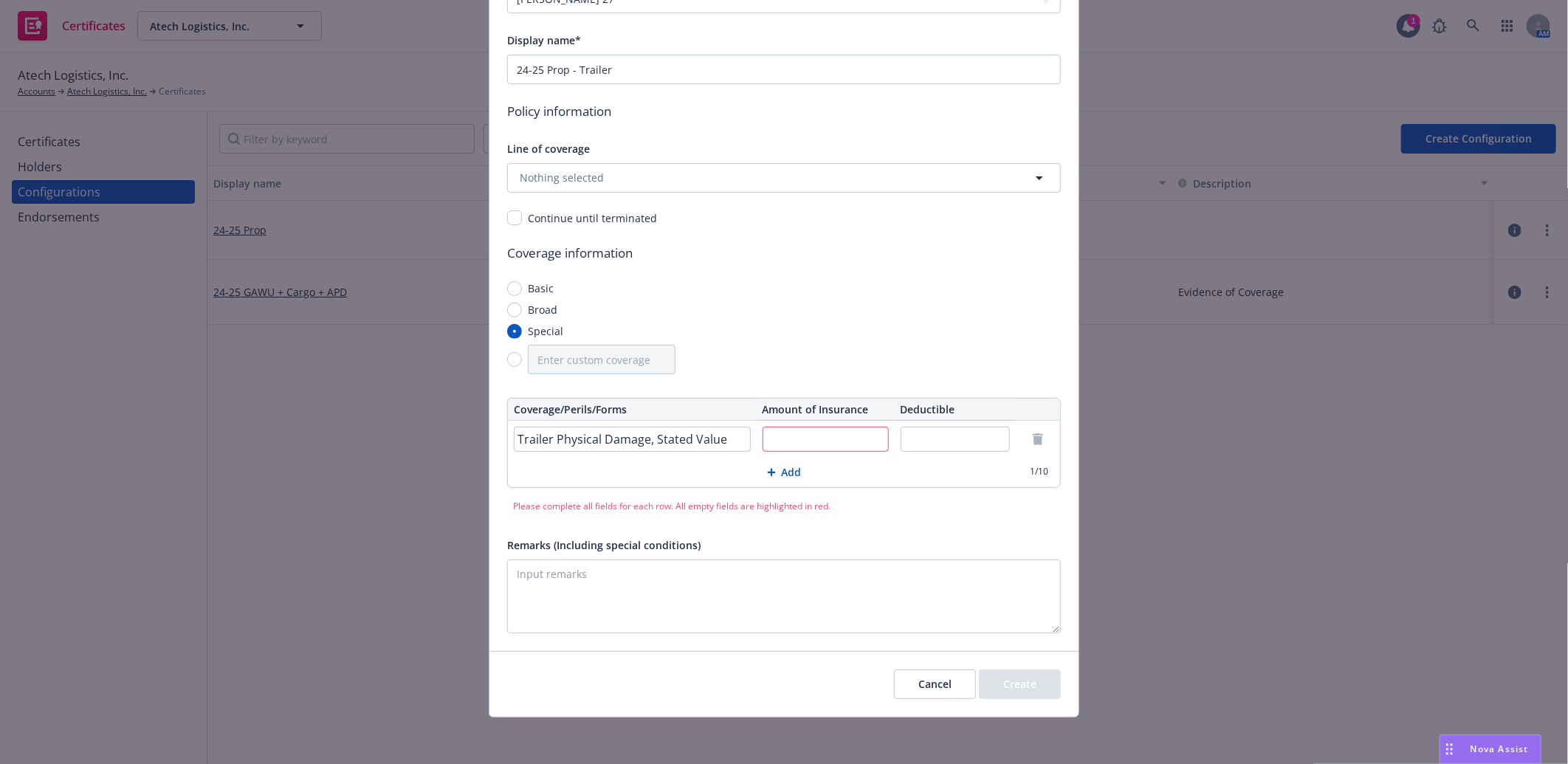
click at [795, 443] on input "text" at bounding box center [825, 439] width 126 height 25
paste input "Per Description Below"
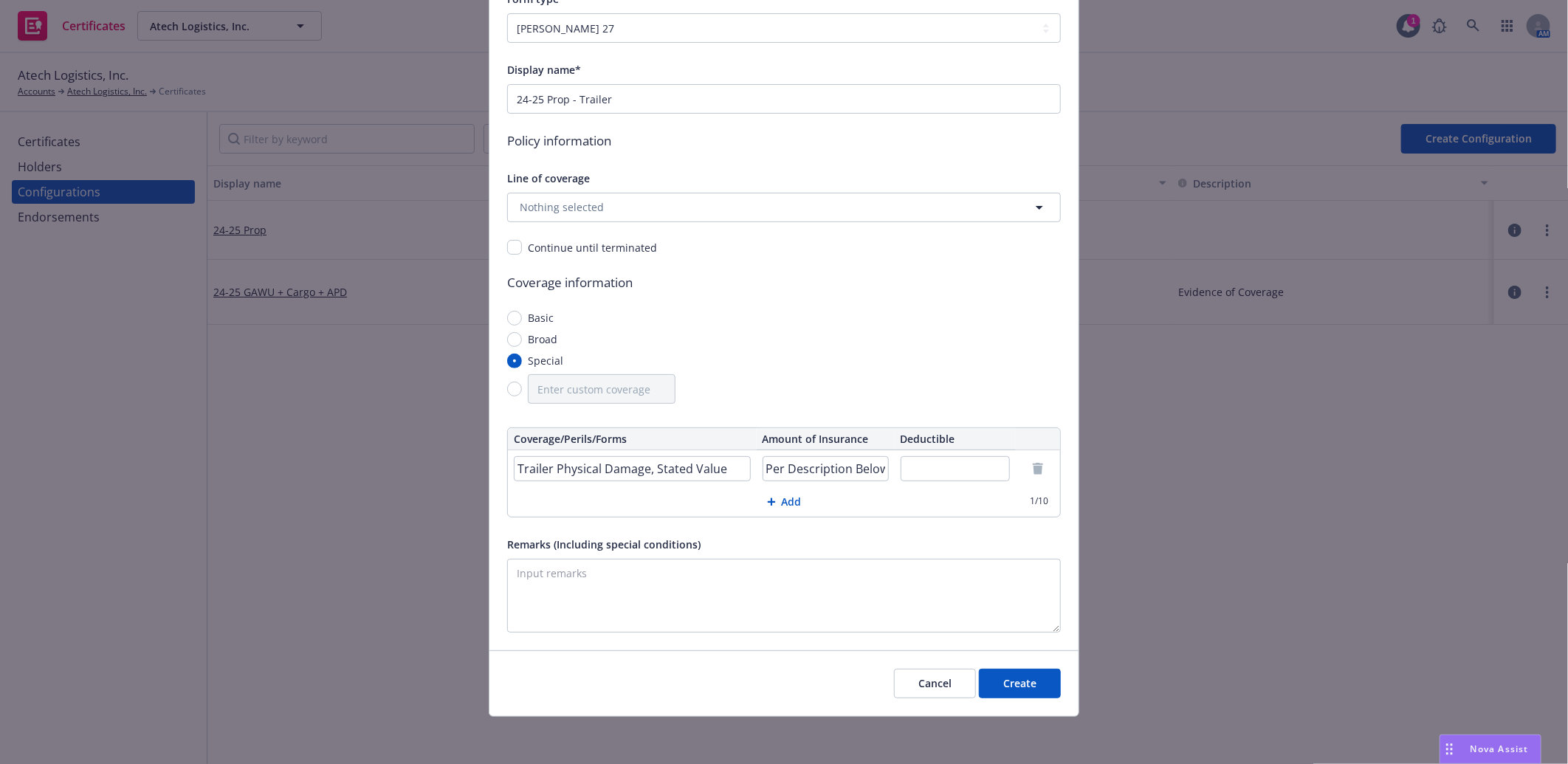
scroll to position [133, 0]
type input "Per Description Below"
click at [911, 469] on input "text" at bounding box center [955, 469] width 110 height 25
paste input "$10,000"
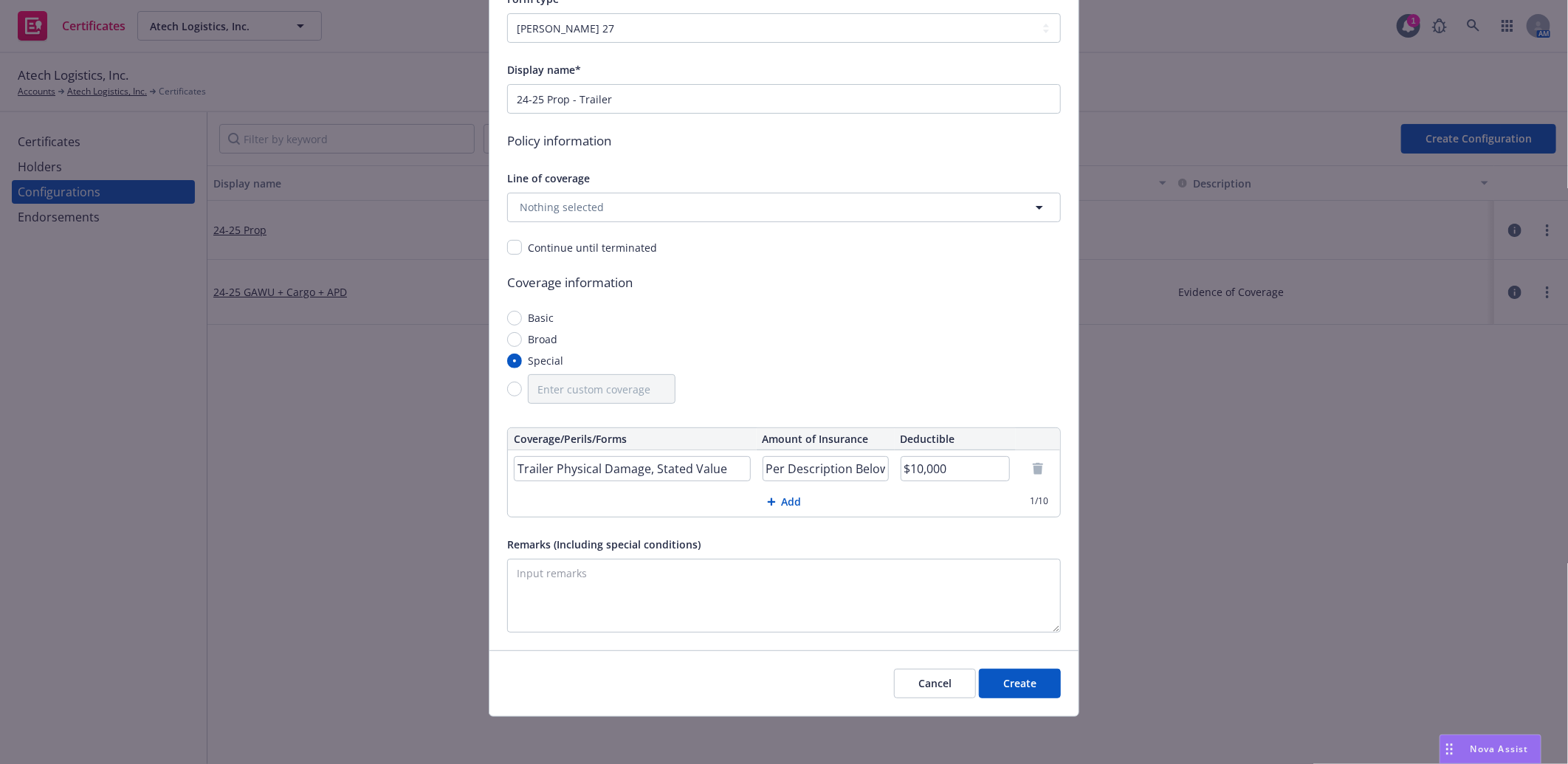
type input "$10,000"
click at [1007, 685] on button "Create" at bounding box center [1020, 683] width 82 height 30
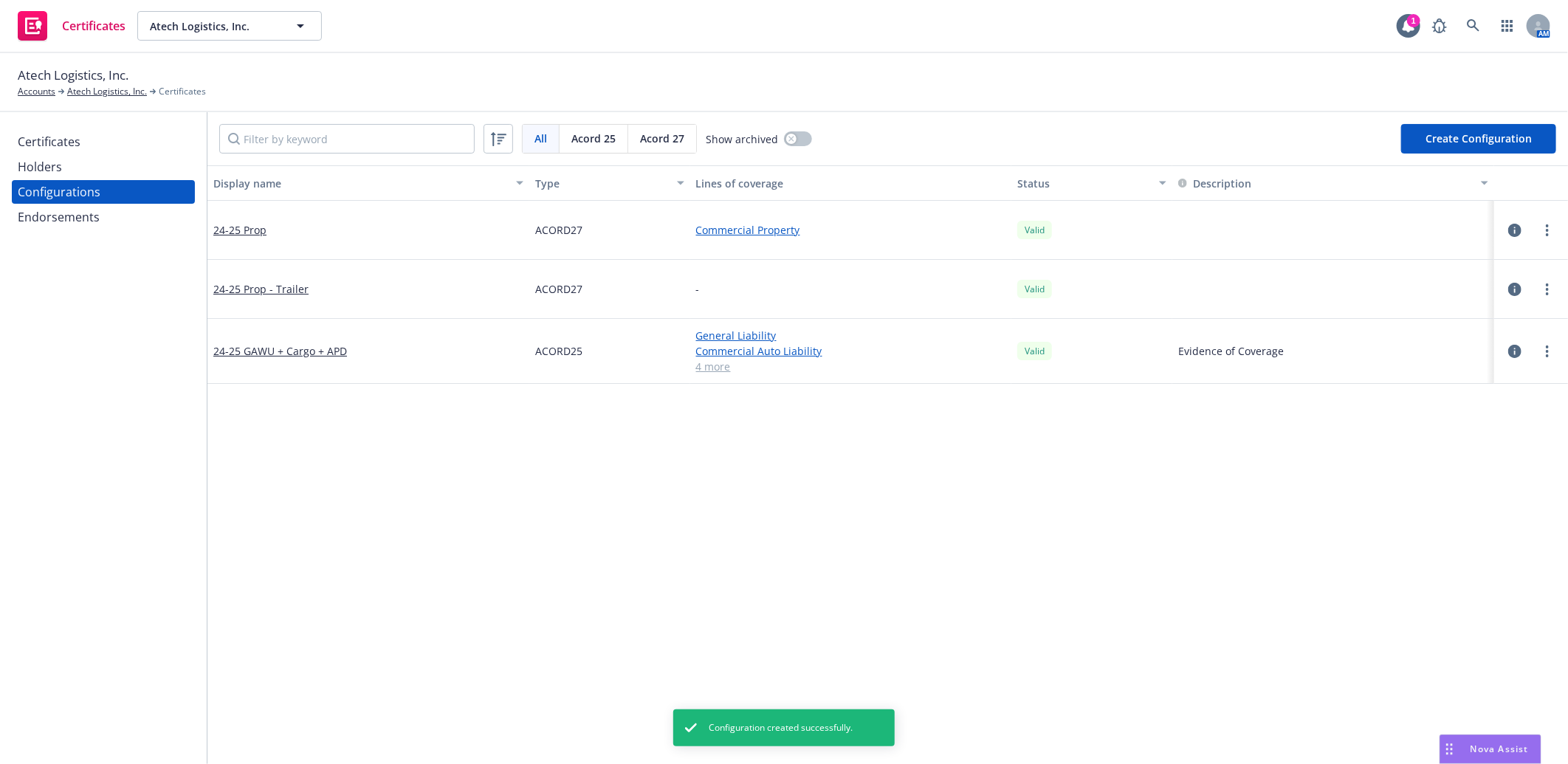
click at [1545, 289] on circle "more" at bounding box center [1547, 290] width 3 height 3
click at [1466, 465] on link "Preview an ACORD" at bounding box center [1462, 466] width 162 height 30
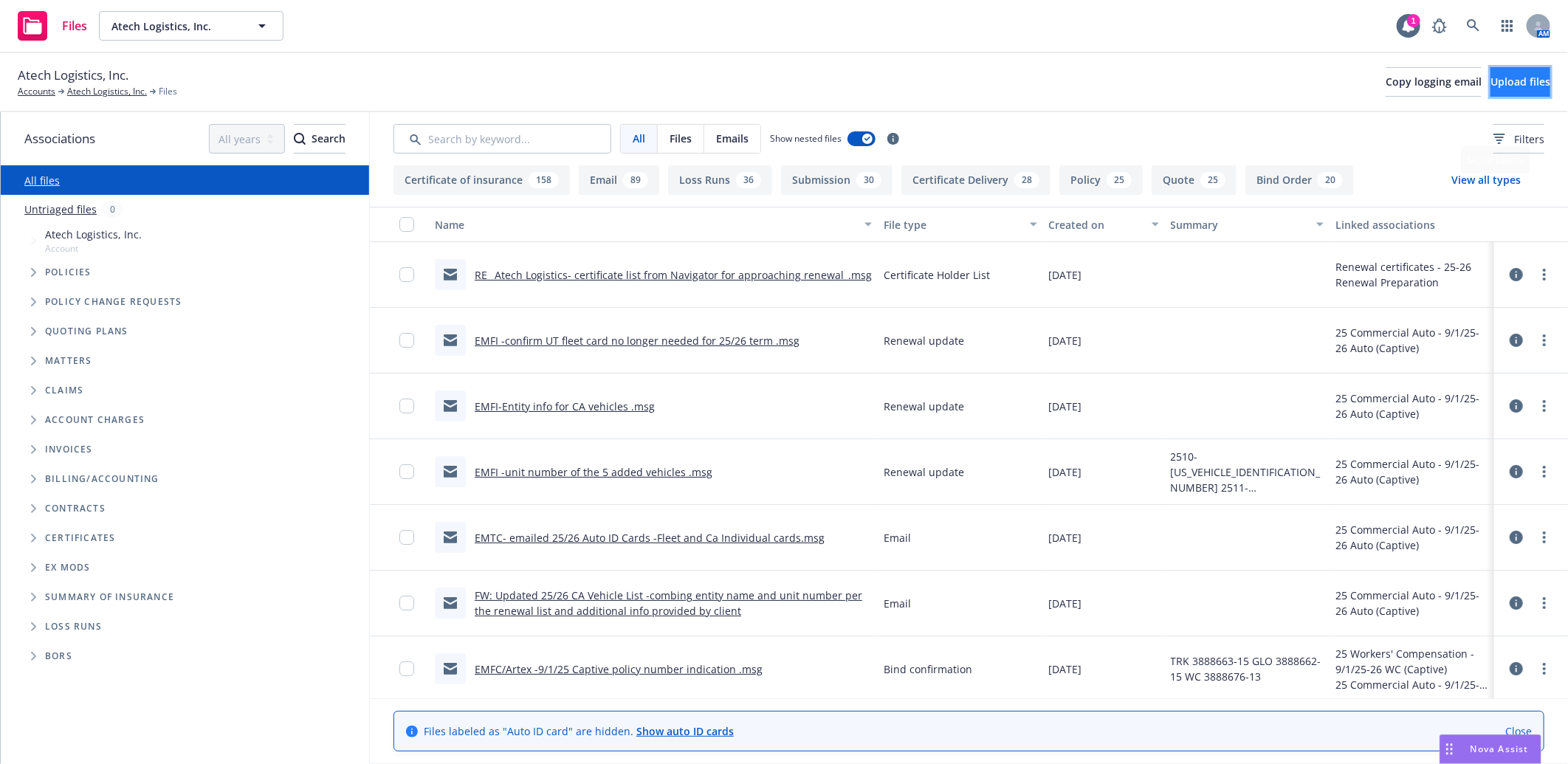
click at [1491, 79] on span "Upload files" at bounding box center [1520, 81] width 60 height 14
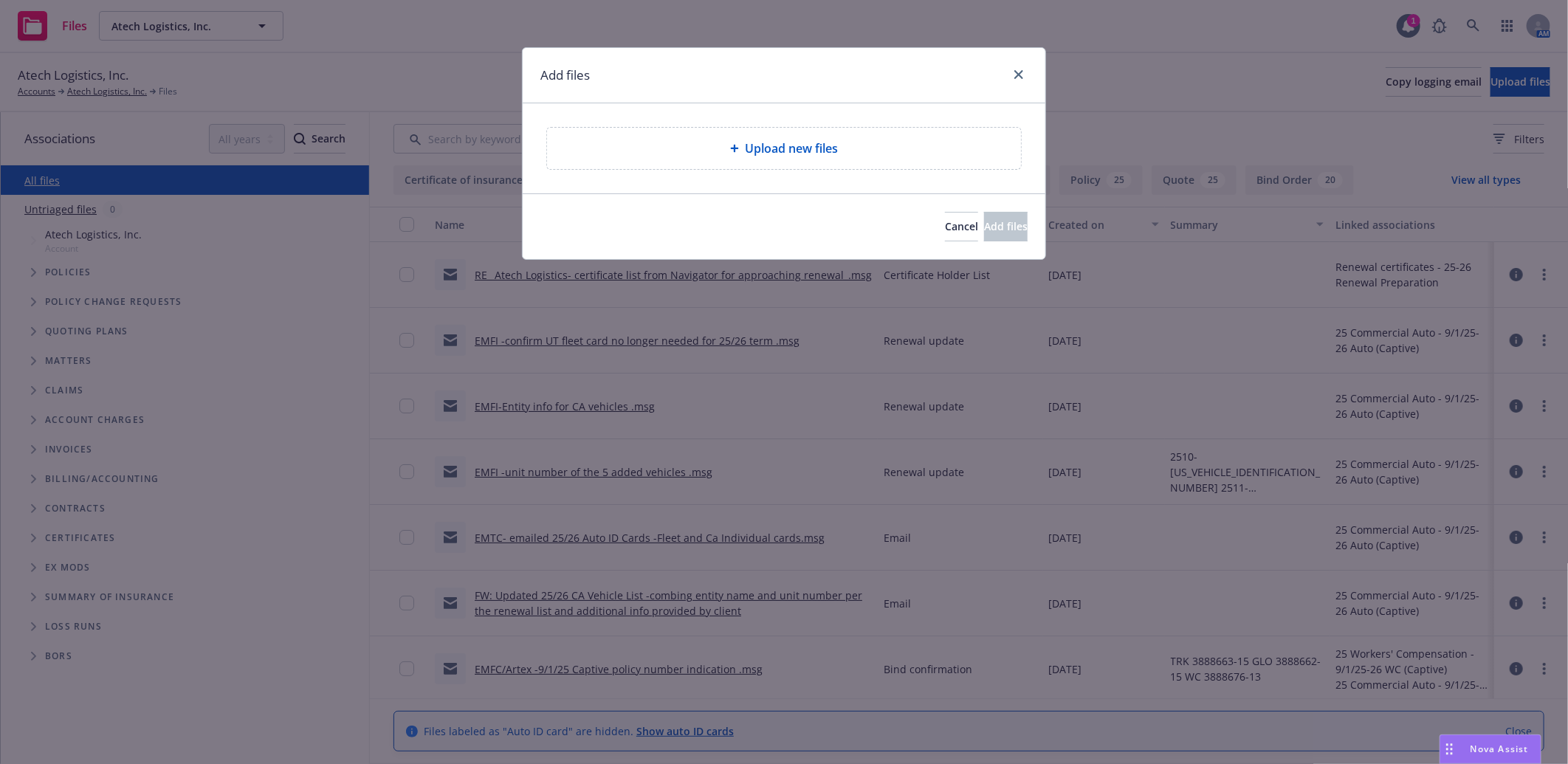
click at [769, 143] on span "Upload new files" at bounding box center [790, 148] width 93 height 18
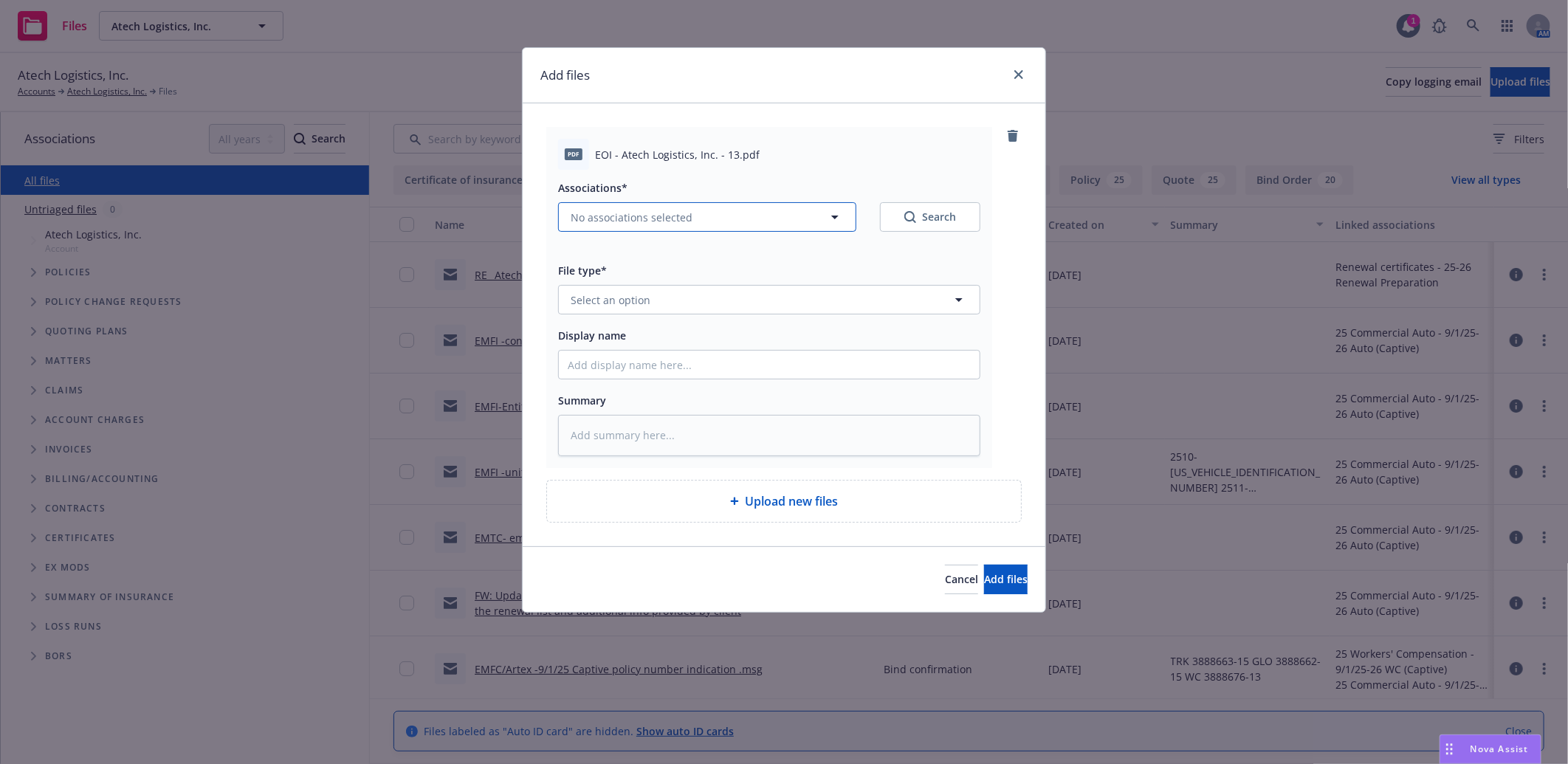
click at [594, 211] on span "No associations selected" at bounding box center [631, 217] width 122 height 15
type textarea "x"
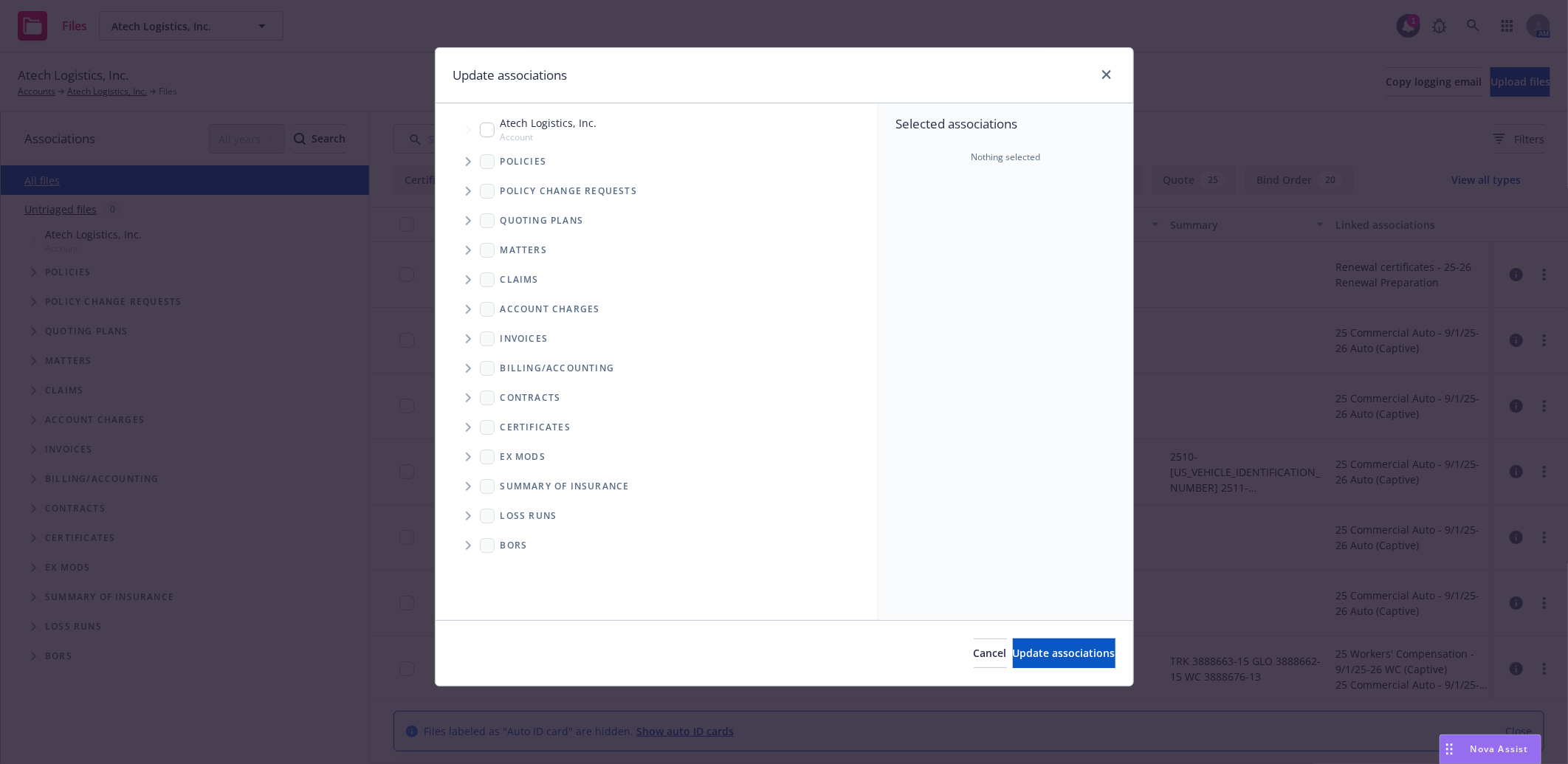
click at [490, 131] on input "Tree Example" at bounding box center [487, 130] width 15 height 15
checkbox input "true"
click at [1019, 653] on span "Update associations" at bounding box center [1063, 653] width 102 height 14
type textarea "x"
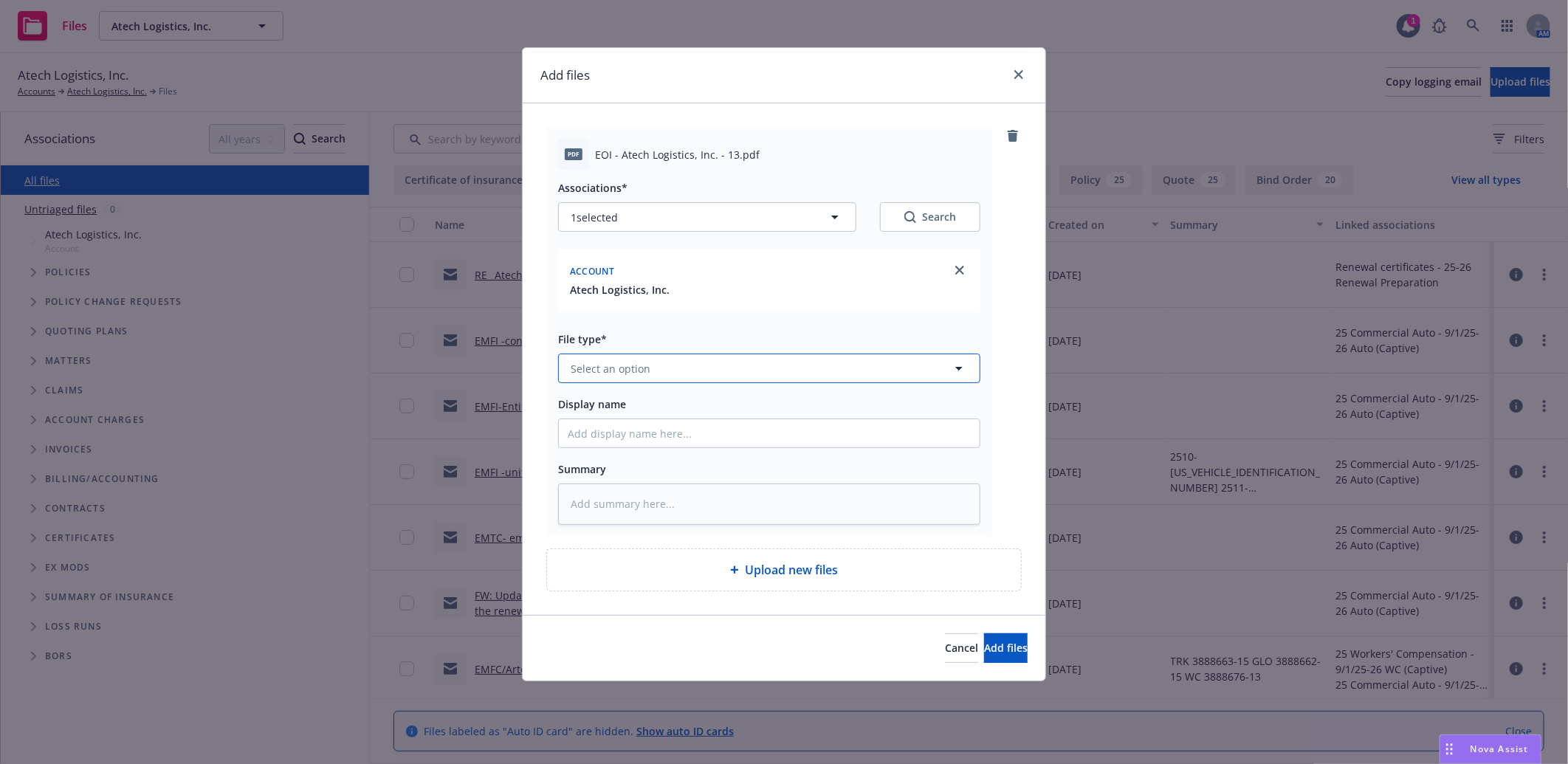
click at [617, 373] on span "Select an option" at bounding box center [610, 368] width 80 height 15
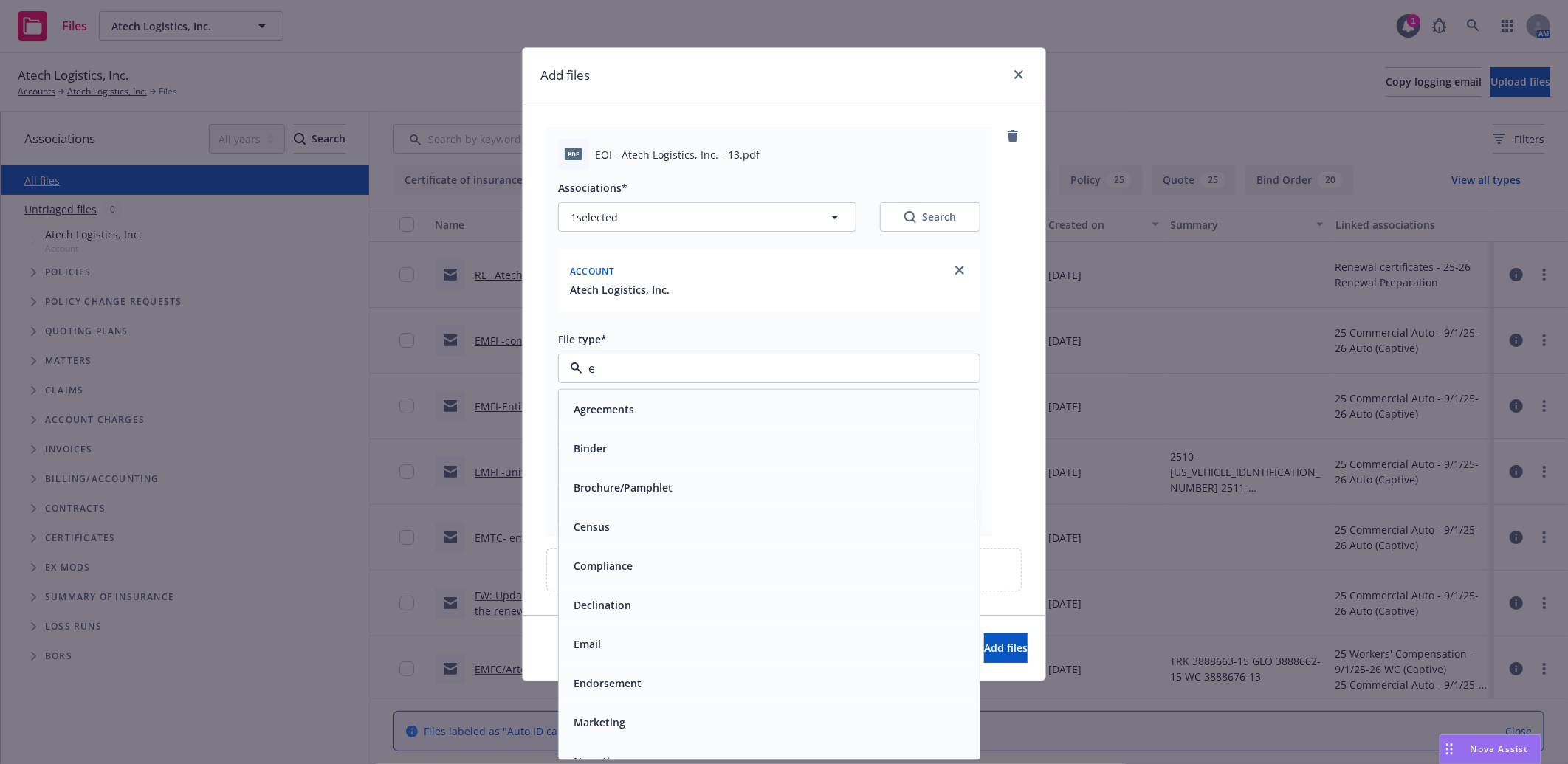
type input "ev"
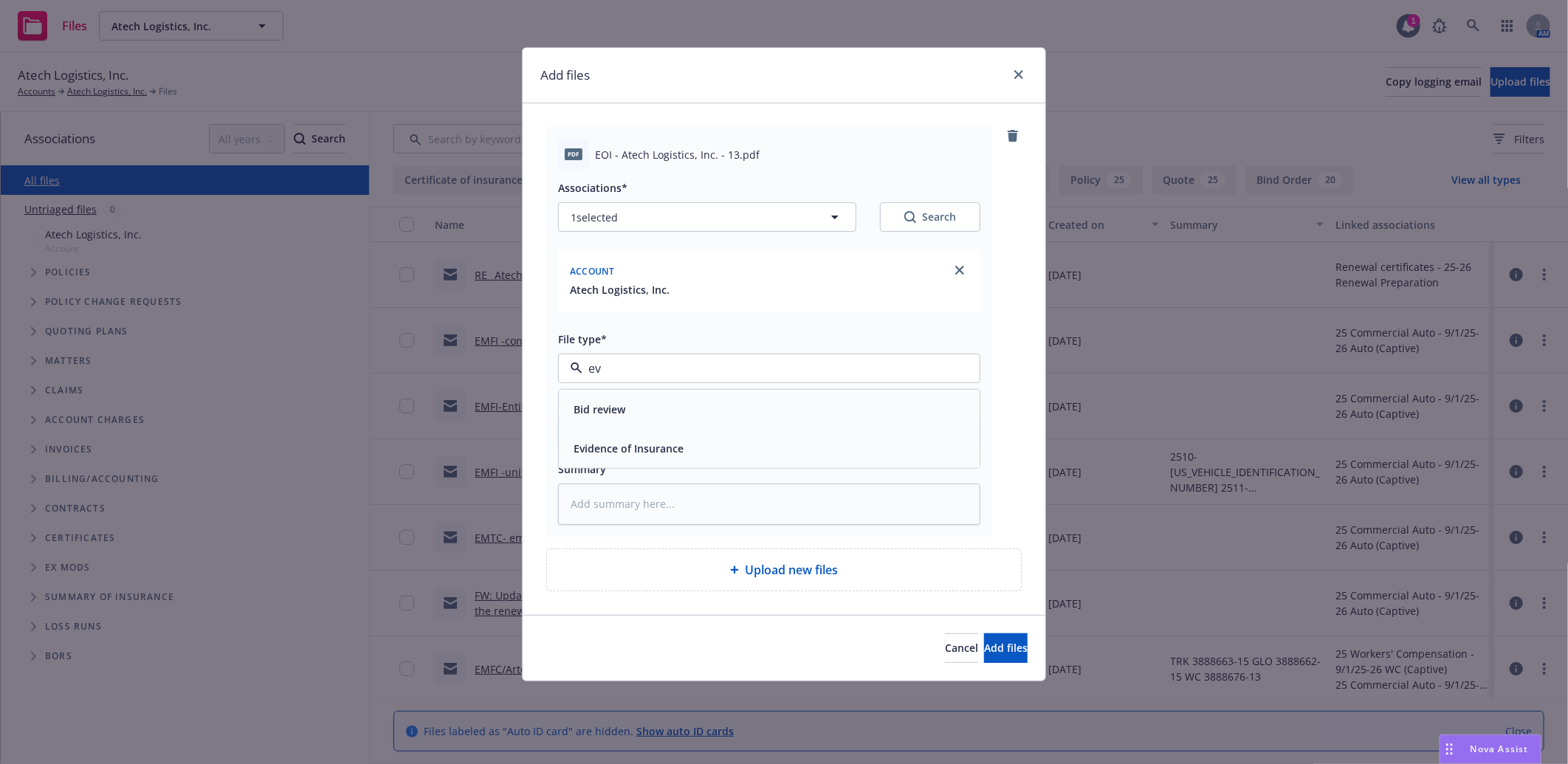
click at [632, 448] on span "Evidence of Insurance" at bounding box center [628, 448] width 110 height 15
click at [997, 651] on span "Add files" at bounding box center [1006, 647] width 44 height 14
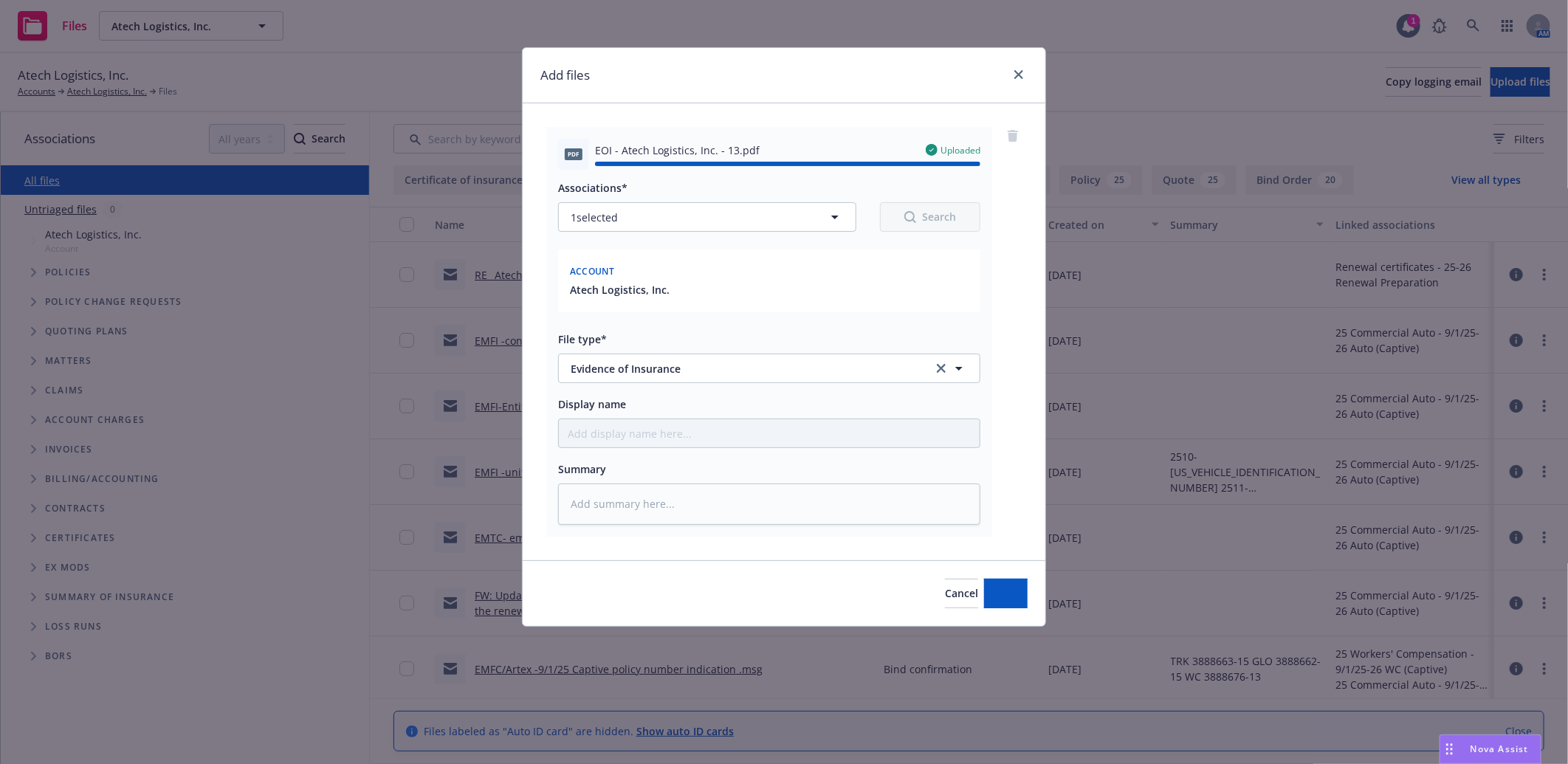
type textarea "x"
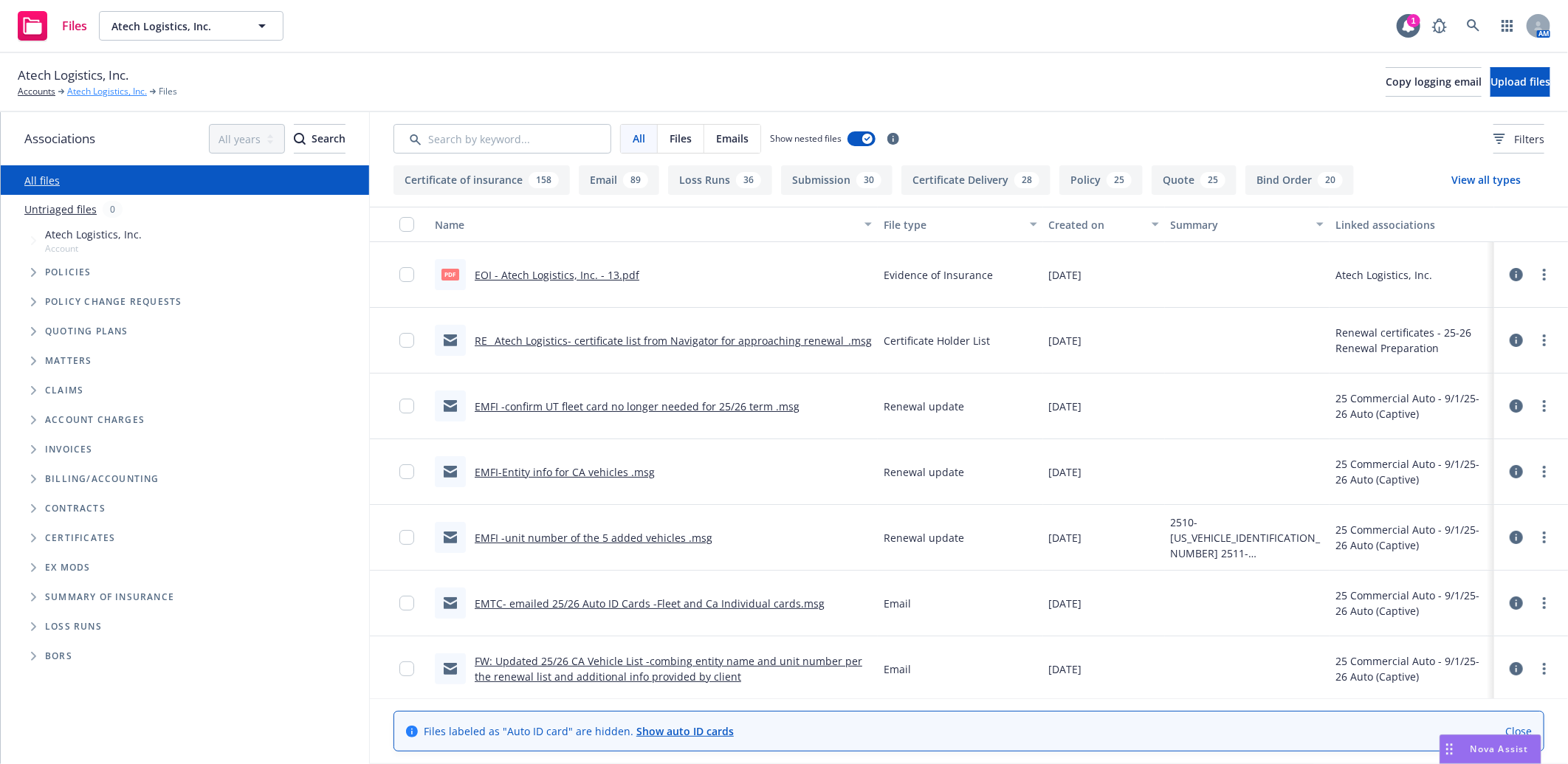
click at [116, 91] on link "Atech Logistics, Inc." at bounding box center [106, 91] width 80 height 13
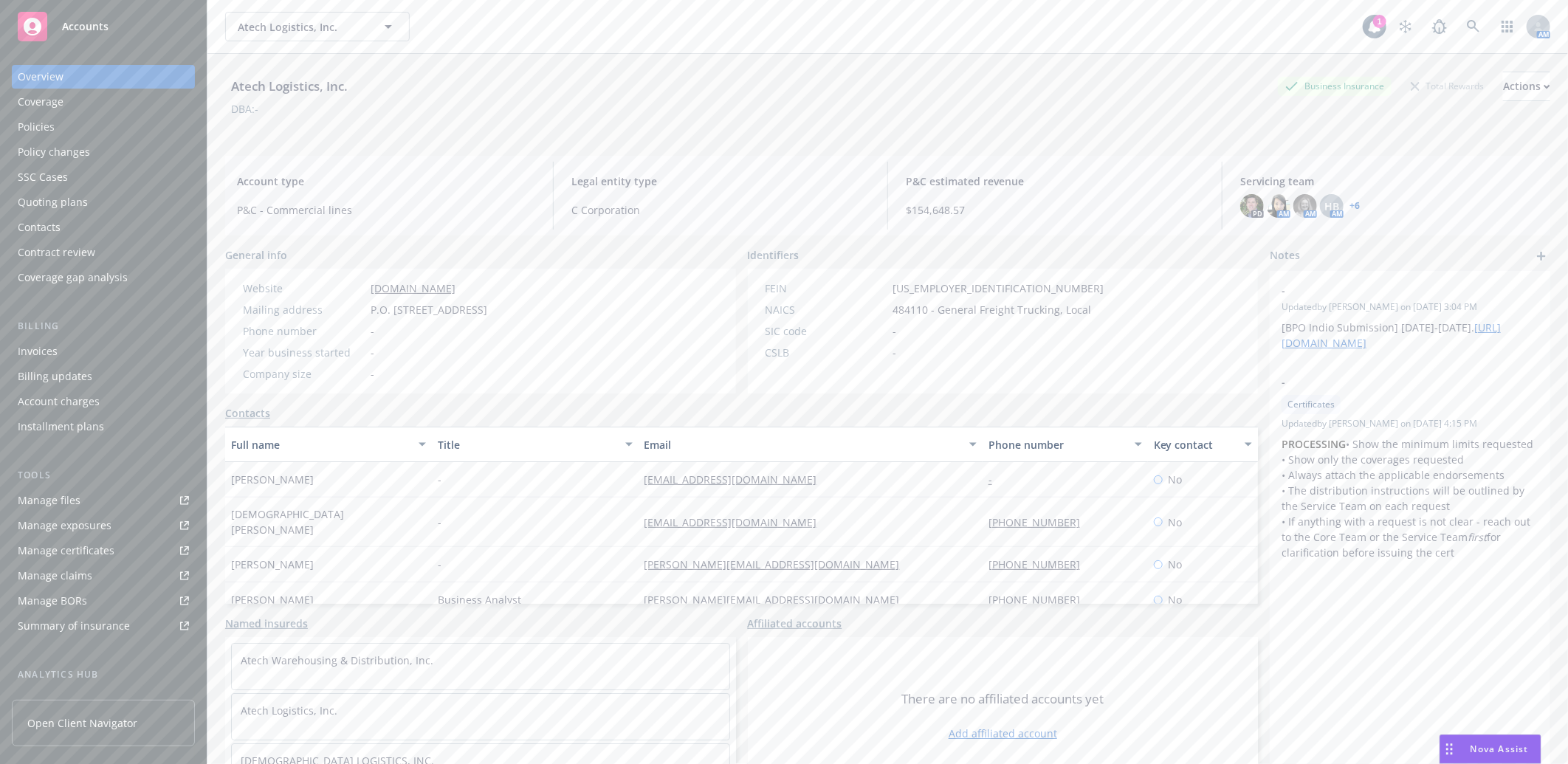
click at [1349, 204] on link "+ 6" at bounding box center [1354, 206] width 10 height 9
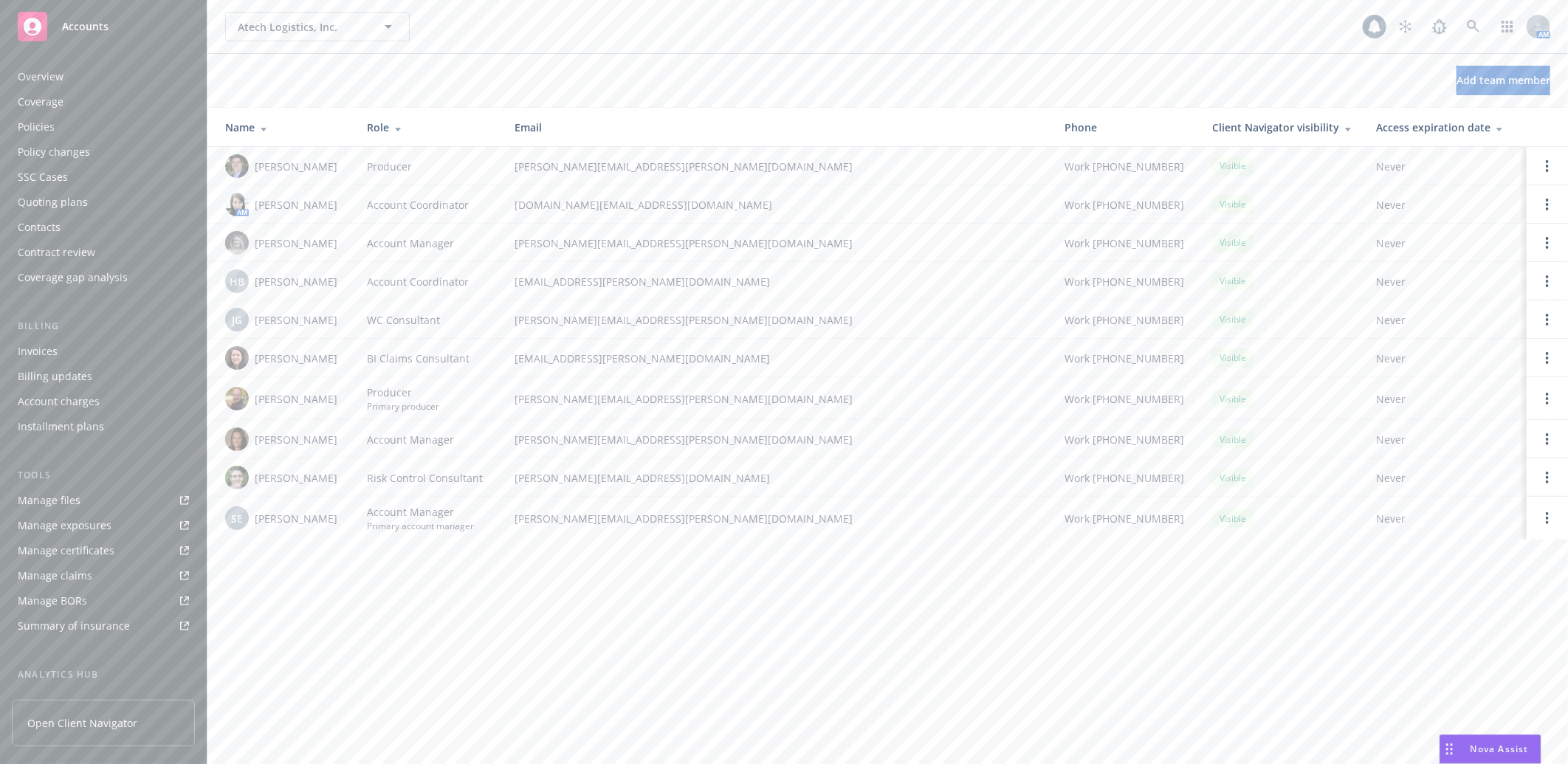
scroll to position [197, 0]
